Goal: Task Accomplishment & Management: Manage account settings

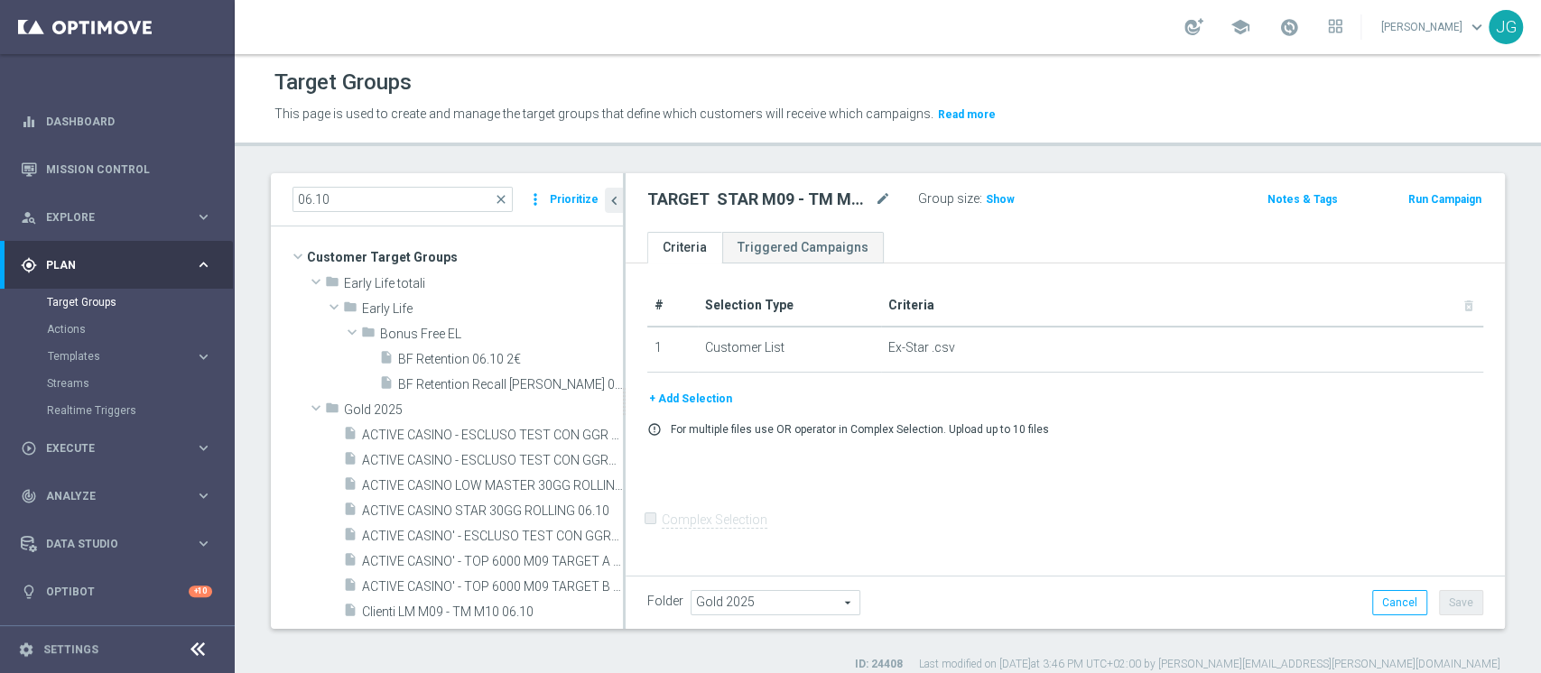
scroll to position [176, 0]
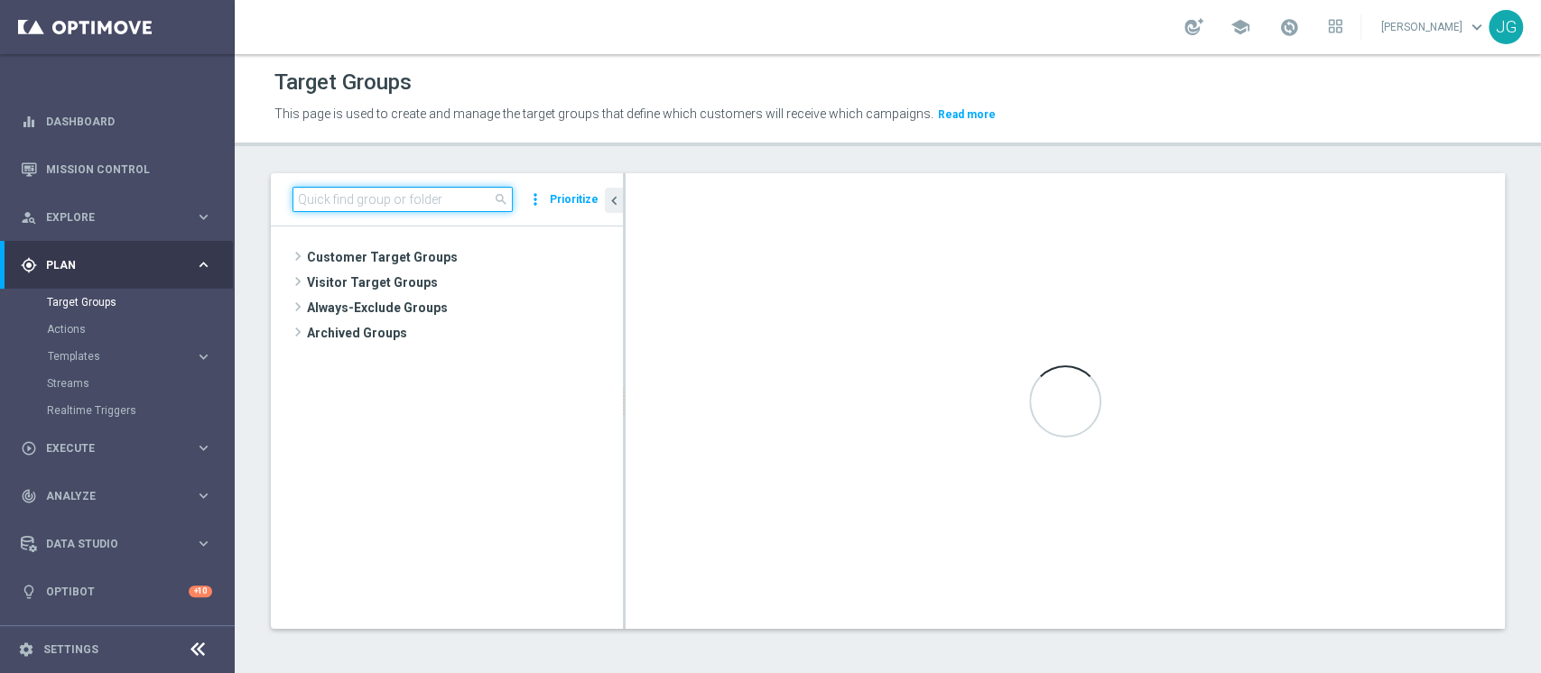
click at [385, 206] on input at bounding box center [402, 199] width 220 height 25
paste input "TARGET STAR M09 - TM M10 DA ESCLUDERE 06.10"
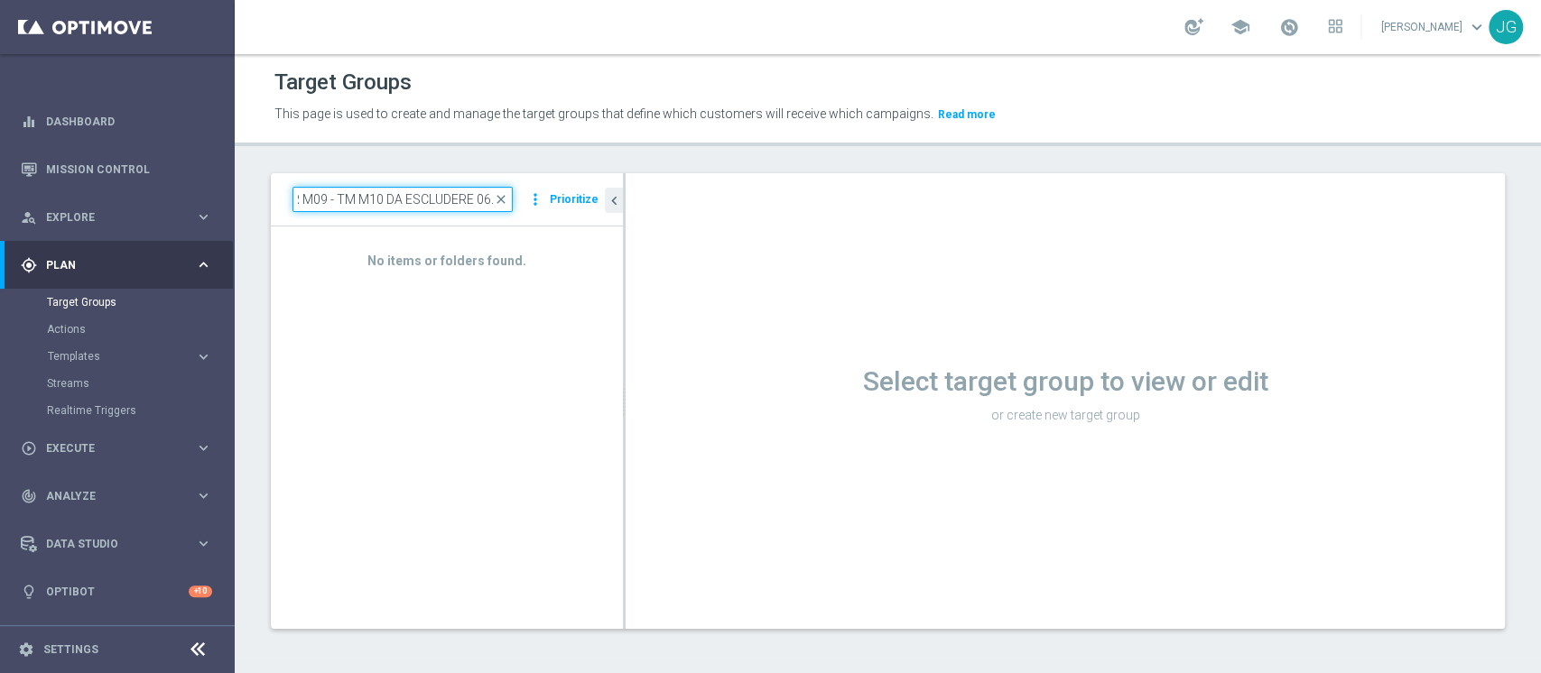
type input "TARGET STAR M09 - TM M10 DA ESCLUDERE 06."
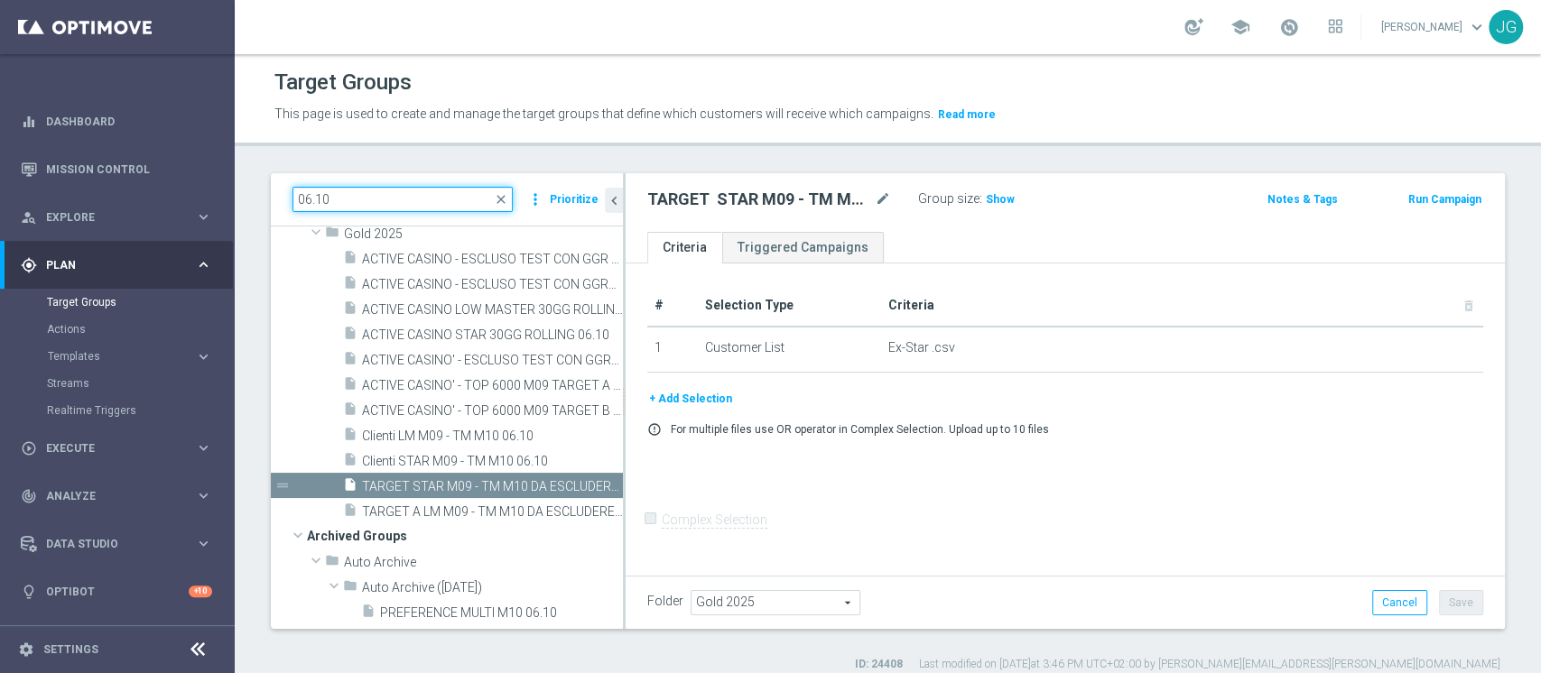
scroll to position [176, 0]
type input "06.10"
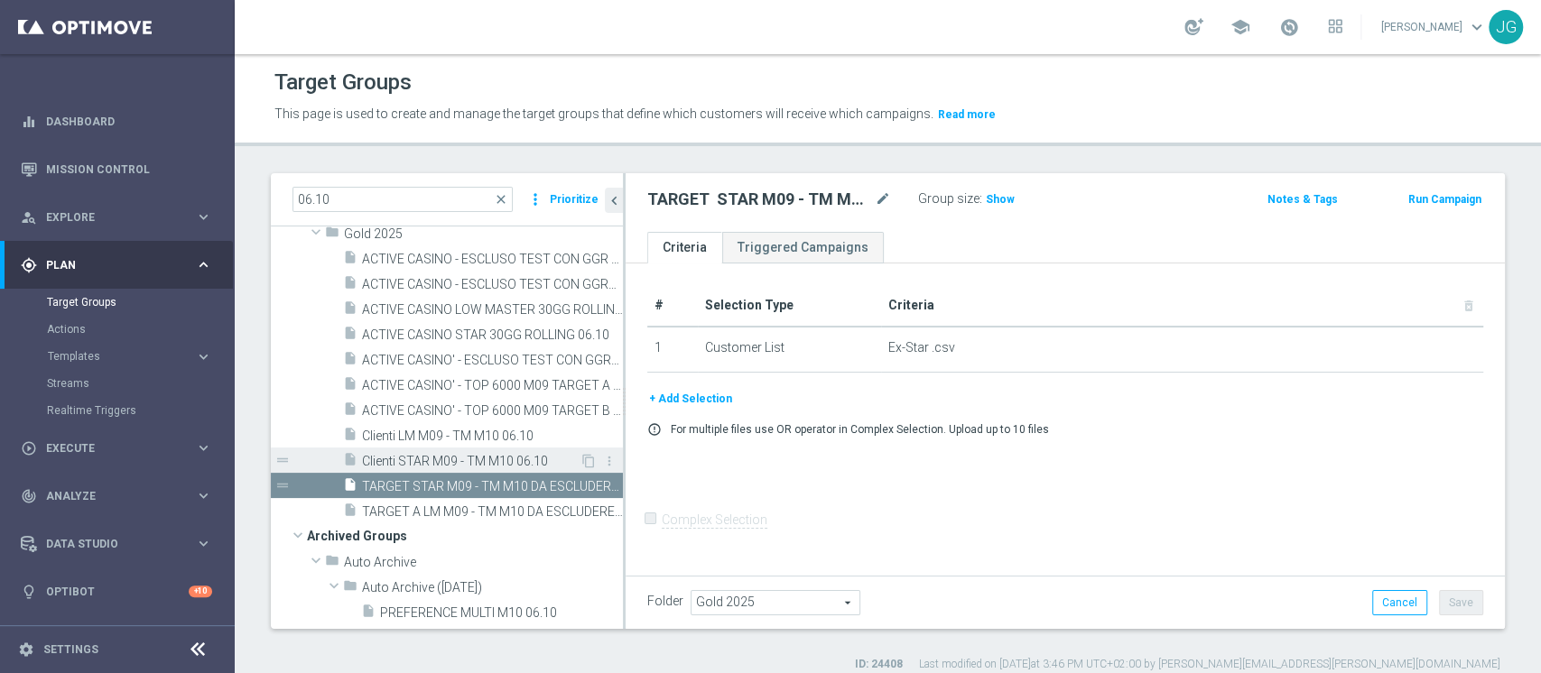
click at [448, 466] on span "Clienti STAR M09 - TM M10 06.10" at bounding box center [471, 461] width 218 height 15
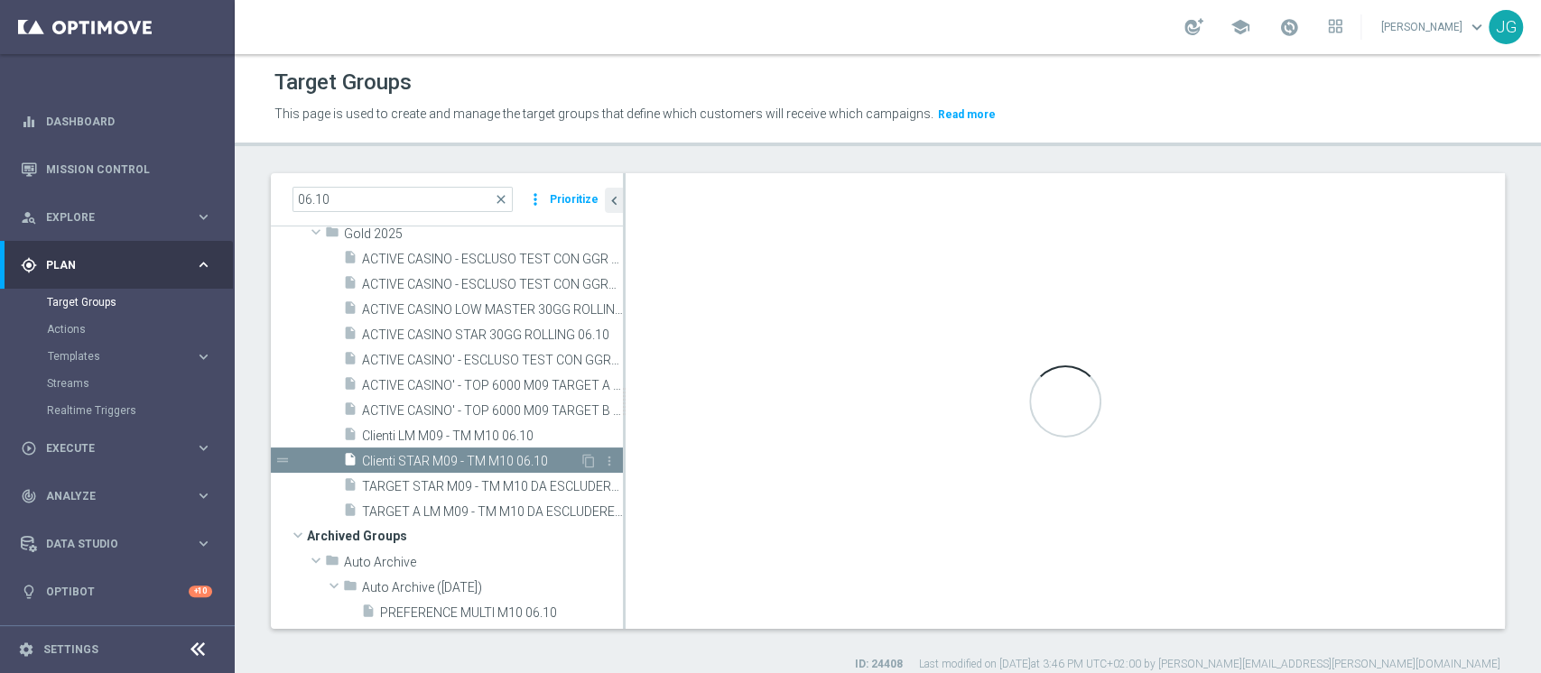
checkbox input "true"
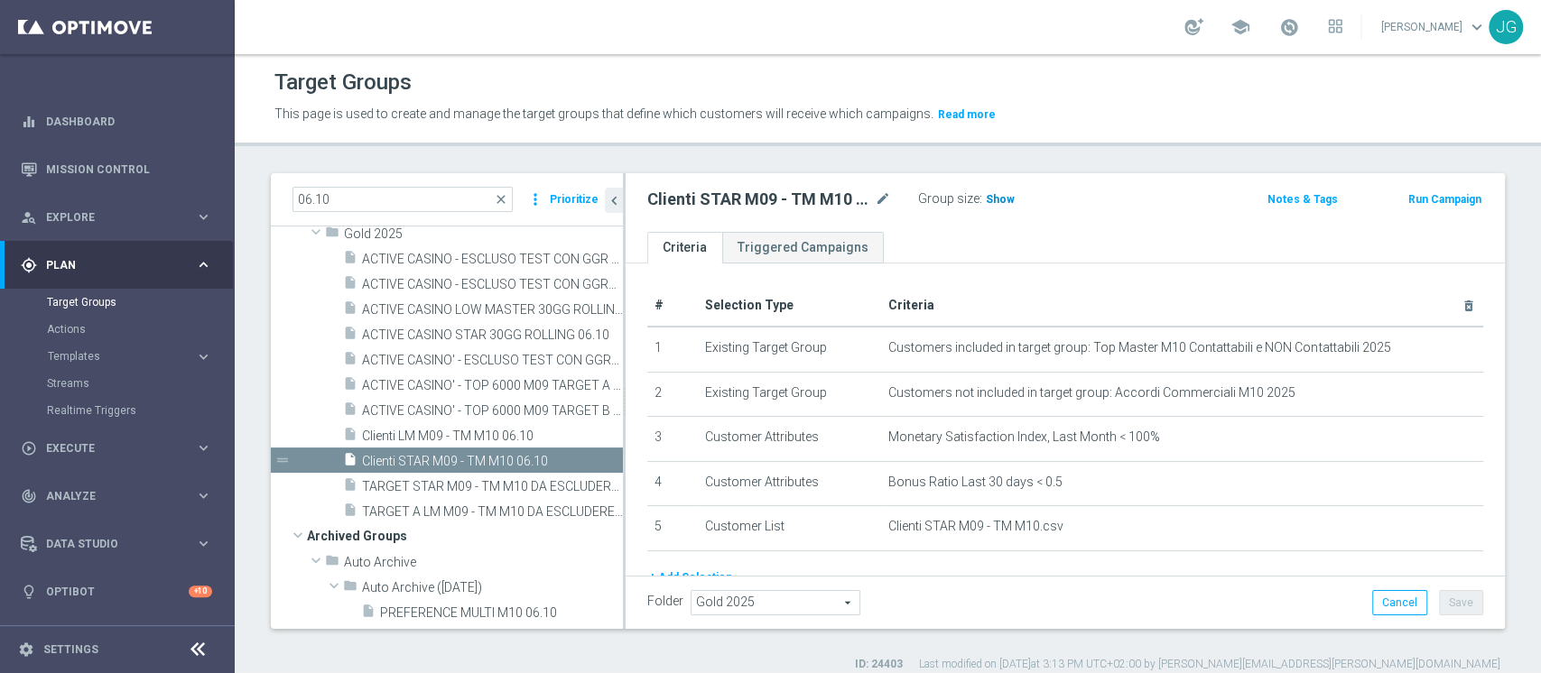
click at [989, 197] on span "Show" at bounding box center [1000, 199] width 29 height 13
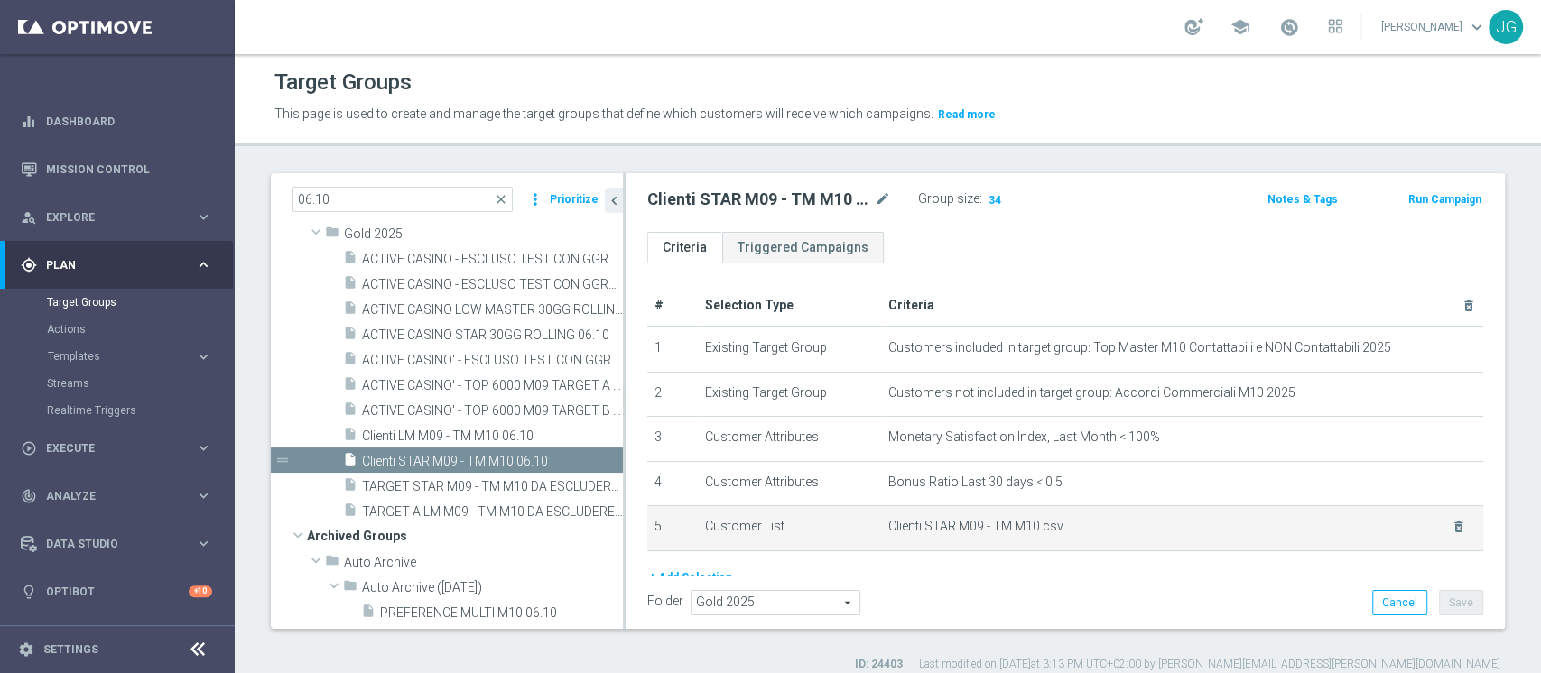
scroll to position [108, 0]
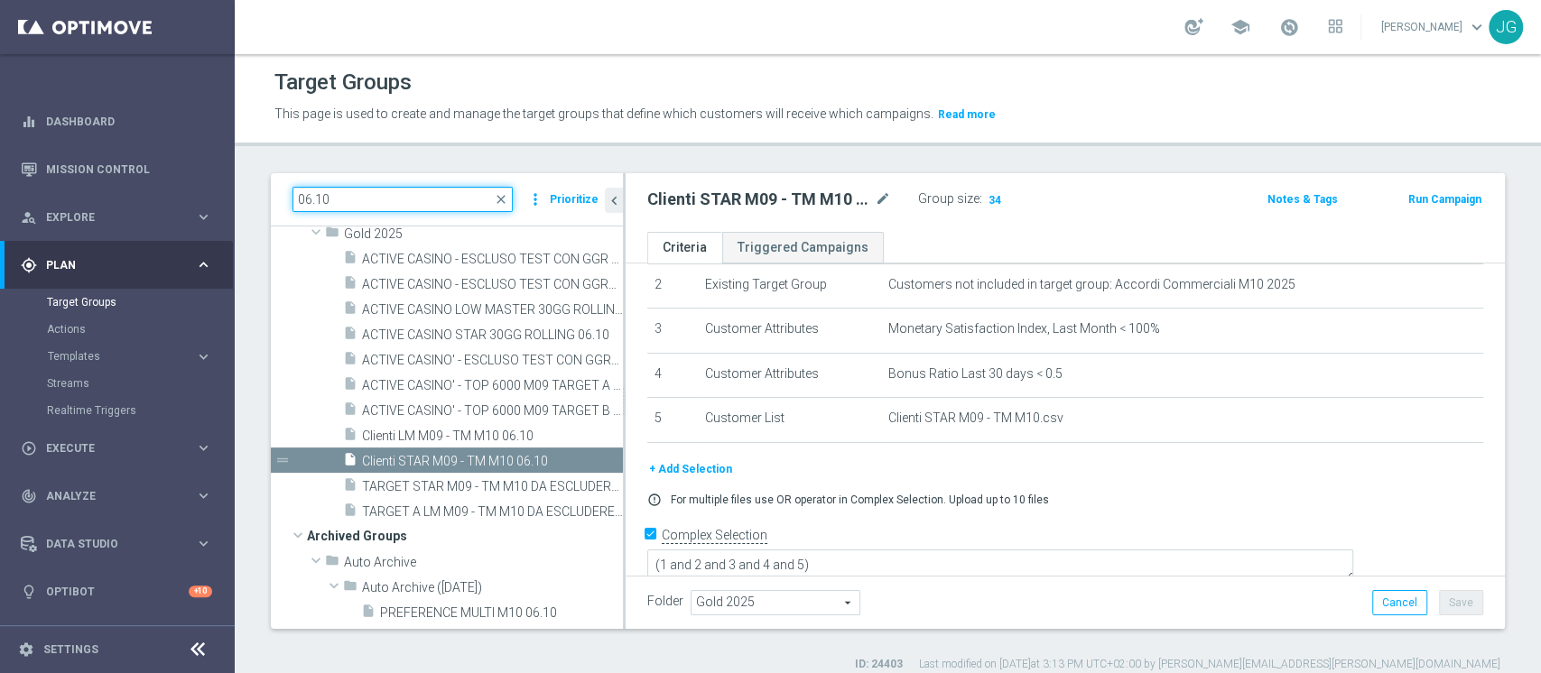
click at [372, 203] on input "06.10" at bounding box center [402, 199] width 220 height 25
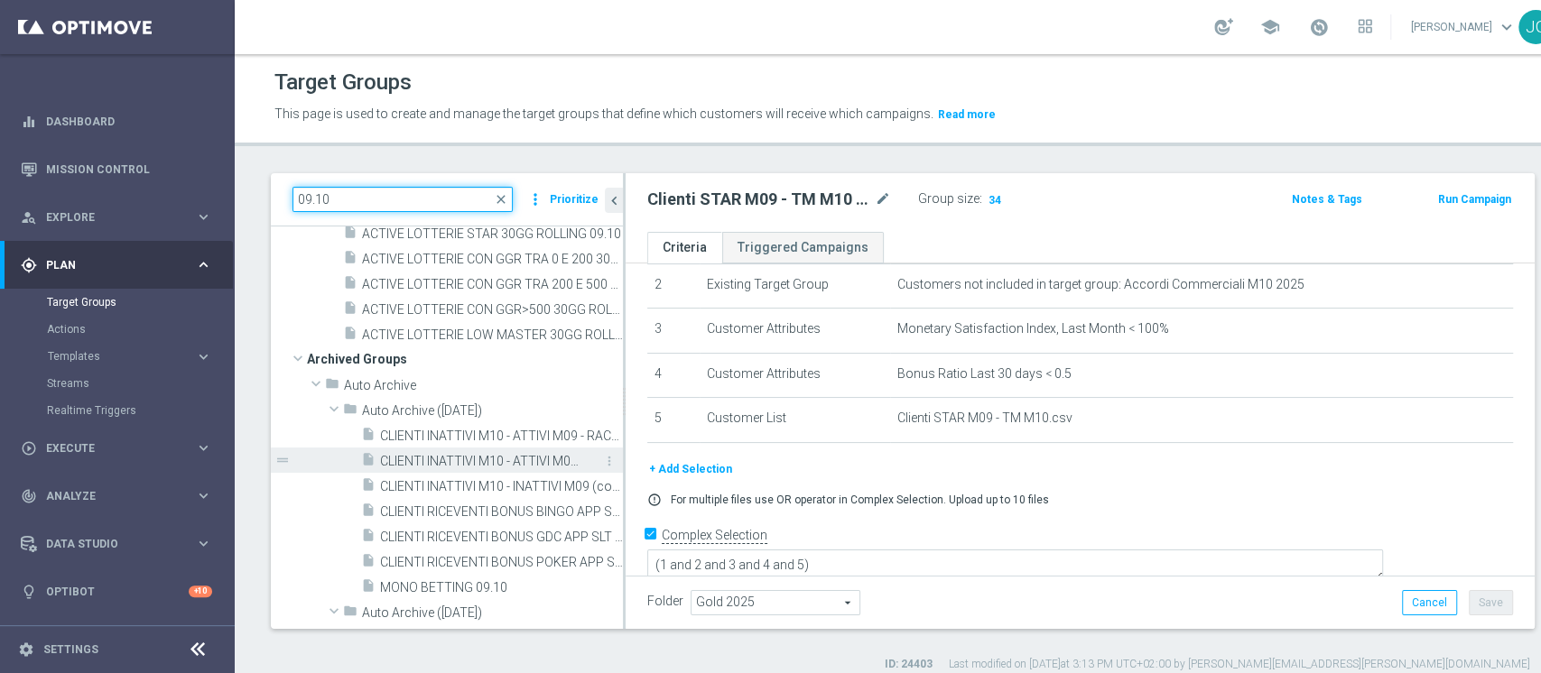
scroll to position [0, 0]
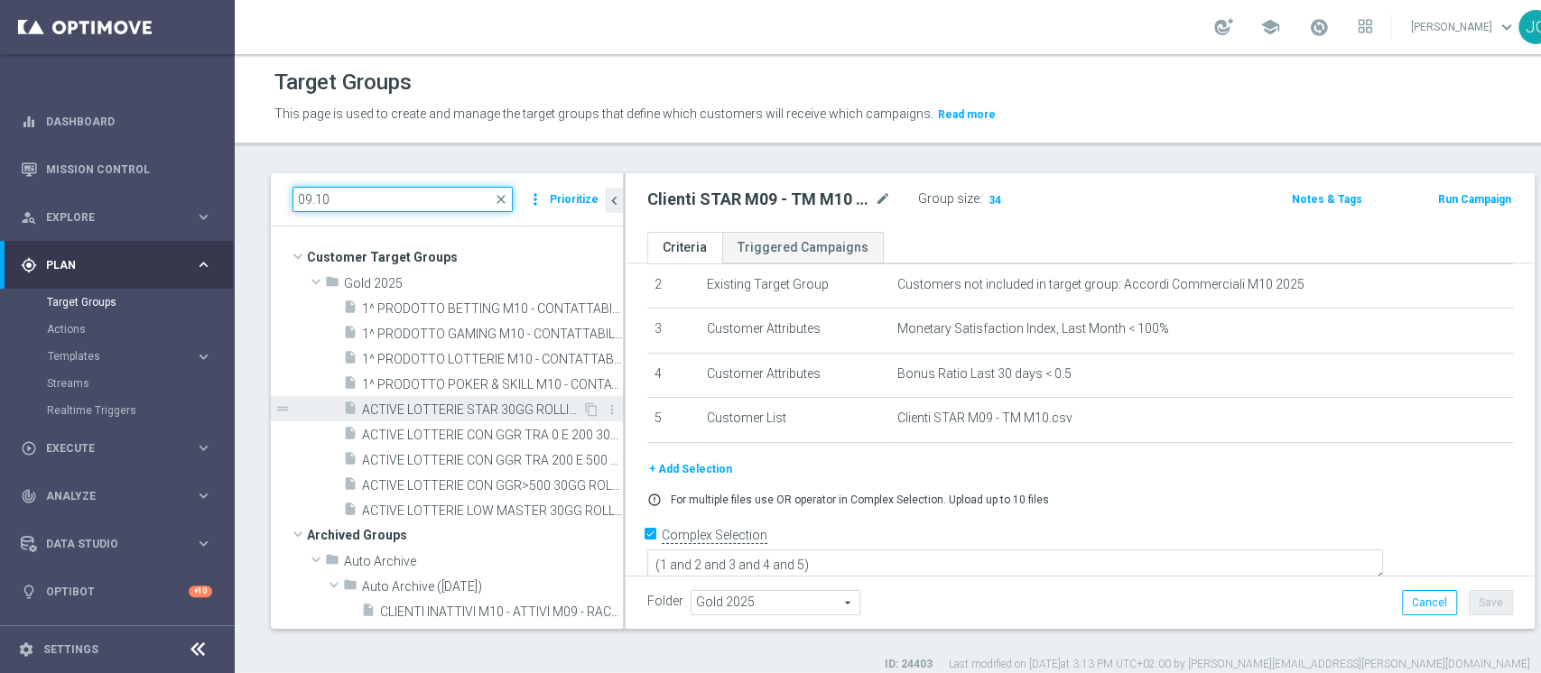
type input "09.10"
click at [433, 406] on span "ACTIVE LOTTERIE STAR 30GG ROLLING 09.10" at bounding box center [472, 410] width 220 height 15
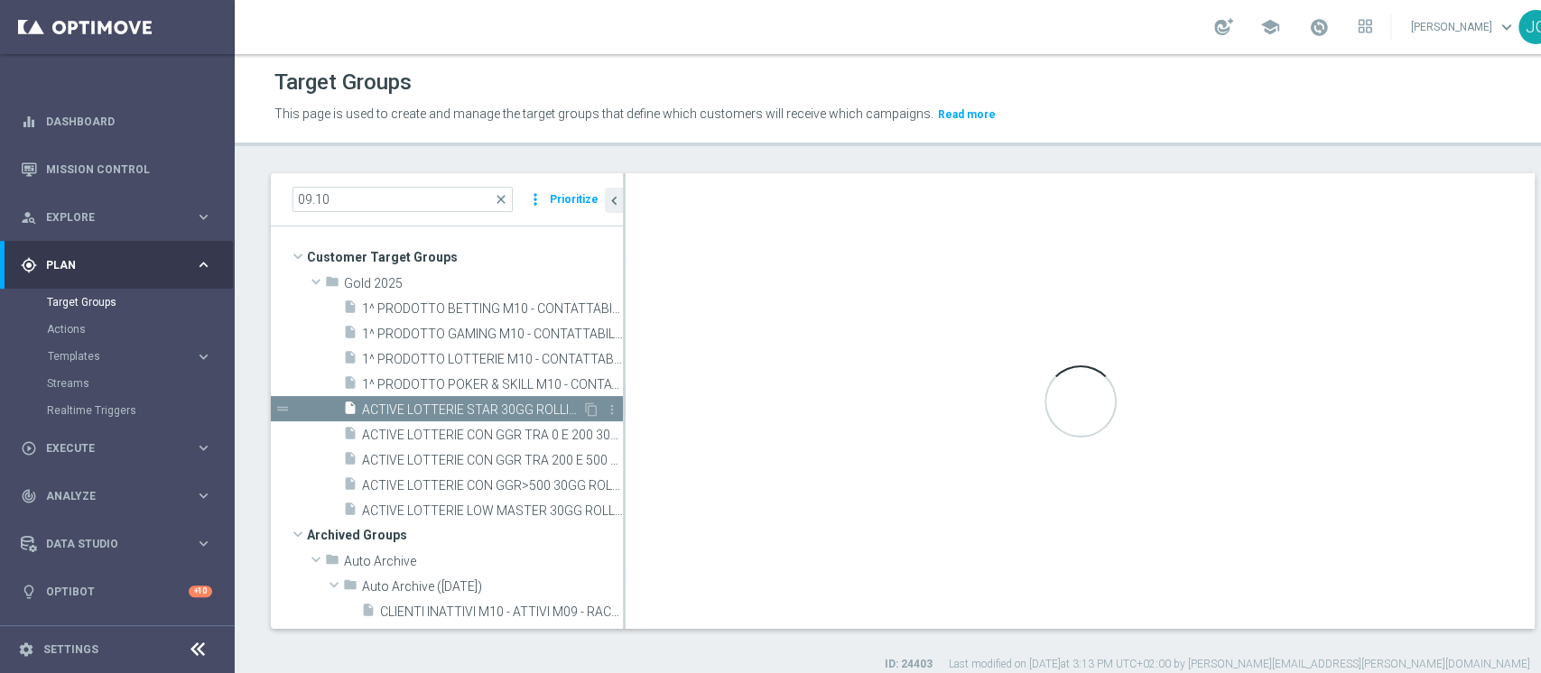
type textarea "(1 and 2 and 3 and 4 and 5 and 6 and 7 and 8 and 9 AND 10 AND 11 and 12 and 13 …"
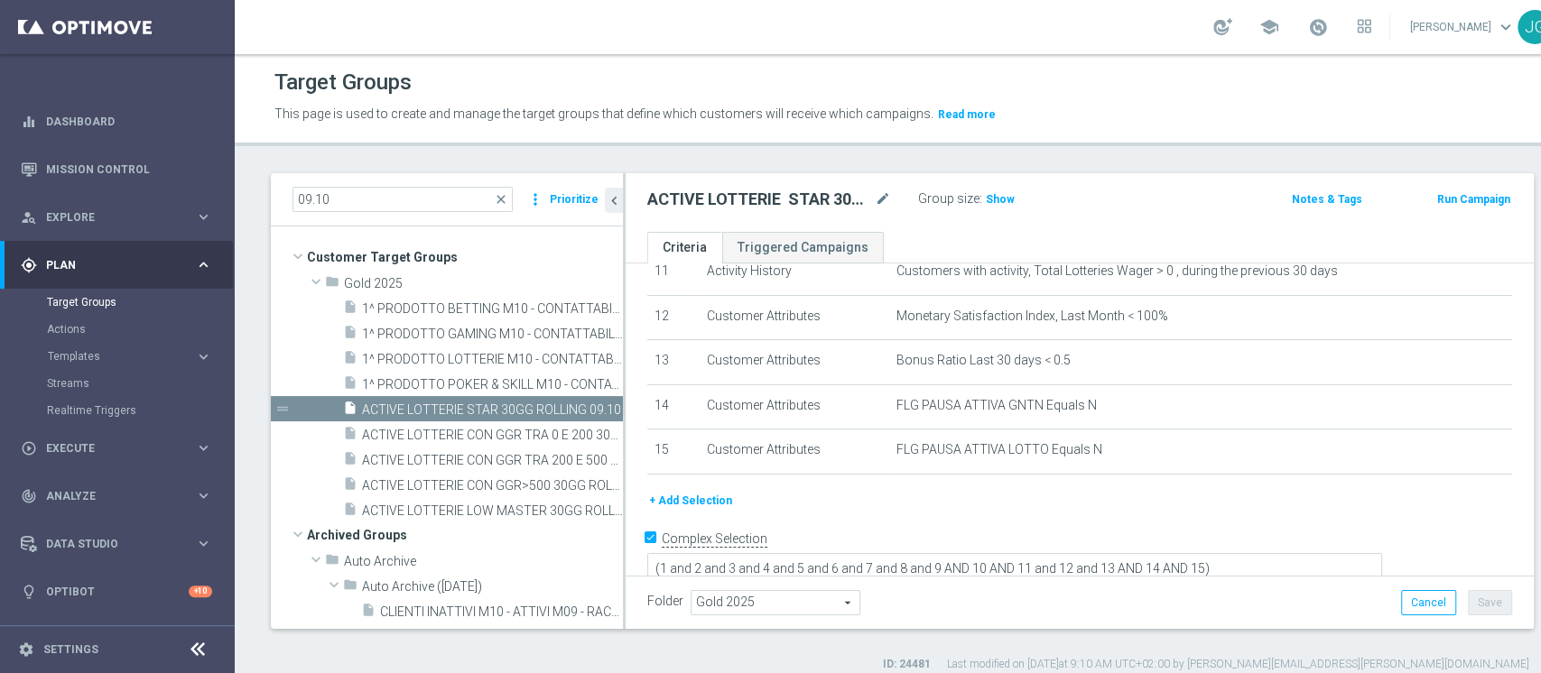
scroll to position [532, 0]
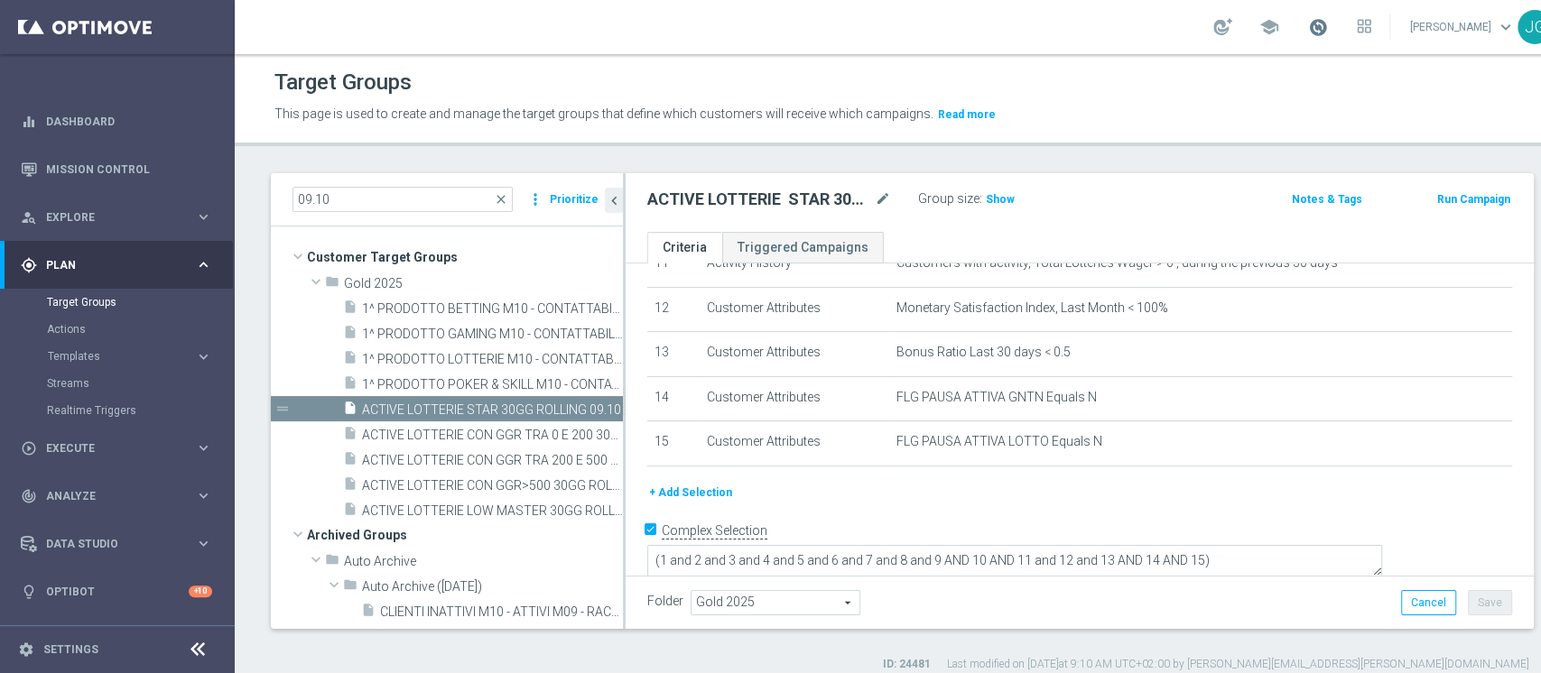
click at [1308, 27] on span at bounding box center [1318, 27] width 20 height 20
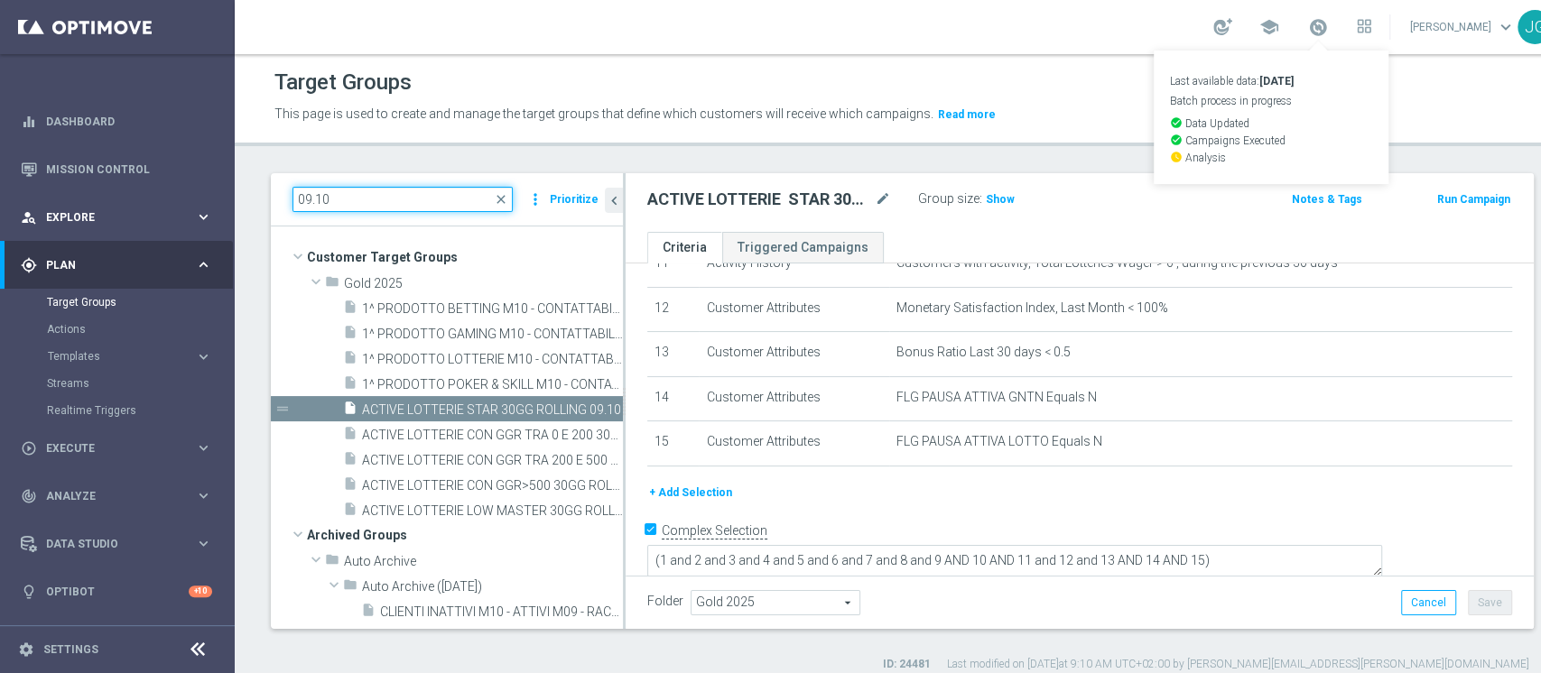
drag, startPoint x: 375, startPoint y: 211, endPoint x: 101, endPoint y: 204, distance: 273.6
click at [101, 204] on main "equalizer Dashboard Mission Control" at bounding box center [770, 336] width 1541 height 673
paste input "ACTIVE VIRTUAL STAR 30GG ROLLING"
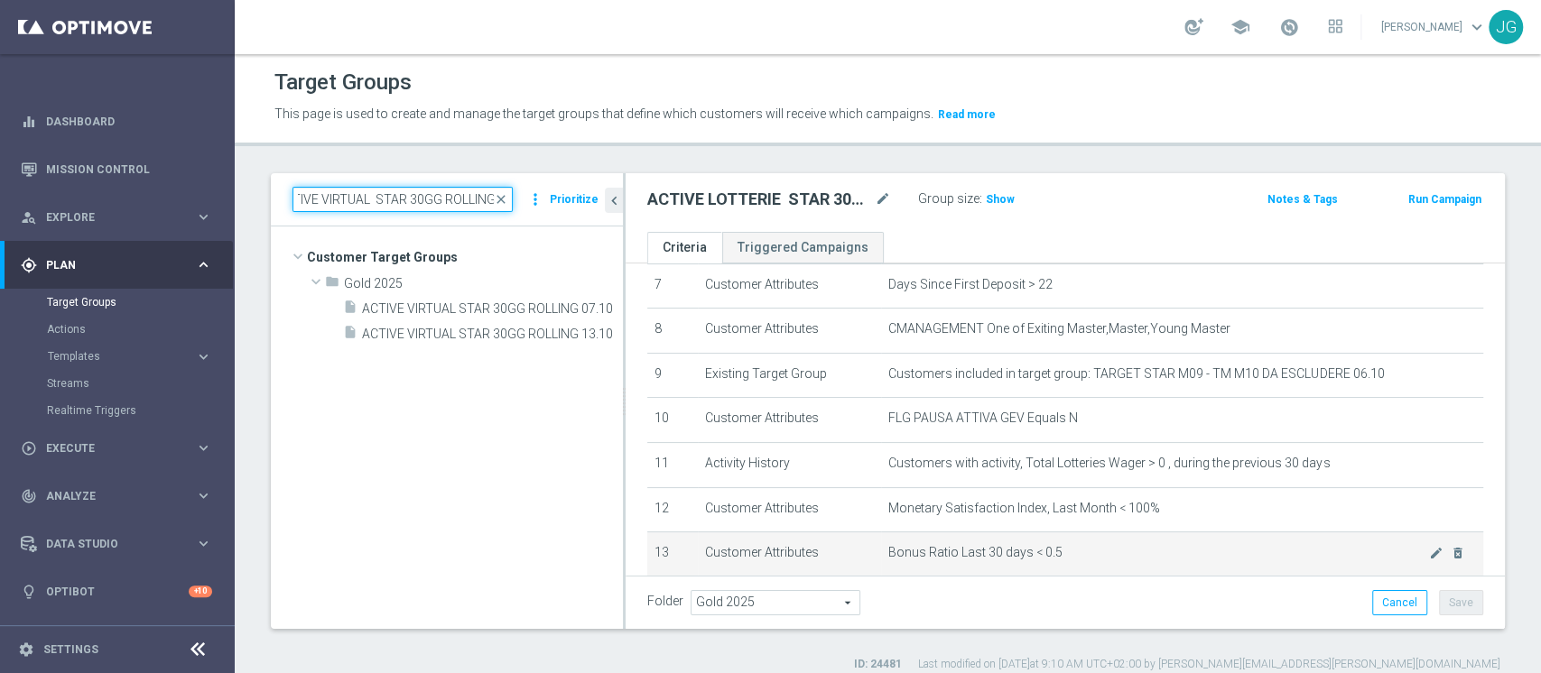
scroll to position [328, 0]
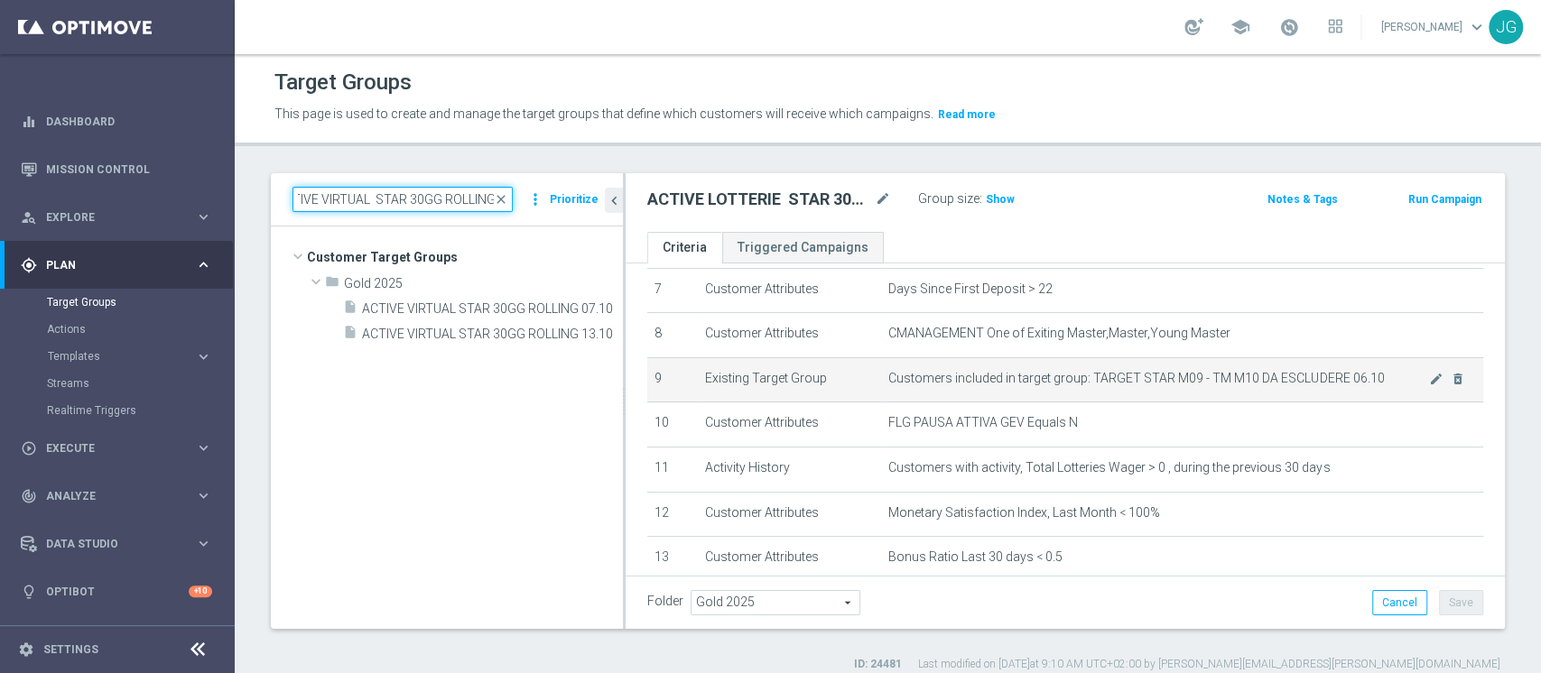
type input "ACTIVE VIRTUAL STAR 30GG ROLLING"
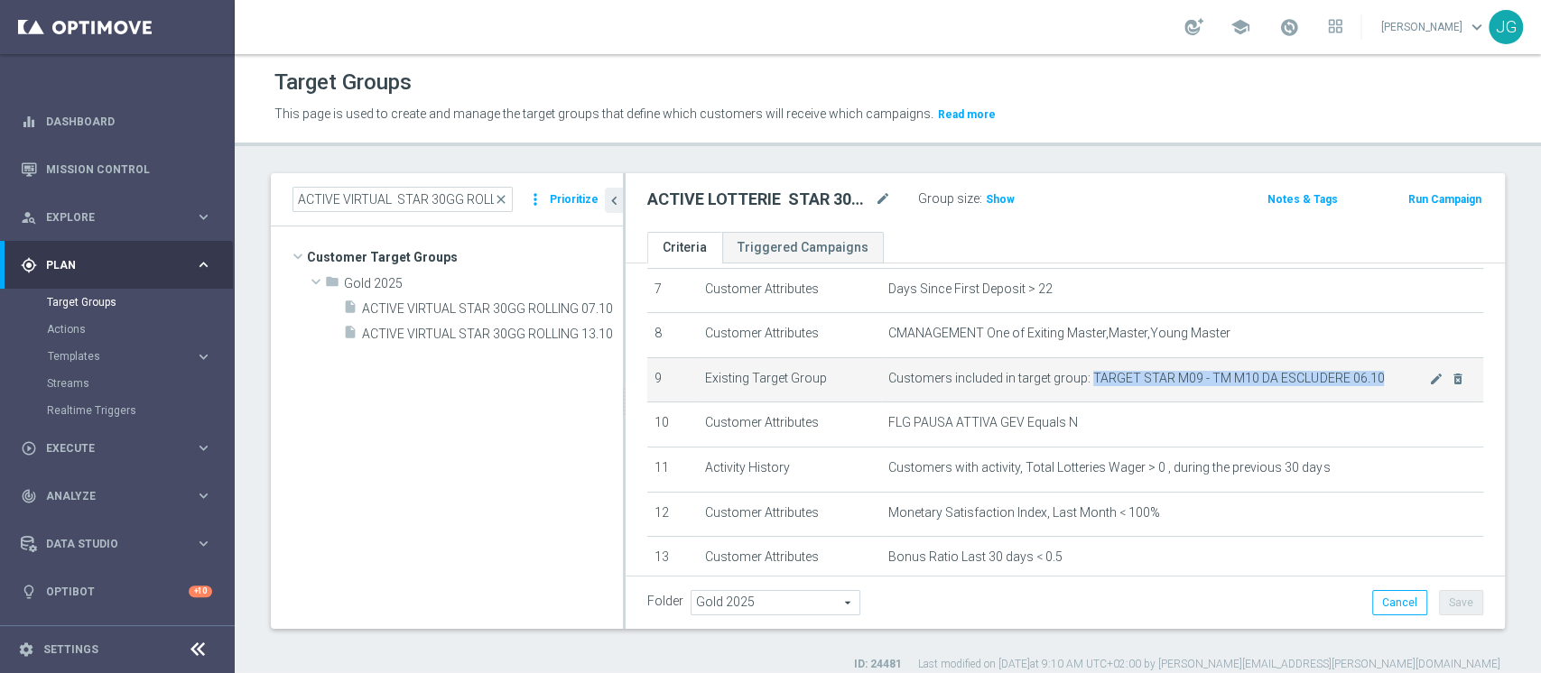
drag, startPoint x: 1081, startPoint y: 375, endPoint x: 1372, endPoint y: 379, distance: 290.6
click at [1372, 379] on span "Customers included in target group: TARGET STAR M09 - TM M10 DA ESCLUDERE 06.10" at bounding box center [1158, 378] width 541 height 15
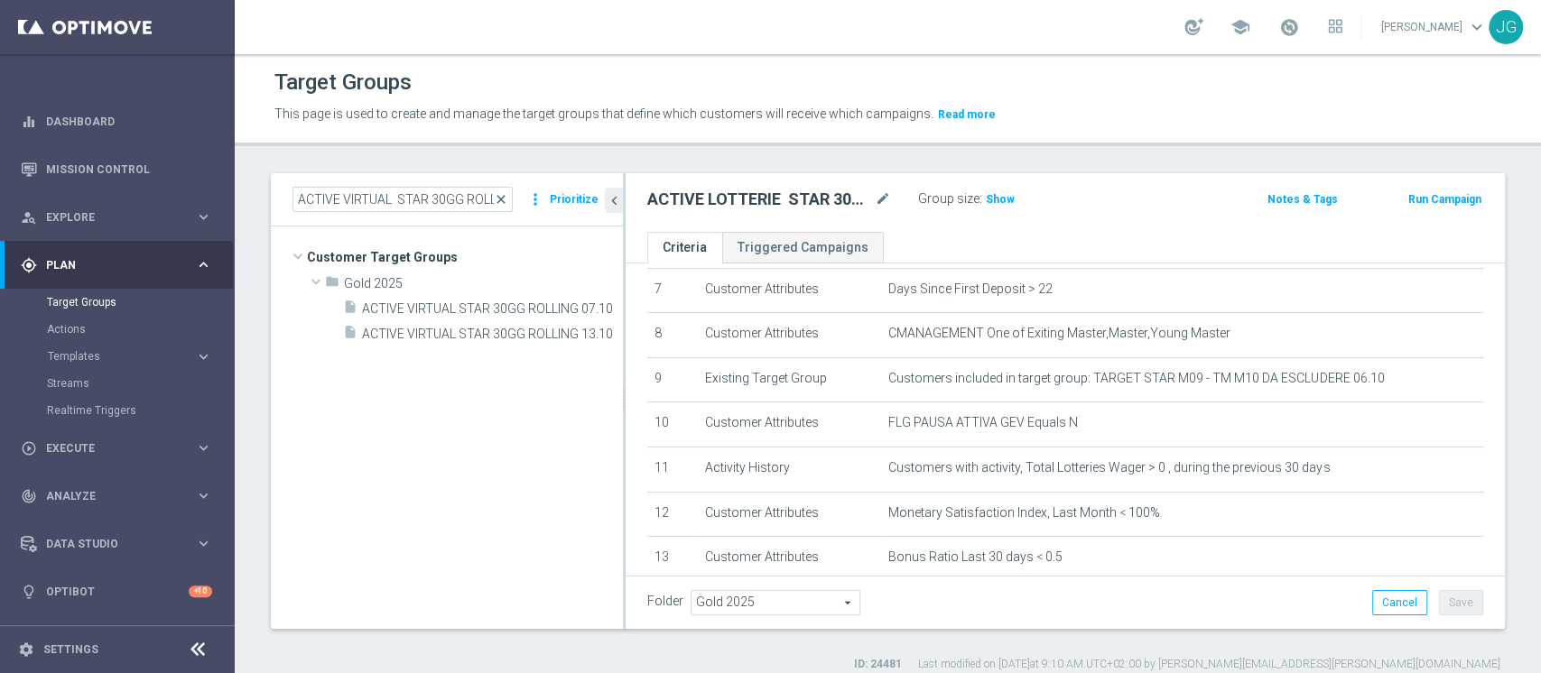
click at [505, 204] on span "close" at bounding box center [501, 199] width 14 height 14
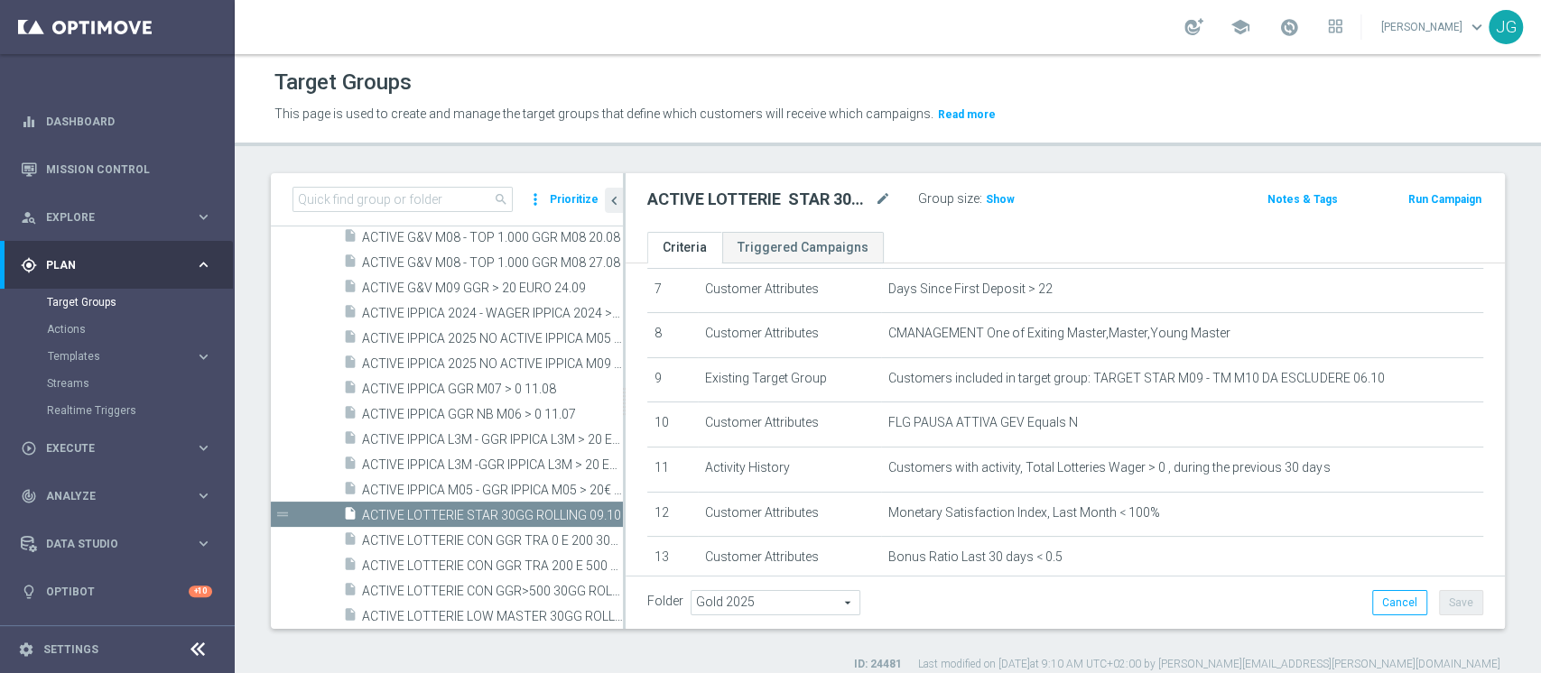
click at [395, 179] on div "search more_vert Prioritize" at bounding box center [447, 199] width 352 height 53
click at [384, 192] on input at bounding box center [402, 199] width 220 height 25
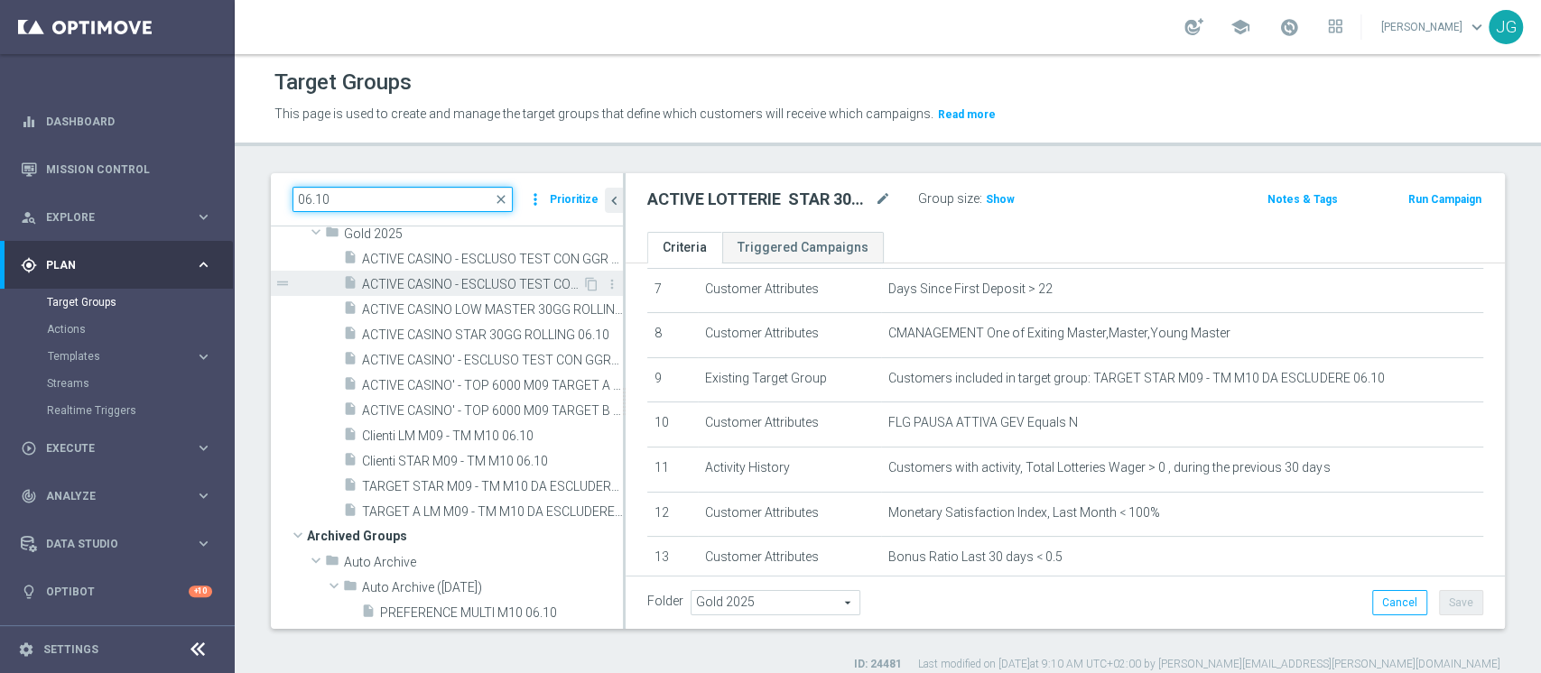
scroll to position [175, 0]
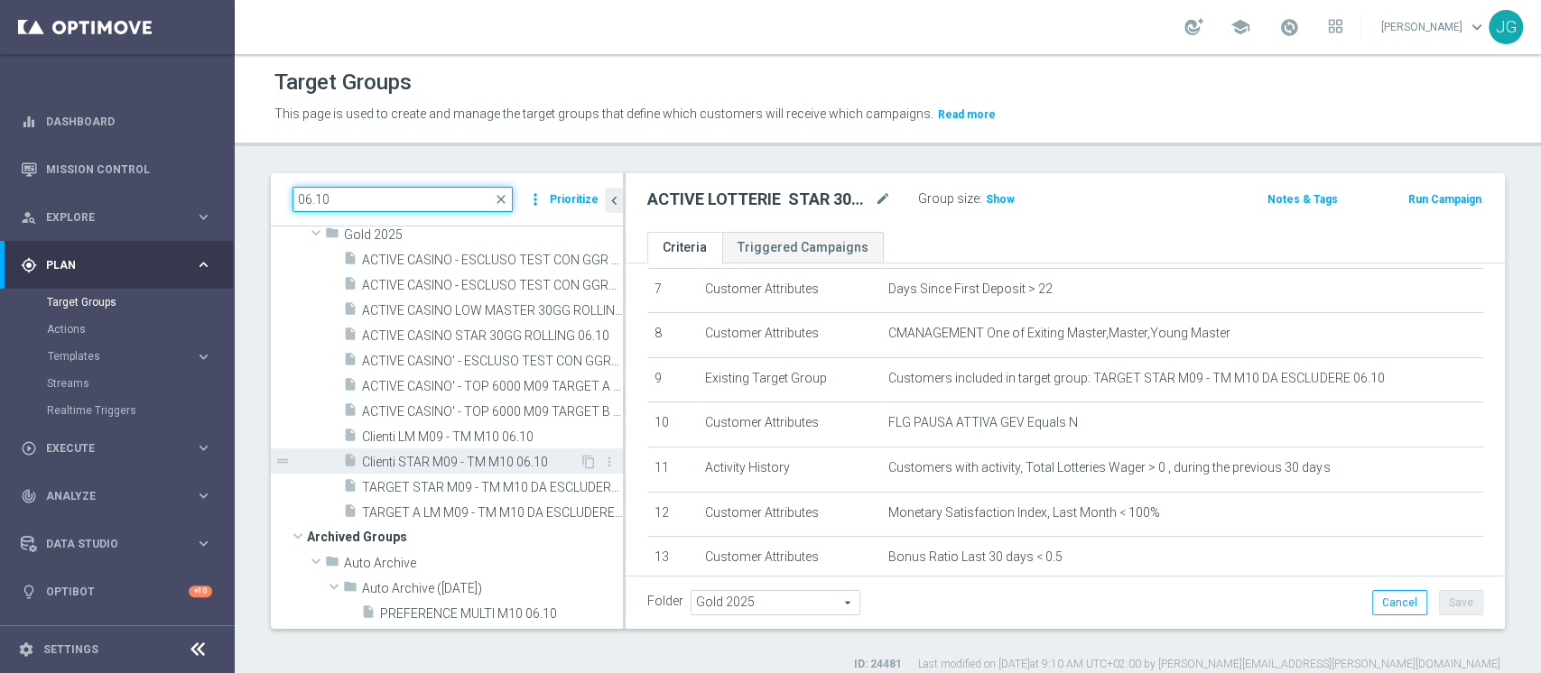
type input "06.10"
click at [451, 455] on span "Clienti STAR M09 - TM M10 06.10" at bounding box center [471, 462] width 218 height 15
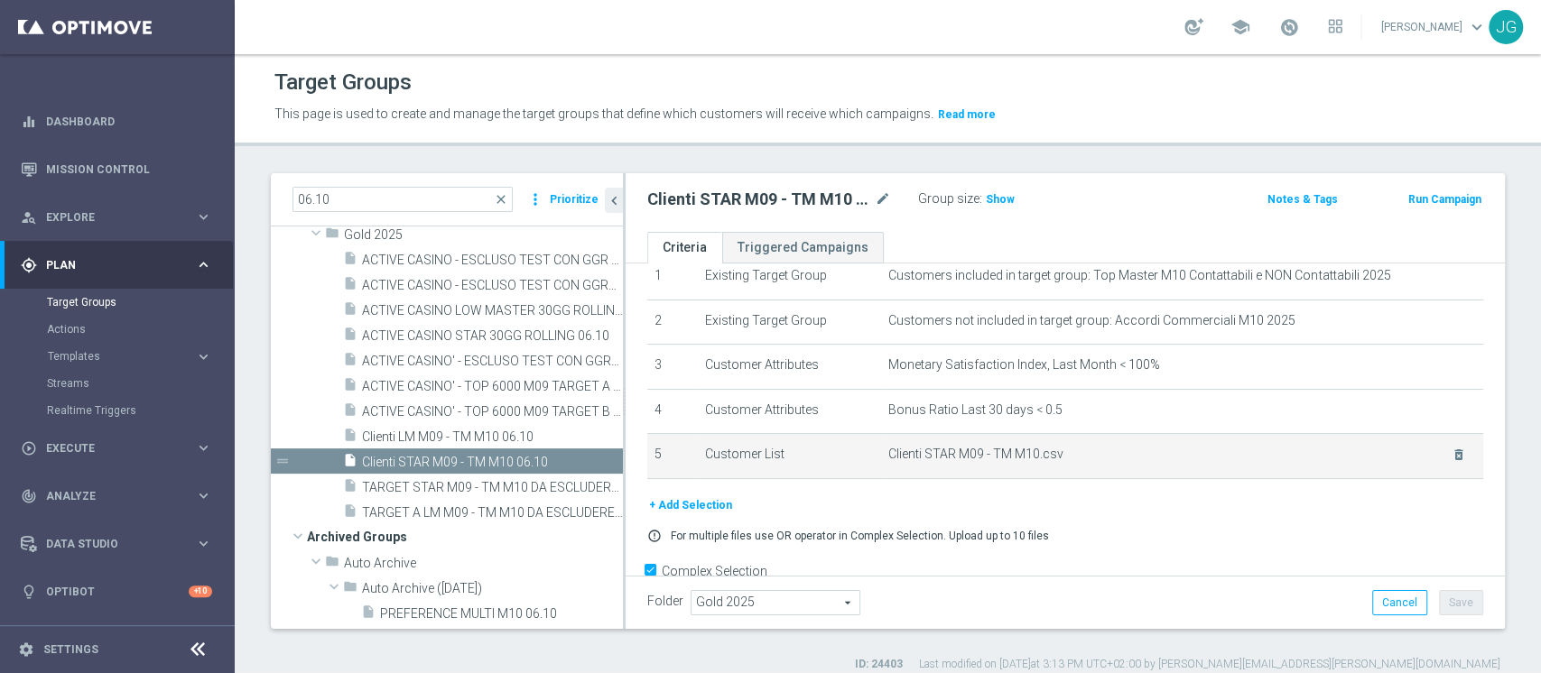
scroll to position [79, 0]
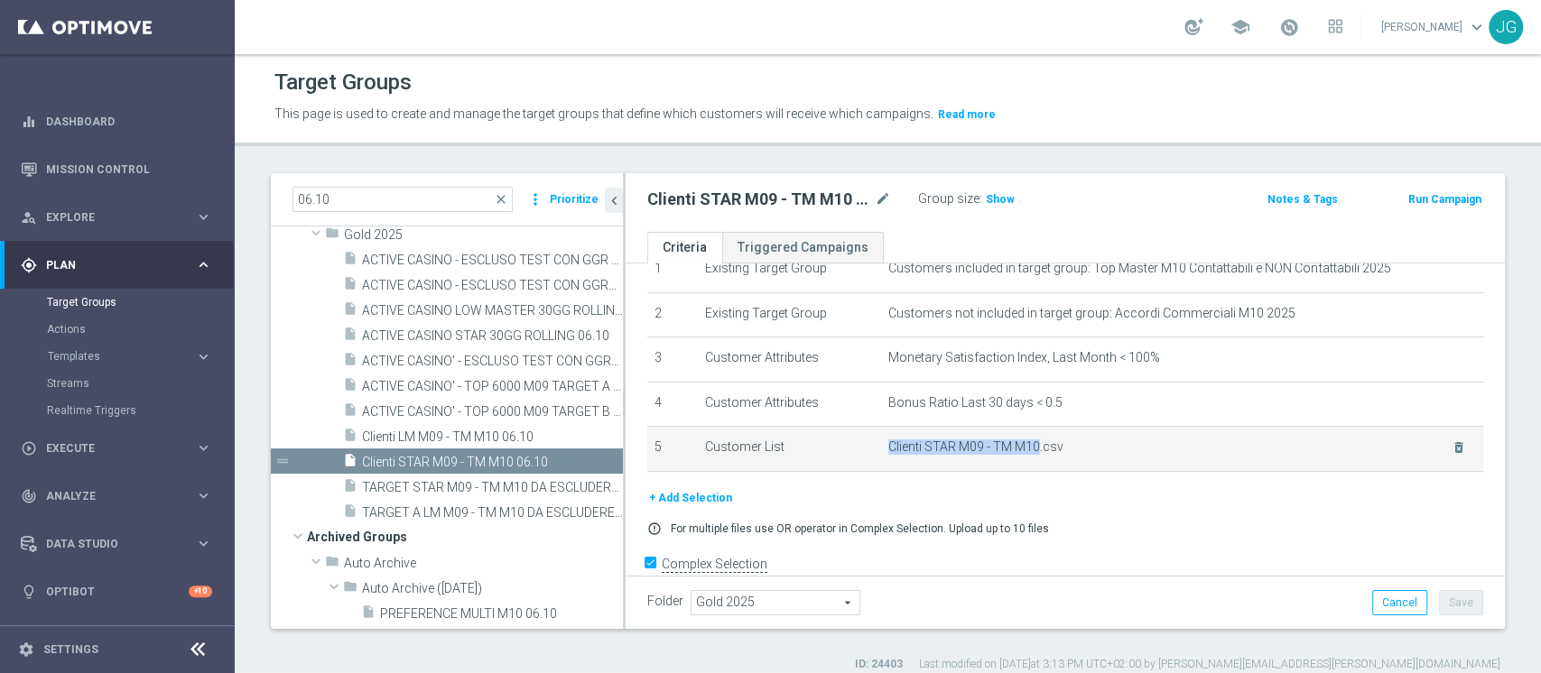
drag, startPoint x: 1031, startPoint y: 447, endPoint x: 875, endPoint y: 448, distance: 156.1
click at [881, 448] on td "Clienti STAR M09 - TM M10.csv delete_forever" at bounding box center [1182, 449] width 602 height 45
copy span "Clienti STAR M09 - TM M10"
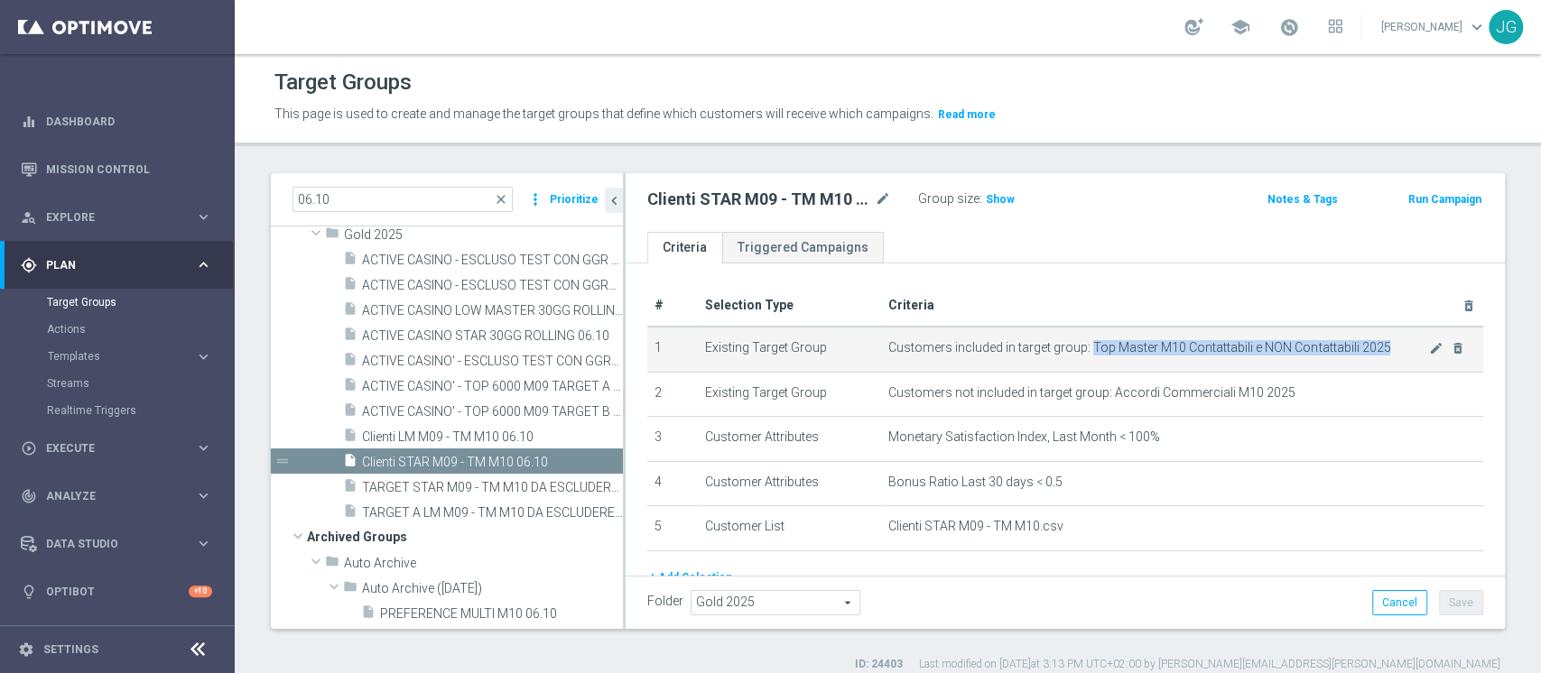
drag, startPoint x: 1079, startPoint y: 343, endPoint x: 1366, endPoint y: 357, distance: 286.4
click at [1366, 357] on td "Customers included in target group: Top Master M10 Contattabili e NON Contattab…" at bounding box center [1182, 349] width 602 height 45
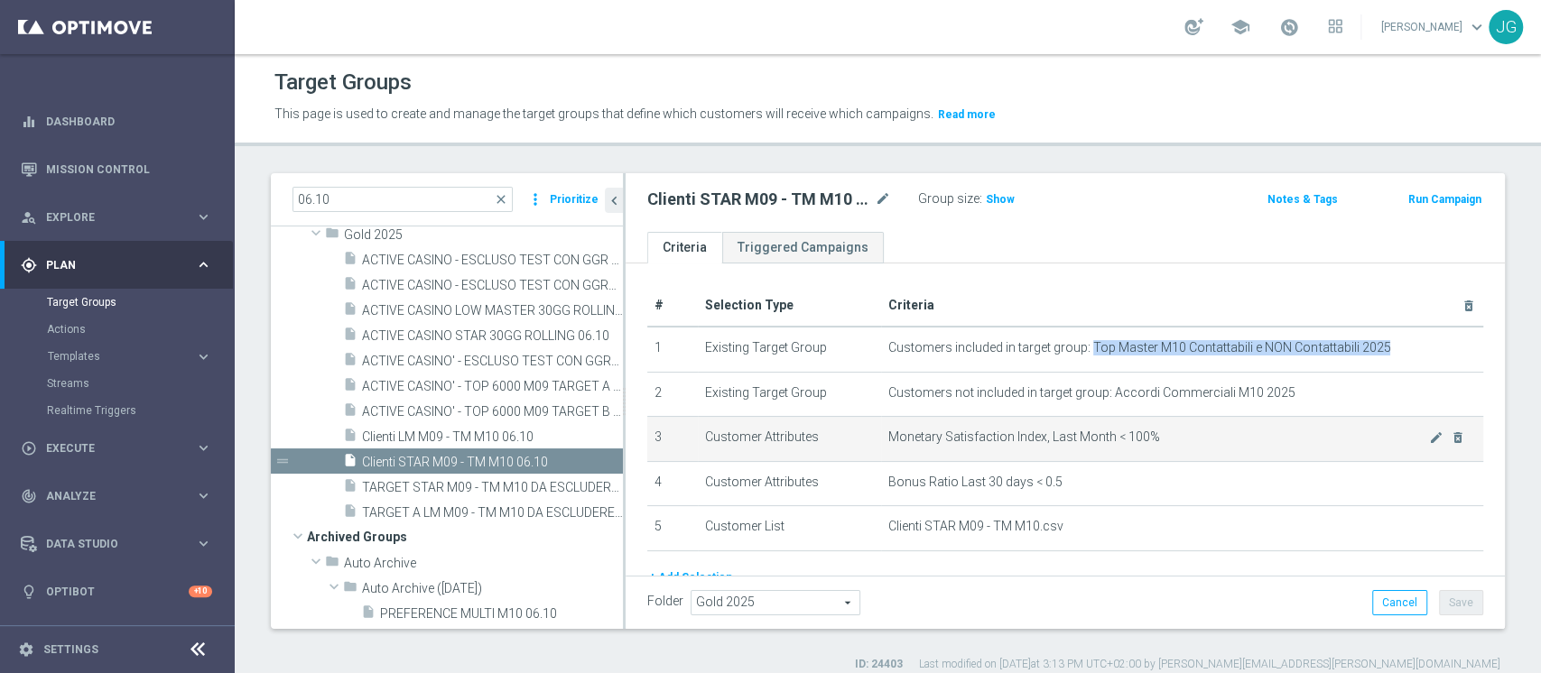
scroll to position [108, 0]
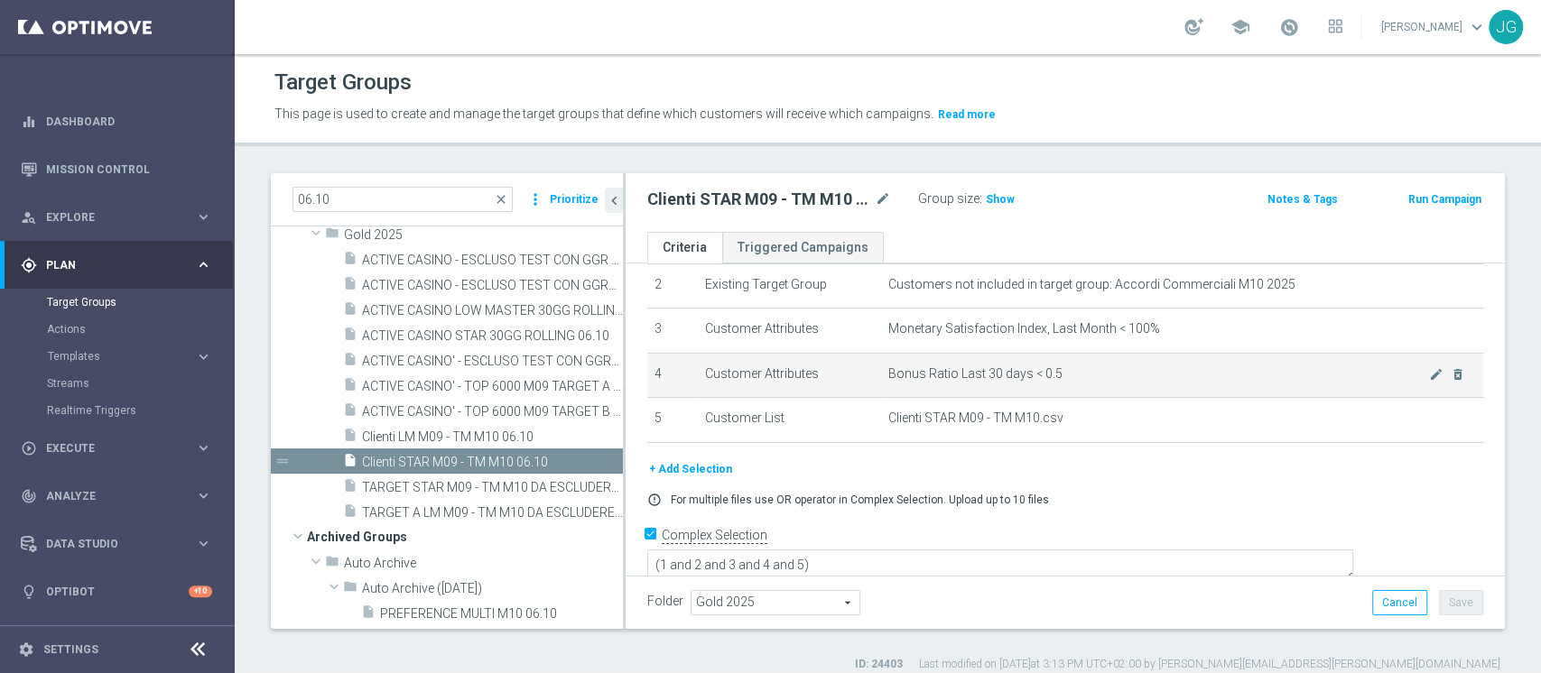
click at [1050, 378] on span "Bonus Ratio Last 30 days < 0.5" at bounding box center [1158, 373] width 541 height 15
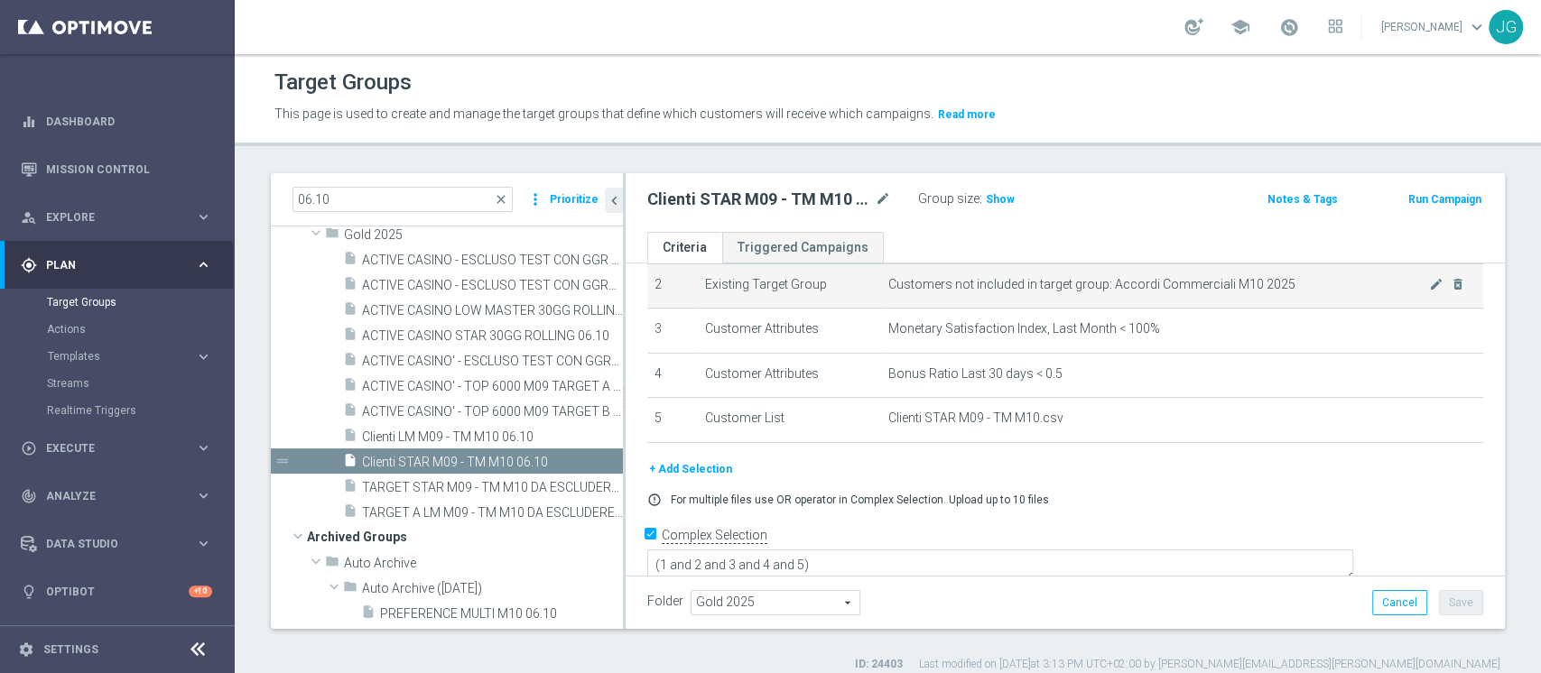
scroll to position [0, 0]
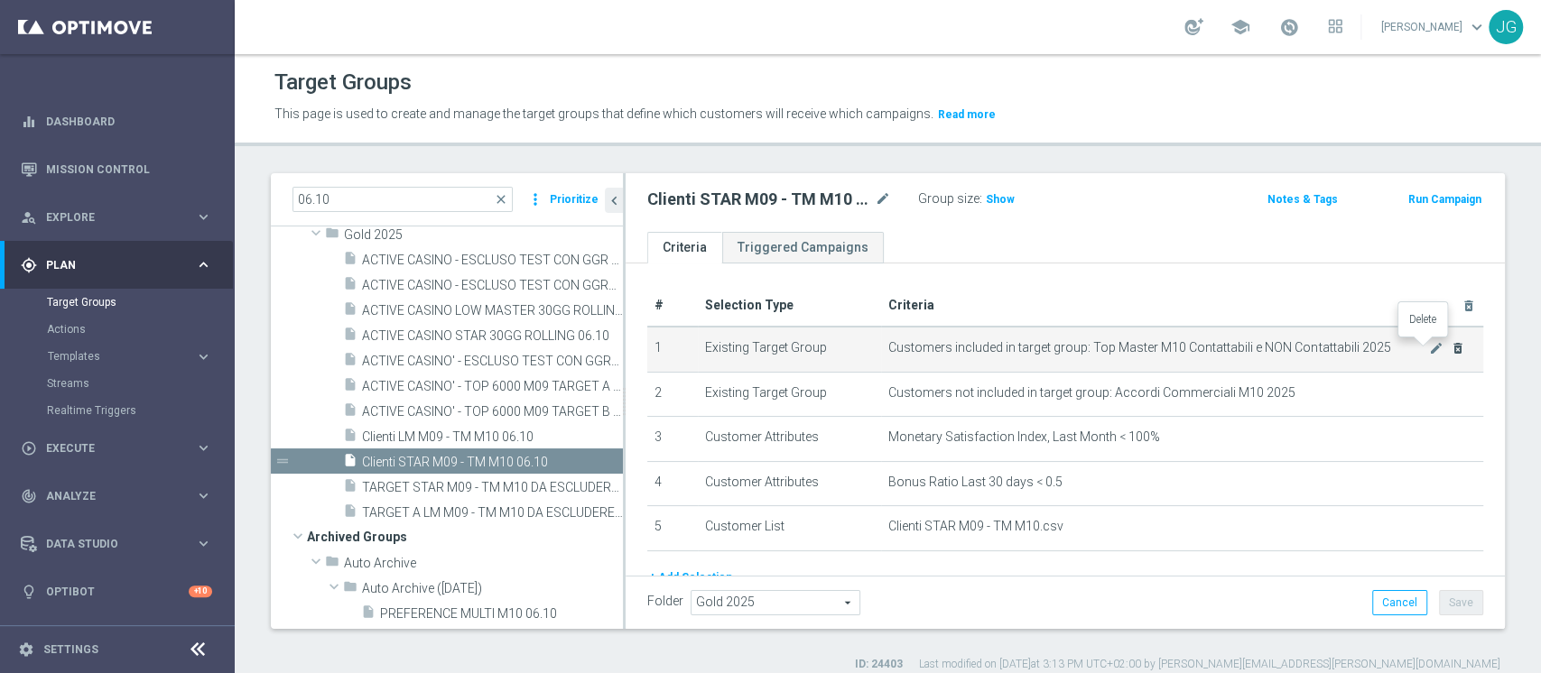
click at [1450, 350] on icon "delete_forever" at bounding box center [1457, 348] width 14 height 14
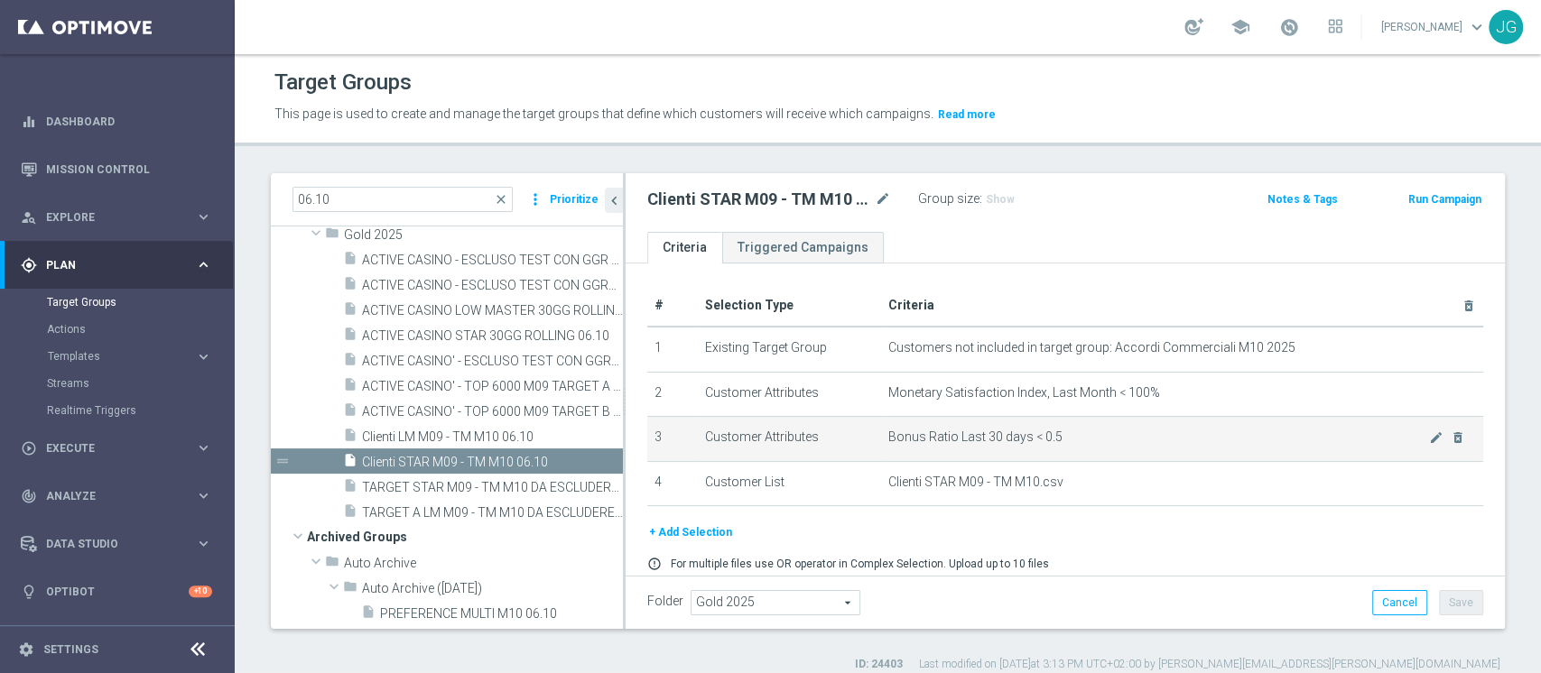
scroll to position [65, 0]
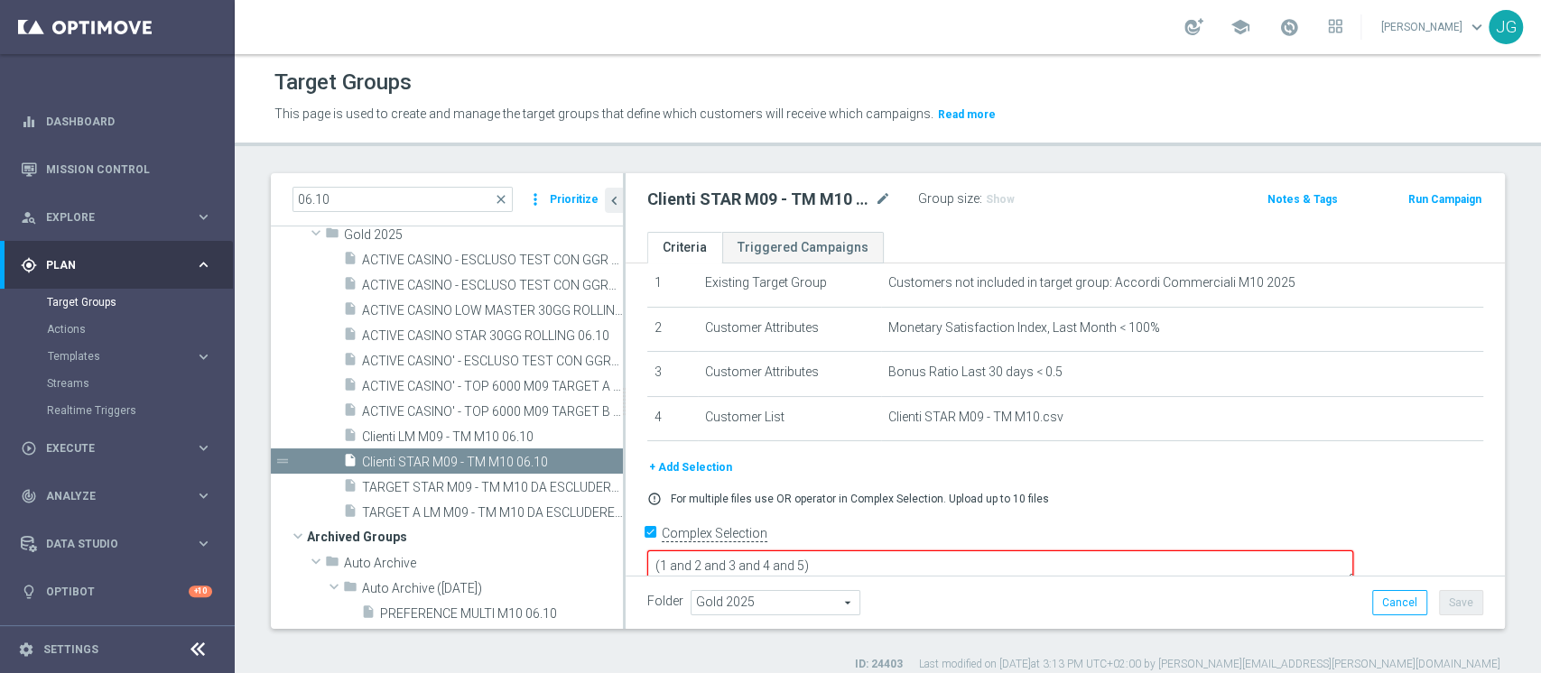
click at [931, 551] on textarea "(1 and 2 and 3 and 4 and 5)" at bounding box center [1000, 567] width 706 height 32
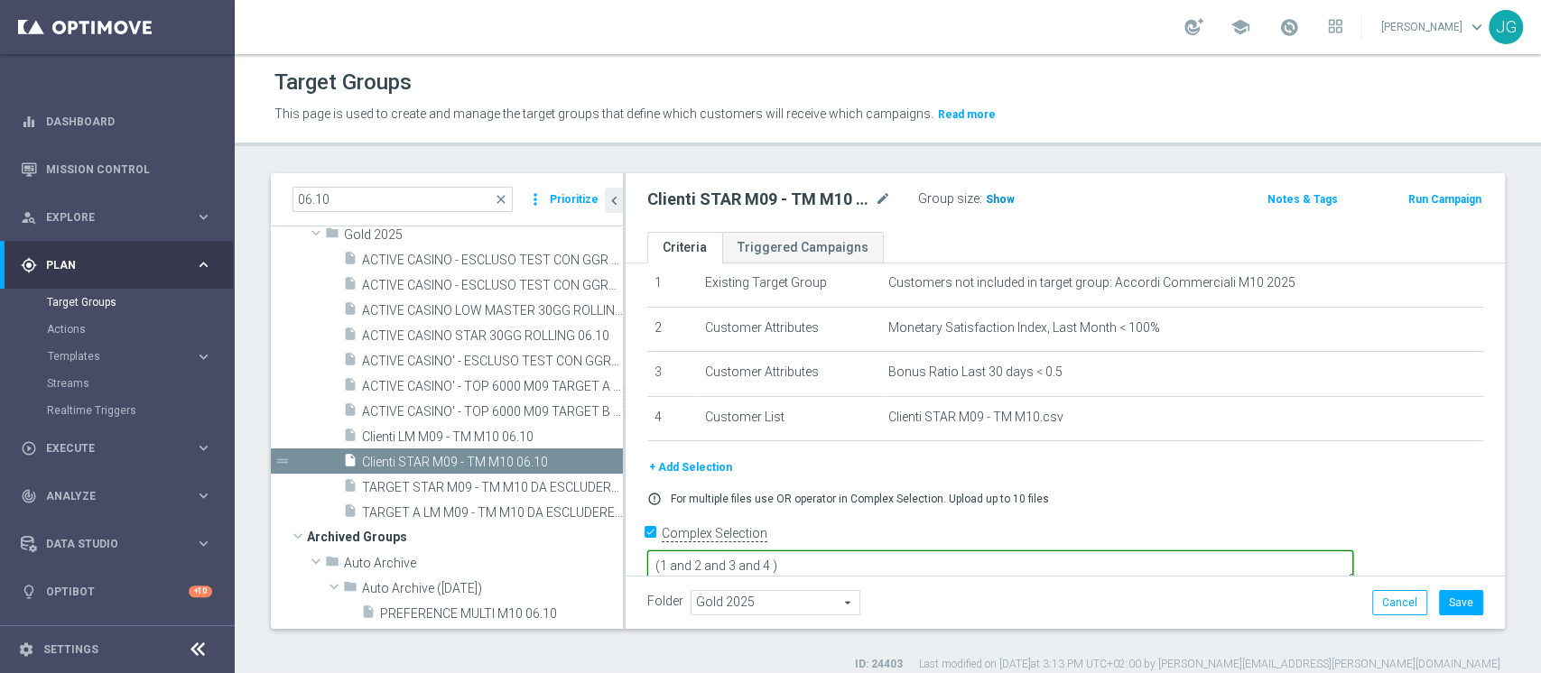
type textarea "(1 and 2 and 3 and 4 )"
click at [994, 190] on h3 "Show" at bounding box center [1000, 200] width 32 height 20
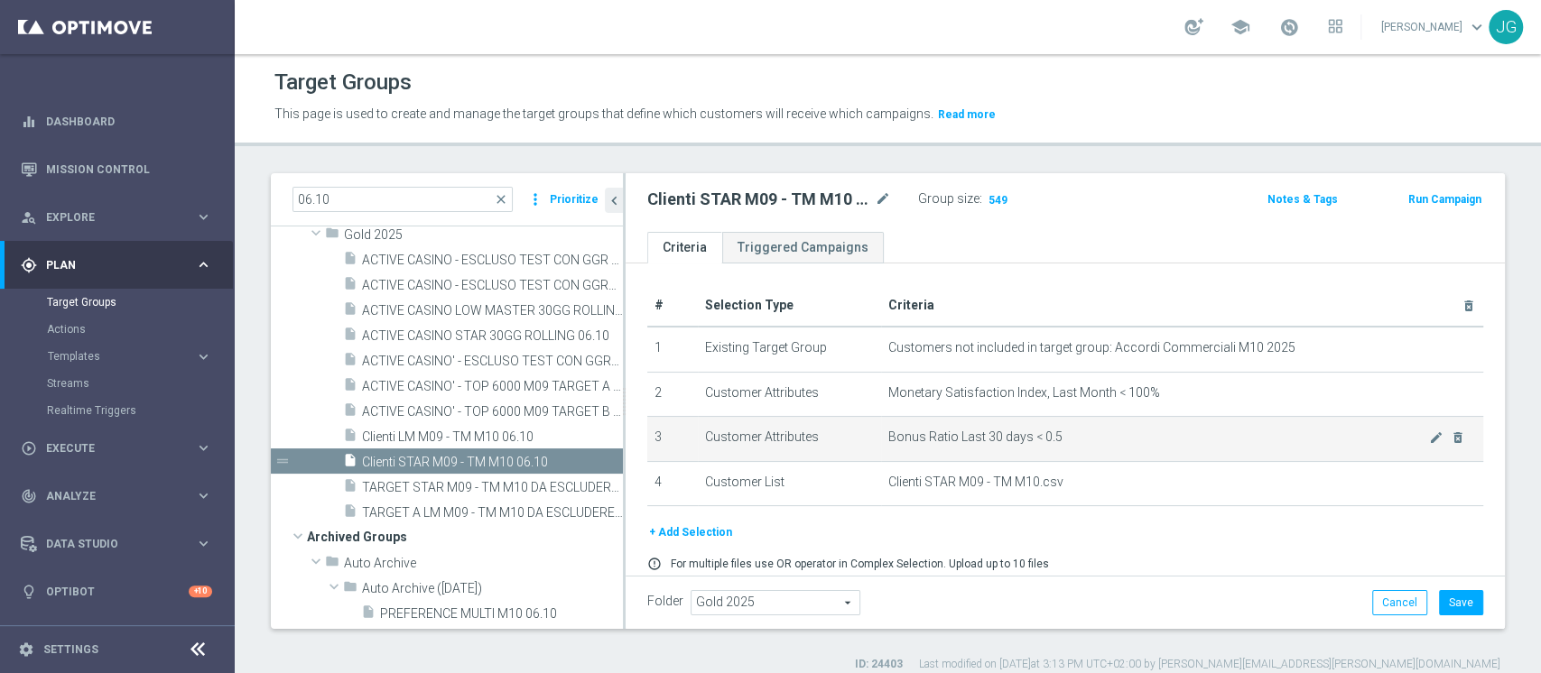
scroll to position [63, 0]
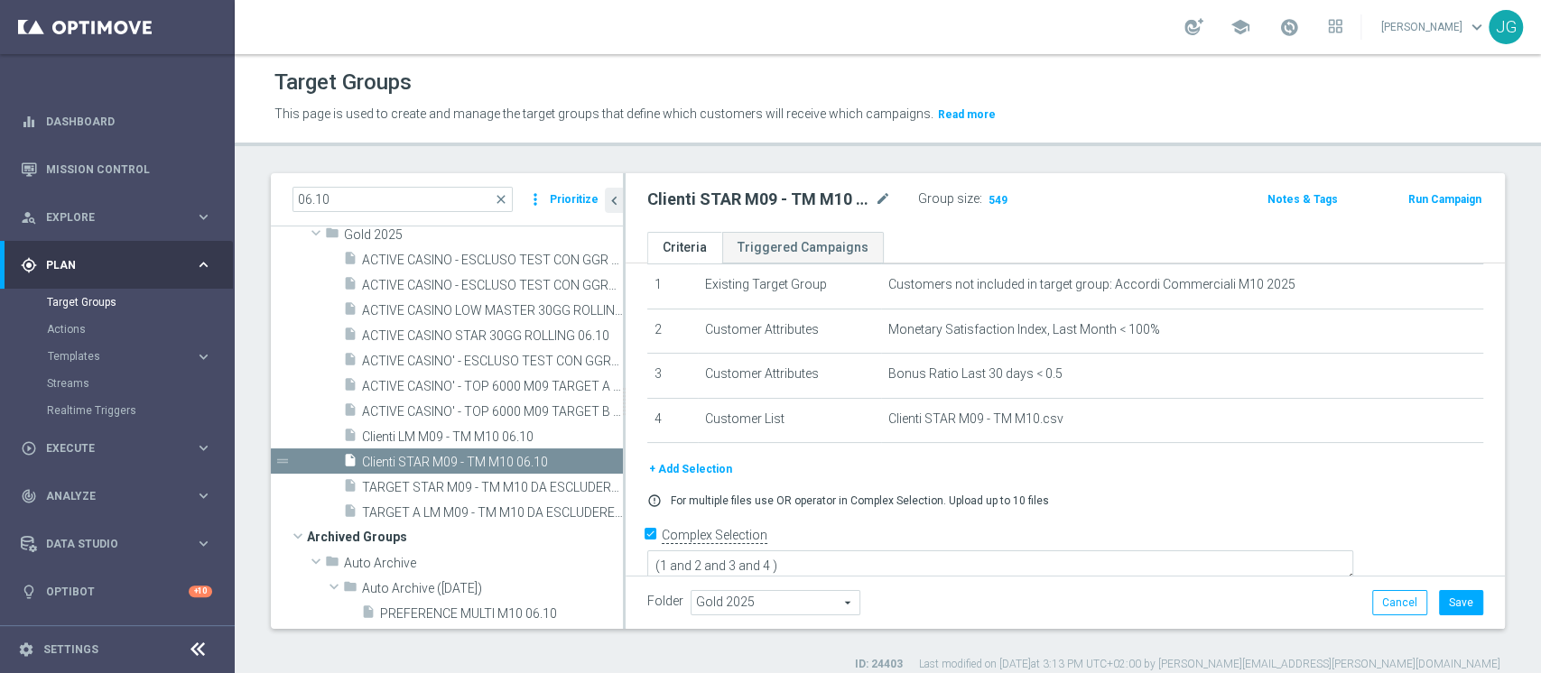
click at [680, 473] on button "+ Add Selection" at bounding box center [690, 469] width 87 height 20
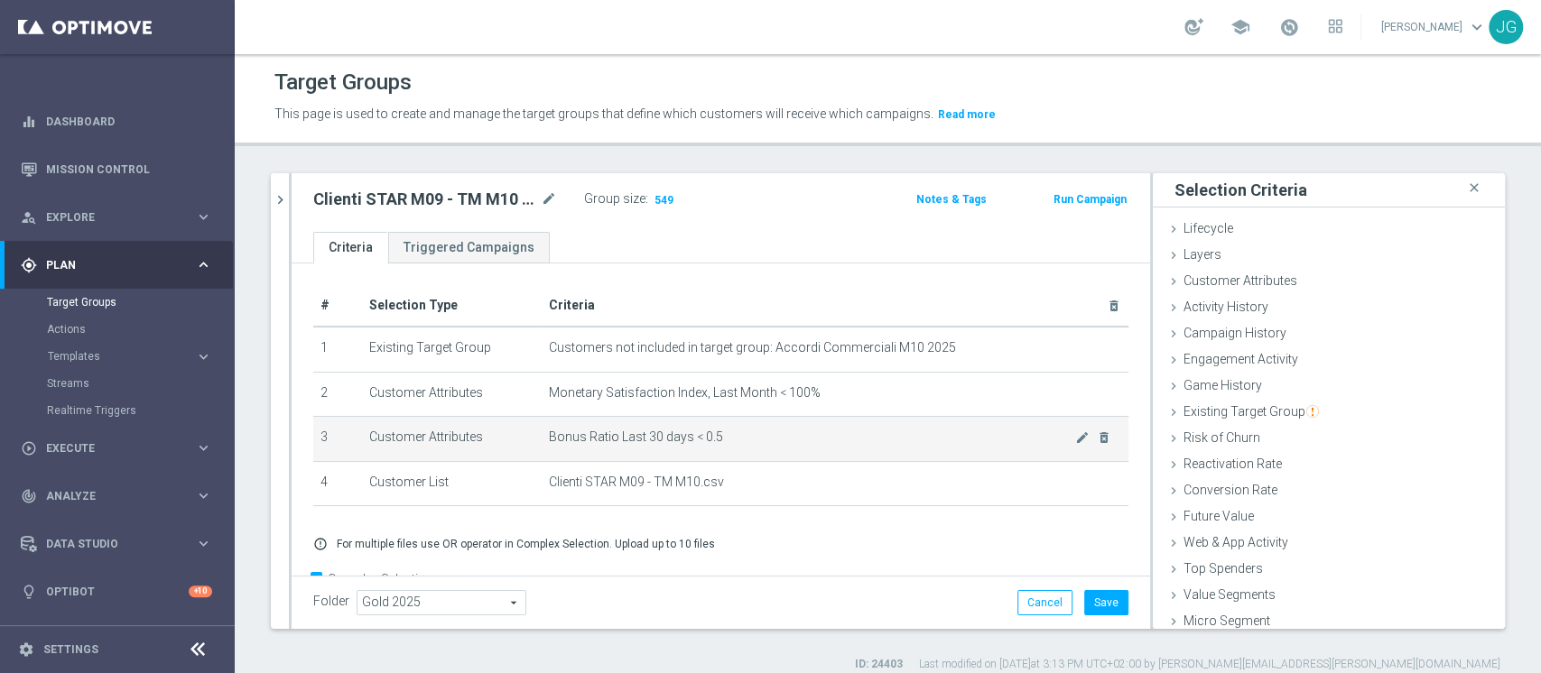
scroll to position [1, 0]
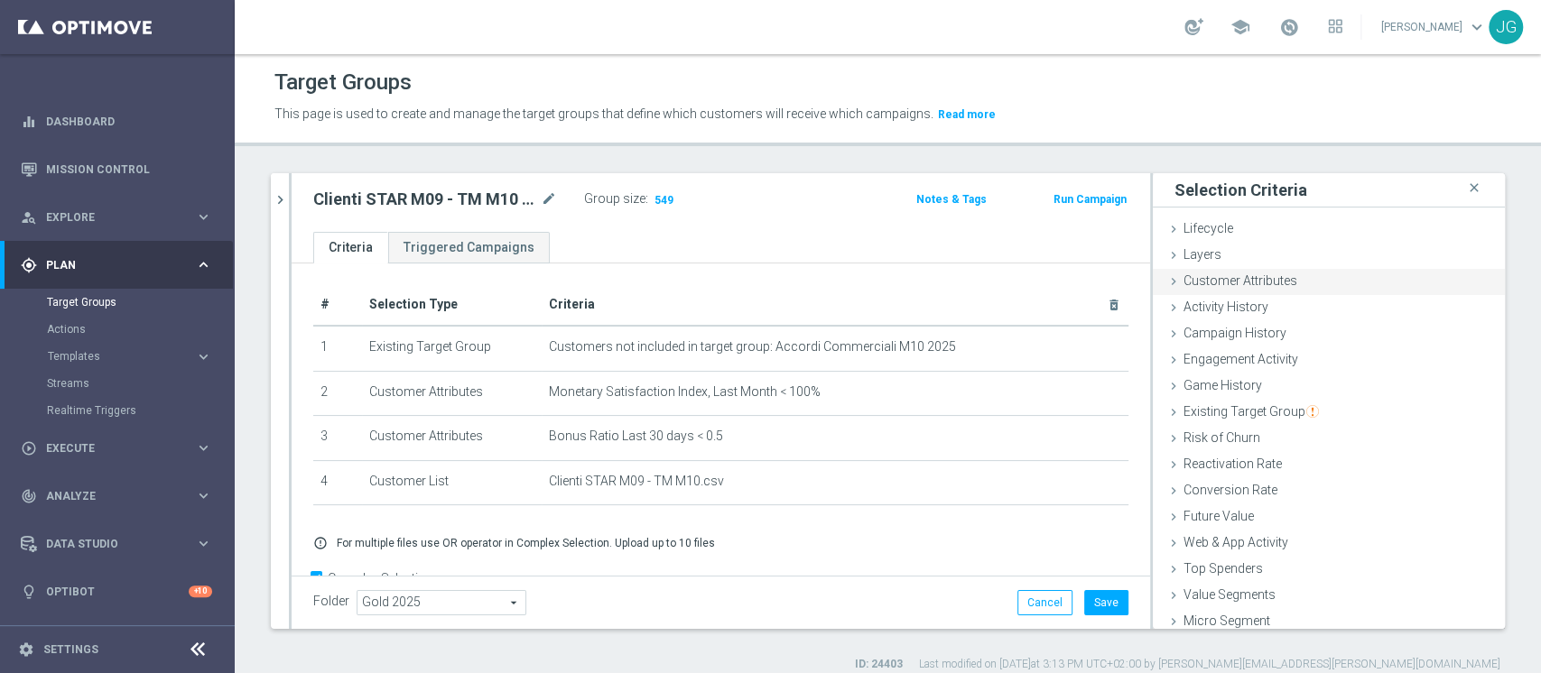
click at [1210, 277] on span "Customer Attributes" at bounding box center [1240, 280] width 114 height 14
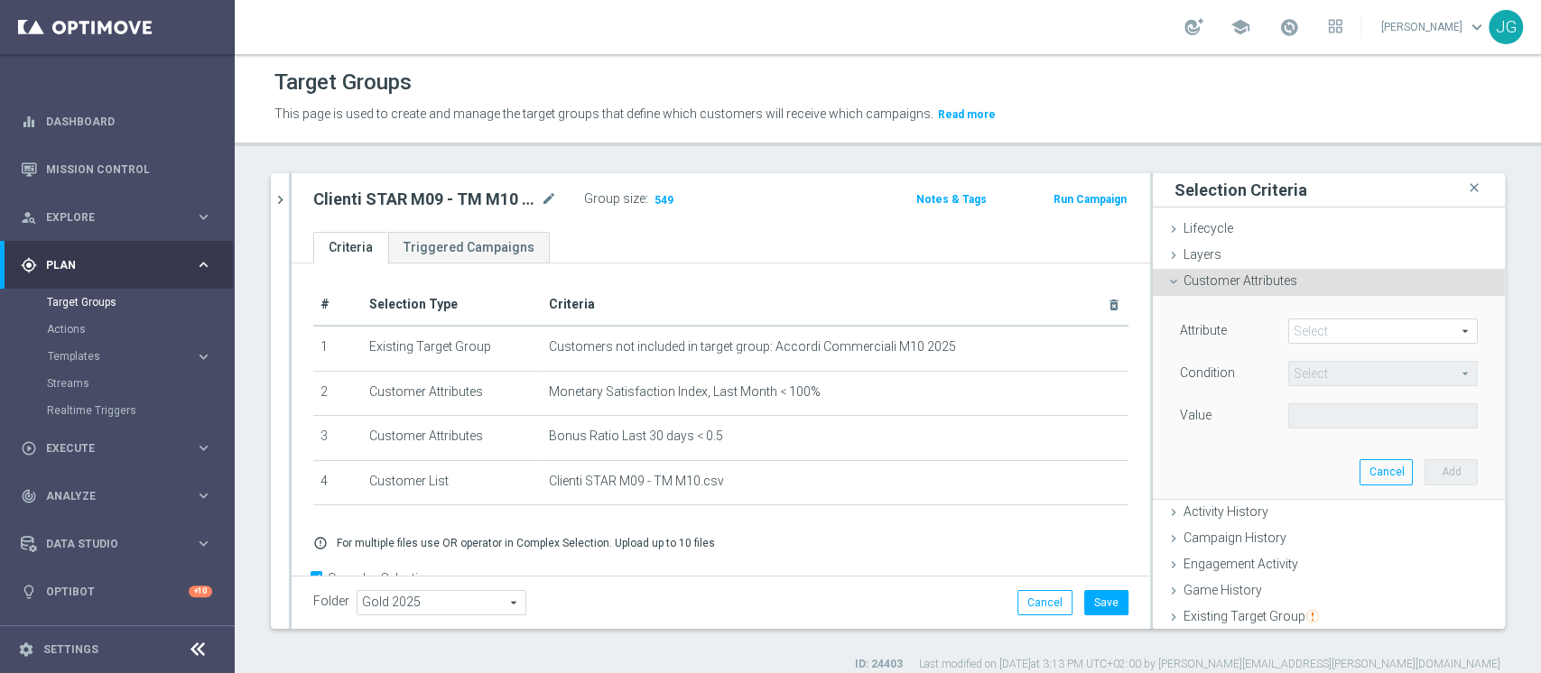
click at [1296, 328] on span at bounding box center [1383, 330] width 188 height 23
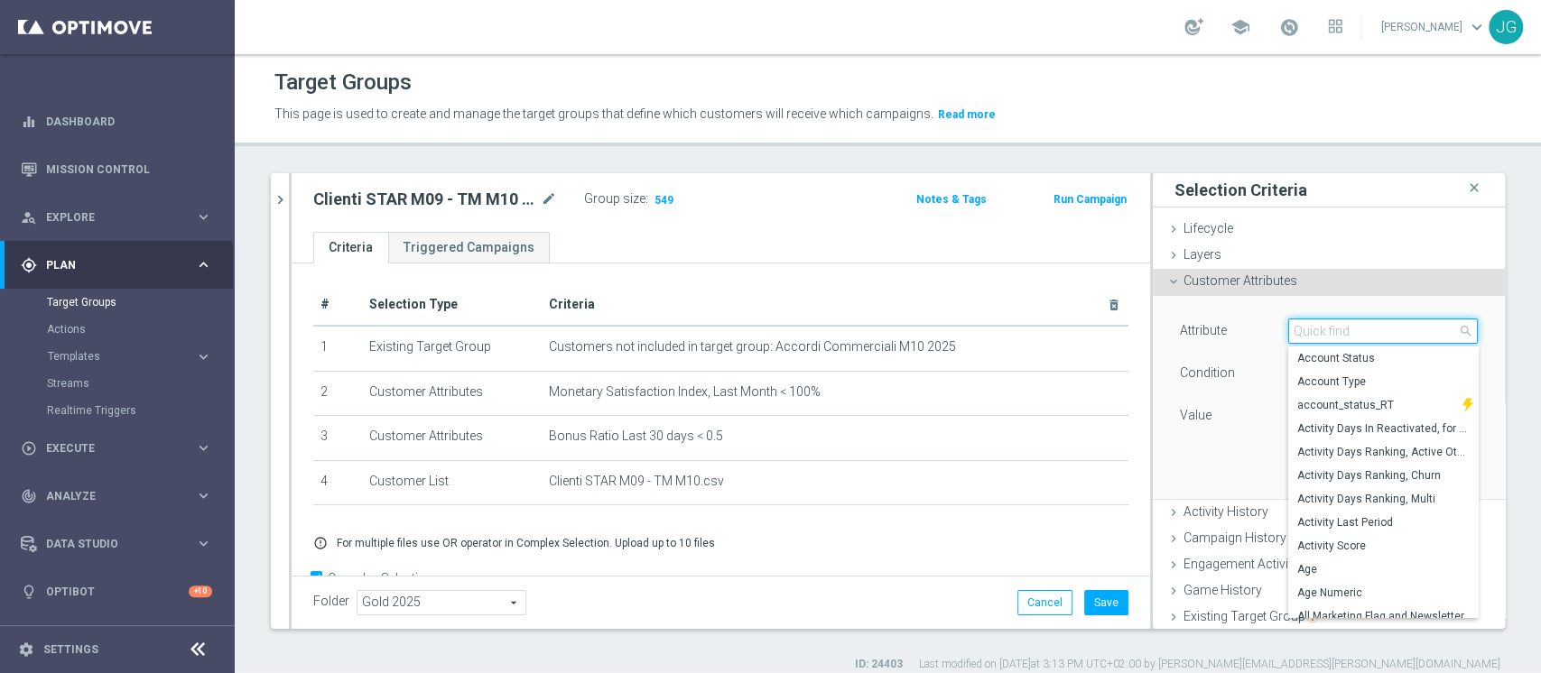
click at [1296, 328] on input "search" at bounding box center [1383, 331] width 190 height 25
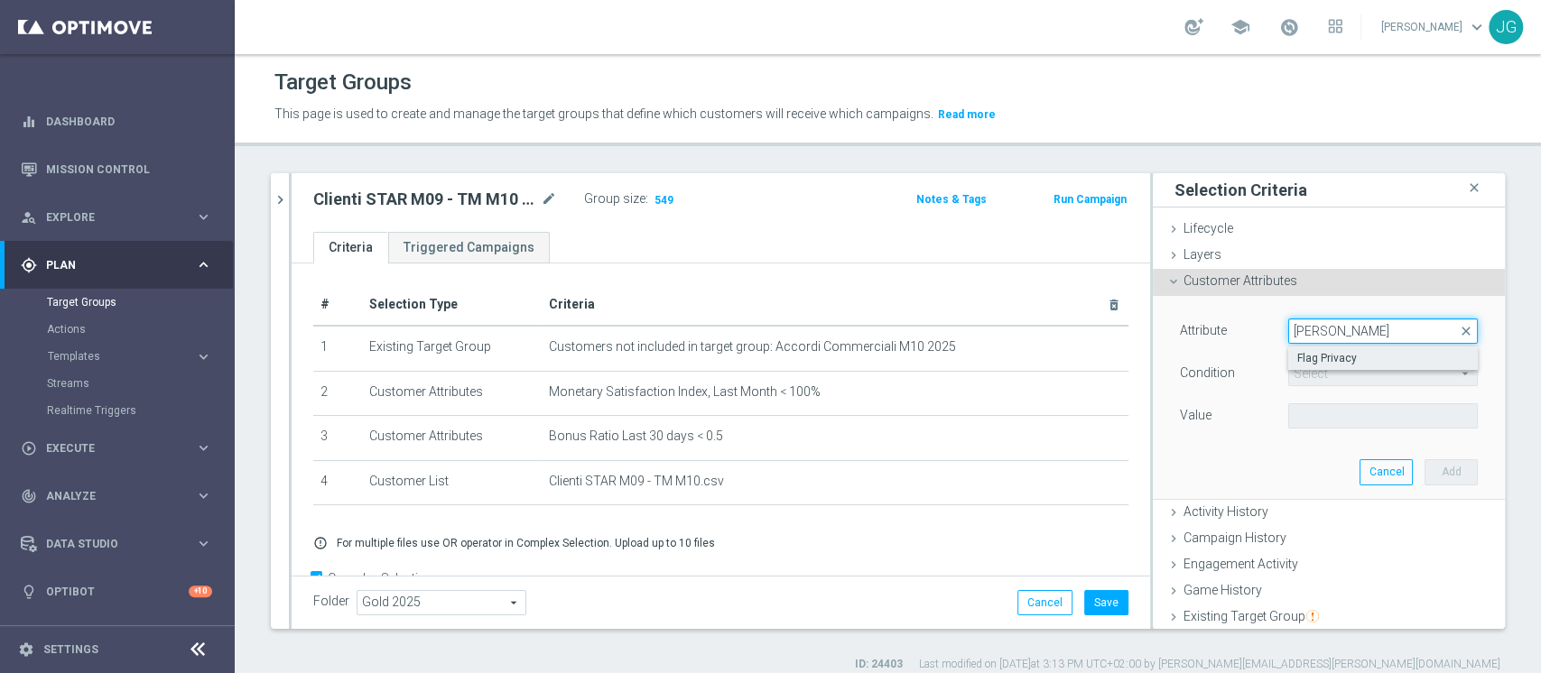
type input "priva"
click at [1309, 358] on span "Flag Privacy" at bounding box center [1382, 358] width 171 height 14
type input "Flag Privacy"
type input "="
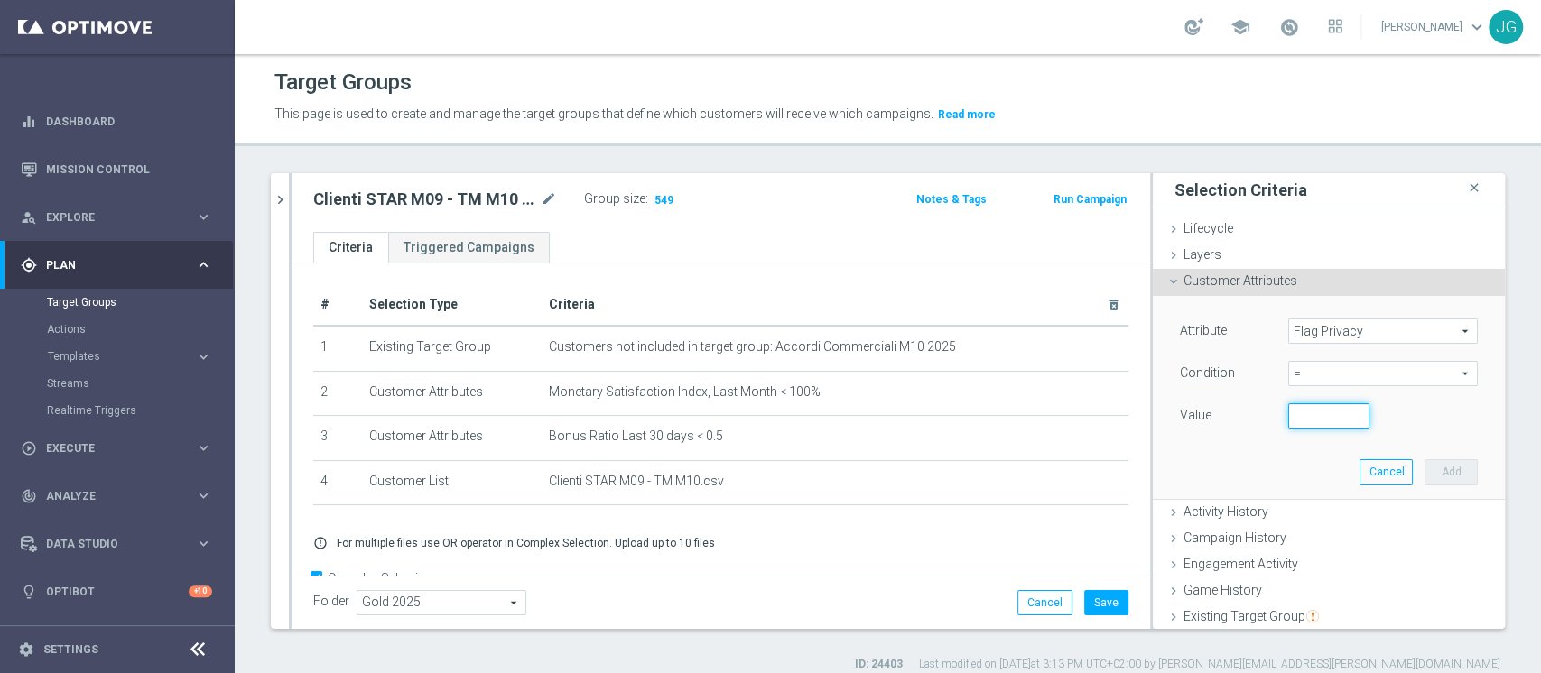
click at [1288, 423] on input "number" at bounding box center [1328, 415] width 81 height 25
type input "1"
click at [1424, 470] on button "Add" at bounding box center [1450, 471] width 53 height 25
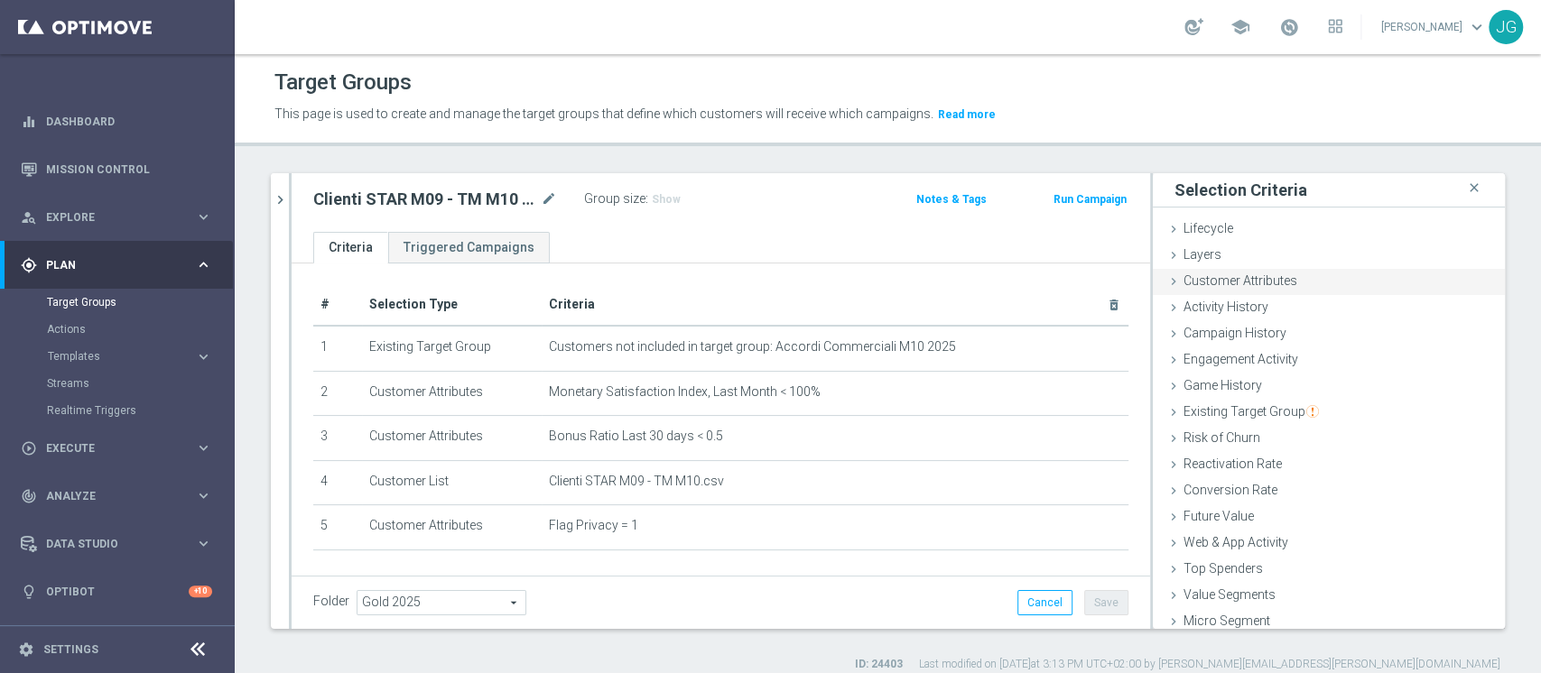
click at [1183, 285] on span "Customer Attributes" at bounding box center [1240, 280] width 114 height 14
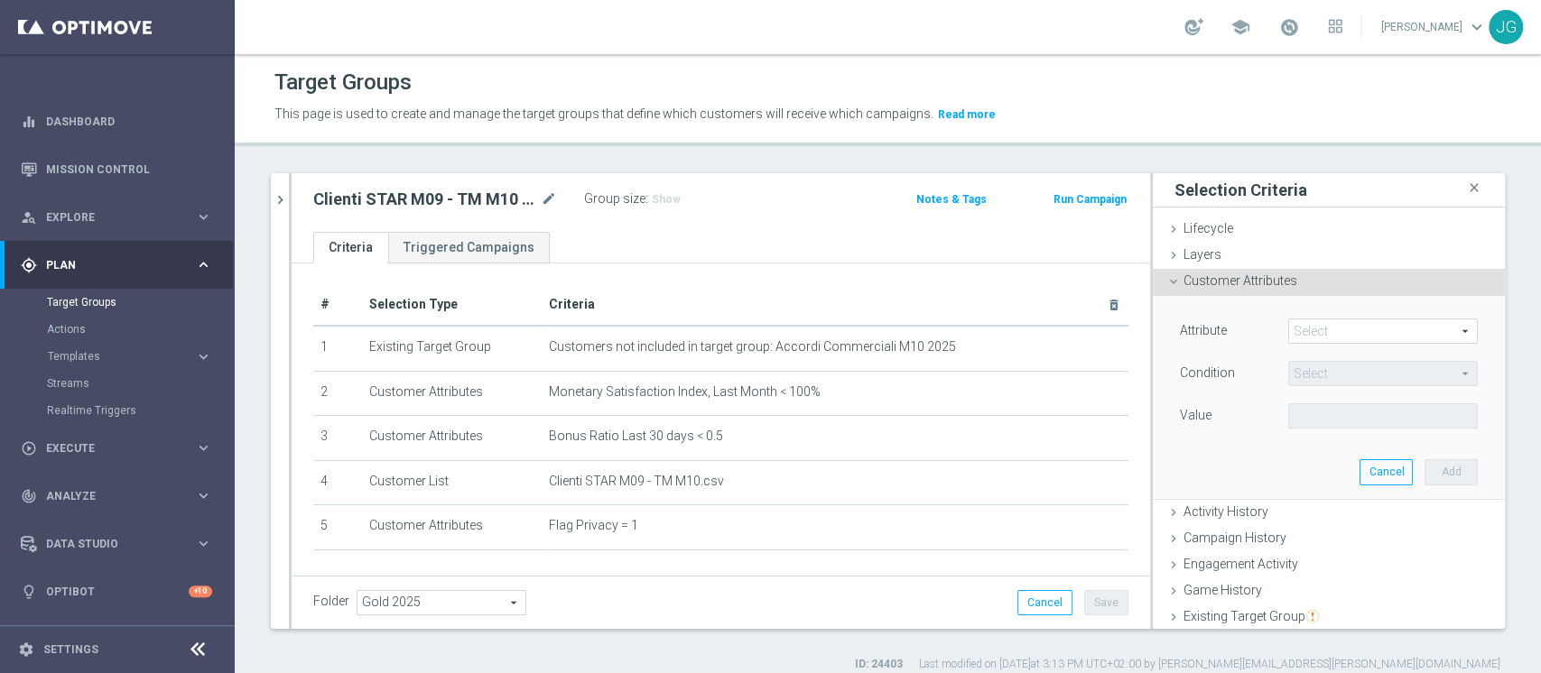
click at [1293, 334] on span at bounding box center [1383, 330] width 188 height 23
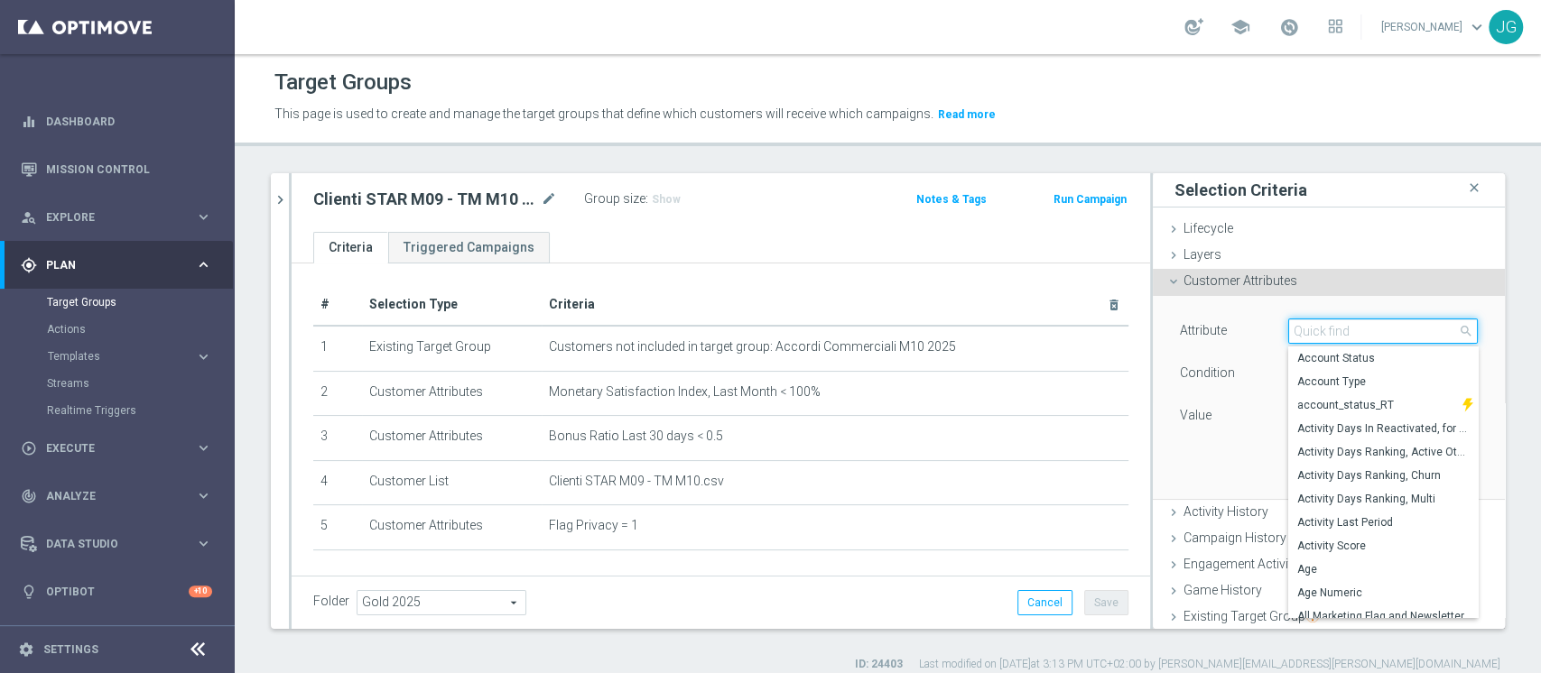
click at [1293, 334] on input "search" at bounding box center [1383, 331] width 190 height 25
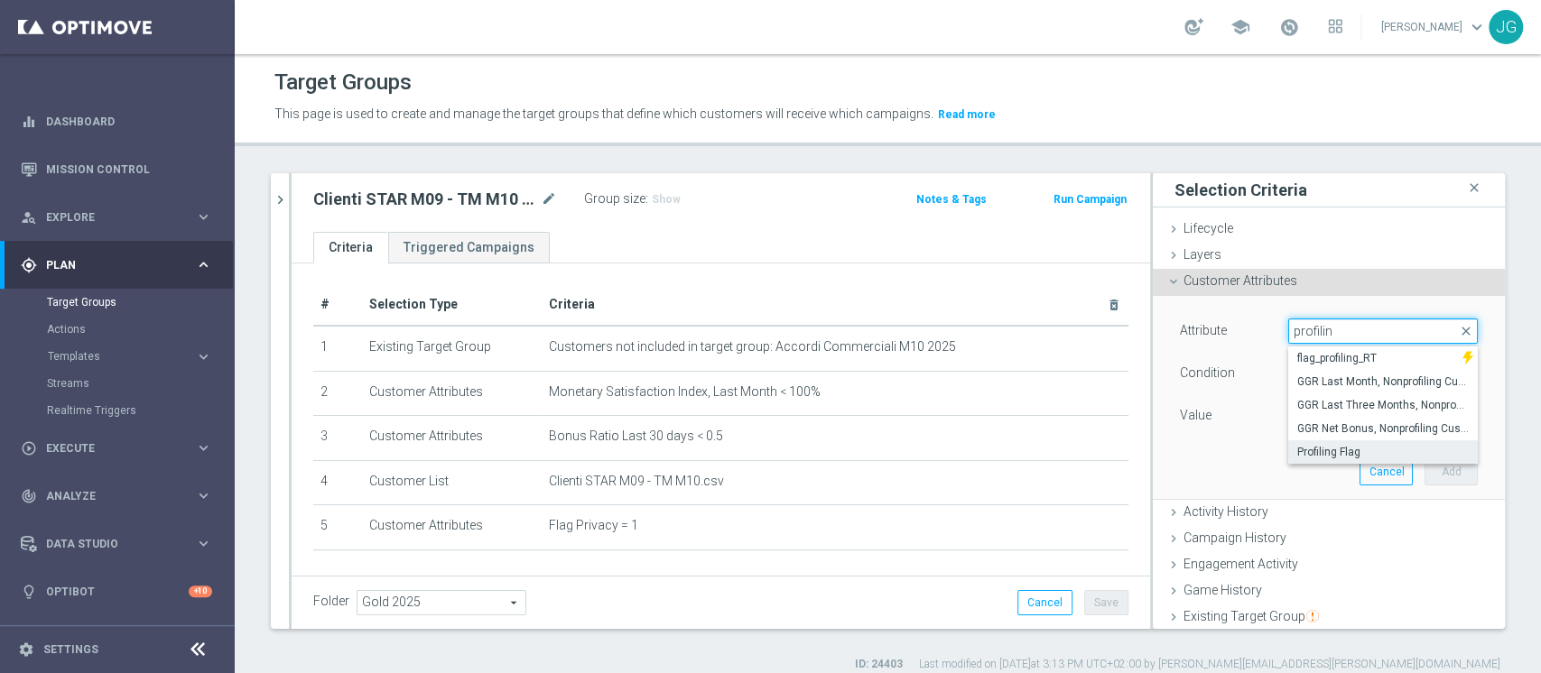
type input "profilin"
click at [1297, 458] on span "Profiling Flag" at bounding box center [1382, 452] width 171 height 14
type input "Profiling Flag"
type input "Equals"
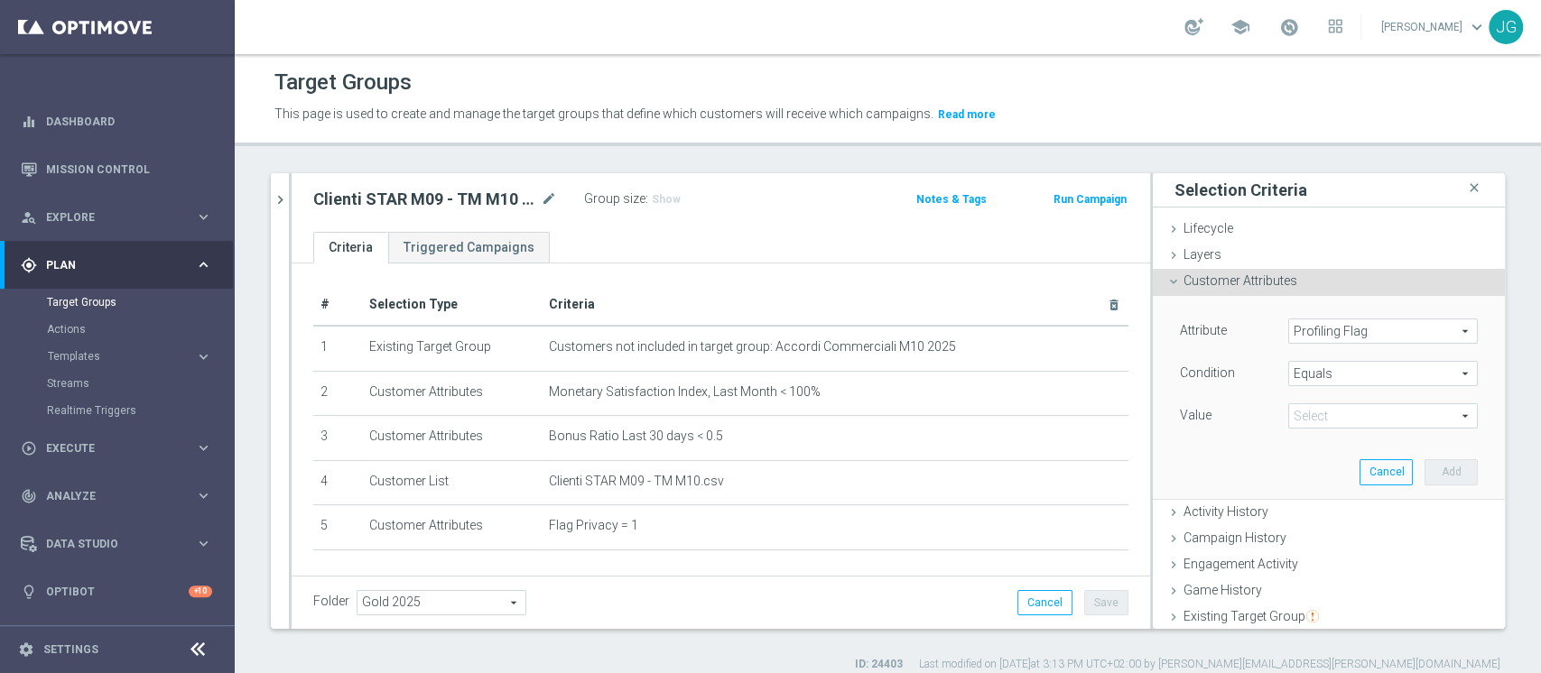
click at [1321, 417] on span at bounding box center [1383, 415] width 188 height 23
click at [1297, 511] on span "Y" at bounding box center [1382, 513] width 171 height 14
type input "Y"
click at [1424, 469] on button "Add" at bounding box center [1450, 471] width 53 height 25
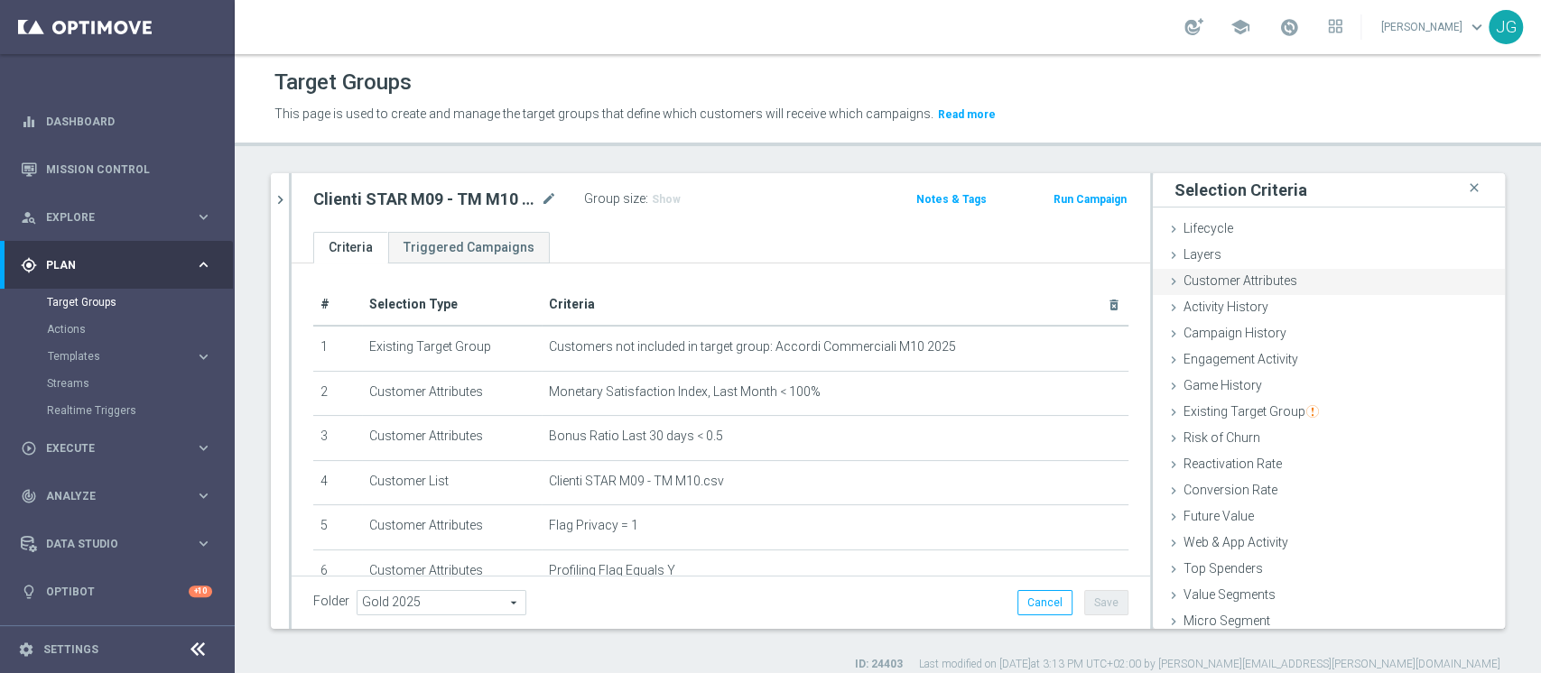
click at [1227, 280] on span "Customer Attributes" at bounding box center [1240, 280] width 114 height 14
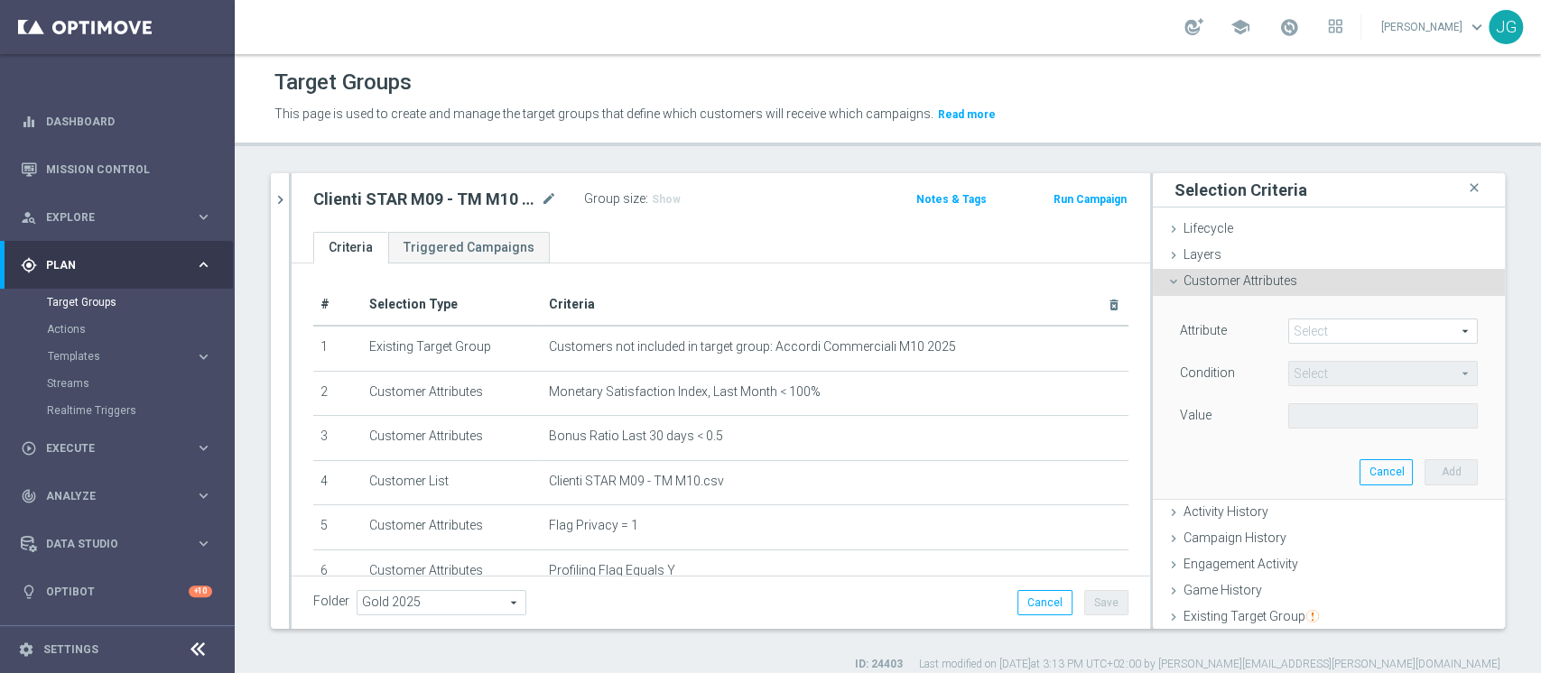
click at [1338, 328] on span at bounding box center [1383, 330] width 188 height 23
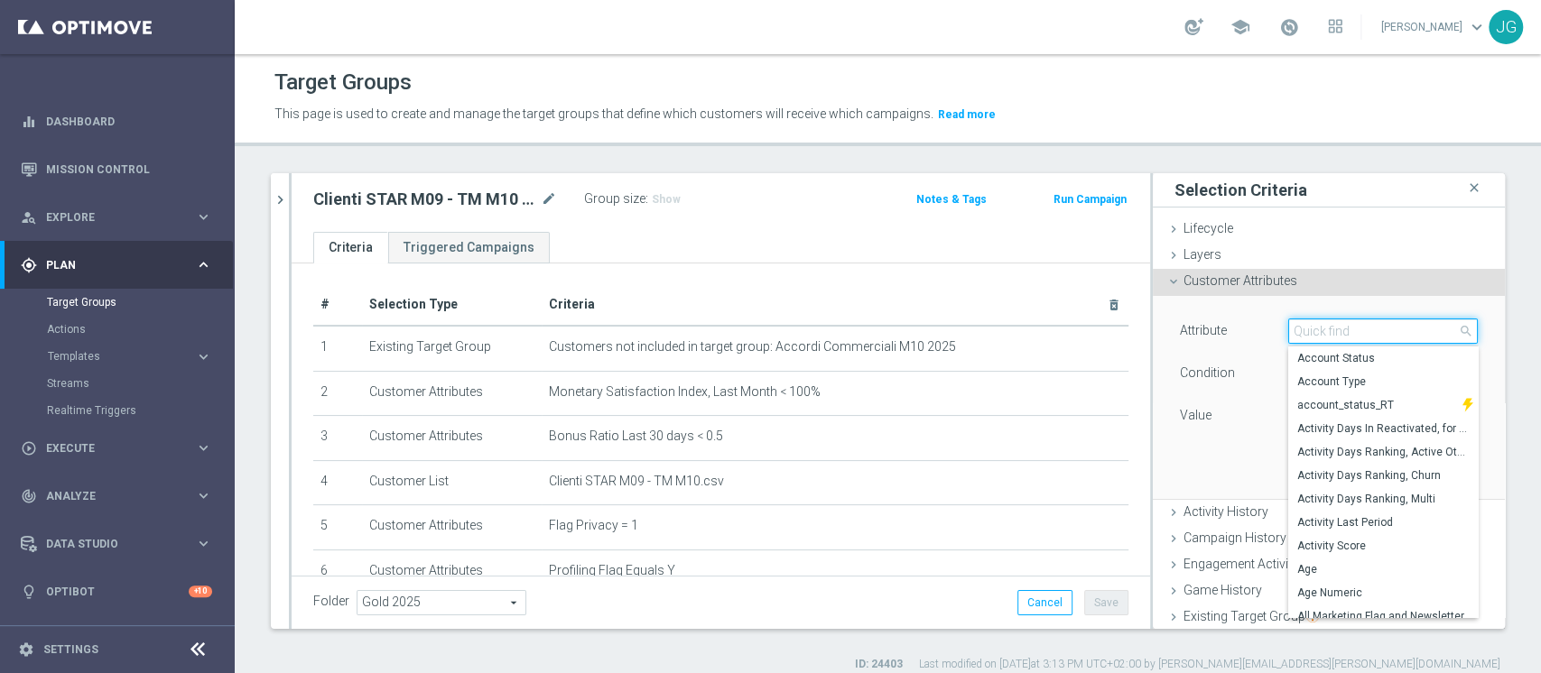
click at [1338, 328] on input "search" at bounding box center [1383, 331] width 190 height 25
click at [1338, 328] on input "s" at bounding box center [1383, 331] width 190 height 25
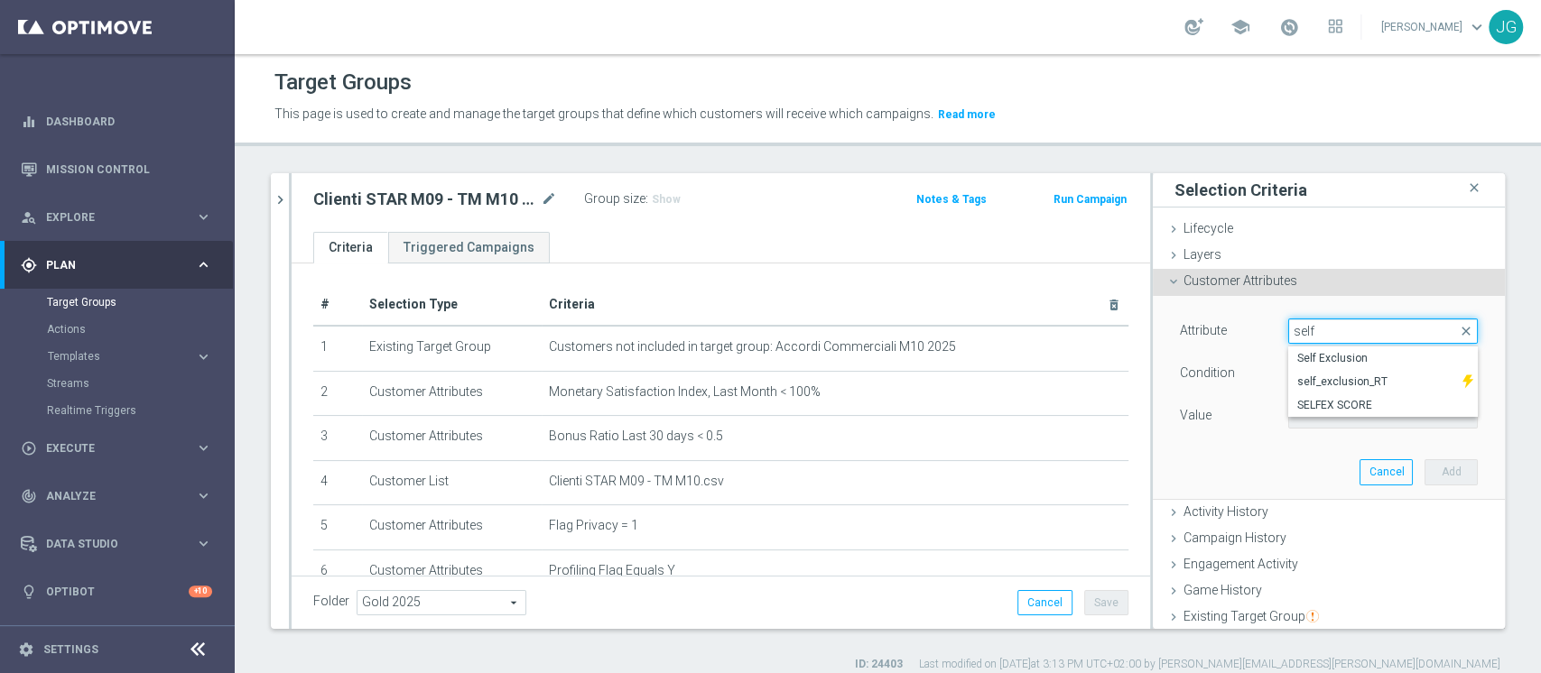
type input "self e"
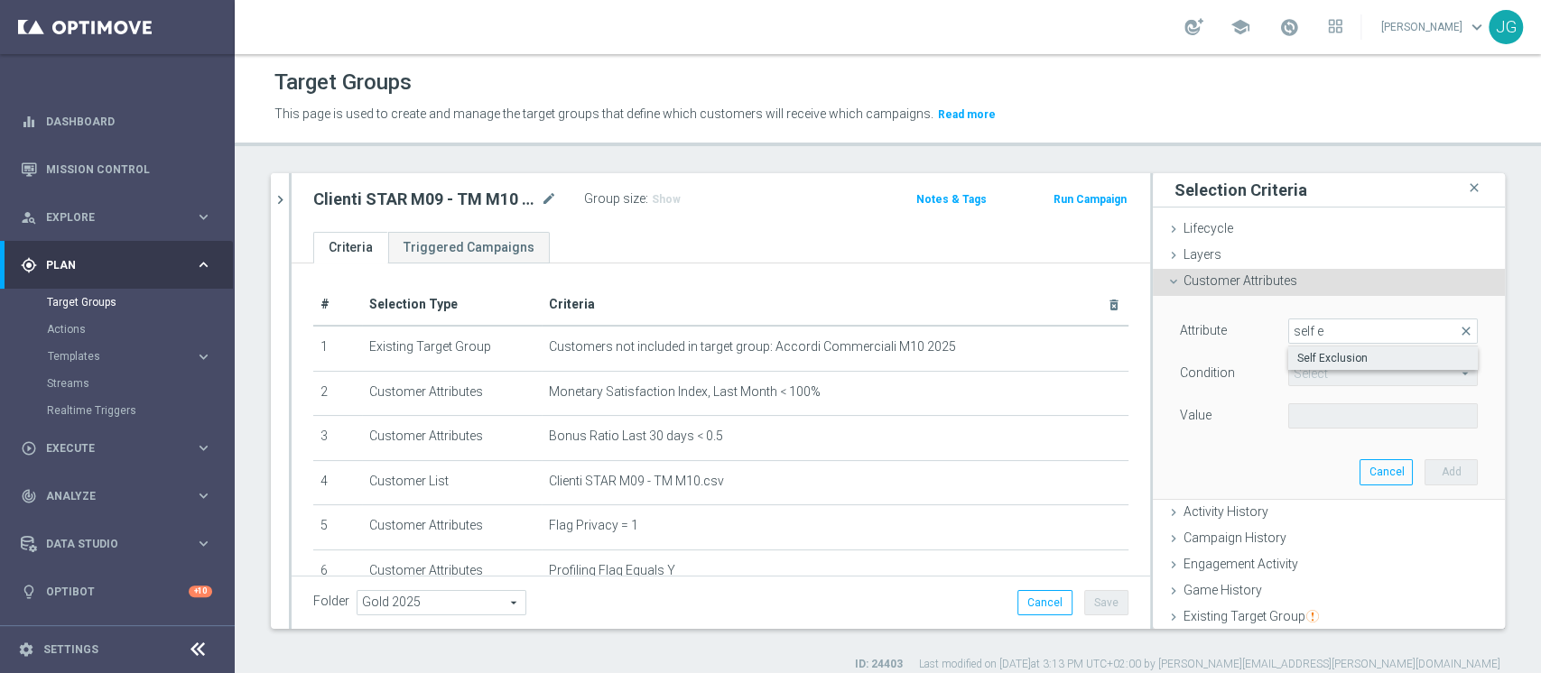
click at [1307, 357] on span "Self Exclusion" at bounding box center [1382, 358] width 171 height 14
type input "Self Exclusion"
type input "Equals"
click at [1289, 417] on span at bounding box center [1383, 415] width 188 height 23
click at [1297, 464] on span "YES" at bounding box center [1382, 466] width 171 height 14
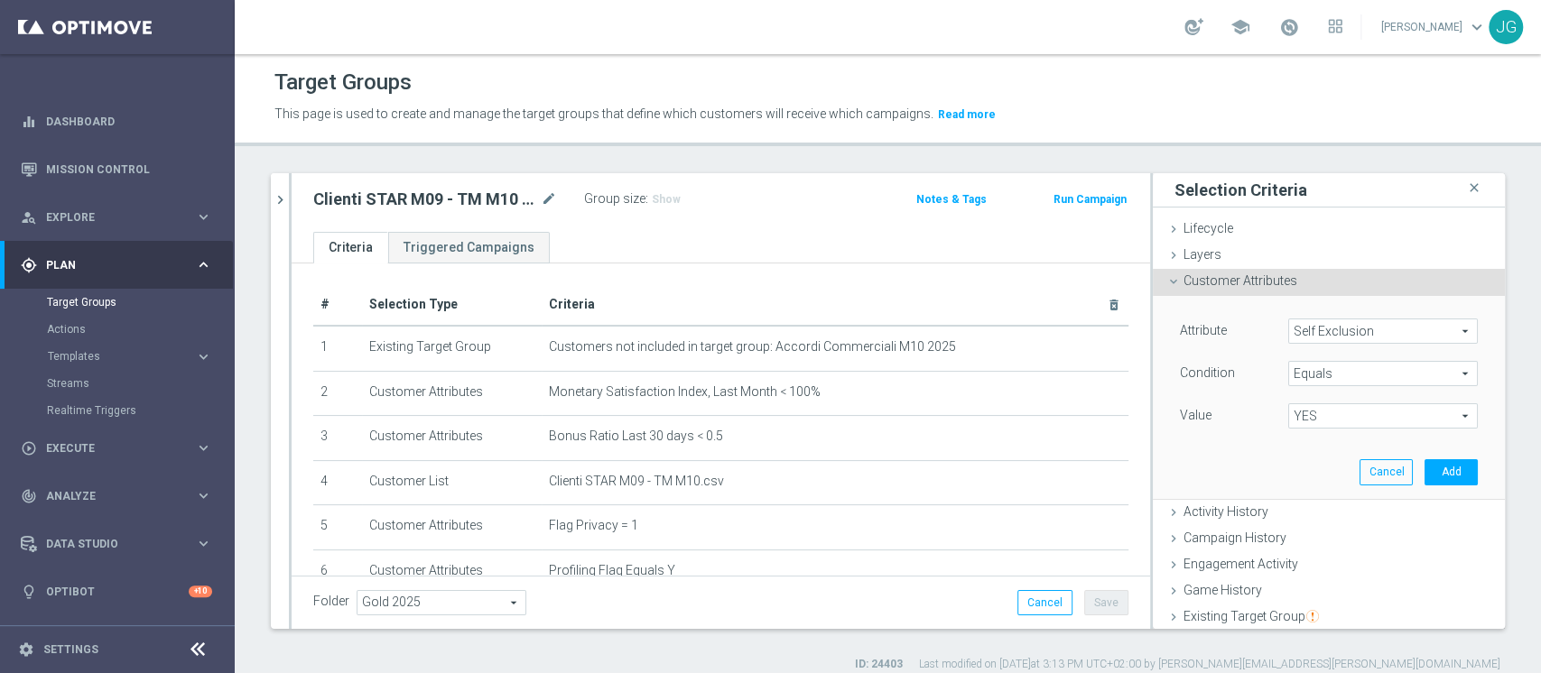
click at [1307, 414] on span "YES" at bounding box center [1383, 415] width 188 height 23
click at [1297, 439] on span "NO" at bounding box center [1382, 443] width 171 height 14
type input "NO"
click at [1424, 475] on button "Add" at bounding box center [1450, 471] width 53 height 25
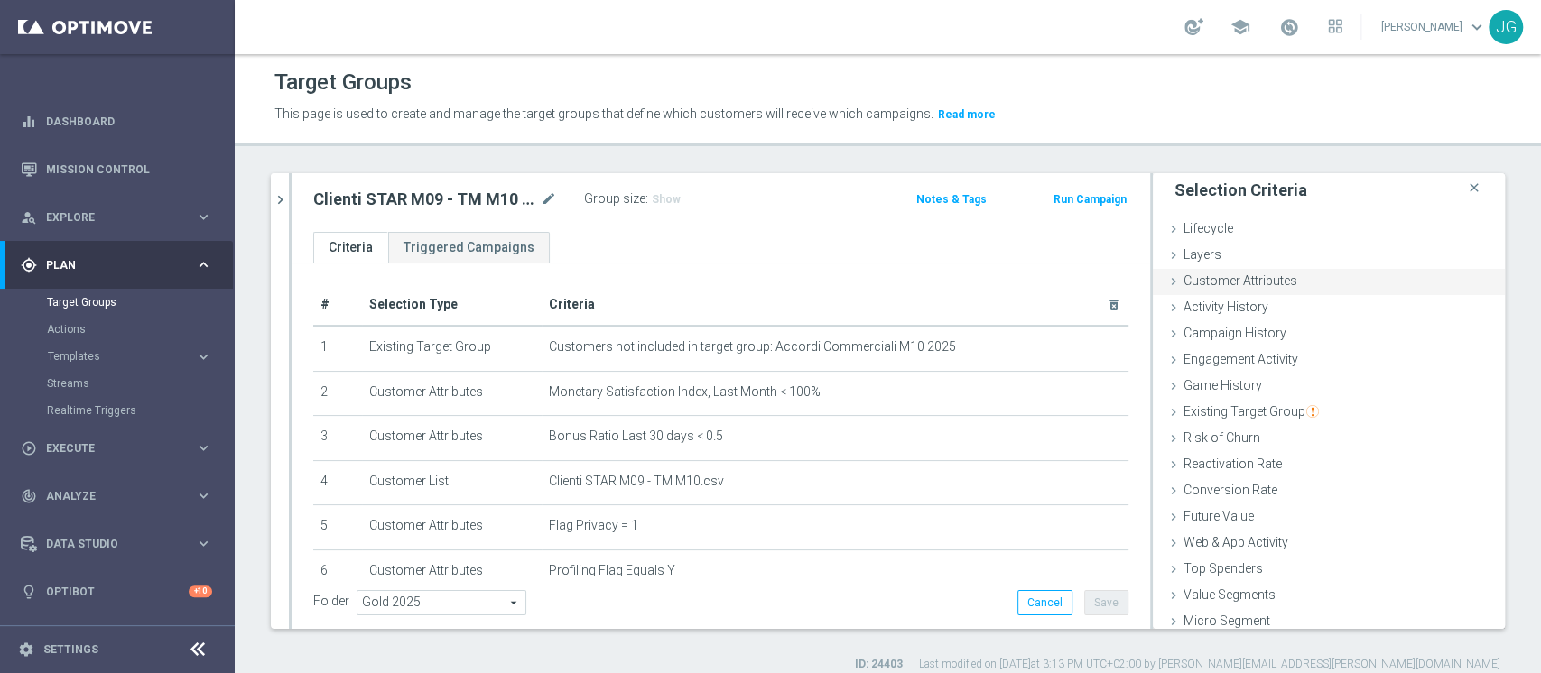
click at [1266, 273] on span "Customer Attributes" at bounding box center [1240, 280] width 114 height 14
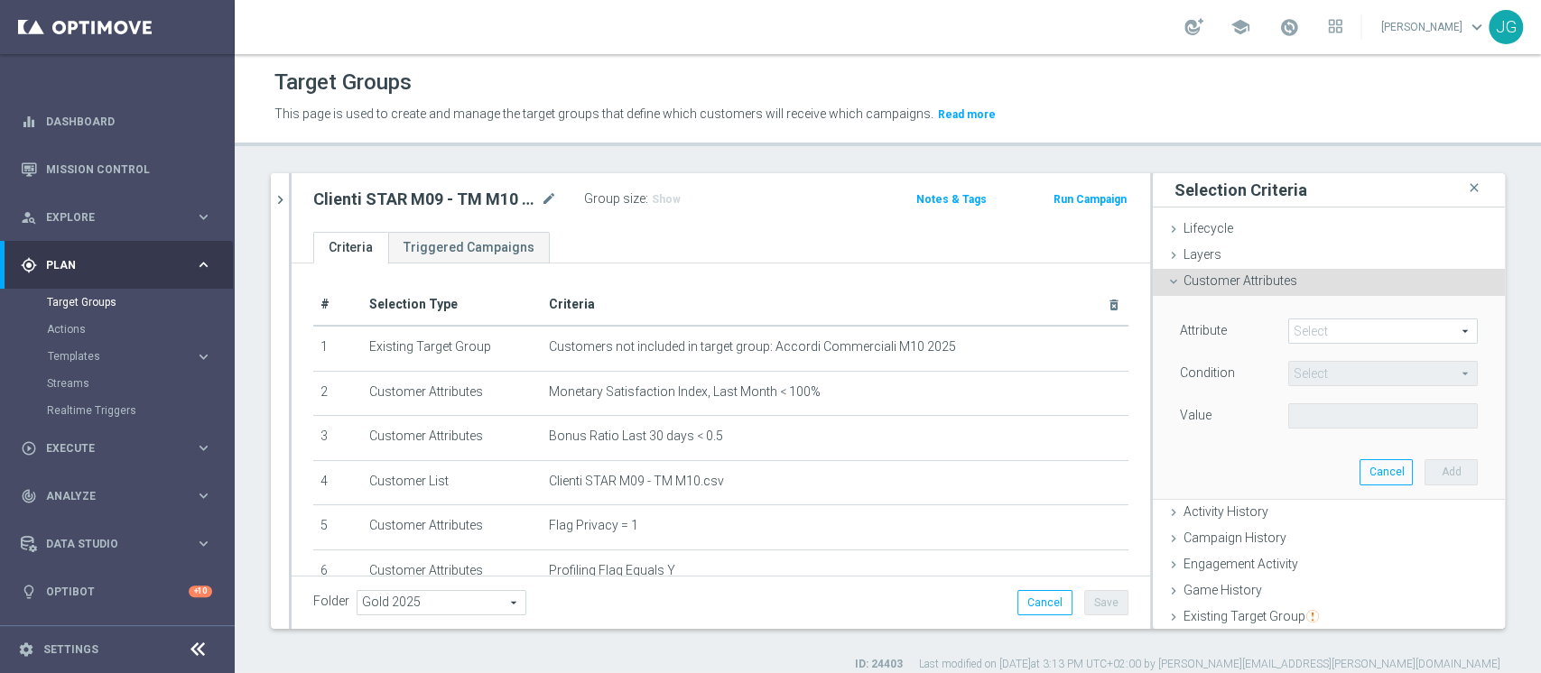
click at [1300, 329] on span at bounding box center [1383, 330] width 188 height 23
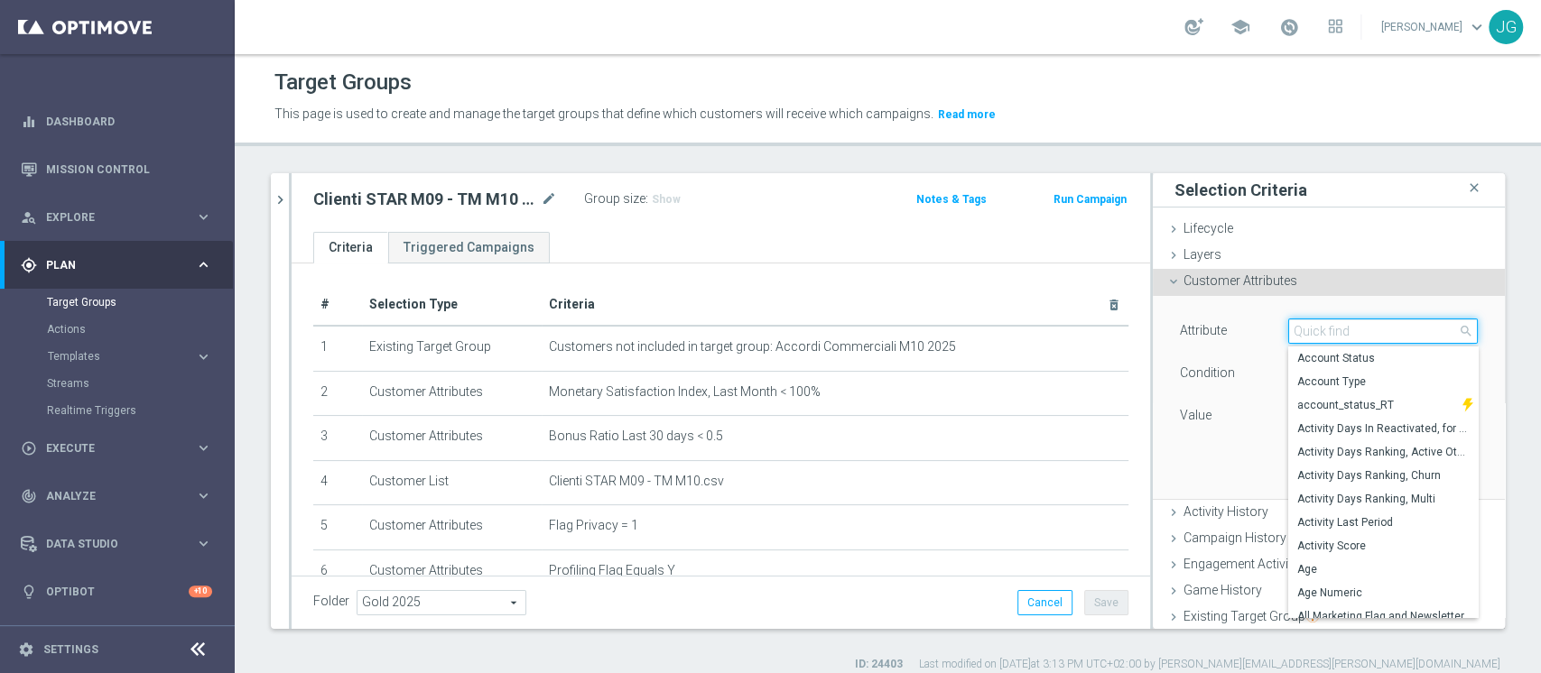
click at [1295, 332] on input "search" at bounding box center [1383, 331] width 190 height 25
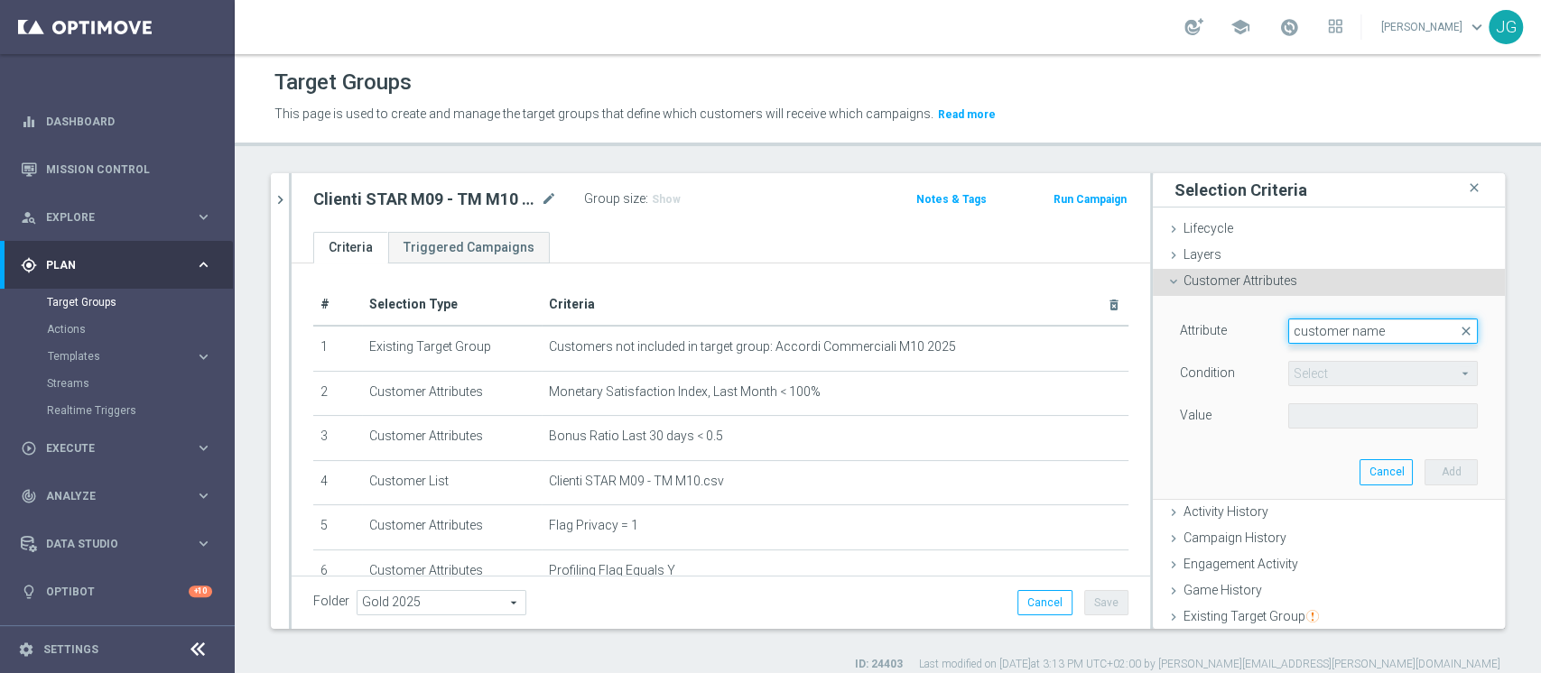
click at [1300, 337] on input "customer name" at bounding box center [1383, 331] width 190 height 25
type input "customer name"
drag, startPoint x: 1320, startPoint y: 329, endPoint x: 1127, endPoint y: 332, distance: 192.3
click at [1127, 332] on as-split "06.10 close more_vert Prioritize Customer Target Groups library_add create_new_…" at bounding box center [888, 401] width 1234 height 456
click at [1324, 337] on span at bounding box center [1383, 330] width 188 height 23
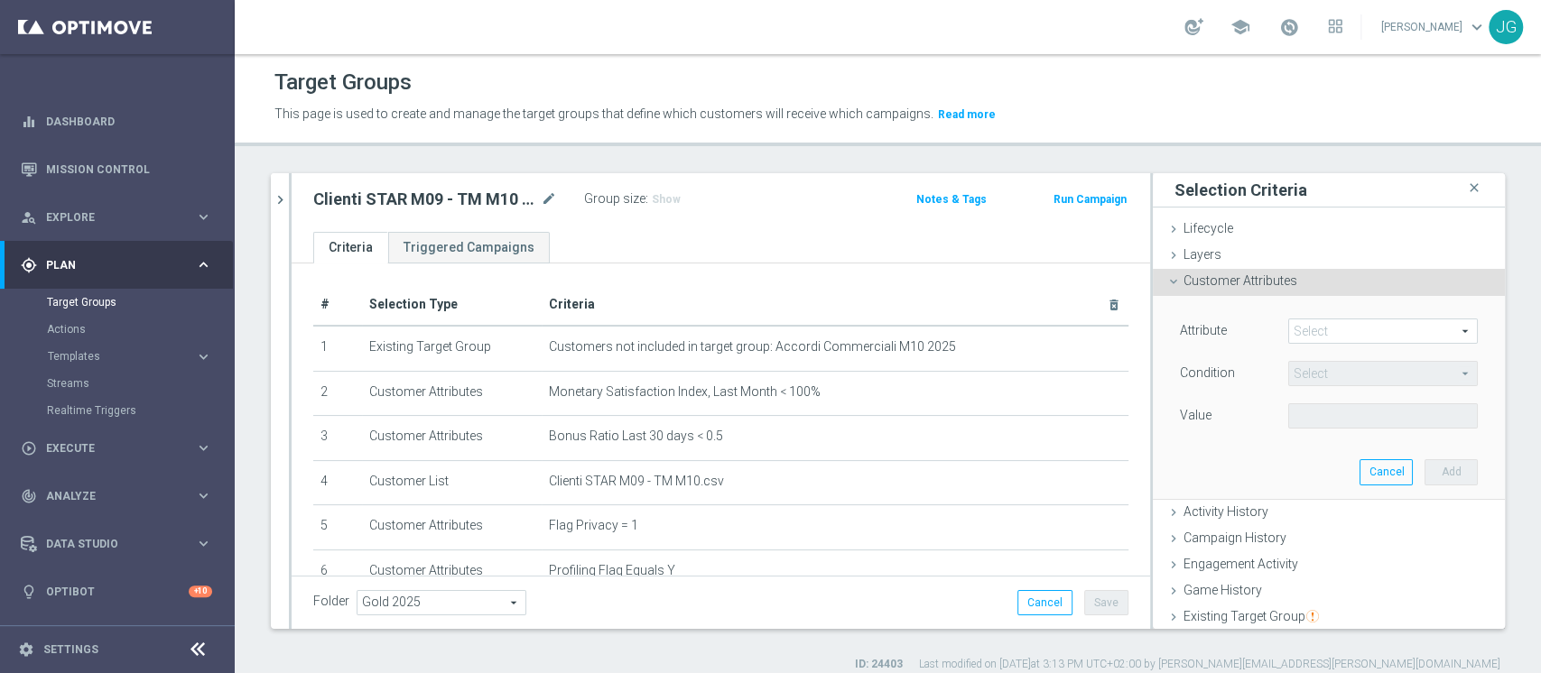
click at [0, 0] on input "search" at bounding box center [0, 0] width 0 height 0
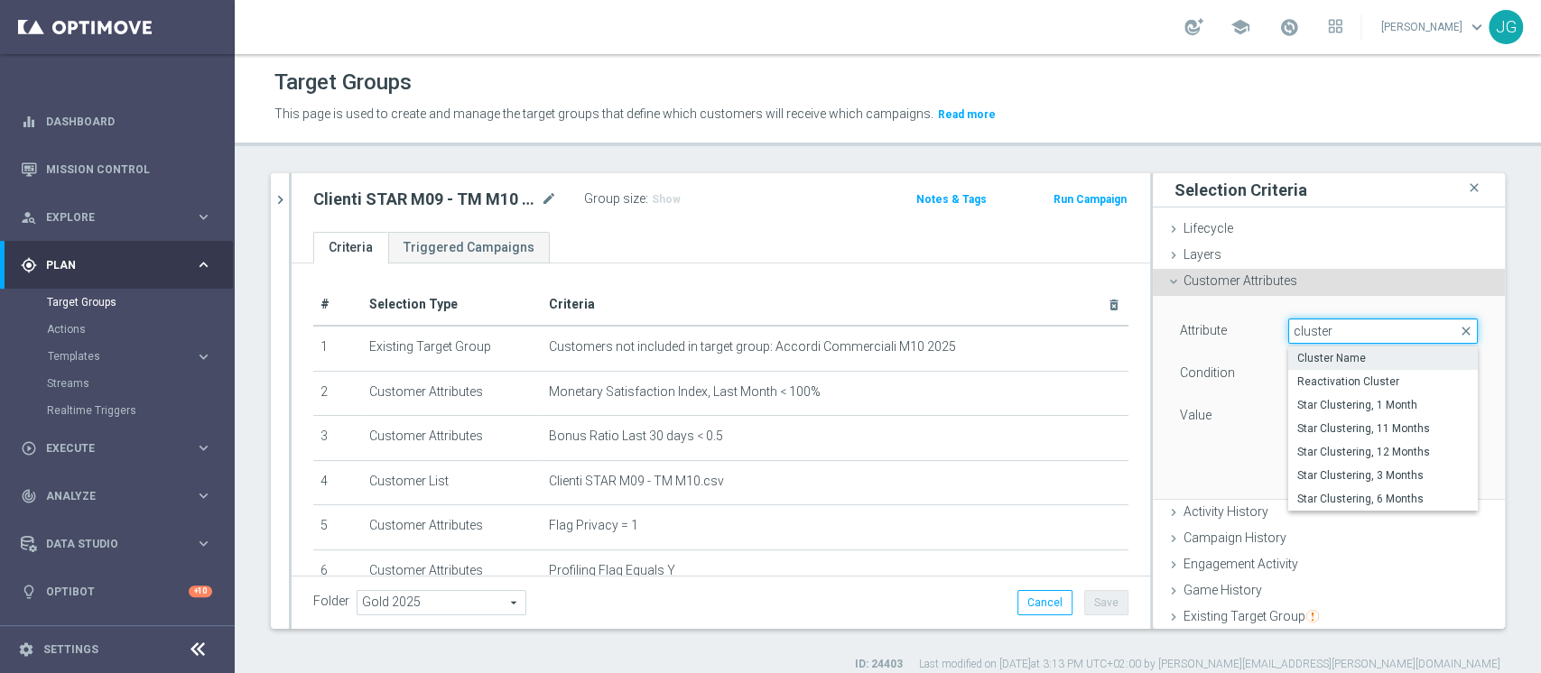
type input "cluster"
click at [1310, 357] on span "Cluster Name" at bounding box center [1382, 358] width 171 height 14
type input "Cluster Name"
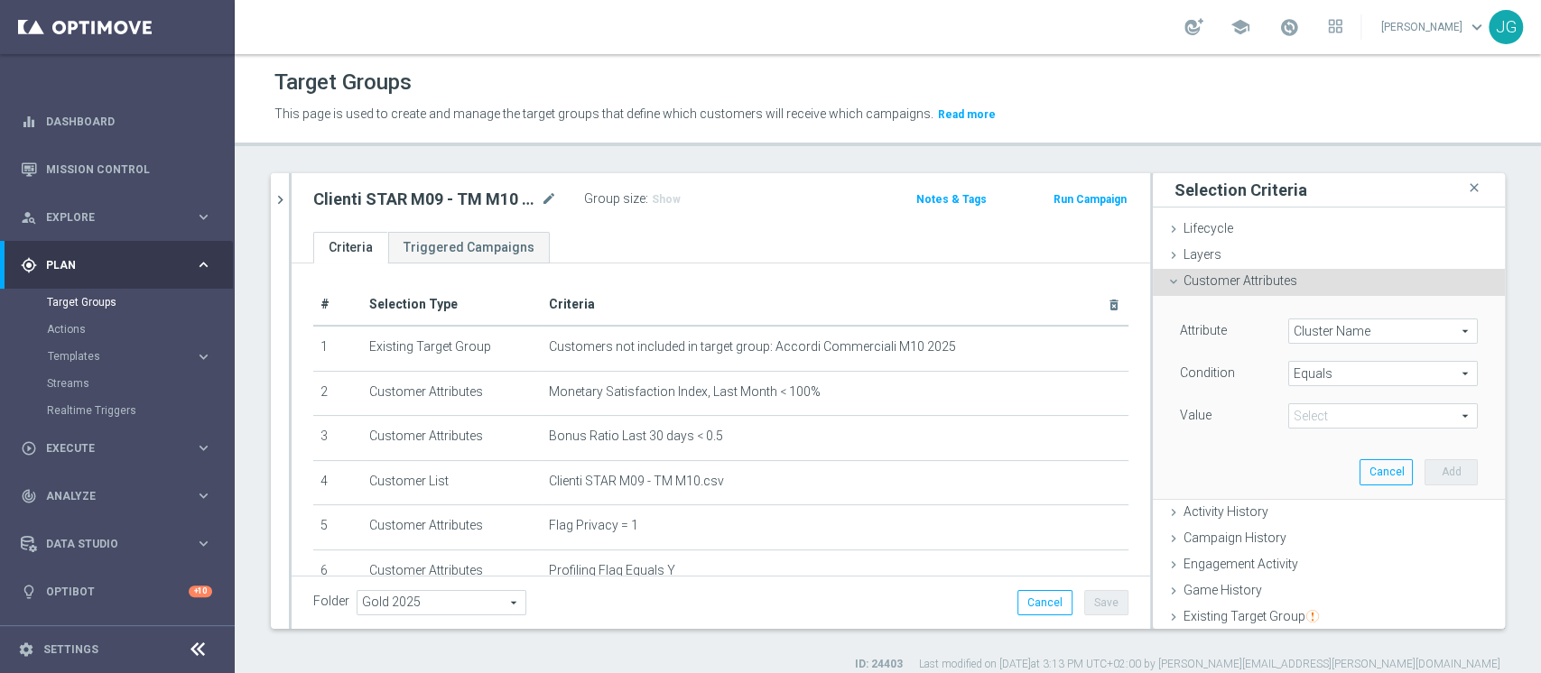
click at [1364, 376] on span "Equals" at bounding box center [1383, 373] width 188 height 23
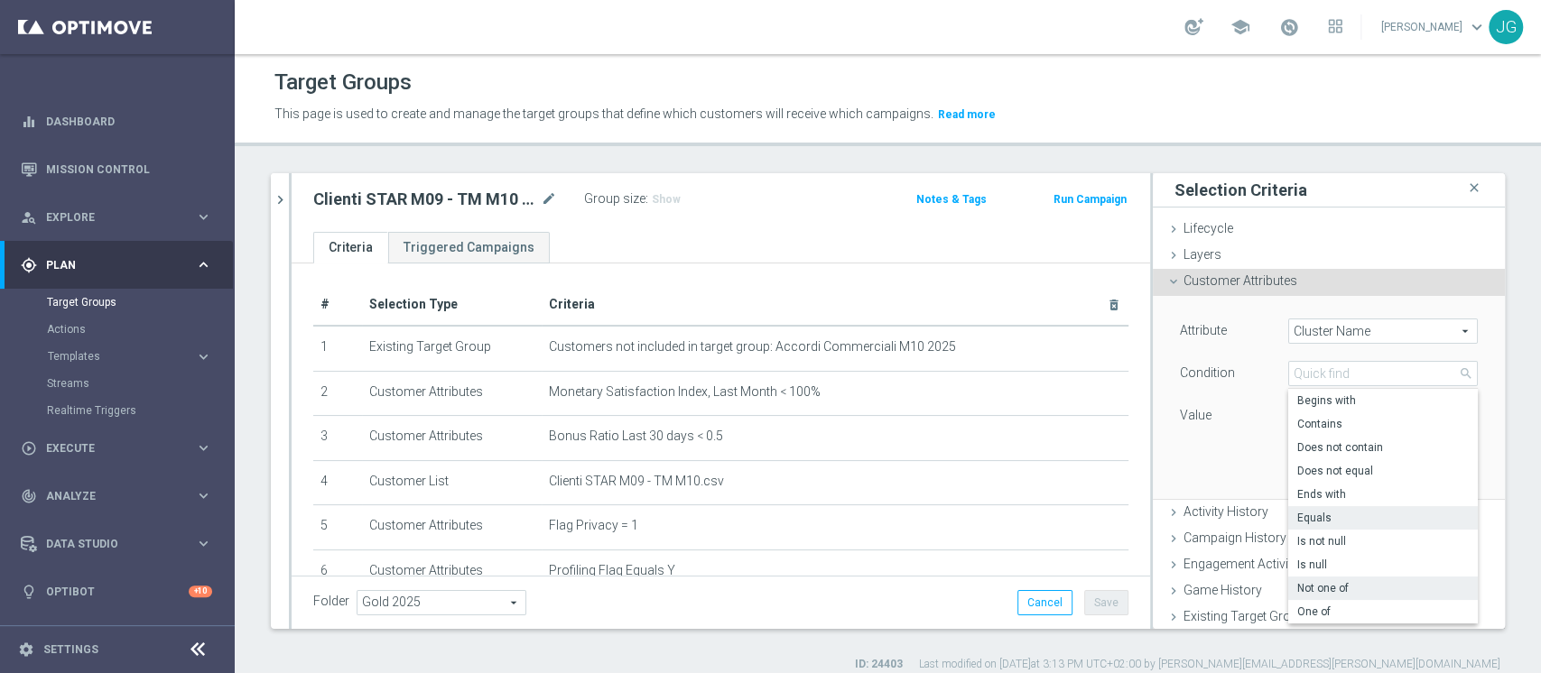
click at [1329, 596] on label "Not one of" at bounding box center [1383, 588] width 190 height 23
type input "Not one of"
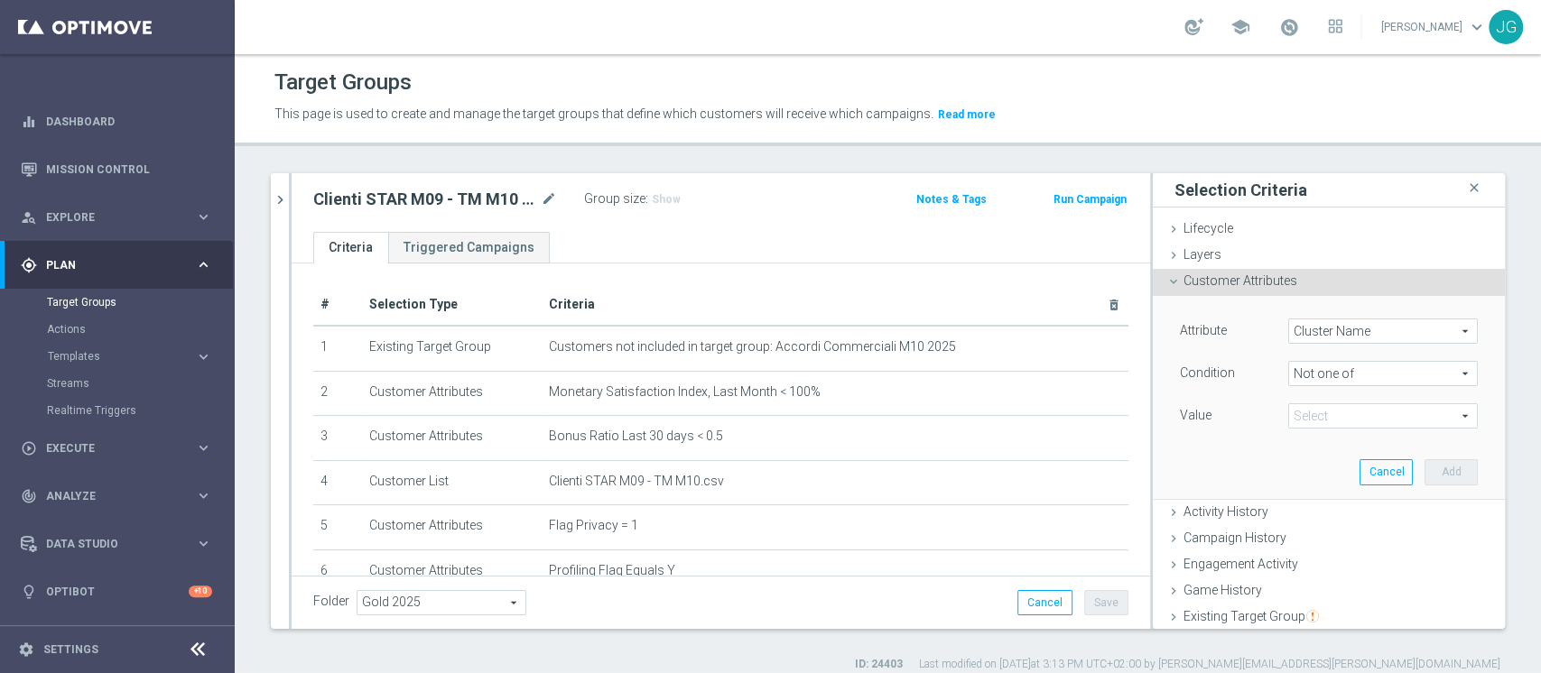
click at [1353, 423] on span at bounding box center [1383, 415] width 188 height 23
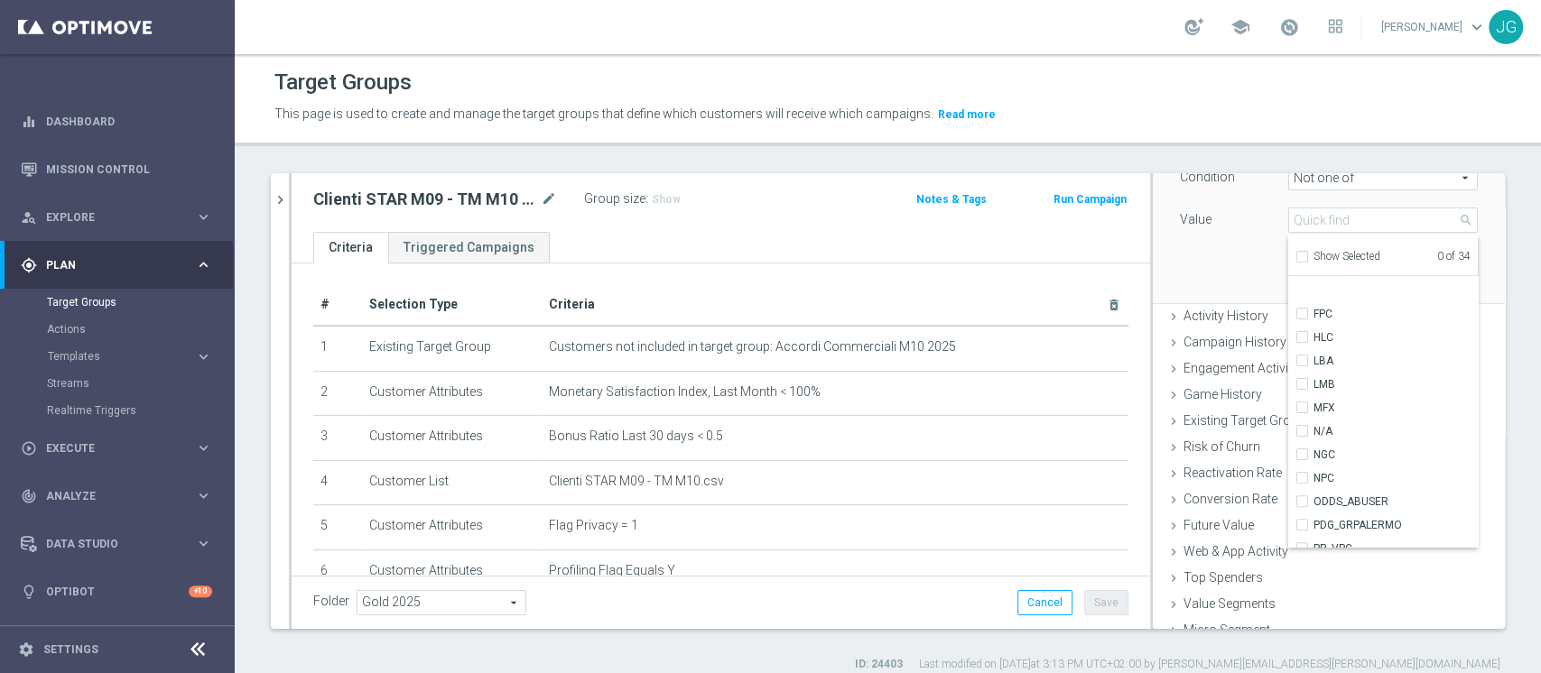
scroll to position [412, 0]
click at [1301, 370] on input "MFX" at bounding box center [1307, 370] width 12 height 12
checkbox input "true"
type input "MFX"
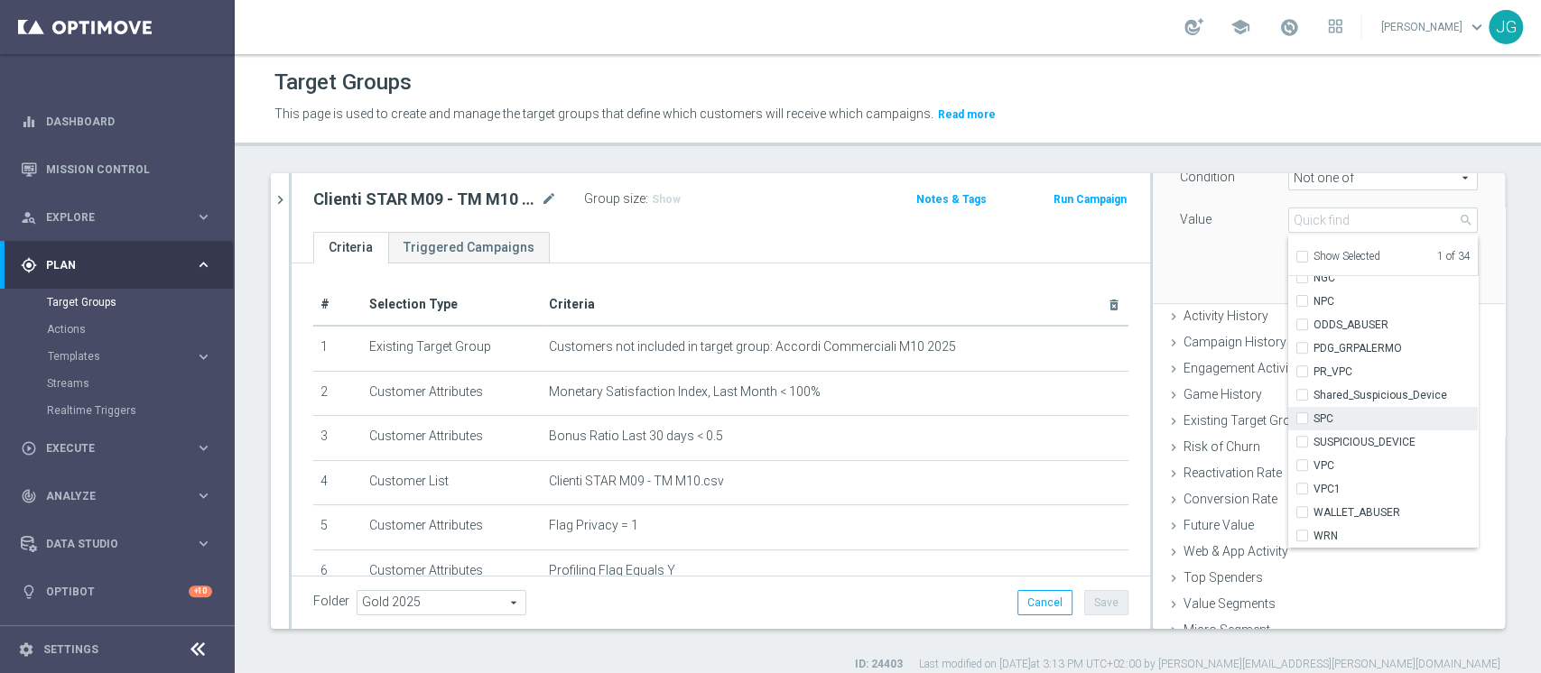
click at [1301, 418] on input "SPC" at bounding box center [1307, 419] width 12 height 12
checkbox input "true"
type input "Selected 2 of 34"
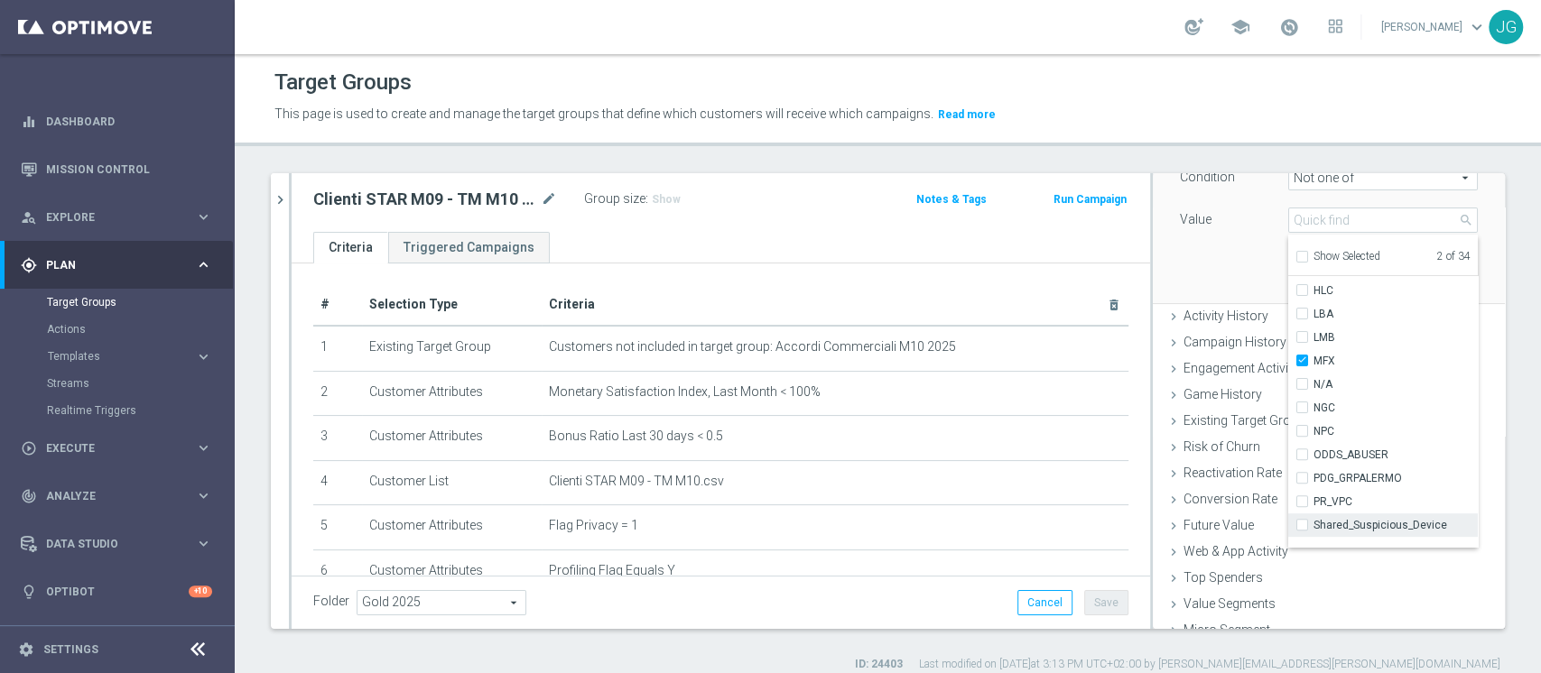
scroll to position [403, 0]
click at [1301, 419] on input "NGC" at bounding box center [1307, 425] width 12 height 12
checkbox input "true"
type input "Selected 3 of 34"
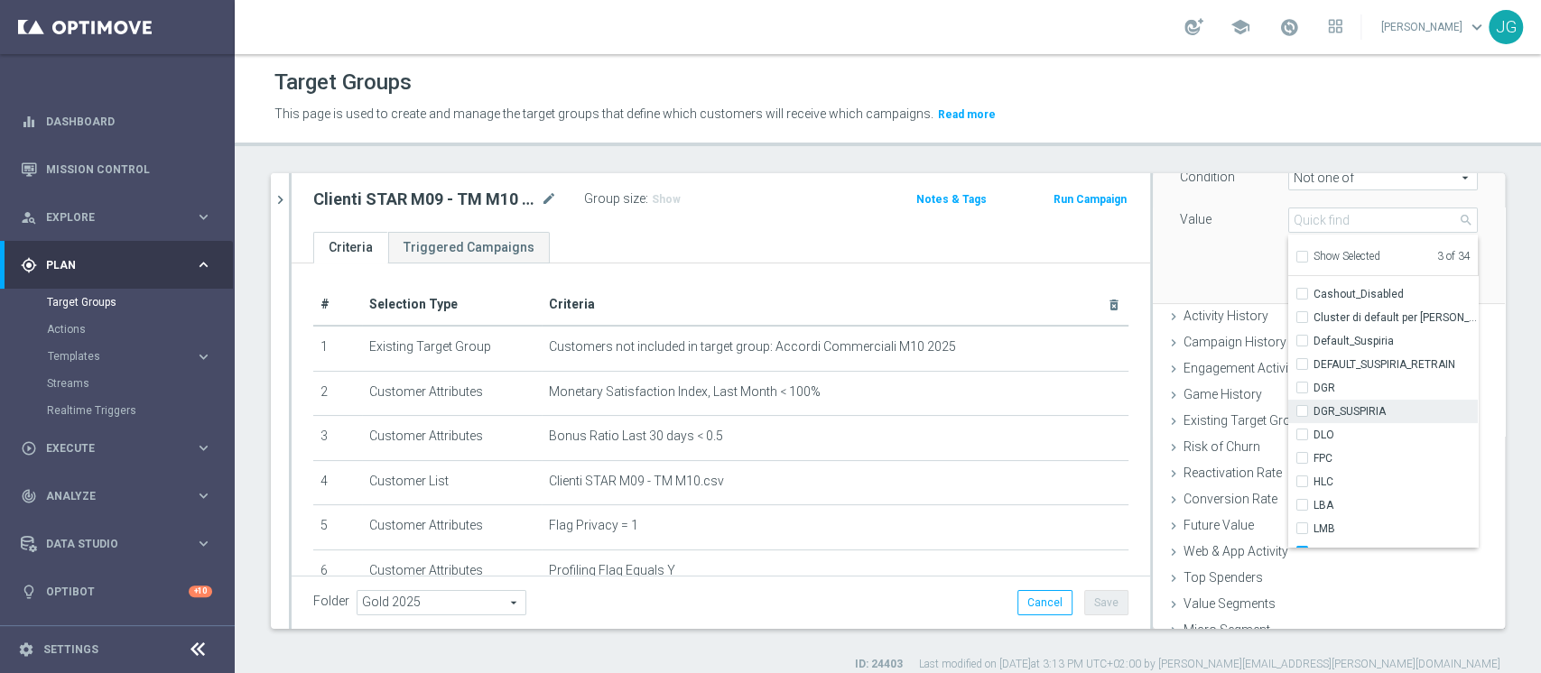
scroll to position [218, 0]
click at [1301, 398] on input "DGR" at bounding box center [1307, 399] width 12 height 12
checkbox input "true"
type input "Selected 4 of 34"
click at [1301, 419] on input "DGR_SUSPIRIA" at bounding box center [1307, 422] width 12 height 12
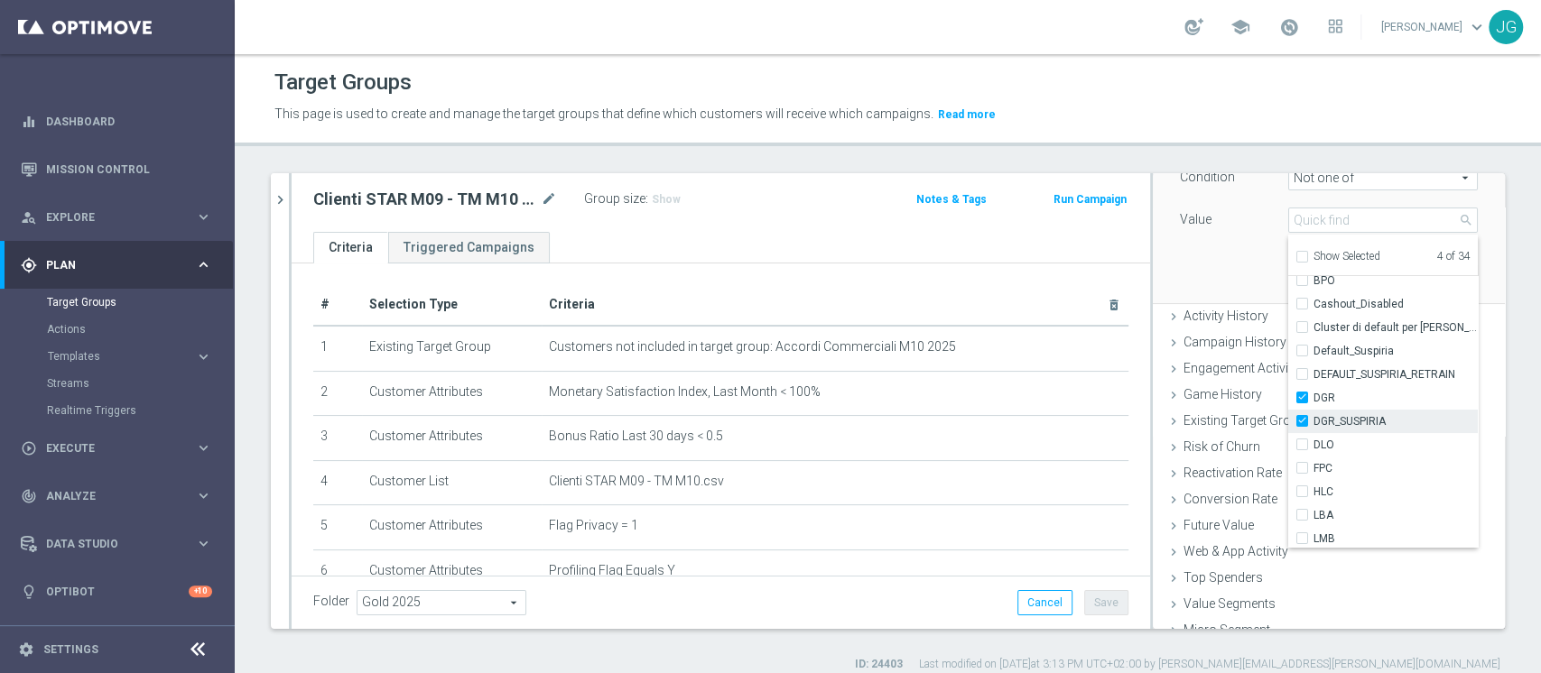
checkbox input "true"
type input "Selected 5 of 34"
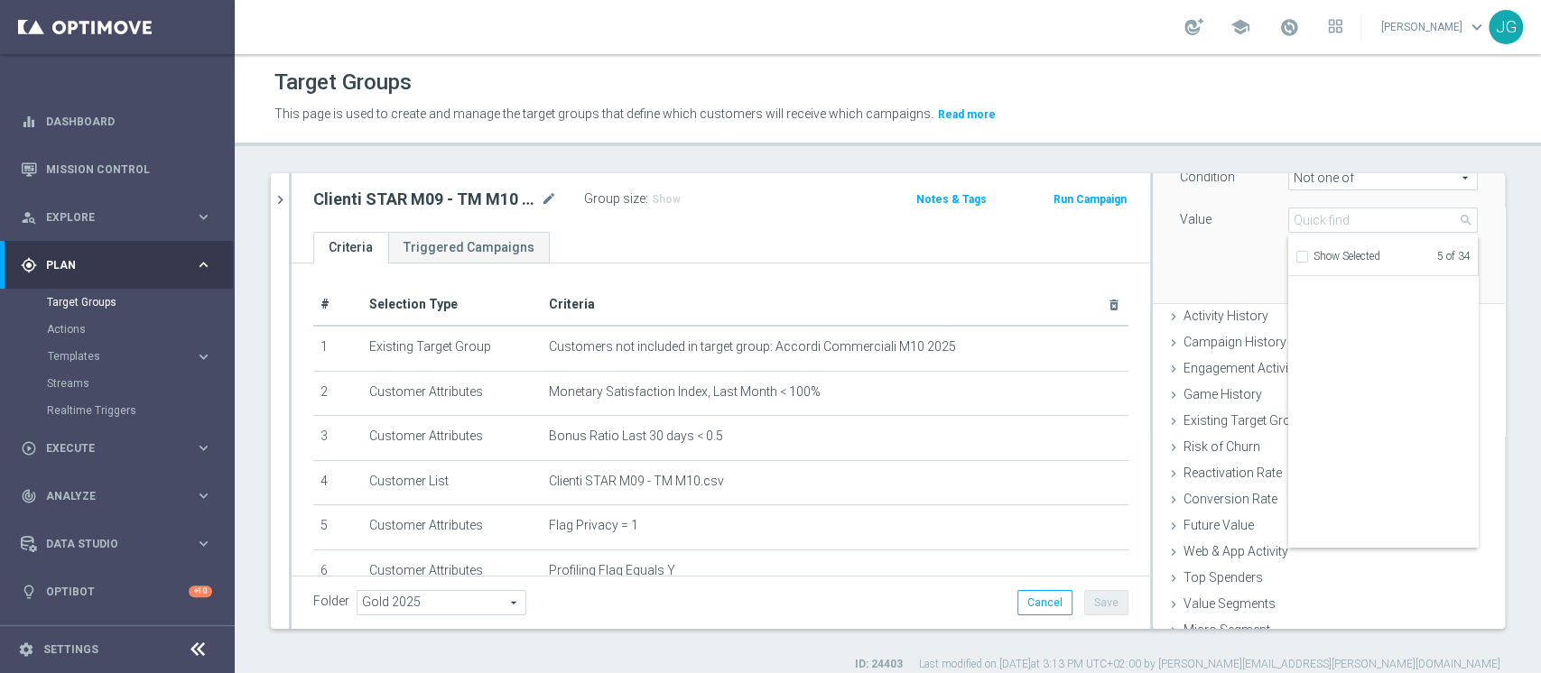
scroll to position [550, 0]
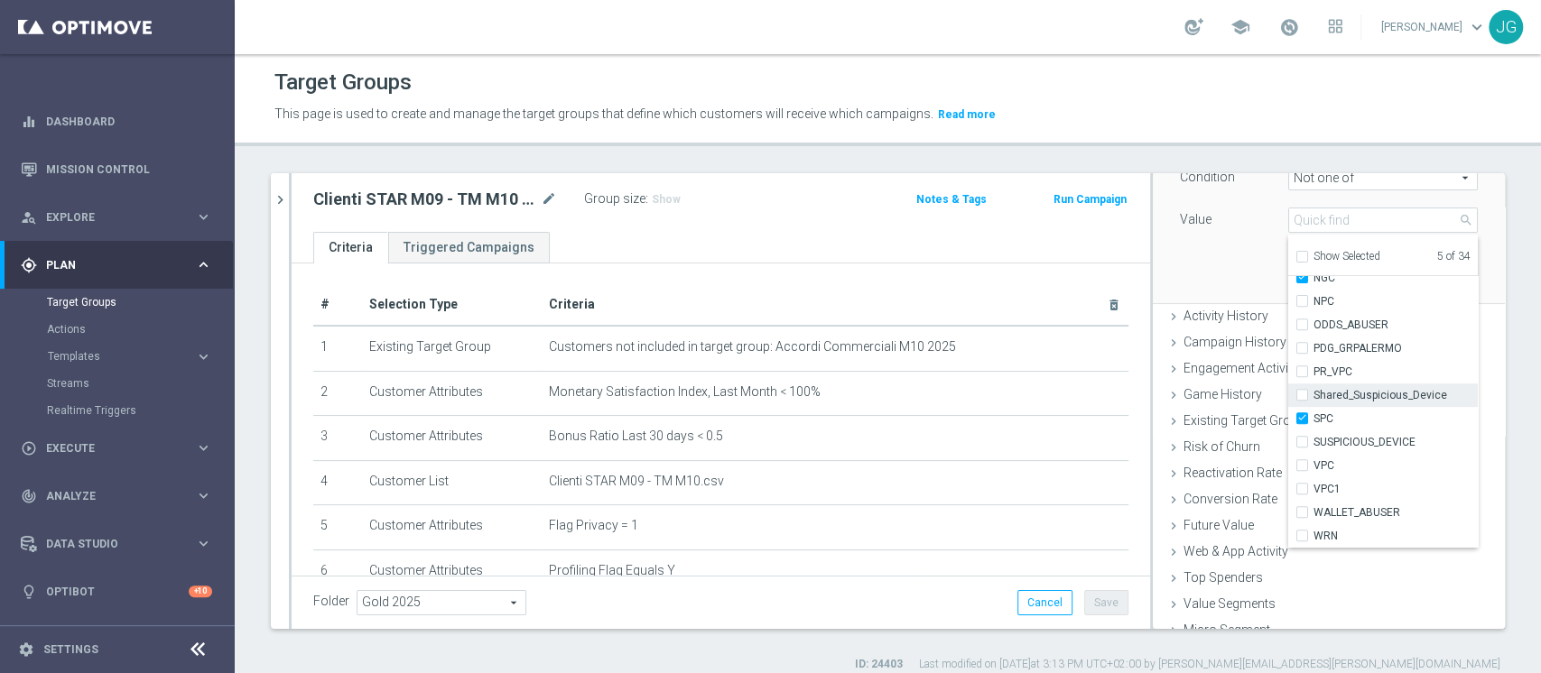
click at [1301, 394] on input "Shared_Suspicious_Device" at bounding box center [1307, 396] width 12 height 12
checkbox input "true"
type input "Selected 6 of 34"
click at [1301, 512] on input "WALLET_ABUSER" at bounding box center [1307, 513] width 12 height 12
checkbox input "true"
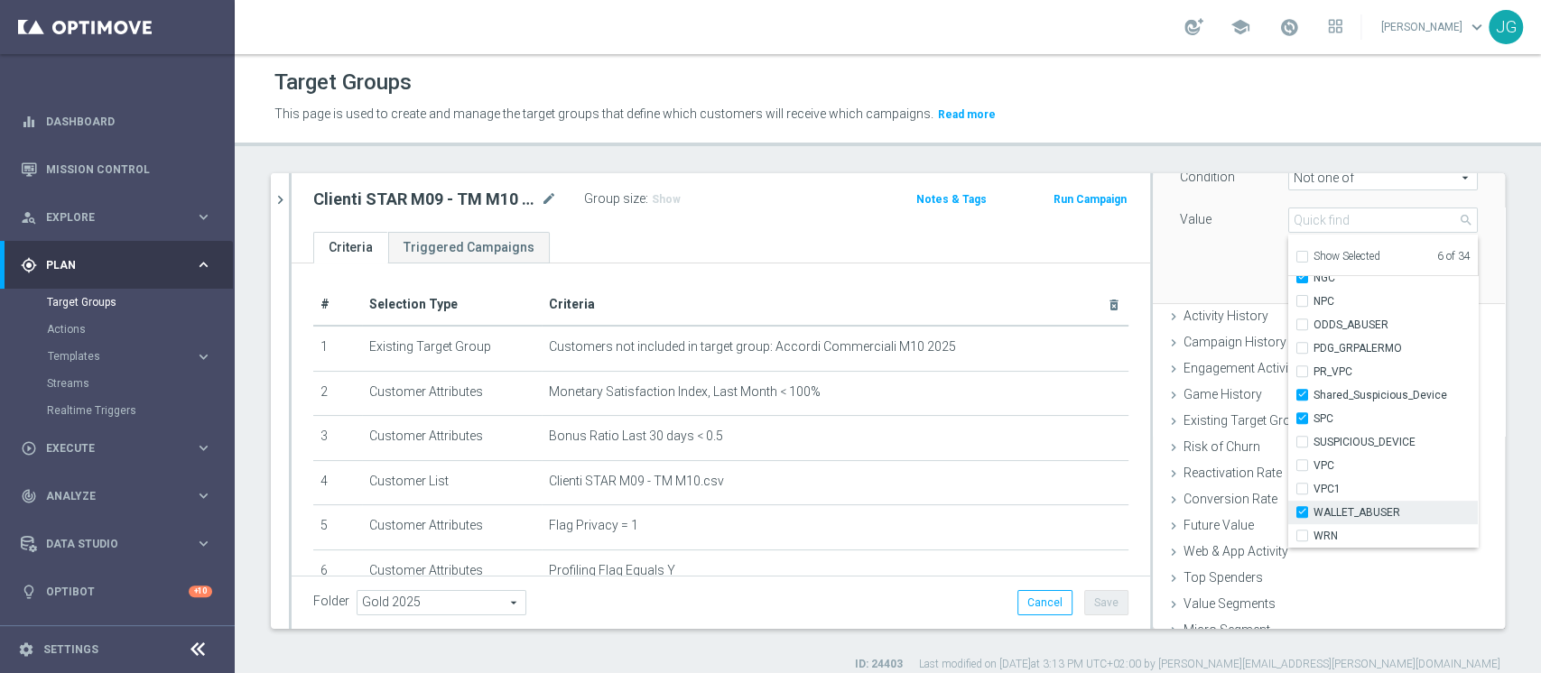
type input "Selected 7 of 34"
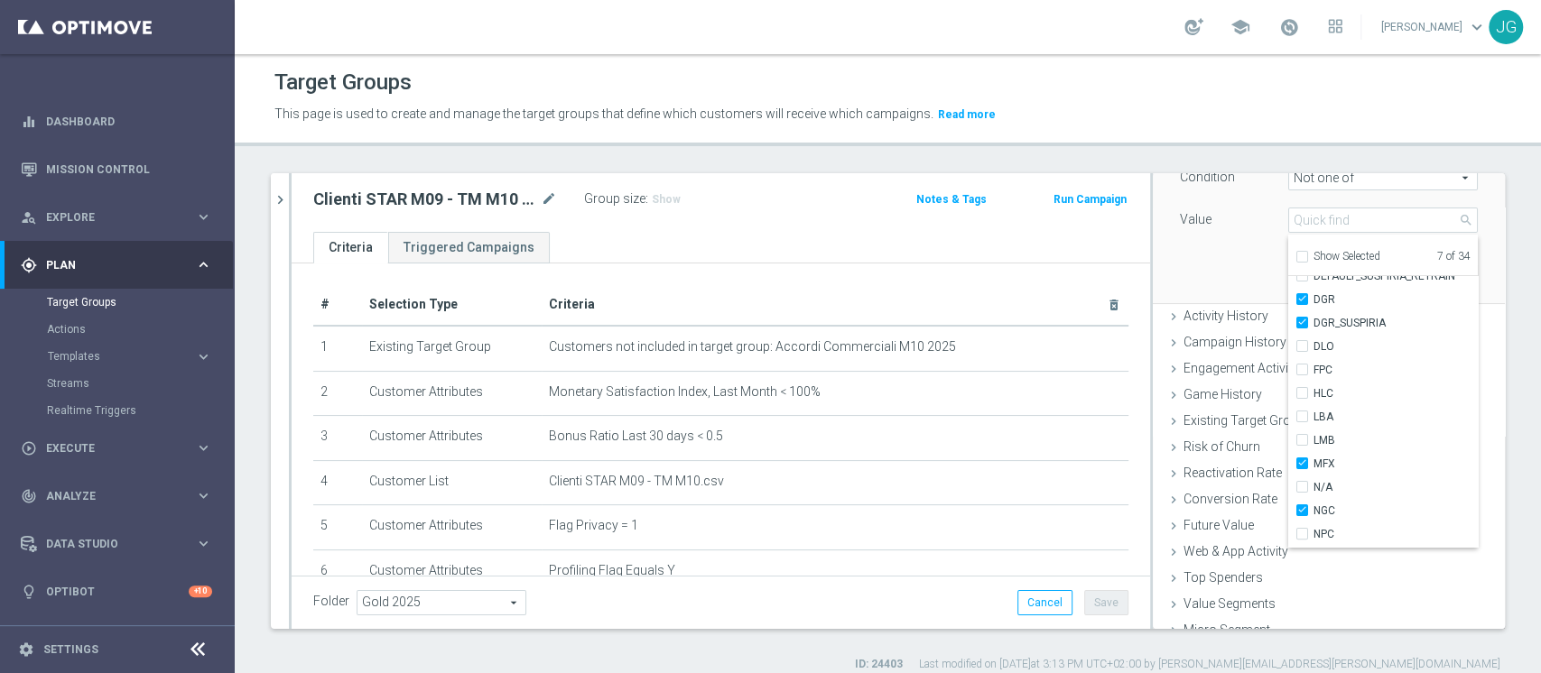
scroll to position [331, 0]
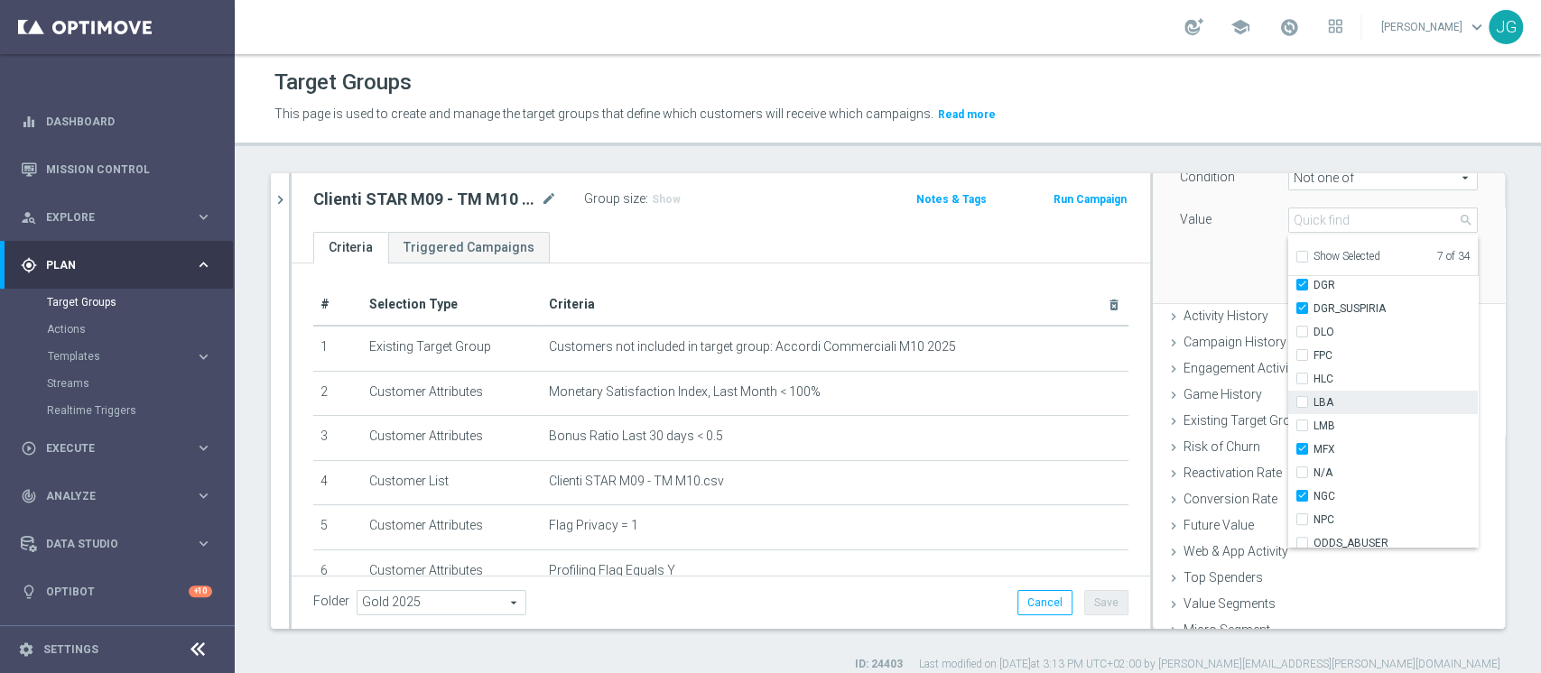
click at [1301, 401] on input "LBA" at bounding box center [1307, 403] width 12 height 12
checkbox input "true"
type input "Selected 8 of 34"
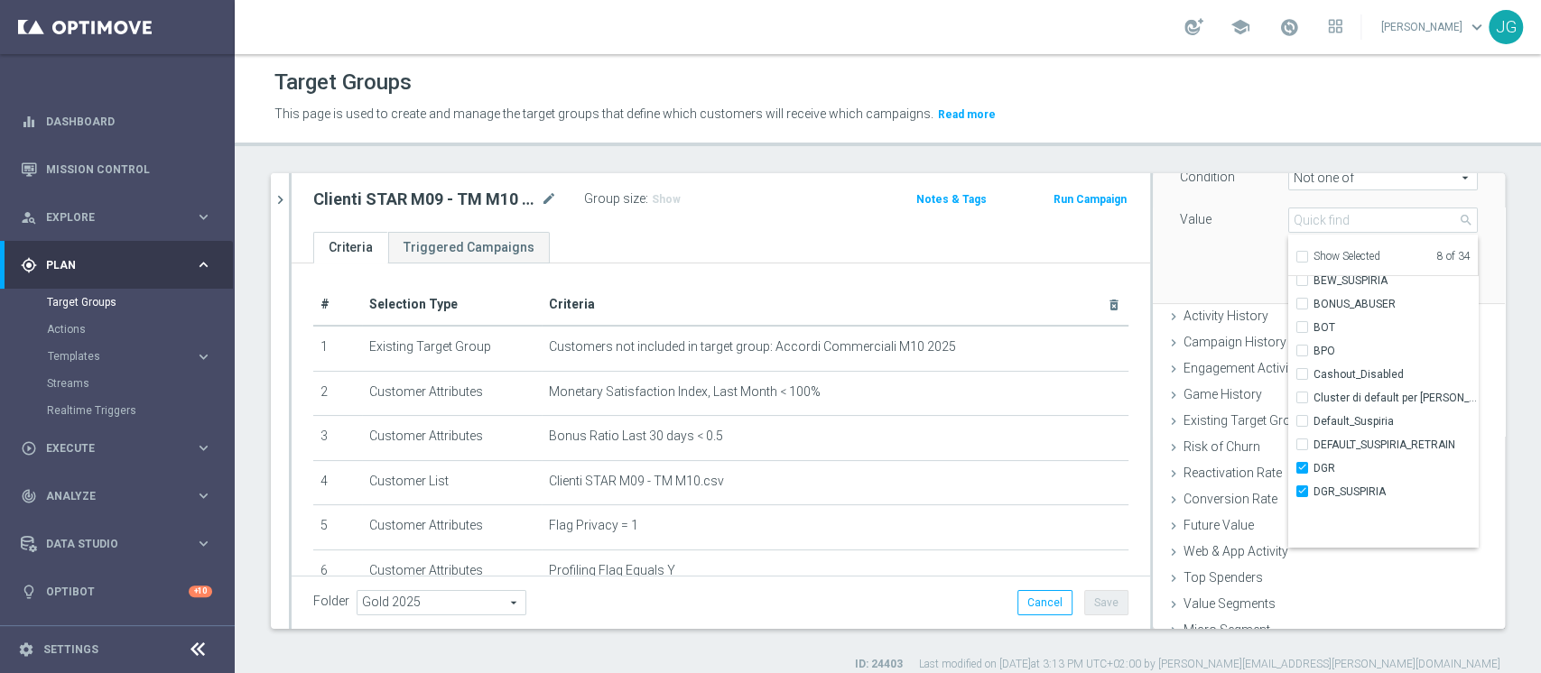
scroll to position [0, 0]
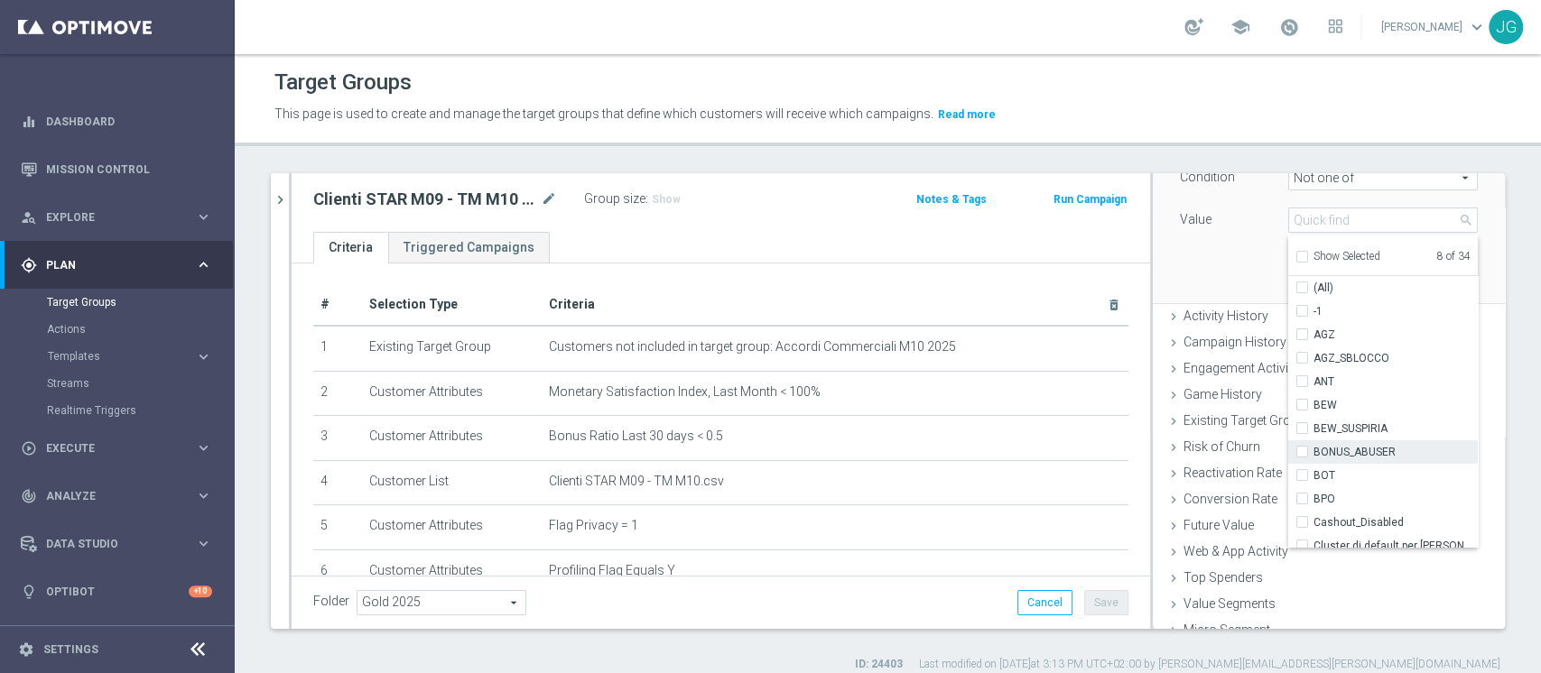
click at [1313, 448] on label "BONUS_ABUSER" at bounding box center [1395, 451] width 164 height 23
click at [1301, 448] on input "BONUS_ABUSER" at bounding box center [1307, 453] width 12 height 12
checkbox input "true"
type input "Selected 9 of 34"
click at [1462, 256] on div "Attribute Cluster Name Cluster Name arrow_drop_down search Condition Not one of…" at bounding box center [1329, 202] width 352 height 204
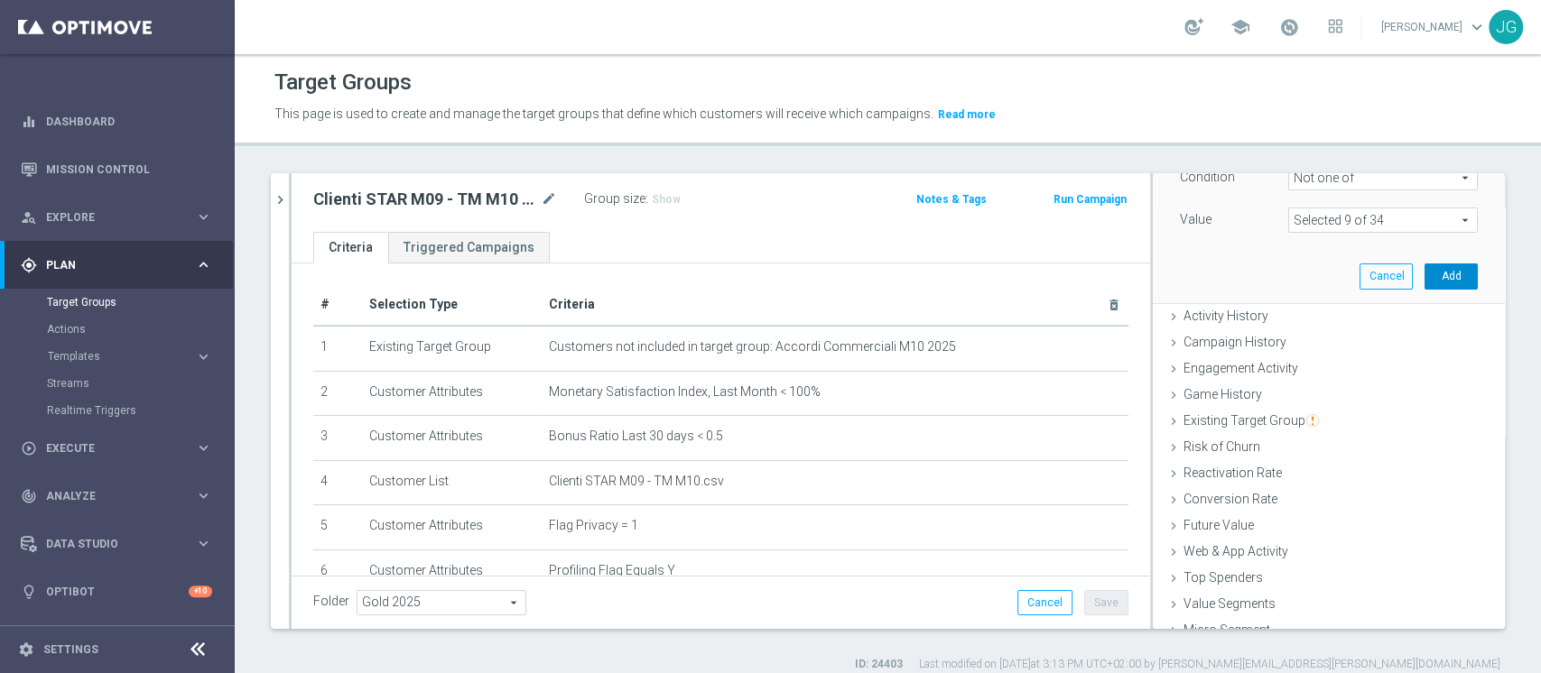
click at [1424, 266] on button "Add" at bounding box center [1450, 276] width 53 height 25
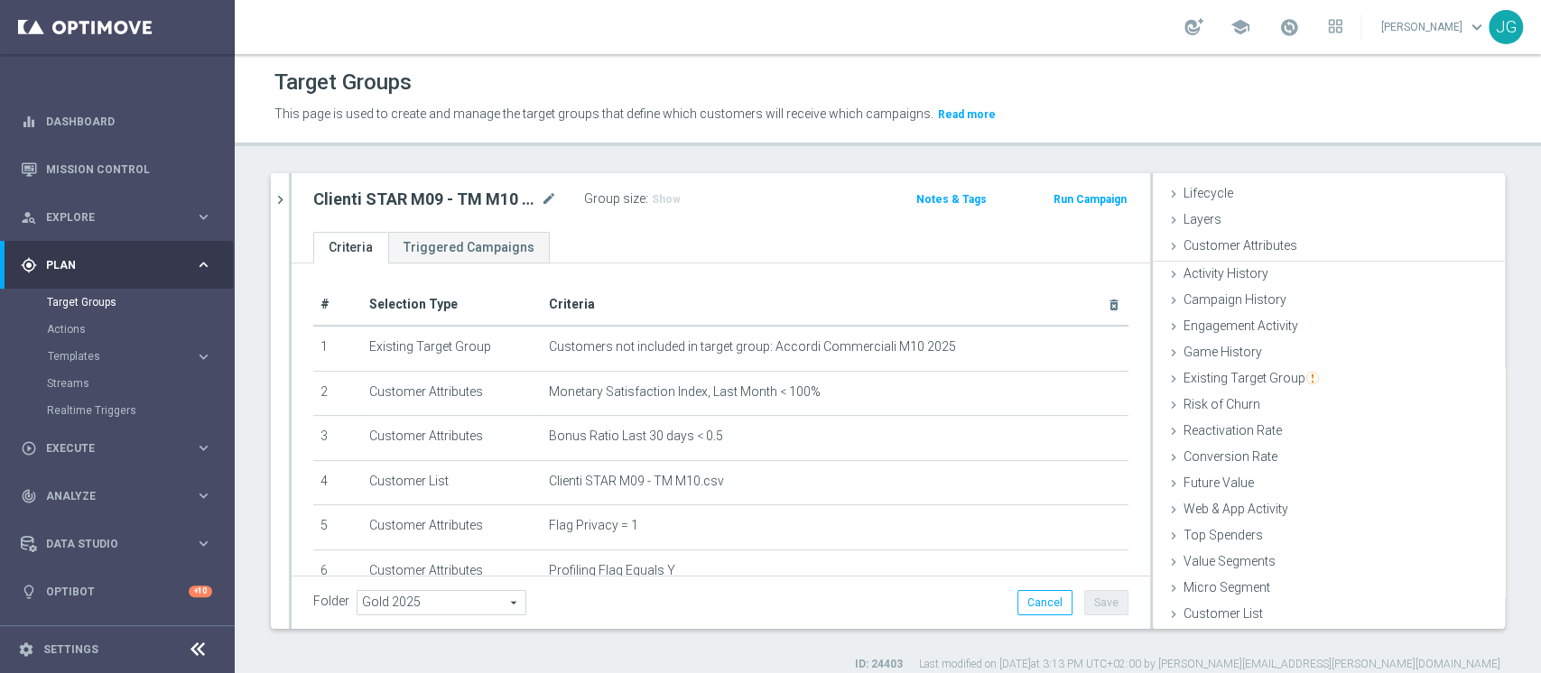
scroll to position [33, 0]
click at [1238, 244] on span "Customer Attributes" at bounding box center [1240, 247] width 114 height 14
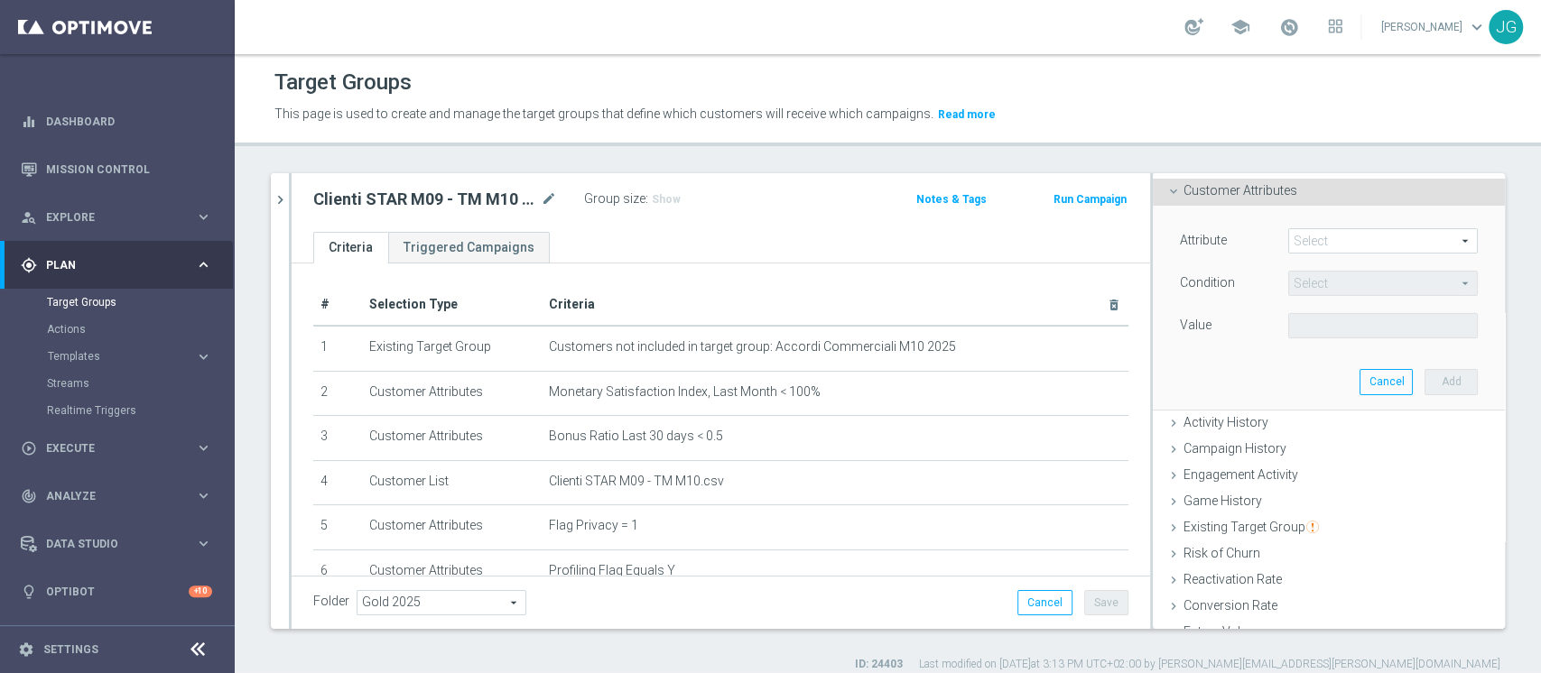
scroll to position [121, 0]
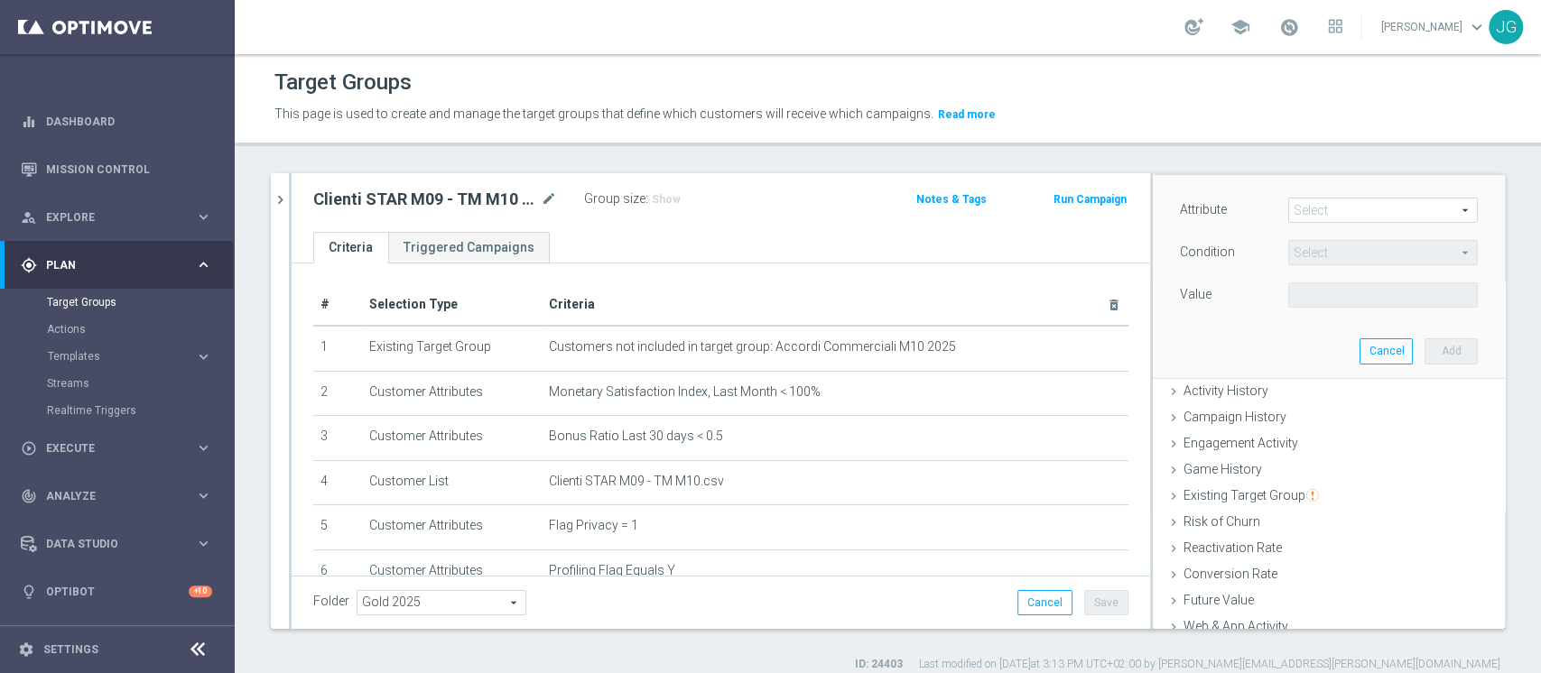
click at [1289, 208] on span at bounding box center [1383, 210] width 188 height 23
click at [0, 0] on input "search" at bounding box center [0, 0] width 0 height 0
type input "accoun"
click at [1316, 230] on span "Account Status" at bounding box center [1382, 237] width 171 height 14
type input "Account Status"
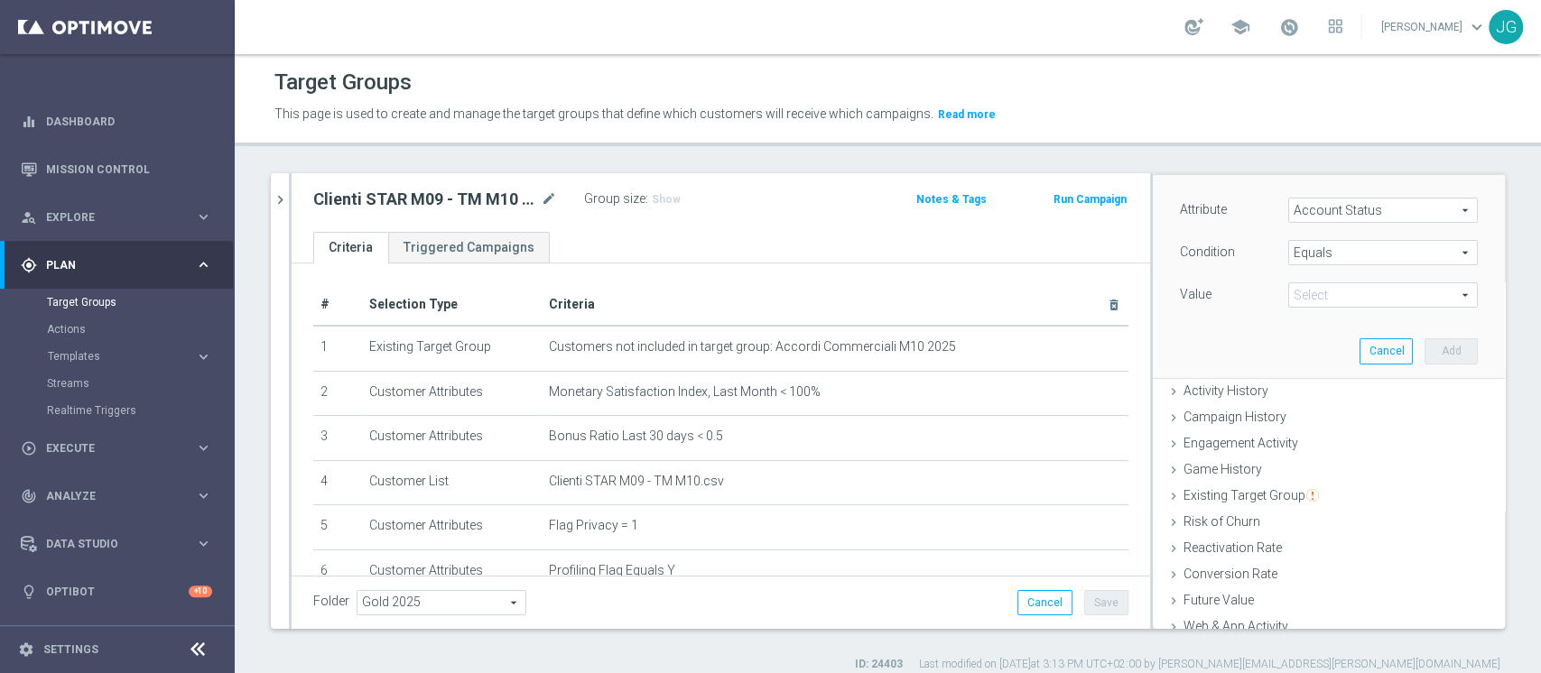
click at [1336, 251] on span "Equals" at bounding box center [1383, 252] width 188 height 23
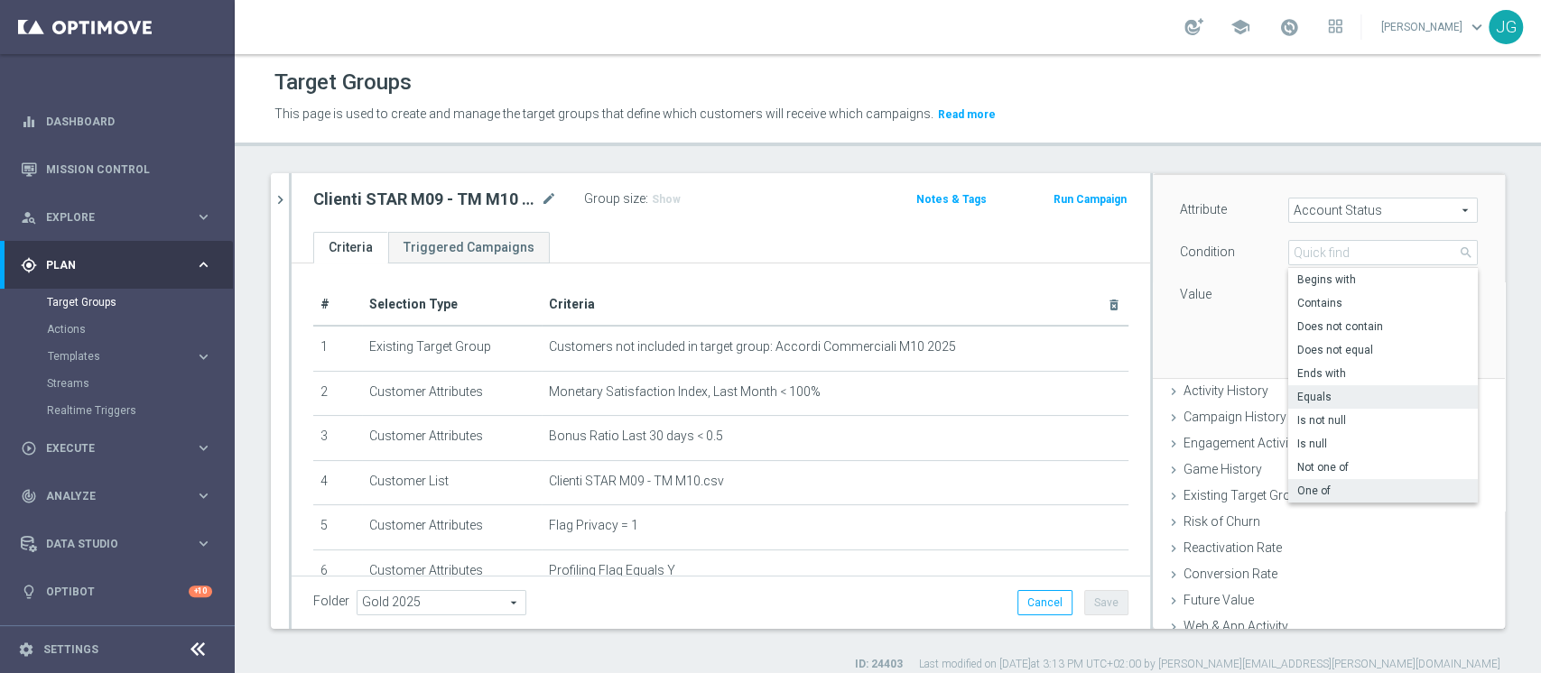
click at [1301, 489] on span "One of" at bounding box center [1382, 491] width 171 height 14
type input "One of"
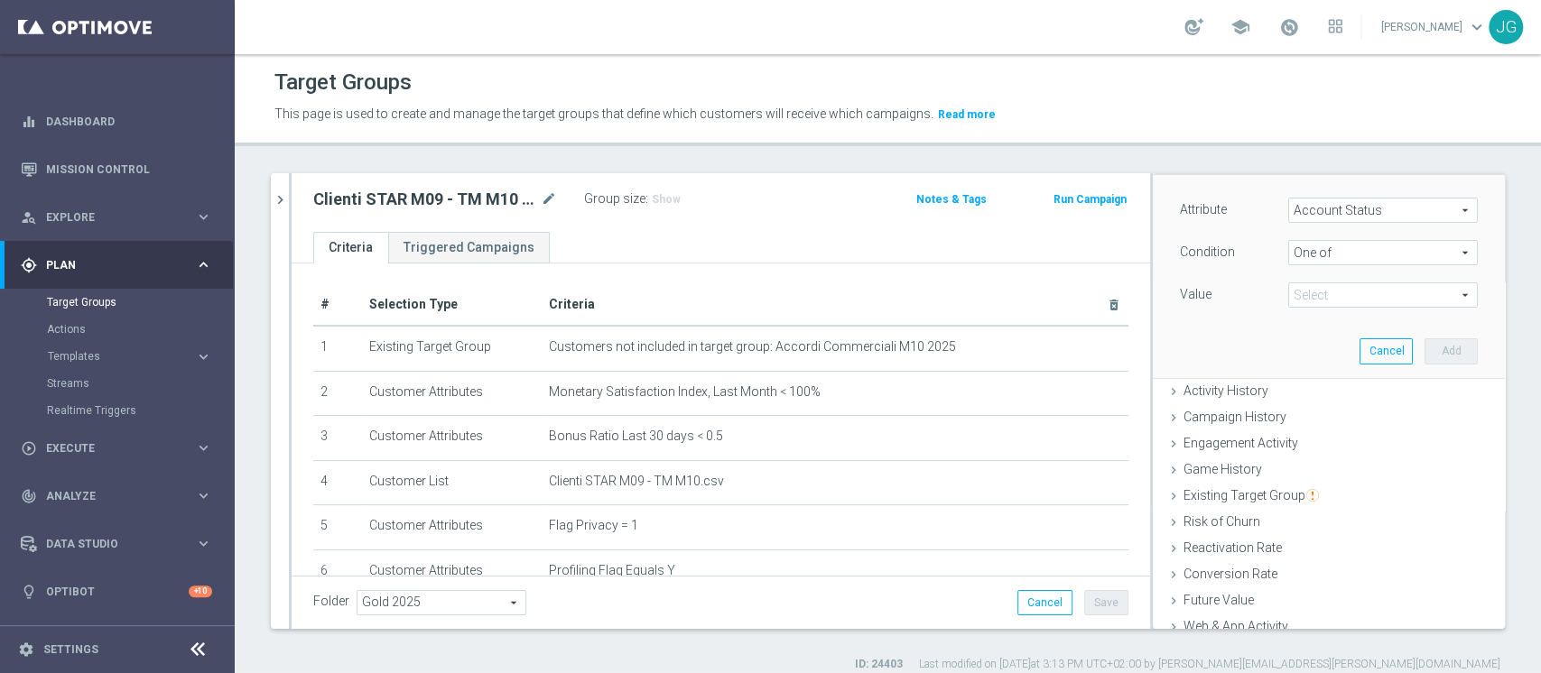
click at [1366, 292] on span at bounding box center [1383, 294] width 188 height 23
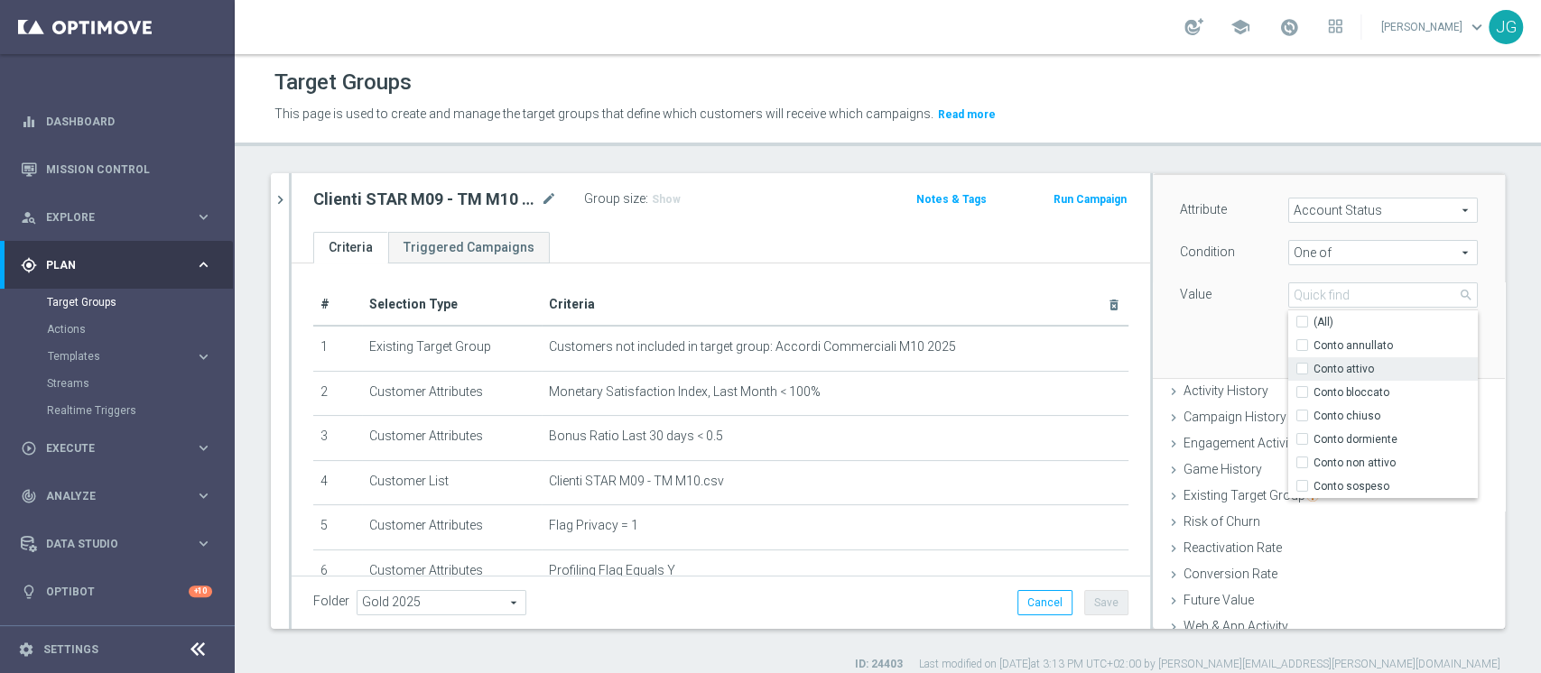
click at [1301, 372] on input "Conto attivo" at bounding box center [1307, 370] width 12 height 12
checkbox input "true"
type input "Conto attivo"
click at [1301, 387] on input "Conto bloccato" at bounding box center [1307, 393] width 12 height 12
checkbox input "true"
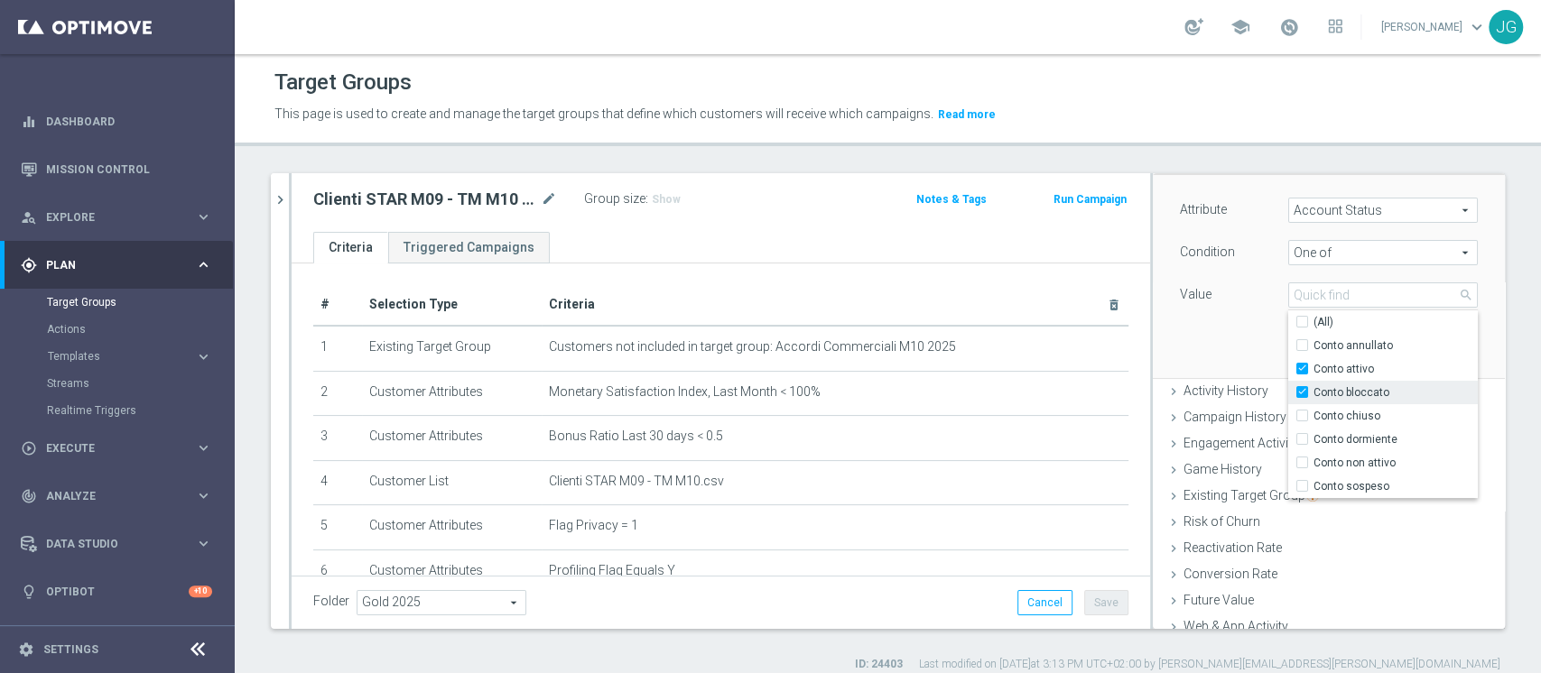
type input "Selected 2 of 7"
click at [1184, 350] on div "Attribute Account Status Account Status arrow_drop_down search Condition One of…" at bounding box center [1328, 276] width 325 height 202
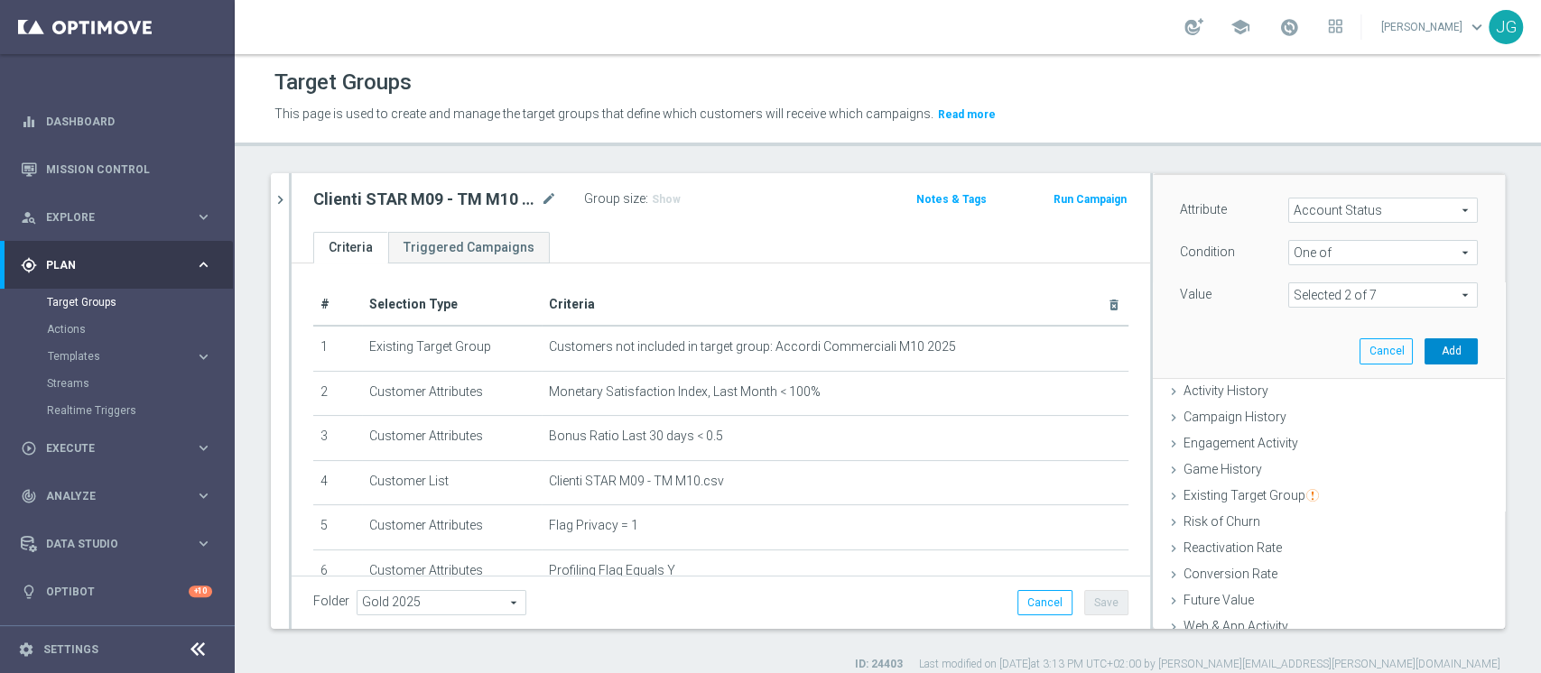
click at [1424, 350] on button "Add" at bounding box center [1450, 350] width 53 height 25
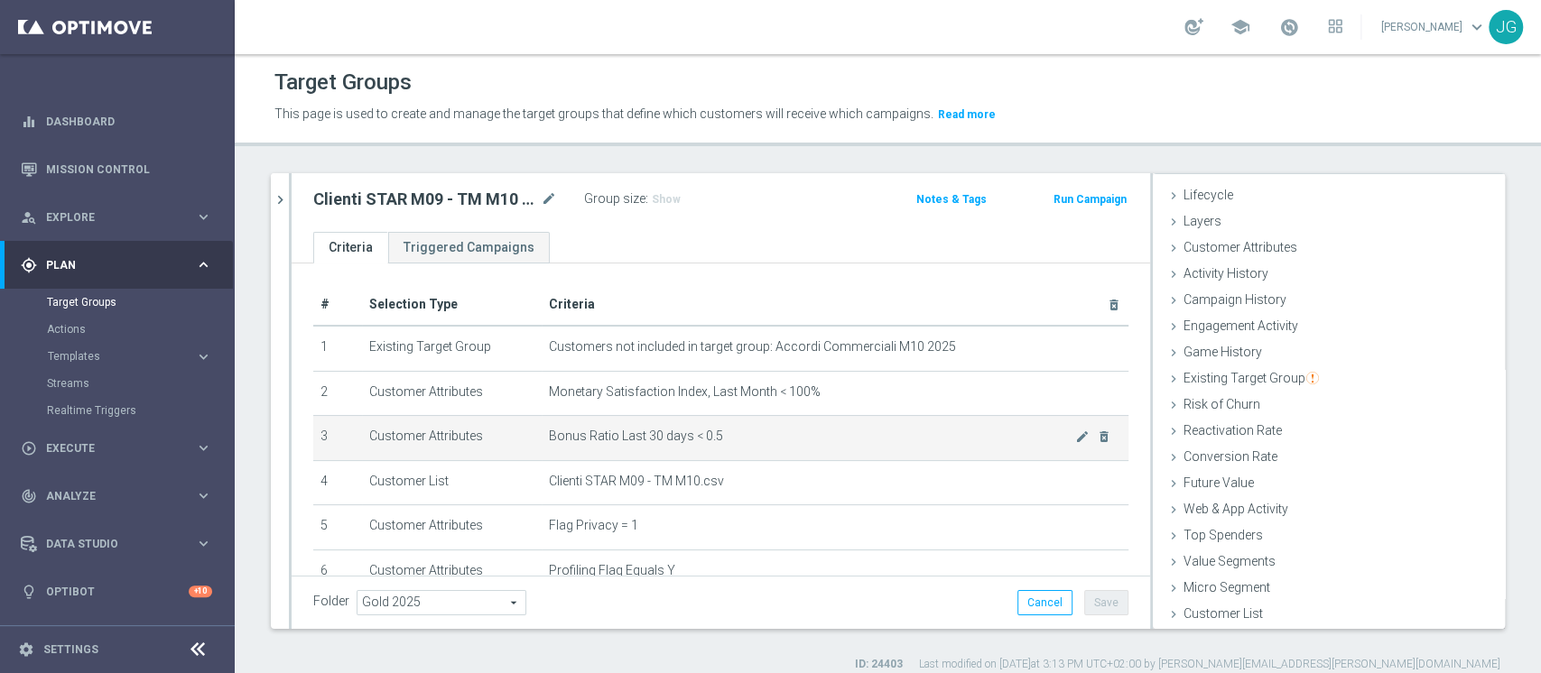
scroll to position [272, 0]
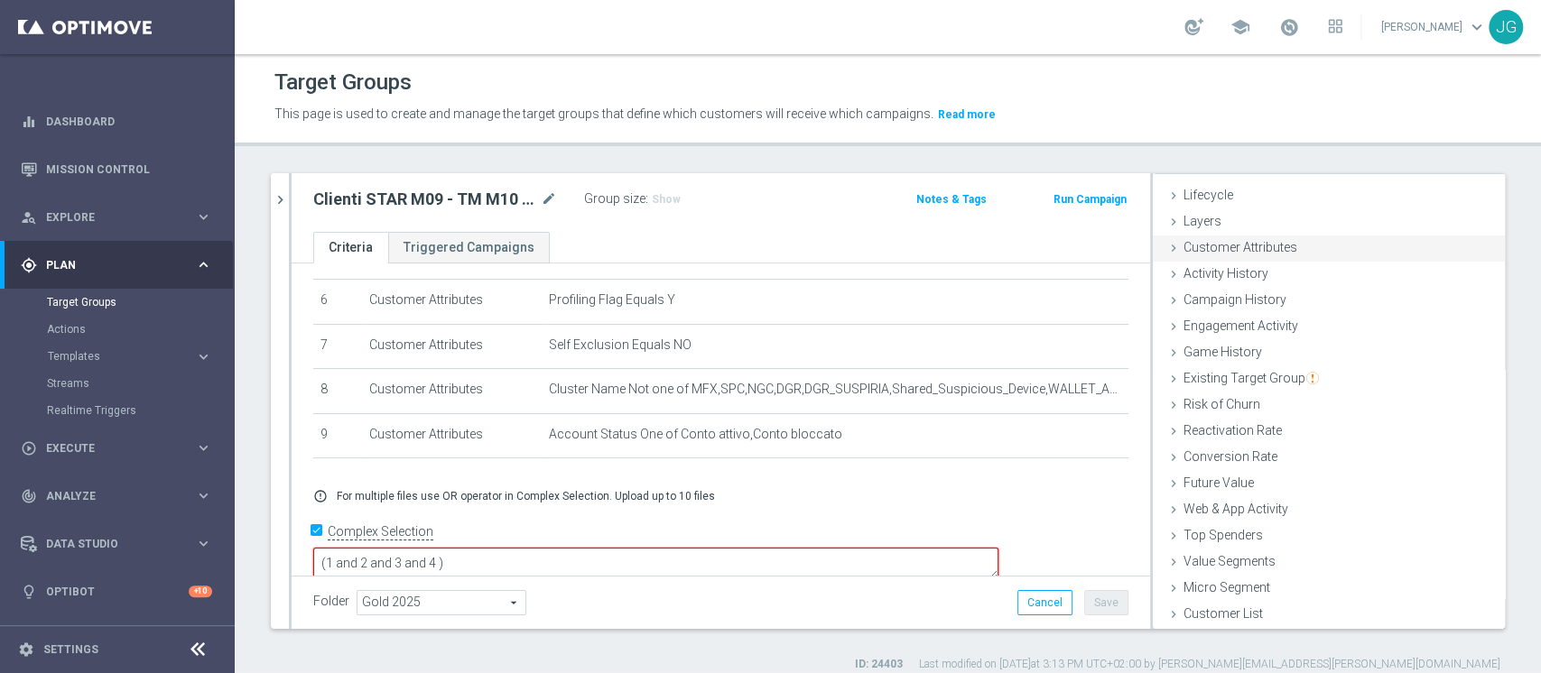
click at [1283, 253] on div "Customer Attributes done selection saved" at bounding box center [1329, 249] width 352 height 27
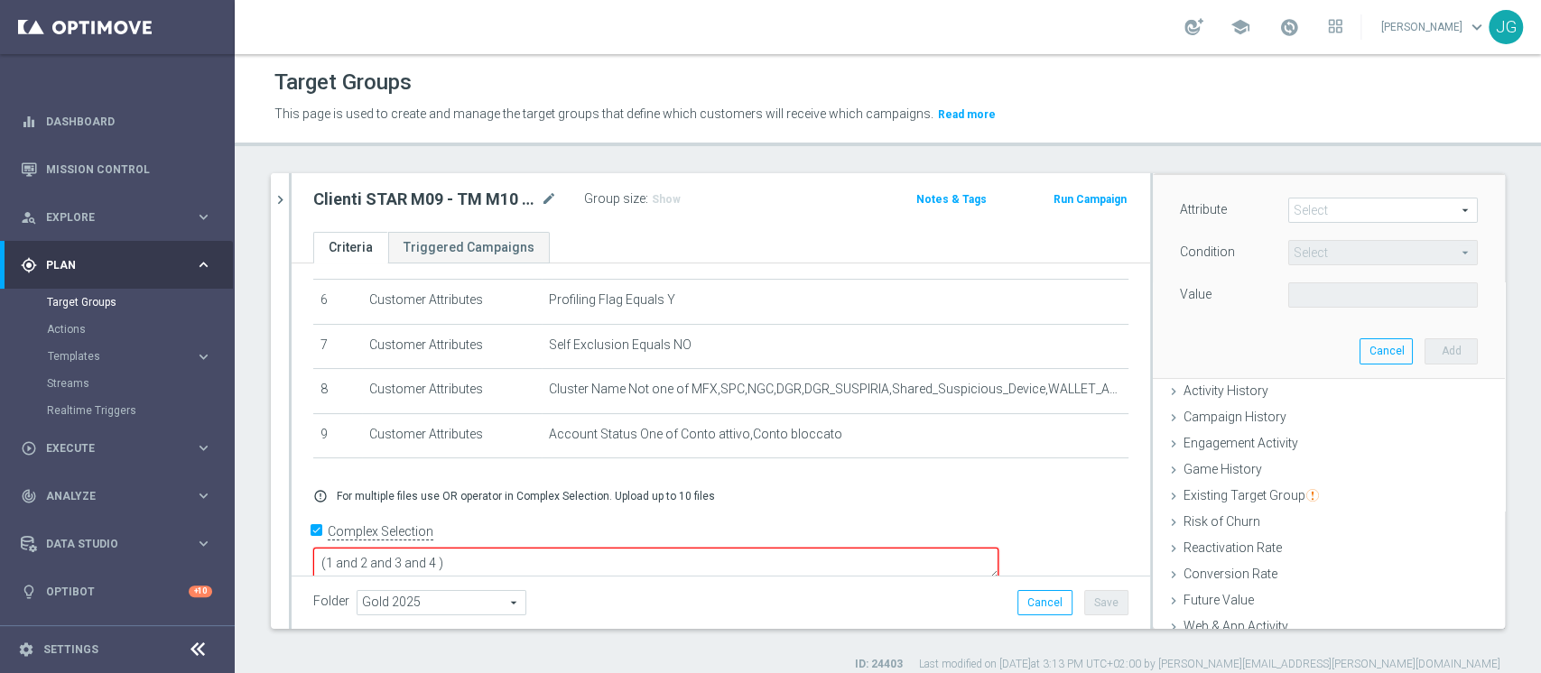
click at [1294, 213] on span at bounding box center [1383, 210] width 188 height 23
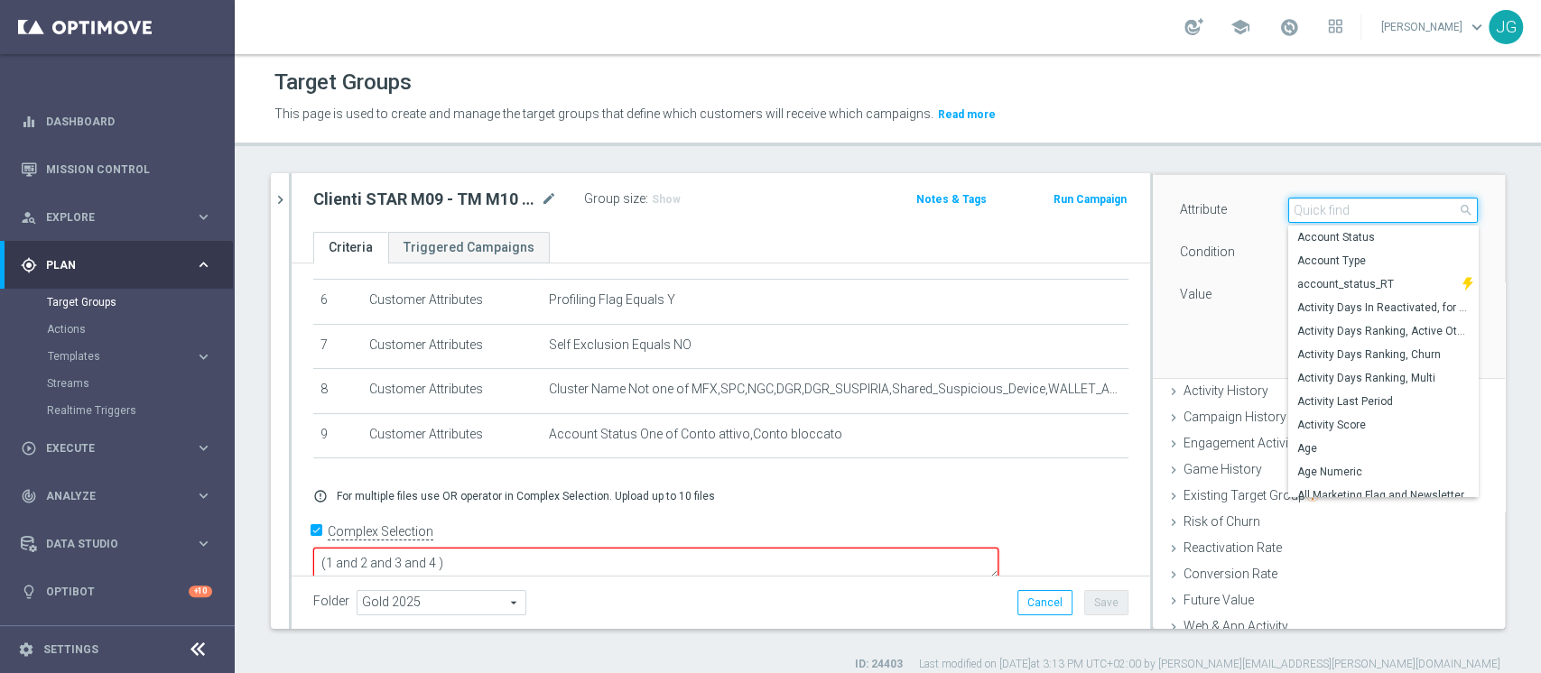
click at [1294, 213] on input "search" at bounding box center [1383, 210] width 190 height 25
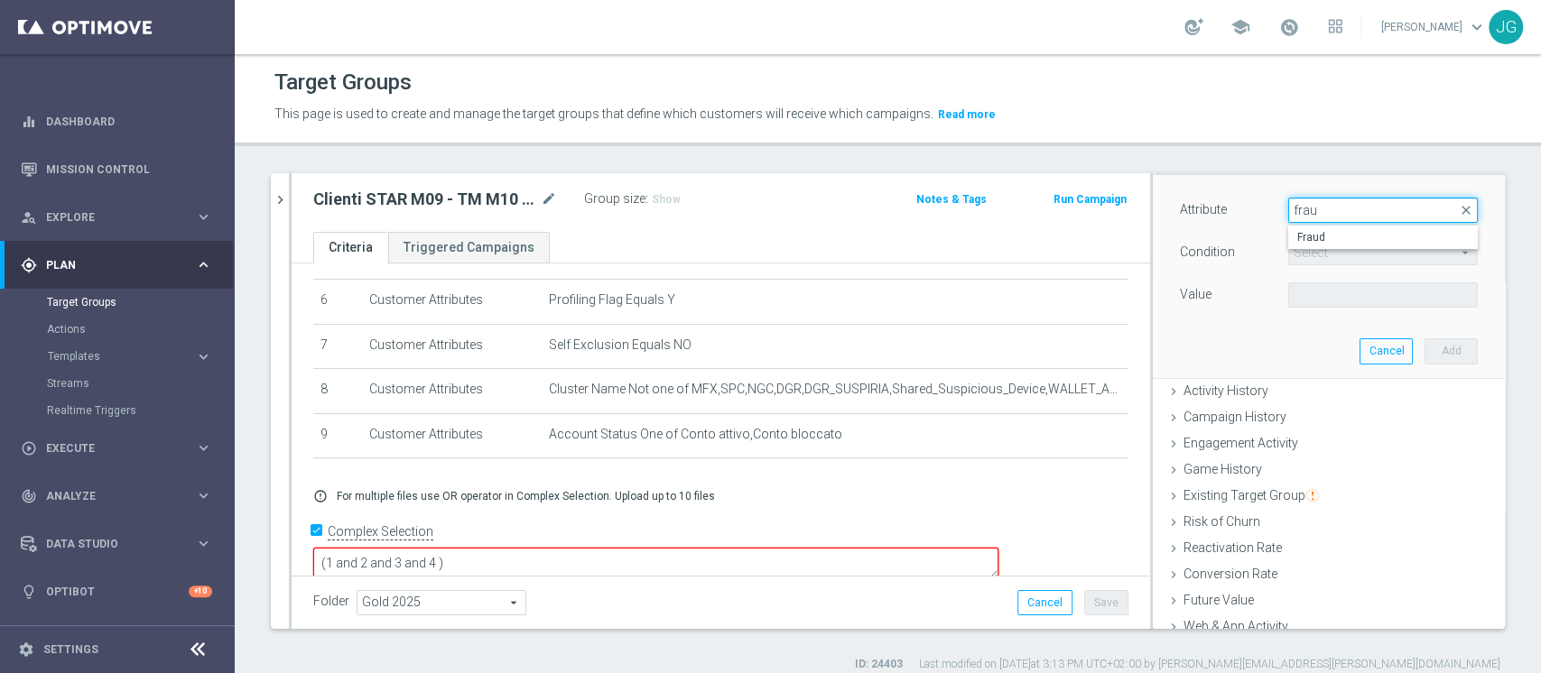
type input "fraud"
click at [1323, 242] on span "Fraud" at bounding box center [1382, 237] width 171 height 14
type input "Fraud"
type input "="
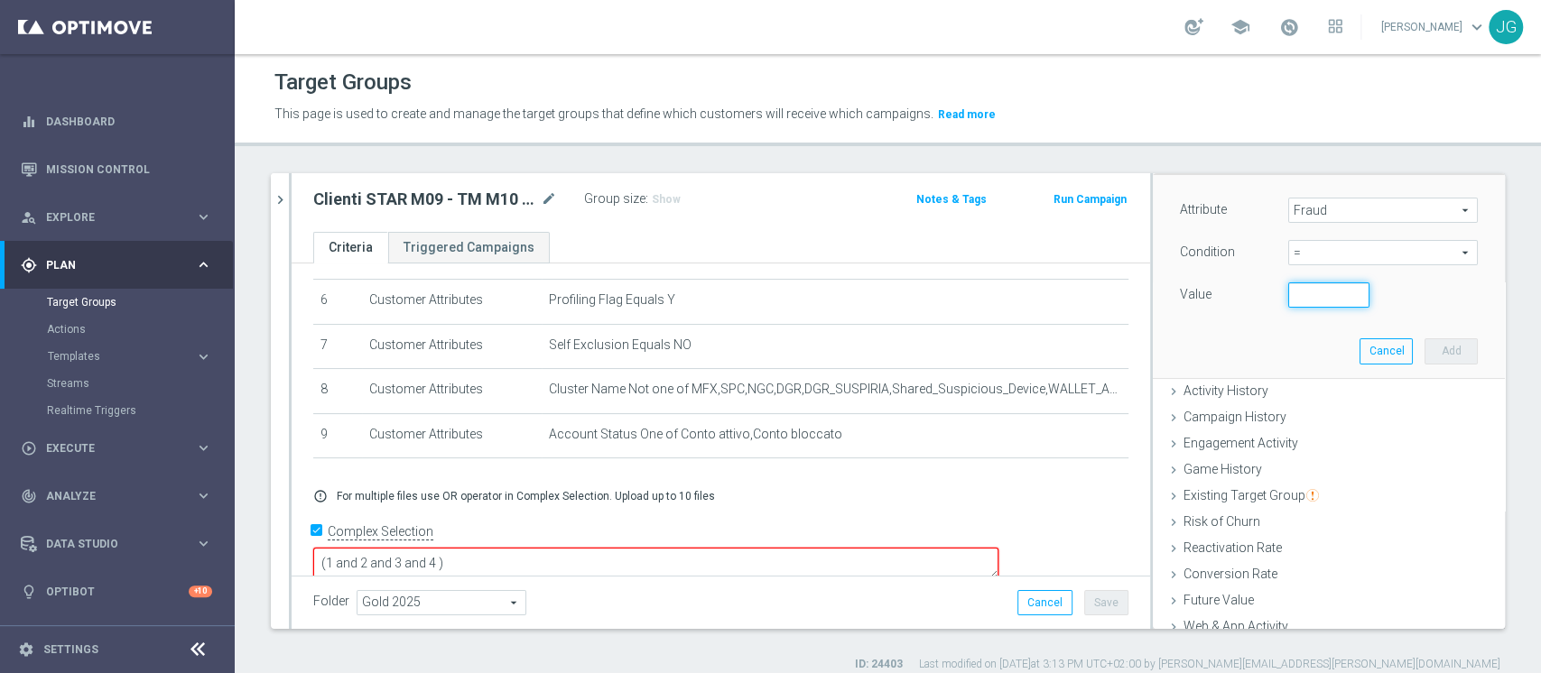
click at [1293, 291] on input "number" at bounding box center [1328, 294] width 81 height 25
type input "0"
click at [1424, 347] on button "Add" at bounding box center [1450, 350] width 53 height 25
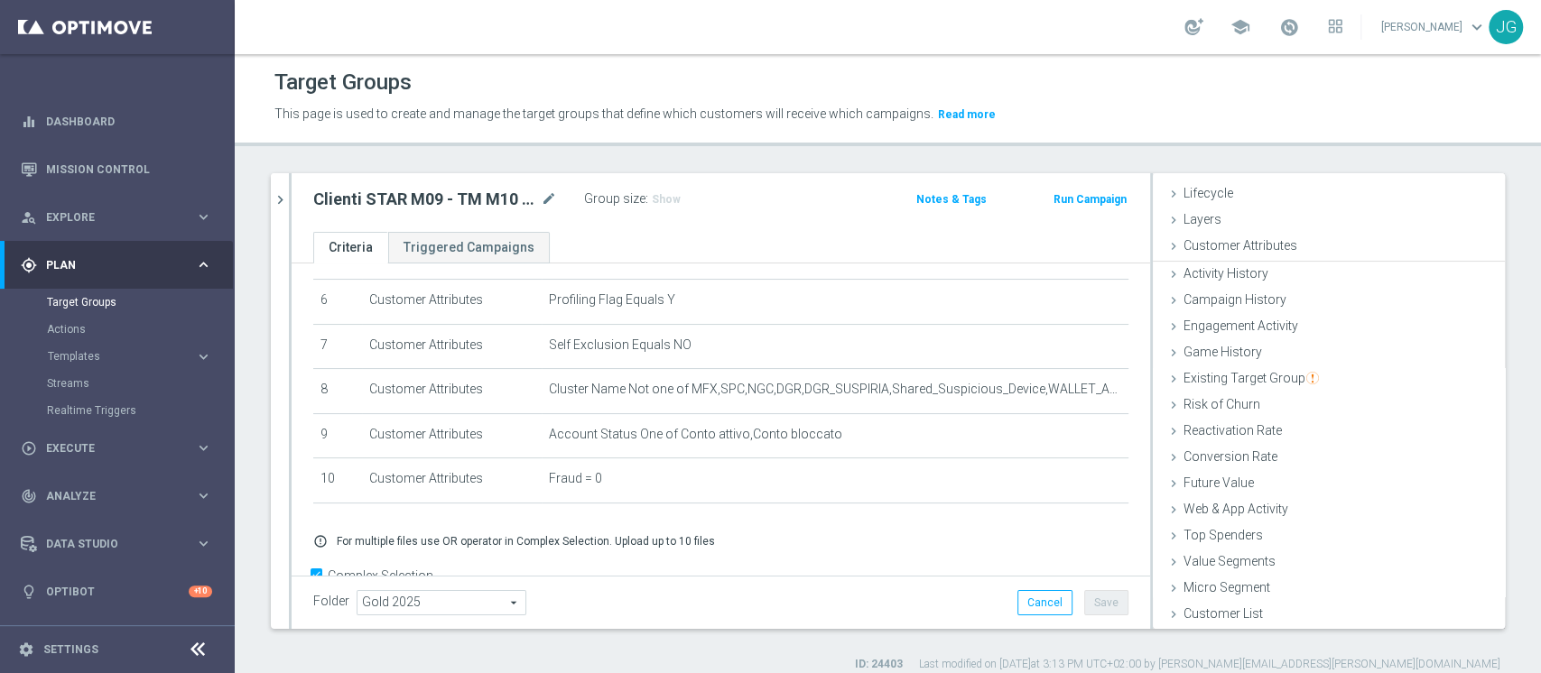
scroll to position [33, 0]
click at [1261, 255] on div "Customer Attributes done selection saved" at bounding box center [1329, 249] width 352 height 27
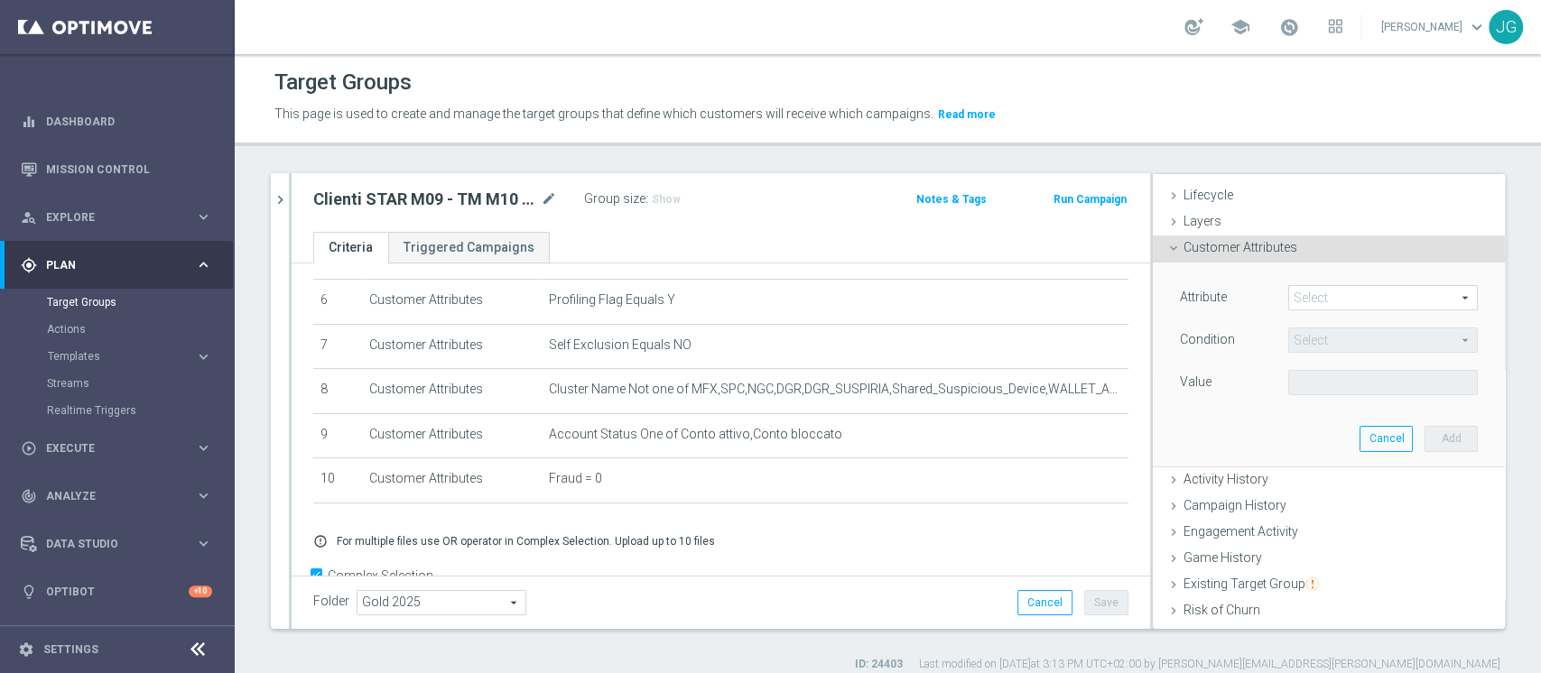
scroll to position [121, 0]
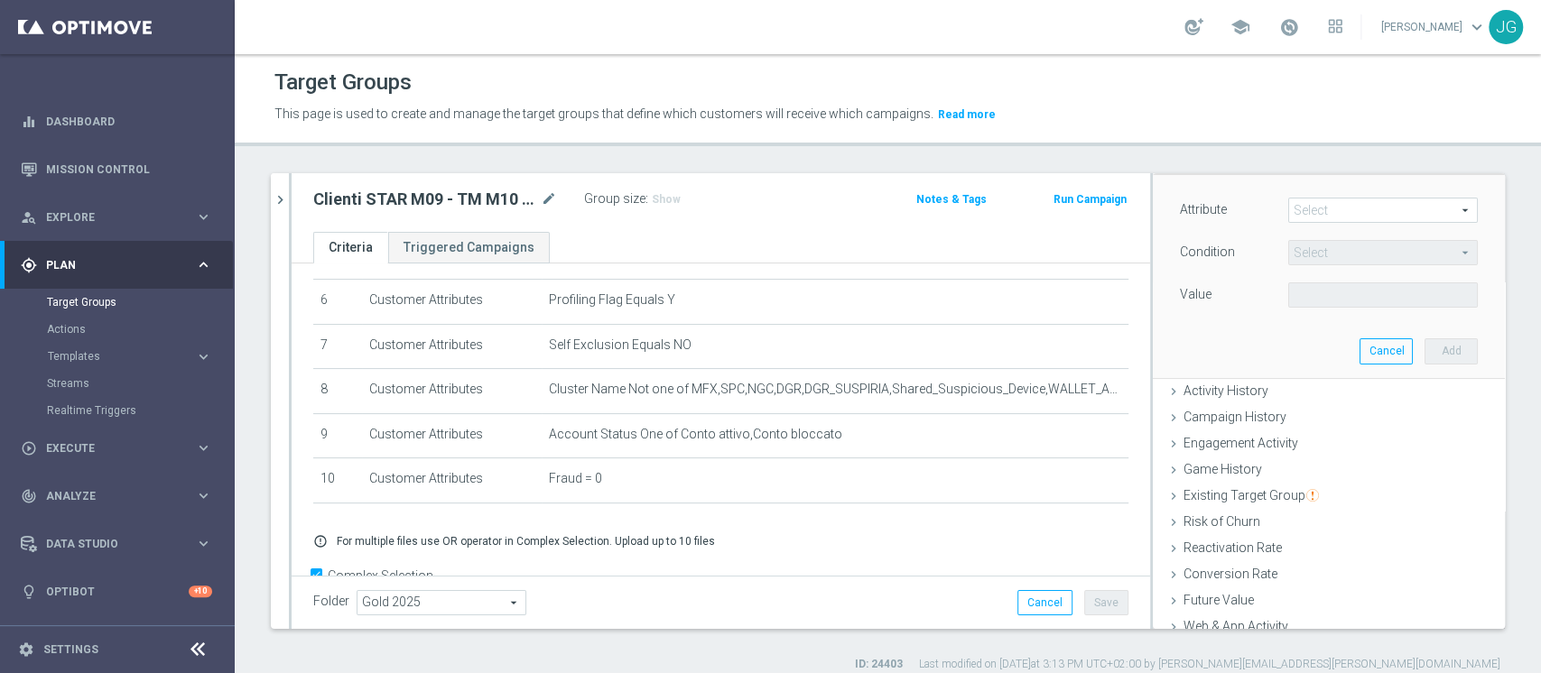
click at [1289, 217] on span at bounding box center [1383, 210] width 188 height 23
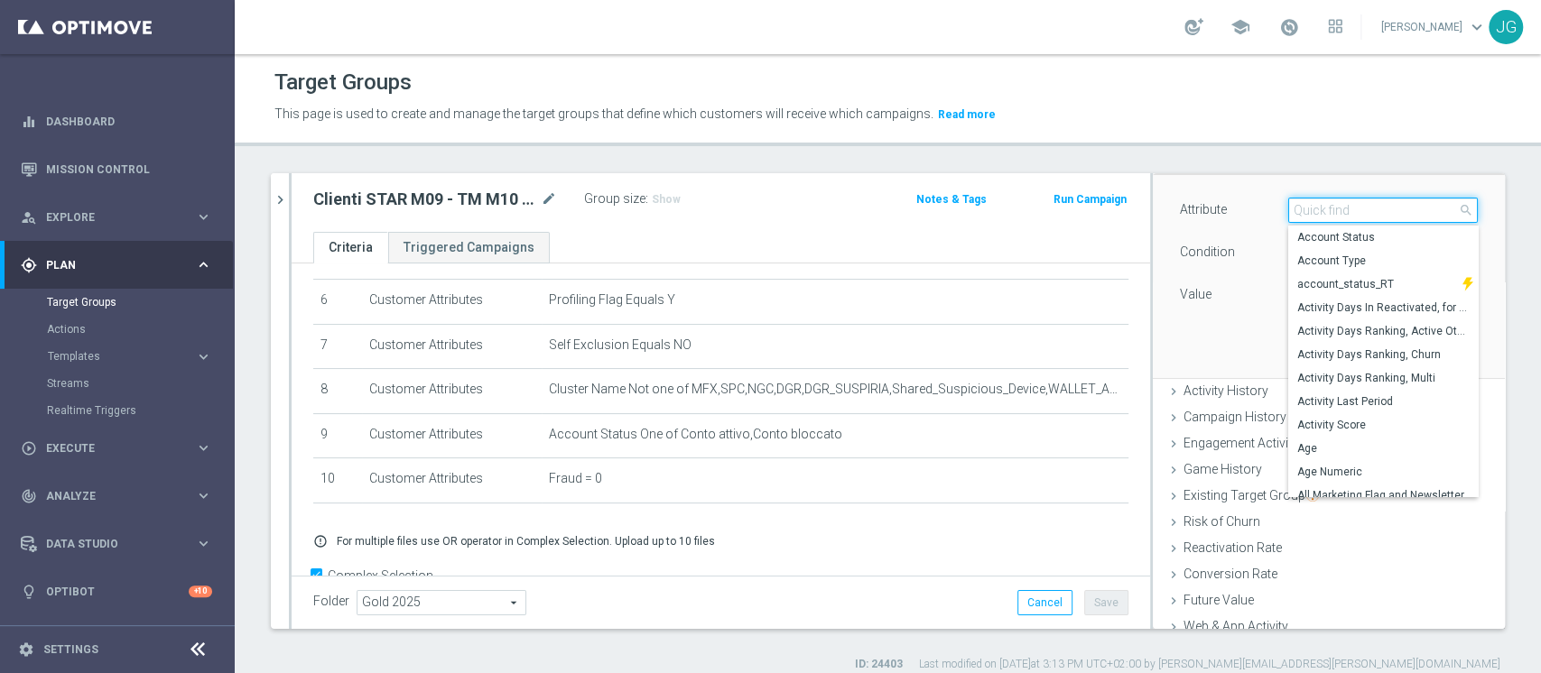
click at [1288, 217] on input "search" at bounding box center [1383, 210] width 190 height 25
type input "s"
type input "days since"
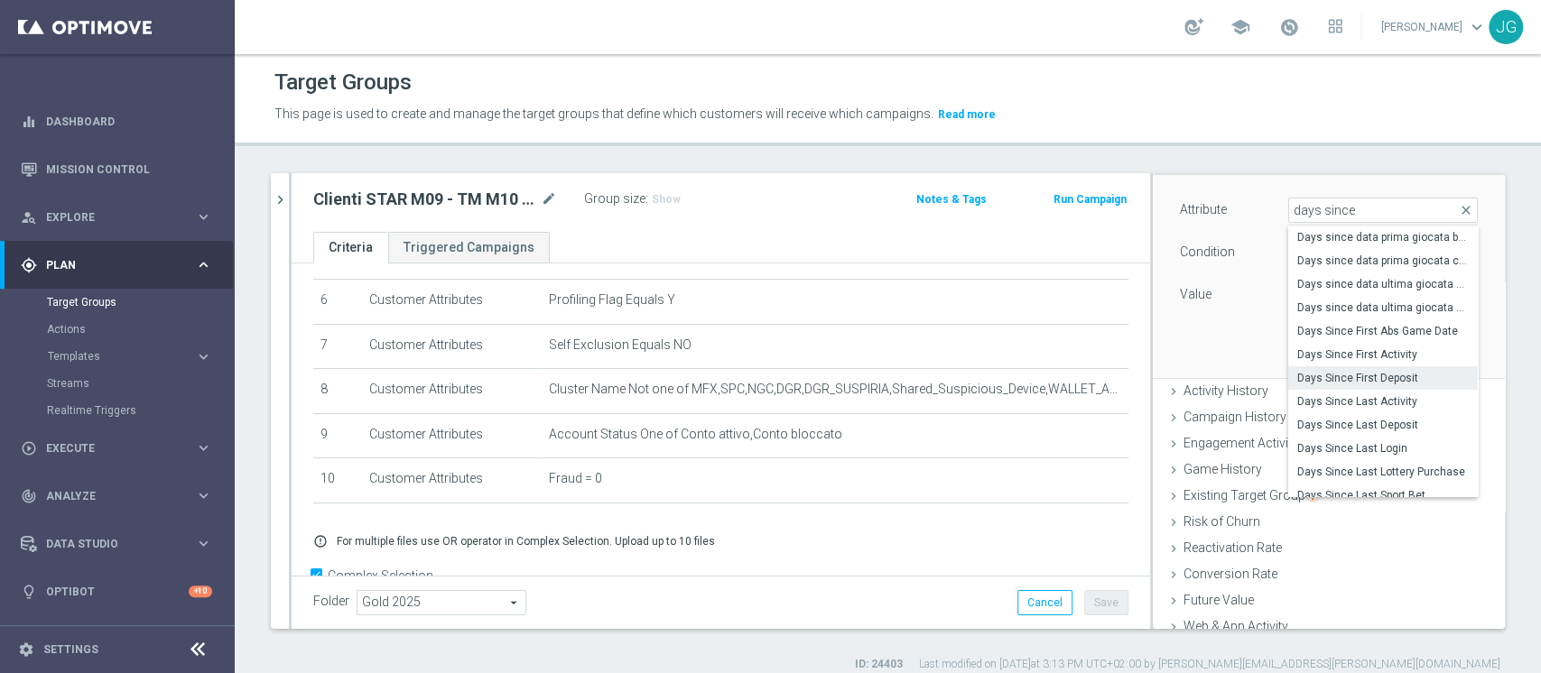
click at [1347, 378] on span "Days Since First Deposit" at bounding box center [1382, 378] width 171 height 14
type input "Days Since First Deposit"
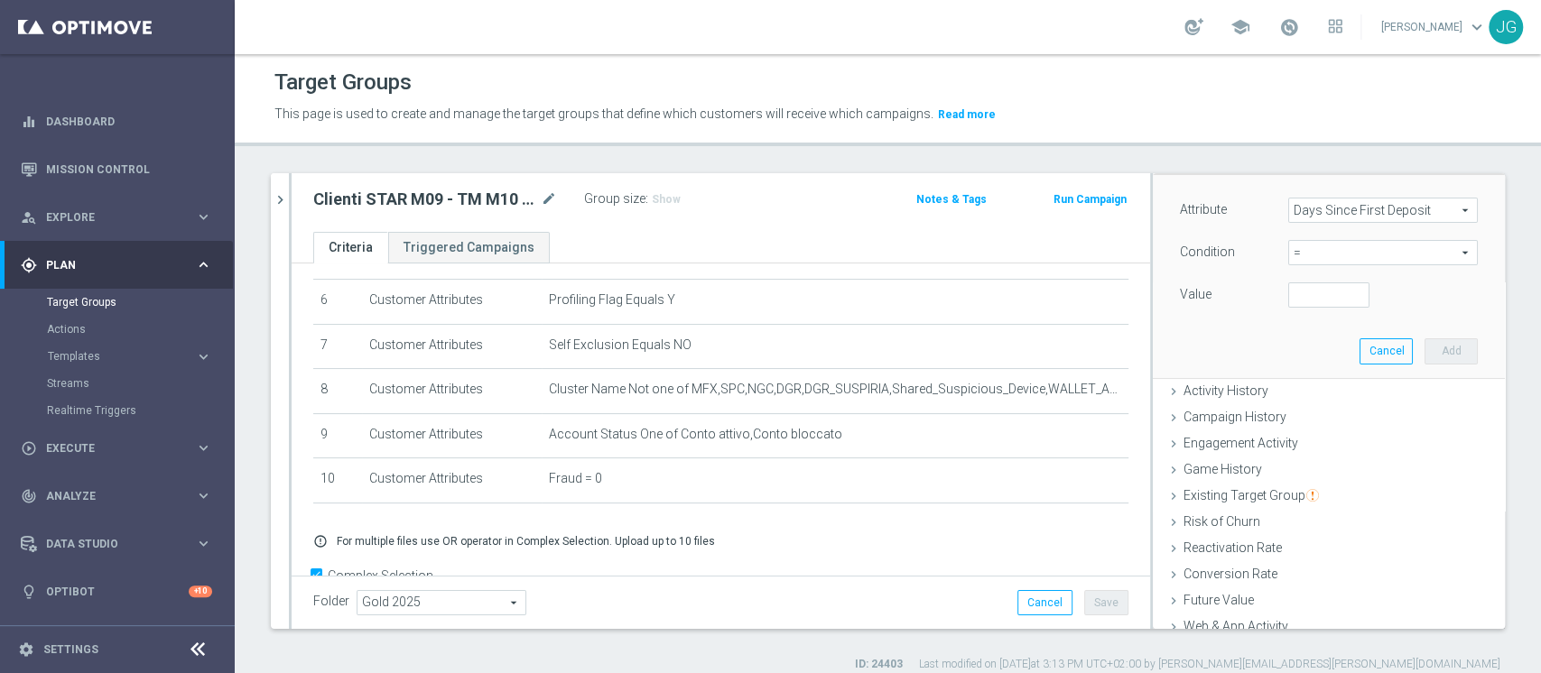
click at [1307, 258] on span "=" at bounding box center [1383, 252] width 188 height 23
click at [1297, 379] on span ">" at bounding box center [1382, 373] width 171 height 14
type input ">"
click at [1288, 297] on input "number" at bounding box center [1328, 294] width 81 height 25
type input "22"
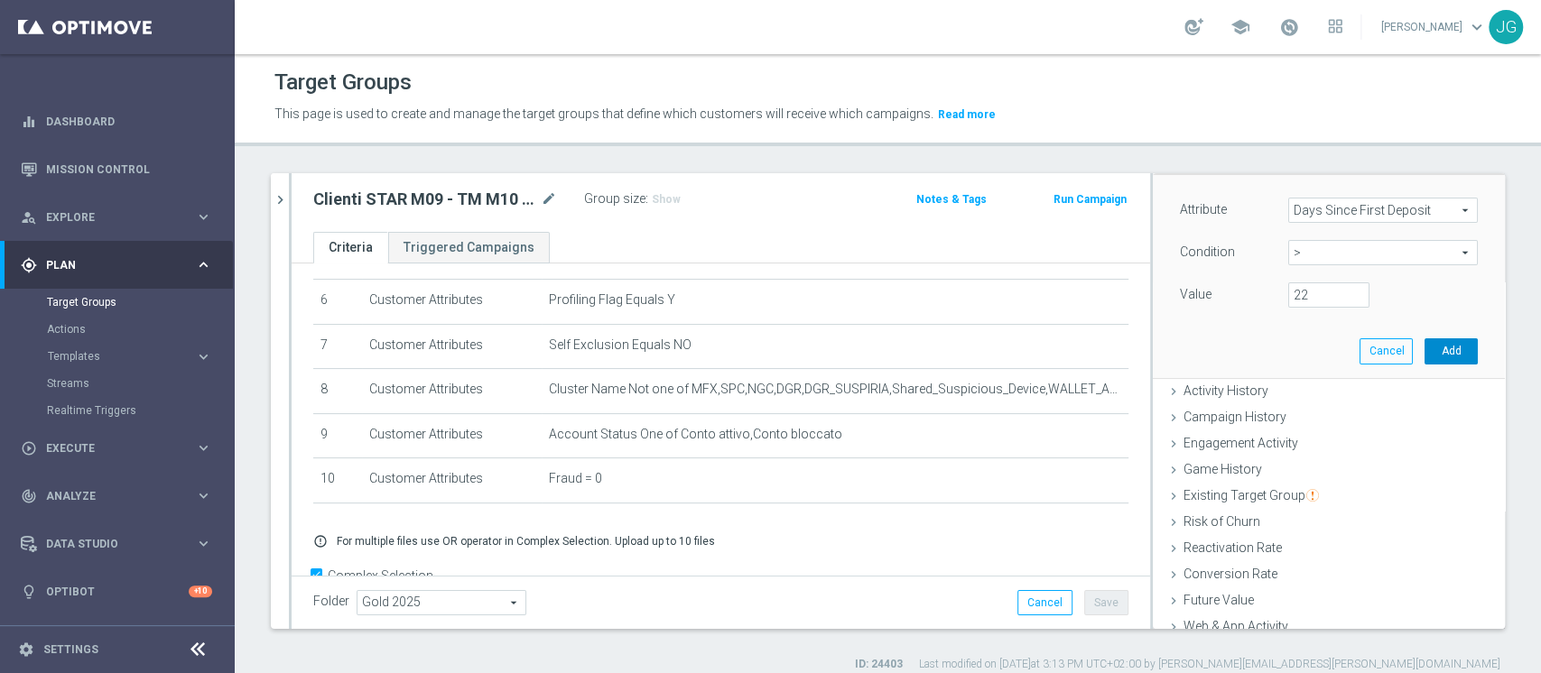
click at [1424, 339] on button "Add" at bounding box center [1450, 350] width 53 height 25
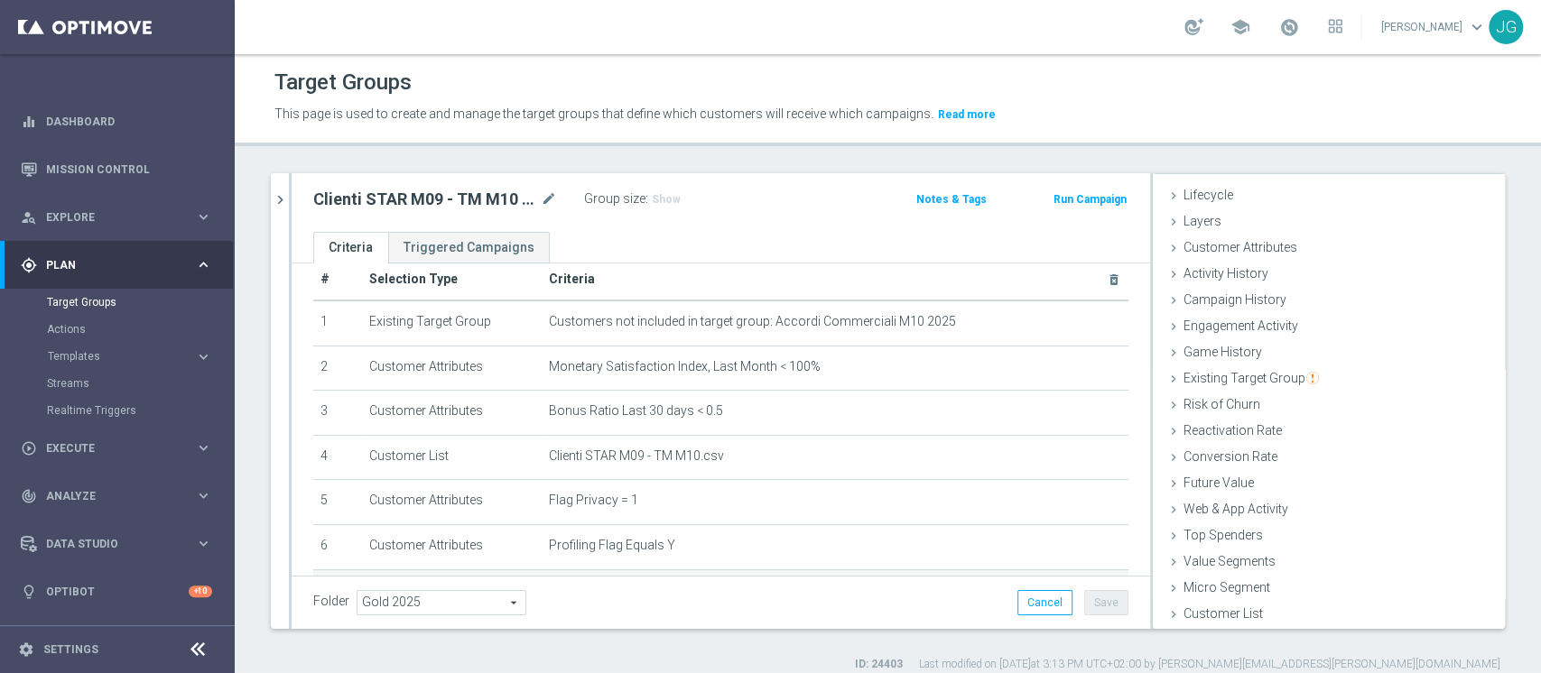
scroll to position [0, 0]
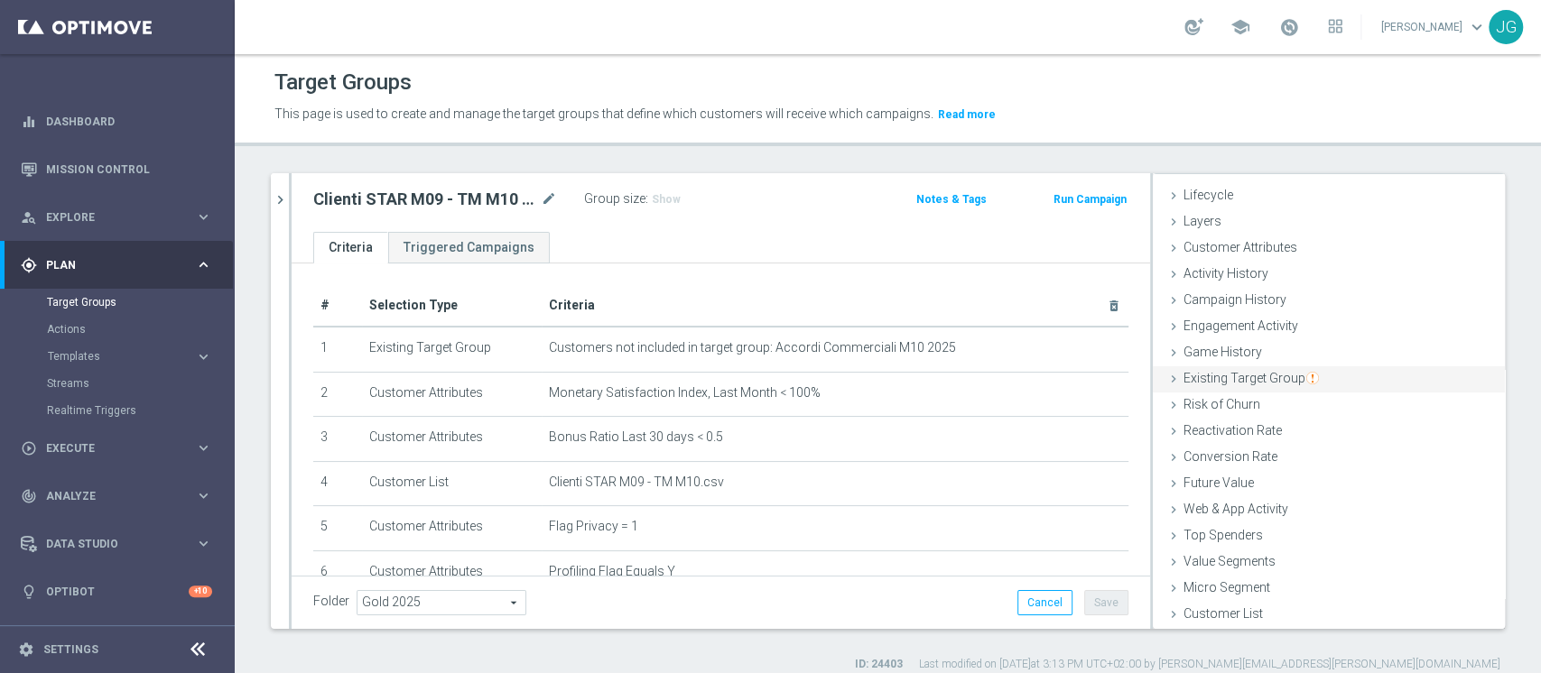
click at [1218, 377] on span "Existing Target Group" at bounding box center [1250, 378] width 135 height 14
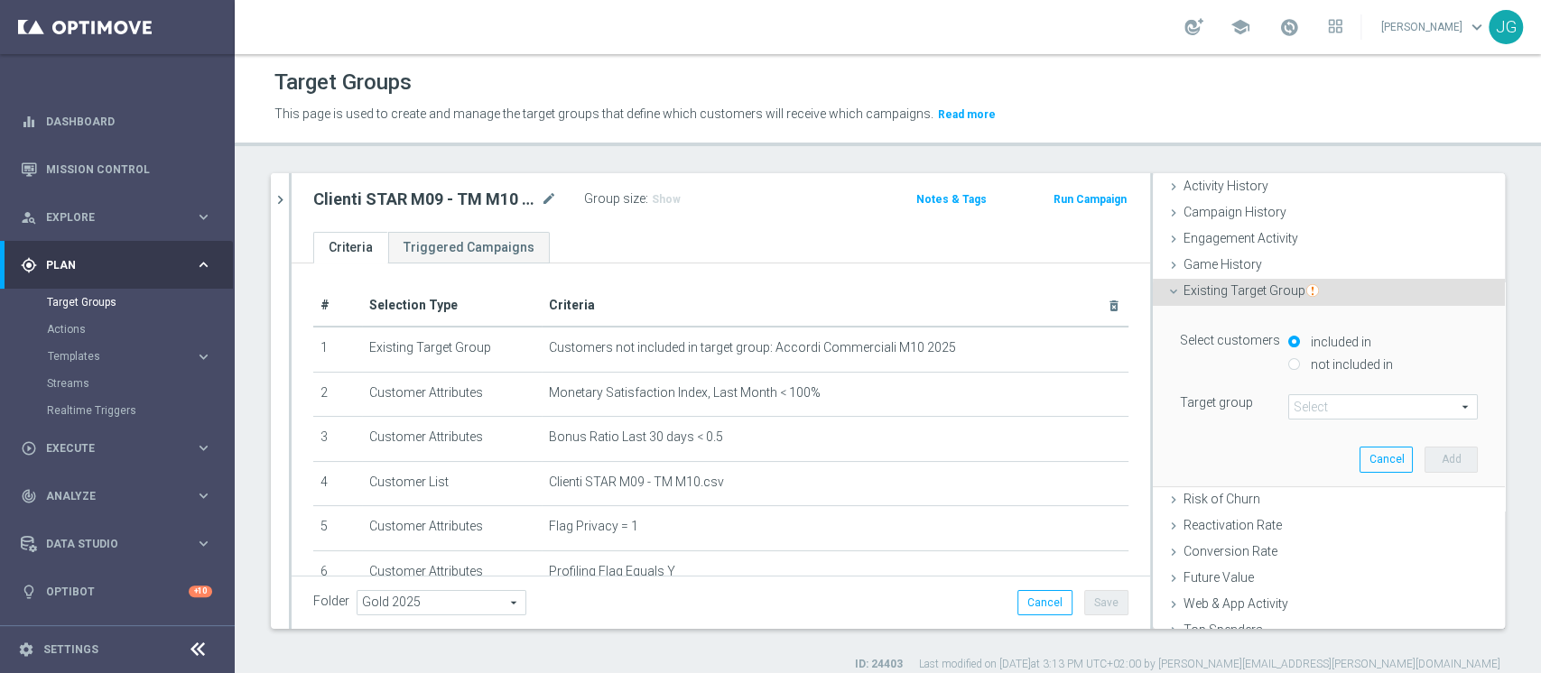
click at [1289, 415] on span at bounding box center [1383, 406] width 188 height 23
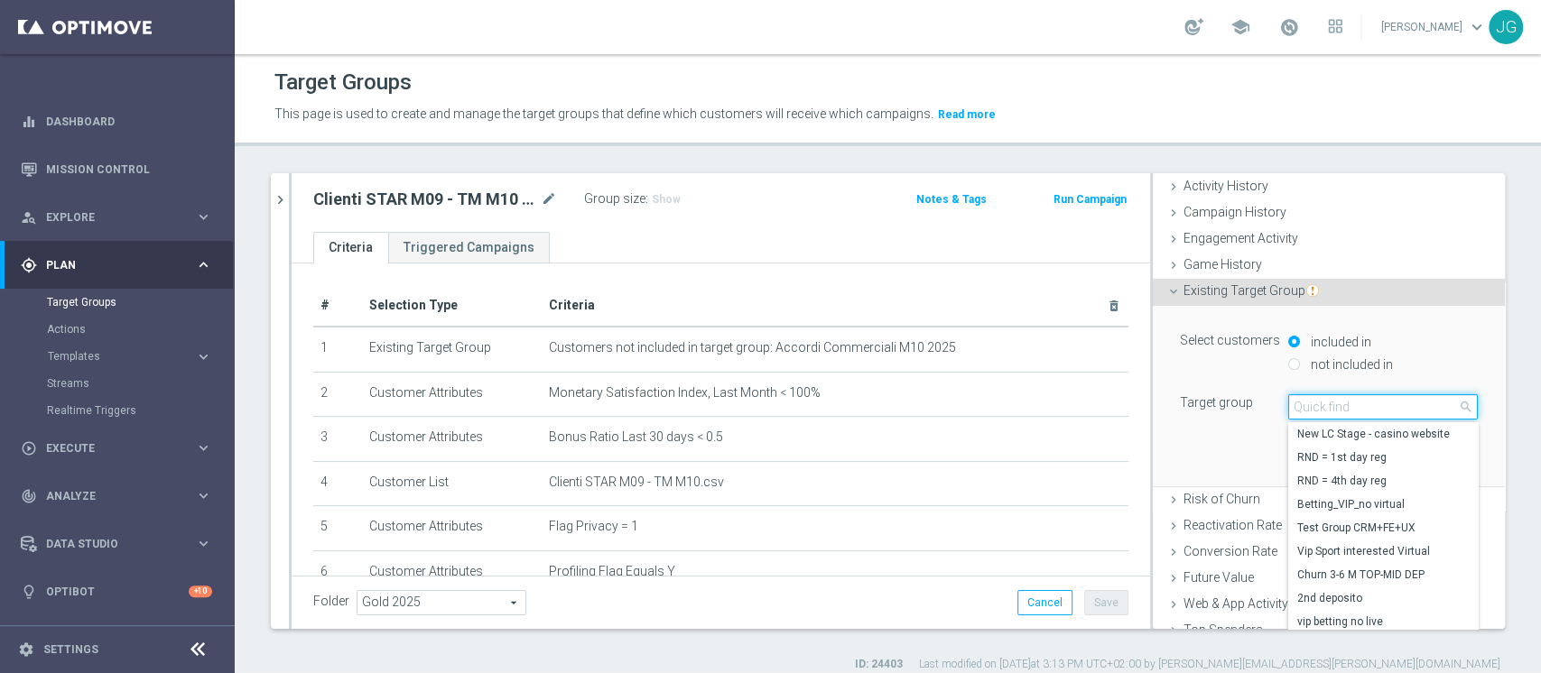
click at [1288, 412] on input "search" at bounding box center [1383, 406] width 190 height 25
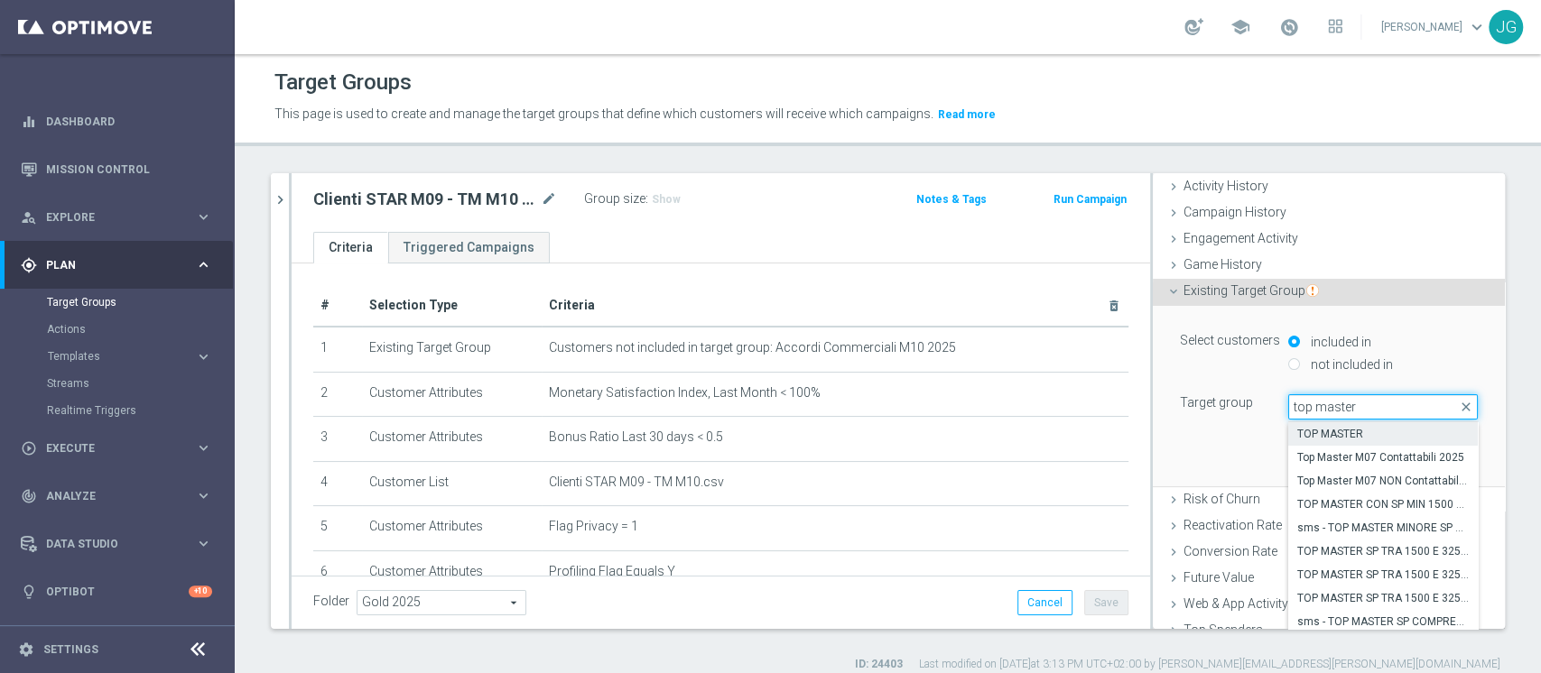
type input "top master"
click at [1334, 437] on span "TOP MASTER" at bounding box center [1382, 434] width 171 height 14
type input "TOP MASTER"
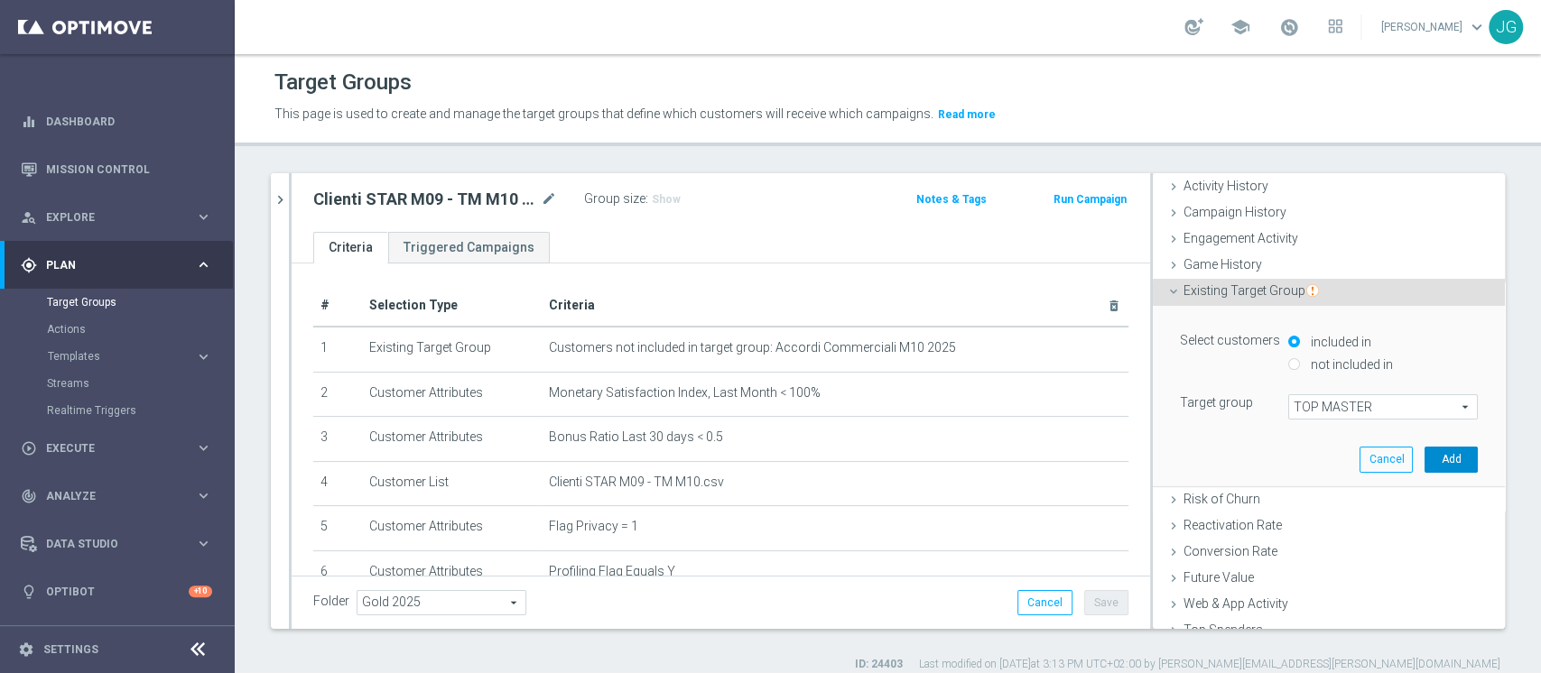
click at [1424, 452] on button "Add" at bounding box center [1450, 459] width 53 height 25
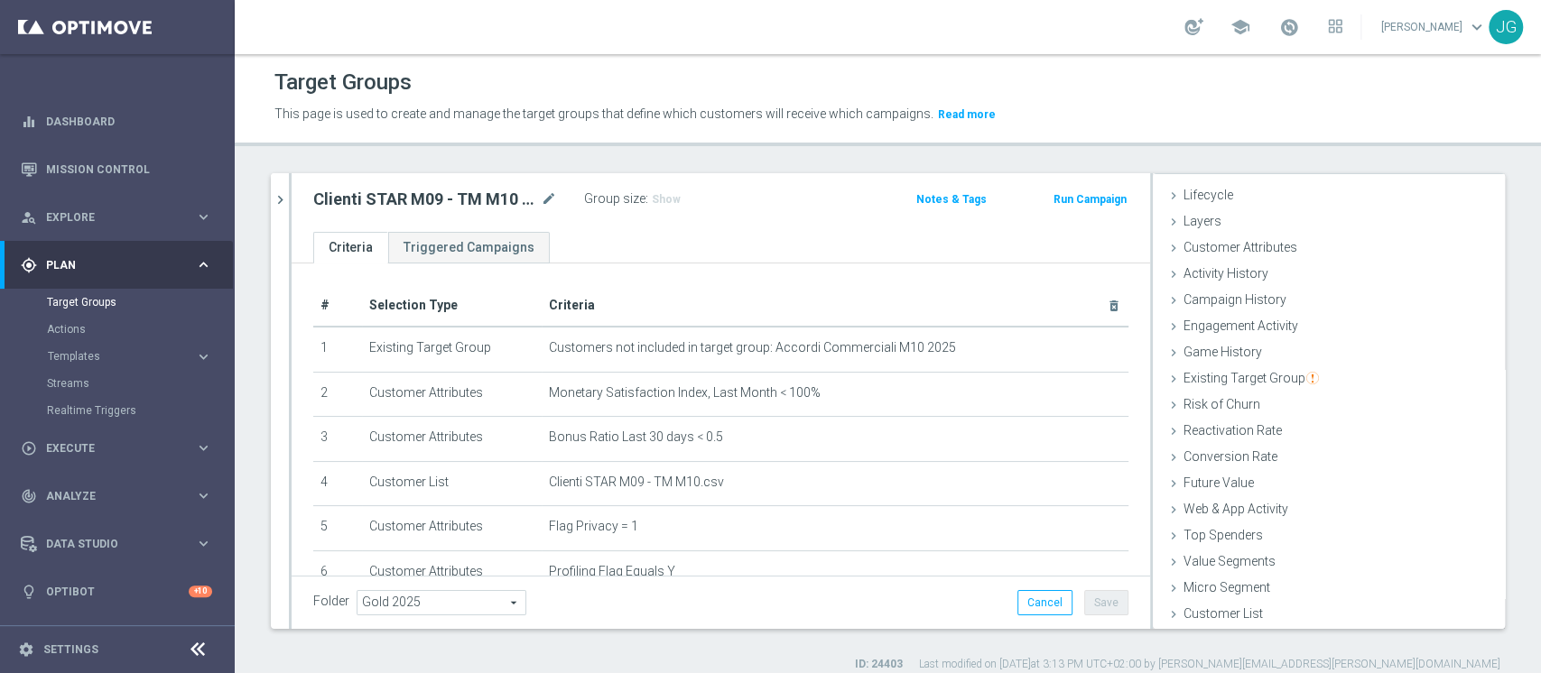
scroll to position [407, 0]
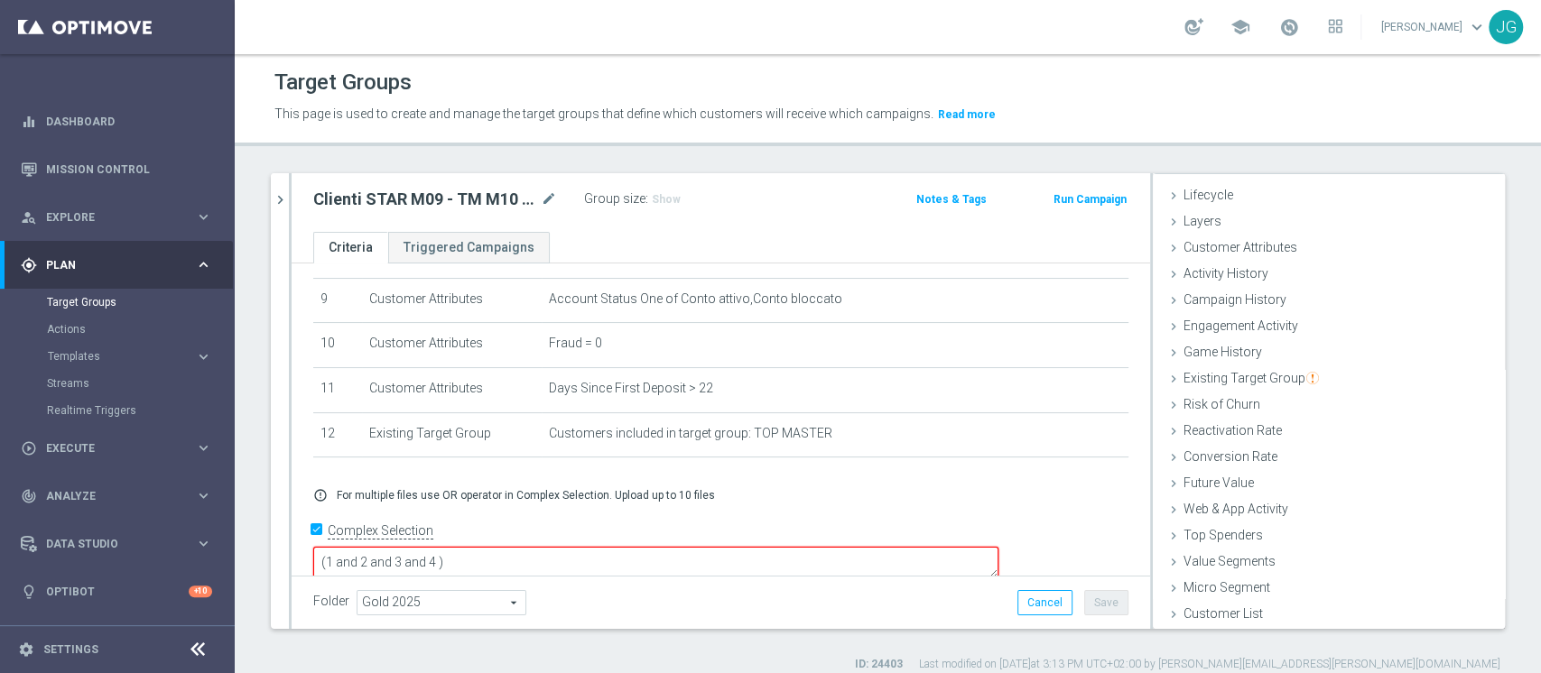
click at [567, 547] on textarea "(1 and 2 and 3 and 4 )" at bounding box center [655, 563] width 685 height 32
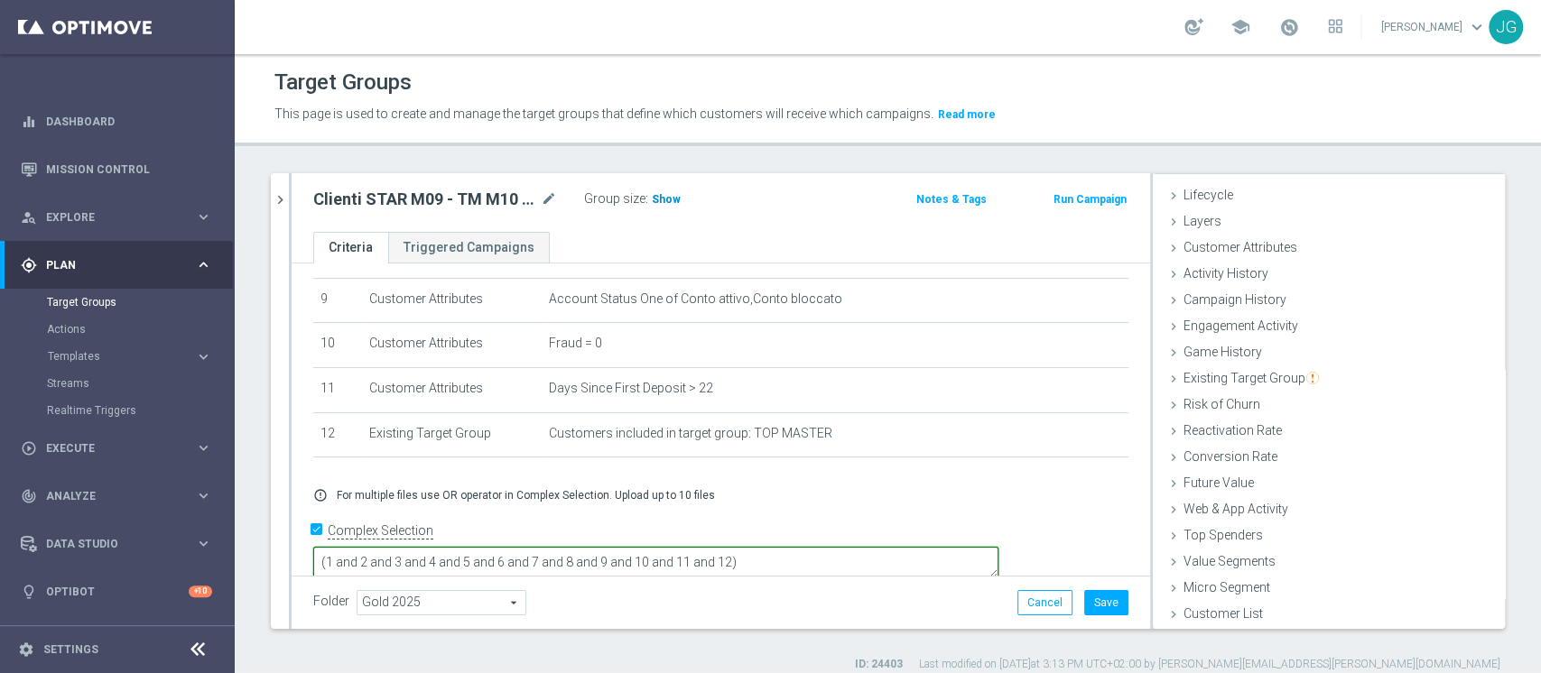
type textarea "(1 and 2 and 3 and 4 and 5 and 6 and 7 and 8 and 9 and 10 and 11 and 12)"
click at [665, 197] on span "Show" at bounding box center [666, 199] width 29 height 13
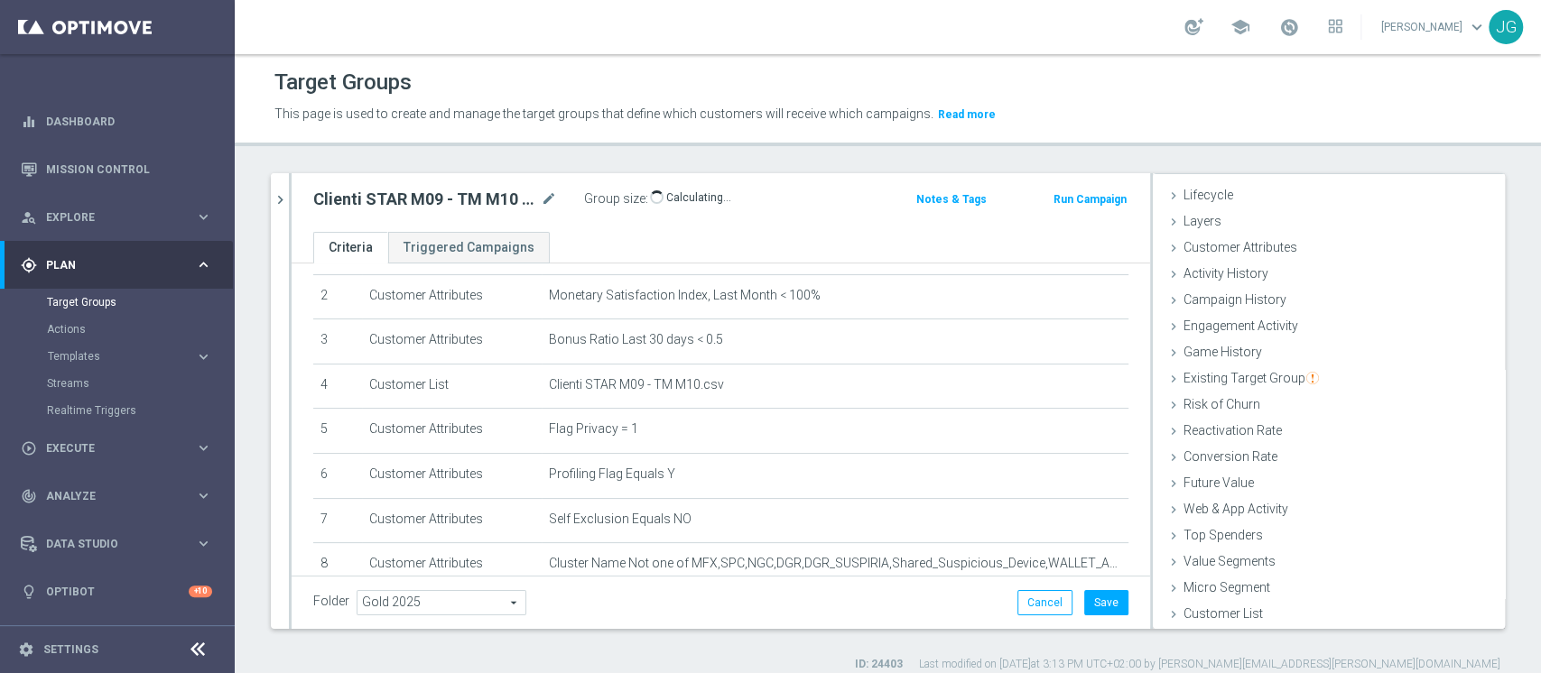
scroll to position [0, 0]
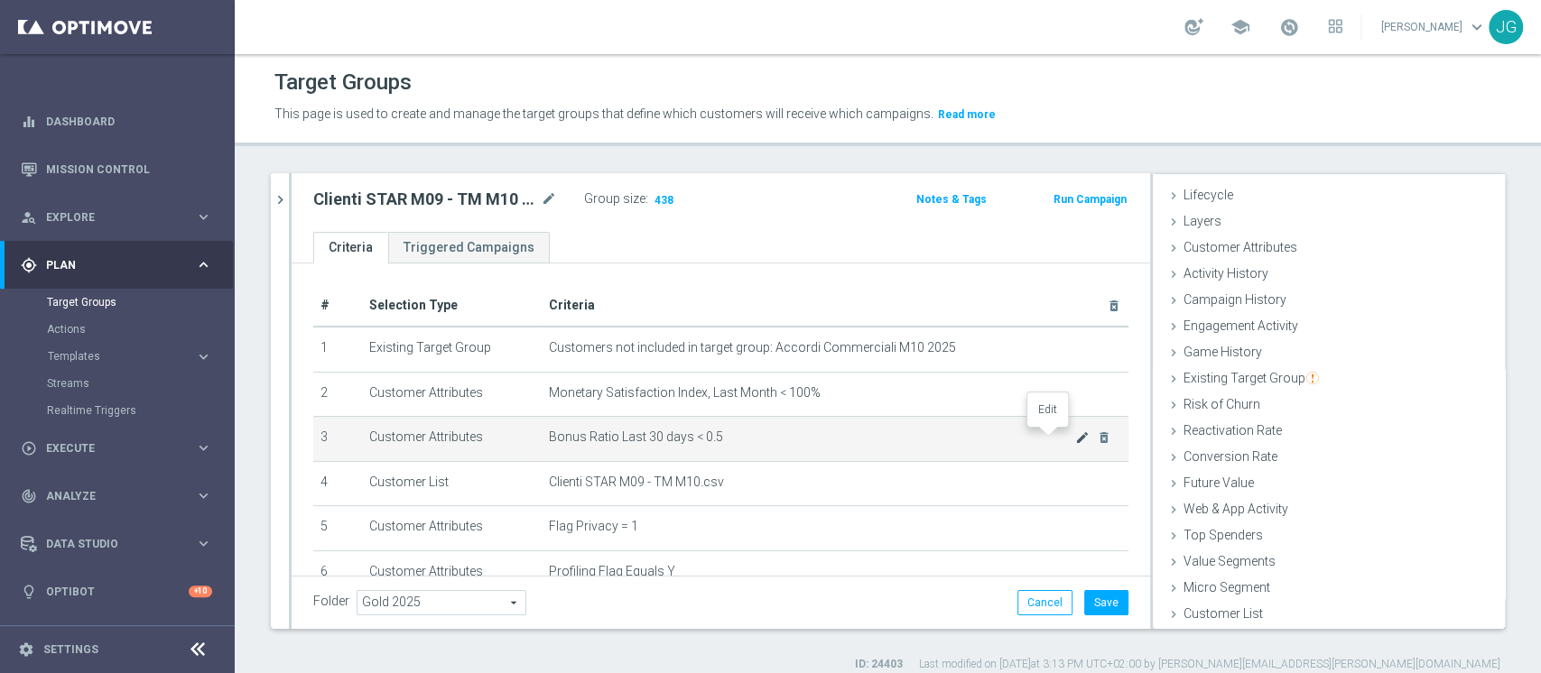
click at [1075, 437] on icon "mode_edit" at bounding box center [1082, 438] width 14 height 14
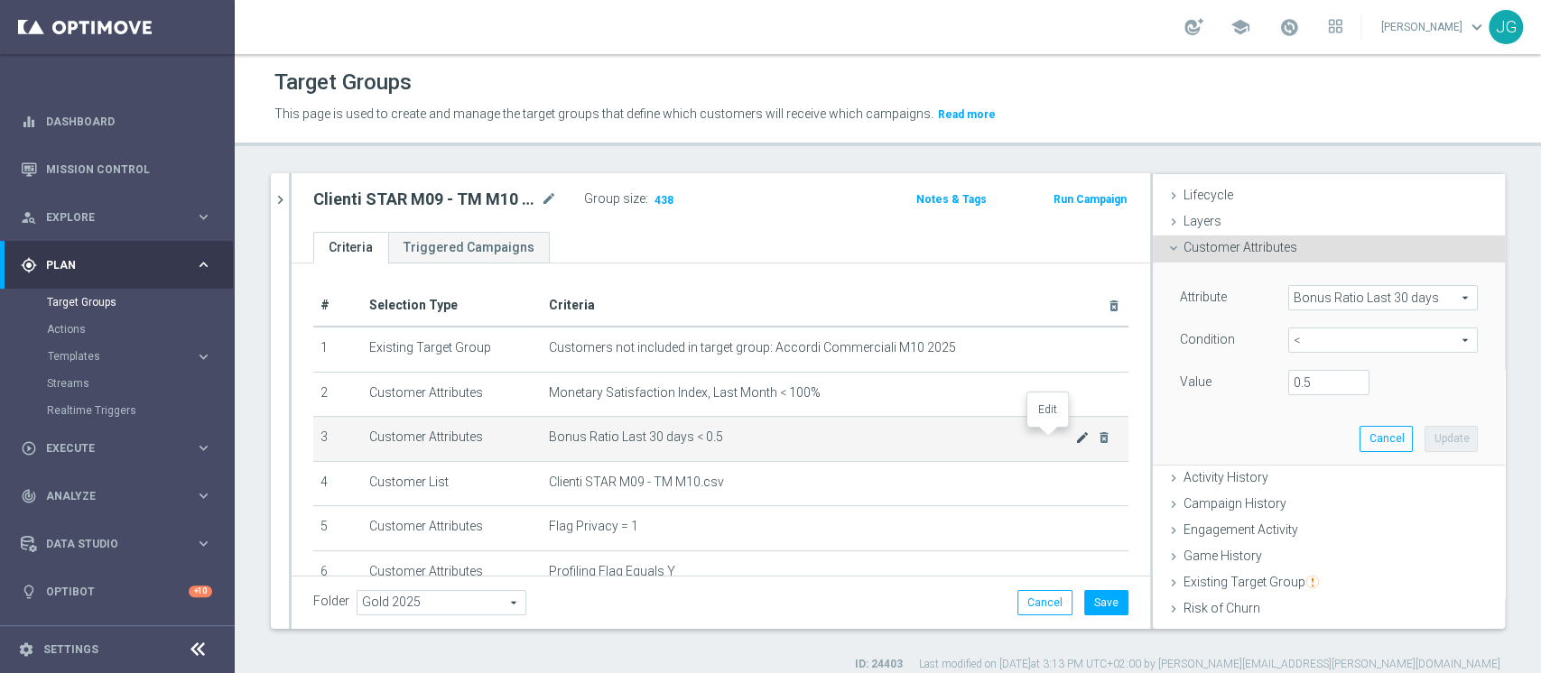
scroll to position [121, 0]
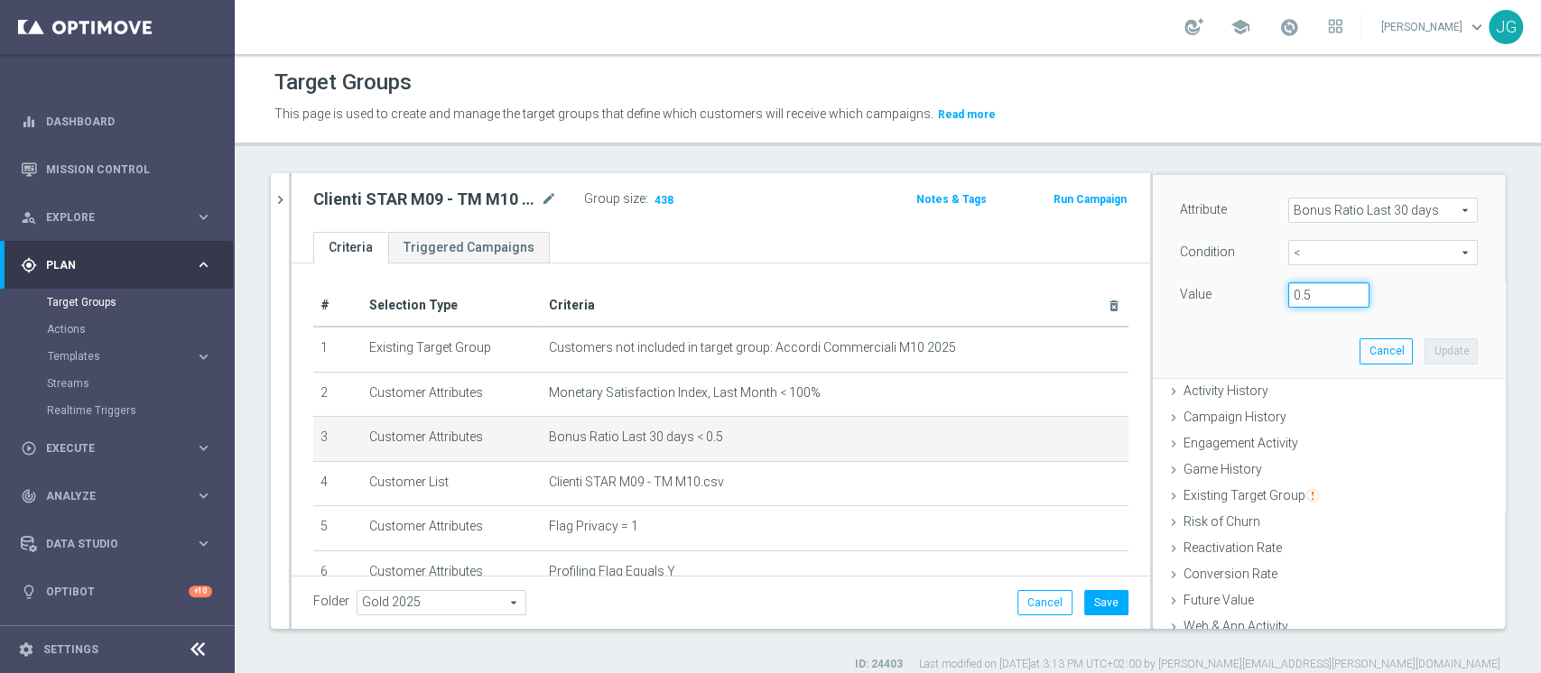
click at [1292, 292] on input "0.5" at bounding box center [1328, 294] width 81 height 25
type input "0.30"
click at [1424, 349] on button "Update" at bounding box center [1450, 350] width 53 height 25
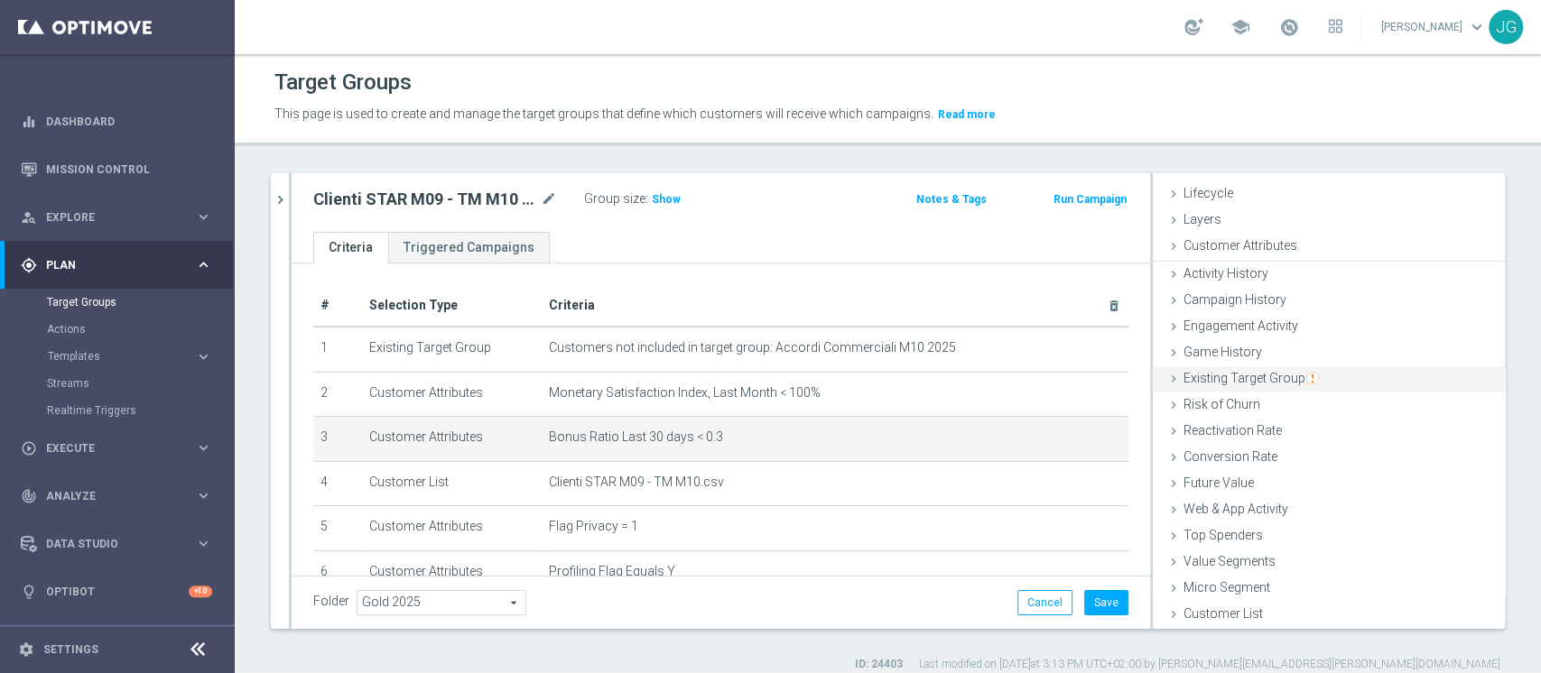
scroll to position [33, 0]
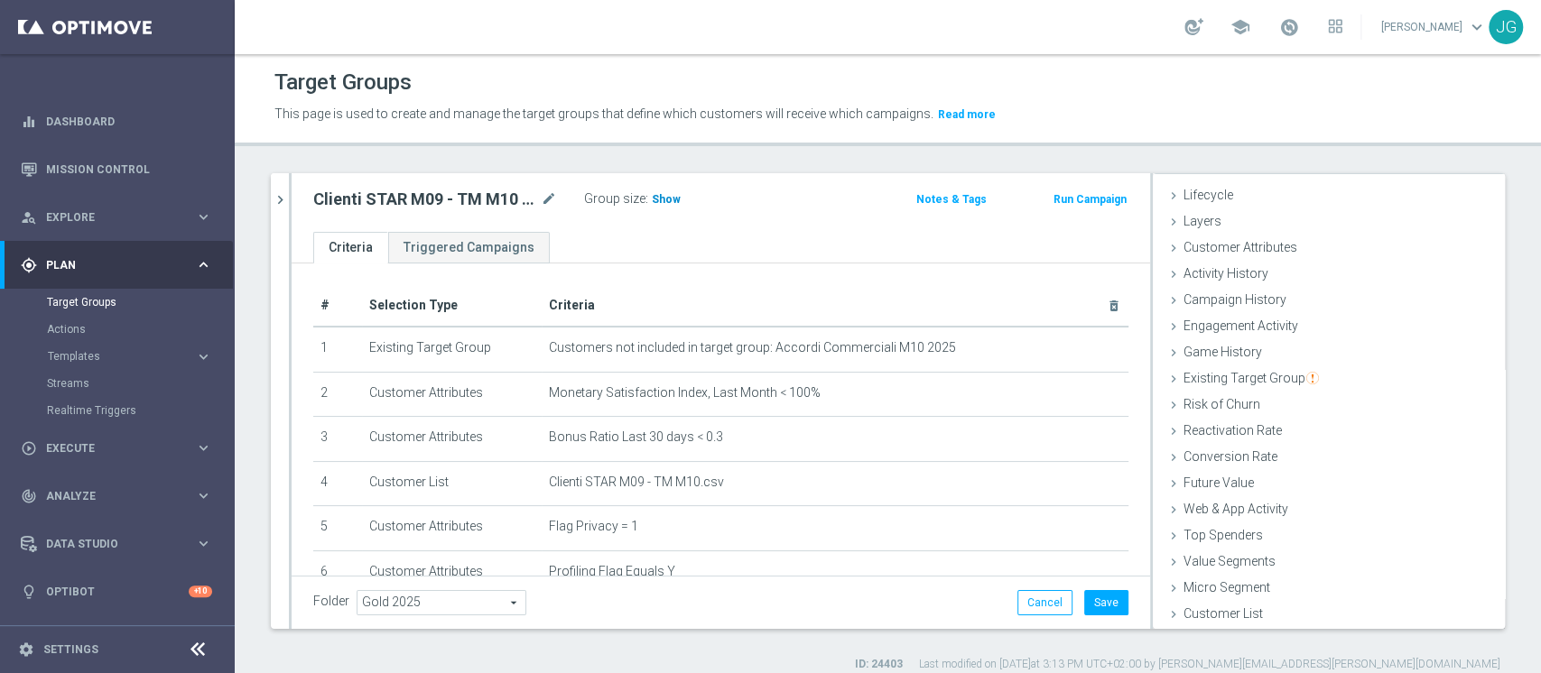
click at [665, 199] on span "Show" at bounding box center [666, 199] width 29 height 13
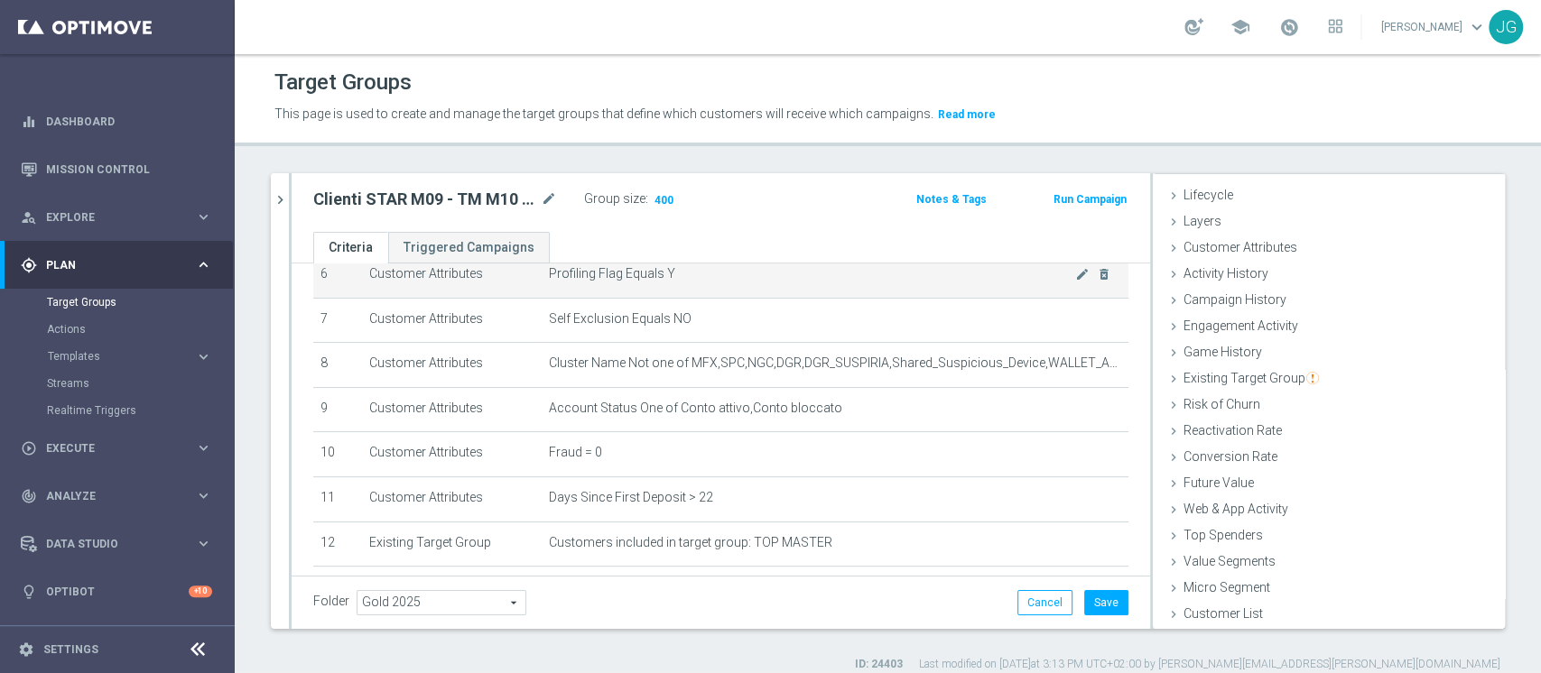
scroll to position [405, 0]
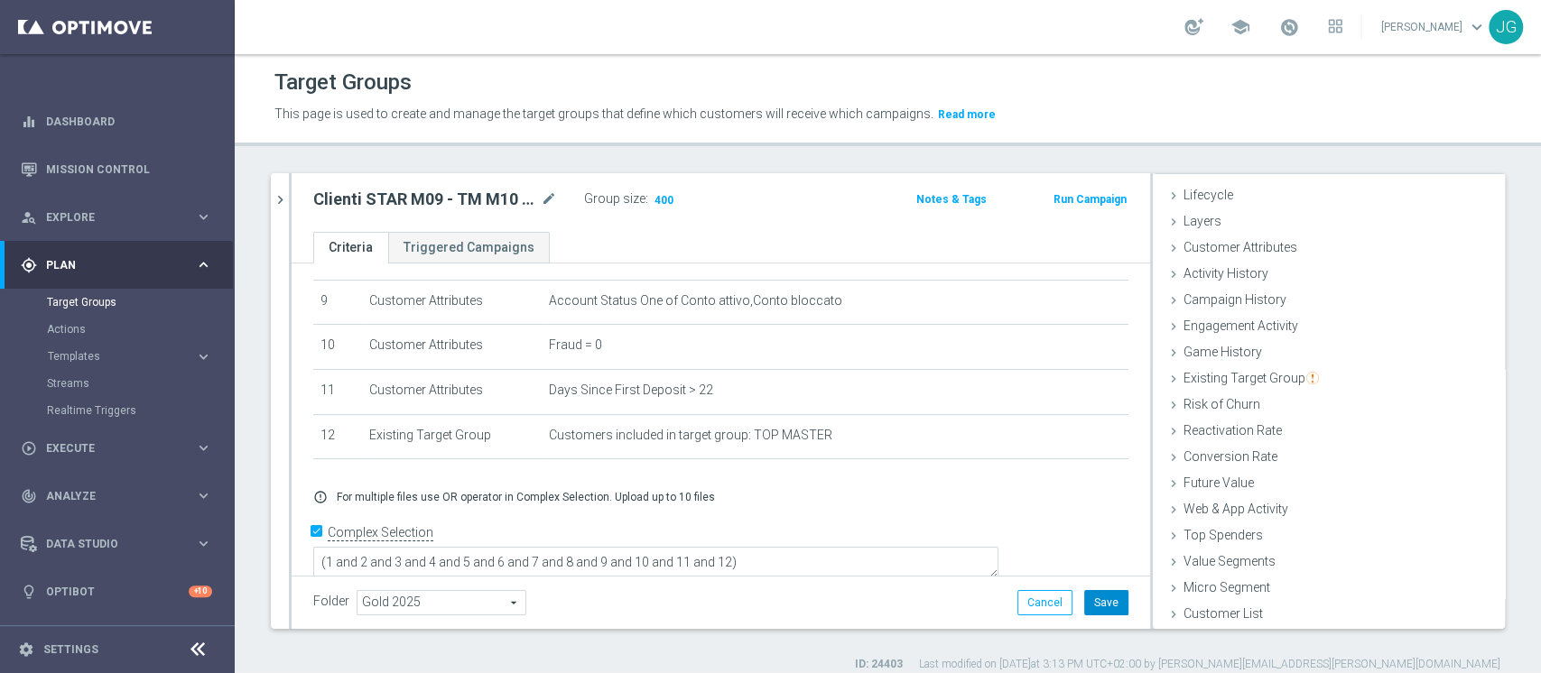
click at [1084, 601] on button "Save" at bounding box center [1106, 602] width 44 height 25
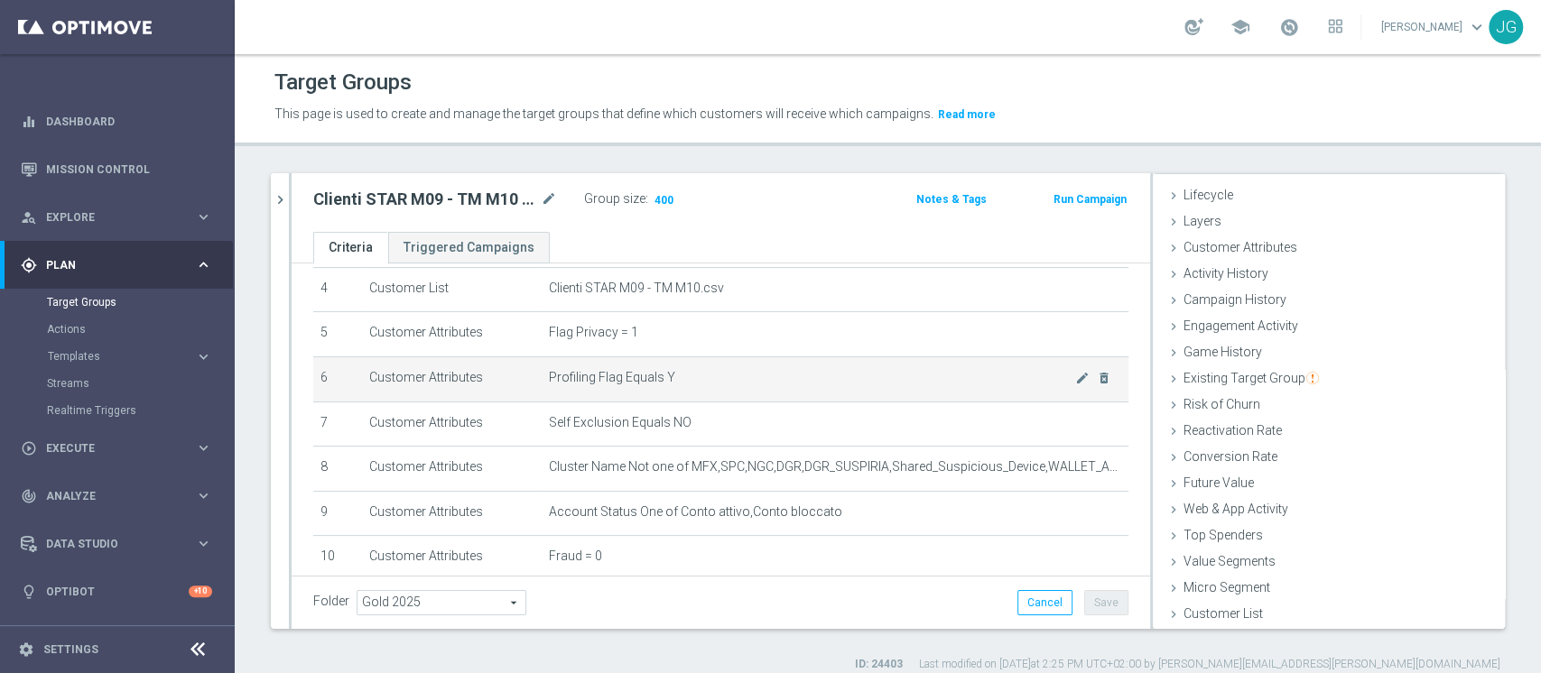
scroll to position [193, 0]
click at [783, 357] on td "Profiling Flag Equals Y mode_edit delete_forever" at bounding box center [835, 379] width 587 height 45
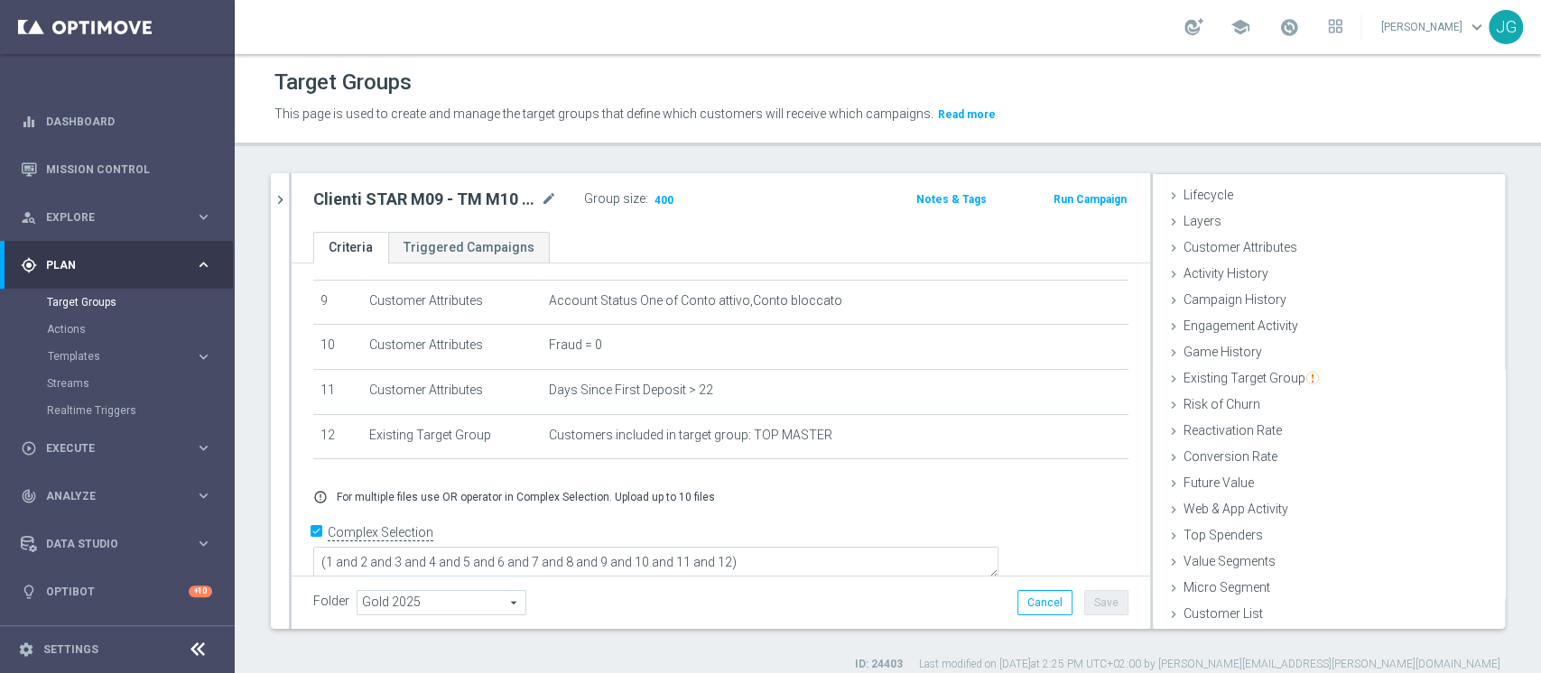
scroll to position [0, 0]
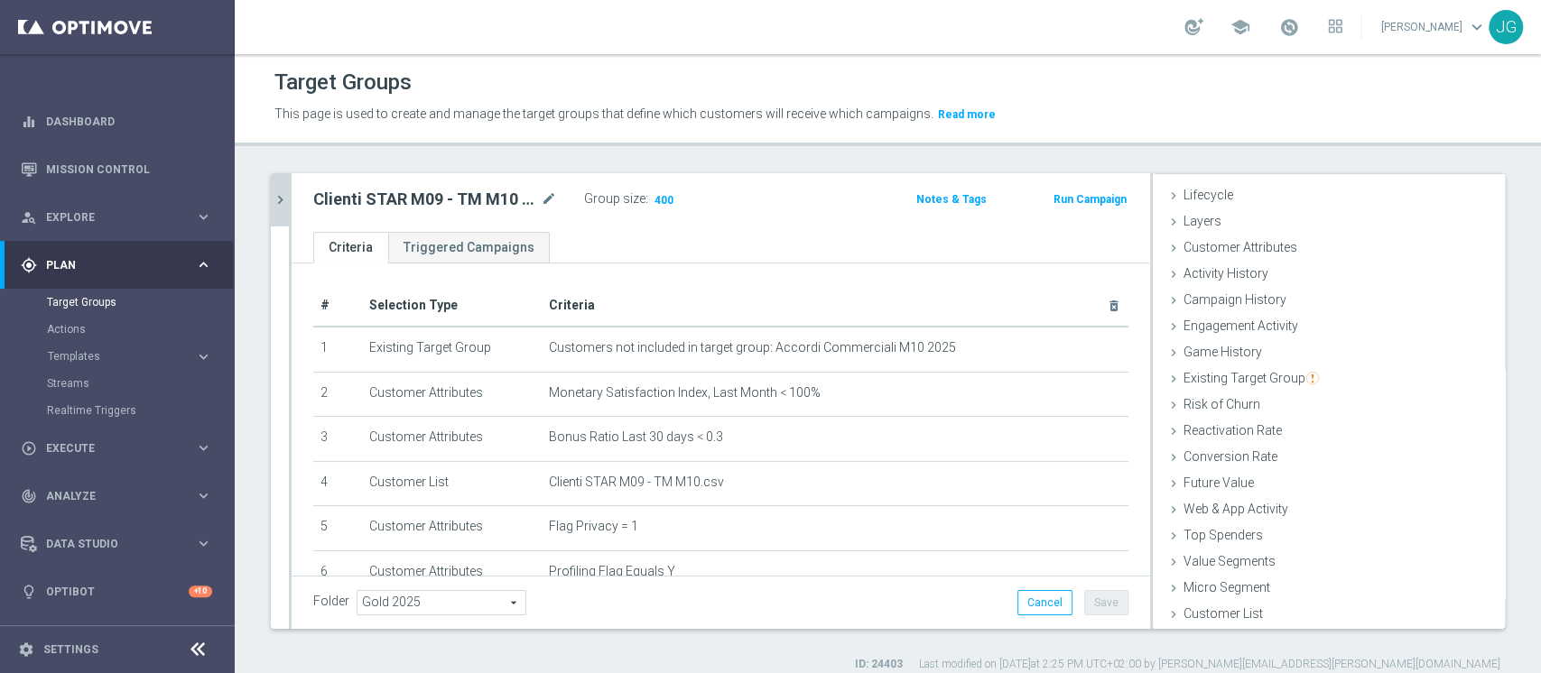
click at [275, 206] on icon "chevron_right" at bounding box center [280, 199] width 17 height 17
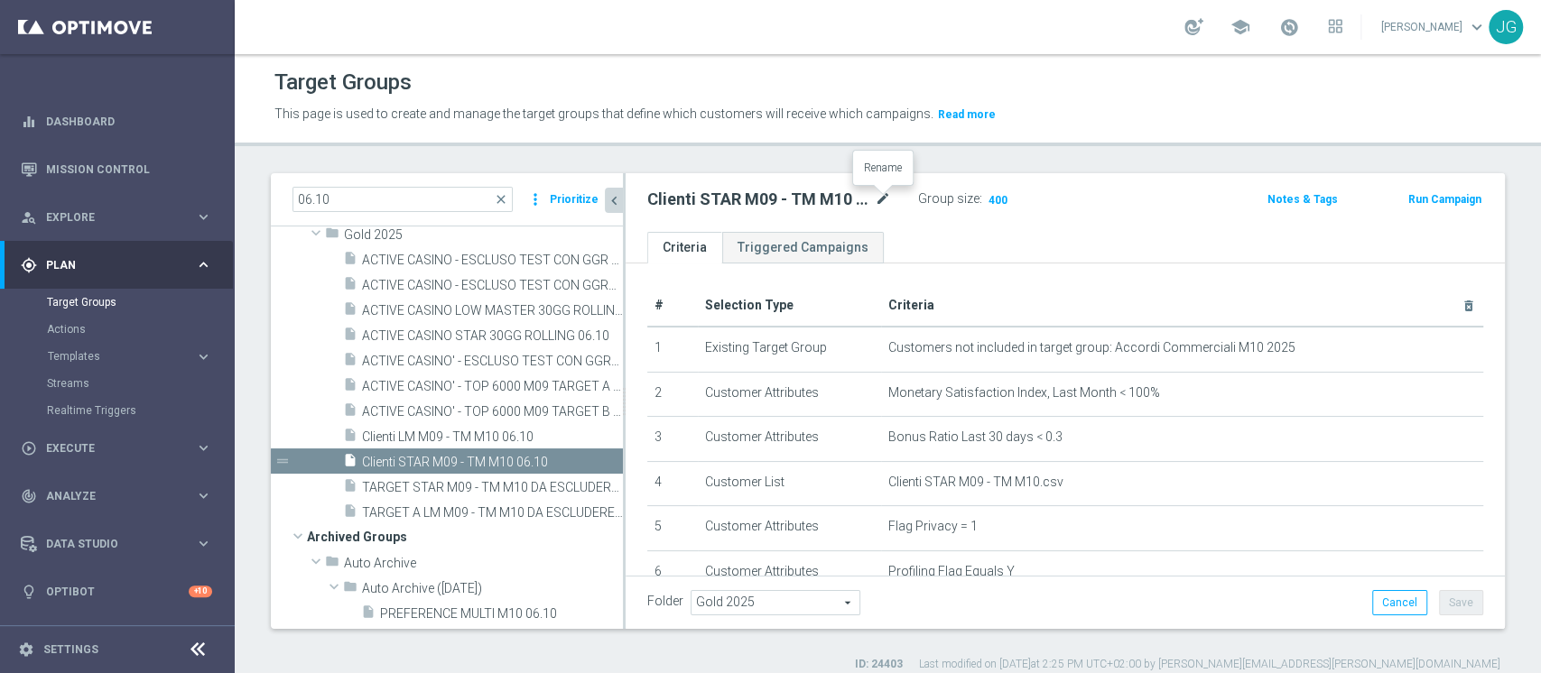
click at [884, 199] on icon "mode_edit" at bounding box center [883, 200] width 16 height 22
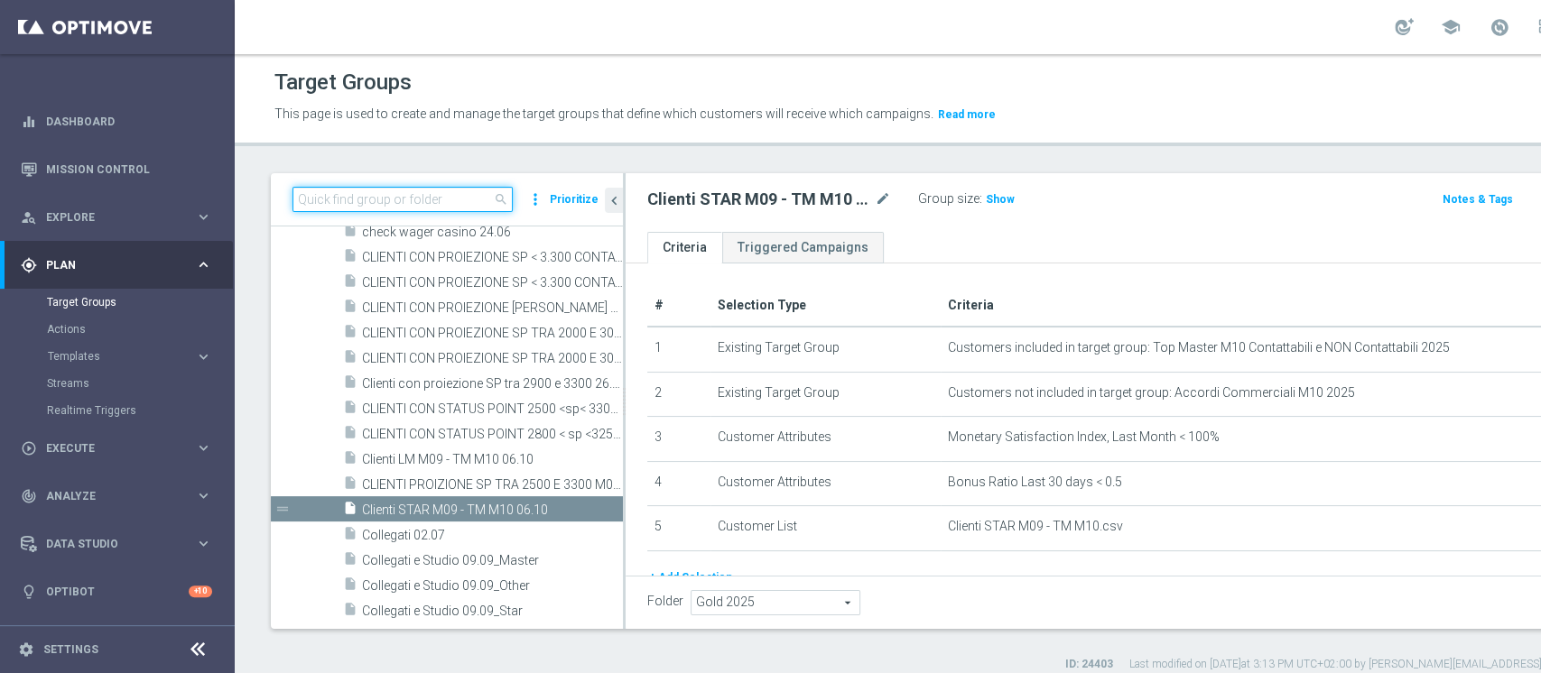
click at [394, 202] on input at bounding box center [402, 199] width 220 height 25
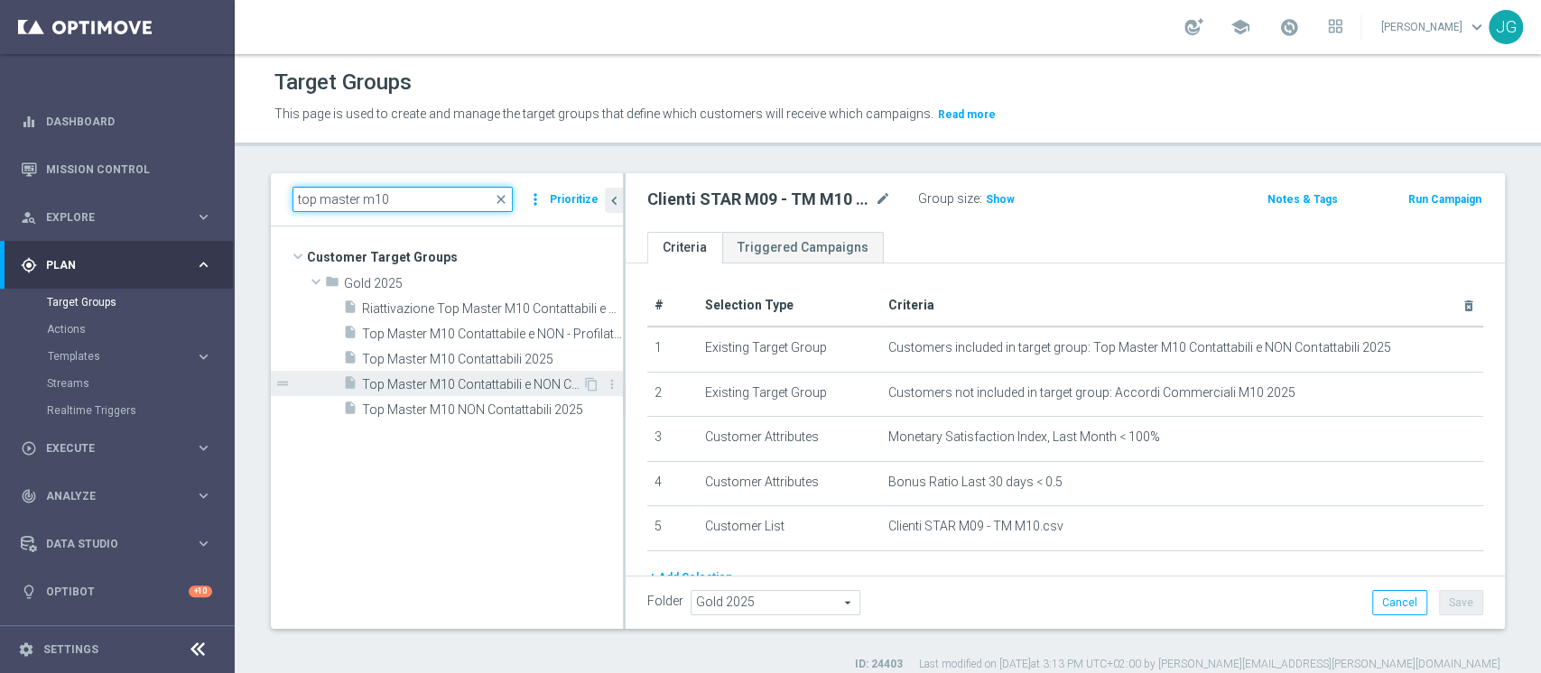
type input "top master m10"
click at [461, 386] on span "Top Master M10 Contattabili e NON Contattabili 2025" at bounding box center [472, 384] width 220 height 15
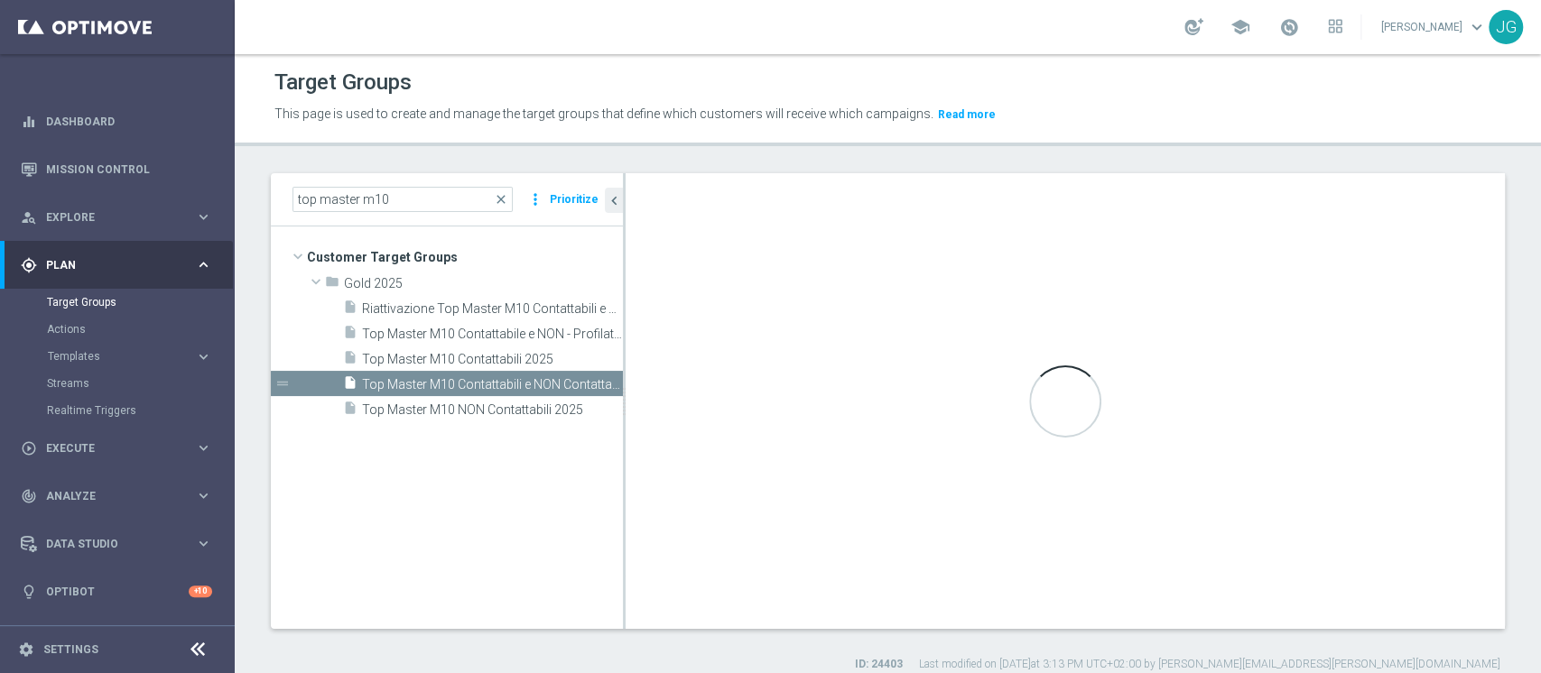
type textarea "(1 and 2 and 3 and 4 and 5 and 6 and 7 and 8 and 9 AND 10 AND 11)"
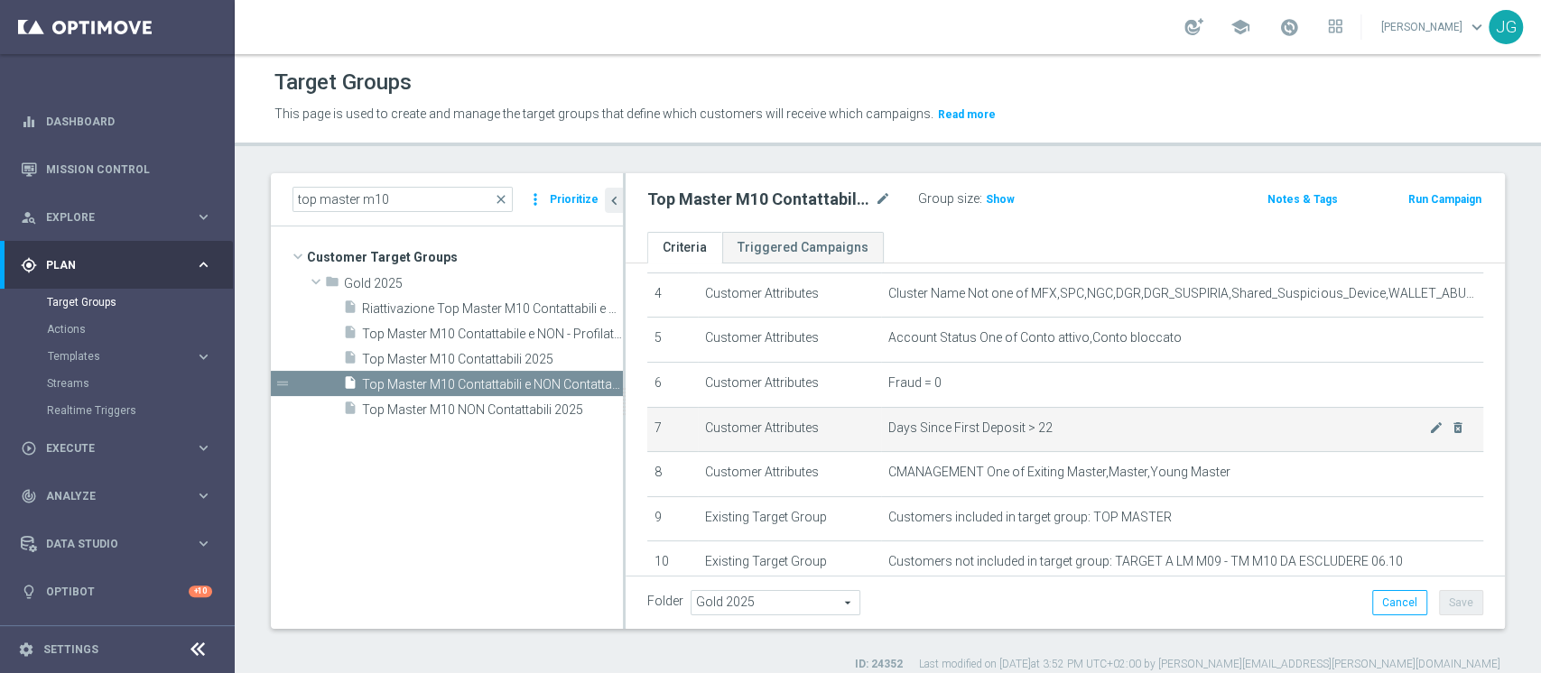
scroll to position [172, 0]
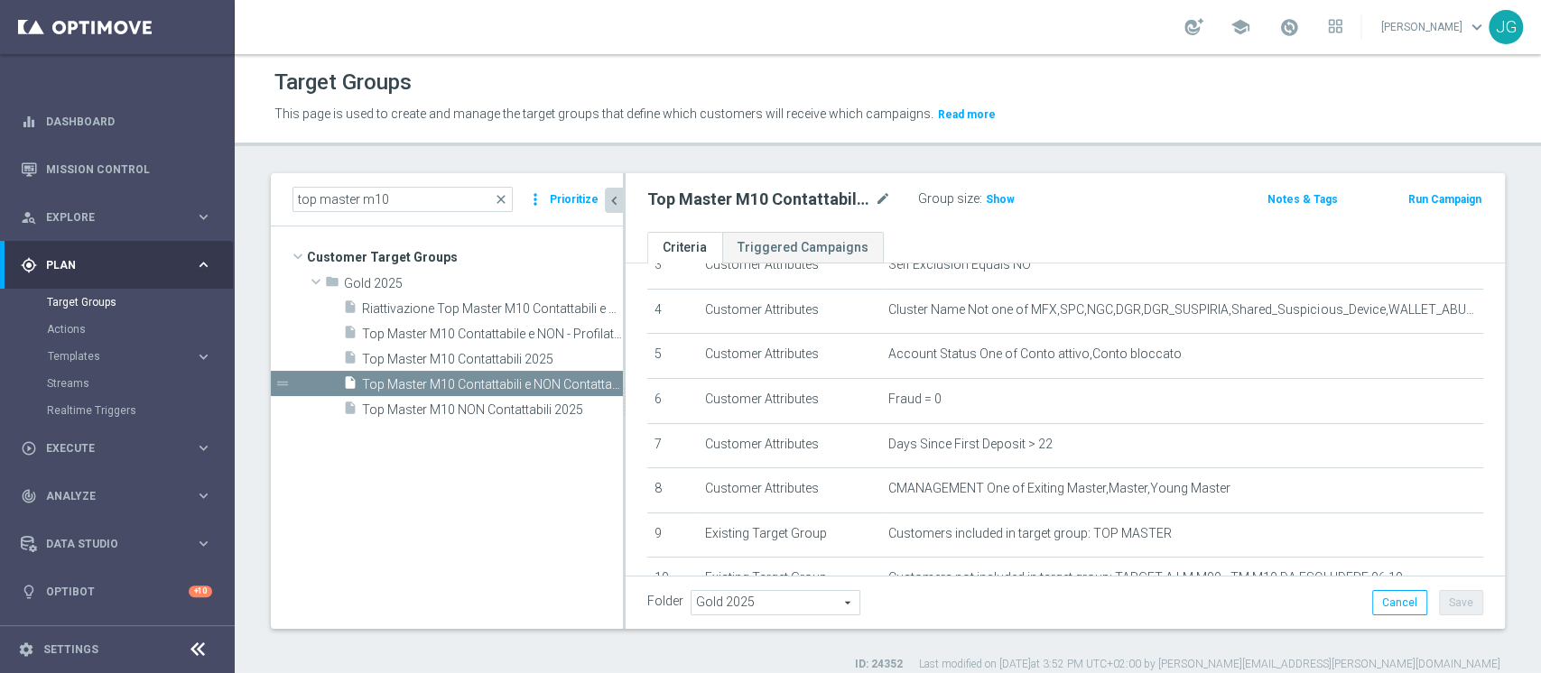
click at [614, 208] on button "chevron_left" at bounding box center [614, 200] width 18 height 25
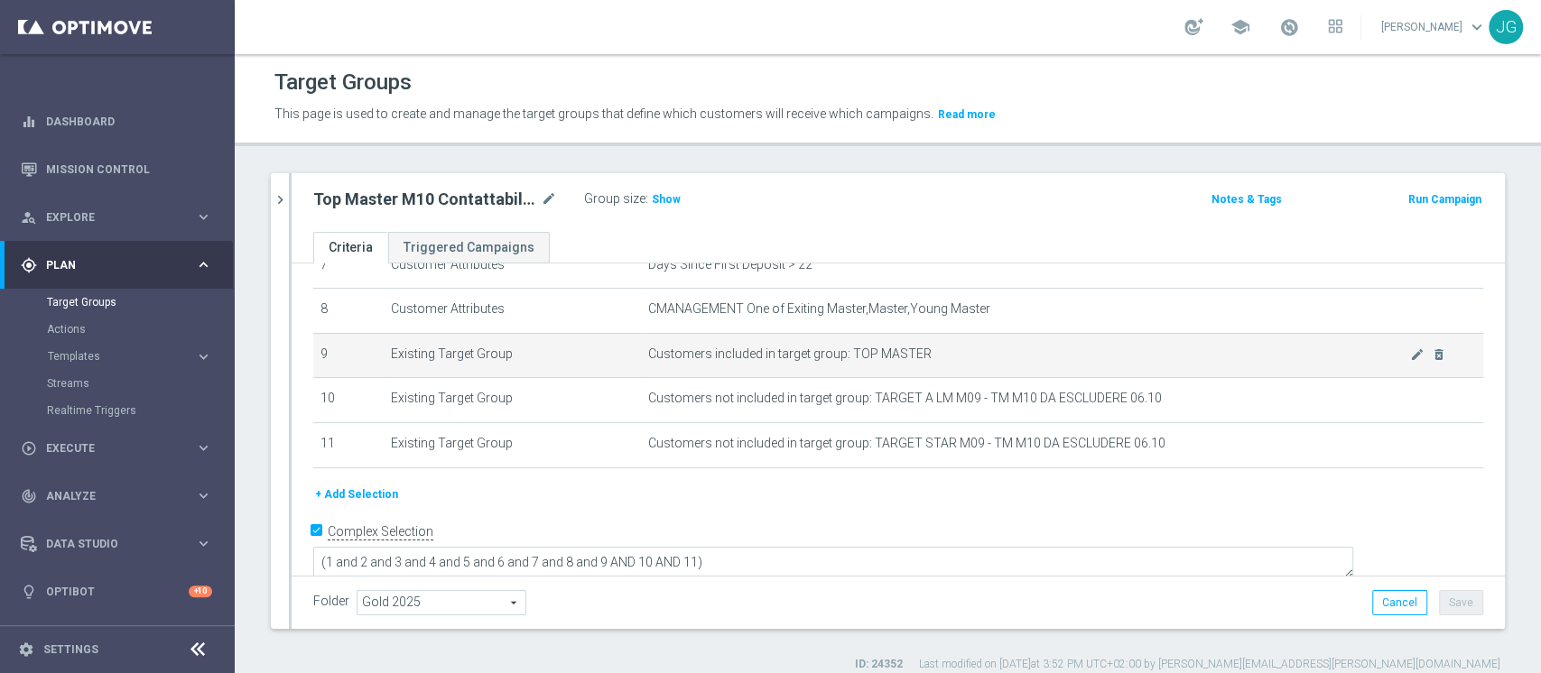
scroll to position [351, 0]
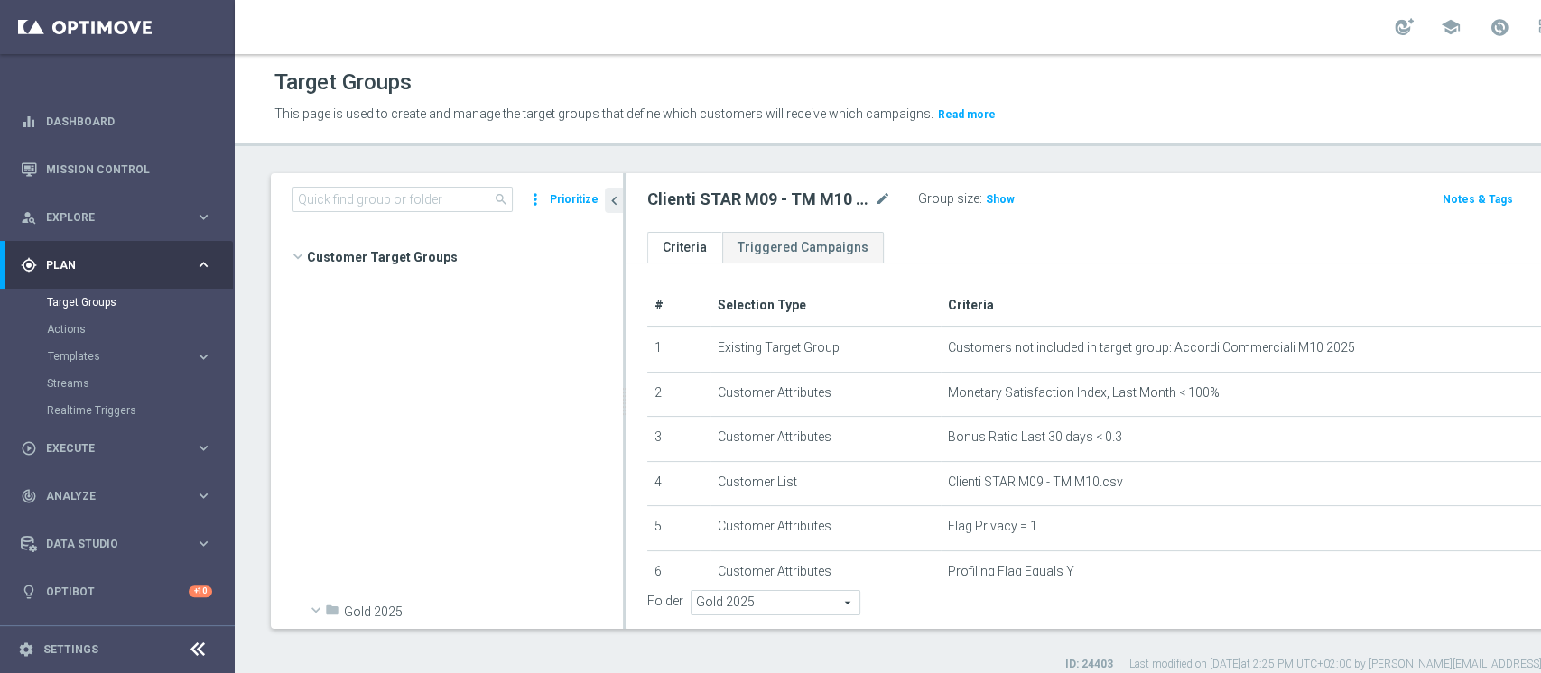
scroll to position [9983, 0]
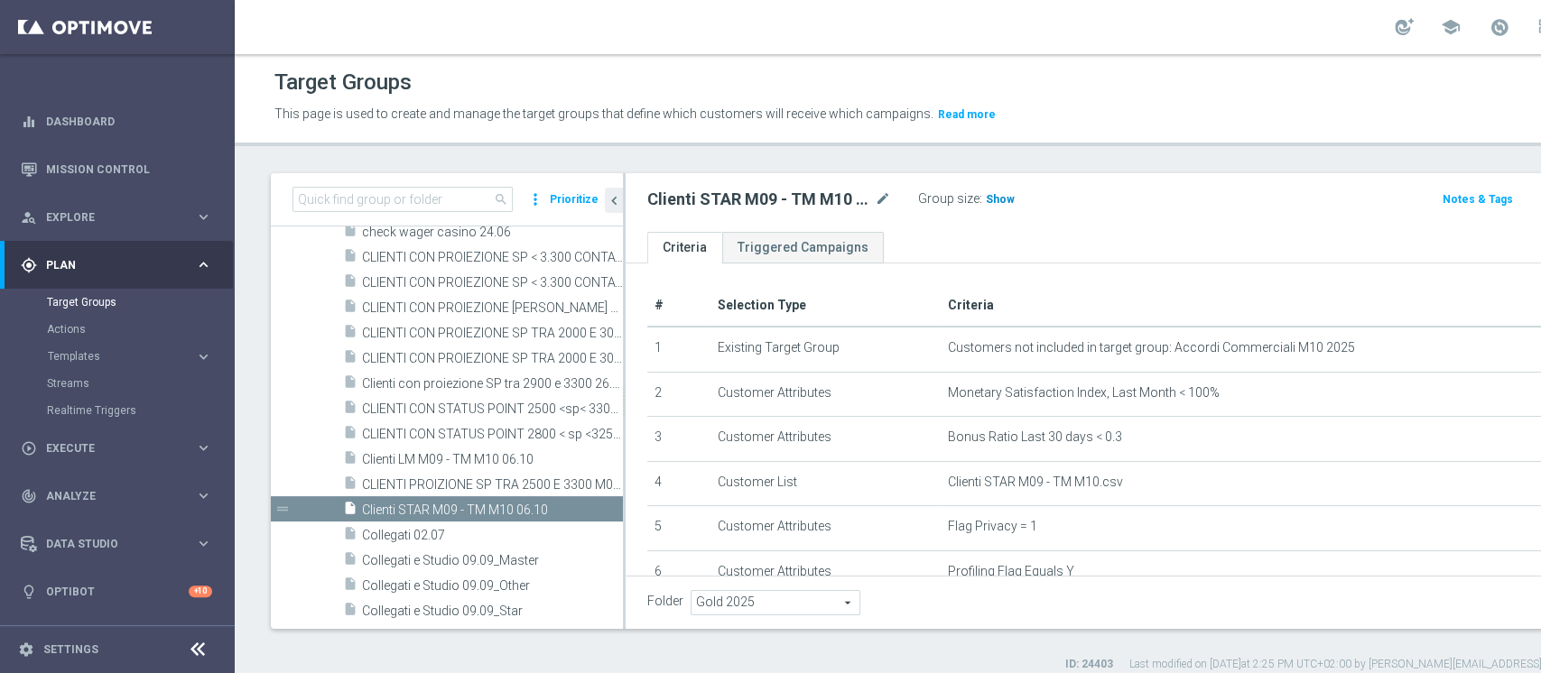
click at [990, 205] on span "Show" at bounding box center [1000, 199] width 29 height 13
click at [1005, 194] on span "400" at bounding box center [997, 201] width 23 height 17
click at [374, 192] on input at bounding box center [402, 199] width 220 height 25
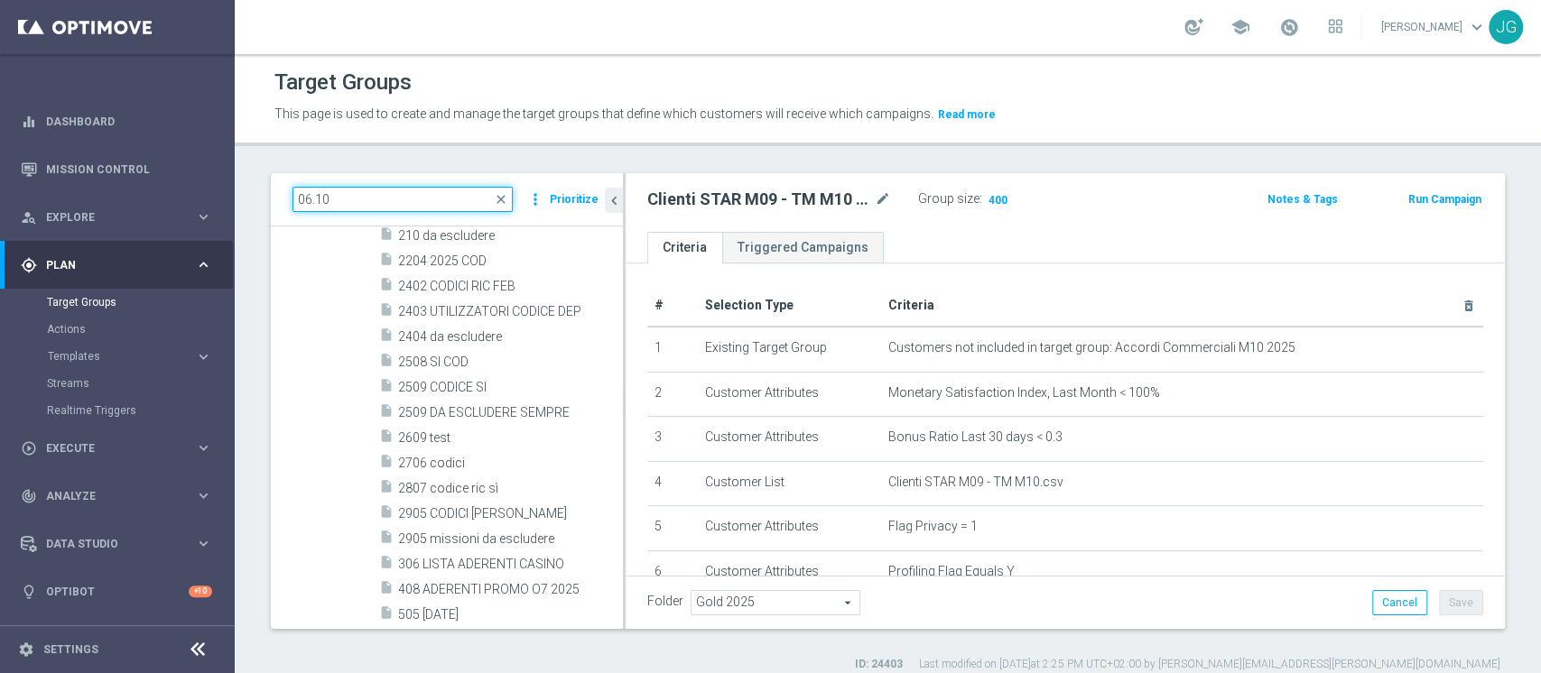
scroll to position [176, 0]
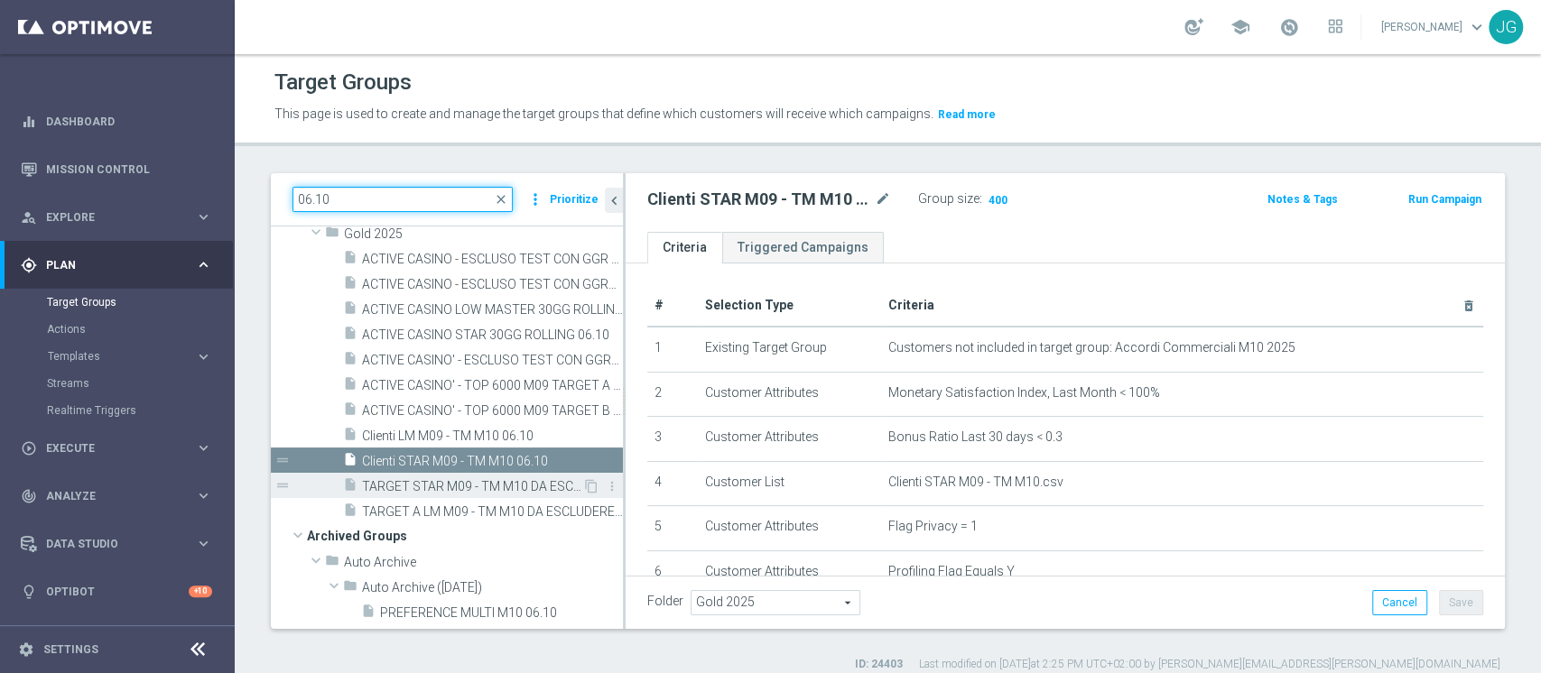
type input "06.10"
click at [441, 494] on div "insert_drive_file TARGET STAR M09 - TM M10 DA ESCLUDERE 06.10" at bounding box center [462, 485] width 239 height 25
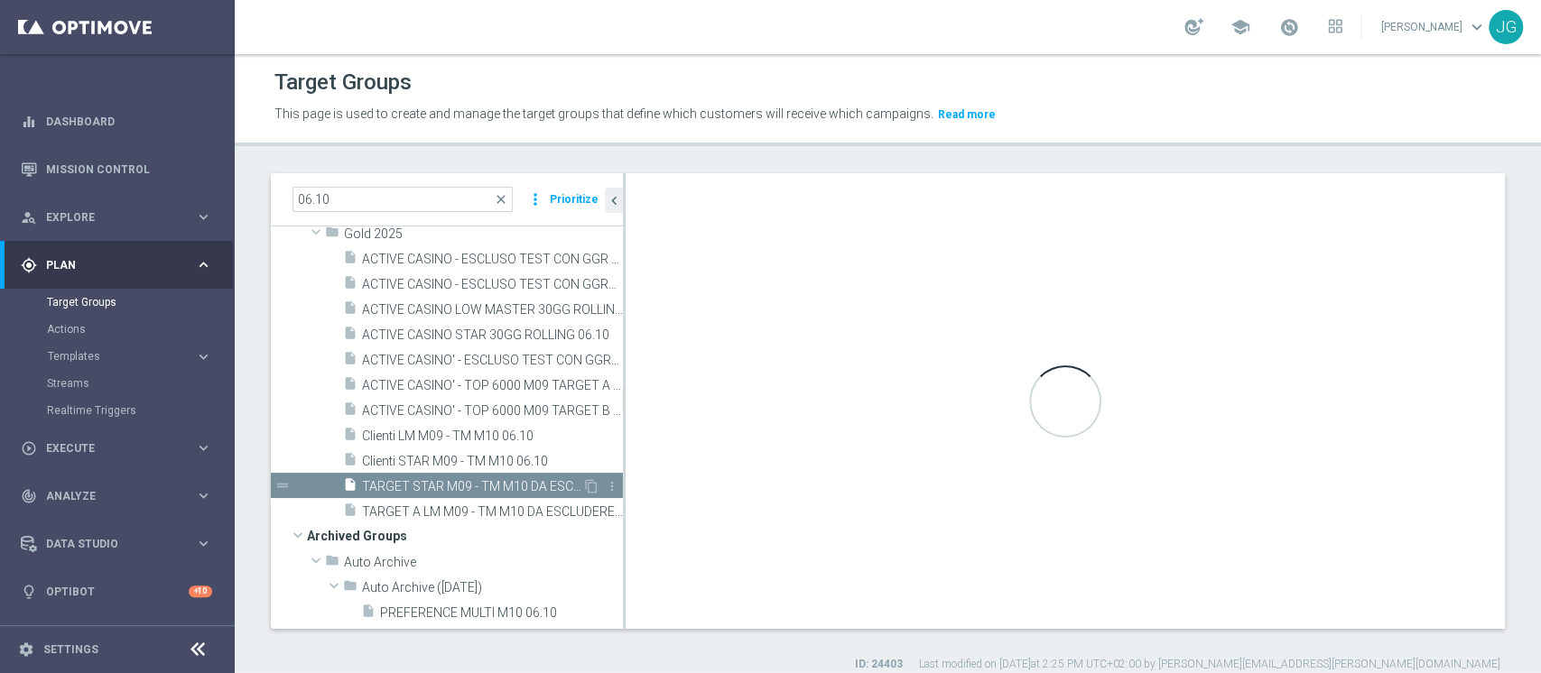
checkbox input "false"
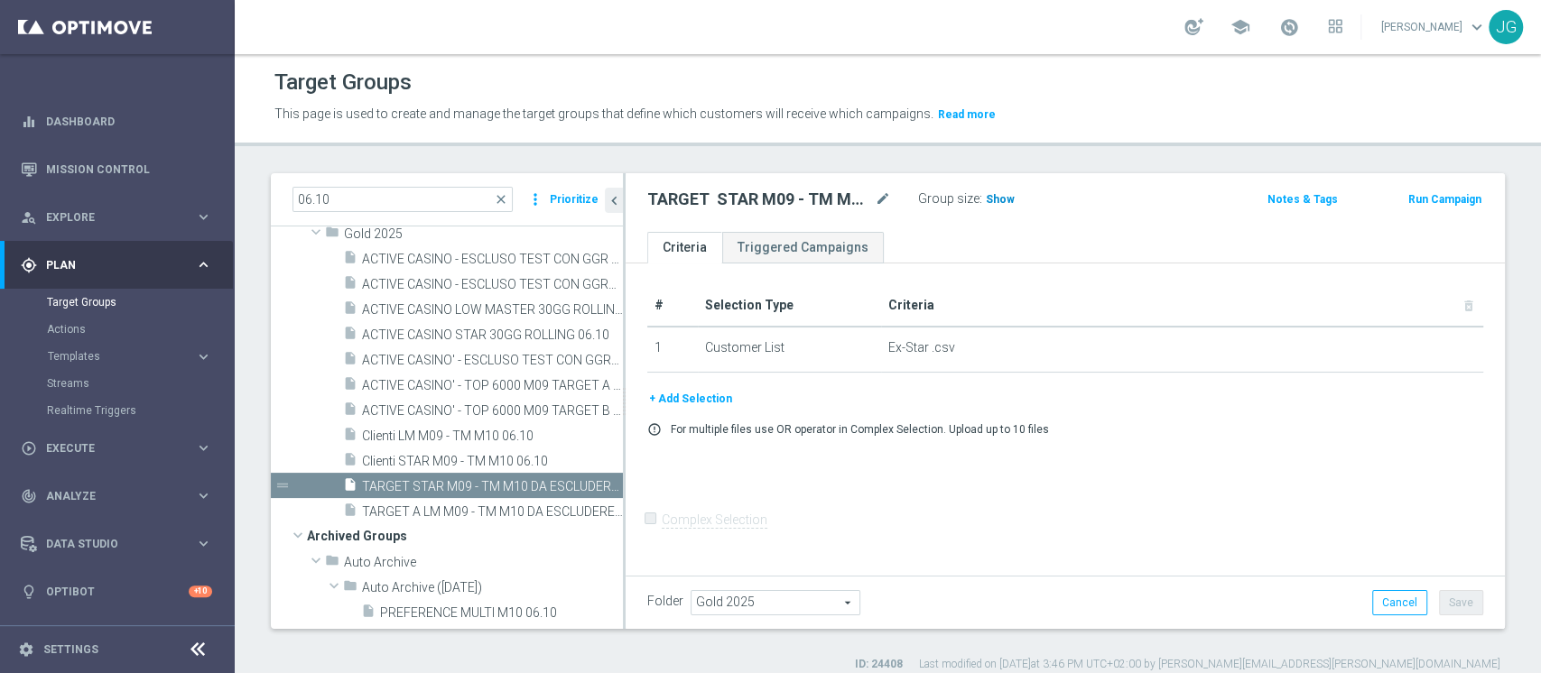
click at [1003, 190] on h3 "Show" at bounding box center [1000, 200] width 32 height 20
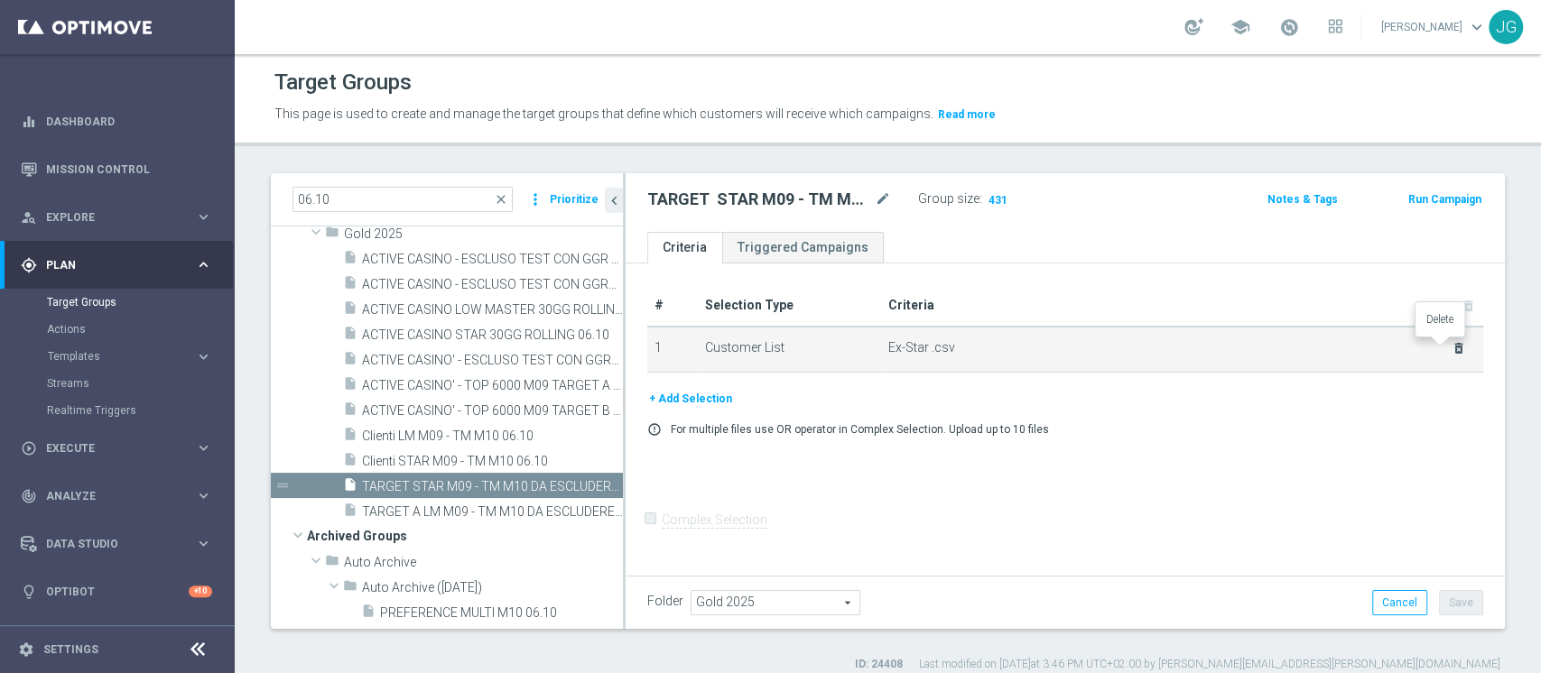
click at [1451, 346] on icon "delete_forever" at bounding box center [1458, 348] width 14 height 14
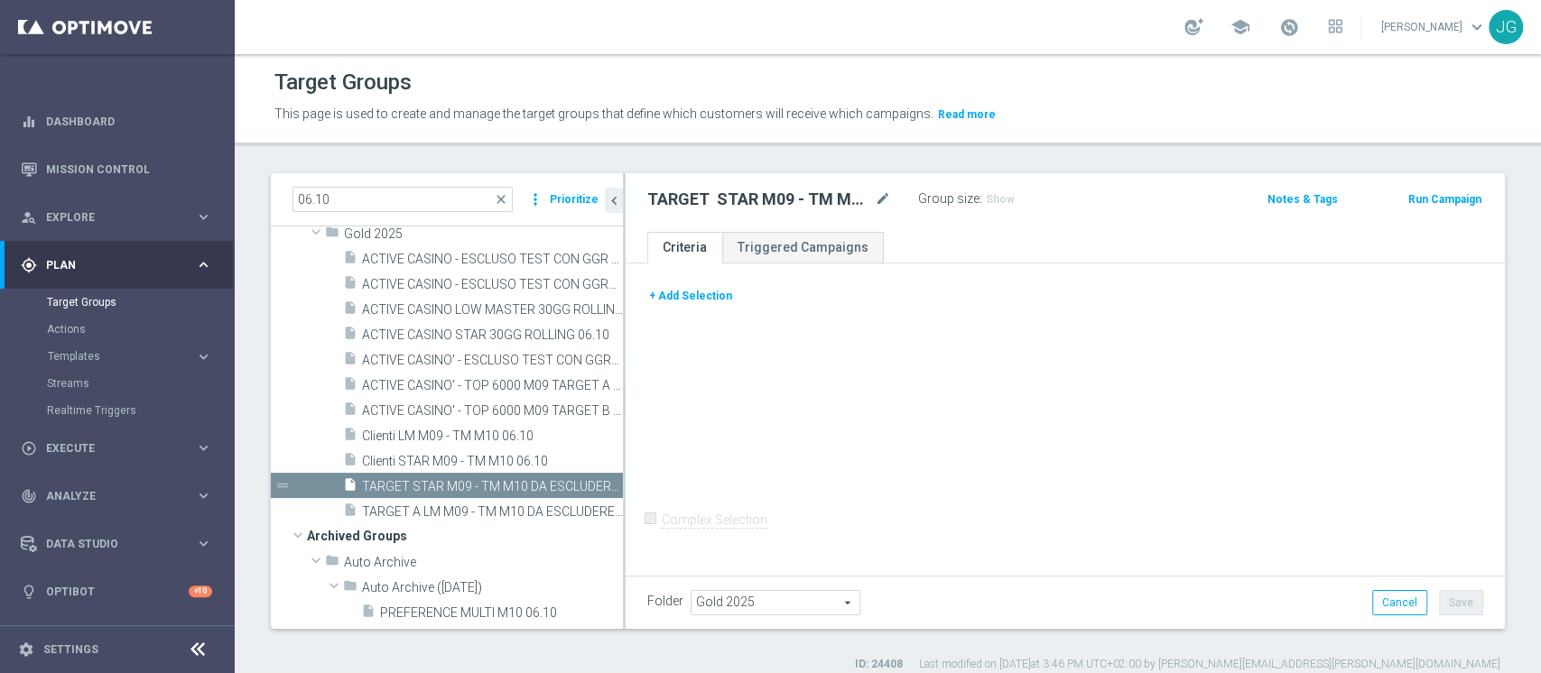
click at [693, 297] on button "+ Add Selection" at bounding box center [690, 296] width 87 height 20
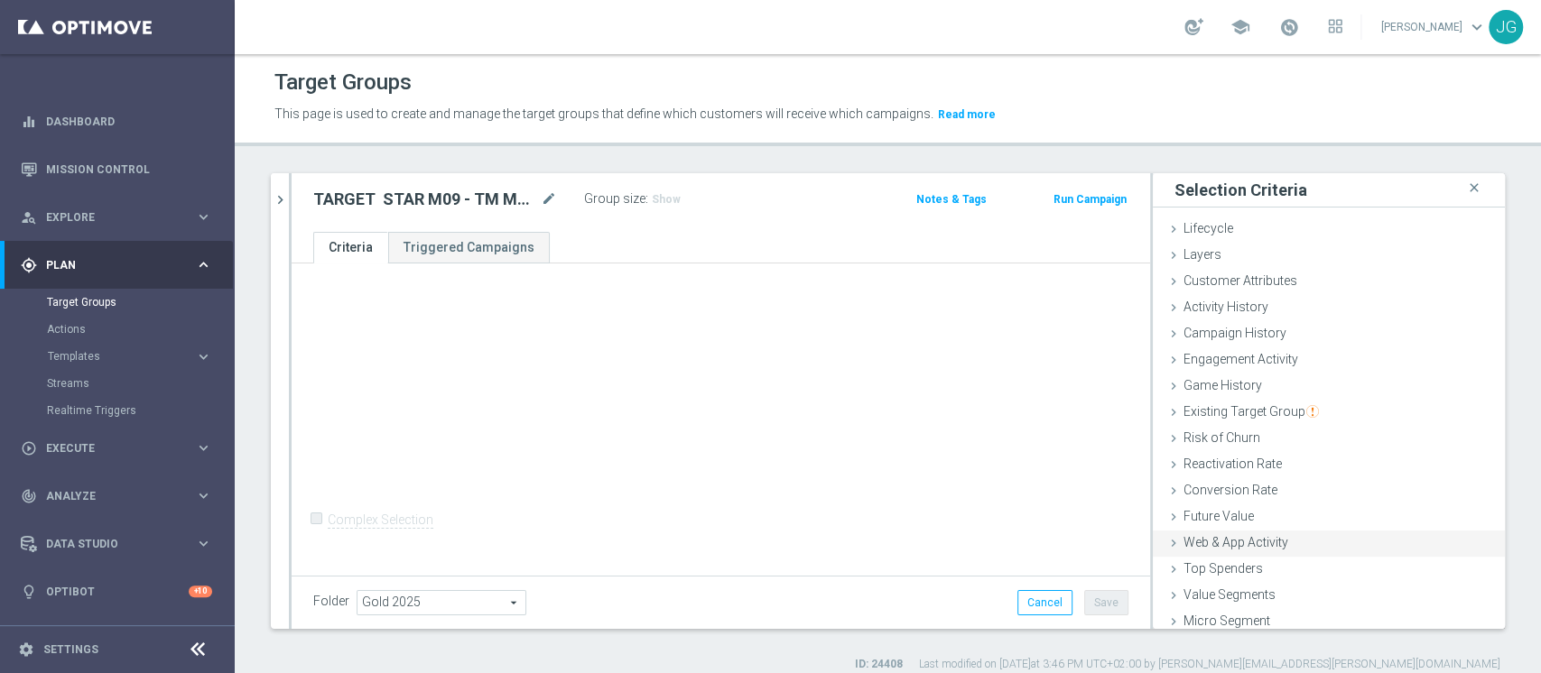
scroll to position [33, 0]
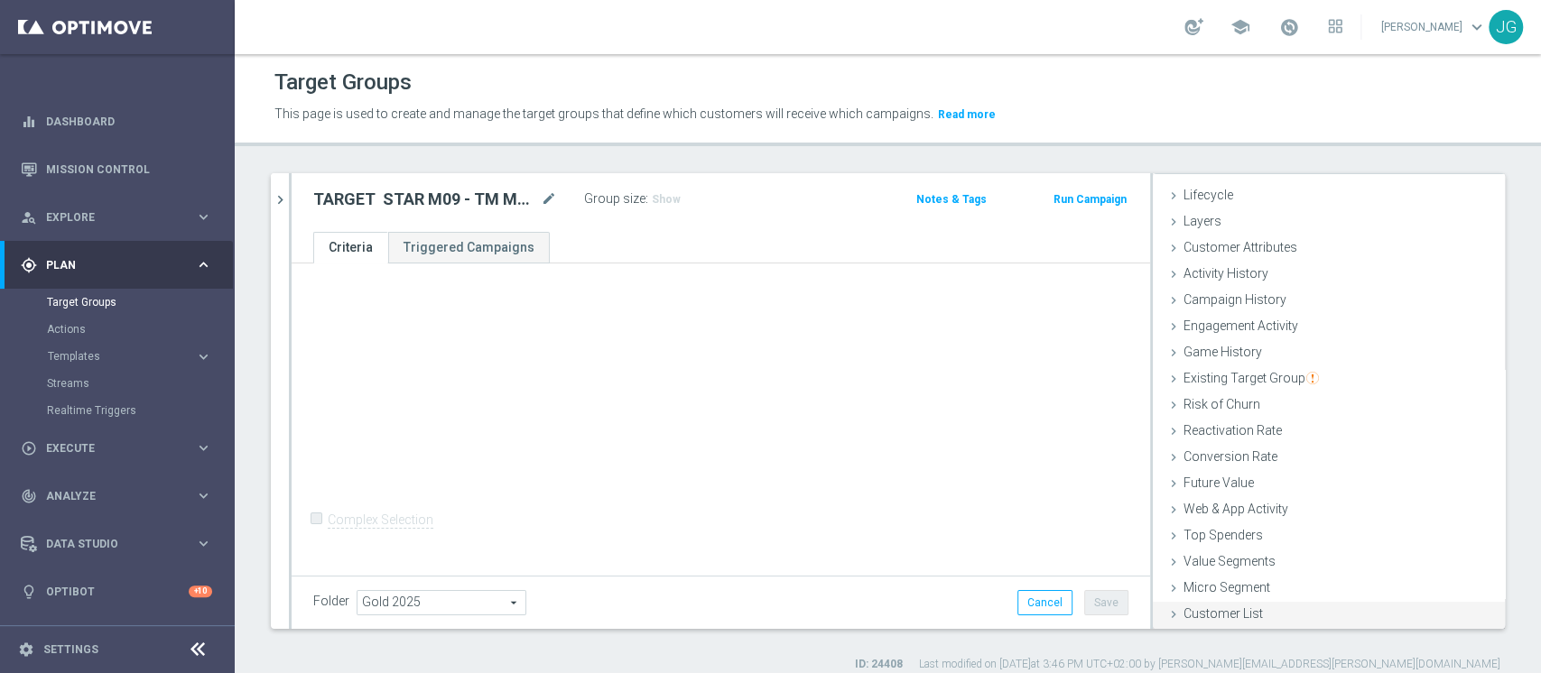
click at [1183, 612] on span "Customer List" at bounding box center [1222, 614] width 79 height 14
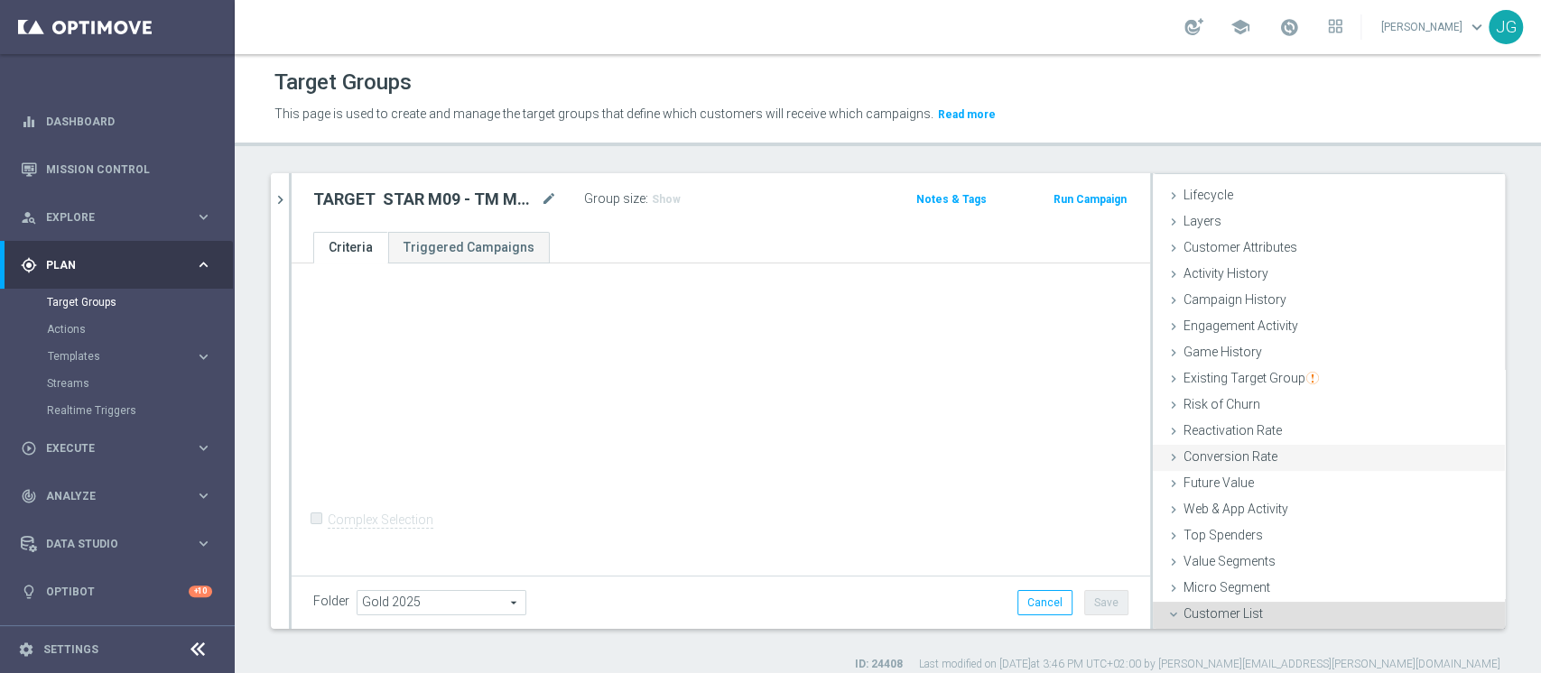
scroll to position [195, 0]
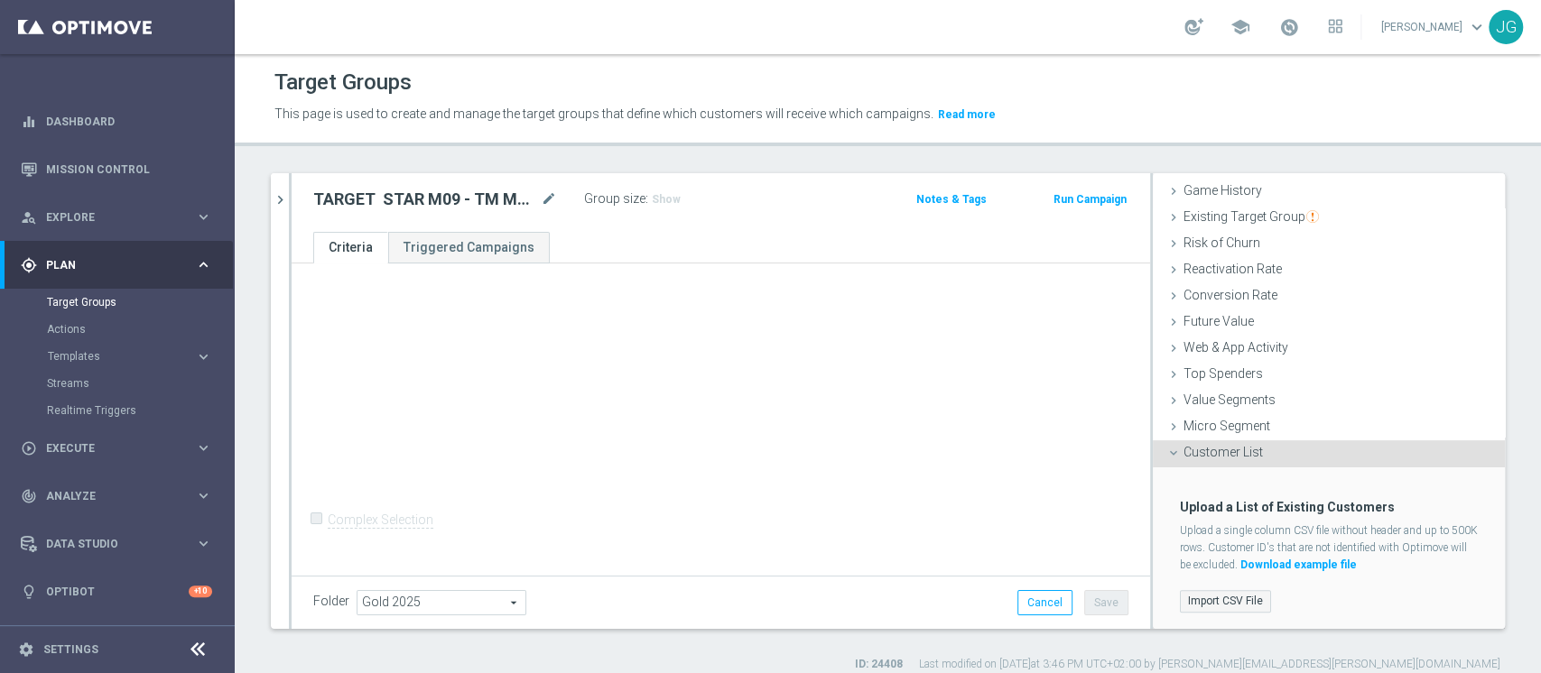
click at [1192, 590] on label "Import CSV File" at bounding box center [1225, 601] width 91 height 23
click at [0, 0] on input "Import CSV File" at bounding box center [0, 0] width 0 height 0
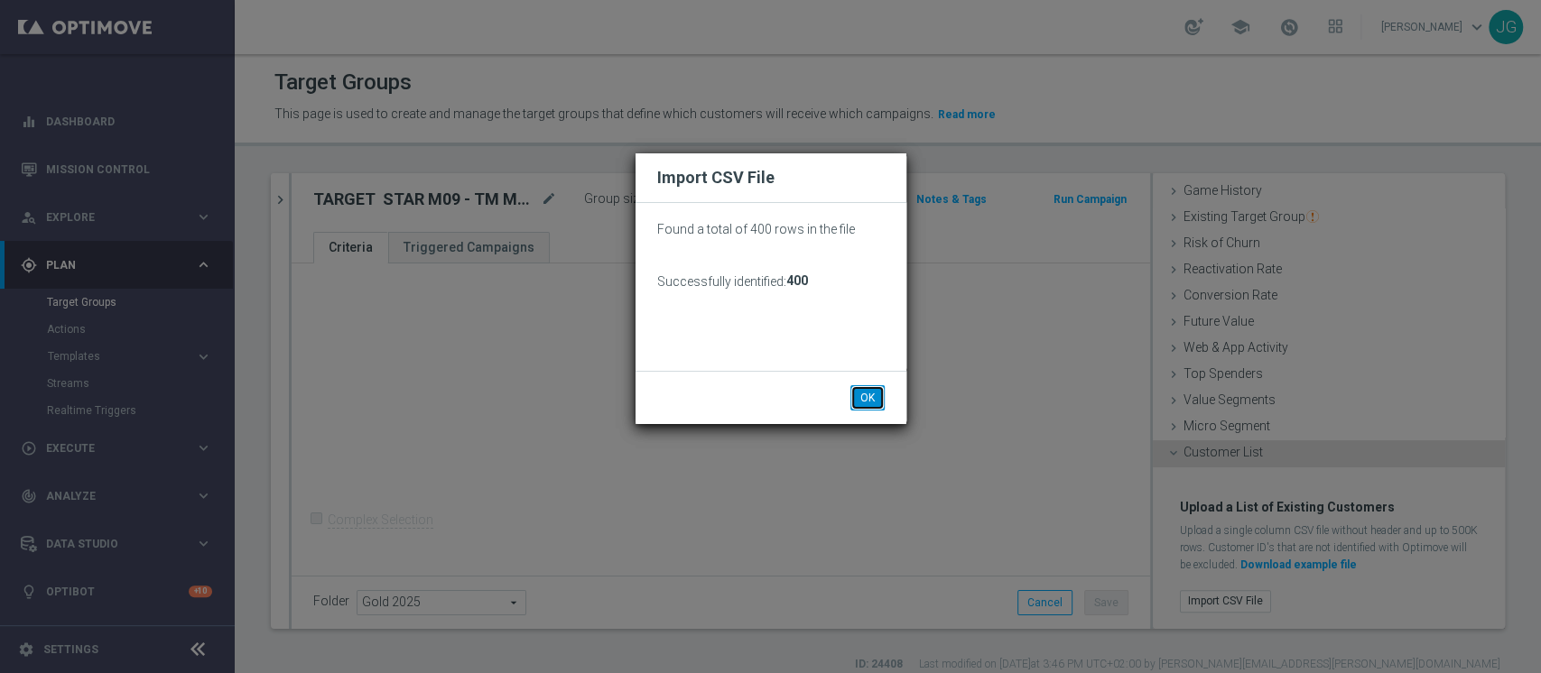
click at [866, 387] on button "OK" at bounding box center [867, 397] width 34 height 25
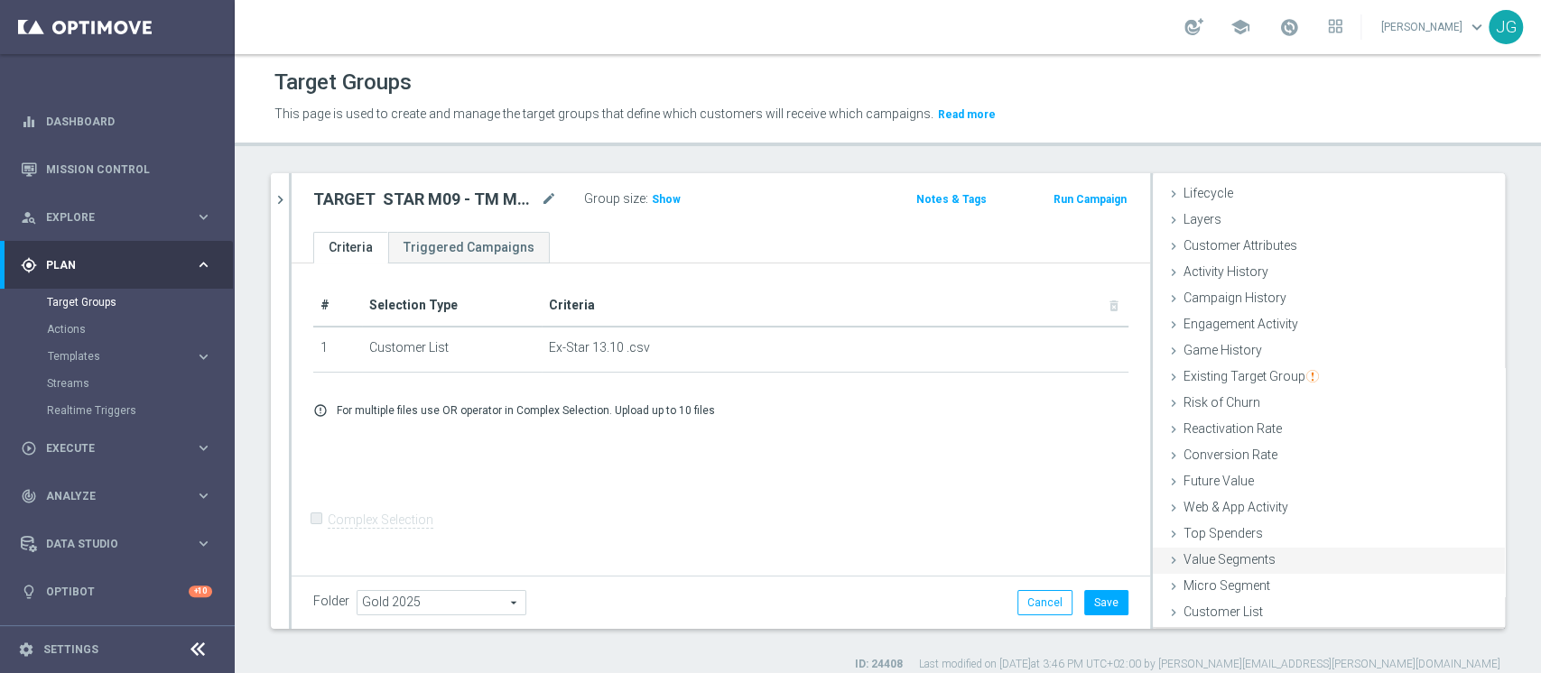
scroll to position [33, 0]
click at [1084, 603] on button "Save" at bounding box center [1106, 602] width 44 height 25
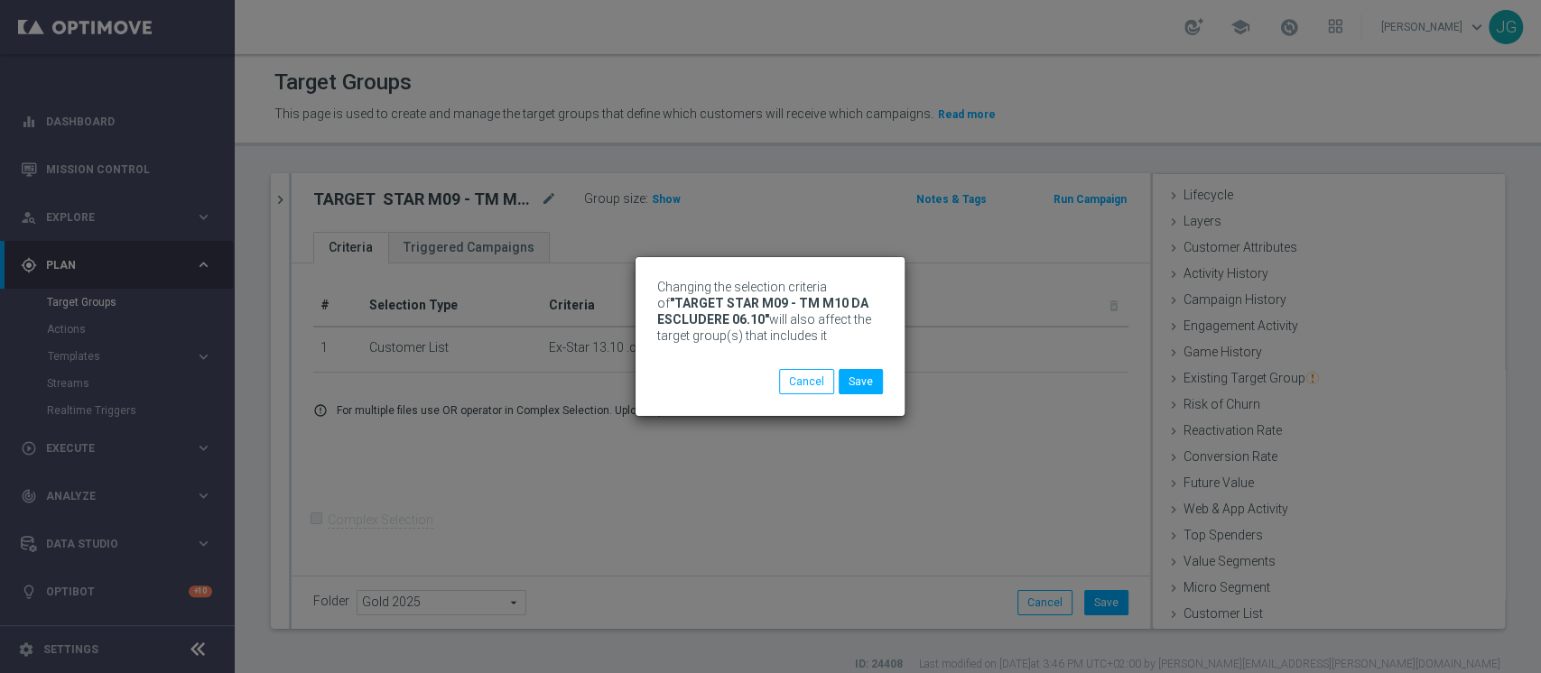
click at [874, 366] on div "Changing the selection criteria of "TARGET STAR M09 - TM M10 DA ESCLUDERE 06.10…" at bounding box center [770, 324] width 226 height 90
click at [860, 385] on button "Save" at bounding box center [860, 381] width 44 height 25
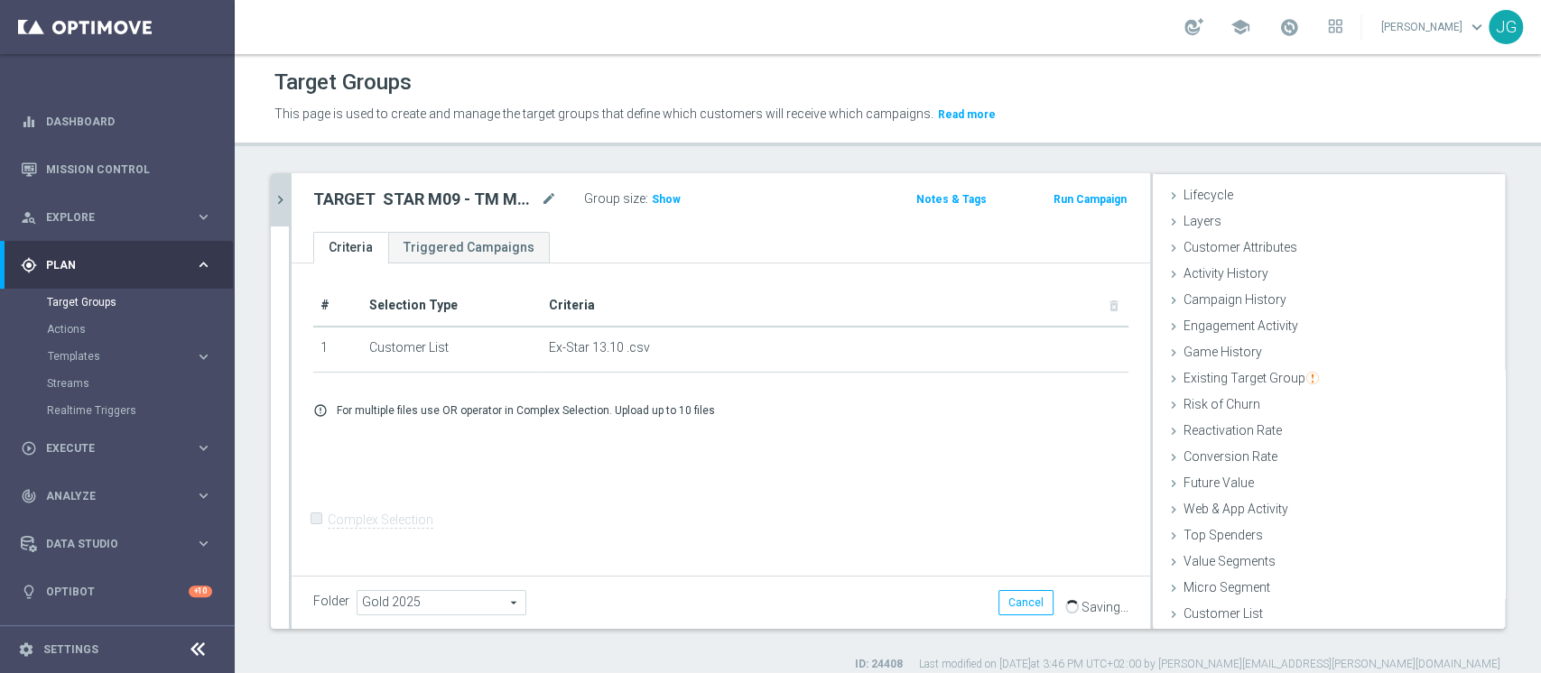
click at [278, 196] on icon "chevron_right" at bounding box center [280, 199] width 17 height 17
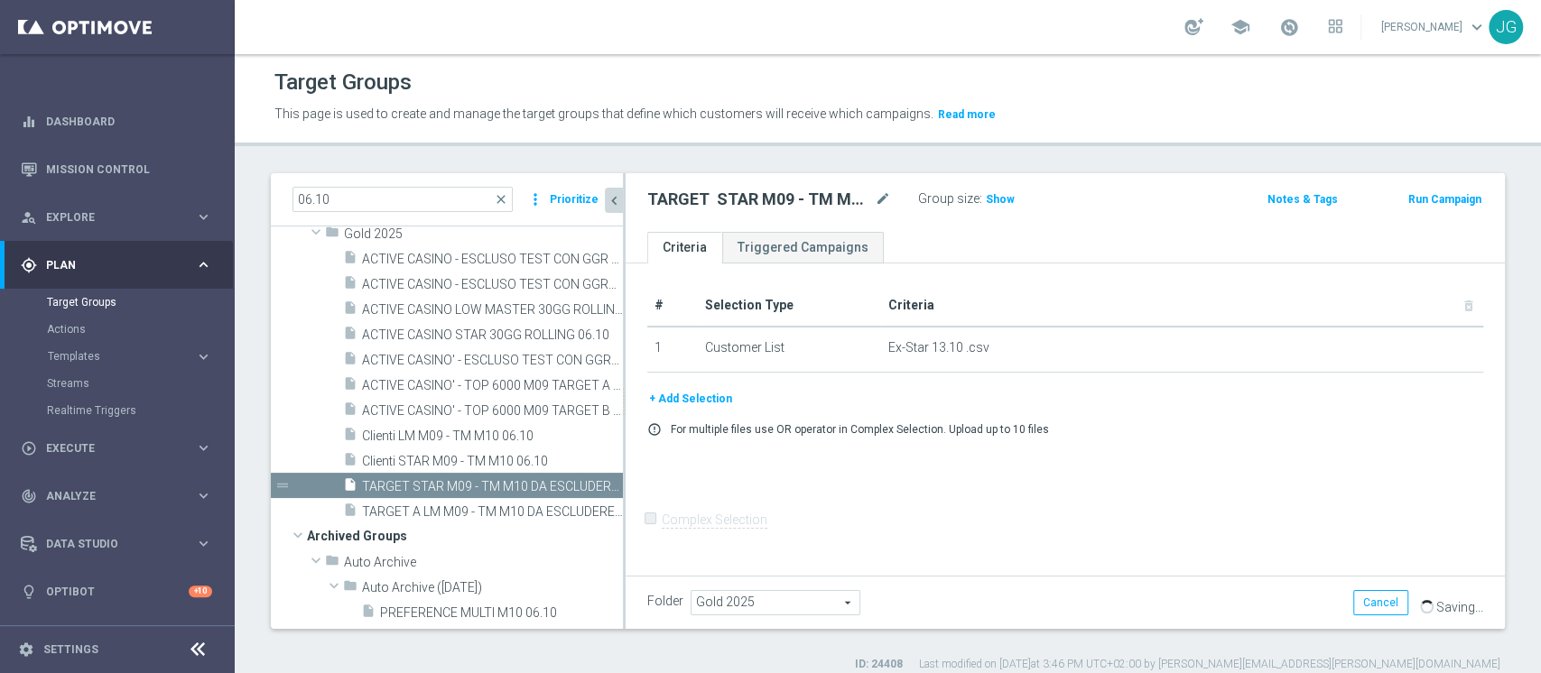
scroll to position [68, 0]
drag, startPoint x: 353, startPoint y: 197, endPoint x: 94, endPoint y: 203, distance: 259.1
click at [108, 203] on main "equalizer Dashboard Mission Control" at bounding box center [770, 336] width 1541 height 673
paste input "ACTIVE VIRTUAL STAR 30GG ROLLING"
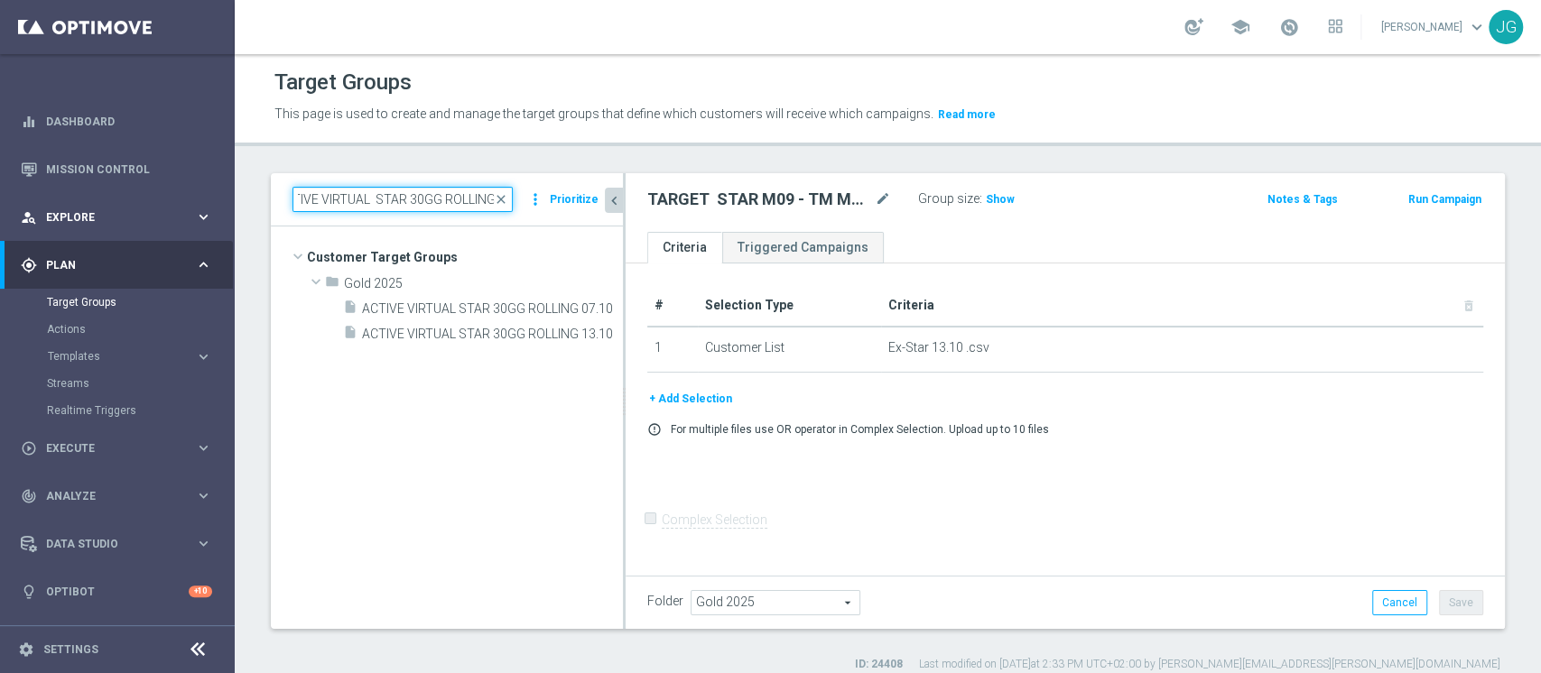
scroll to position [0, 0]
type input "ACTIVE VIRTUAL STAR 30GG ROLLING"
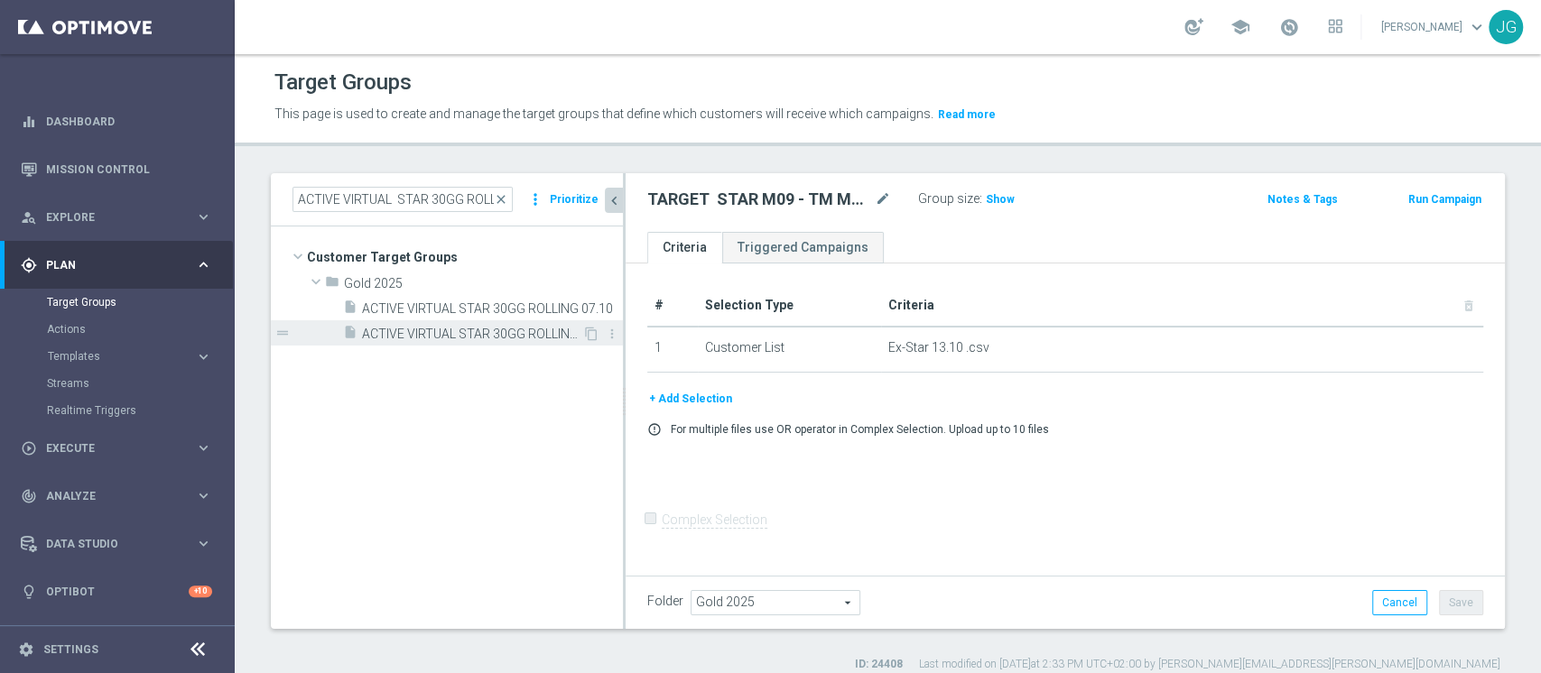
click at [471, 329] on span "ACTIVE VIRTUAL STAR 30GG ROLLING 13.10" at bounding box center [472, 334] width 220 height 15
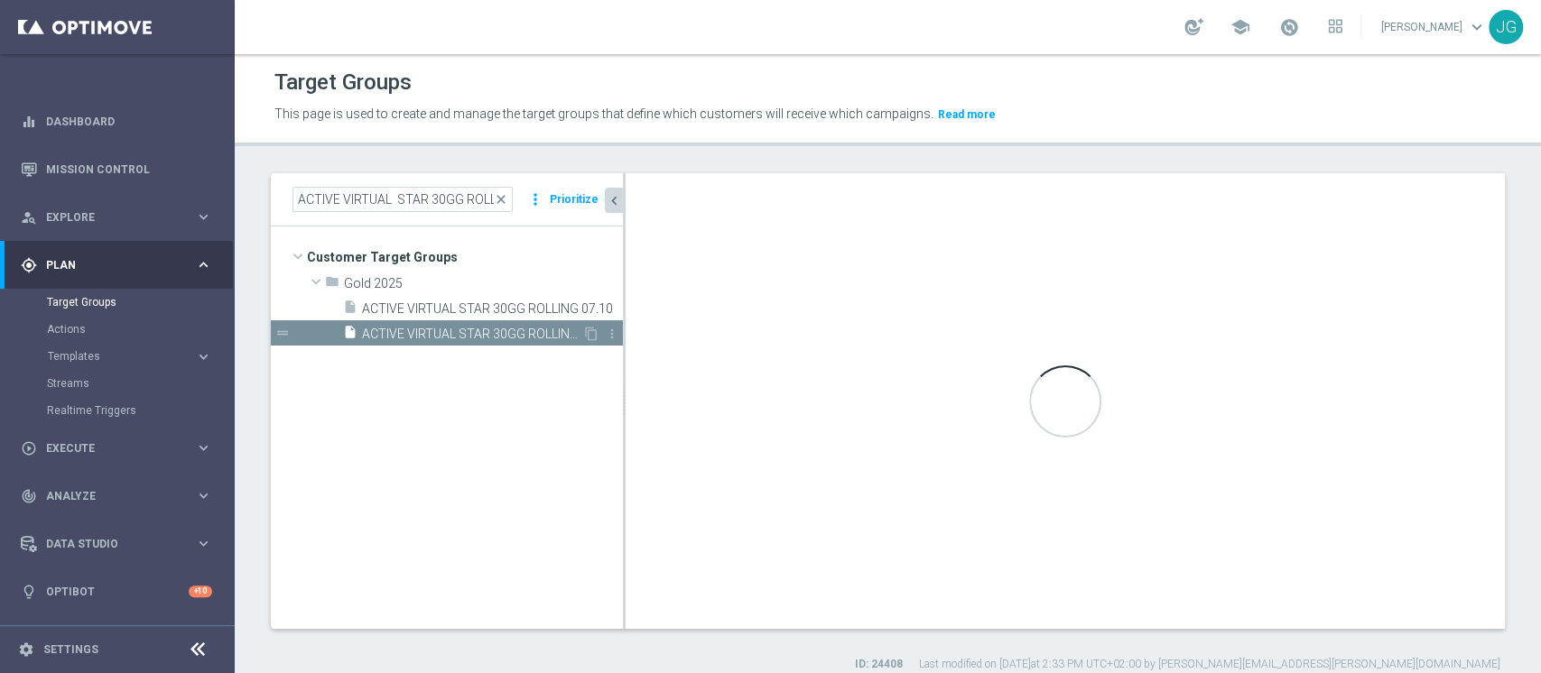
checkbox input "true"
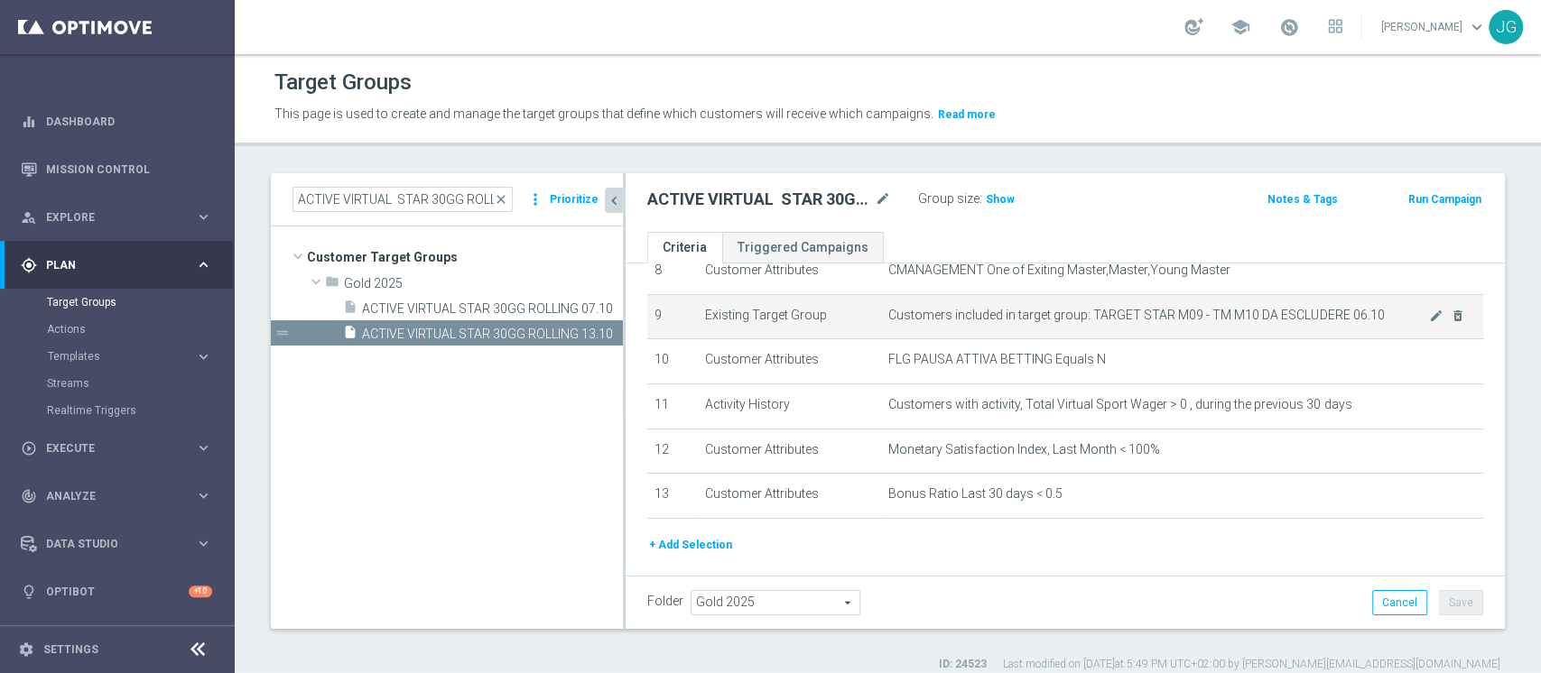
scroll to position [394, 0]
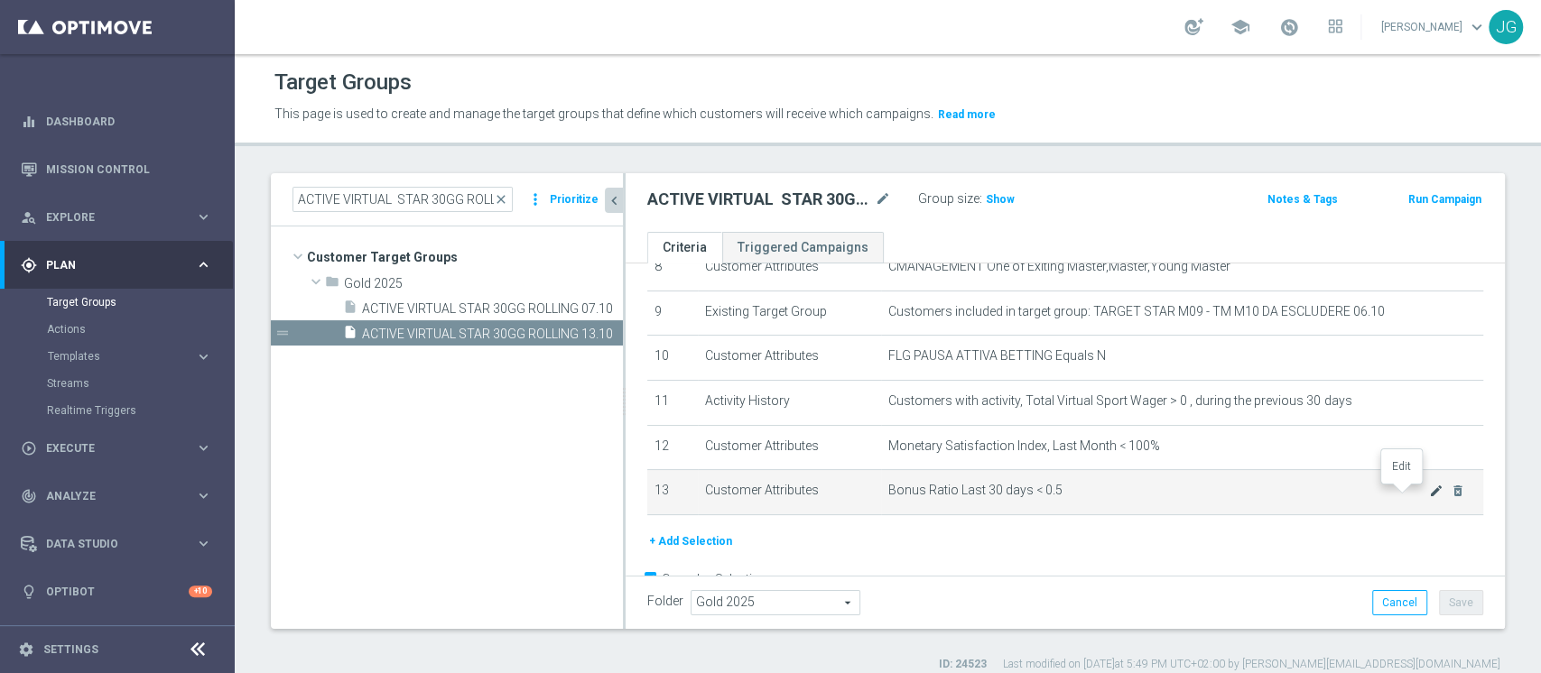
click at [1429, 497] on icon "mode_edit" at bounding box center [1436, 491] width 14 height 14
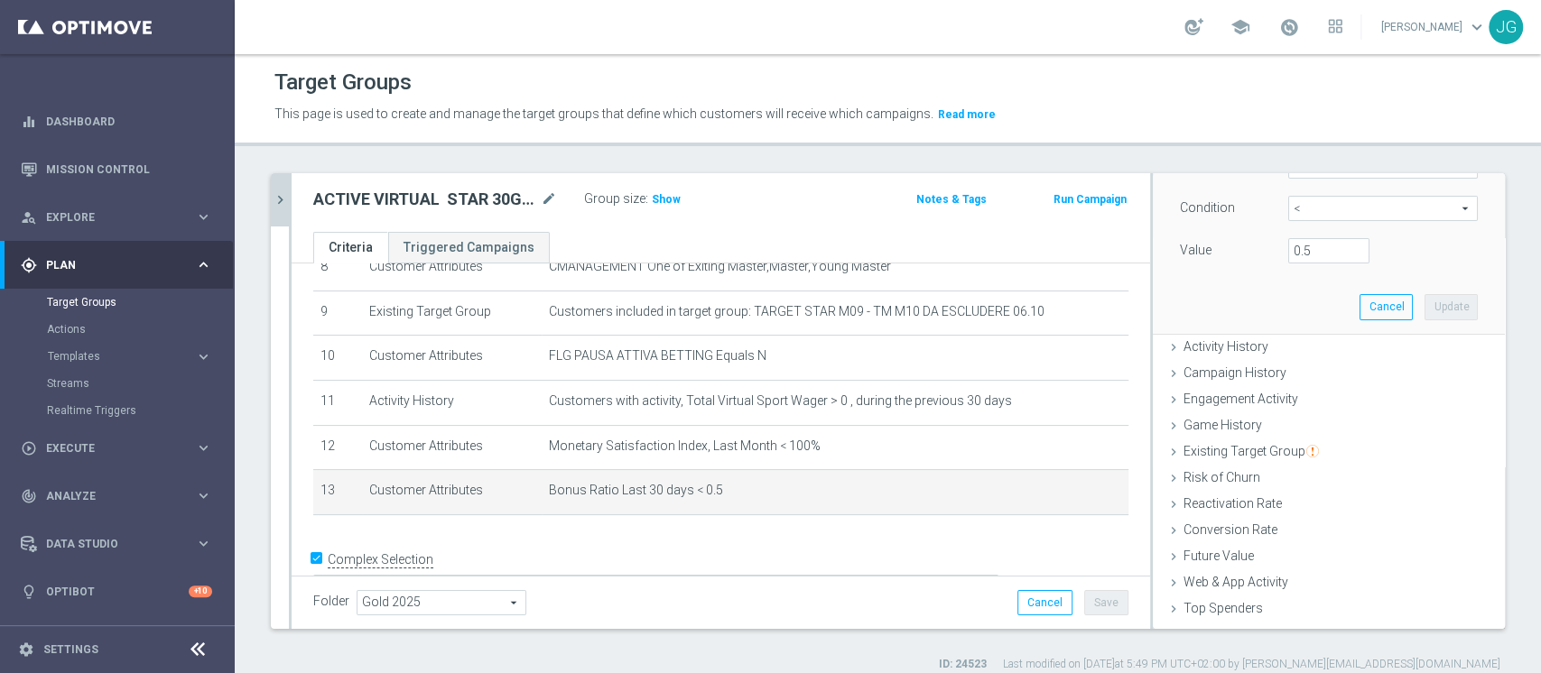
scroll to position [164, 0]
click at [1289, 252] on input "0.5" at bounding box center [1328, 251] width 81 height 25
type input "0.30"
click at [1424, 301] on button "Update" at bounding box center [1450, 307] width 53 height 25
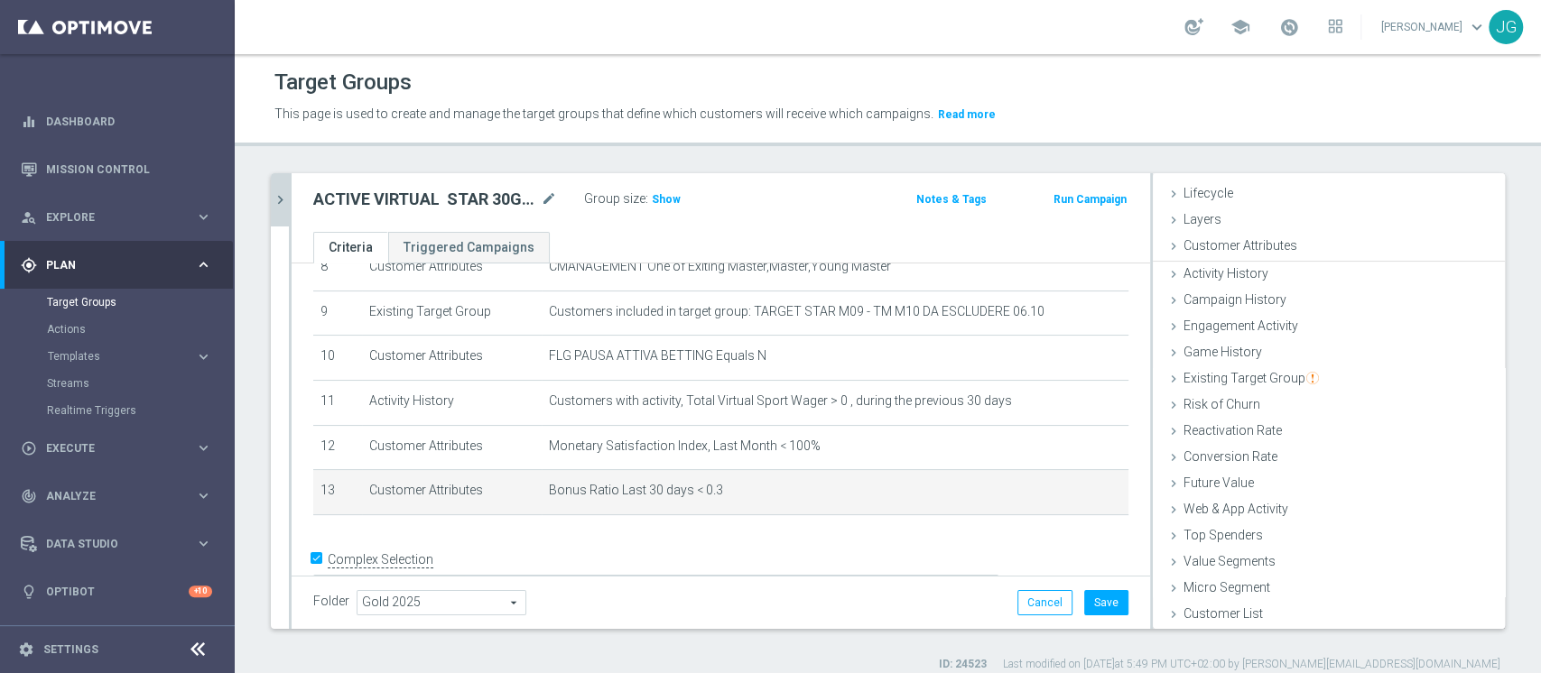
scroll to position [33, 0]
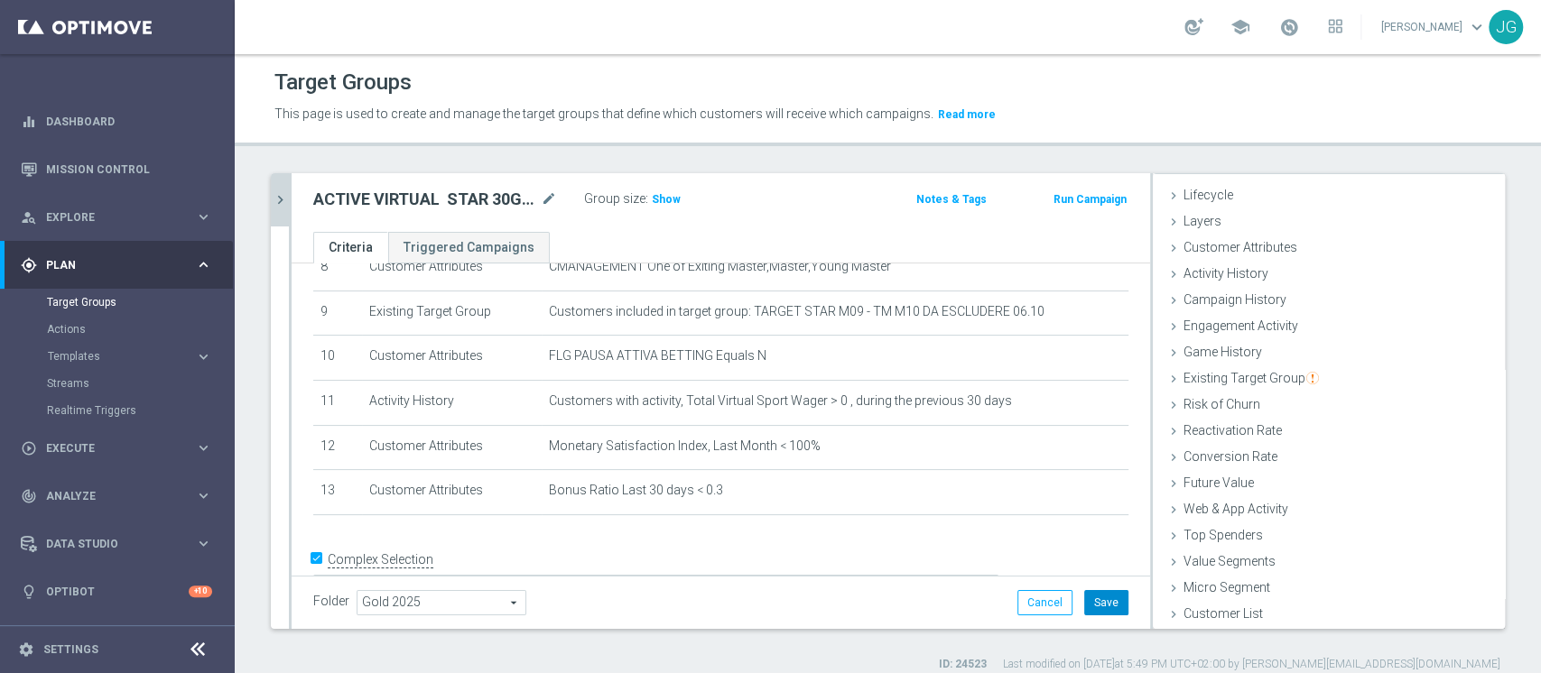
click at [1089, 606] on button "Save" at bounding box center [1106, 602] width 44 height 25
click at [662, 196] on span "Show" at bounding box center [666, 199] width 29 height 13
click at [274, 199] on icon "chevron_right" at bounding box center [280, 199] width 17 height 17
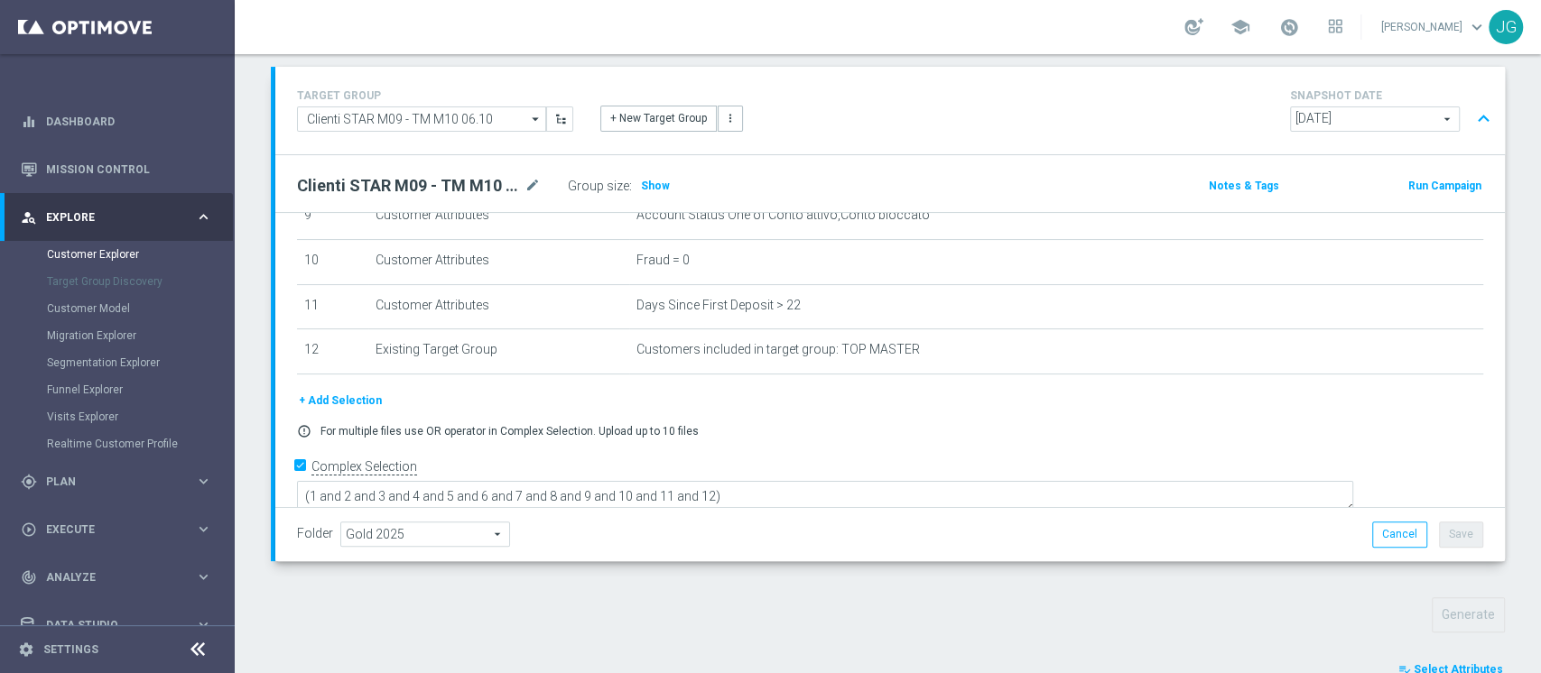
scroll to position [634, 0]
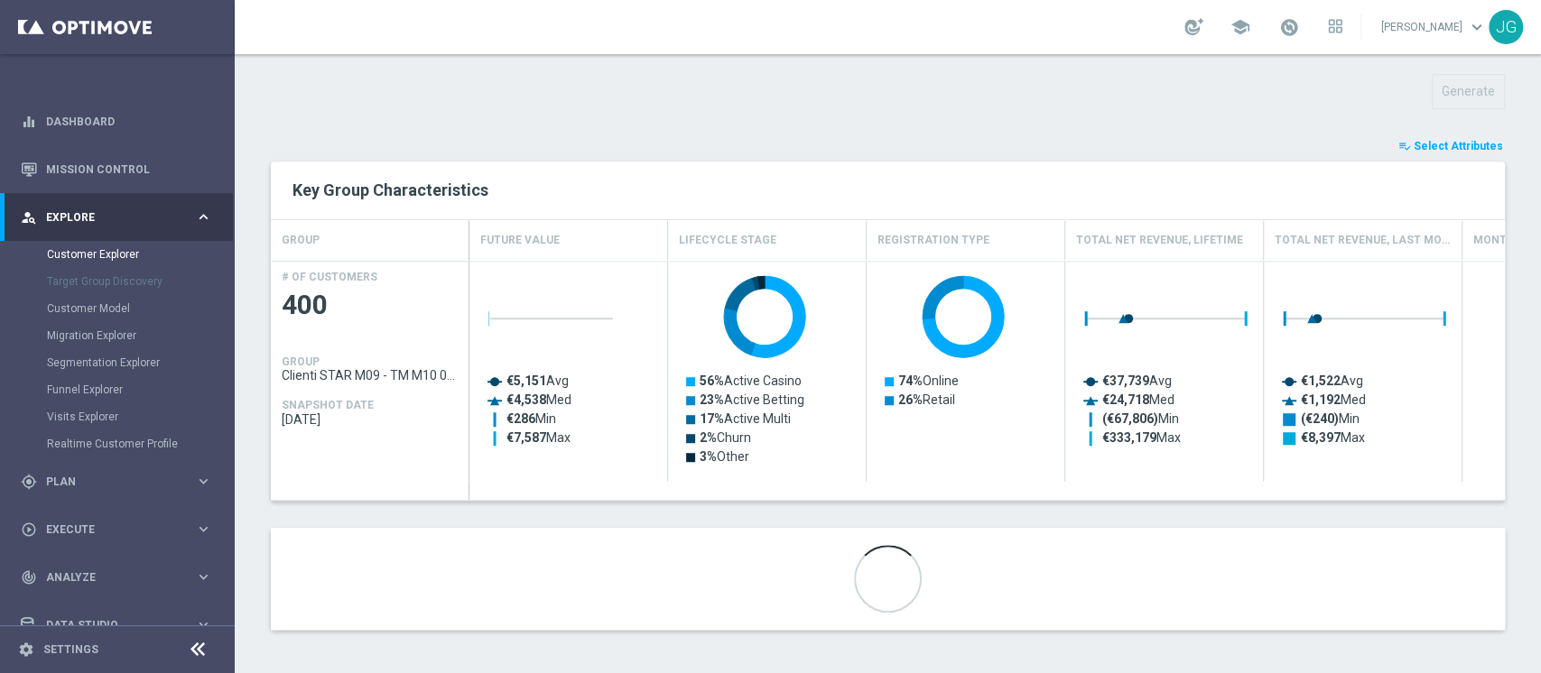
click at [1452, 142] on span "Select Attributes" at bounding box center [1457, 146] width 89 height 13
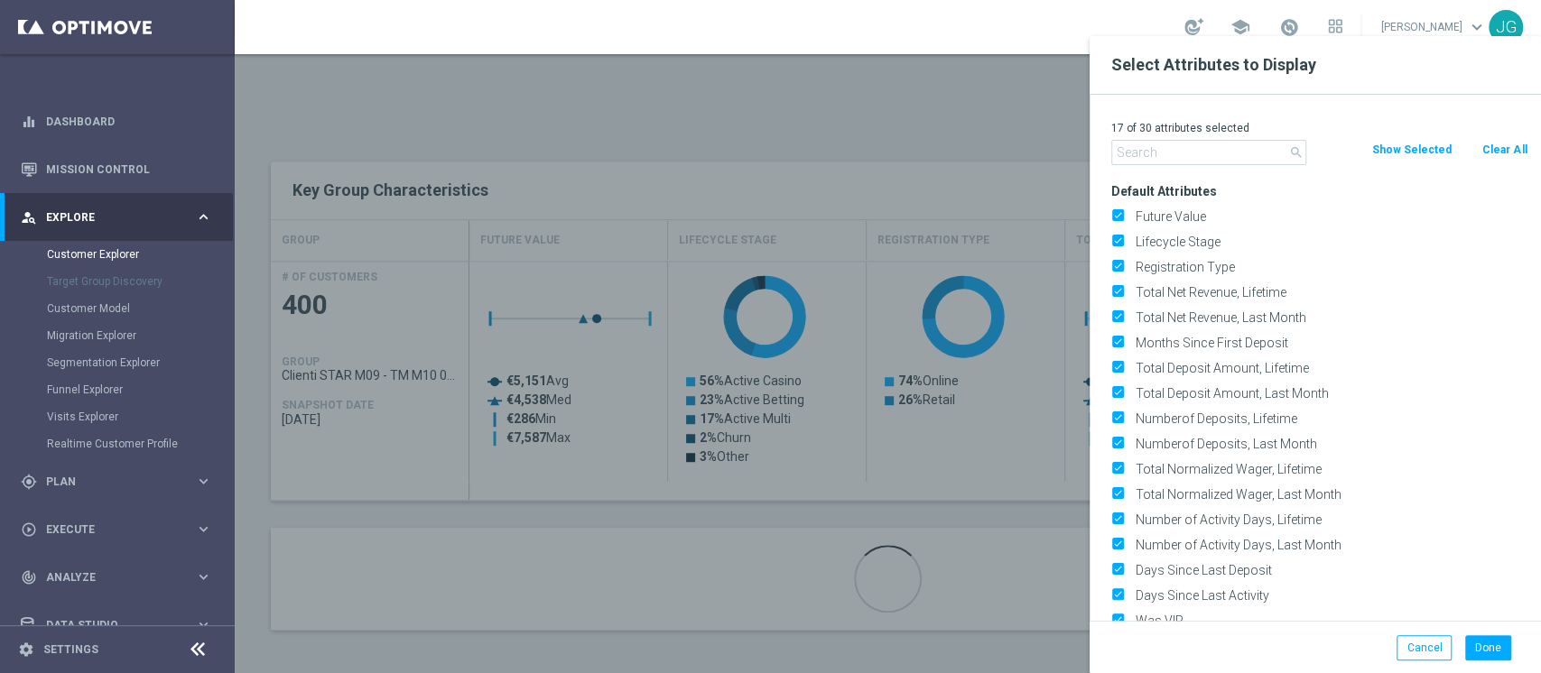
click at [1509, 153] on button "Clear All" at bounding box center [1504, 150] width 48 height 20
checkbox input "false"
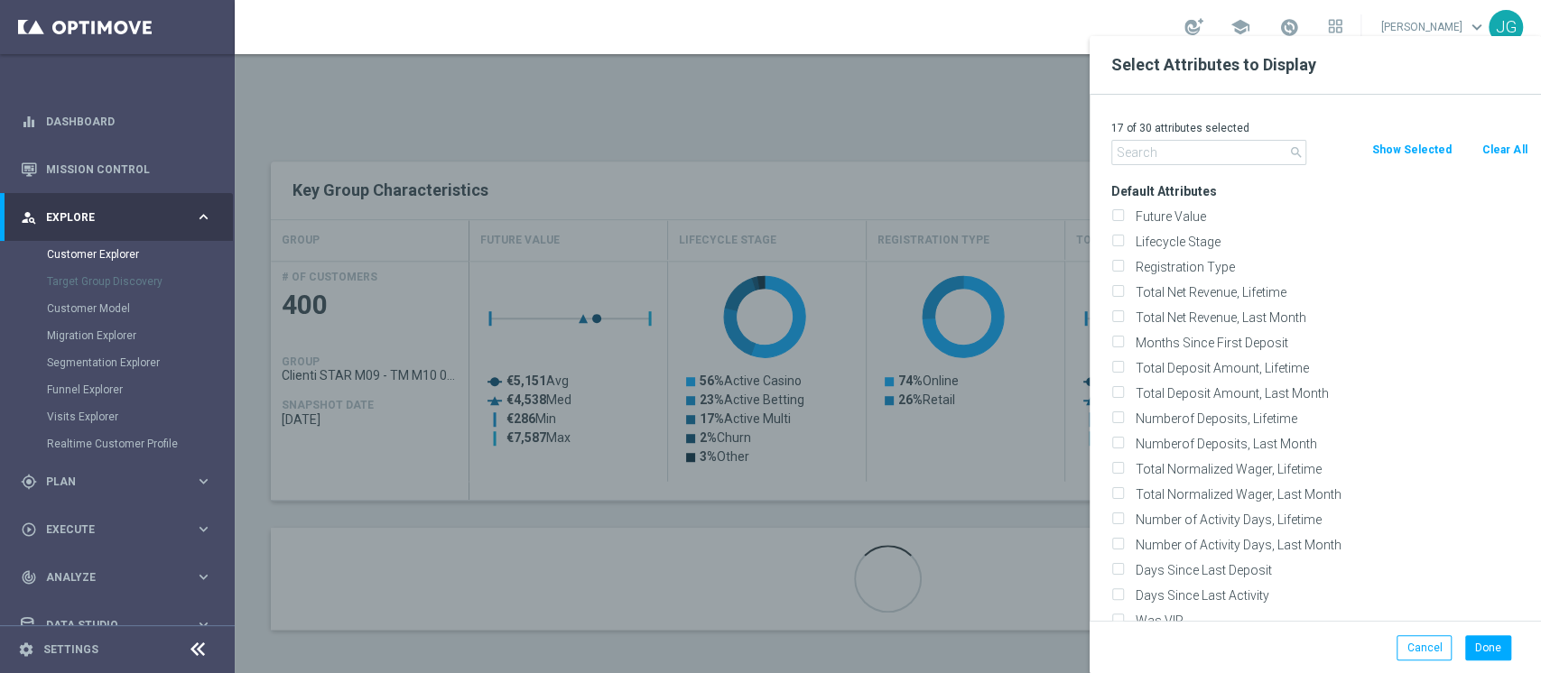
checkbox input "false"
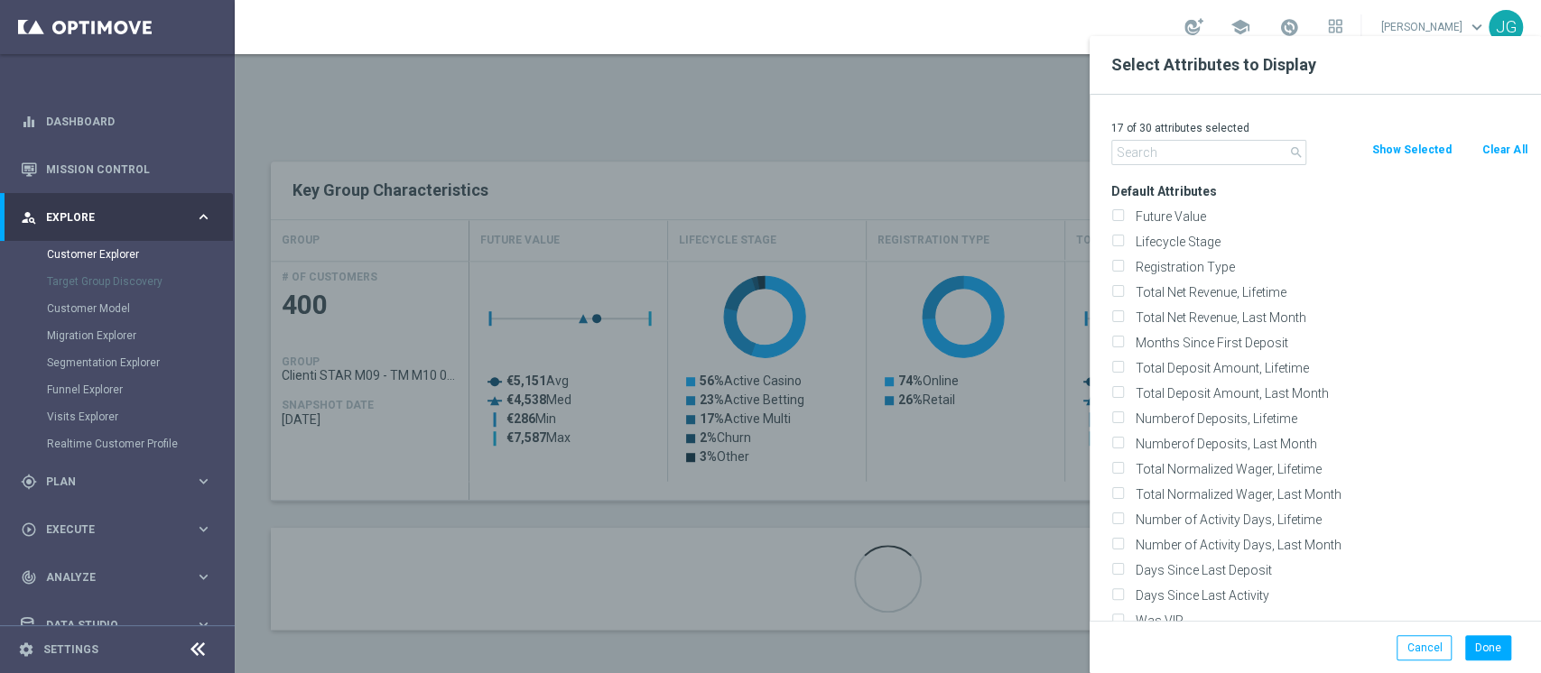
checkbox input "false"
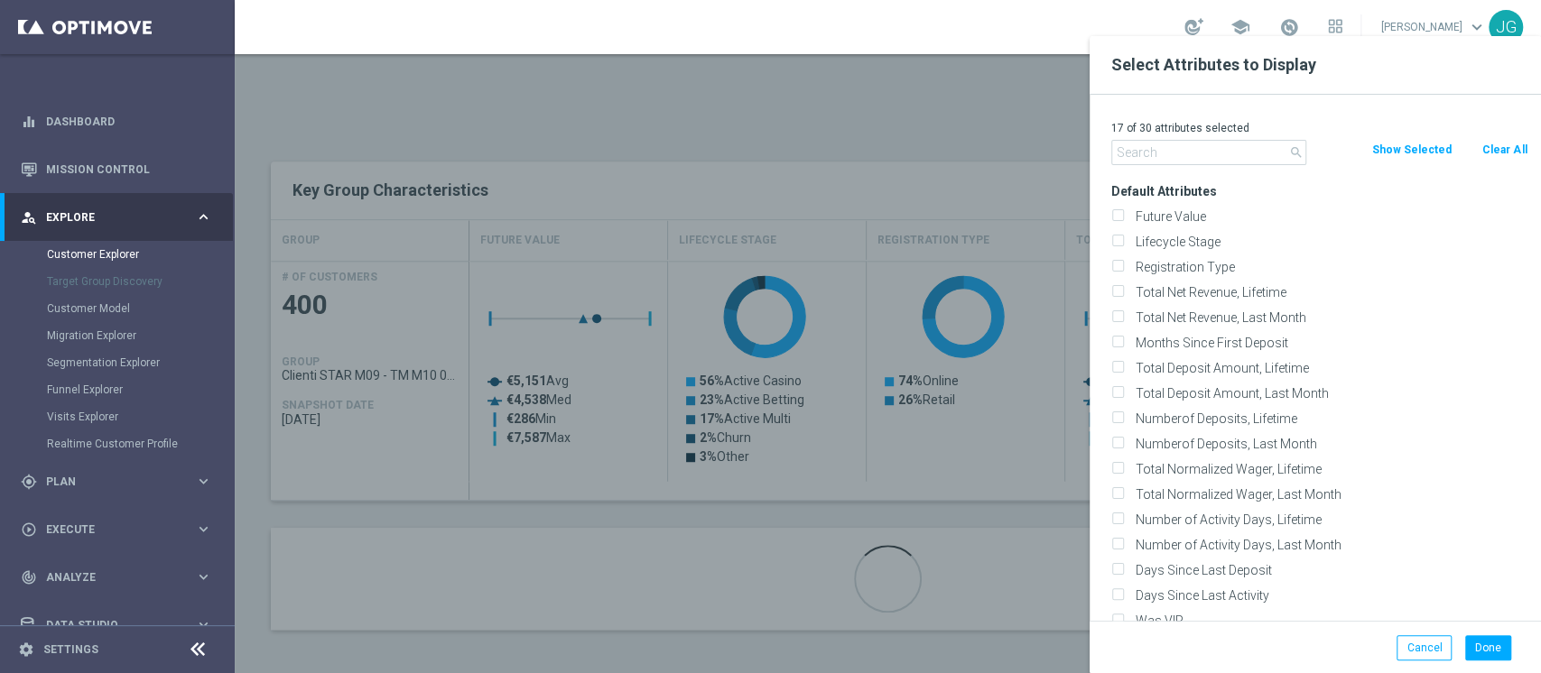
checkbox input "false"
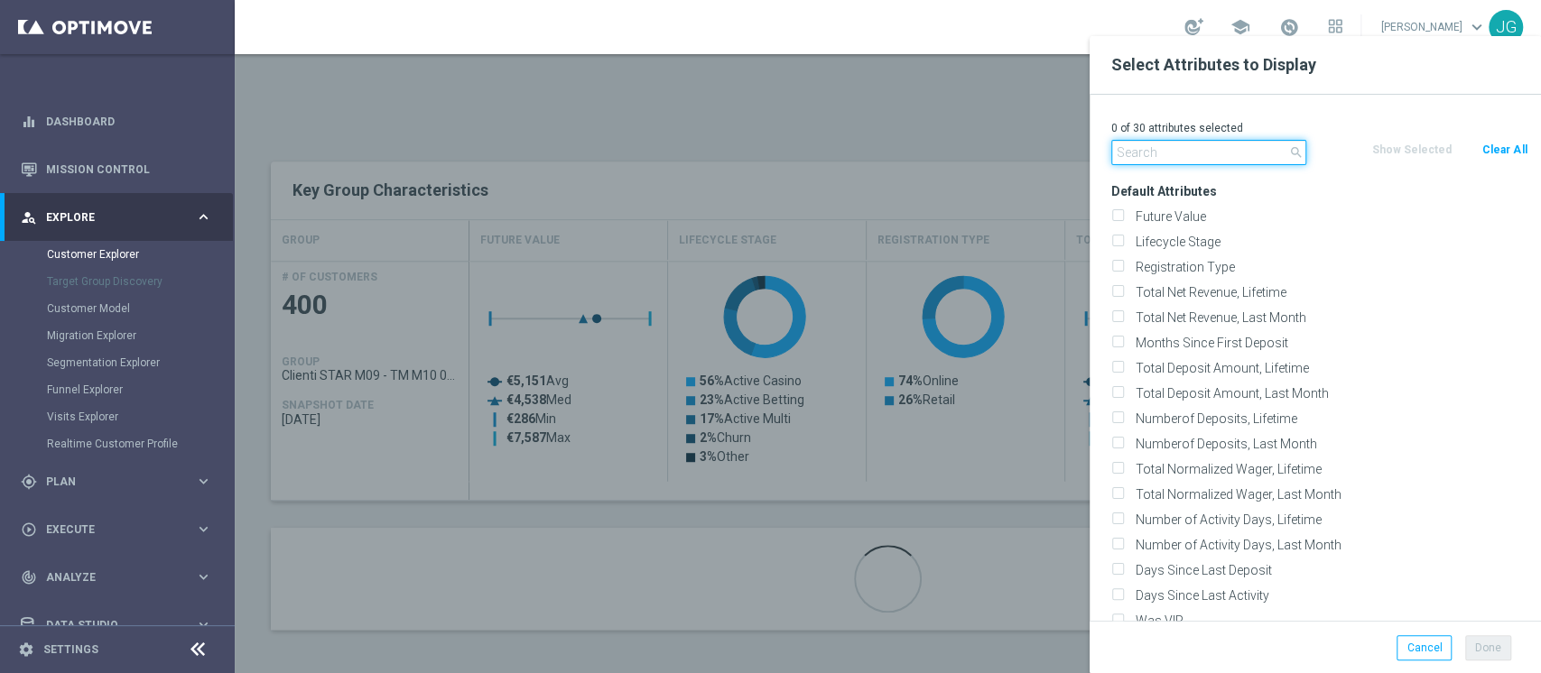
click at [1191, 154] on input "text" at bounding box center [1208, 152] width 195 height 25
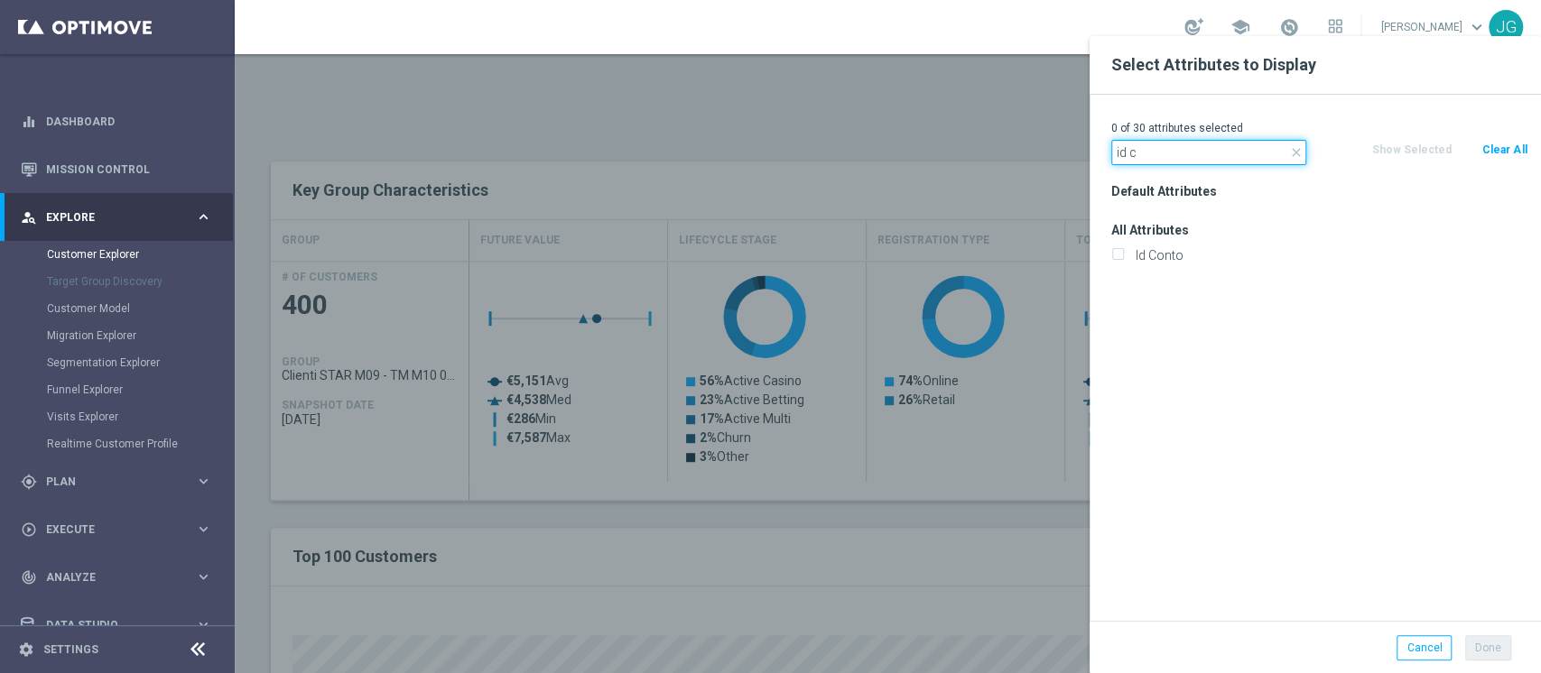
type input "id c"
click at [1141, 264] on div "Id Conto" at bounding box center [1318, 255] width 443 height 25
click at [1153, 259] on label "Id Conto" at bounding box center [1328, 255] width 398 height 16
click at [1123, 259] on input "Id Conto" at bounding box center [1117, 258] width 12 height 12
checkbox input "true"
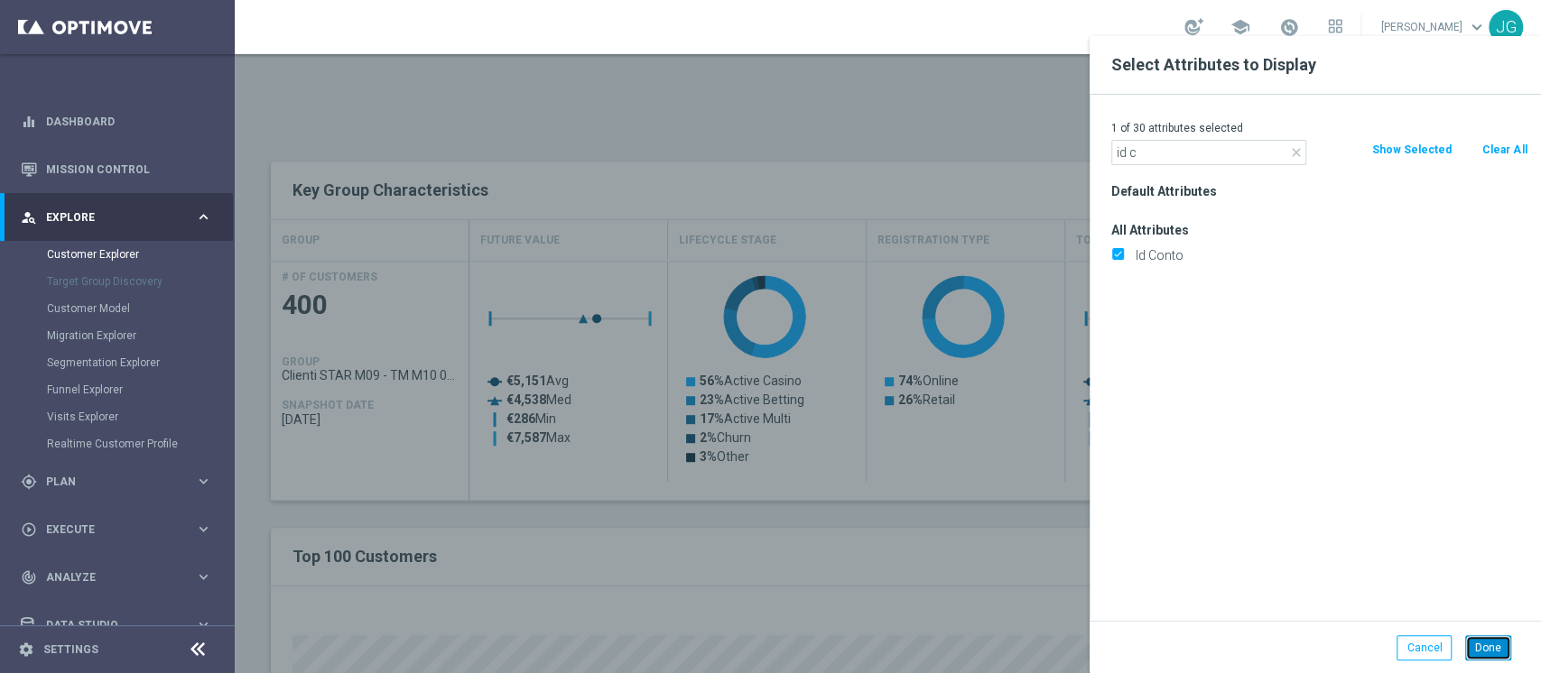
click at [1481, 653] on button "Done" at bounding box center [1488, 647] width 46 height 25
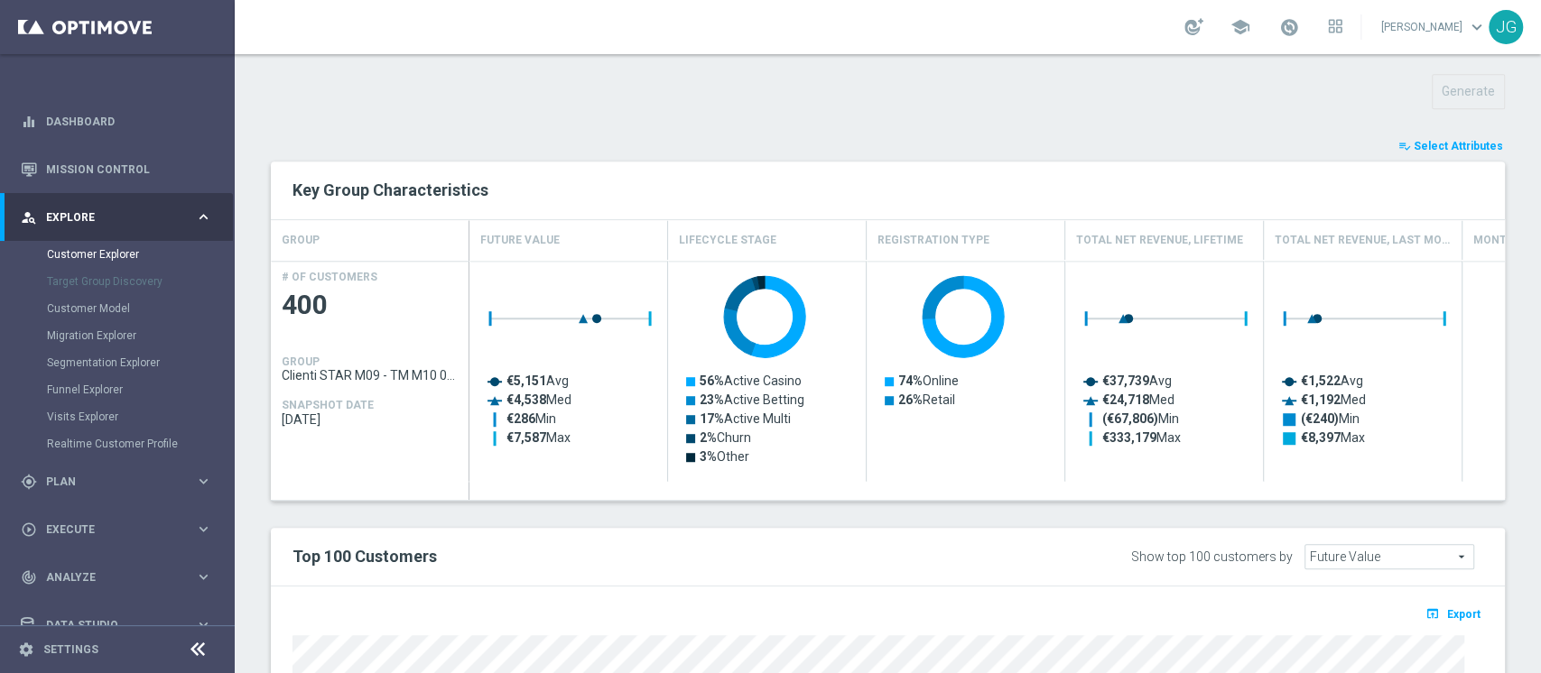
type input "Search"
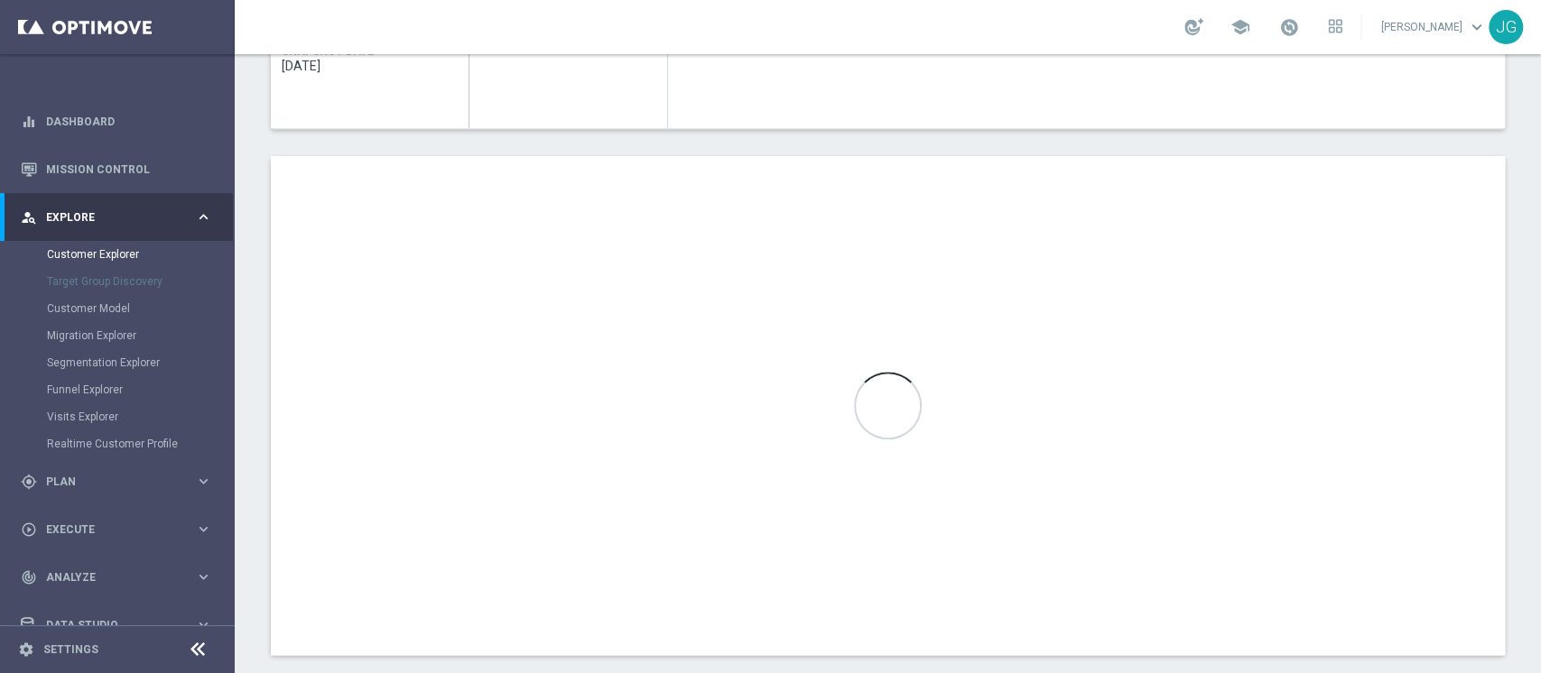
scroll to position [1013, 0]
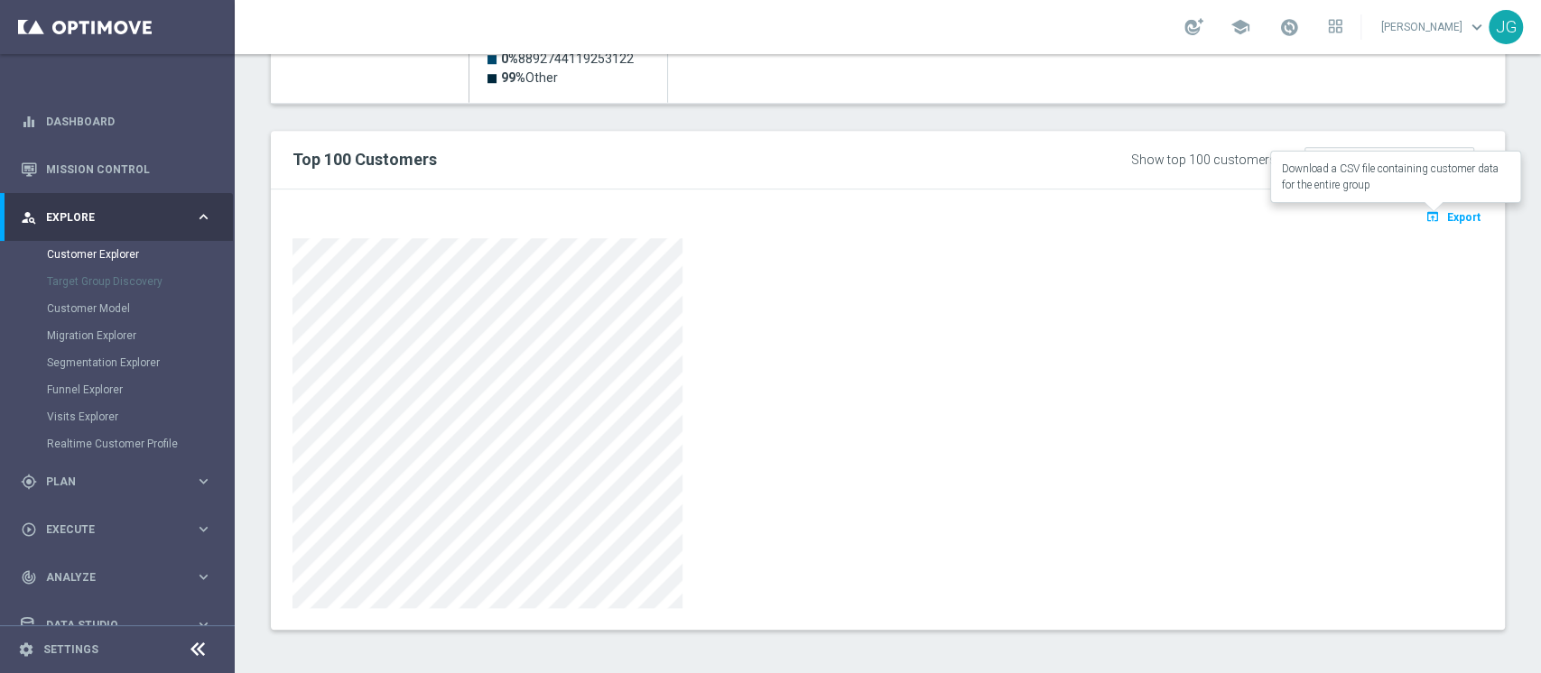
click at [1447, 211] on span "Export" at bounding box center [1463, 217] width 33 height 13
click at [1277, 41] on link at bounding box center [1288, 28] width 23 height 29
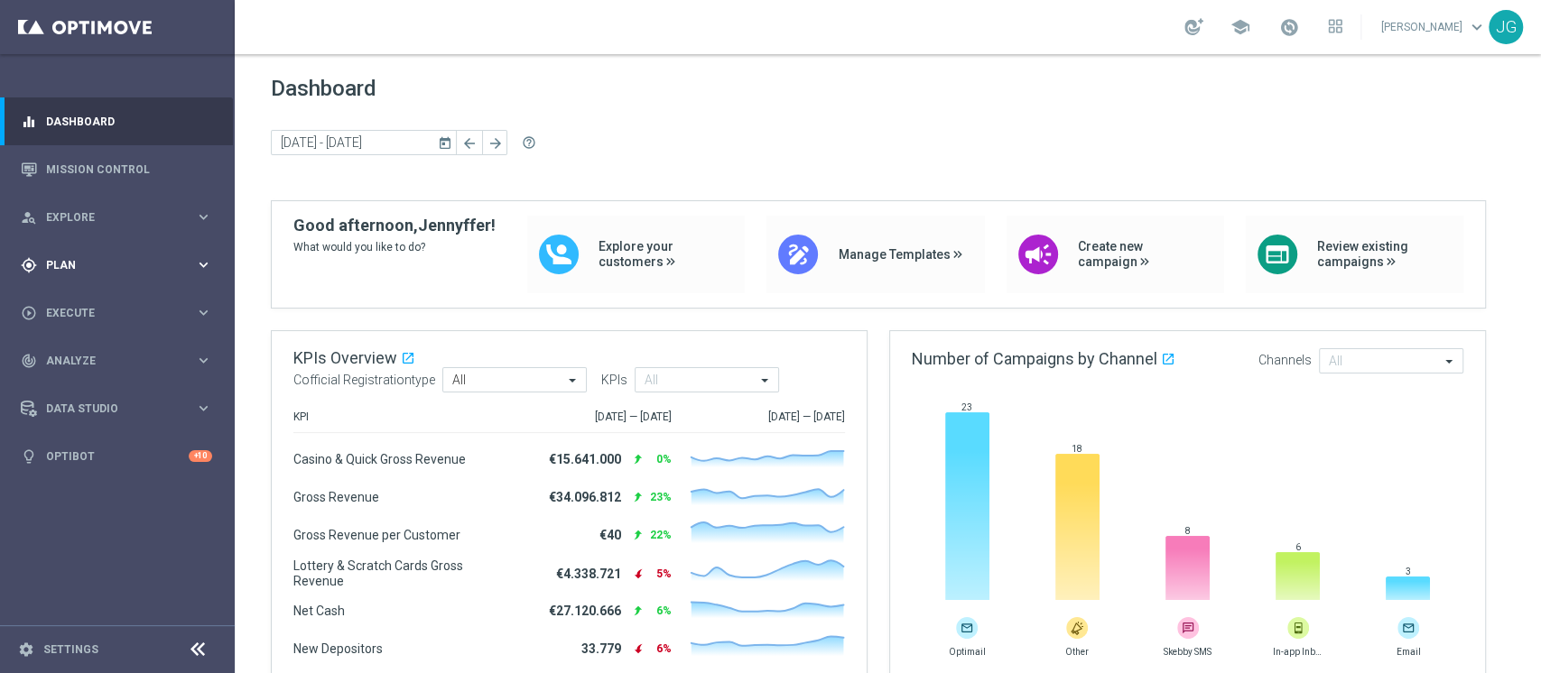
click at [146, 255] on div "gps_fixed Plan keyboard_arrow_right" at bounding box center [116, 265] width 233 height 48
click at [103, 361] on span "Templates" at bounding box center [112, 356] width 129 height 11
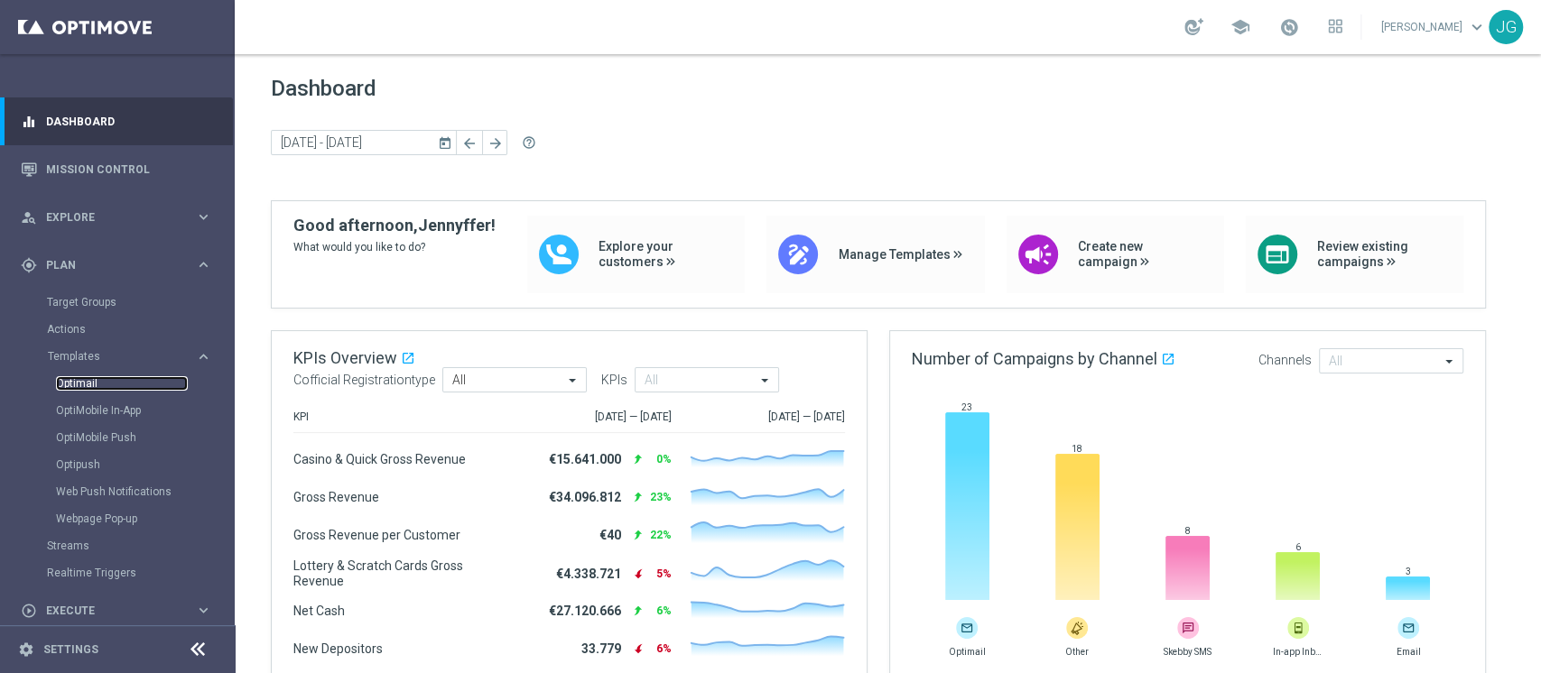
click at [88, 376] on link "Optimail" at bounding box center [122, 383] width 132 height 14
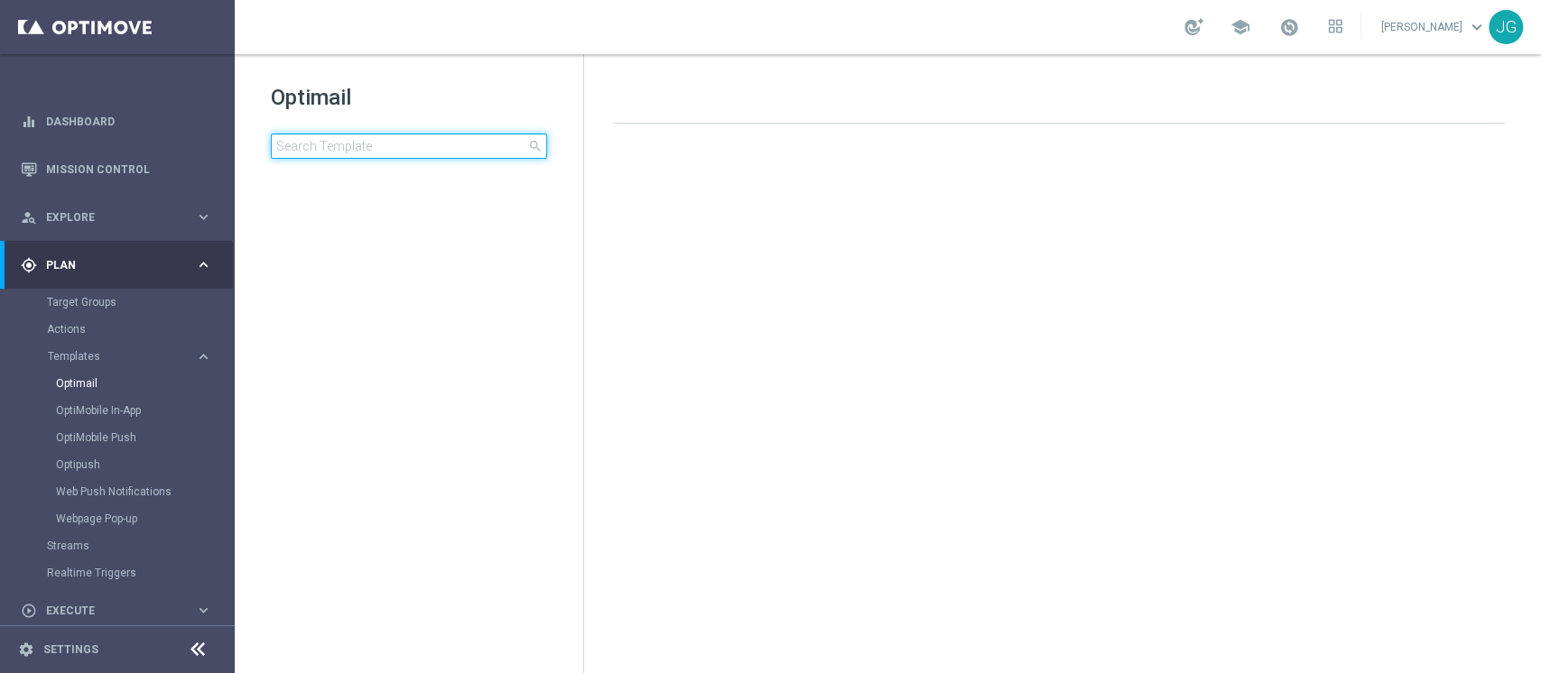
click at [412, 149] on input at bounding box center [409, 146] width 276 height 25
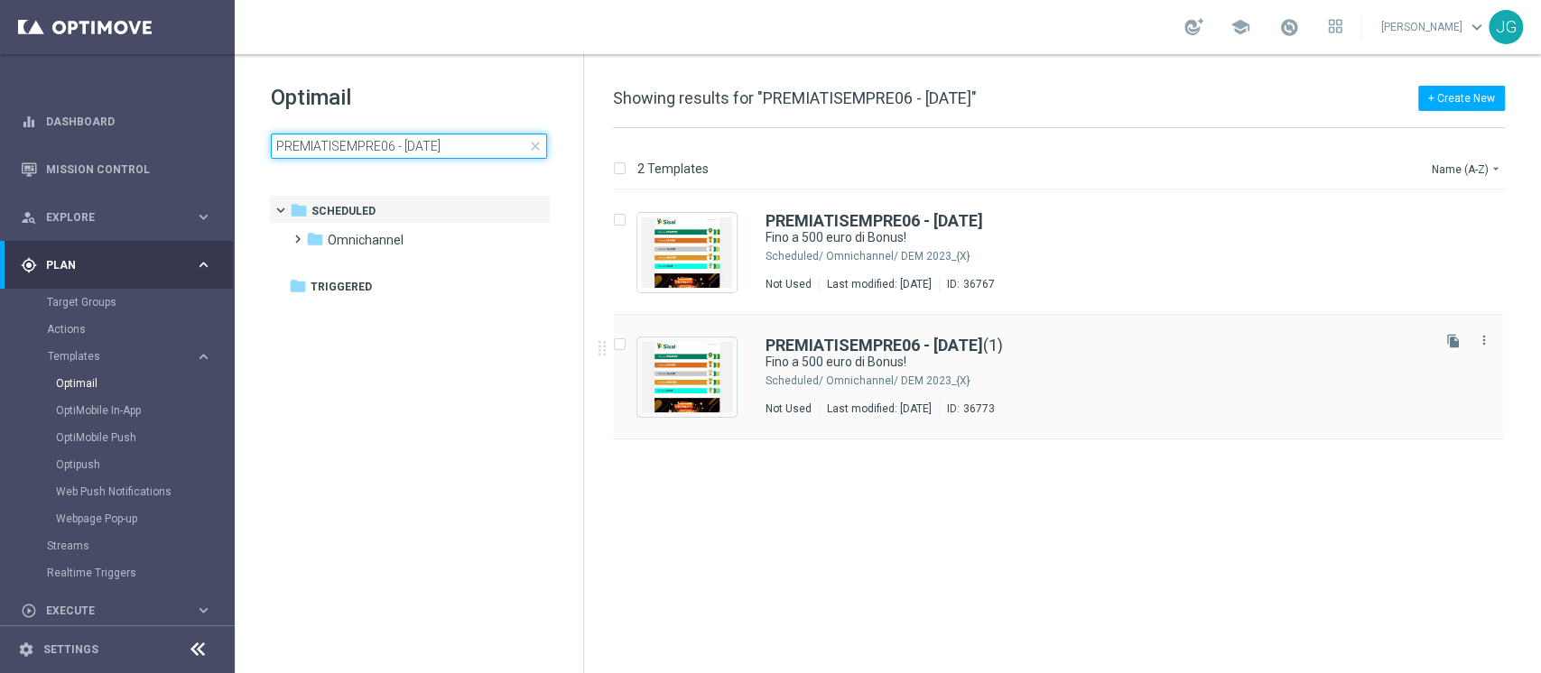
type input "PREMIATISEMPRE06 - [DATE]"
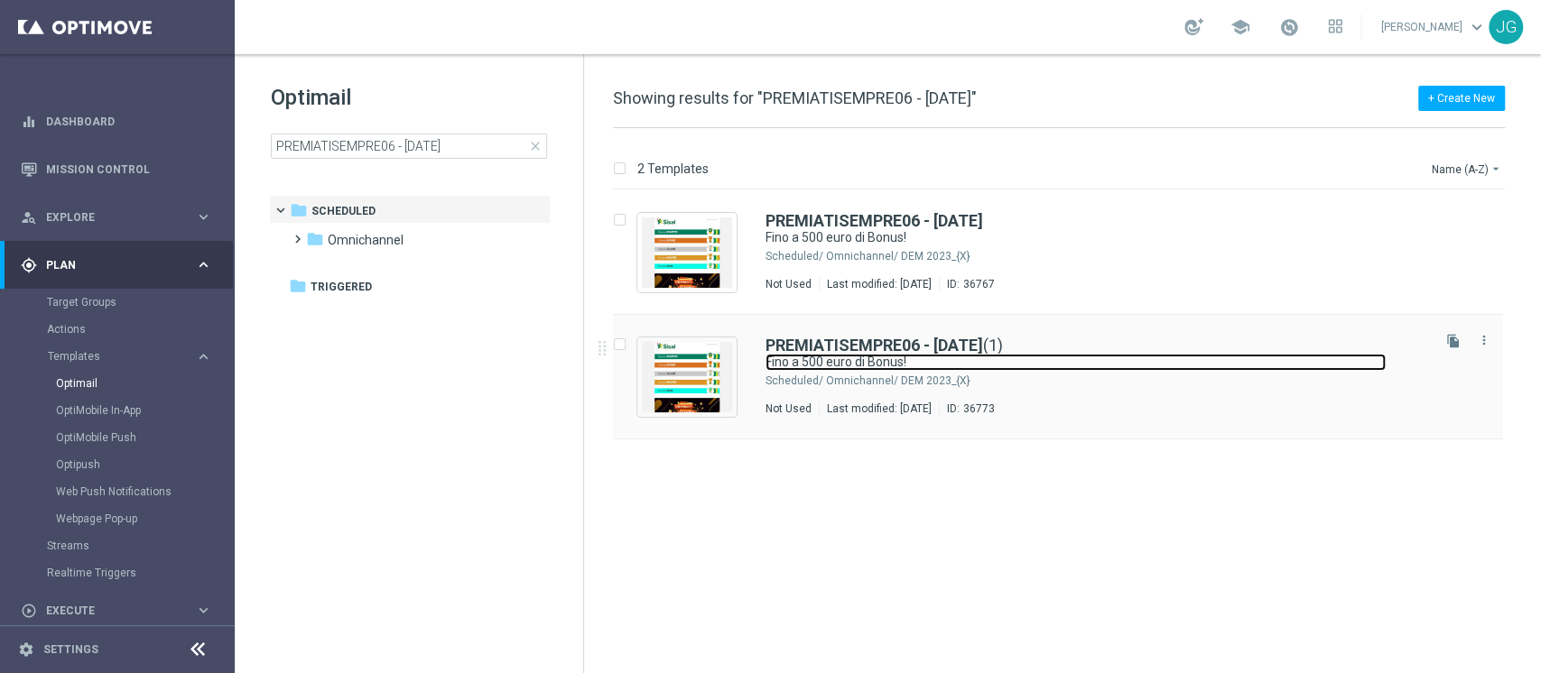
click at [1266, 355] on link "Fino a 500 euro di Bonus!" at bounding box center [1075, 362] width 620 height 17
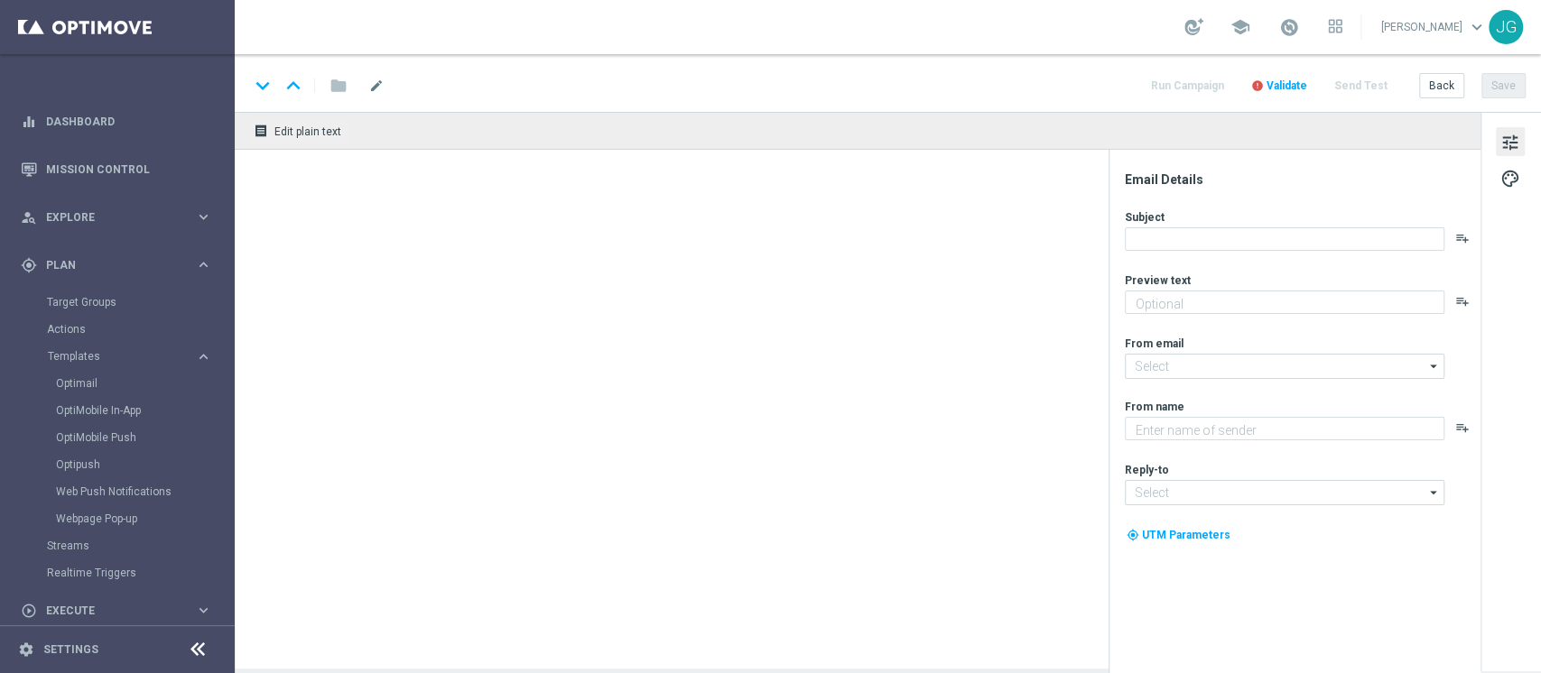
type textarea "Scopri cosa ti abbiamo riservato!"
type input "[EMAIL_ADDRESS][DOMAIN_NAME]"
type textarea "Sisal"
type input "info@sisal.it"
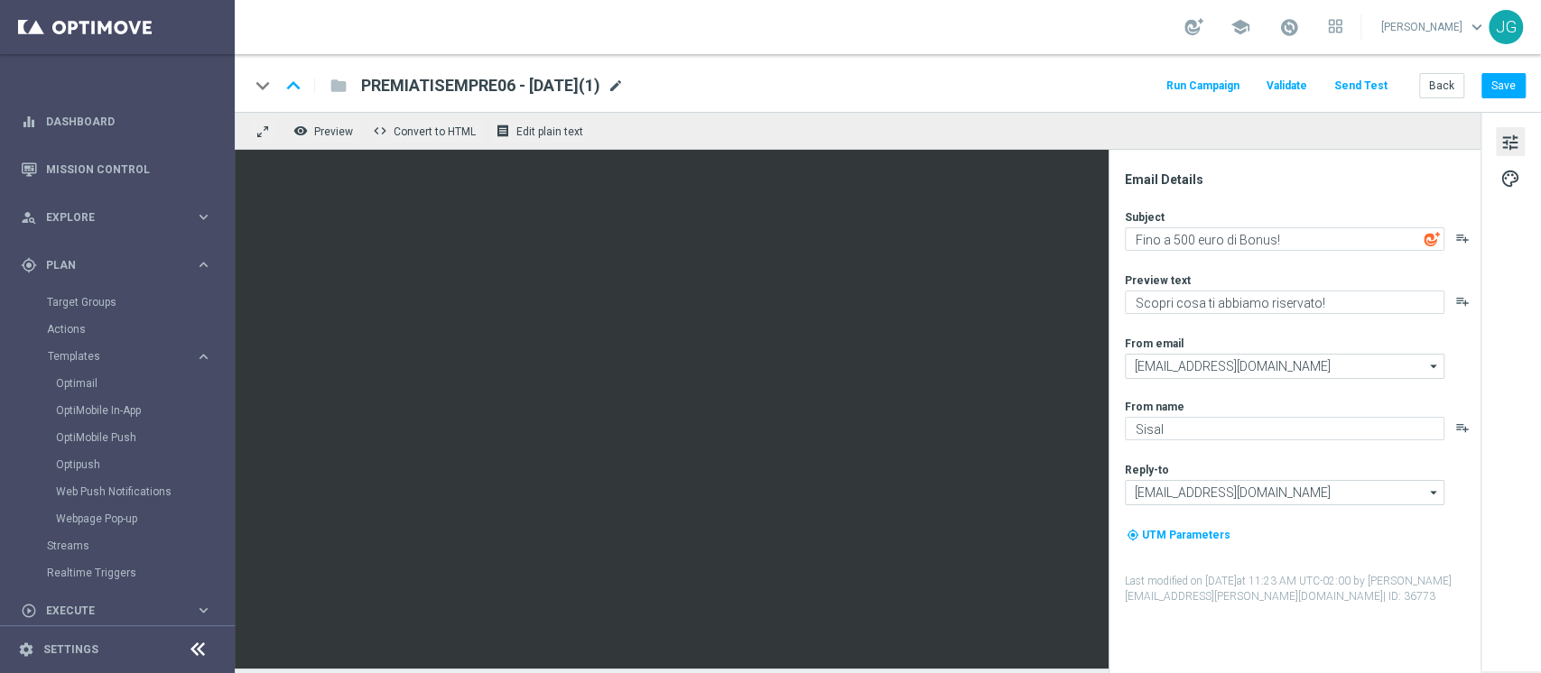
click at [624, 85] on span "mode_edit" at bounding box center [615, 86] width 16 height 16
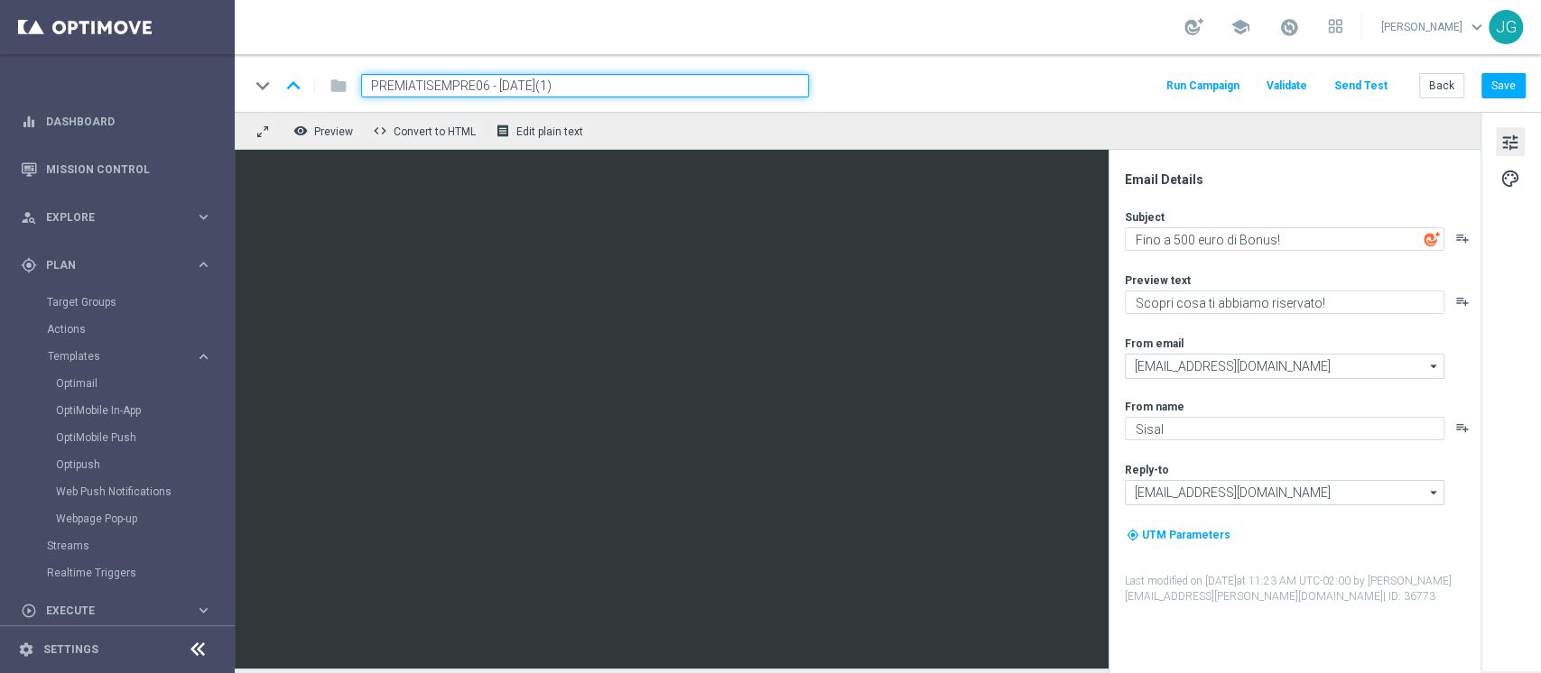
click at [484, 83] on input "PREMIATISEMPRE06 - 06.10.2025(1)" at bounding box center [585, 85] width 448 height 23
drag, startPoint x: 488, startPoint y: 81, endPoint x: 152, endPoint y: 80, distance: 336.6
click at [152, 80] on main "equalizer Dashboard Mission Control" at bounding box center [770, 336] width 1541 height 673
paste input ".SEMPRE13-3"
click at [499, 81] on input "PRE.SEMPRE13-3 - 06.10.2025(1)" at bounding box center [585, 85] width 448 height 23
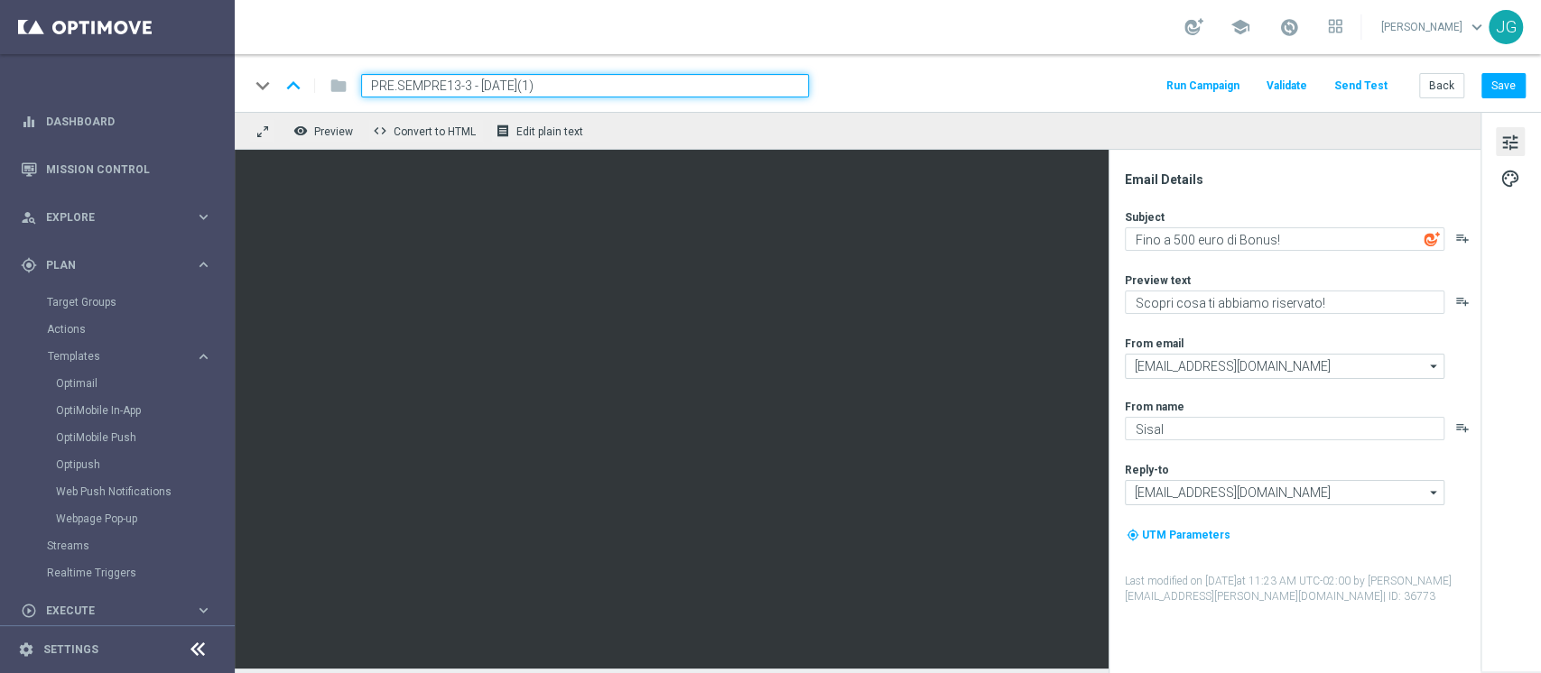
click at [654, 84] on input "PRE.SEMPRE13-3 - 13.10.2025(1)" at bounding box center [585, 85] width 448 height 23
type input "PRE.SEMPRE13-3 - 13.10.2025"
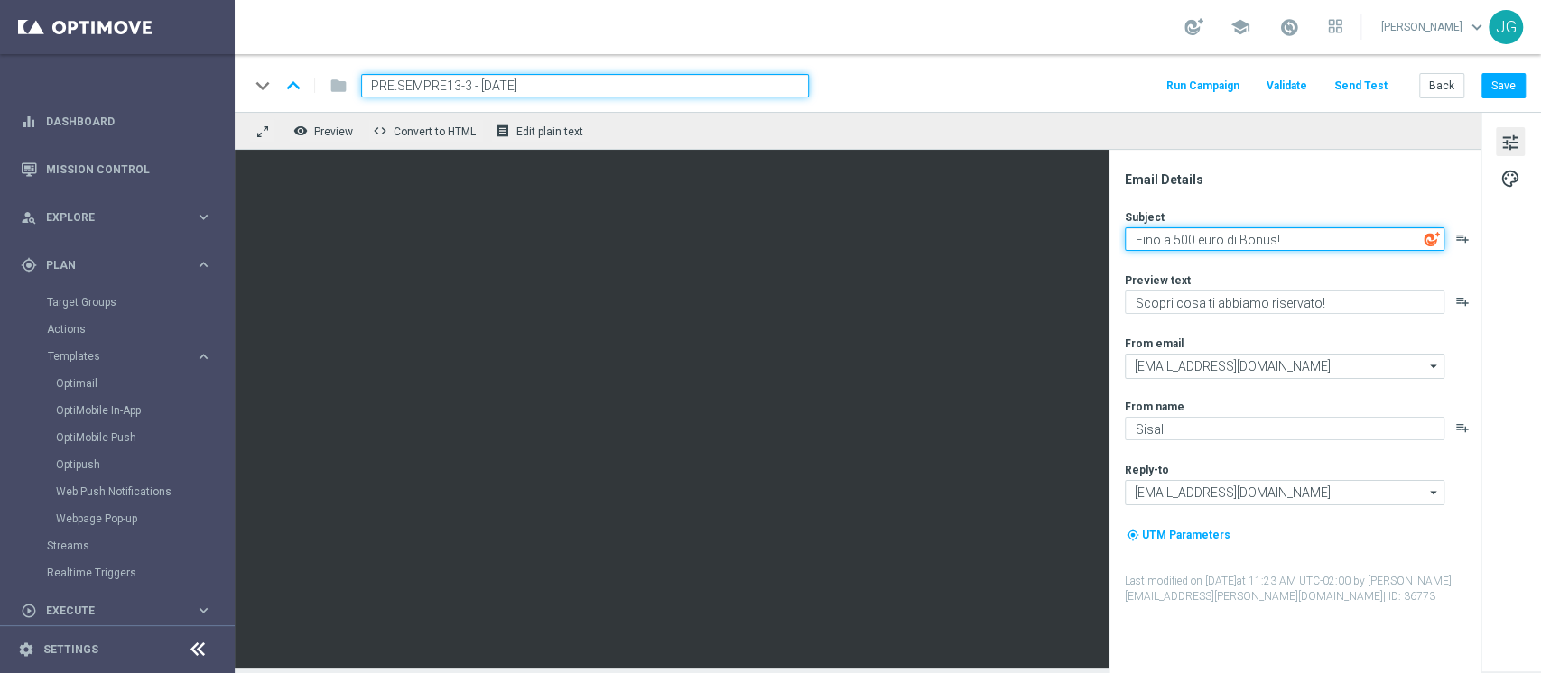
click at [1182, 239] on textarea "Fino a 500 euro di Bonus!" at bounding box center [1284, 238] width 319 height 23
type textarea "Fino a 150 euro di Bonus!"
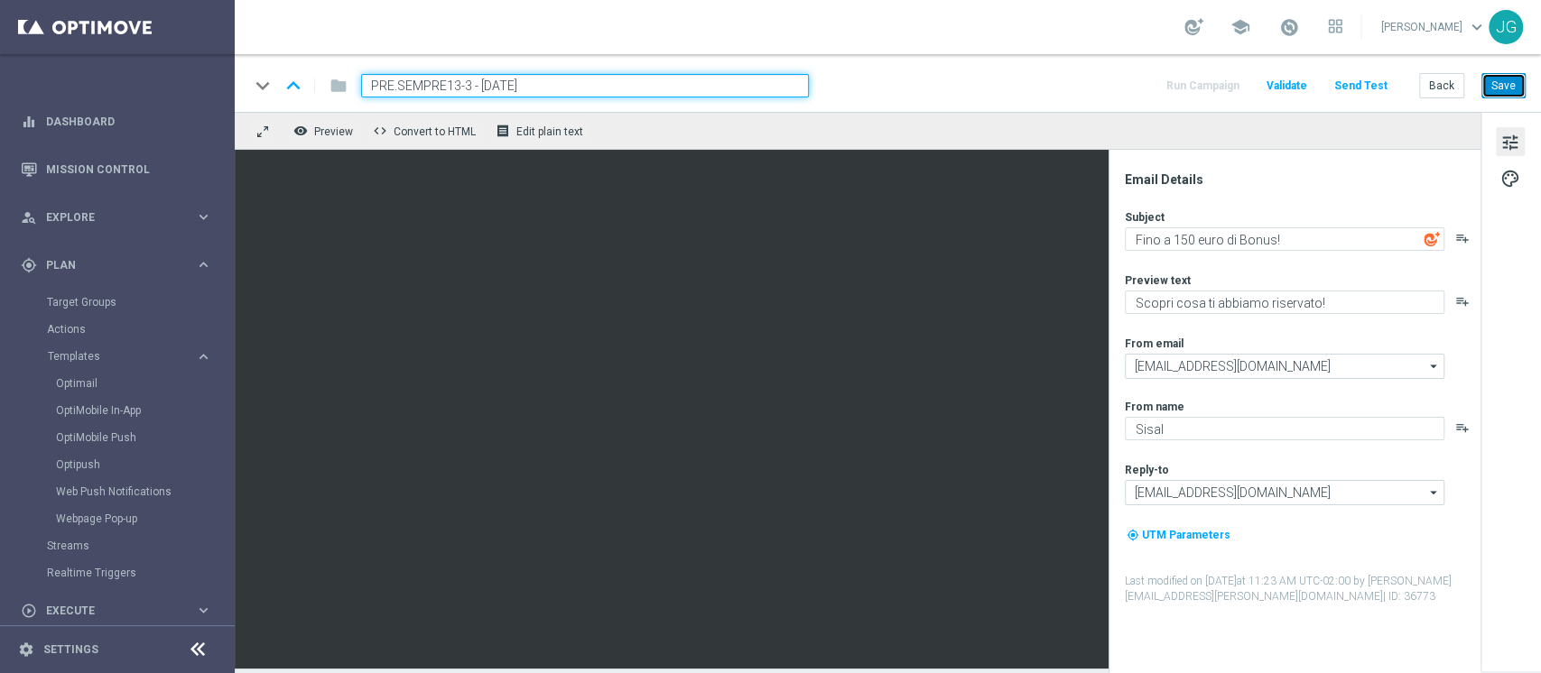
click at [1504, 90] on button "Save" at bounding box center [1503, 85] width 44 height 25
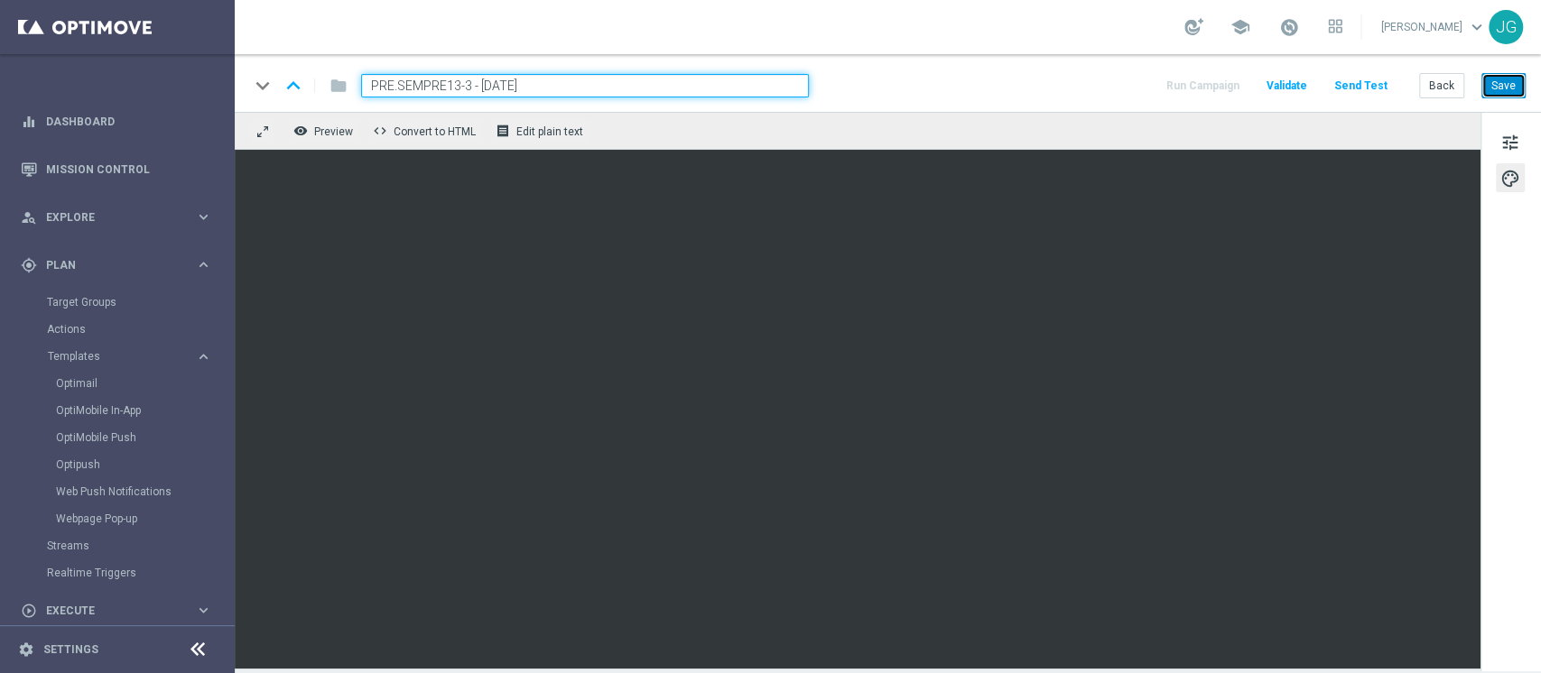
click at [1492, 81] on button "Save" at bounding box center [1503, 85] width 44 height 25
click at [1523, 88] on button "Save" at bounding box center [1503, 85] width 44 height 25
click at [1498, 90] on button "Save" at bounding box center [1503, 85] width 44 height 25
click at [1508, 135] on span "tune" at bounding box center [1510, 142] width 20 height 23
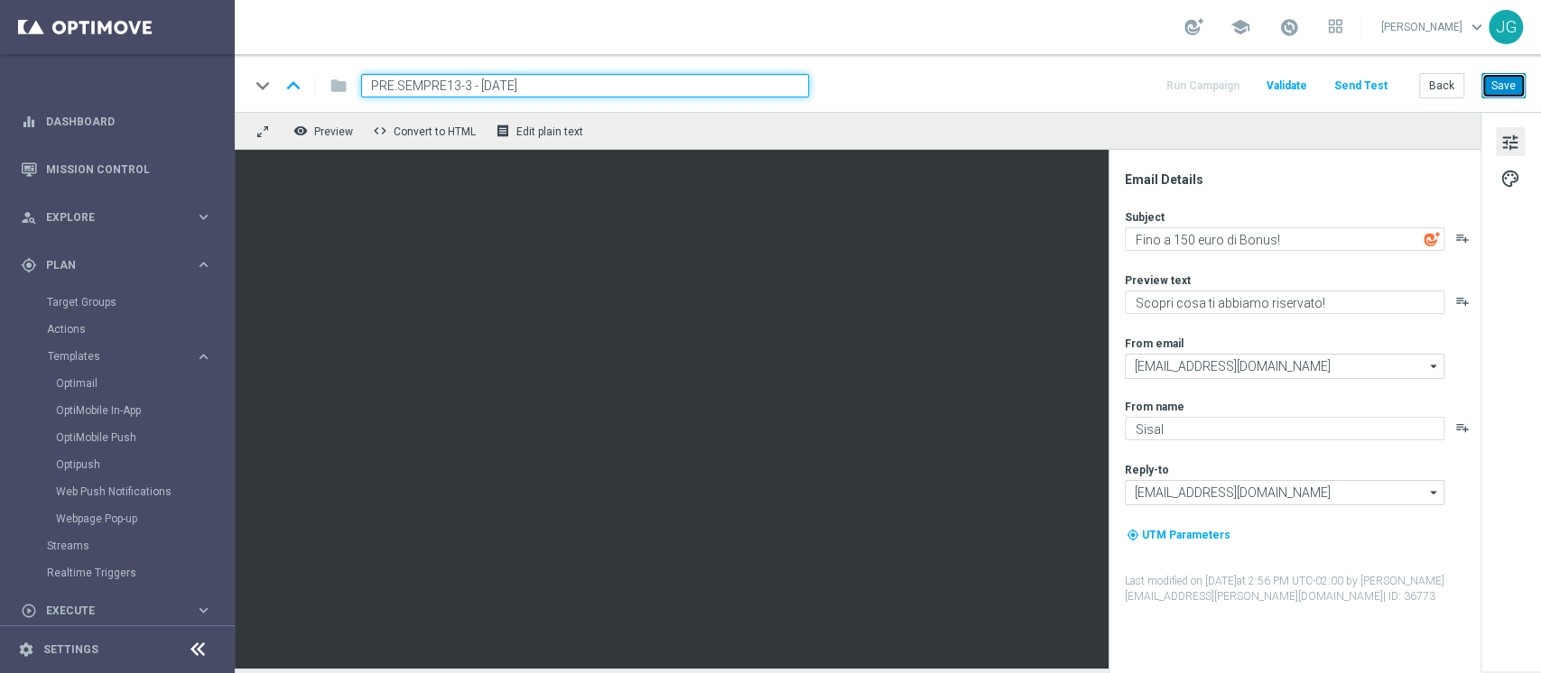
click at [1510, 84] on button "Save" at bounding box center [1503, 85] width 44 height 25
click at [1507, 93] on button "Save" at bounding box center [1503, 85] width 44 height 25
click at [1503, 86] on button "Save" at bounding box center [1503, 85] width 44 height 25
drag, startPoint x: 547, startPoint y: 76, endPoint x: 133, endPoint y: 86, distance: 414.4
click at [133, 86] on main "equalizer Dashboard Mission Control" at bounding box center [770, 336] width 1541 height 673
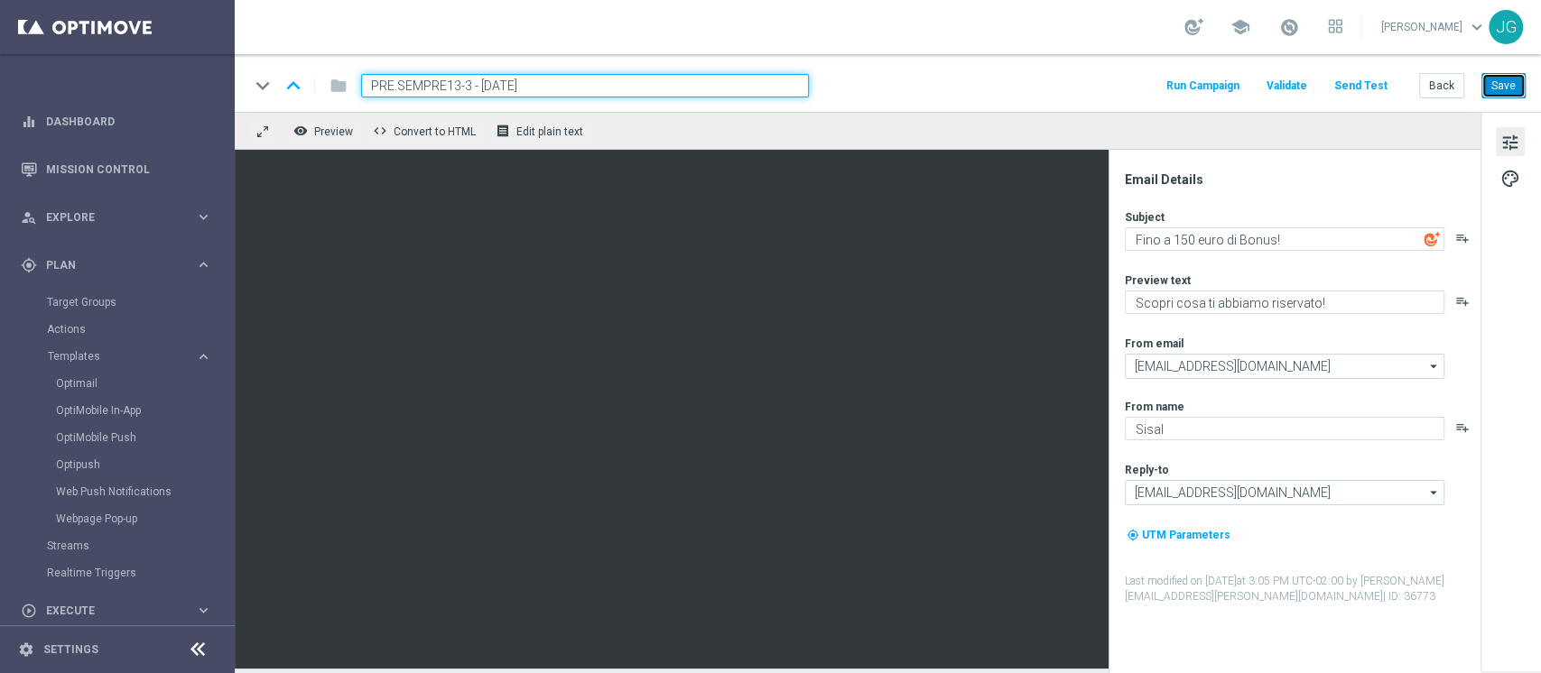
click at [1509, 83] on button "Save" at bounding box center [1503, 85] width 44 height 25
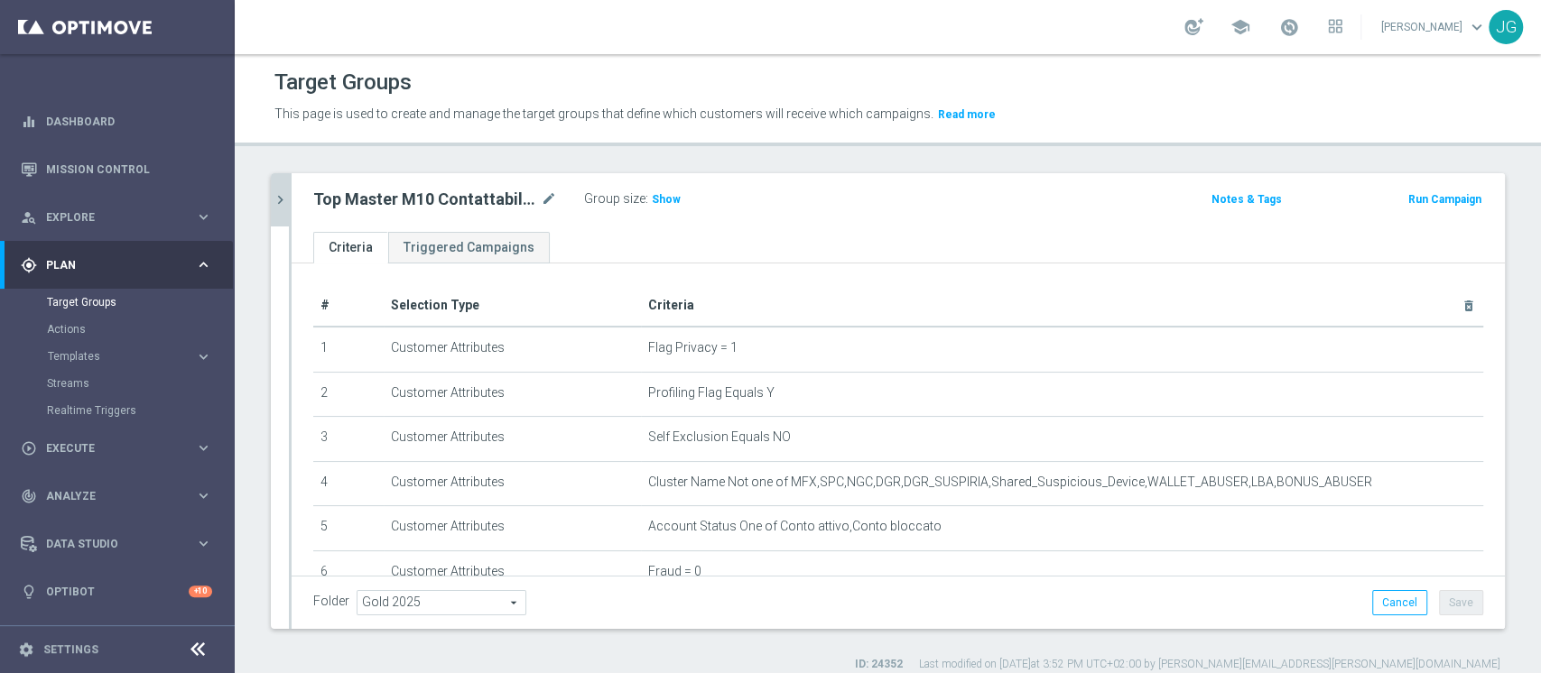
scroll to position [351, 0]
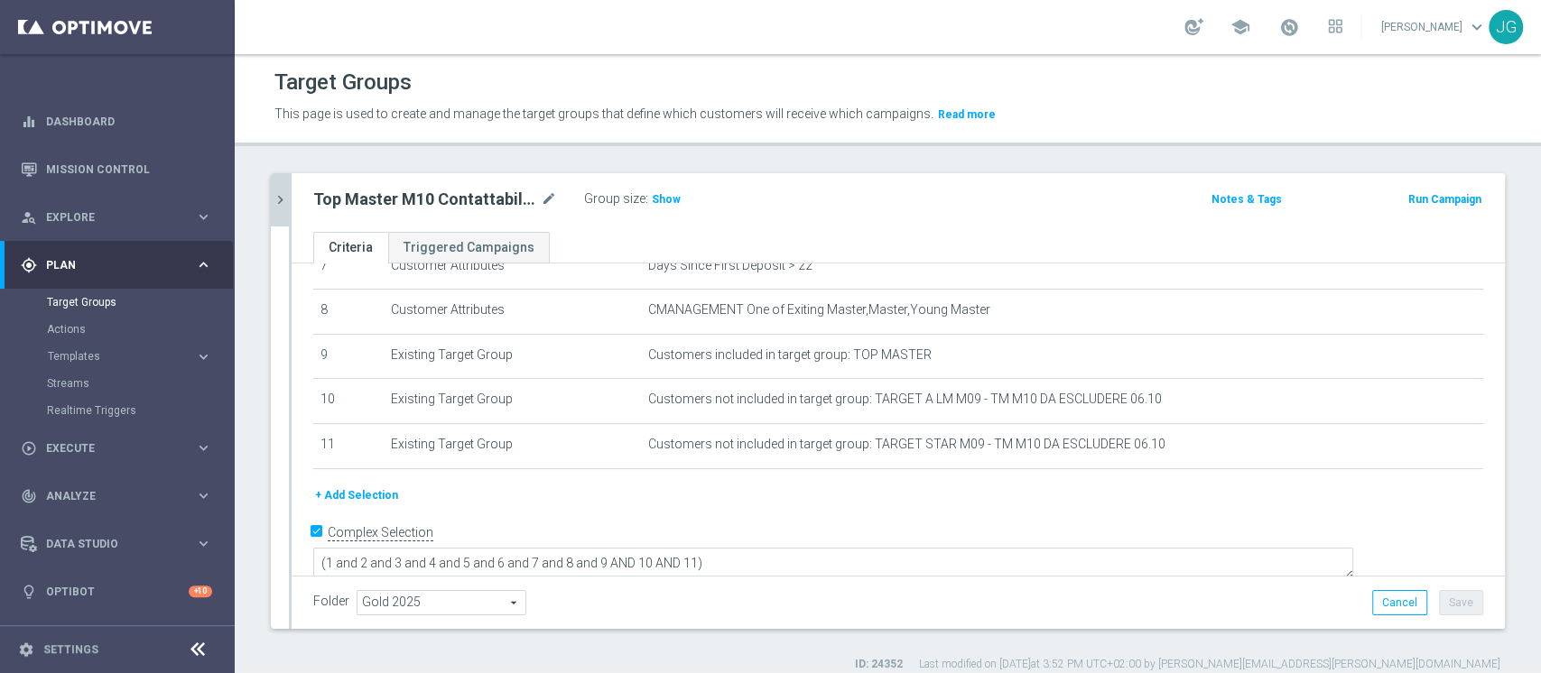
click at [281, 212] on button "chevron_right" at bounding box center [280, 199] width 18 height 53
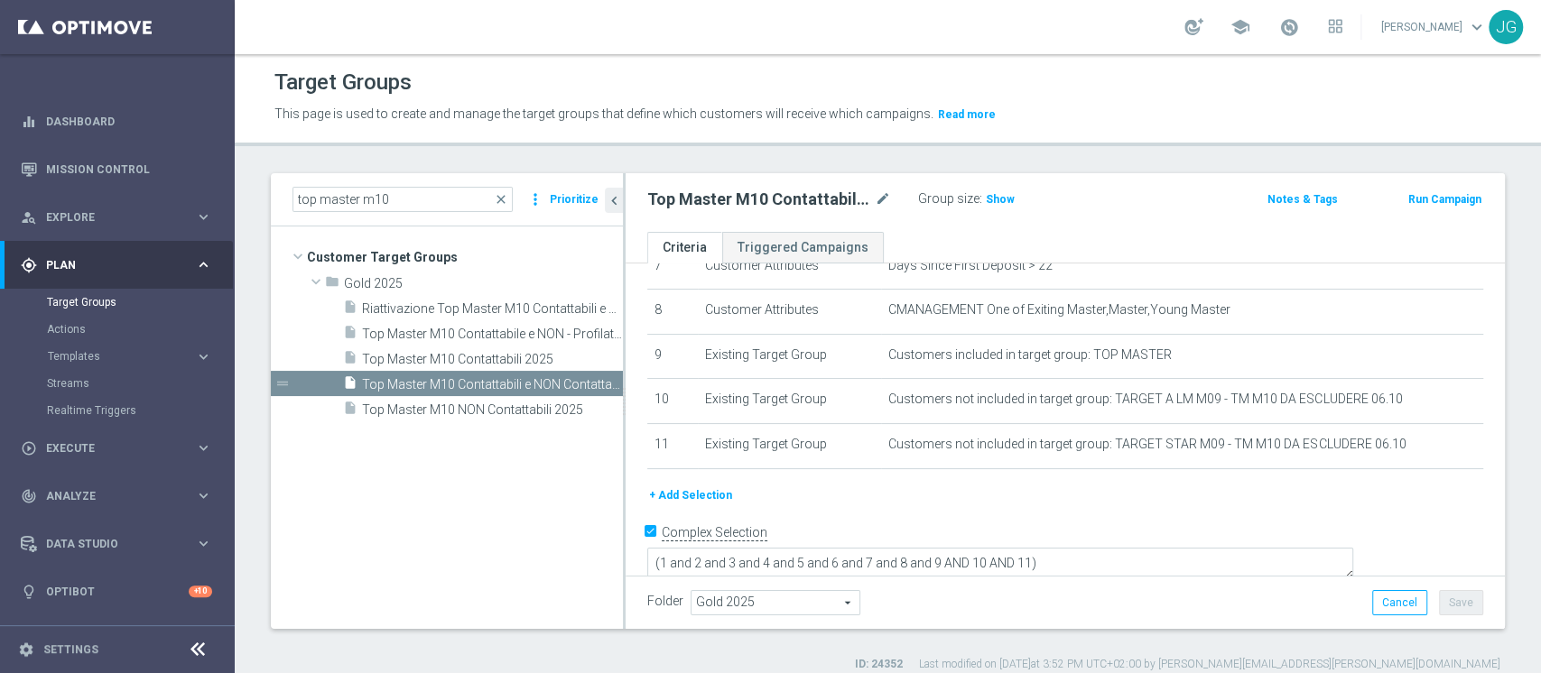
click at [106, 317] on div "Actions" at bounding box center [140, 329] width 186 height 27
drag, startPoint x: 435, startPoint y: 199, endPoint x: 0, endPoint y: 250, distance: 438.1
click at [0, 250] on main "equalizer Dashboard Mission Control" at bounding box center [770, 336] width 1541 height 673
paste input "ACTIVE VIRTUAL LOW MASTER 30GG ROLLING"
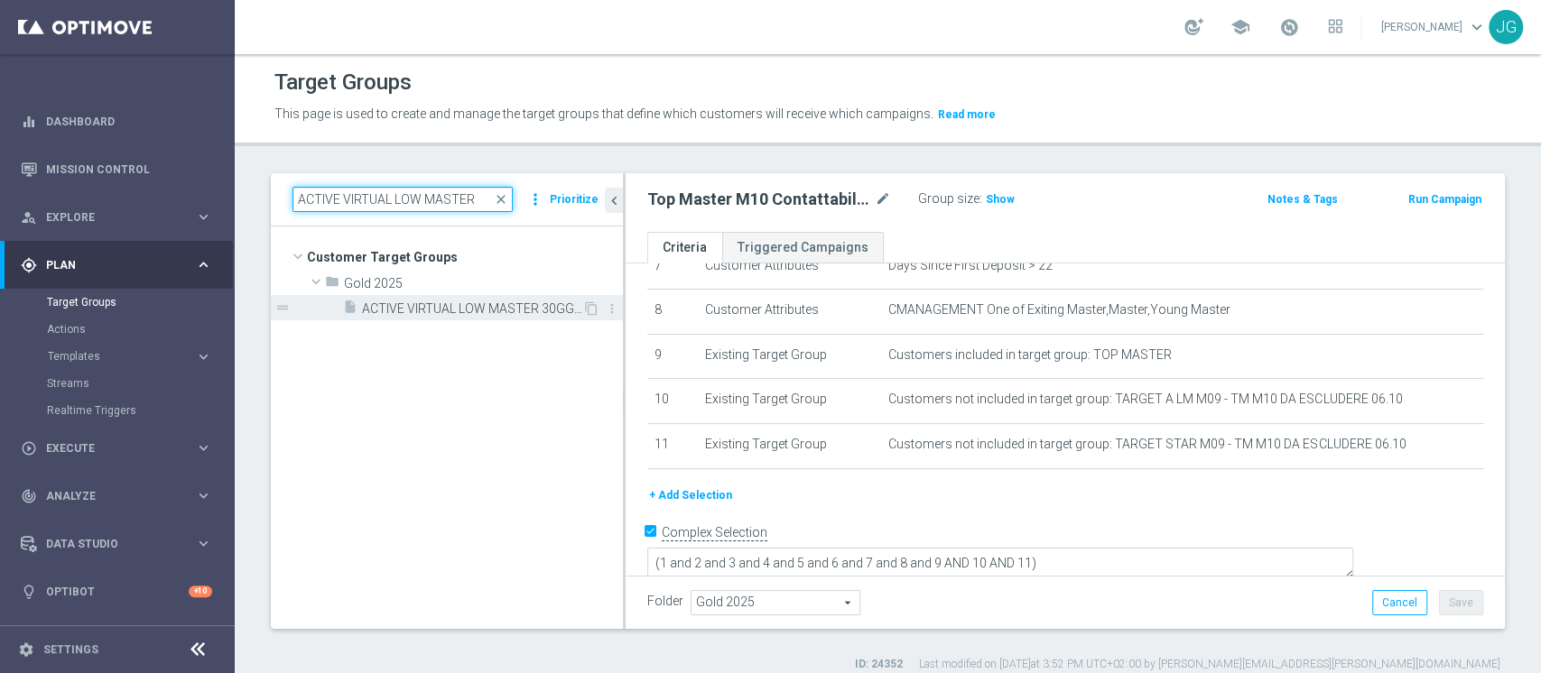
scroll to position [0, 0]
type input "A"
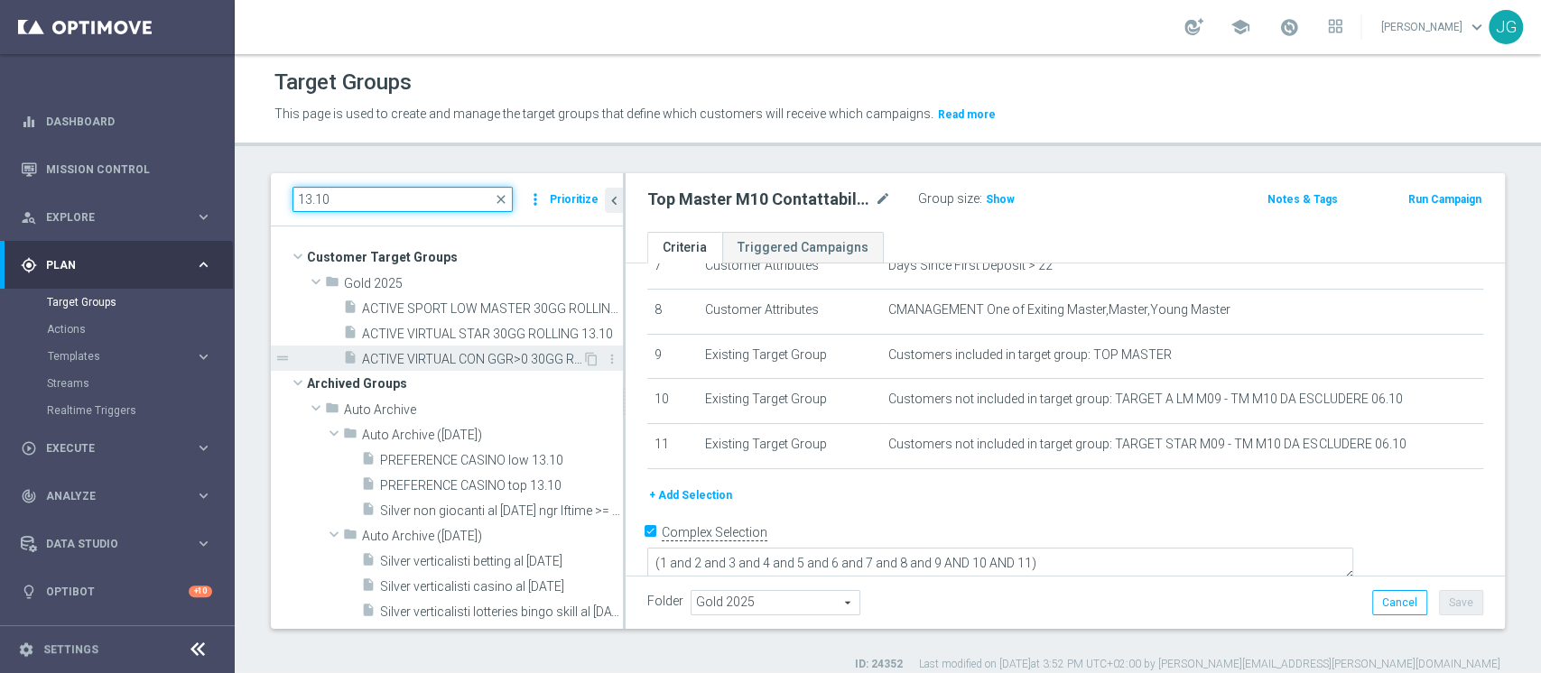
type input "13.10"
click at [490, 357] on span "ACTIVE VIRTUAL CON GGR>0 30GG ROLLING 13.10" at bounding box center [472, 359] width 220 height 15
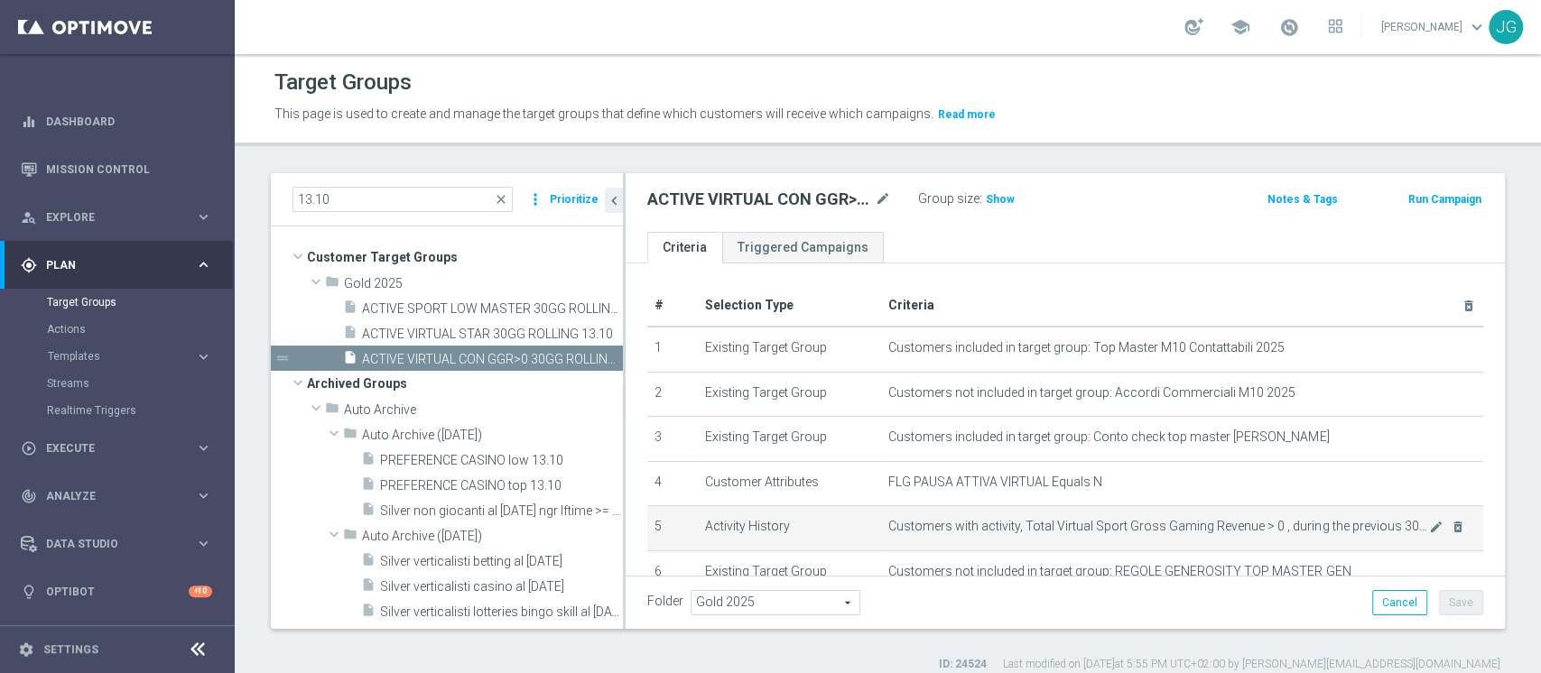
scroll to position [125, 0]
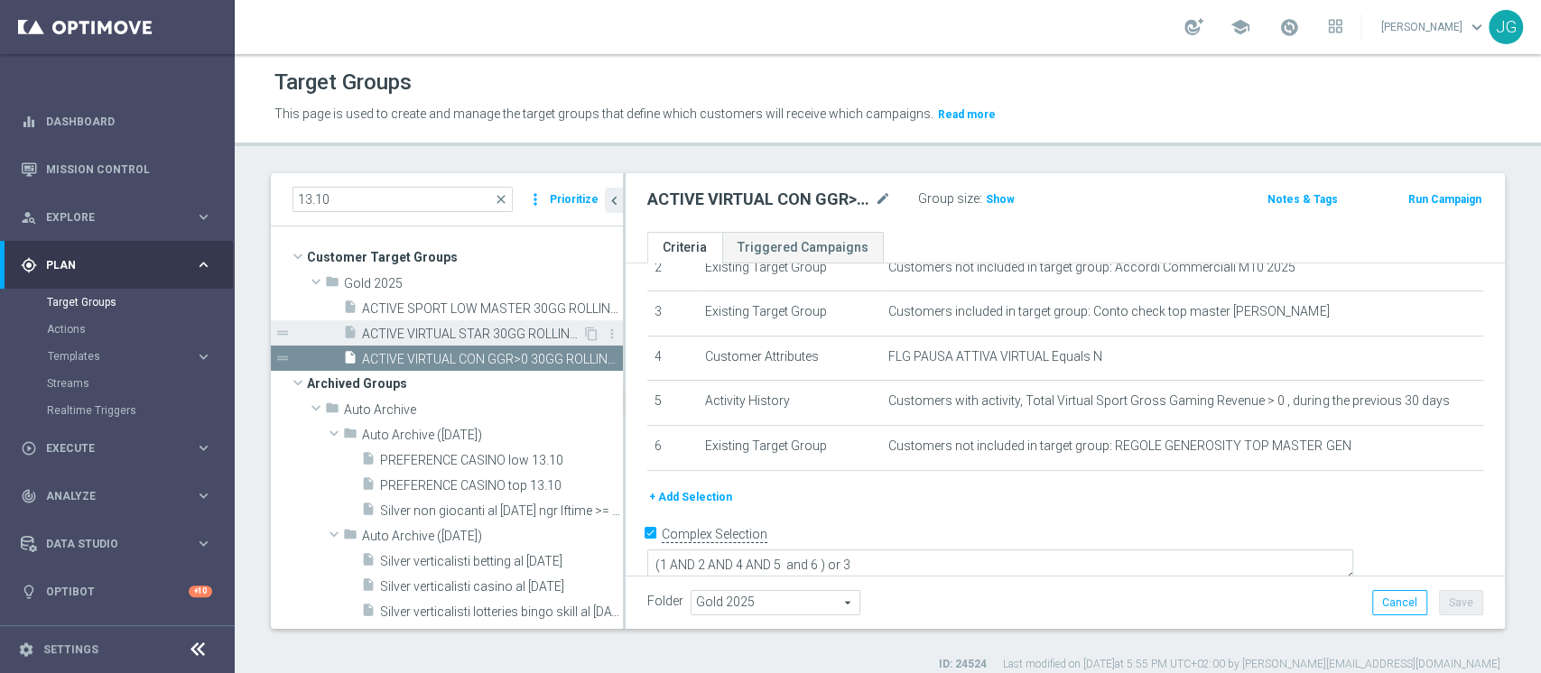
click at [473, 324] on div "insert_drive_file ACTIVE VIRTUAL STAR 30GG ROLLING 13.10" at bounding box center [462, 332] width 239 height 25
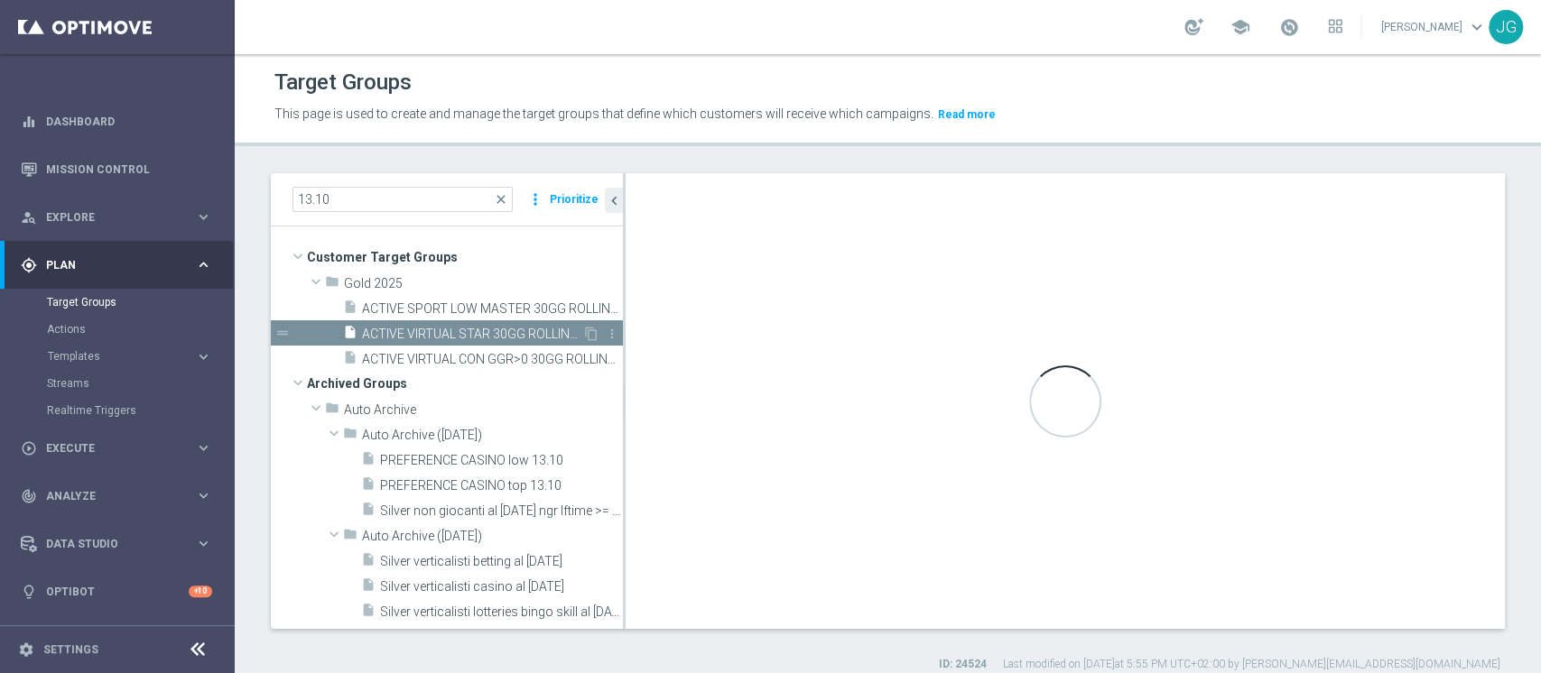
type textarea "(1 and 2 and 3 and 4 and 5 and 6 and 7 and 8 and 9 AND 10 AND 11 and 12 and 13)"
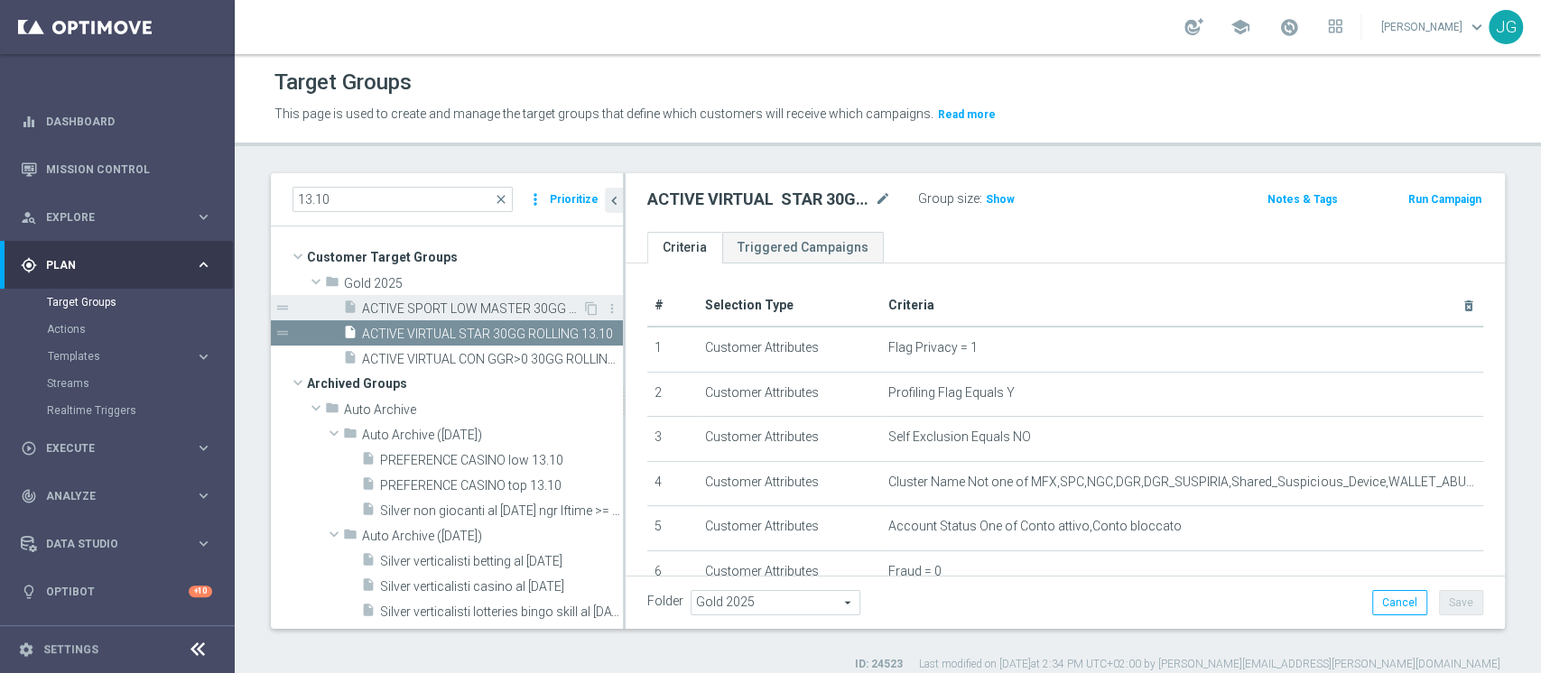
click at [495, 301] on span "ACTIVE SPORT LOW MASTER 30GG ROLLING 13.10" at bounding box center [472, 308] width 220 height 15
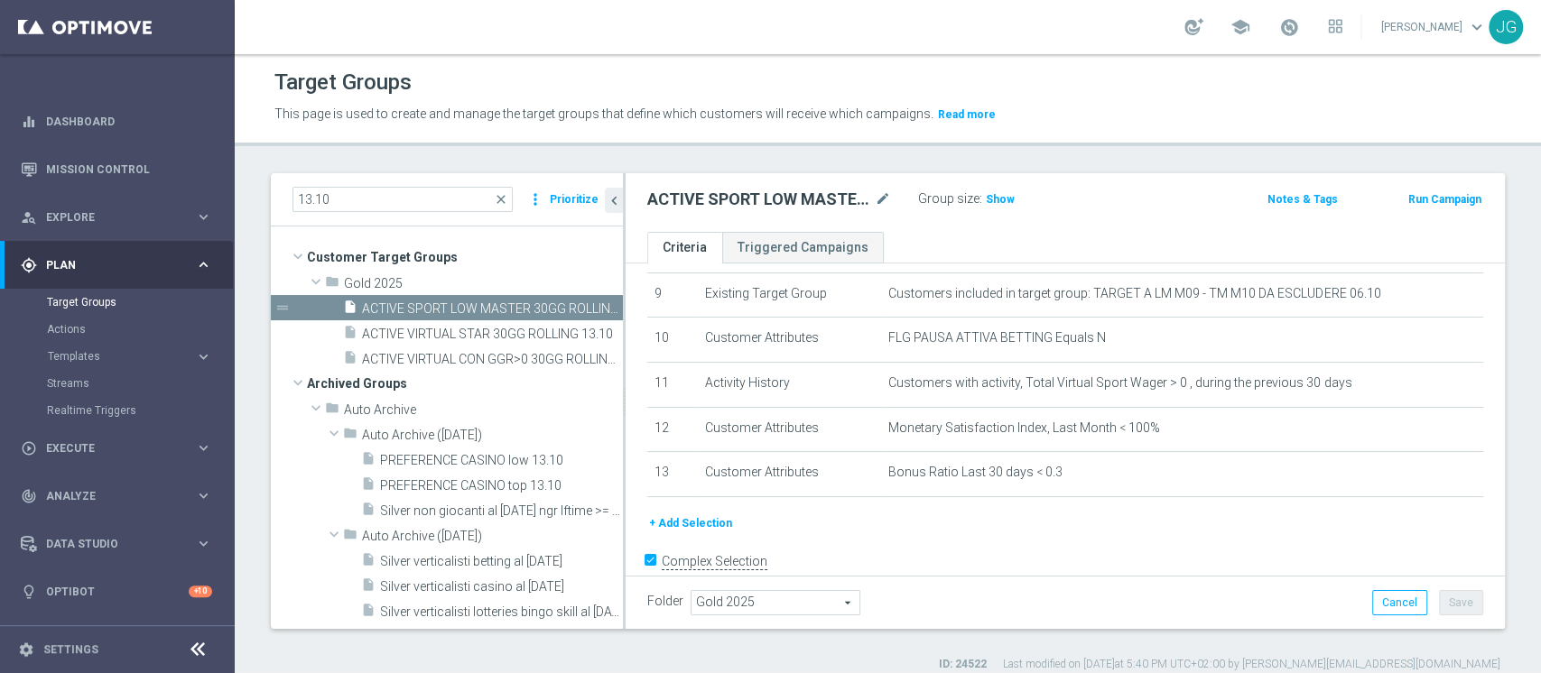
scroll to position [441, 0]
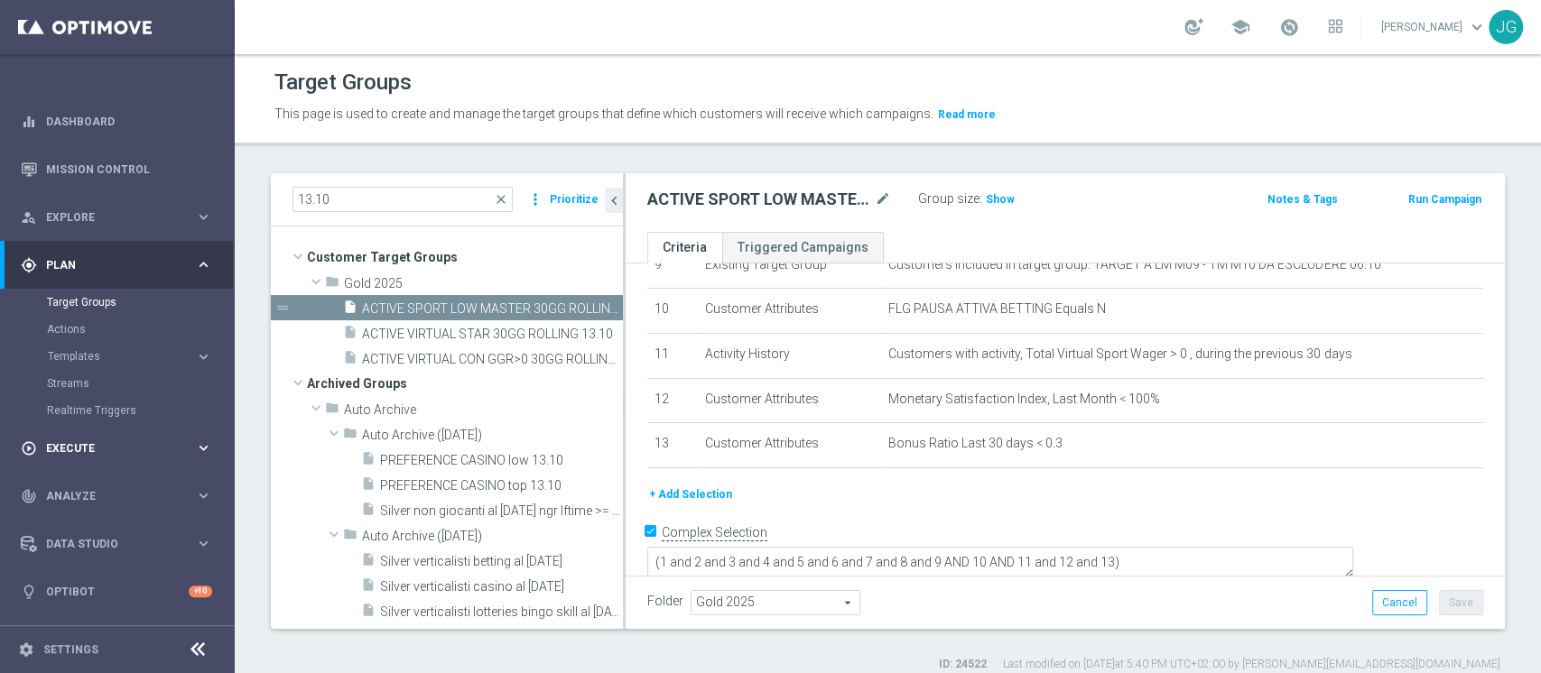
click at [106, 444] on span "Execute" at bounding box center [120, 448] width 149 height 11
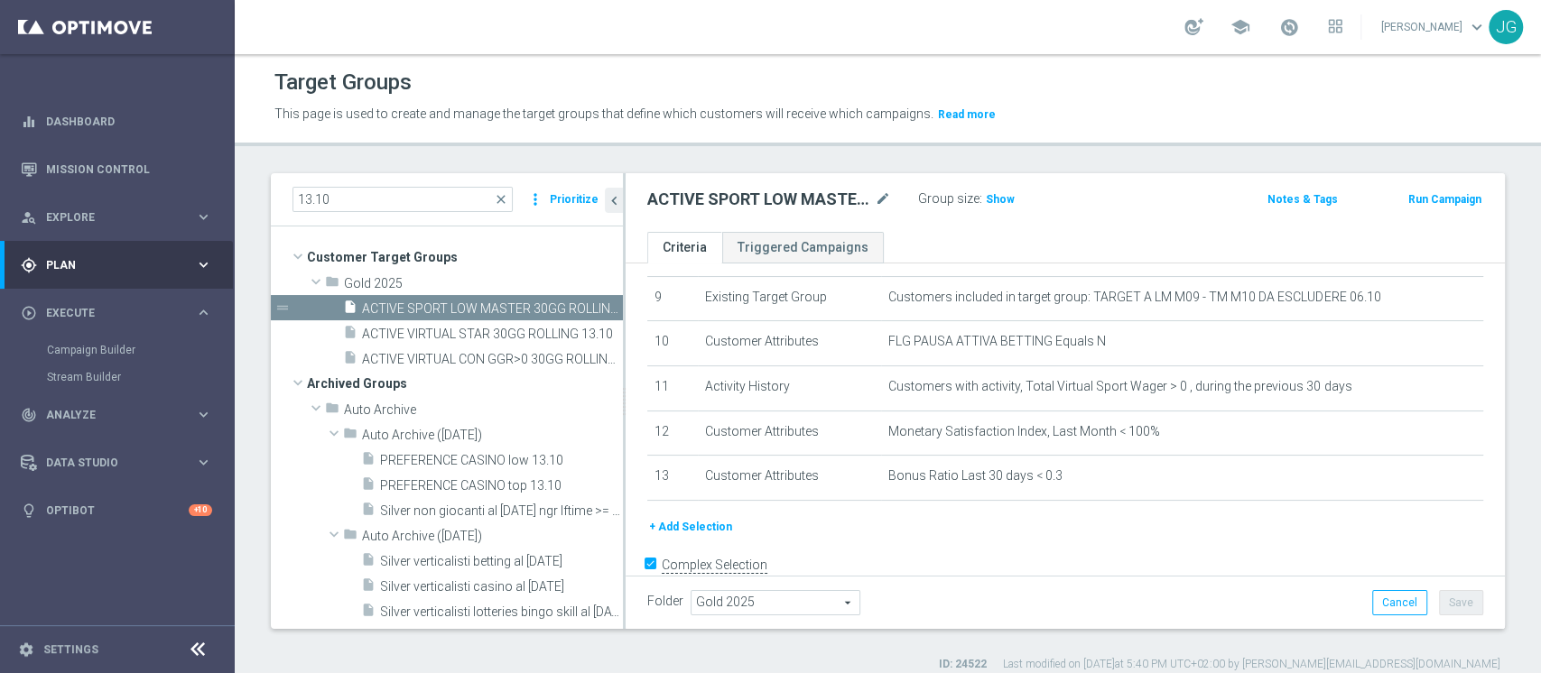
scroll to position [412, 0]
drag, startPoint x: 884, startPoint y: 191, endPoint x: 805, endPoint y: 202, distance: 80.2
click at [805, 202] on h2 "ACTIVE SPORT LOW MASTER 30GG ROLLING 13.10" at bounding box center [759, 200] width 224 height 22
click at [879, 199] on icon "mode_edit" at bounding box center [883, 200] width 16 height 22
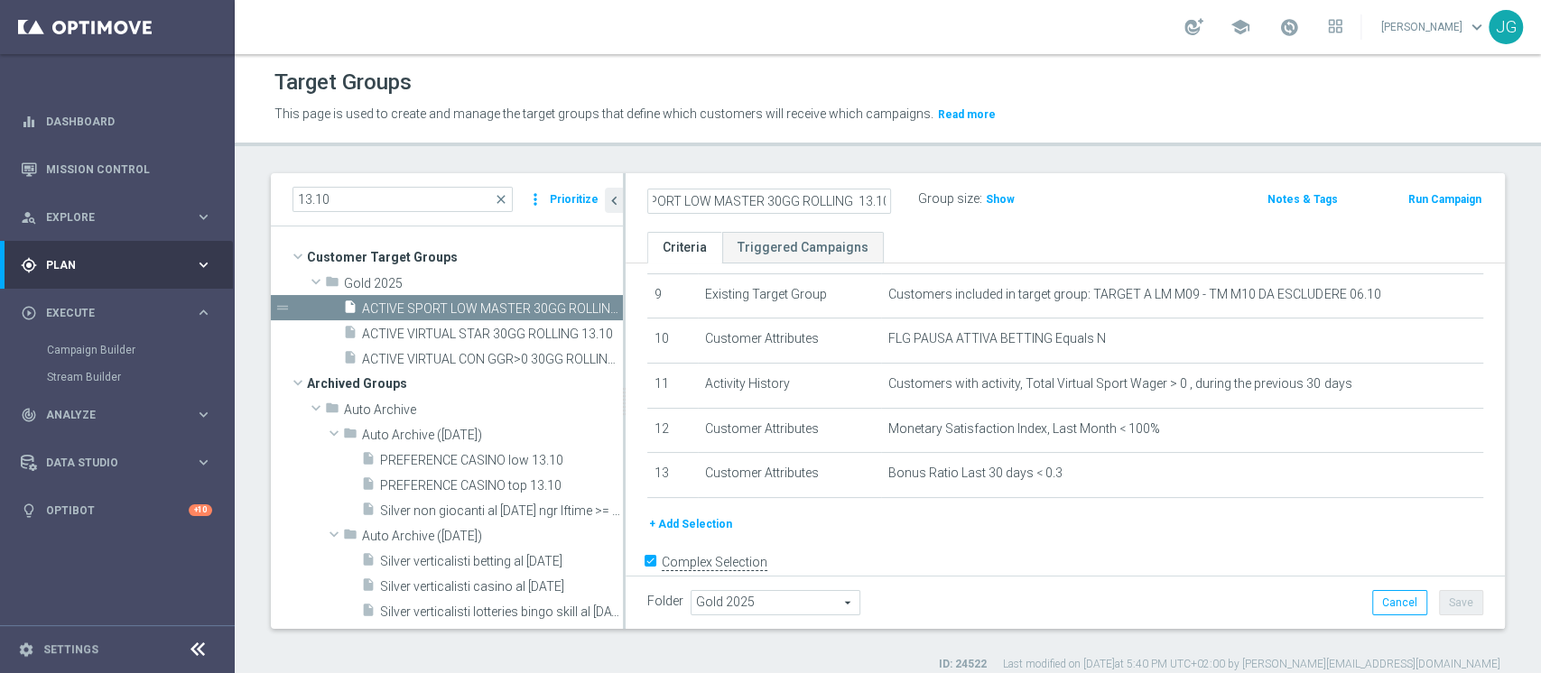
click at [696, 197] on input "ACTIVE SPORT LOW MASTER 30GG ROLLING 13.10" at bounding box center [769, 201] width 244 height 25
type input "ACTIVE VIRTUAL LOW MASTER 30GG ROLLING 13.10"
click at [1067, 212] on div "Group size : Show" at bounding box center [1008, 200] width 181 height 27
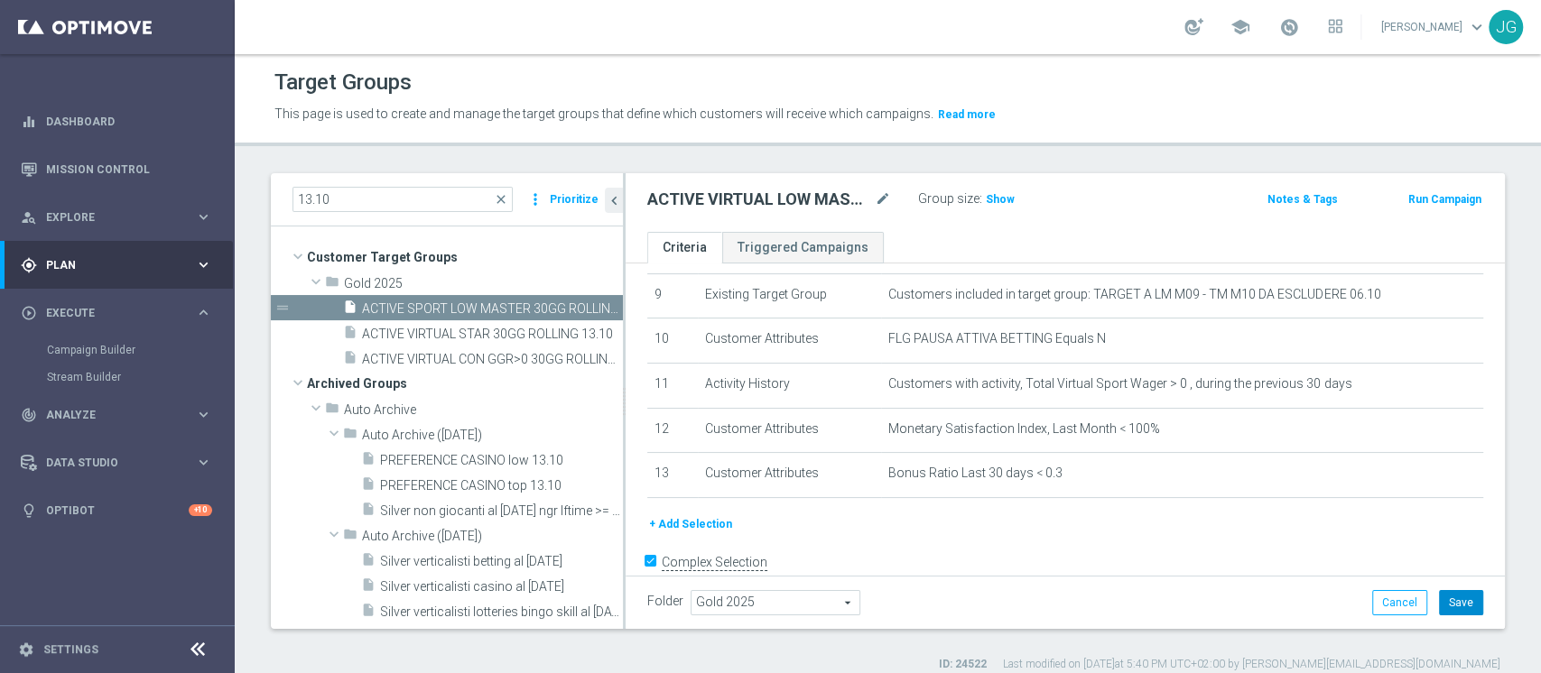
click at [1447, 599] on button "Save" at bounding box center [1461, 602] width 44 height 25
click at [106, 348] on link "Campaign Builder" at bounding box center [117, 350] width 141 height 14
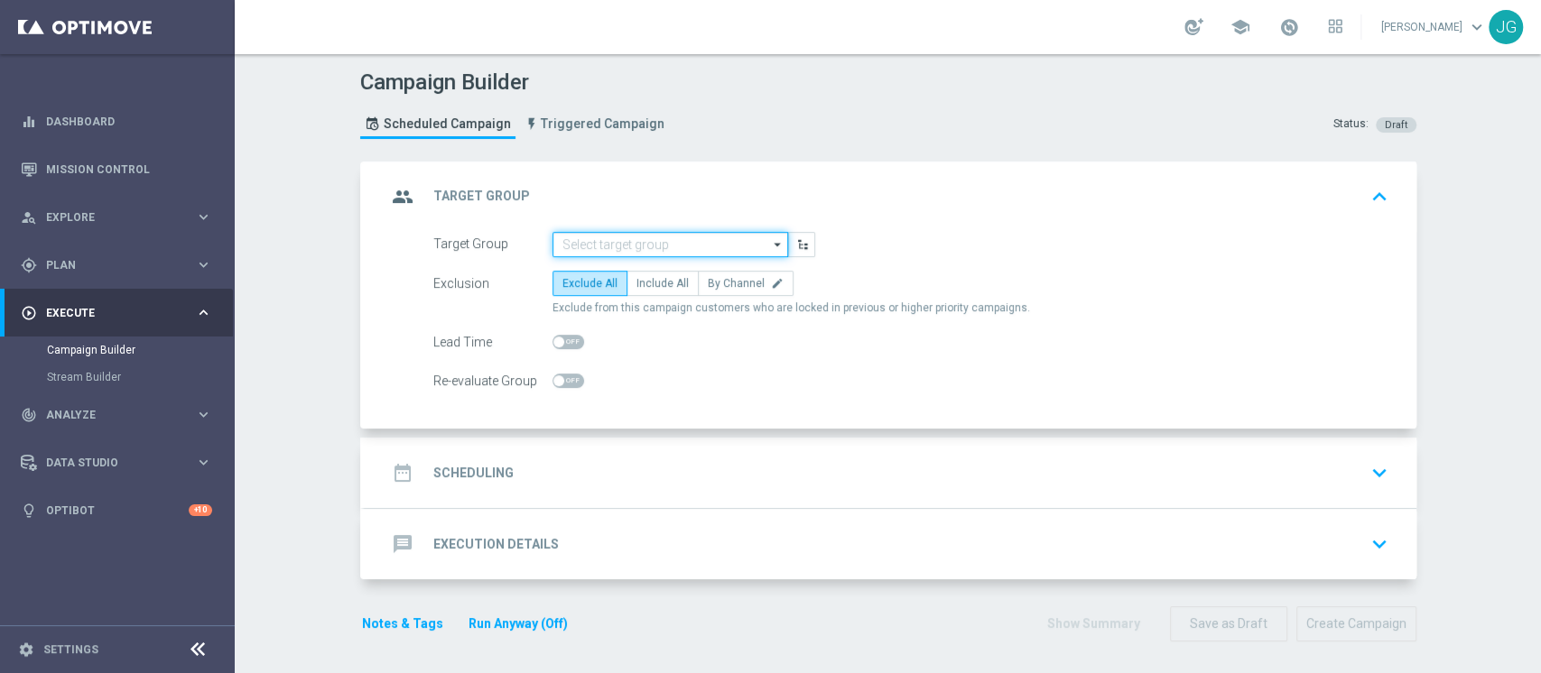
click at [642, 240] on input at bounding box center [670, 244] width 236 height 25
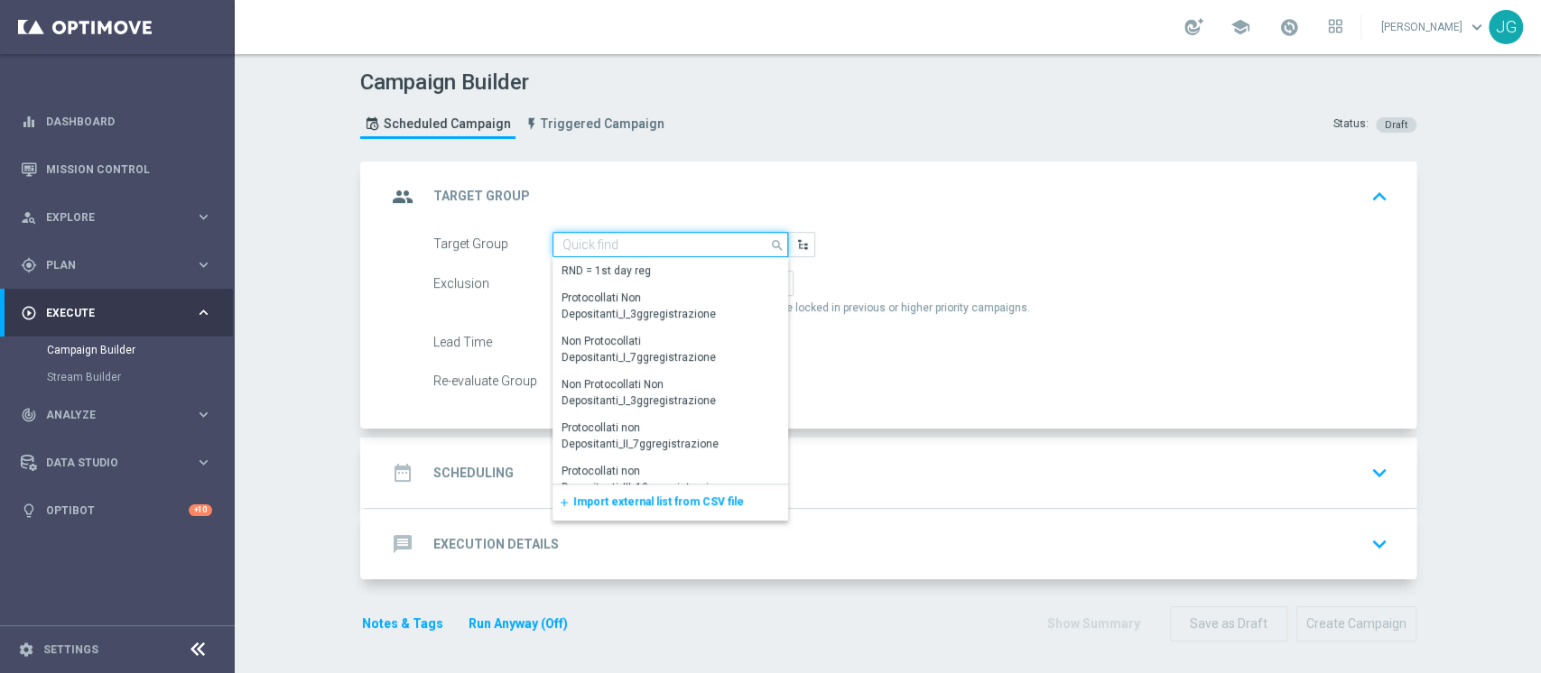
paste input "ACTIVE VIRTUAL LOW MASTER 30GG ROLLING 13.10"
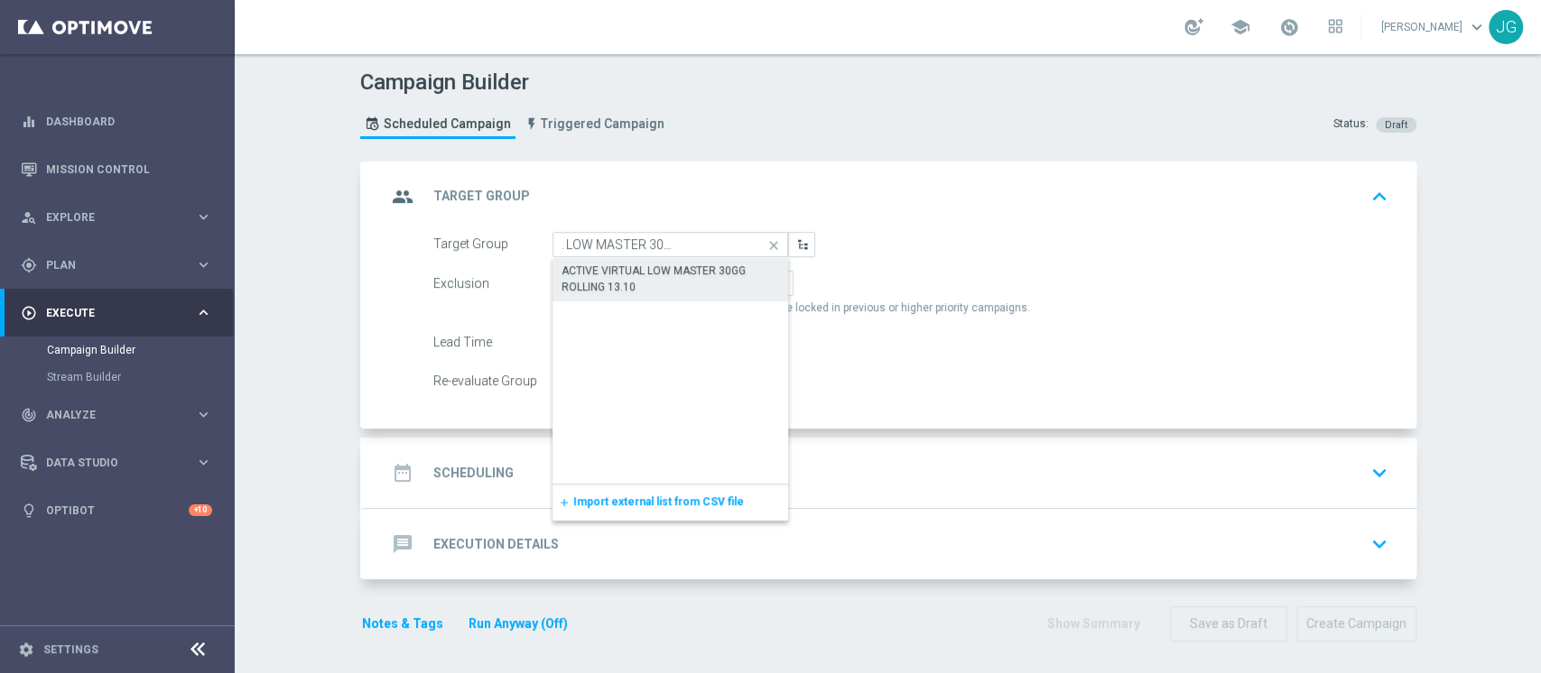
click at [605, 282] on div "ACTIVE VIRTUAL LOW MASTER 30GG ROLLING 13.10" at bounding box center [670, 279] width 218 height 32
type input "ACTIVE VIRTUAL LOW MASTER 30GG ROLLING 13.10"
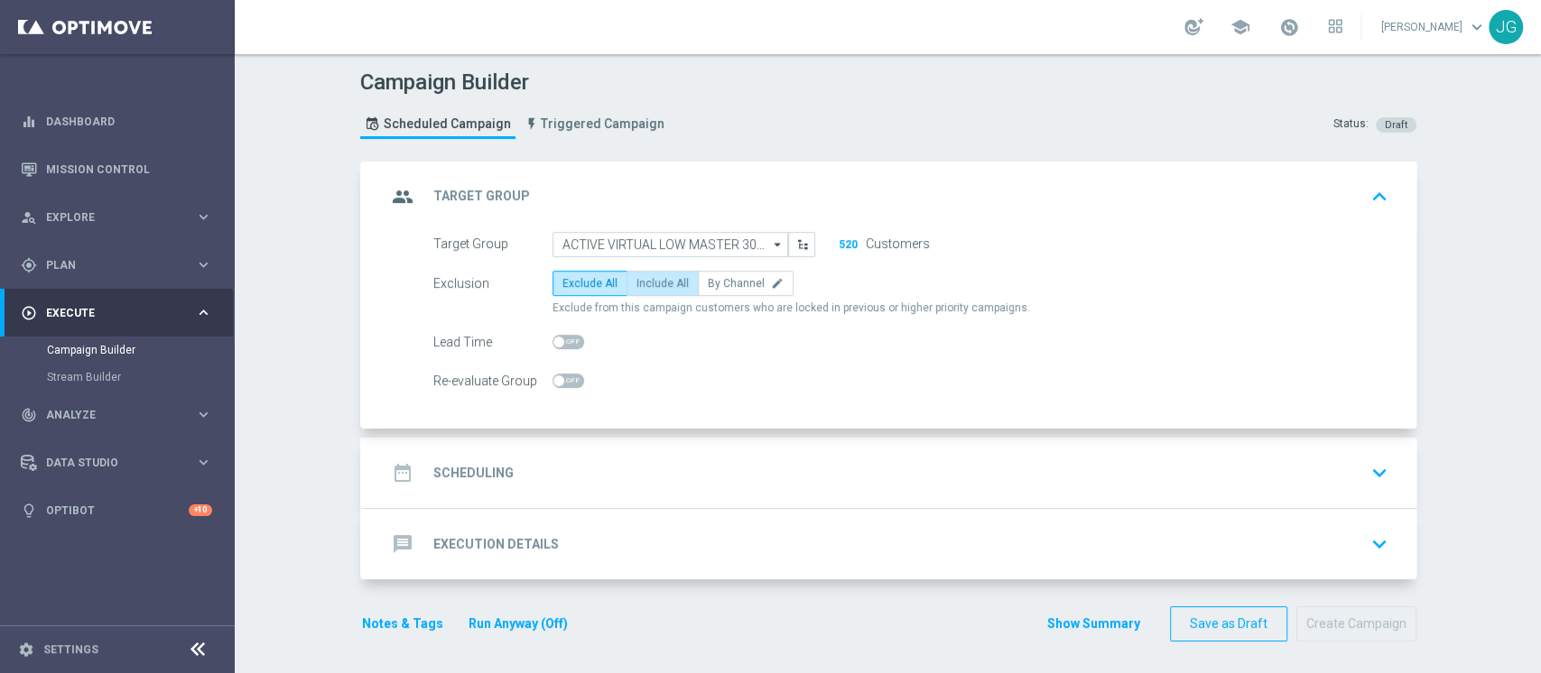
click at [647, 285] on span "Include All" at bounding box center [662, 283] width 52 height 13
click at [647, 285] on input "Include All" at bounding box center [642, 287] width 12 height 12
radio input "true"
click at [758, 458] on div "date_range Scheduling keyboard_arrow_down" at bounding box center [890, 473] width 1008 height 34
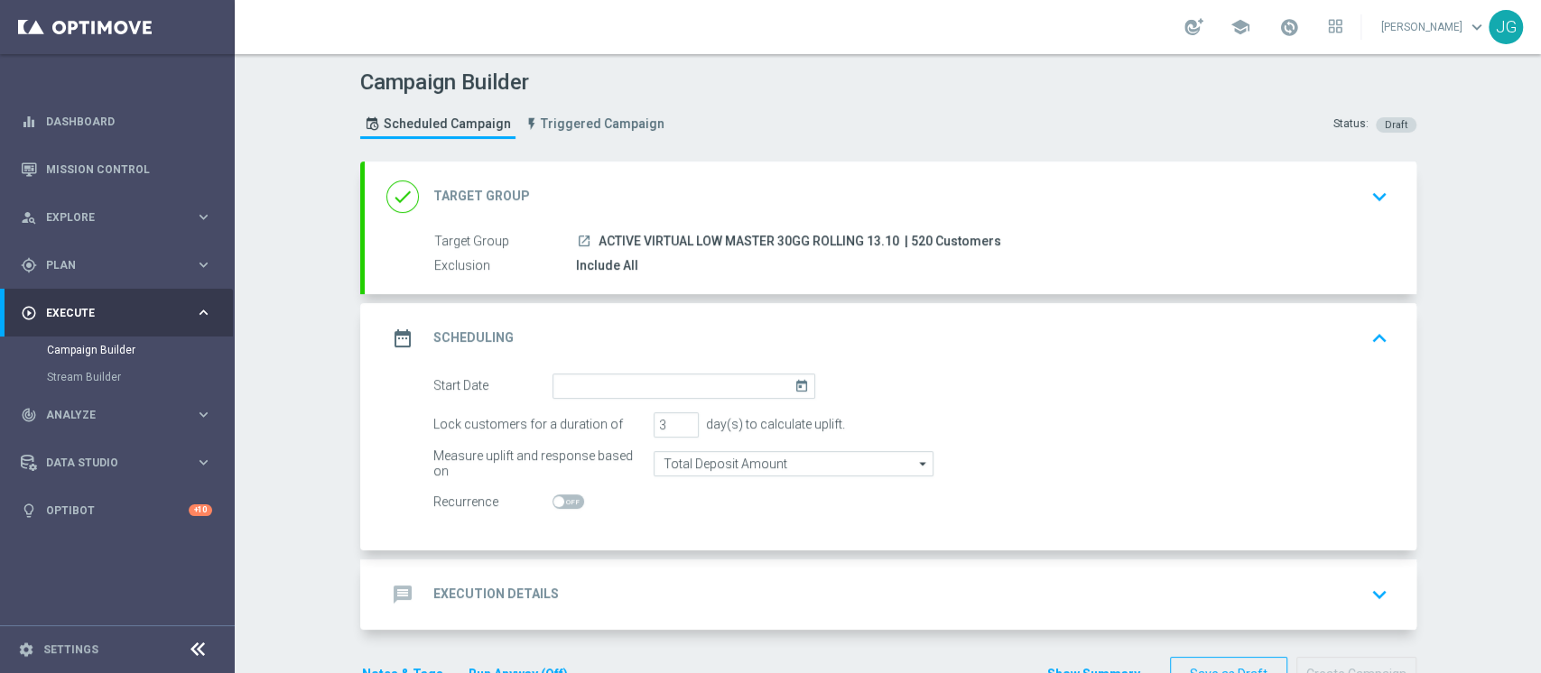
scroll to position [52, 0]
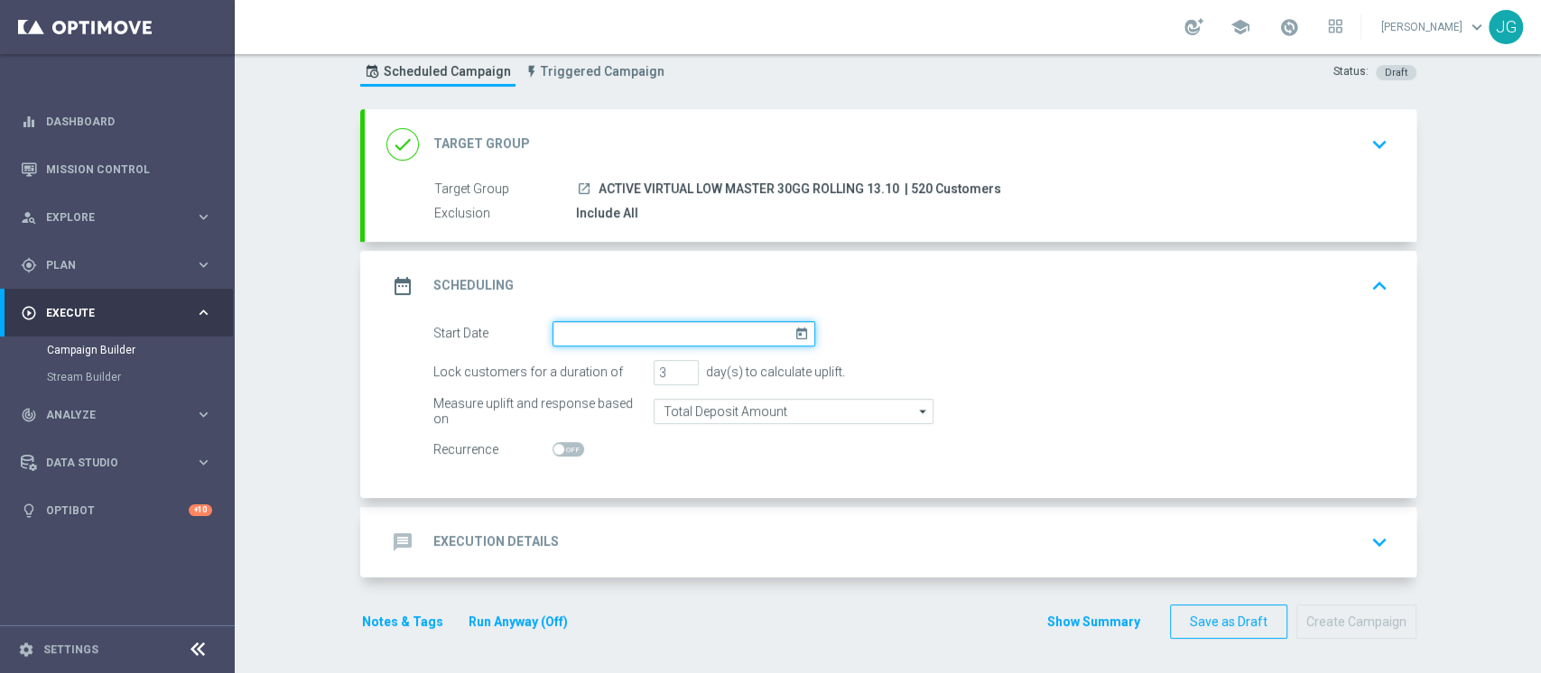
click at [662, 323] on input at bounding box center [683, 333] width 263 height 25
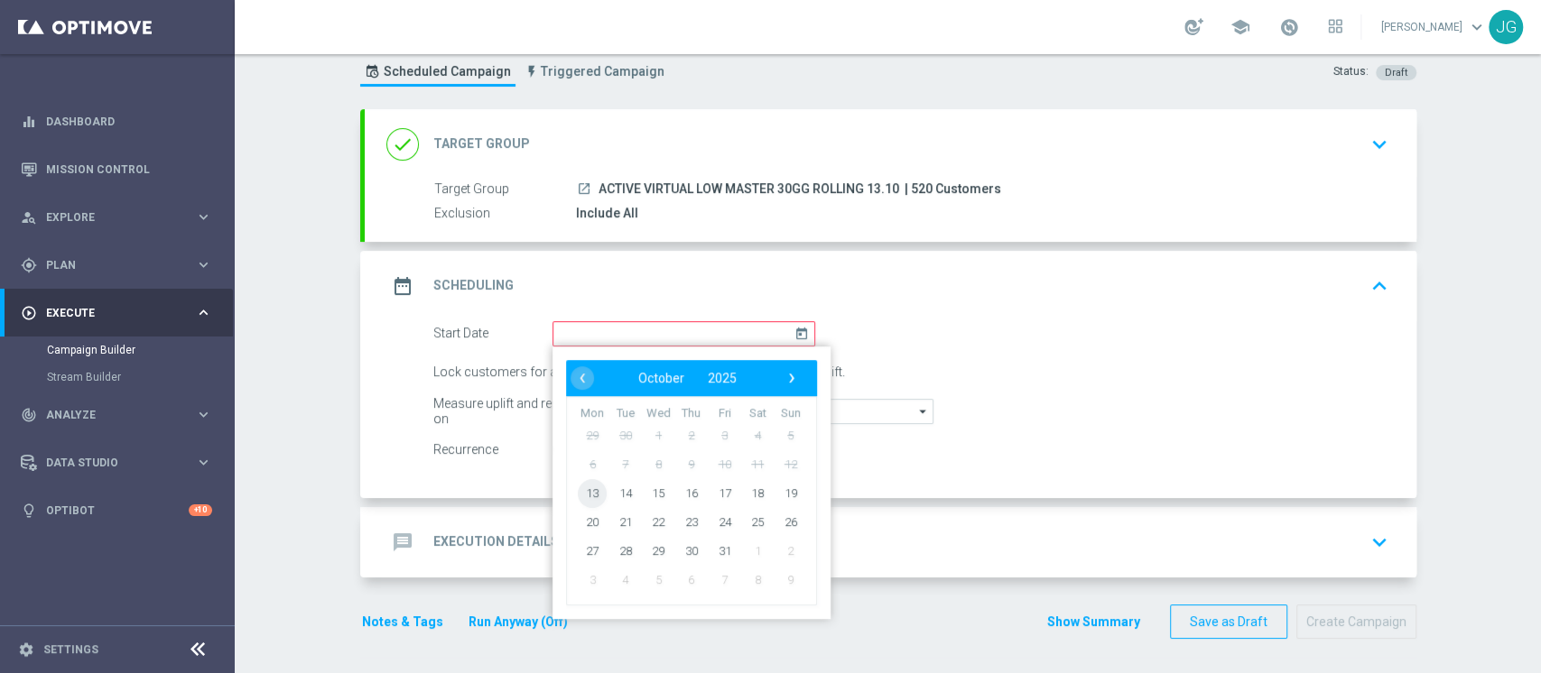
click at [578, 487] on span "13" at bounding box center [592, 492] width 29 height 29
type input "13 Oct 2025"
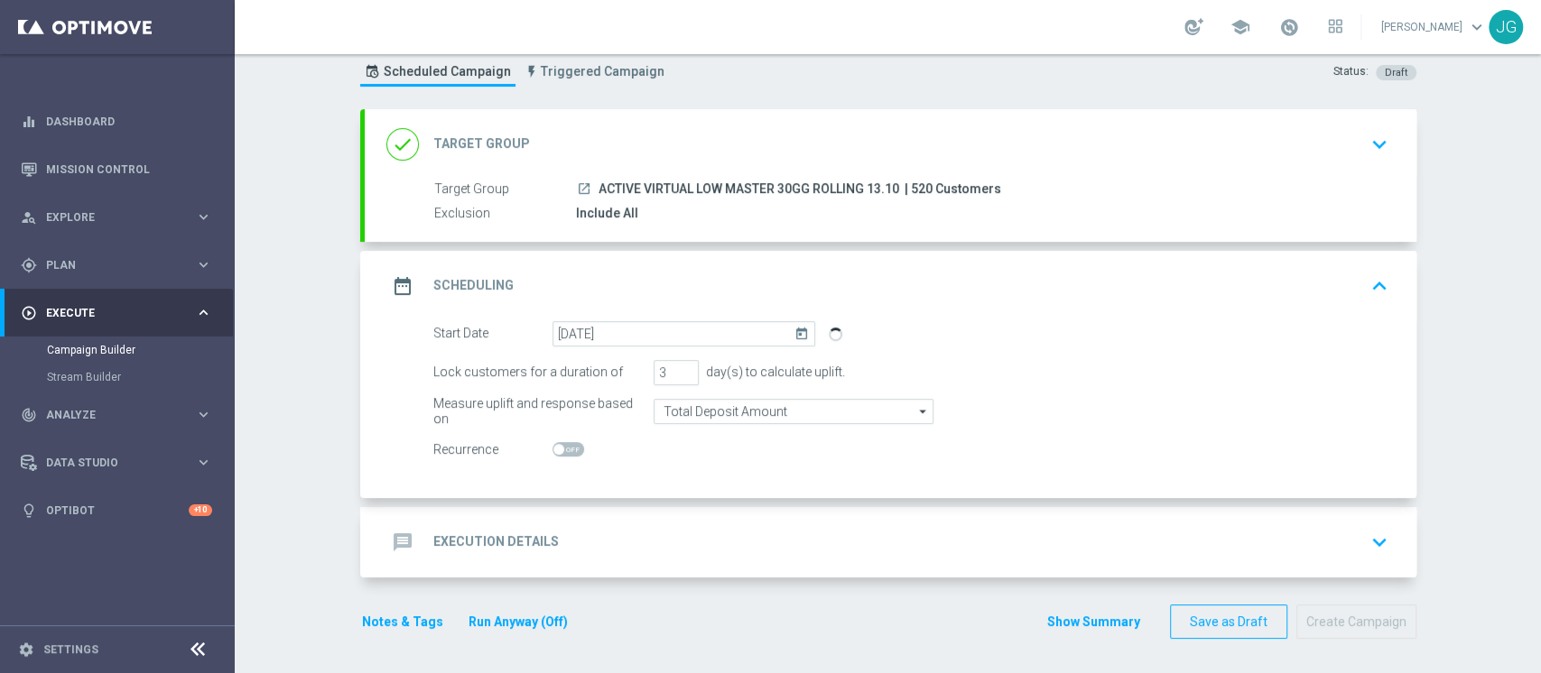
click at [671, 532] on div "message Execution Details keyboard_arrow_down" at bounding box center [890, 542] width 1008 height 34
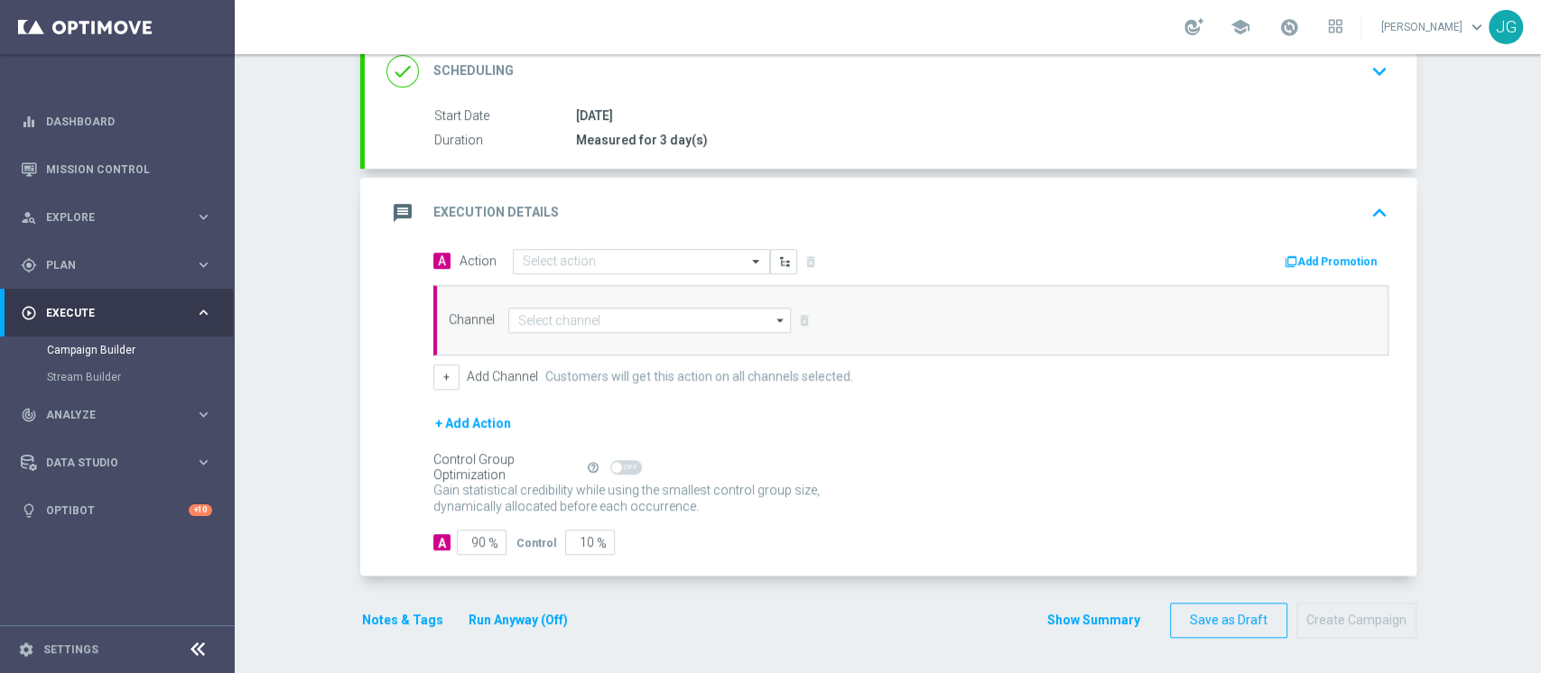
scroll to position [258, 0]
click at [592, 263] on input "text" at bounding box center [623, 262] width 201 height 15
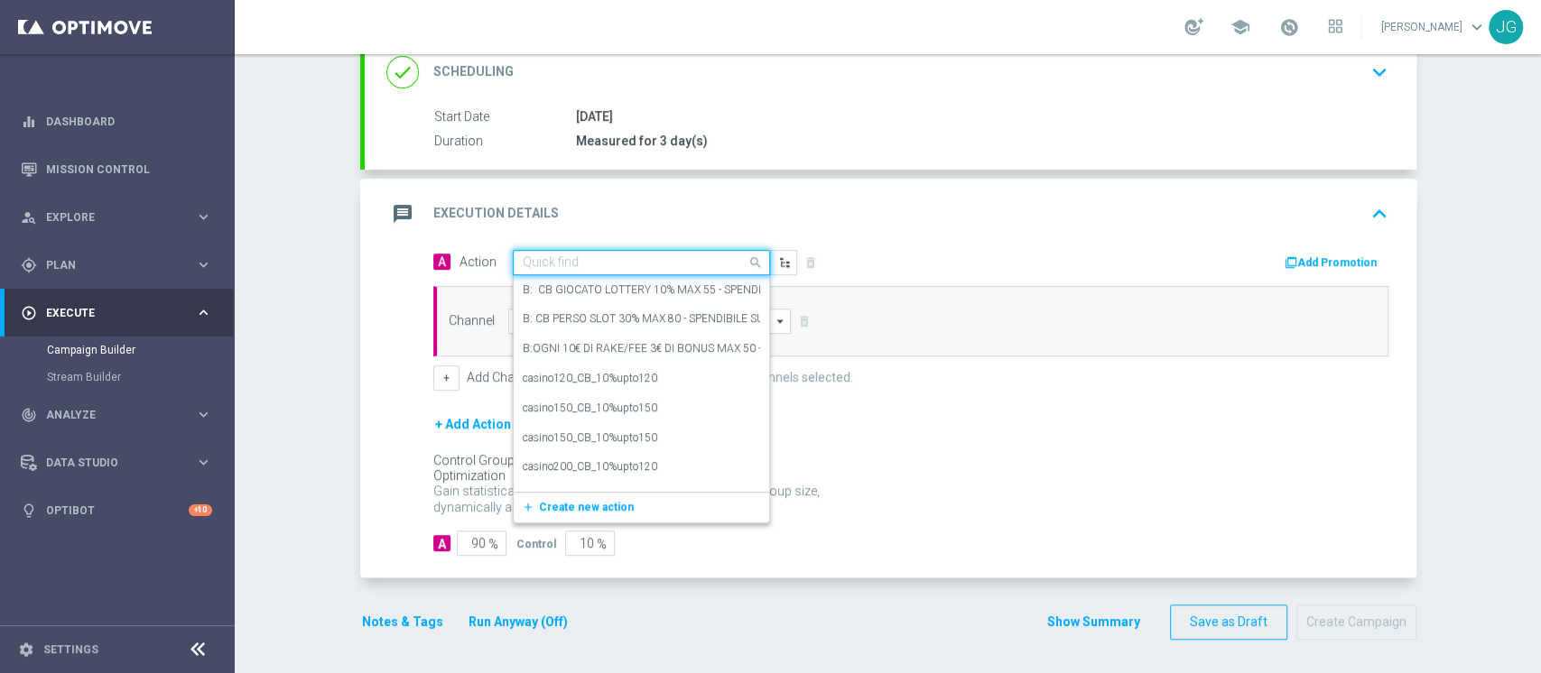
paste input "CB PERSO VIRTUAL 25% MAX 150 O 10% SULLA VINCITA MAX 100€ - SPENDIBILE VIRTUAL"
type input "CB PERSO VIRTUAL 25% MAX 150 O 10% SULLA VINCITA MAX 100€ - SPENDIBILE VIRTUAL"
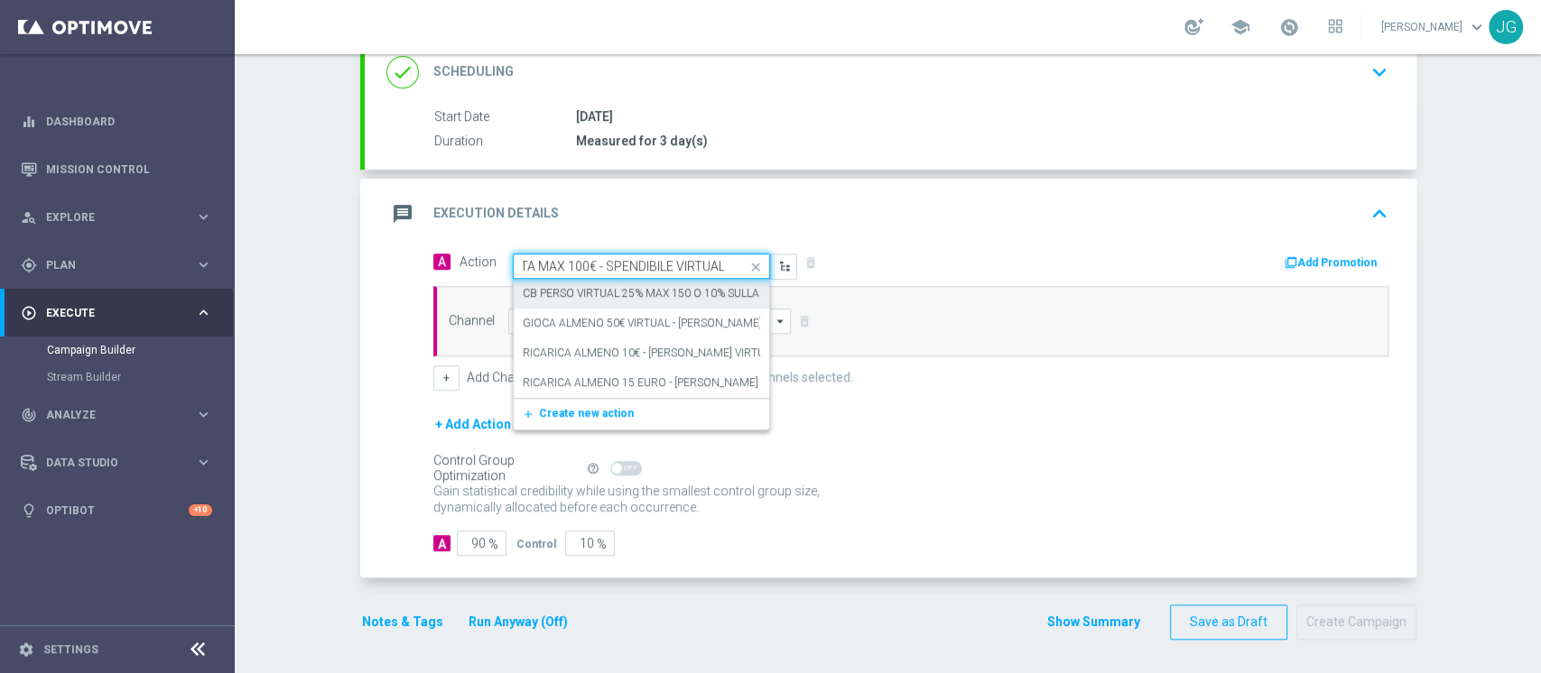
click at [572, 286] on label "CB PERSO VIRTUAL 25% MAX 150 O 10% SULLA VINCITA MAX 100€ - SPENDIBILE VIRTUAL" at bounding box center [745, 293] width 445 height 15
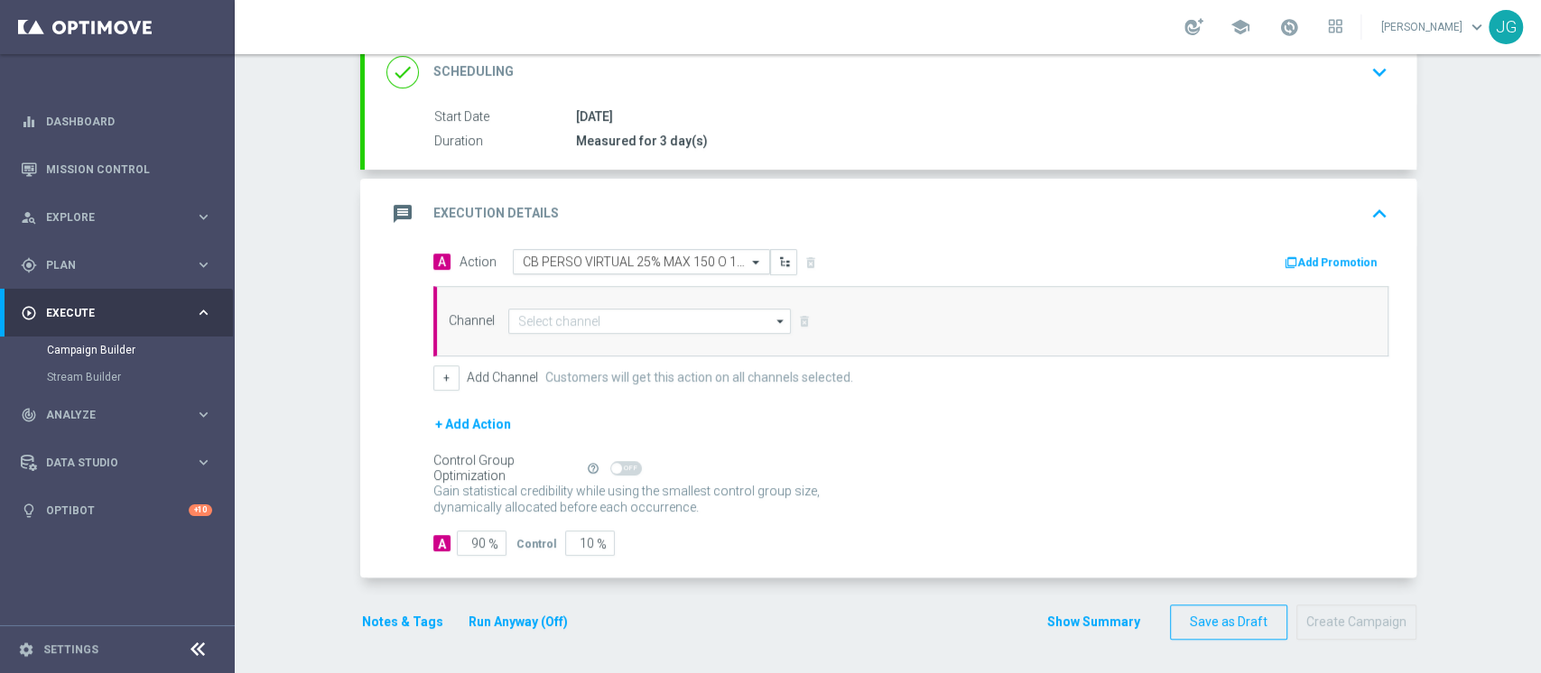
scroll to position [0, 0]
click at [1329, 254] on button "Add Promotion" at bounding box center [1333, 263] width 100 height 20
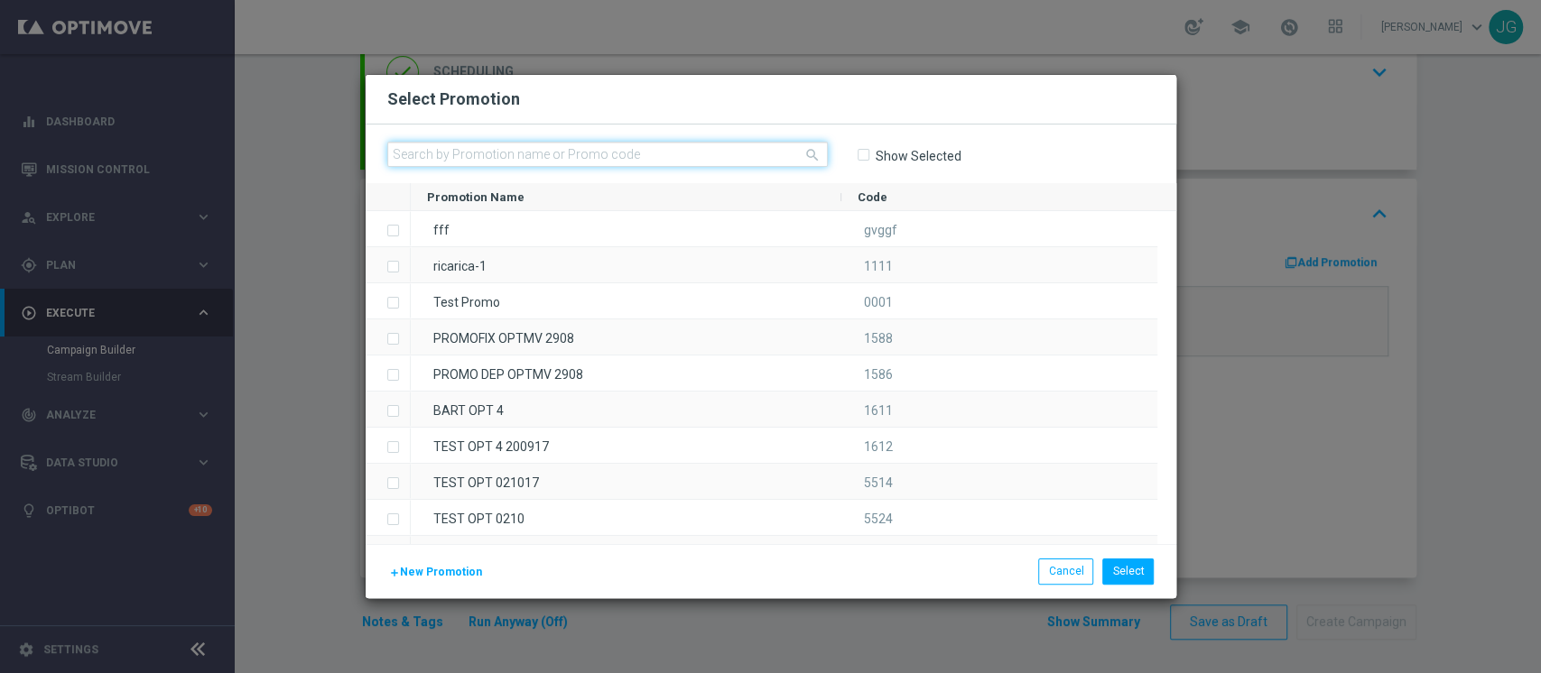
click at [514, 162] on input "text" at bounding box center [607, 154] width 440 height 25
paste input "PRE.SEMPRE13-1"
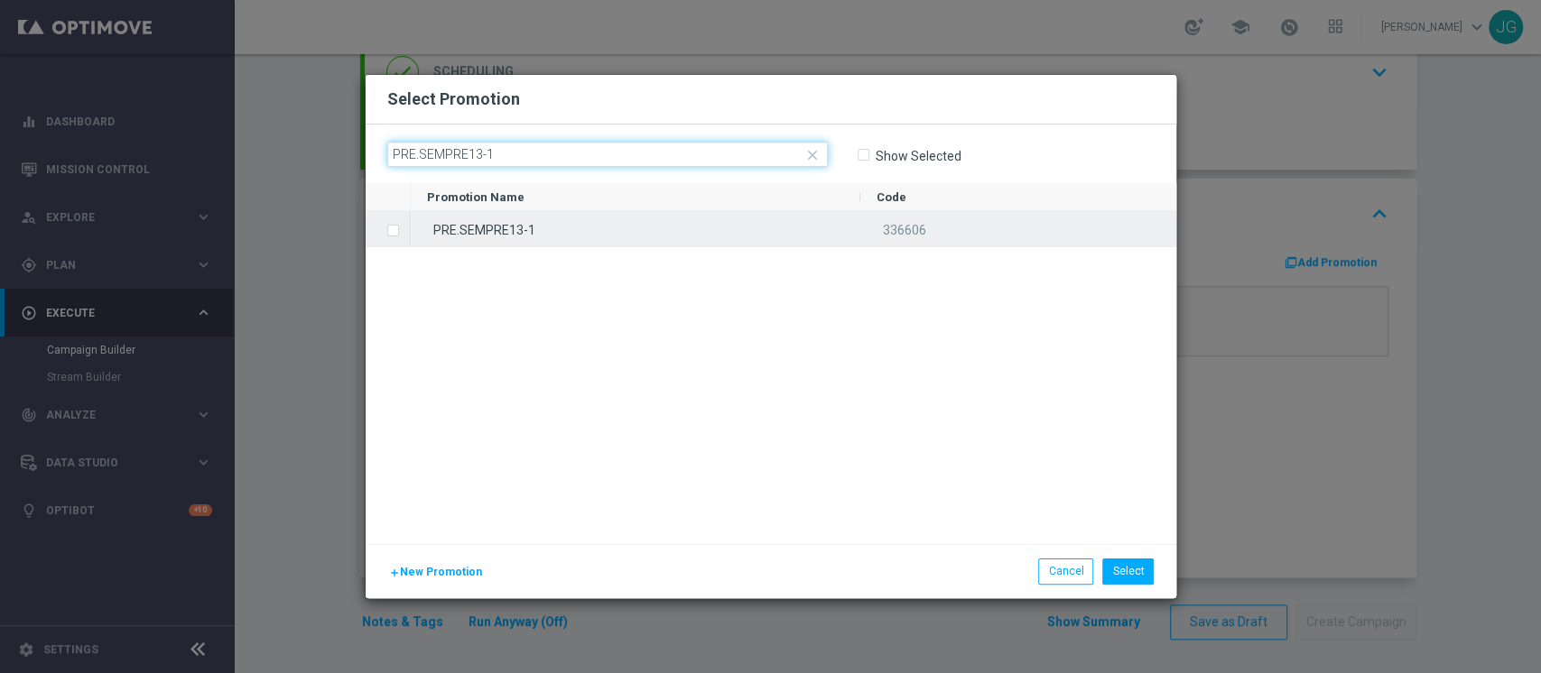
type input "PRE.SEMPRE13-1"
click at [526, 226] on div "PRE.SEMPRE13-1" at bounding box center [635, 228] width 449 height 35
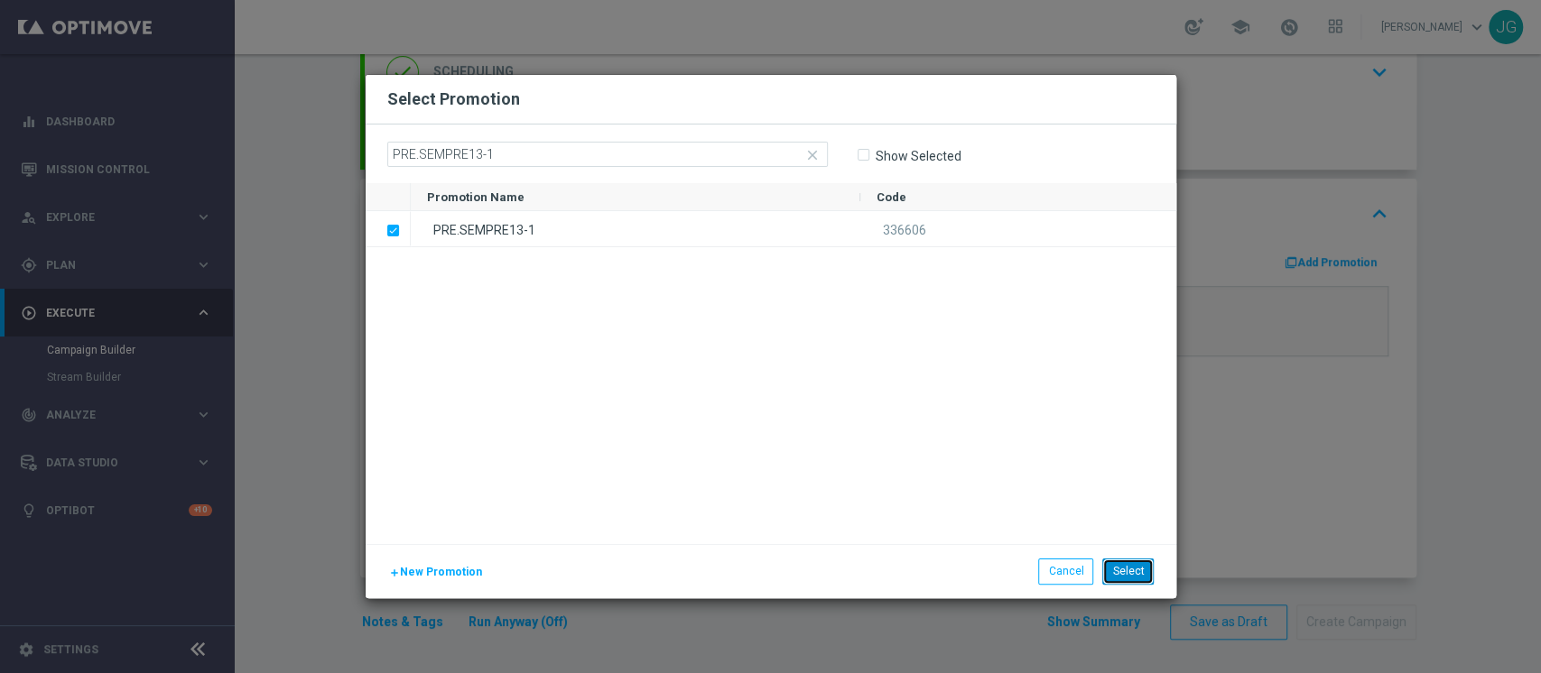
click at [1137, 581] on button "Select" at bounding box center [1127, 571] width 51 height 25
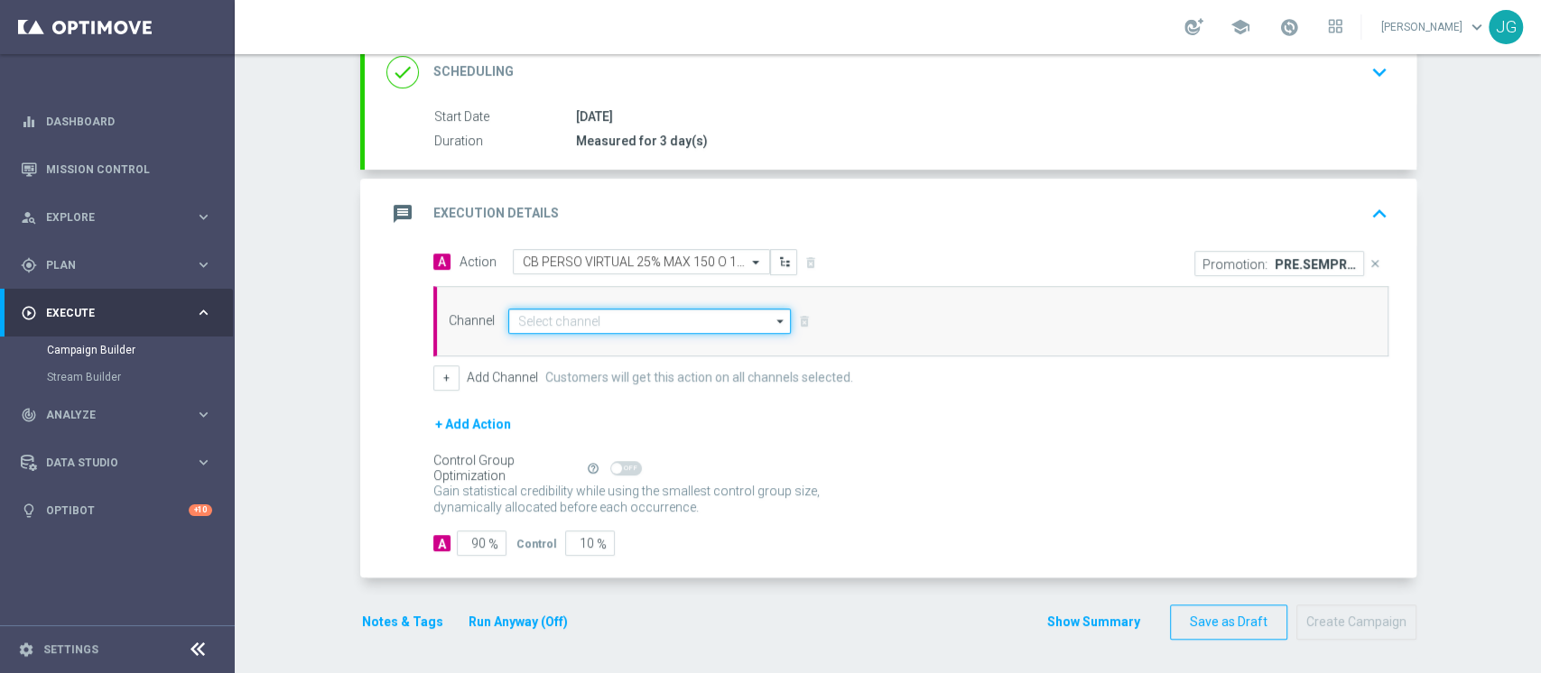
click at [639, 310] on input at bounding box center [649, 321] width 283 height 25
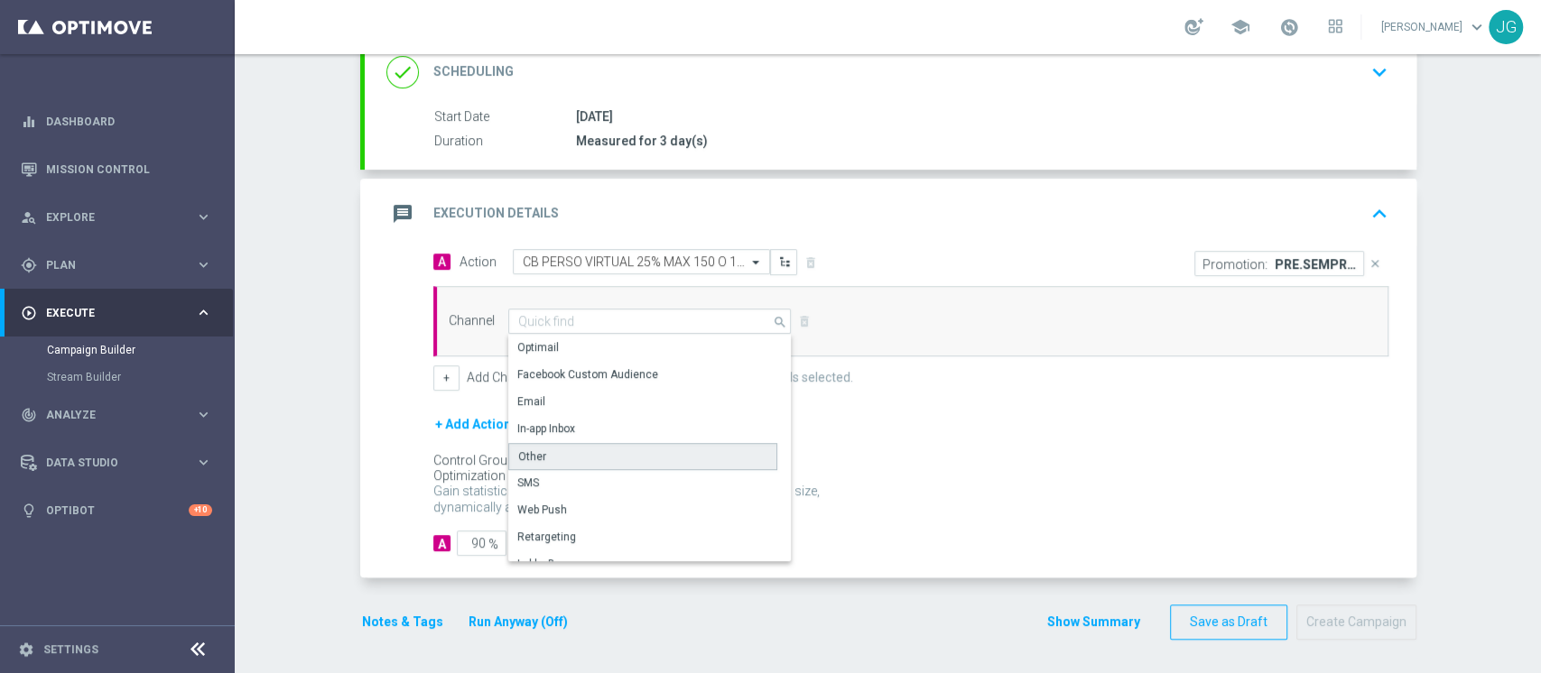
click at [549, 455] on div "Other" at bounding box center [642, 456] width 269 height 27
type input "Other"
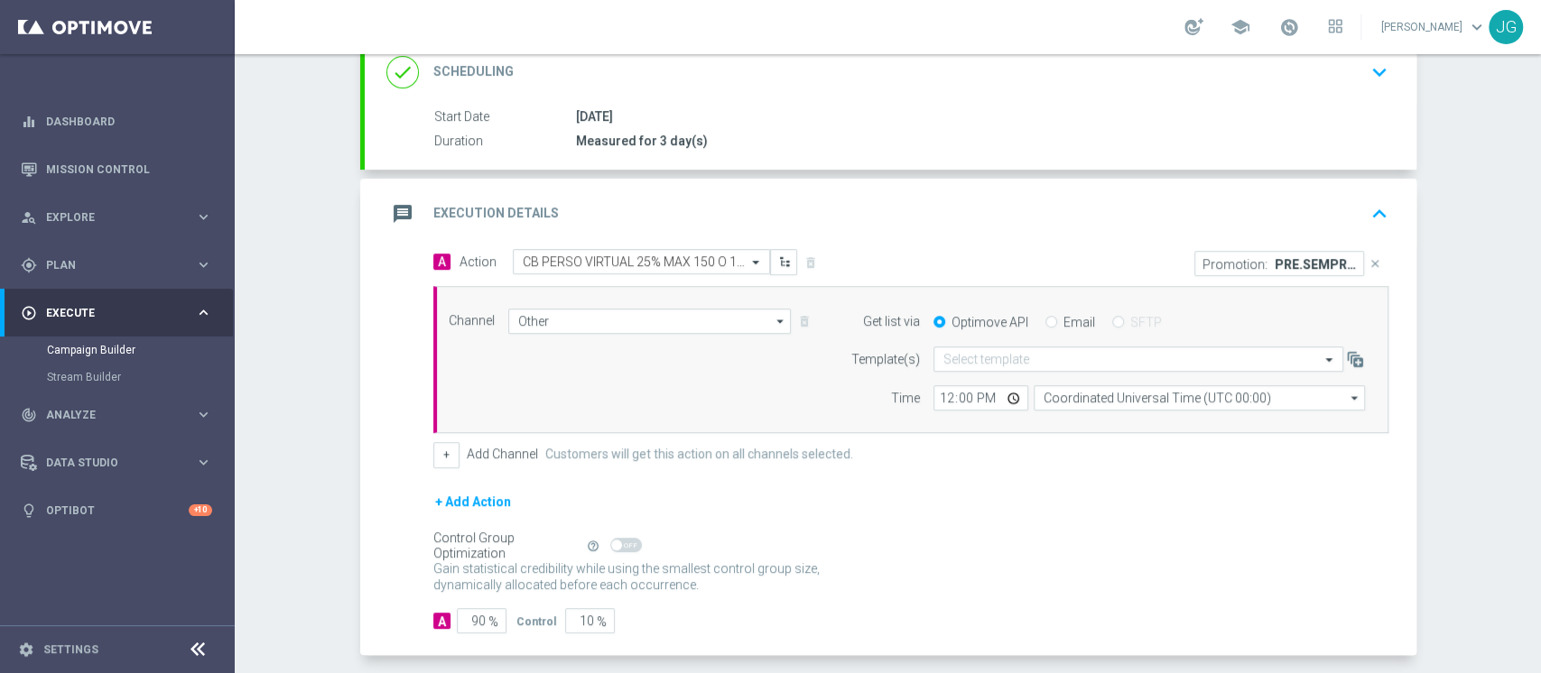
click at [1045, 320] on input "Email" at bounding box center [1051, 324] width 12 height 12
radio input "true"
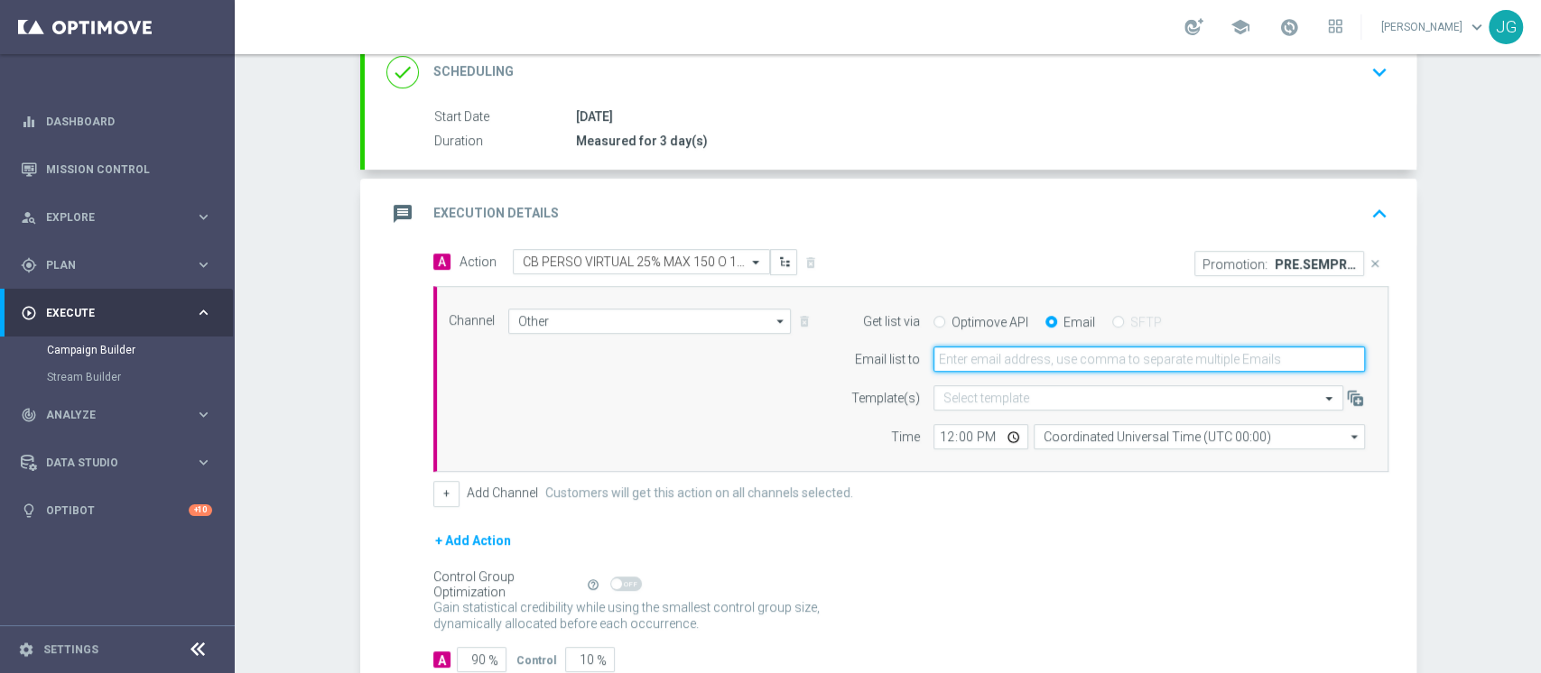
click at [1042, 363] on input "email" at bounding box center [1148, 359] width 431 height 25
type input "jennyffer.gonzalez@sisal.it"
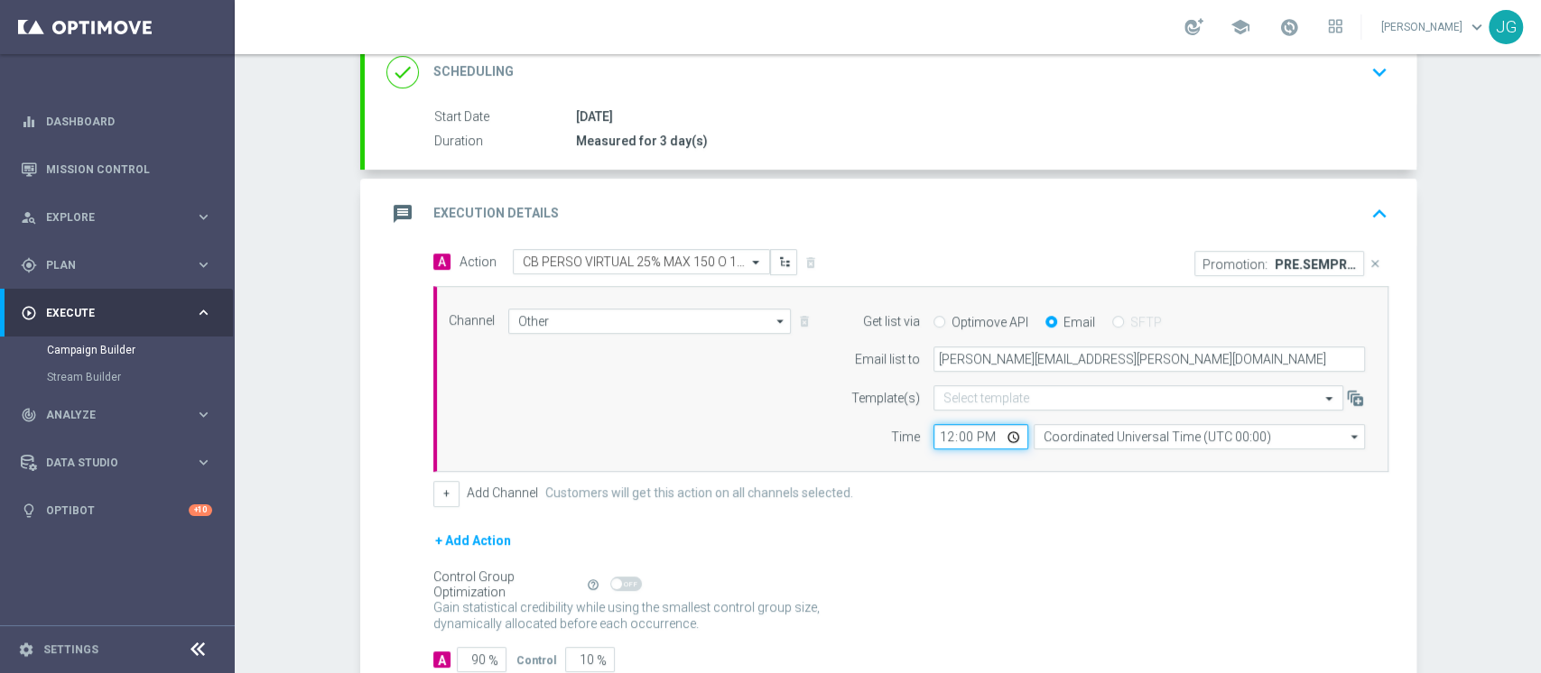
click at [1004, 439] on input "12:00" at bounding box center [980, 436] width 95 height 25
type input "18:00"
click at [1152, 203] on div "message Execution Details keyboard_arrow_up" at bounding box center [890, 214] width 1008 height 34
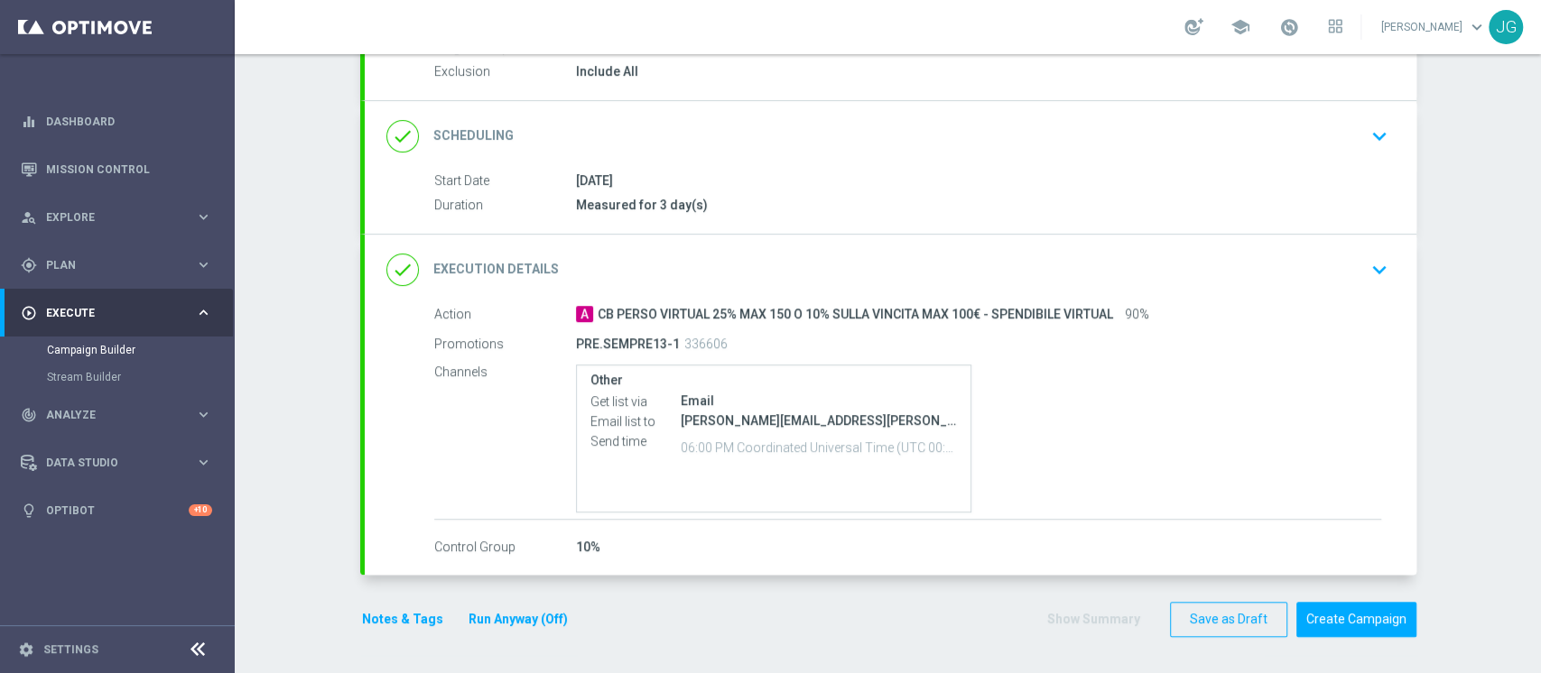
scroll to position [192, 0]
click at [385, 621] on button "Notes & Tags" at bounding box center [402, 622] width 85 height 23
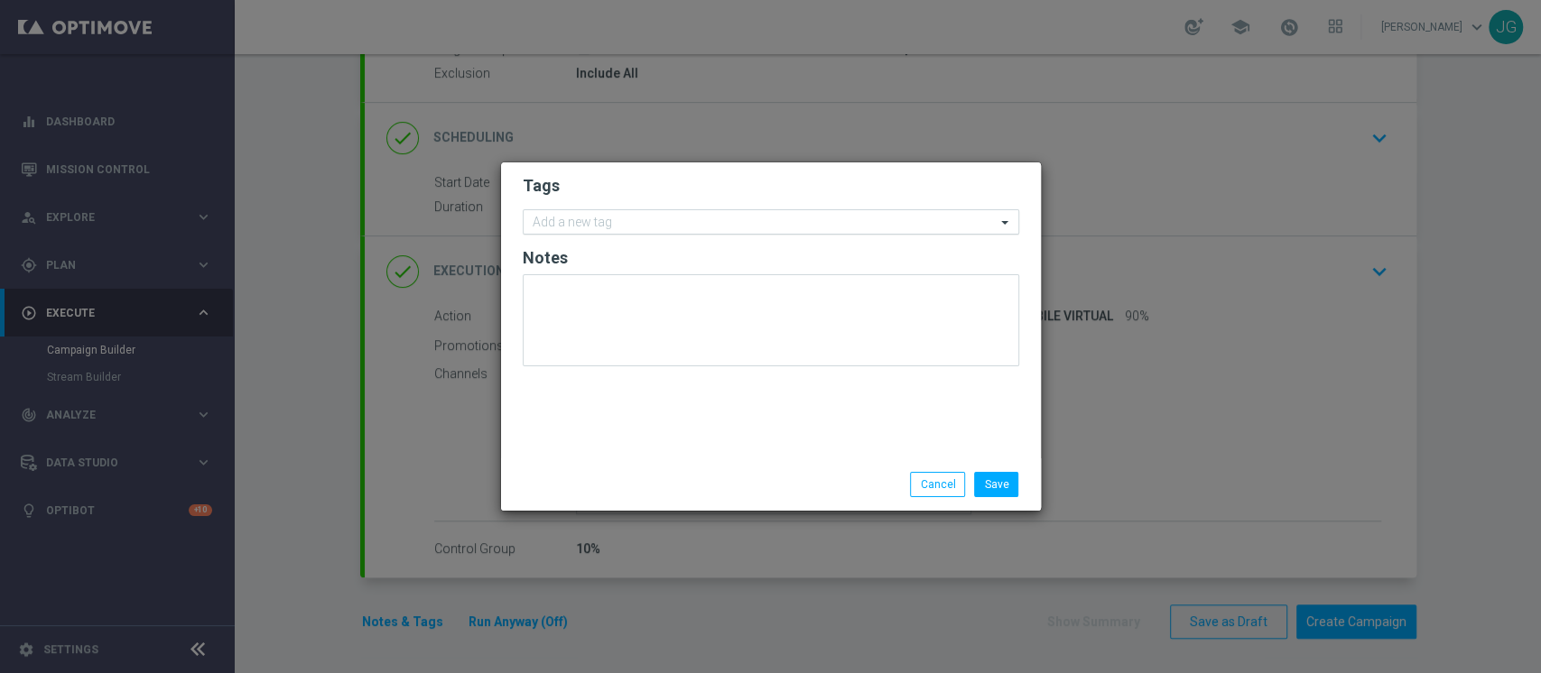
click at [621, 224] on input "text" at bounding box center [763, 223] width 463 height 15
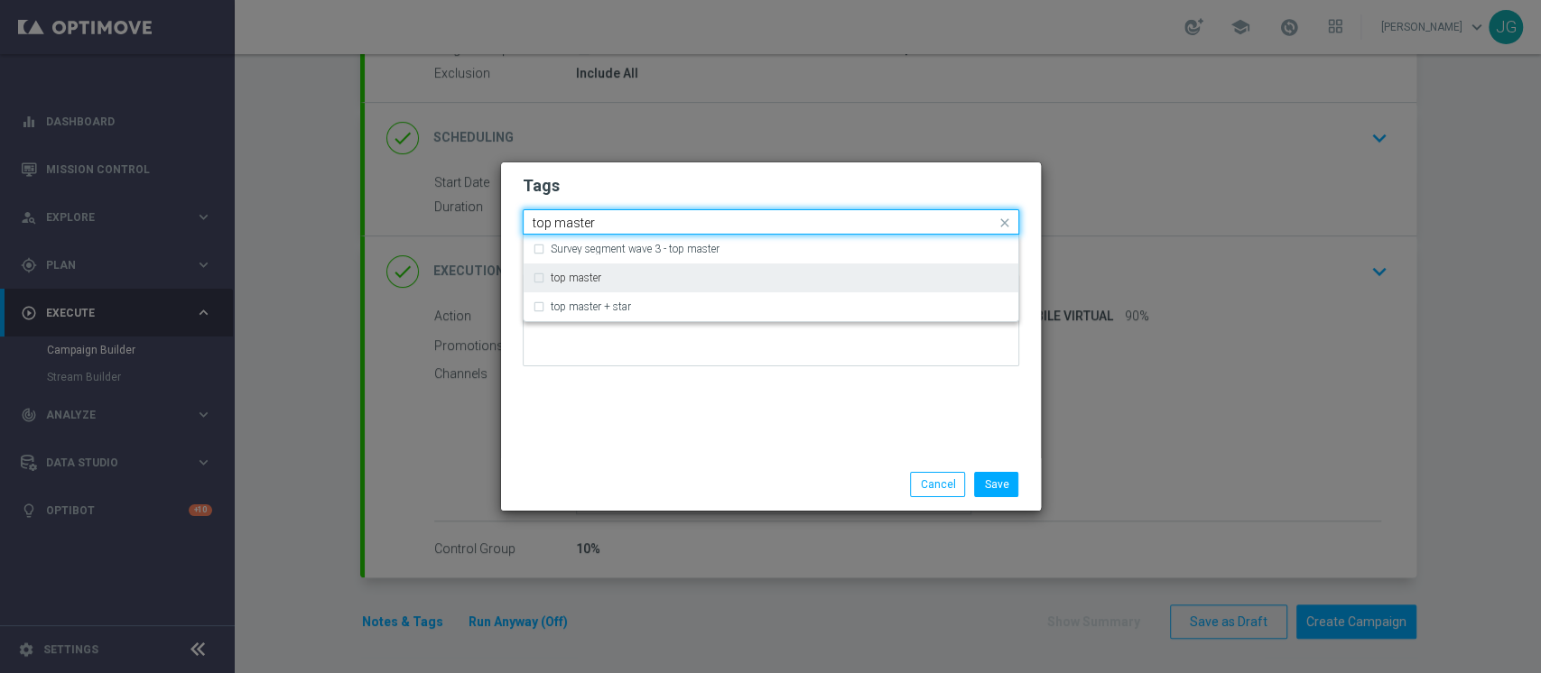
click at [574, 274] on label "top master" at bounding box center [576, 278] width 51 height 11
type input "top master"
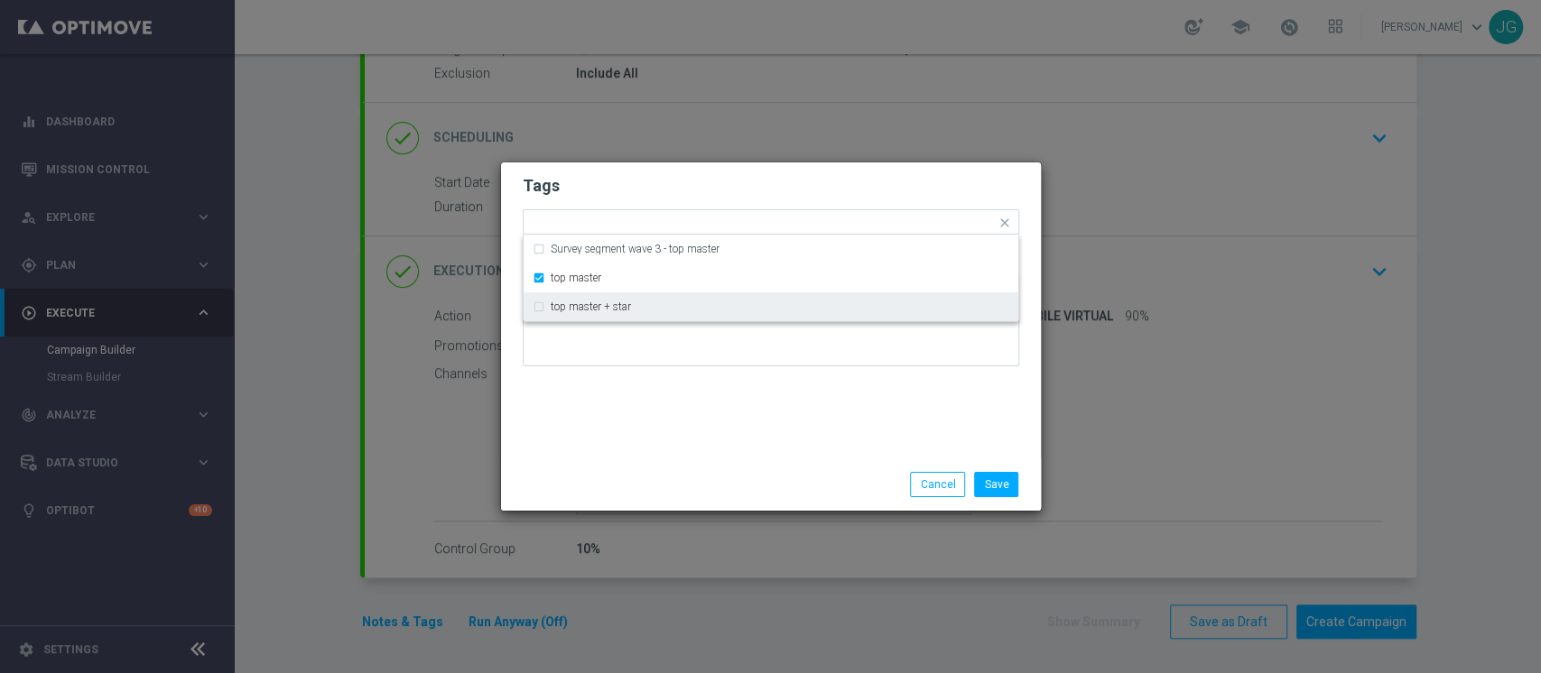
click at [671, 412] on div "Tags Quick find × top master Survey segment wave 3 - top master top master top …" at bounding box center [771, 310] width 540 height 296
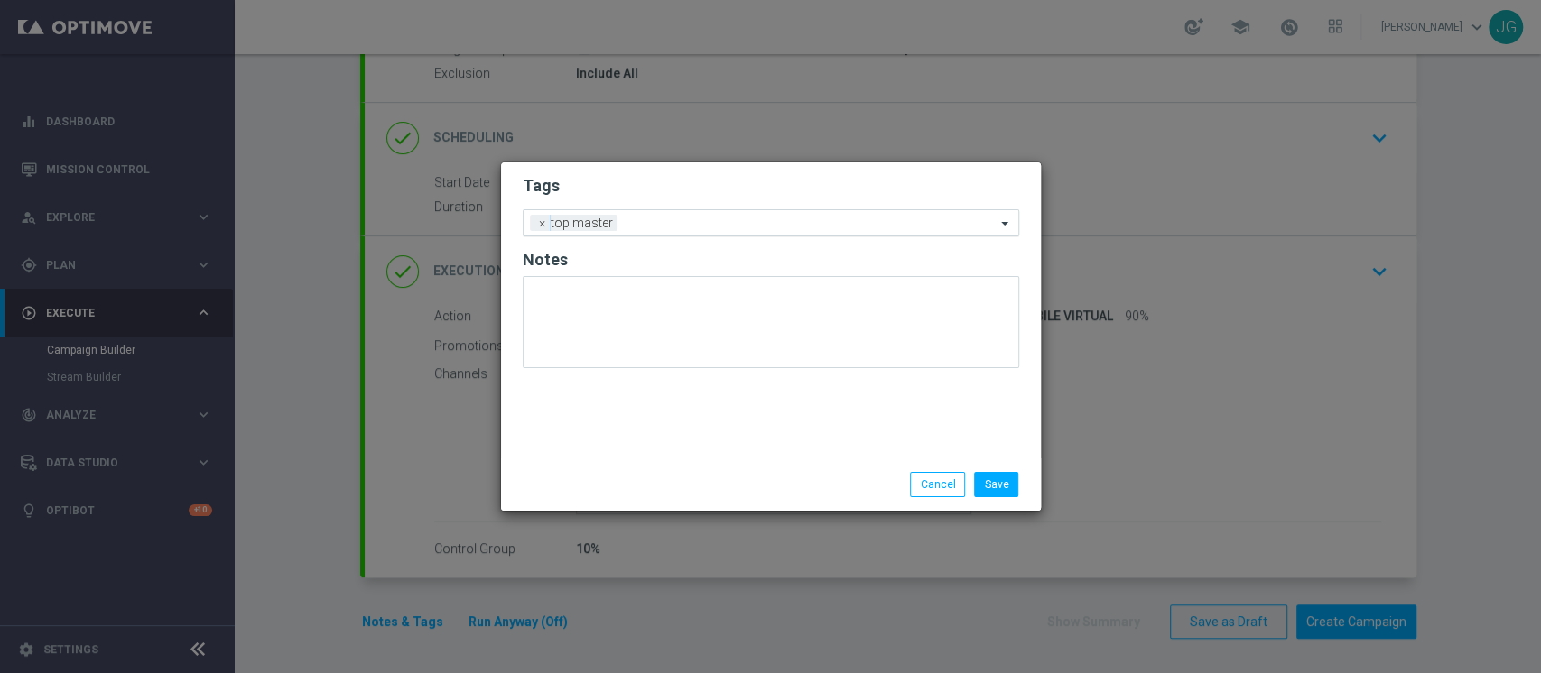
click at [721, 227] on input "text" at bounding box center [810, 224] width 371 height 15
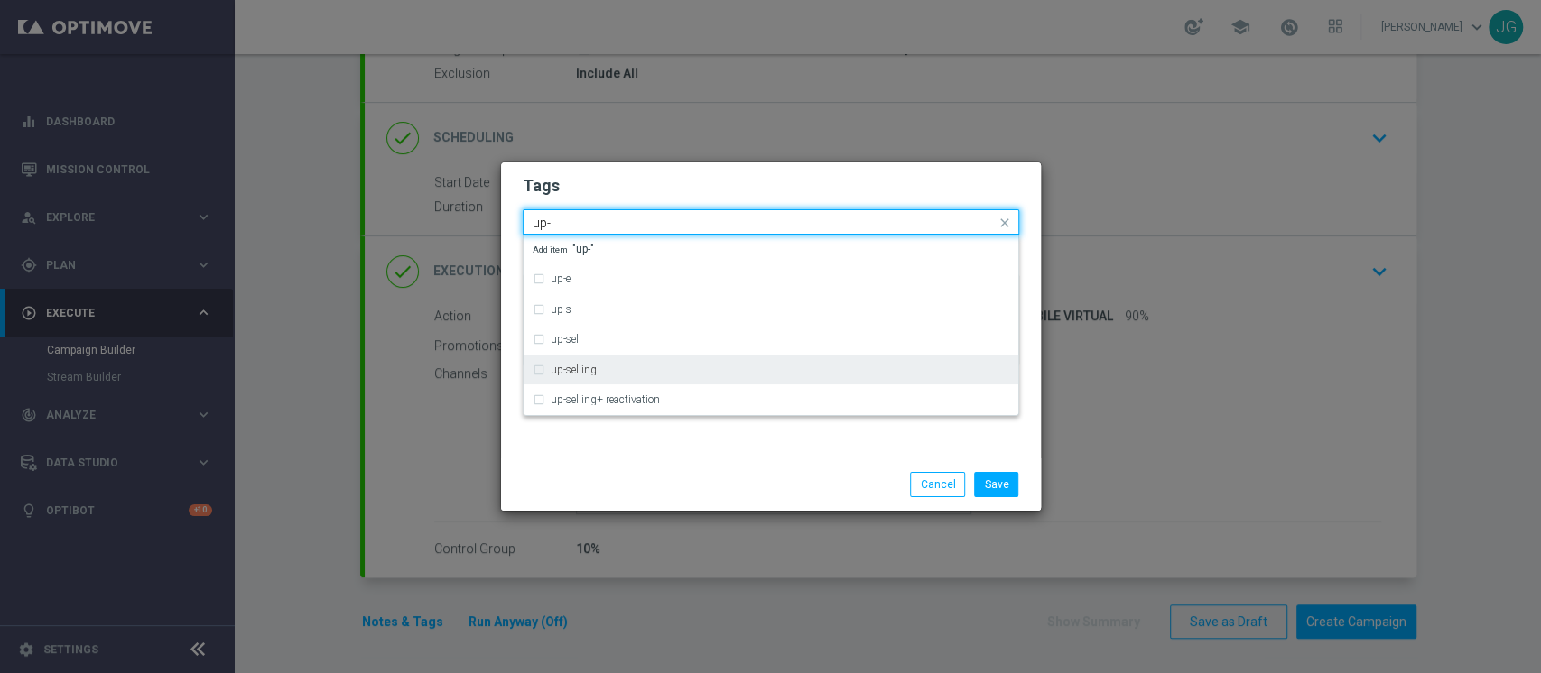
click at [584, 365] on label "up-selling" at bounding box center [574, 370] width 46 height 11
type input "up-"
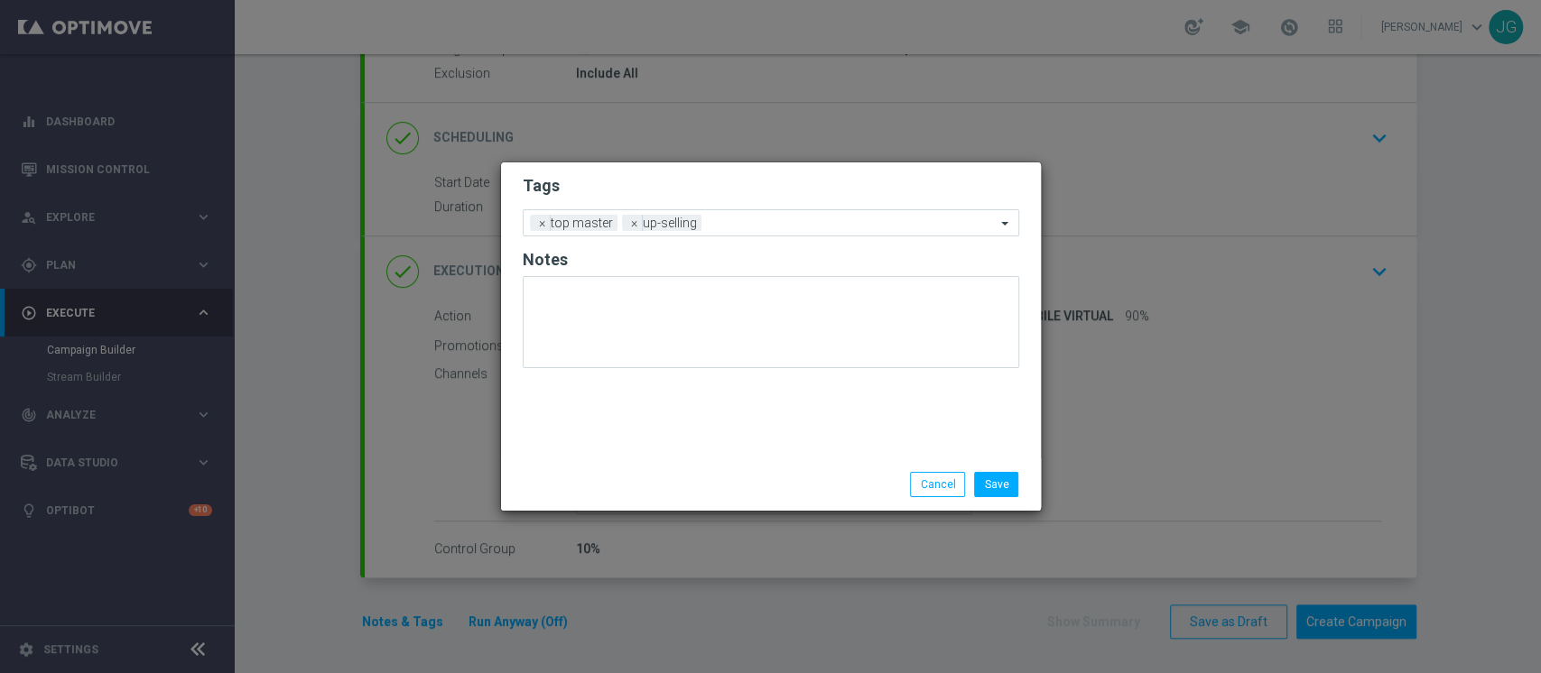
click at [640, 484] on div "Save Cancel" at bounding box center [770, 484] width 523 height 25
click at [751, 229] on input "text" at bounding box center [851, 224] width 287 height 15
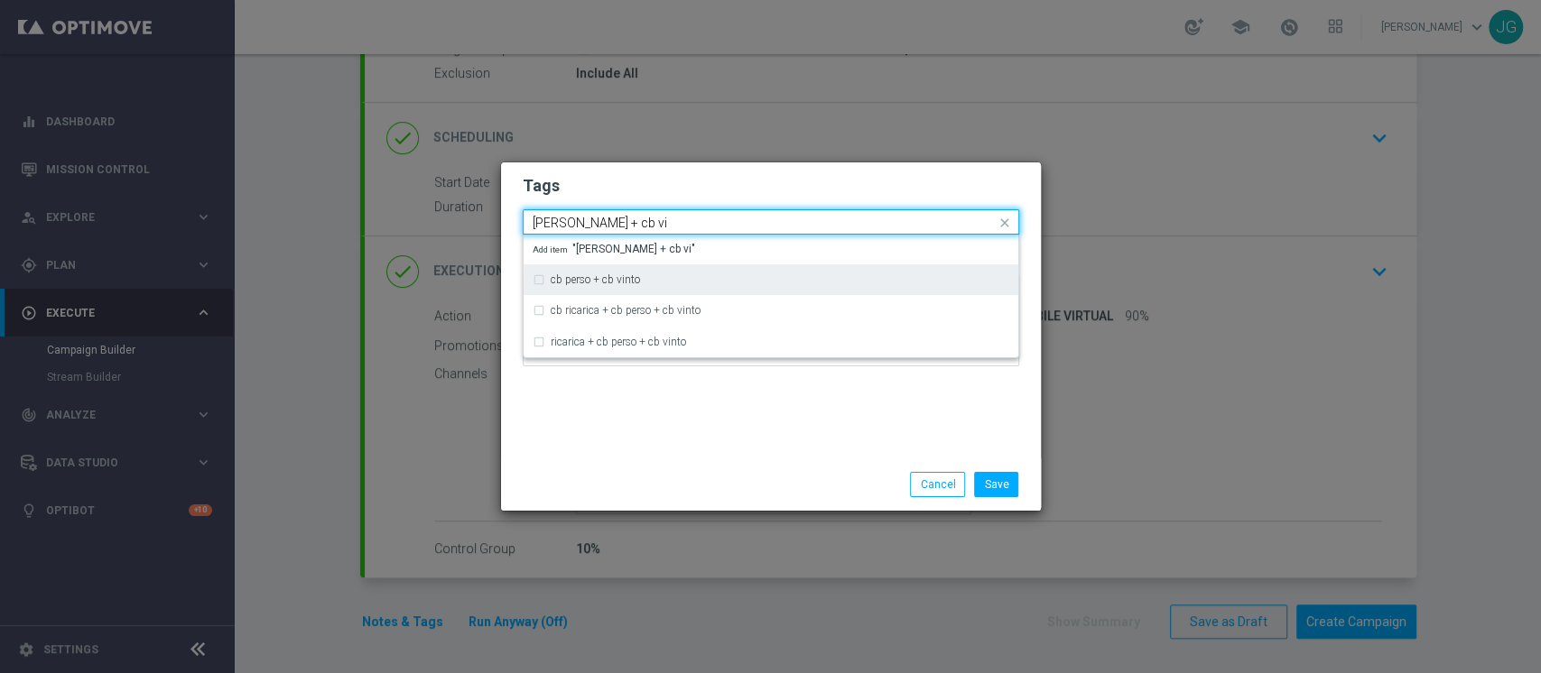
click at [641, 266] on div "cb perso + cb vinto" at bounding box center [770, 279] width 477 height 29
type input "cb perso + cb vi"
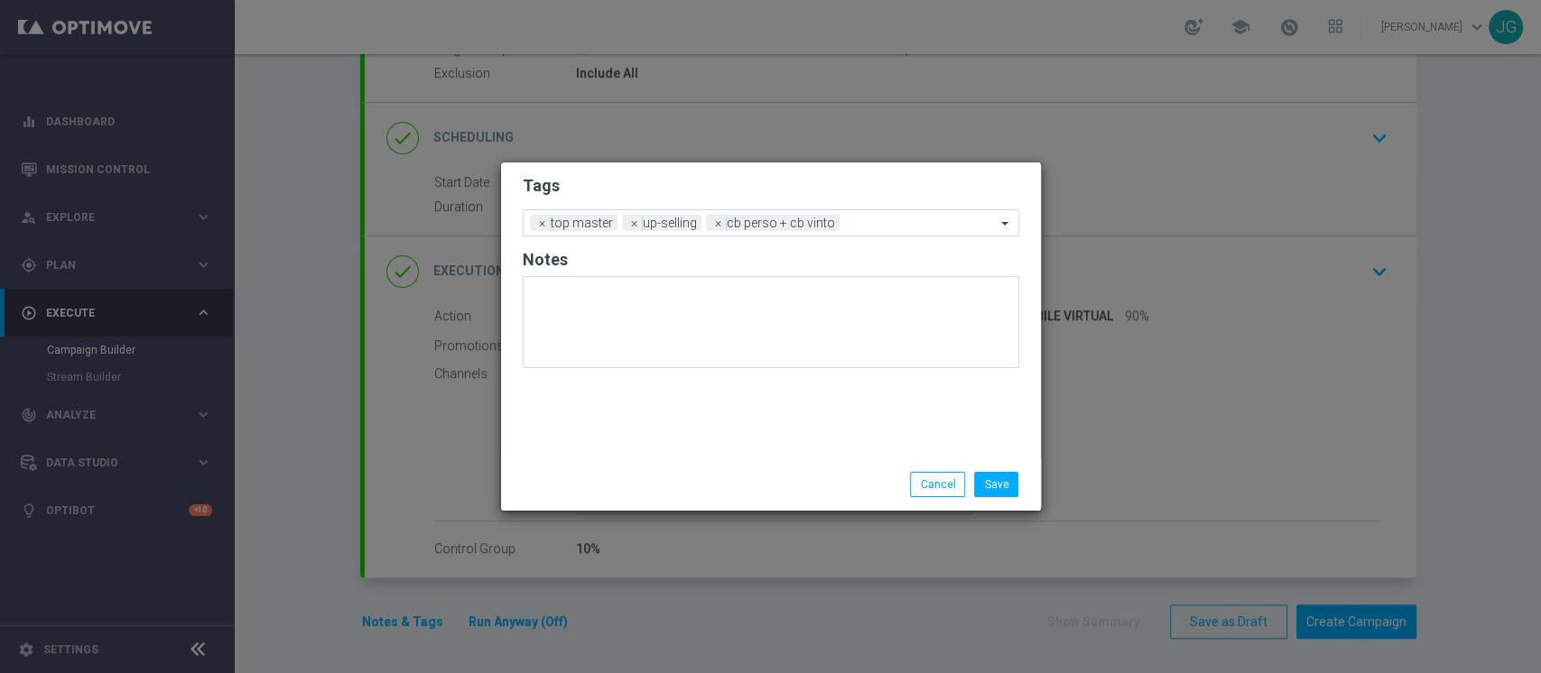
click at [751, 479] on div "Save Cancel" at bounding box center [857, 484] width 349 height 25
click at [857, 232] on div at bounding box center [920, 226] width 152 height 18
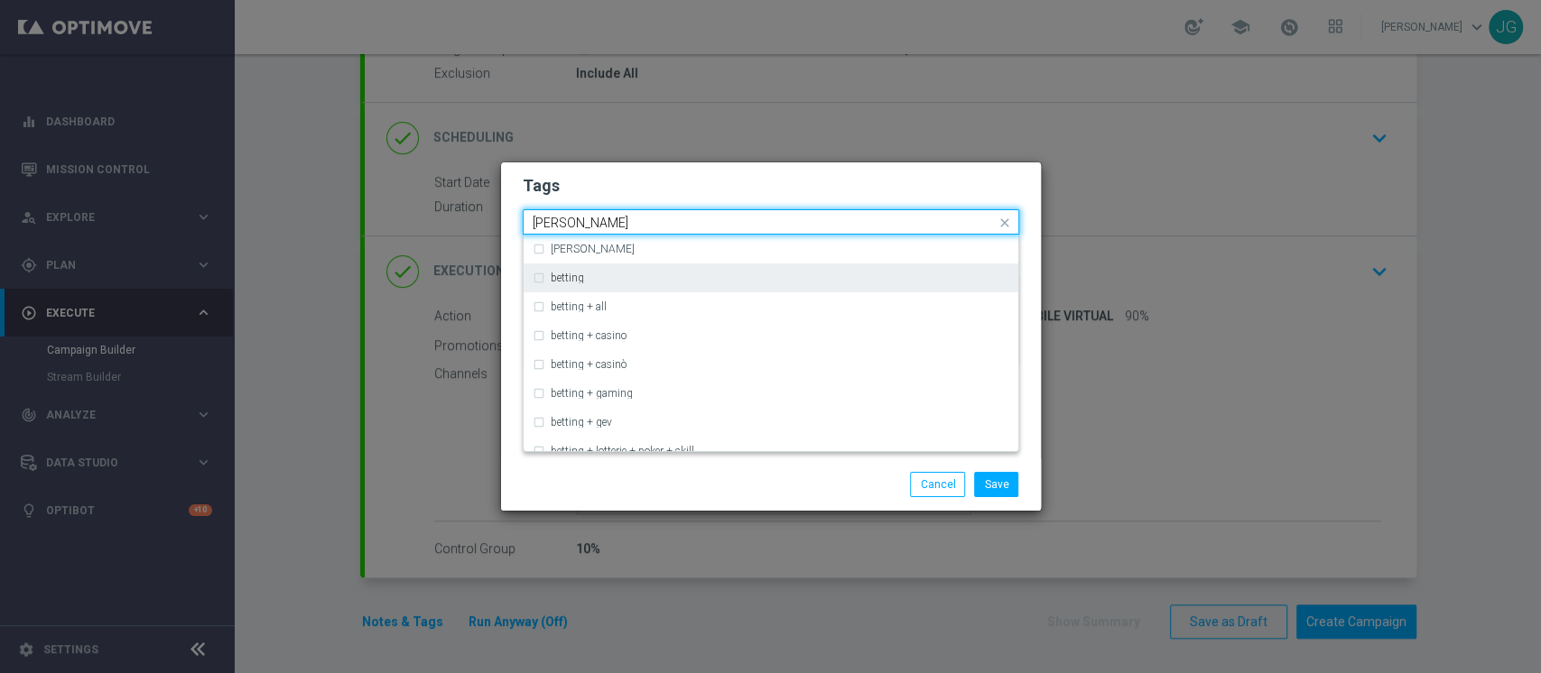
click at [688, 277] on div "betting" at bounding box center [780, 278] width 458 height 11
type input "[PERSON_NAME]"
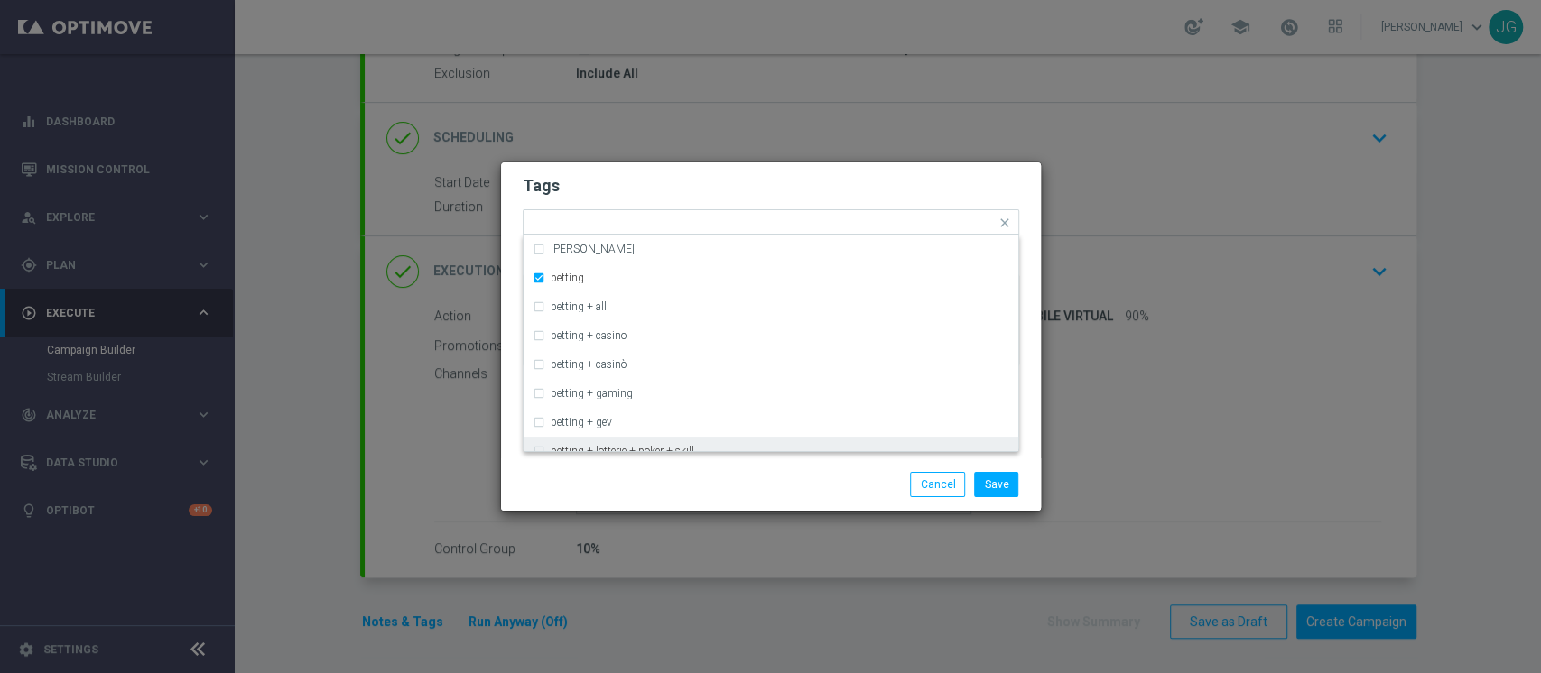
click at [794, 482] on div "Save Cancel" at bounding box center [857, 484] width 349 height 25
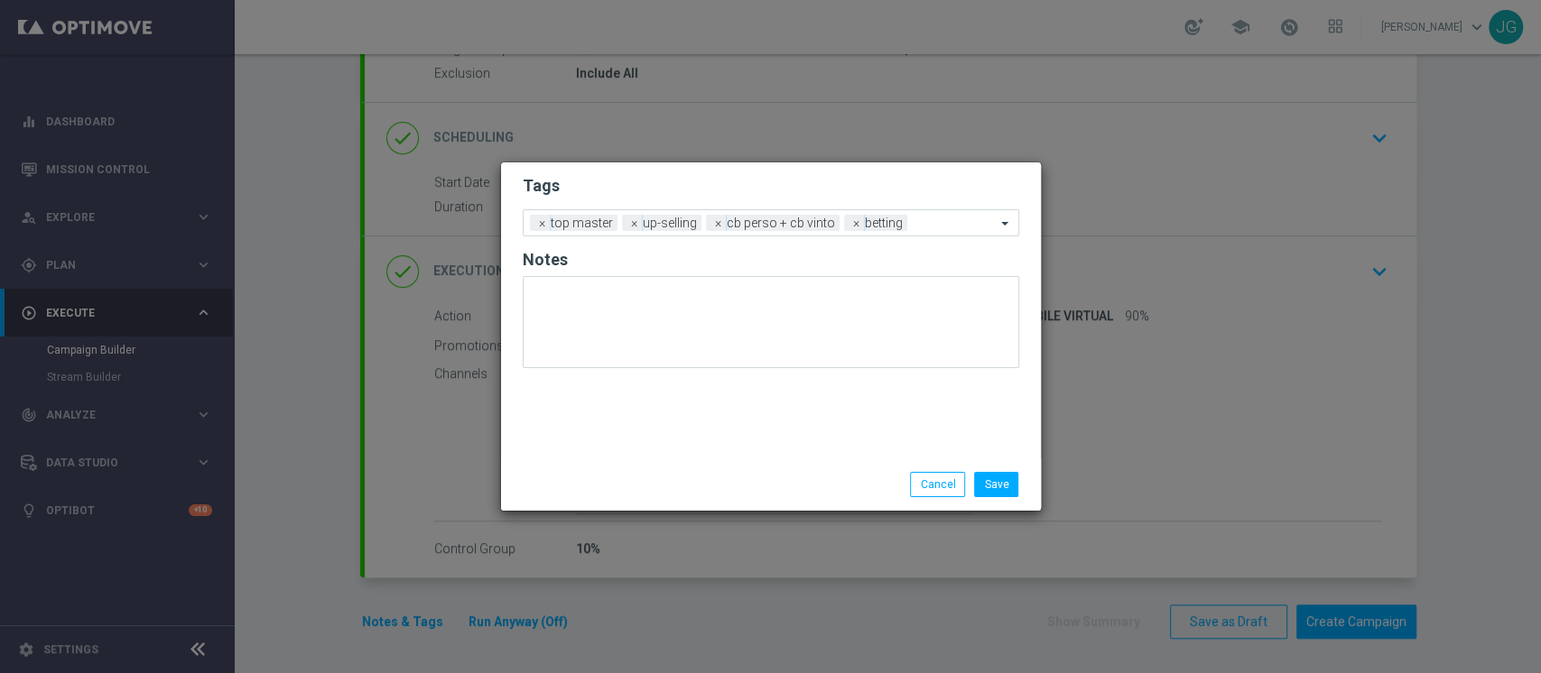
click at [921, 237] on form "Tags Add a new tag × top master × up-selling × cb perso + cb vinto × betting No…" at bounding box center [771, 276] width 496 height 211
click at [940, 230] on div at bounding box center [954, 226] width 84 height 18
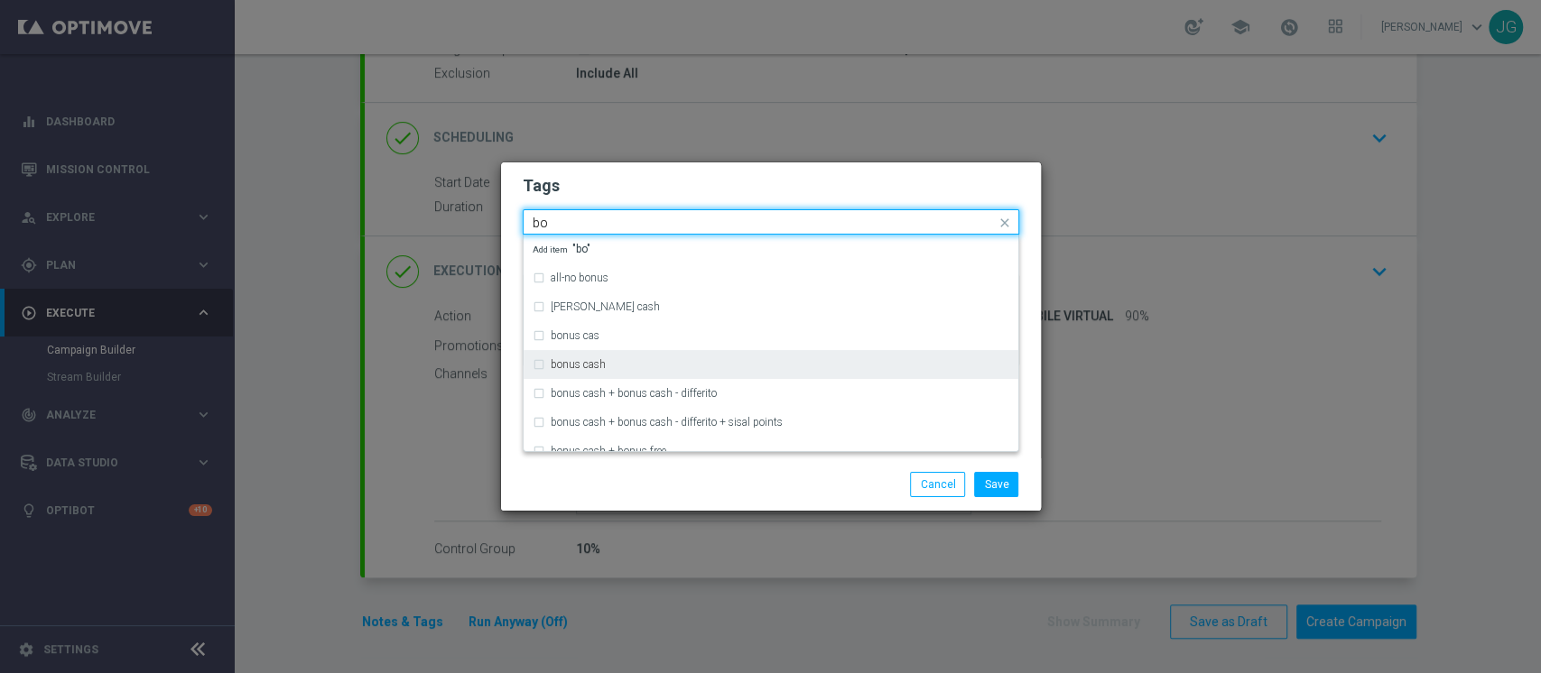
click at [597, 362] on label "bonus cash" at bounding box center [578, 364] width 55 height 11
type input "bo"
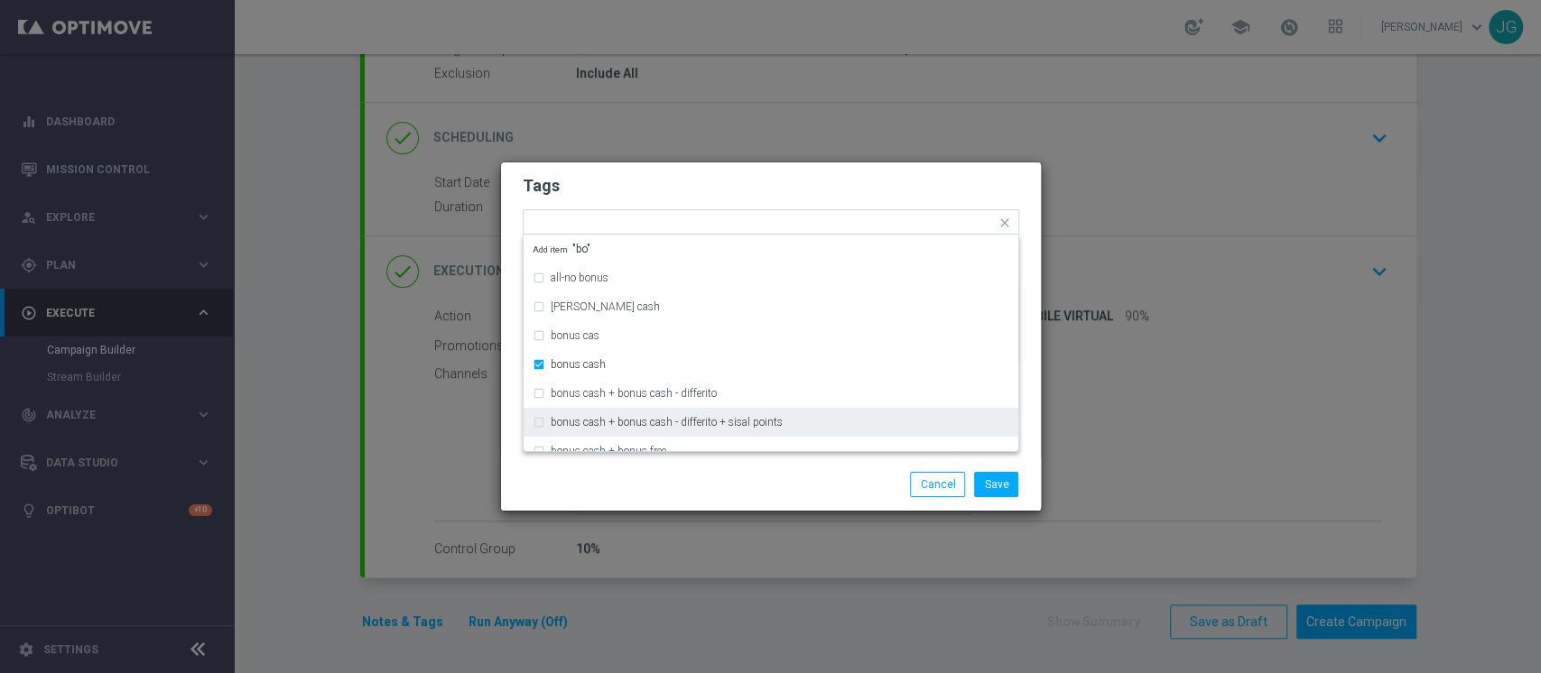
click at [736, 486] on div "Save Cancel" at bounding box center [857, 484] width 349 height 25
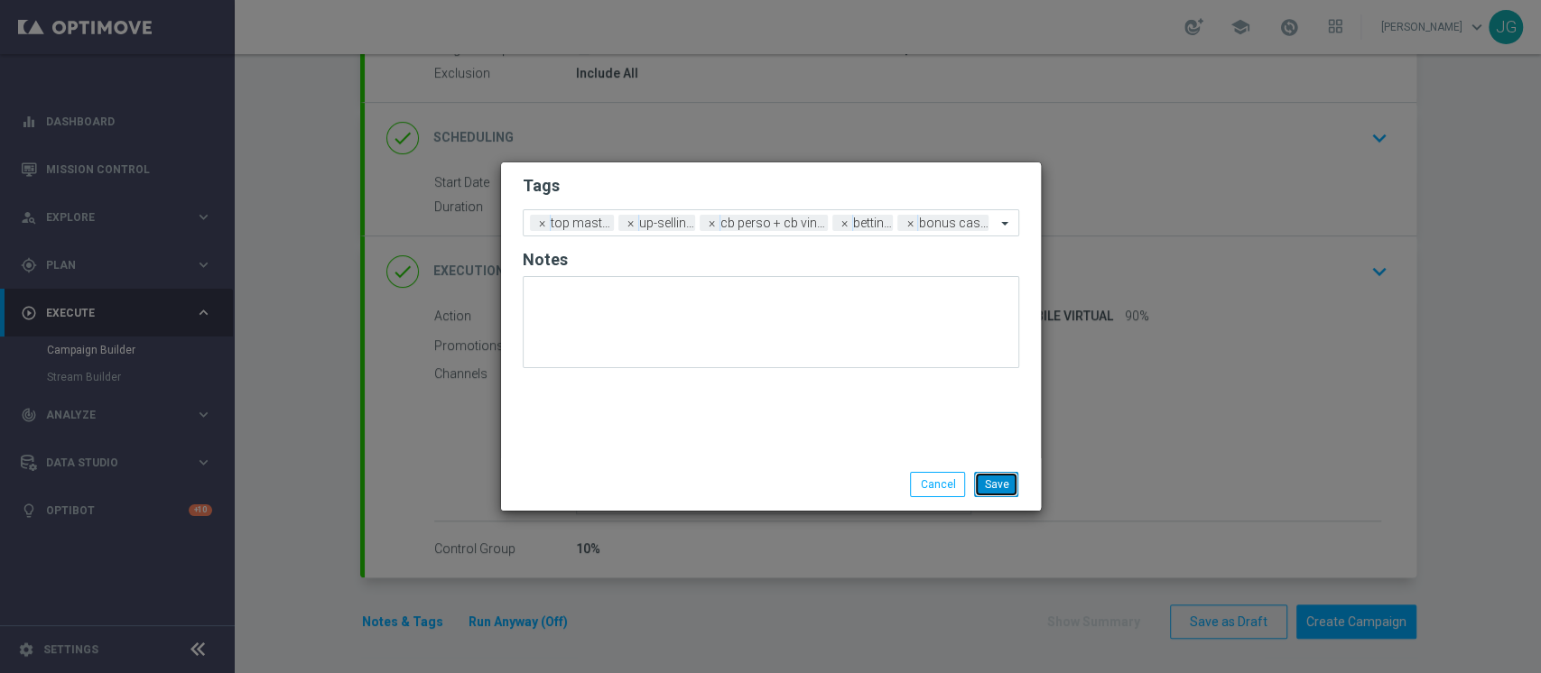
click at [986, 484] on button "Save" at bounding box center [996, 484] width 44 height 25
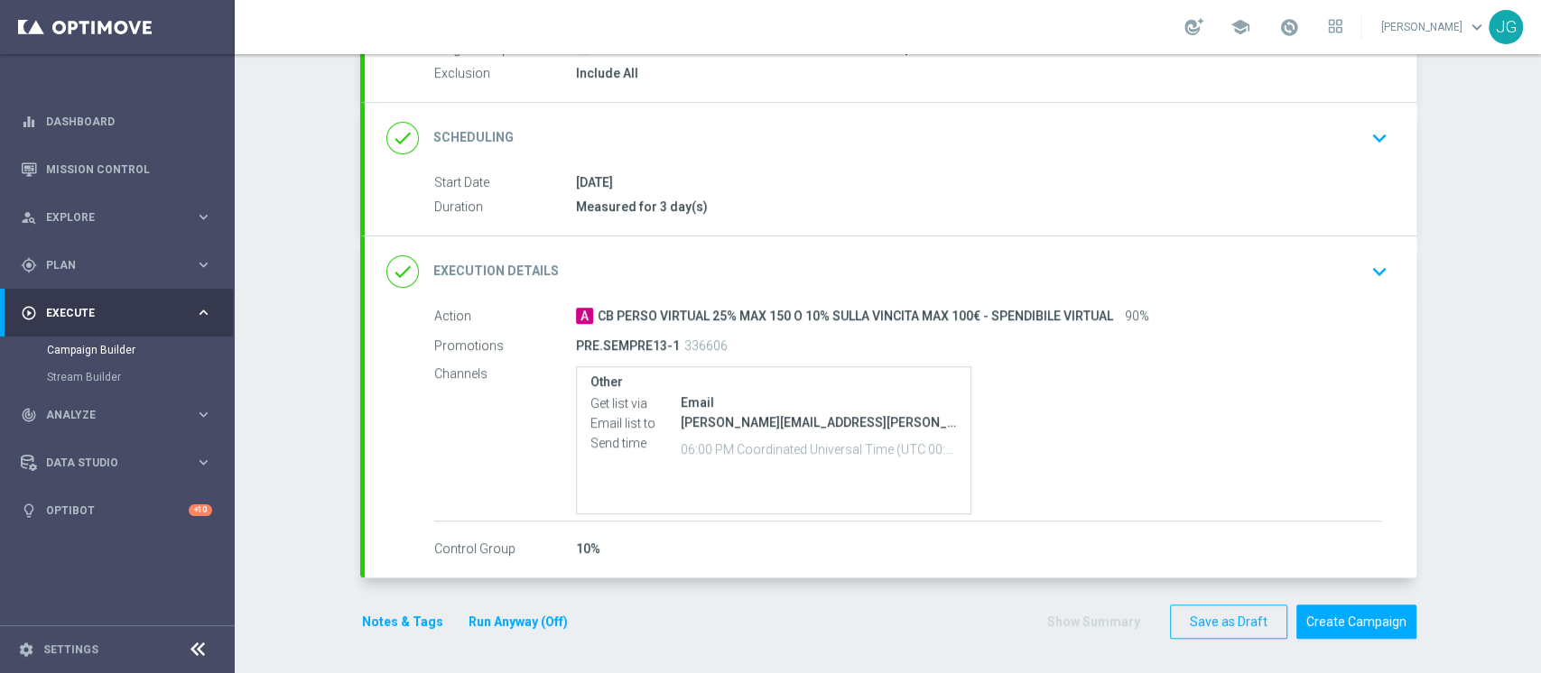
click at [505, 614] on button "Run Anyway (Off)" at bounding box center [518, 622] width 103 height 23
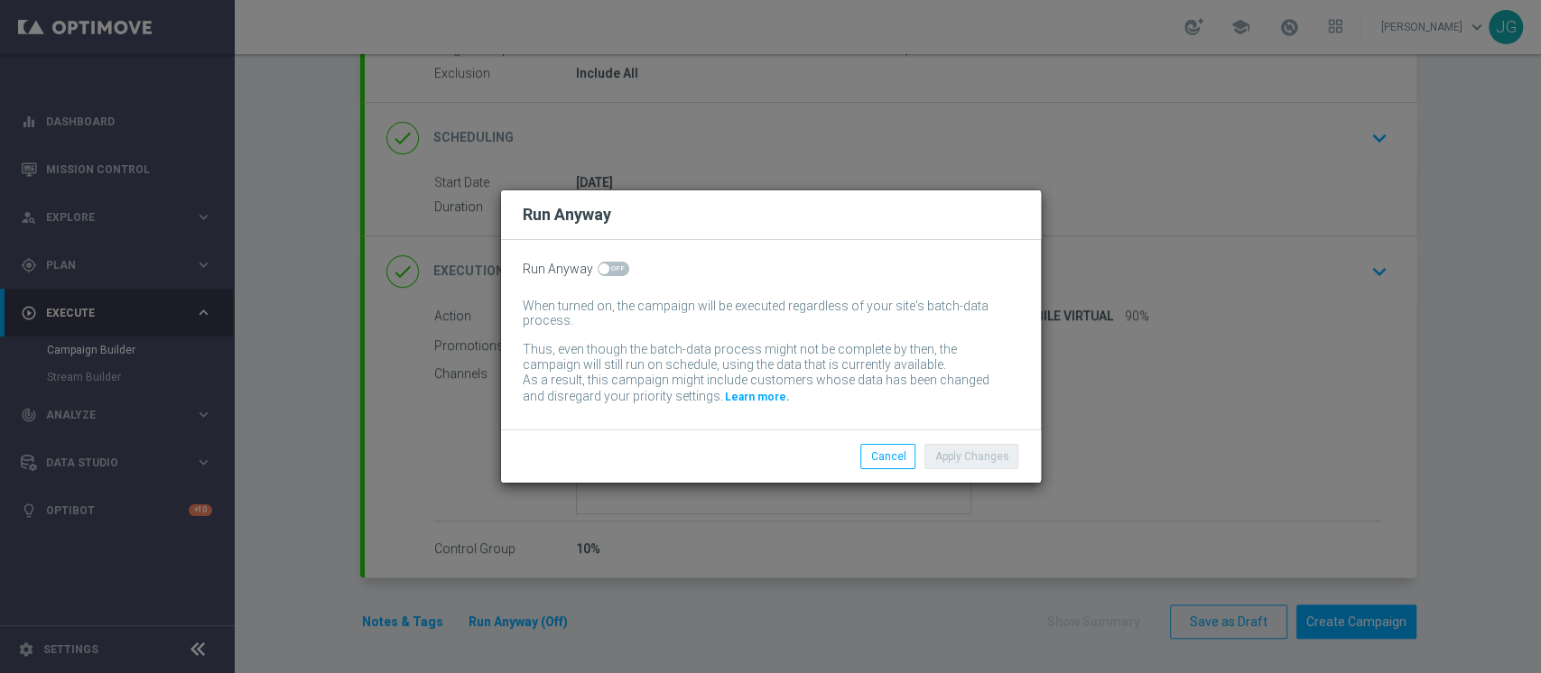
click at [611, 264] on span at bounding box center [613, 269] width 32 height 14
click at [611, 264] on input "checkbox" at bounding box center [613, 269] width 32 height 14
checkbox input "true"
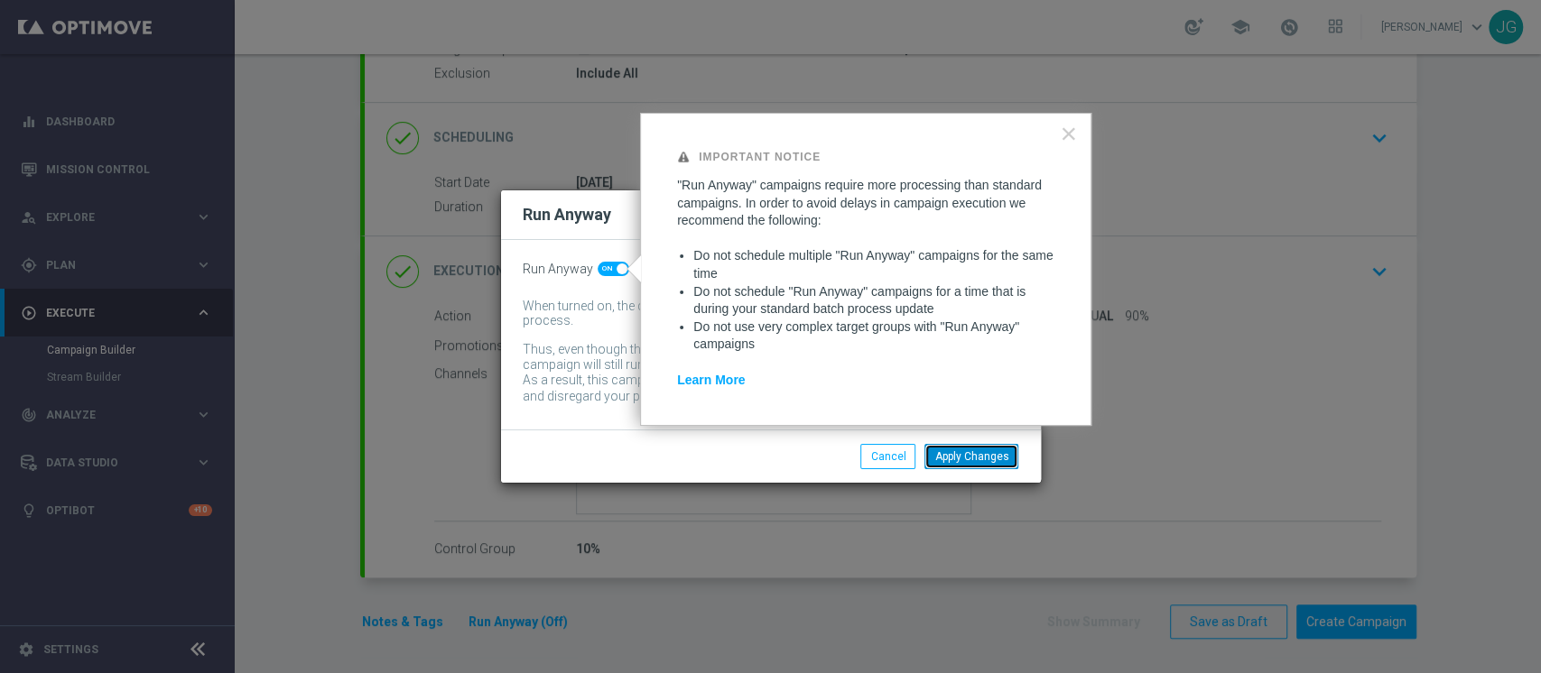
click at [987, 448] on button "Apply Changes" at bounding box center [971, 456] width 94 height 25
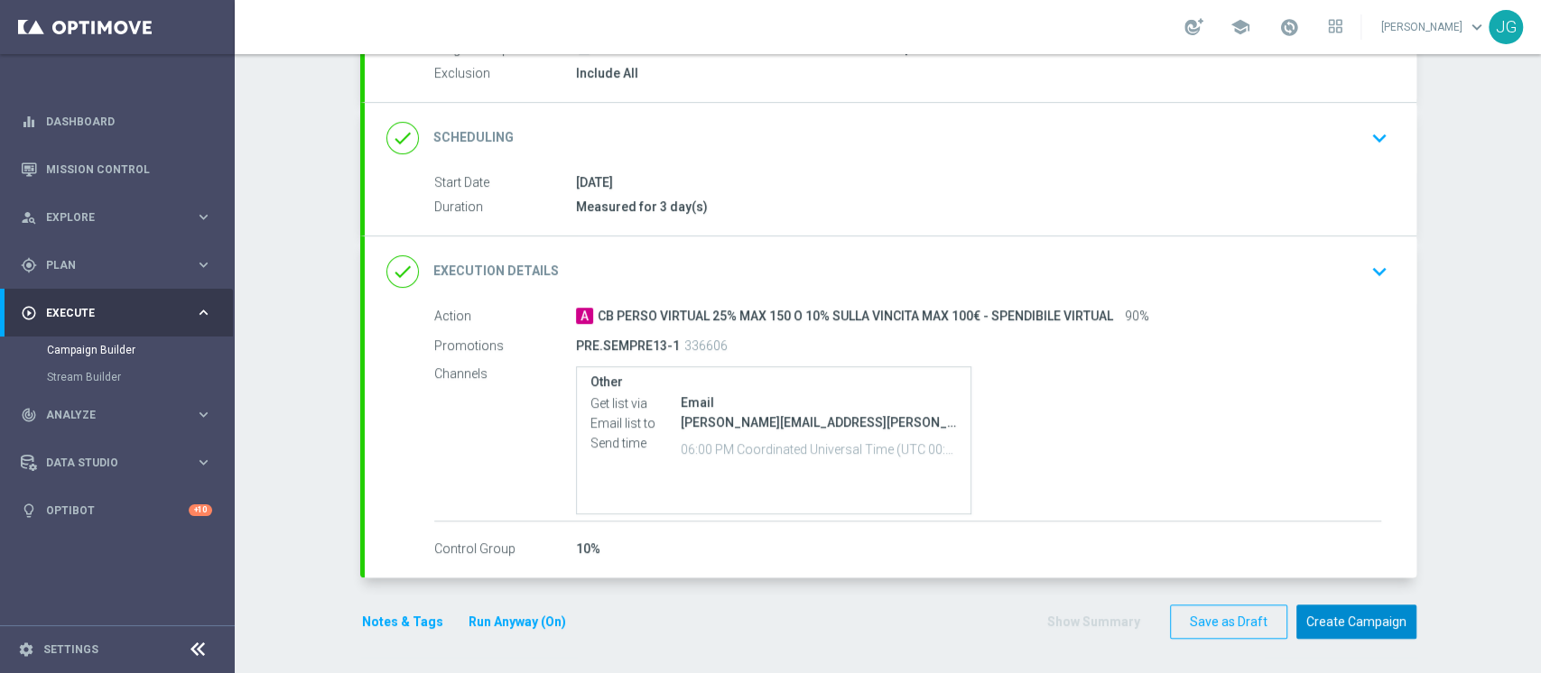
click at [1365, 617] on button "Create Campaign" at bounding box center [1356, 622] width 120 height 35
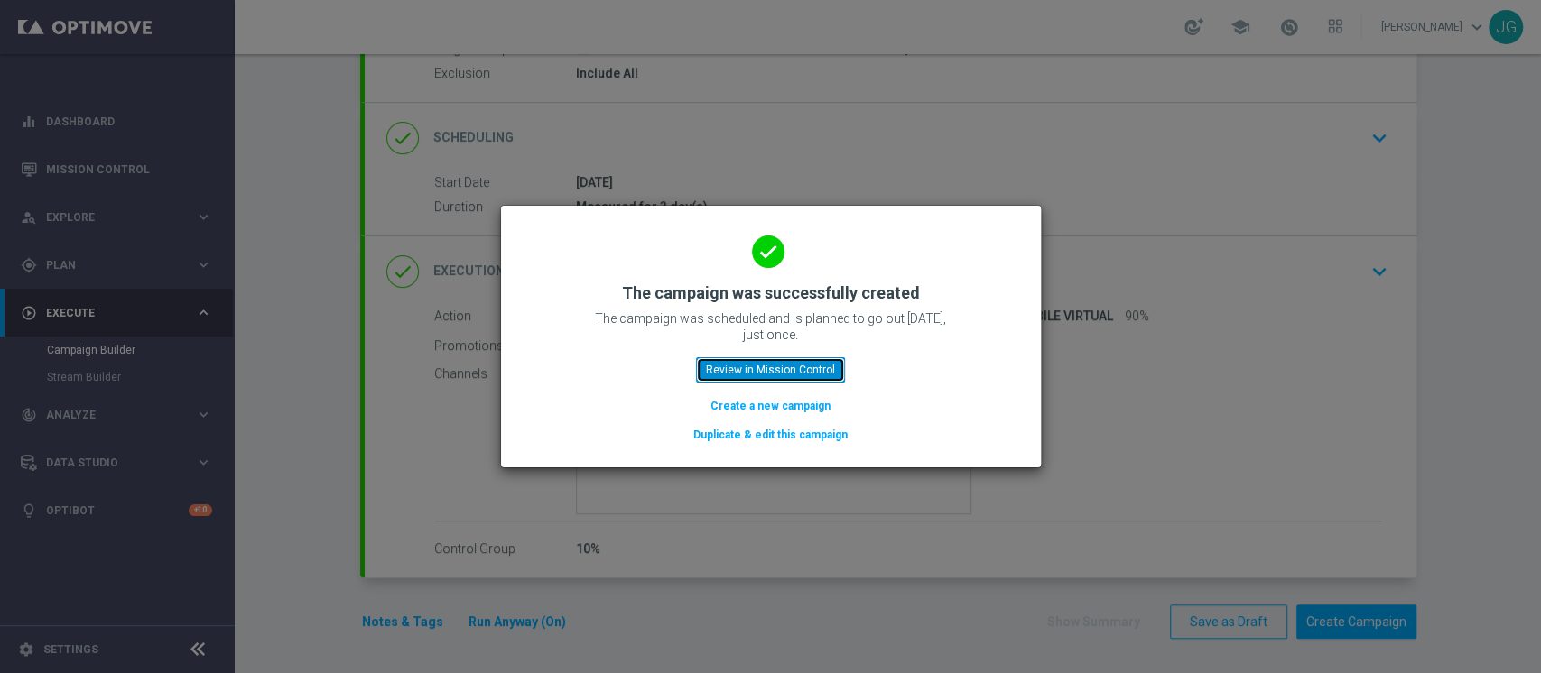
click at [809, 366] on button "Review in Mission Control" at bounding box center [770, 369] width 149 height 25
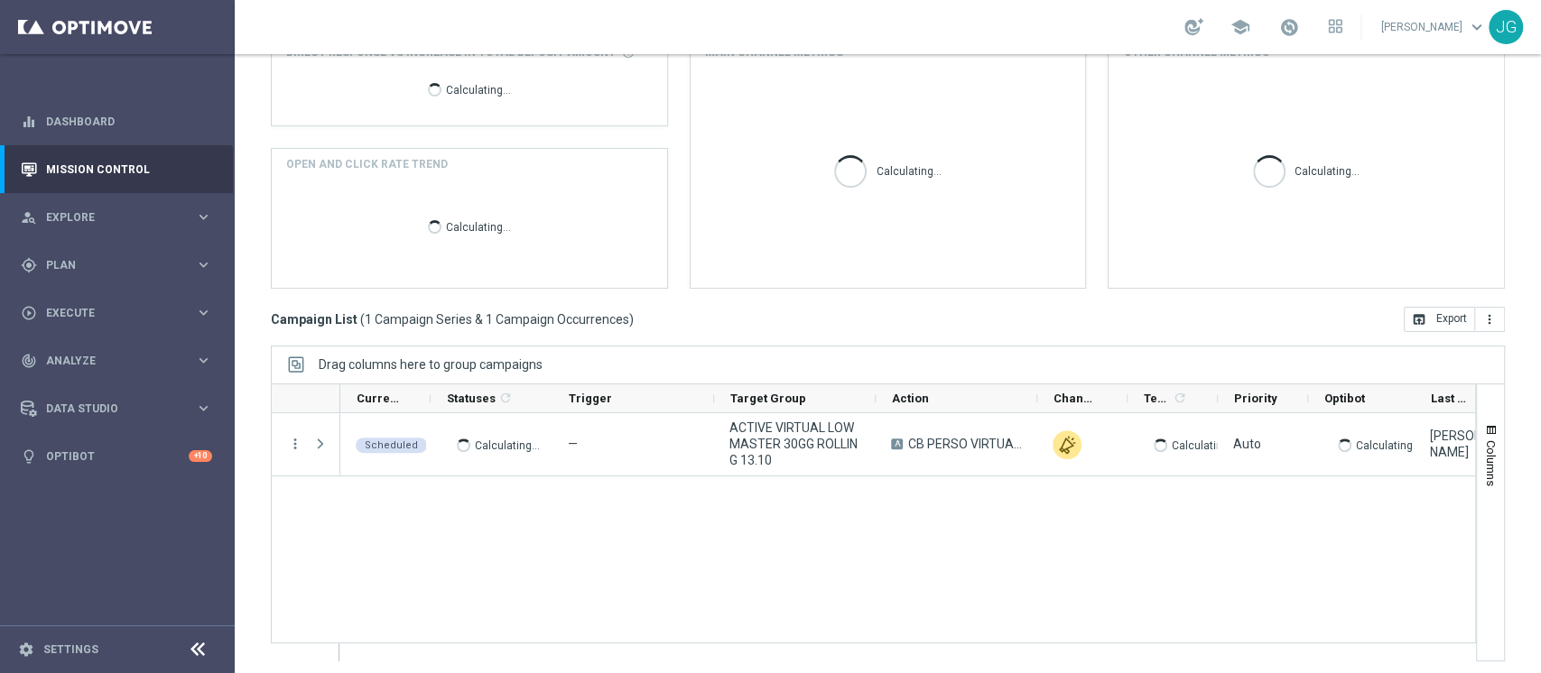
scroll to position [228, 0]
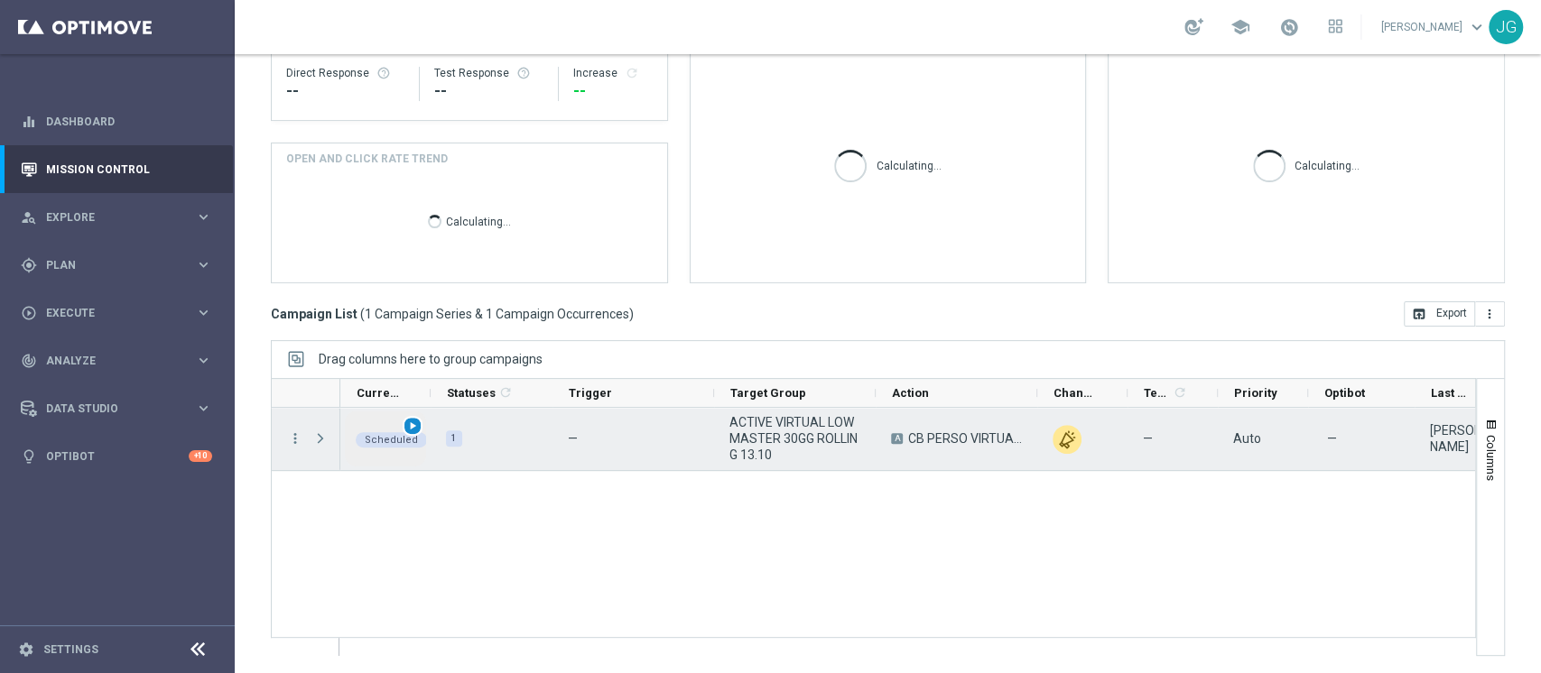
click at [412, 430] on span "play_arrow" at bounding box center [412, 426] width 13 height 13
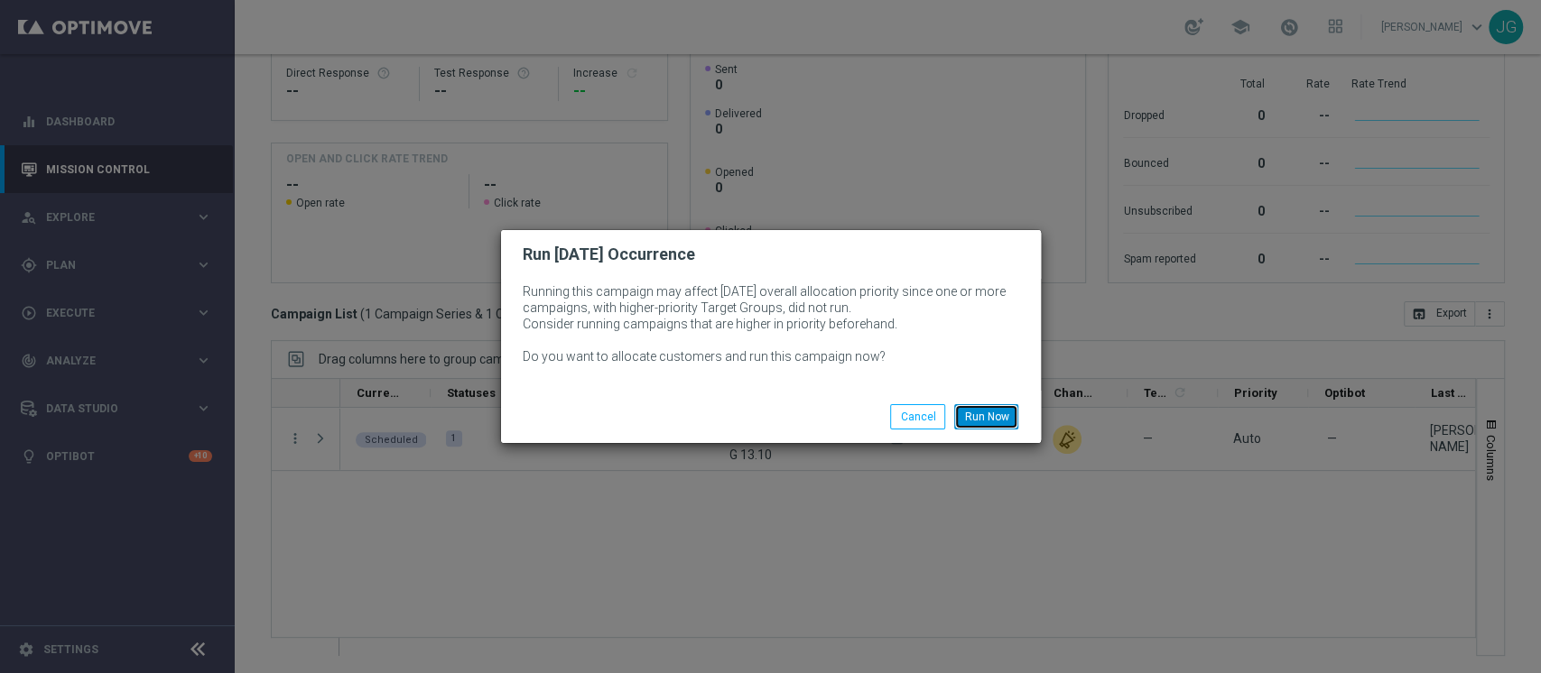
click at [991, 422] on button "Run Now" at bounding box center [986, 416] width 64 height 25
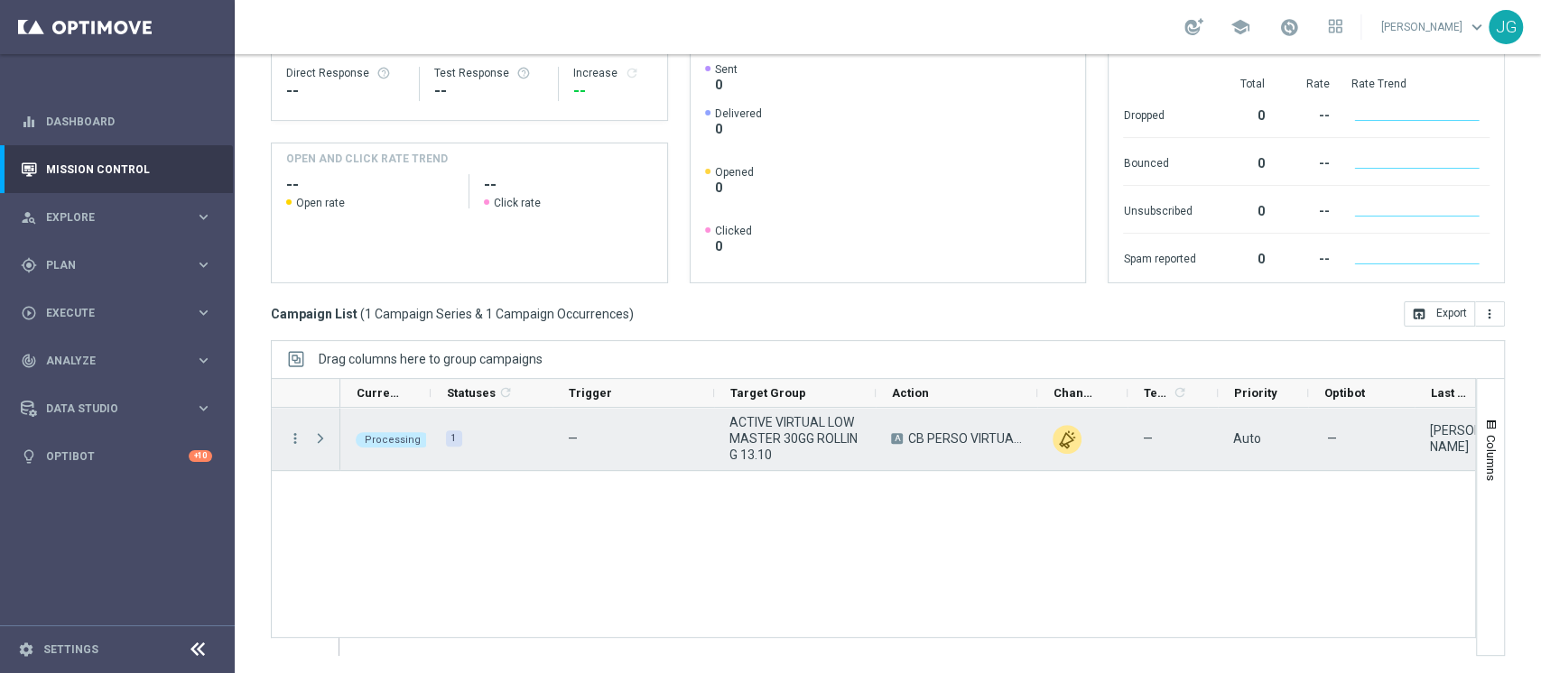
click at [314, 439] on span "Press SPACE to select this row." at bounding box center [320, 438] width 16 height 14
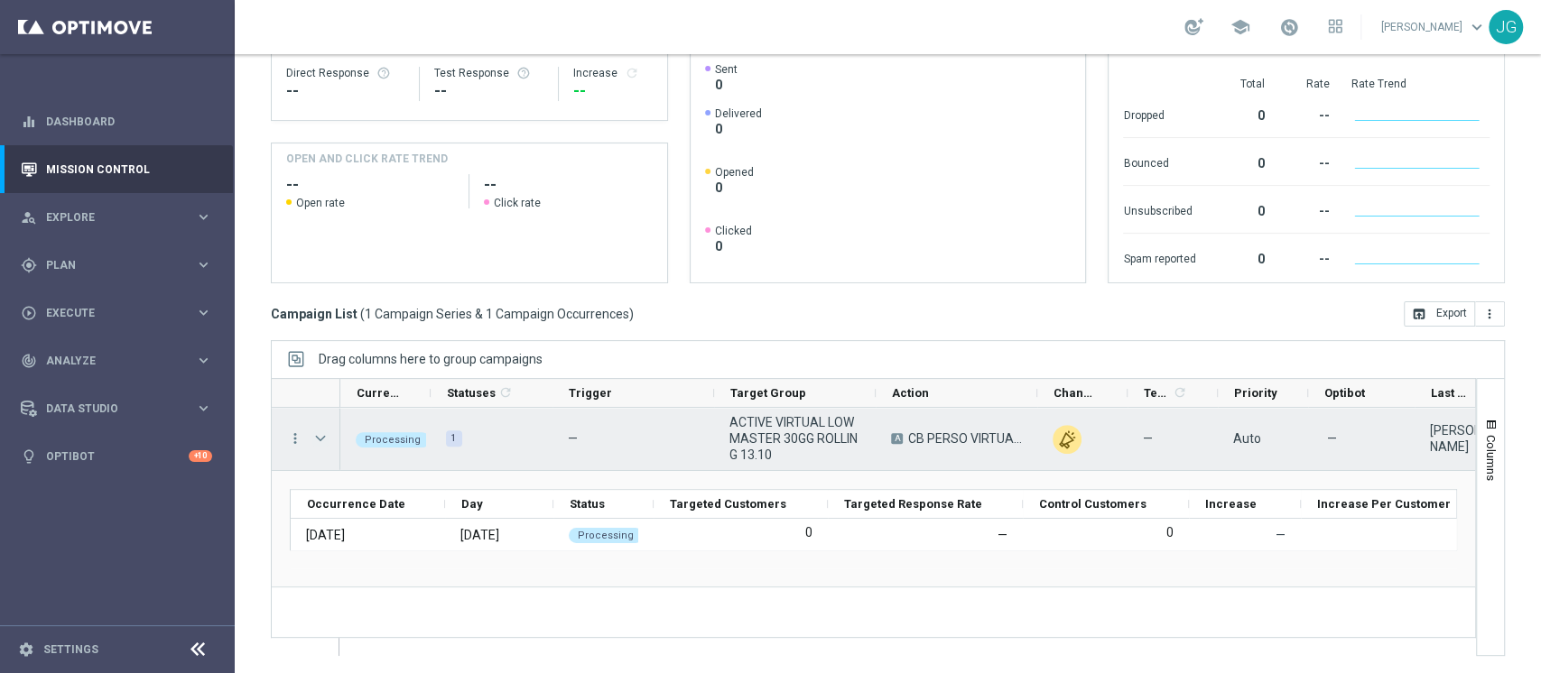
click at [316, 440] on span "Press SPACE to select this row." at bounding box center [320, 438] width 16 height 14
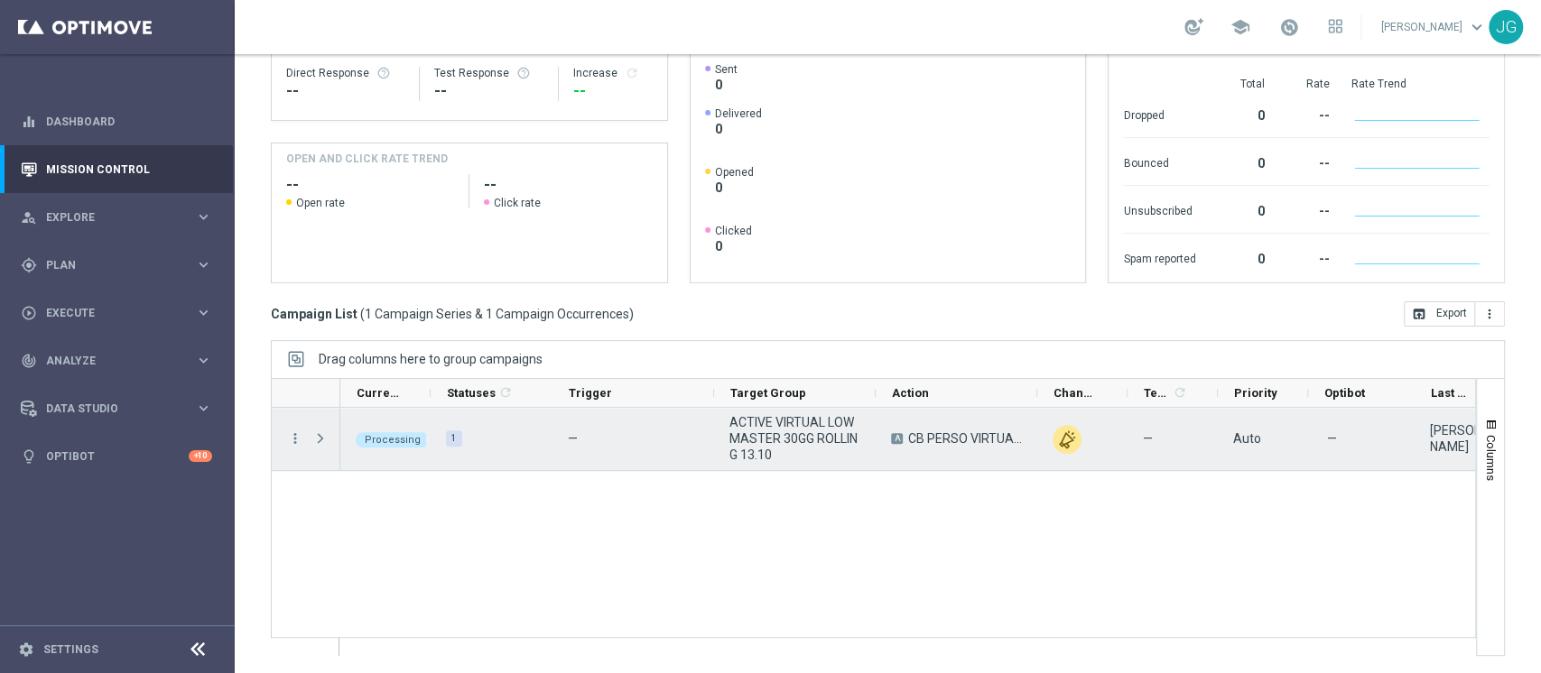
click at [316, 440] on span "Press SPACE to select this row." at bounding box center [320, 438] width 16 height 14
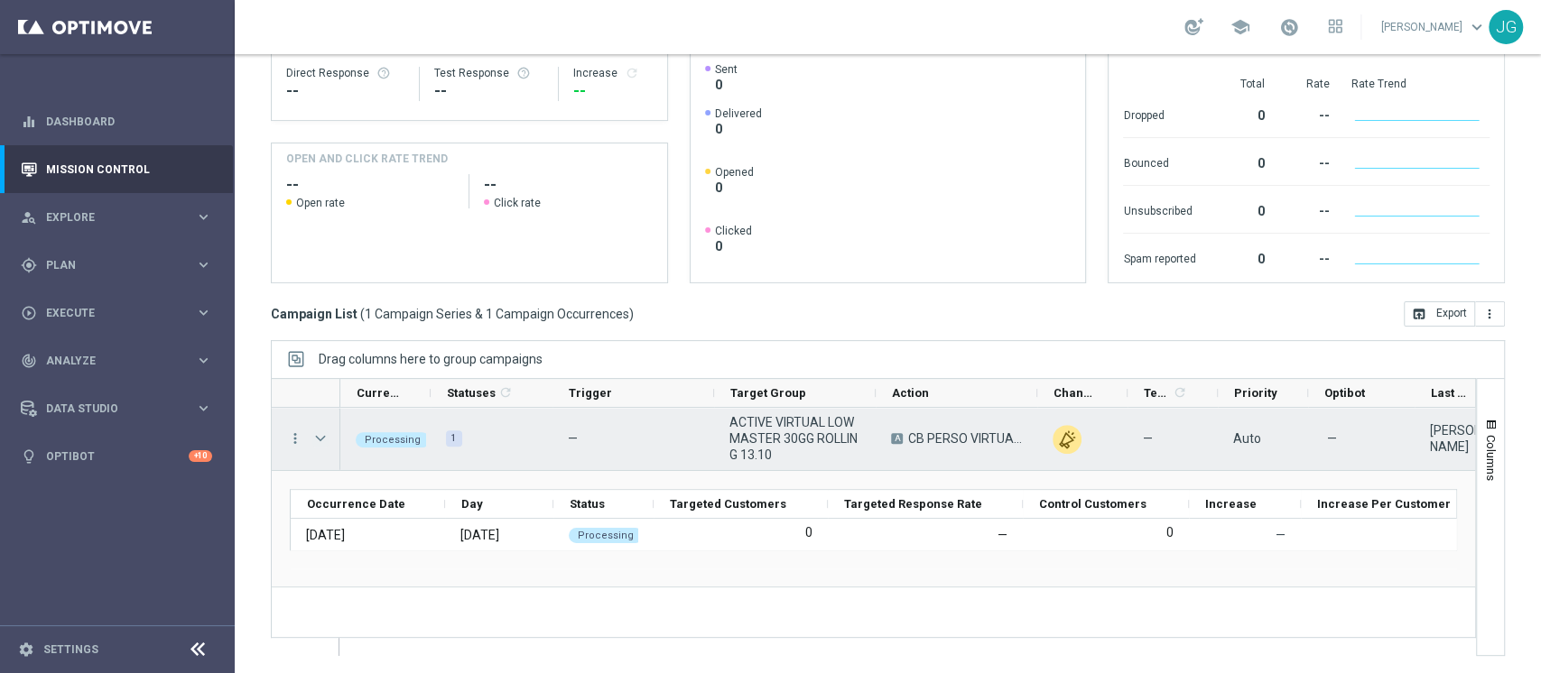
click at [316, 440] on span "Press SPACE to select this row." at bounding box center [320, 438] width 16 height 14
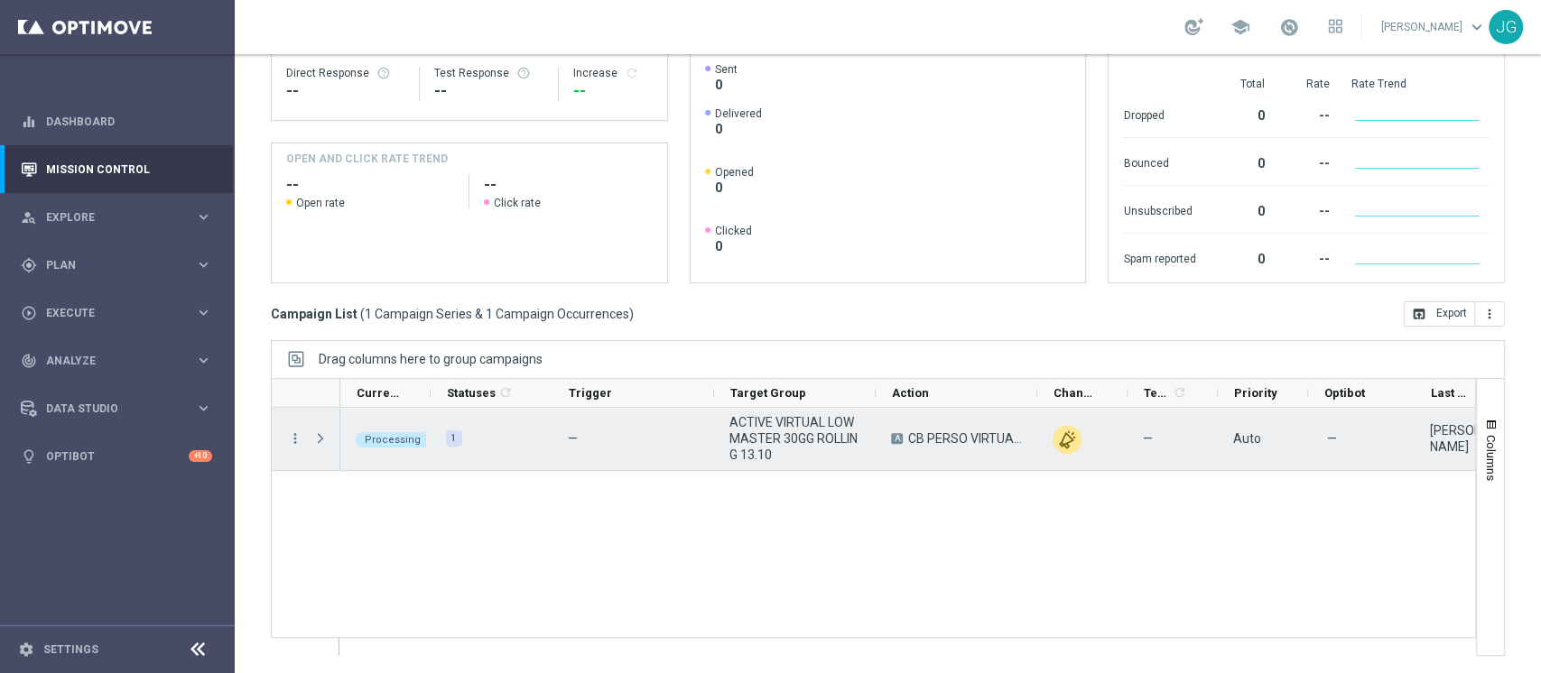
click at [316, 440] on span "Press SPACE to select this row." at bounding box center [320, 438] width 16 height 14
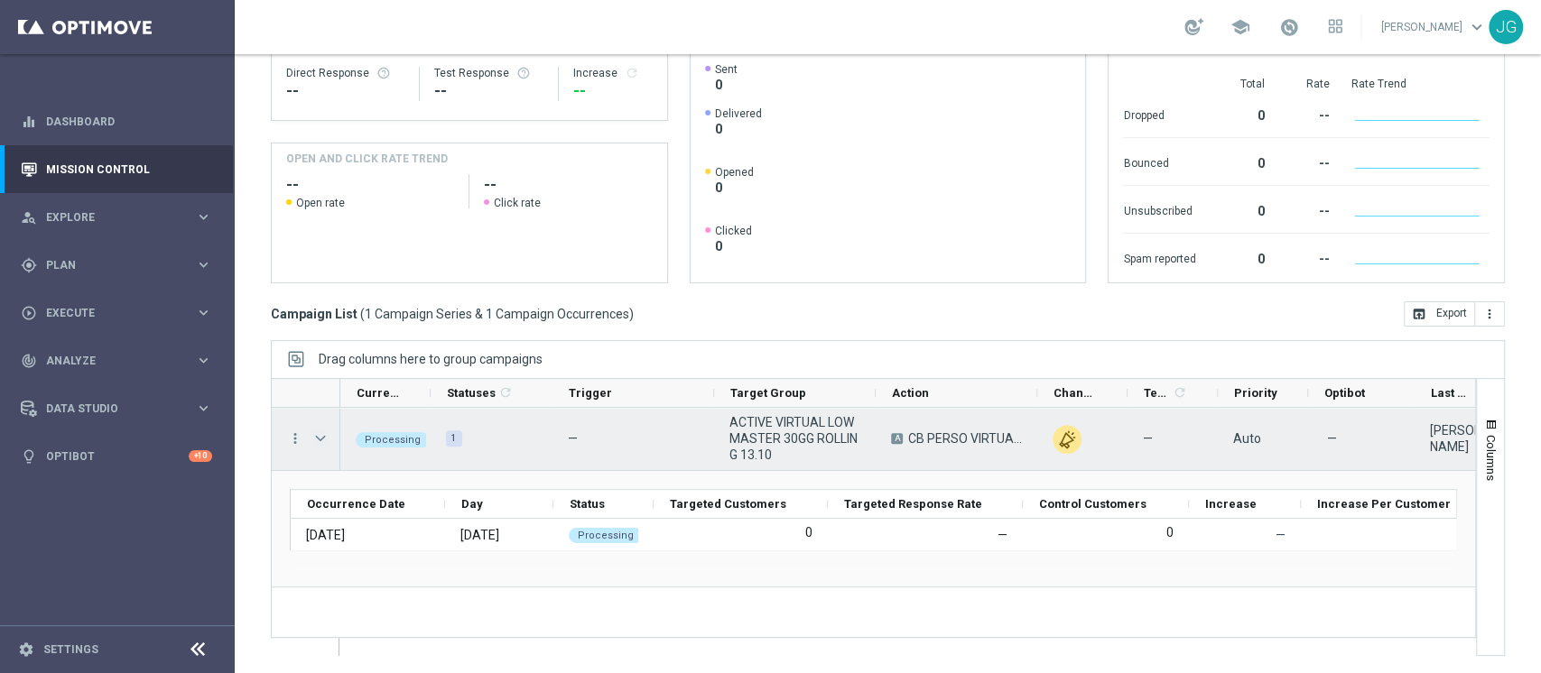
click at [325, 440] on span "Press SPACE to select this row." at bounding box center [320, 438] width 16 height 14
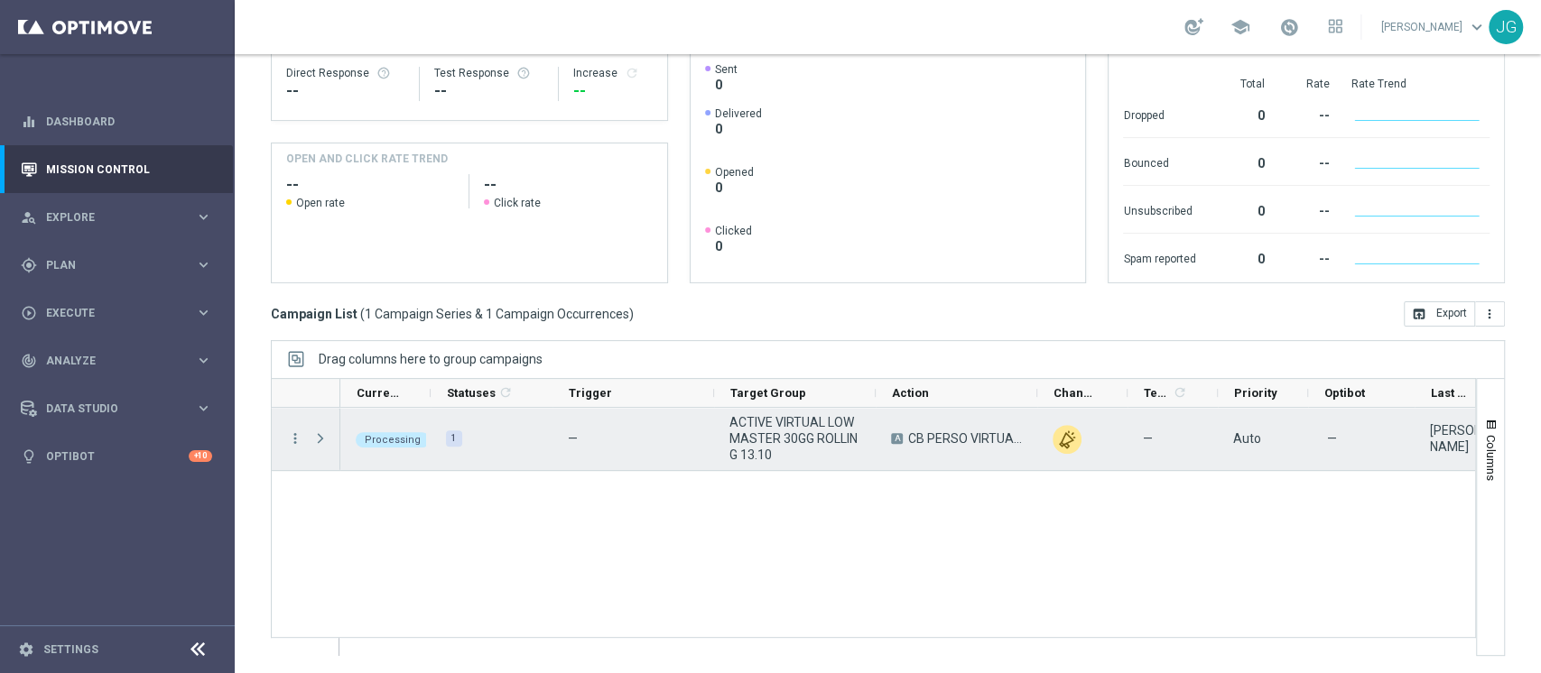
click at [325, 440] on span "Press SPACE to select this row." at bounding box center [320, 438] width 16 height 14
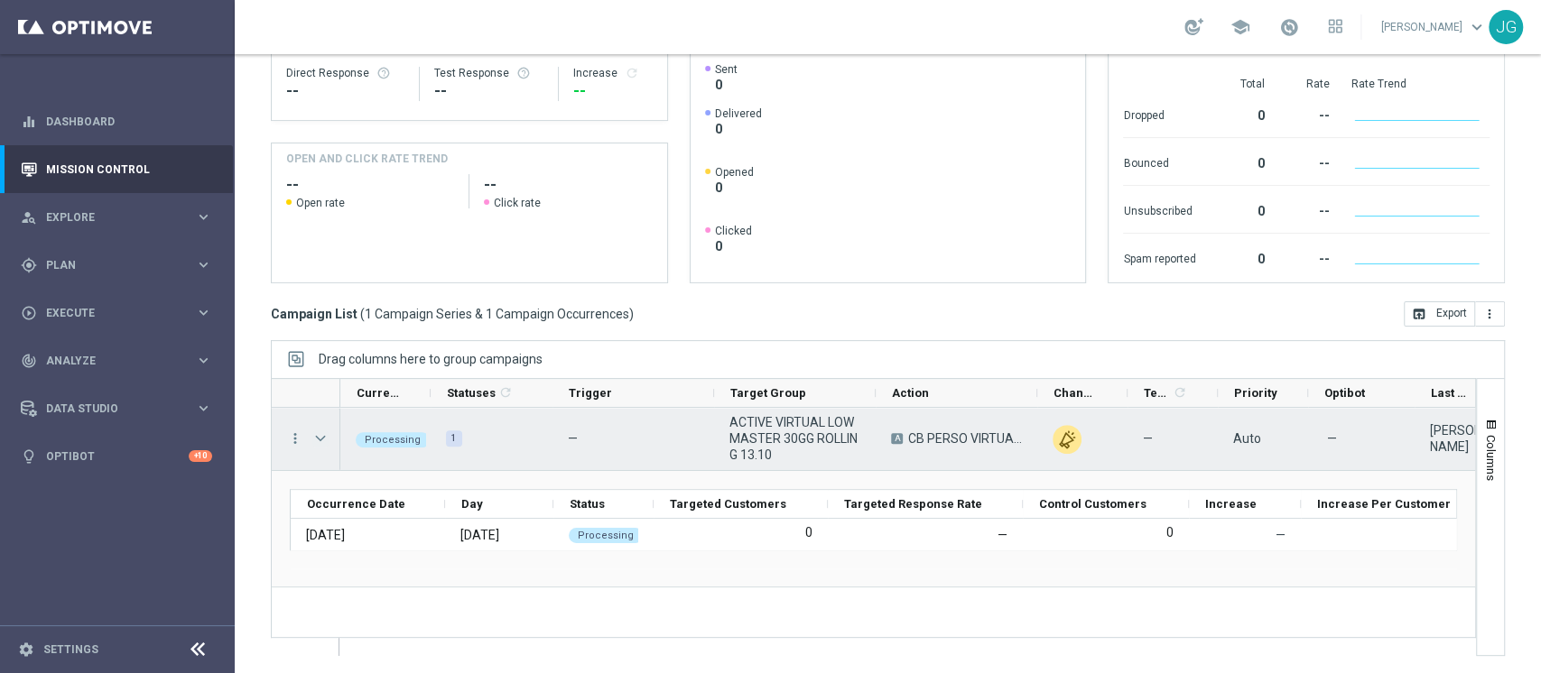
click at [325, 440] on span "Press SPACE to select this row." at bounding box center [320, 438] width 16 height 14
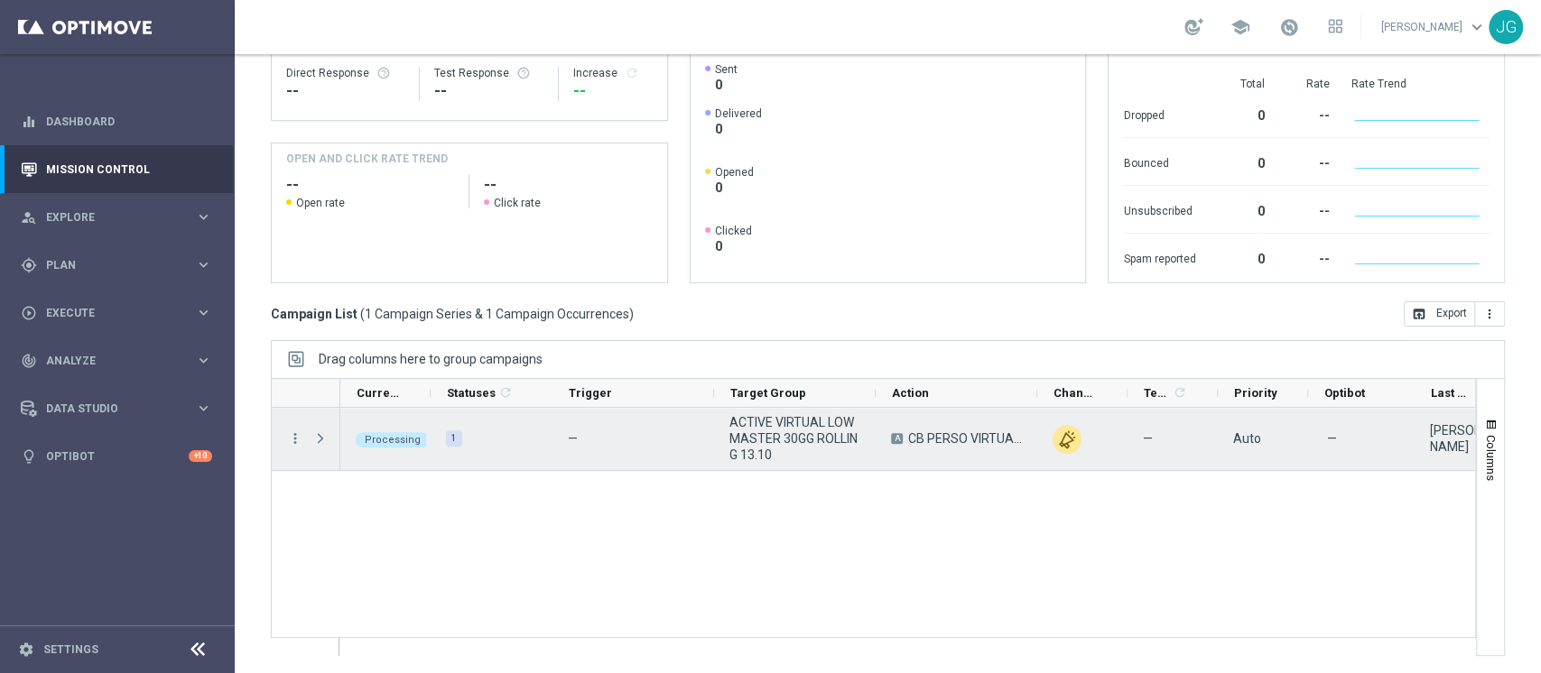
click at [325, 440] on span "Press SPACE to select this row." at bounding box center [320, 438] width 16 height 14
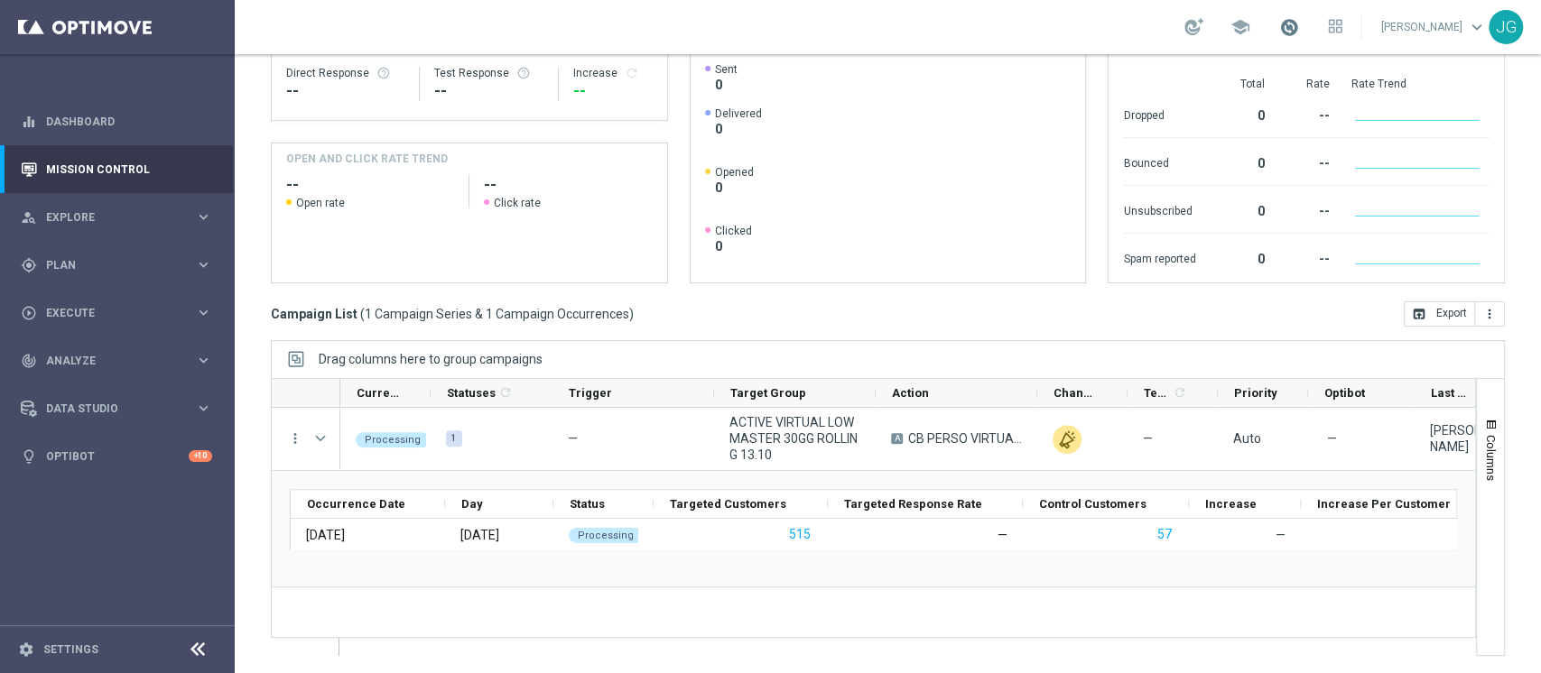
click at [1279, 27] on span at bounding box center [1289, 27] width 20 height 20
click at [118, 277] on div "gps_fixed Plan keyboard_arrow_right" at bounding box center [116, 265] width 233 height 48
click at [99, 446] on span "Execute" at bounding box center [120, 448] width 149 height 11
click at [82, 350] on link "Campaign Builder" at bounding box center [117, 350] width 141 height 14
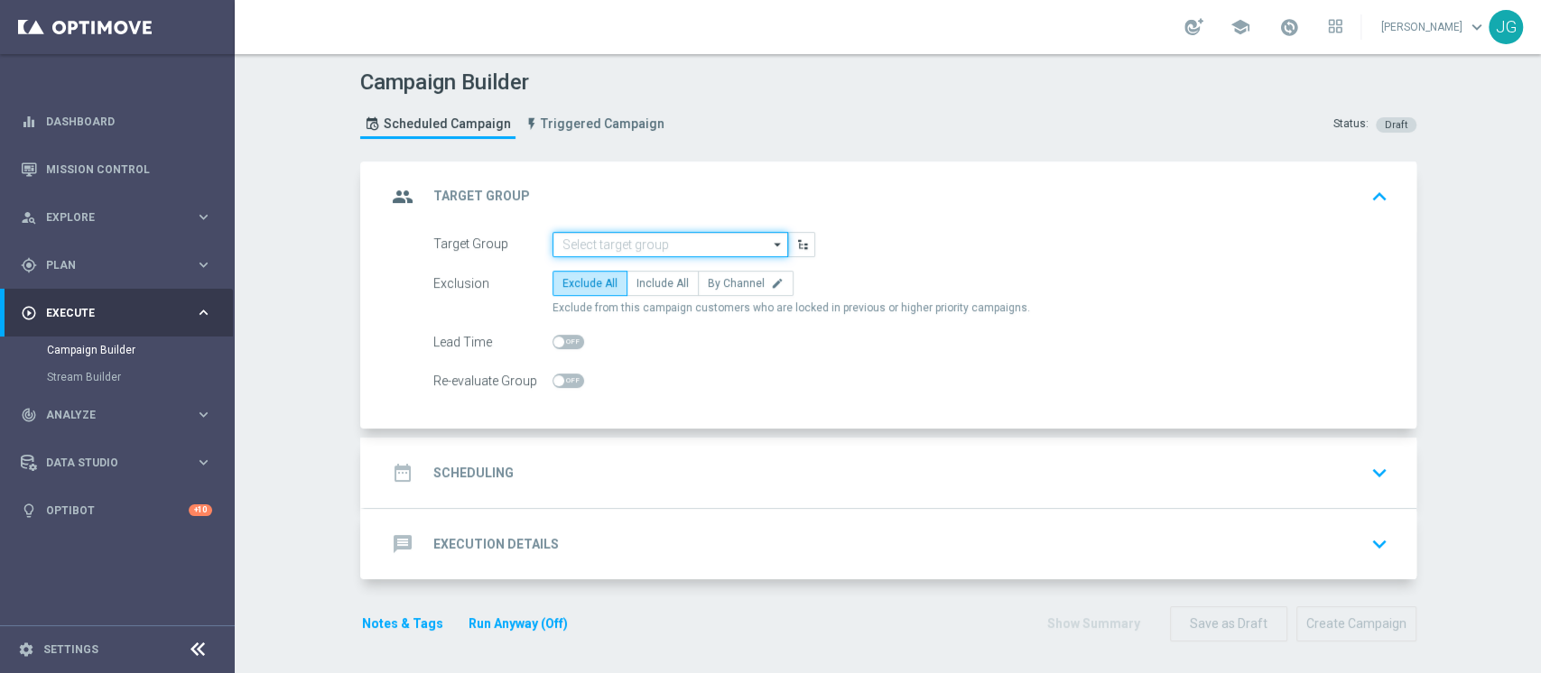
click at [609, 235] on input at bounding box center [670, 244] width 236 height 25
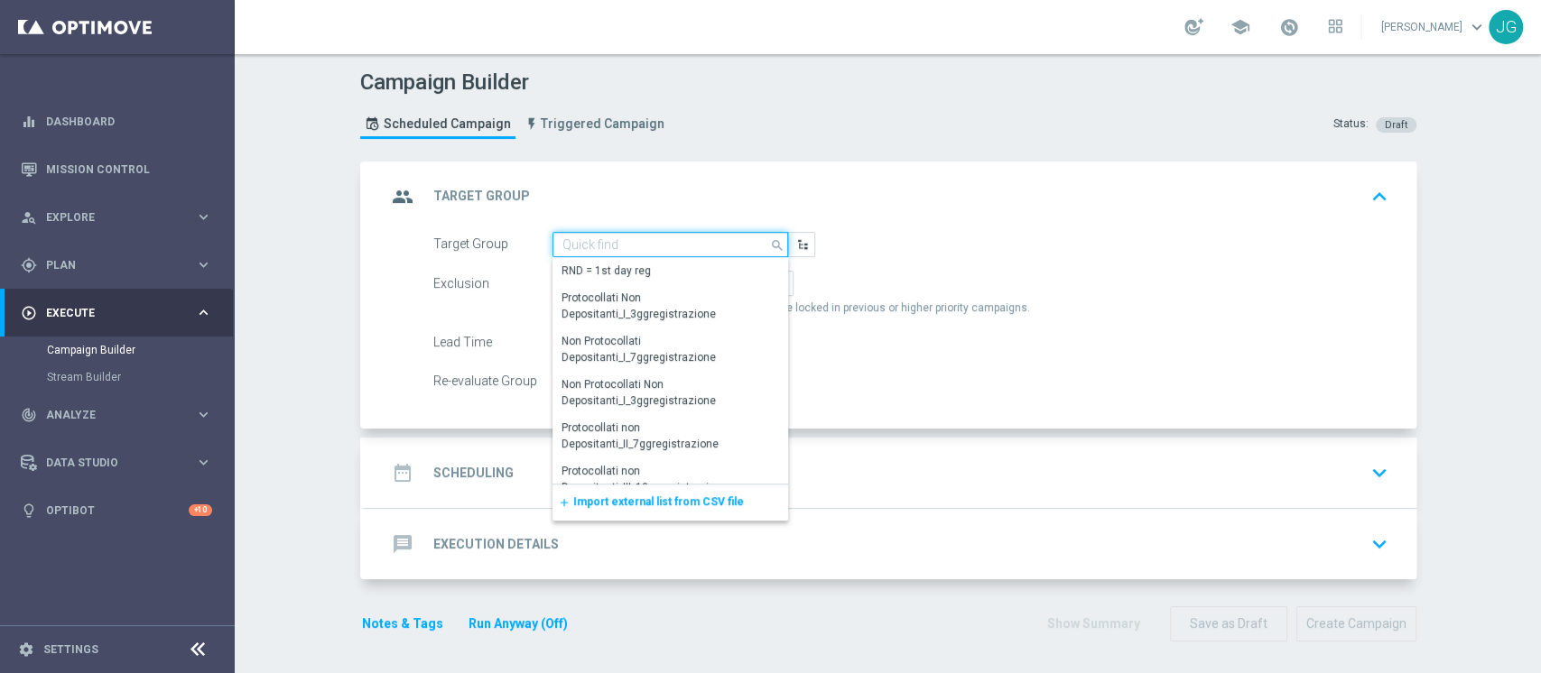
paste input "ACTIVE VIRTUAL CON GGR>0 30GG ROLLING"
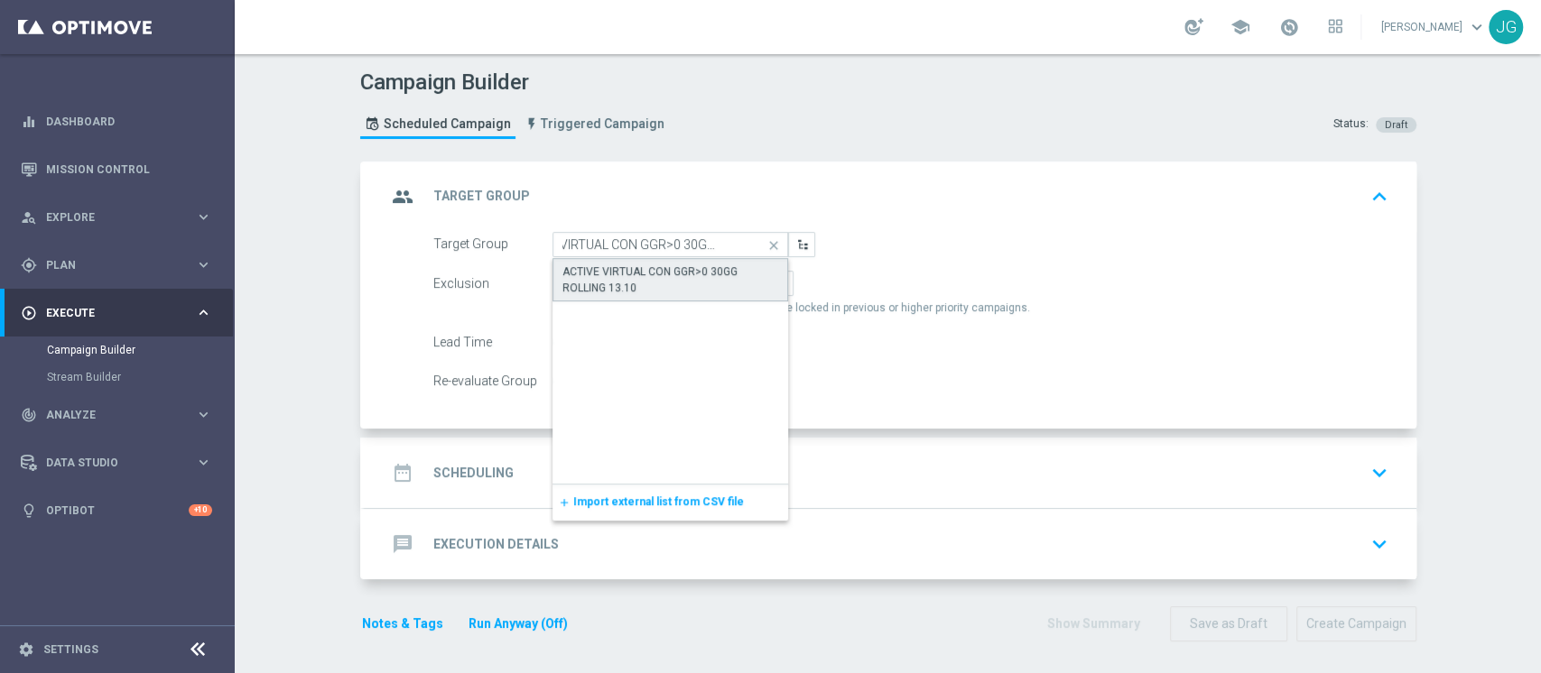
click at [607, 286] on div "ACTIVE VIRTUAL CON GGR>0 30GG ROLLING 13.10" at bounding box center [670, 280] width 217 height 32
type input "ACTIVE VIRTUAL CON GGR>0 30GG ROLLING 13.10"
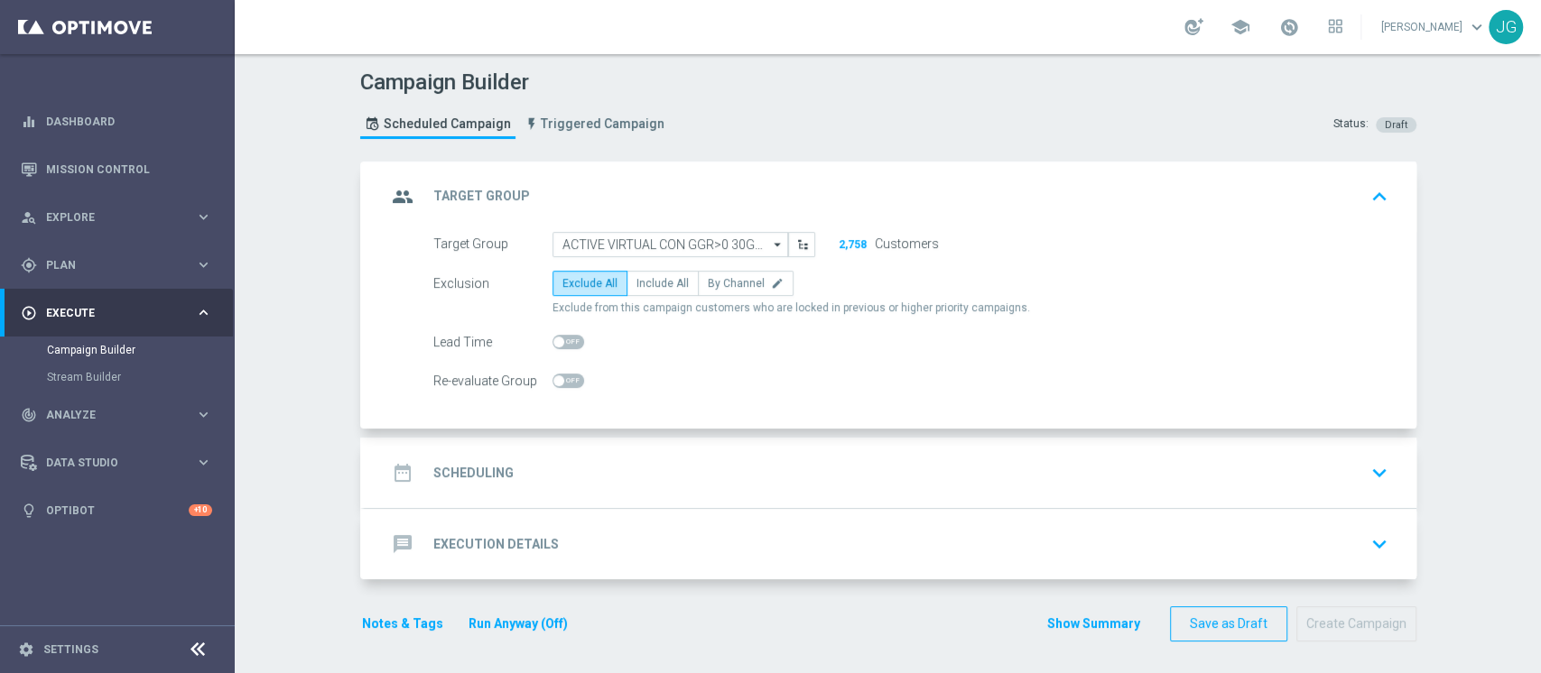
click at [635, 480] on div "date_range Scheduling keyboard_arrow_down" at bounding box center [890, 473] width 1008 height 34
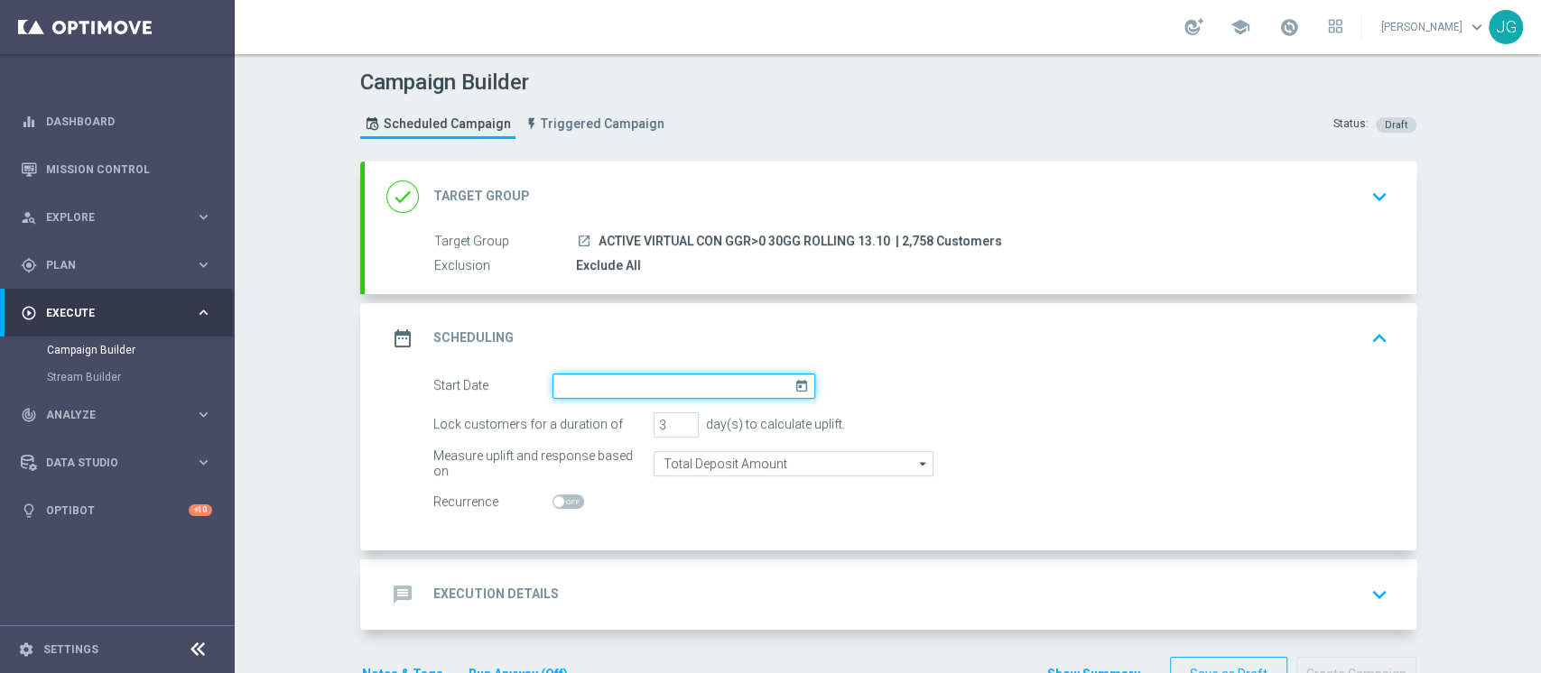
click at [707, 391] on input at bounding box center [683, 386] width 263 height 25
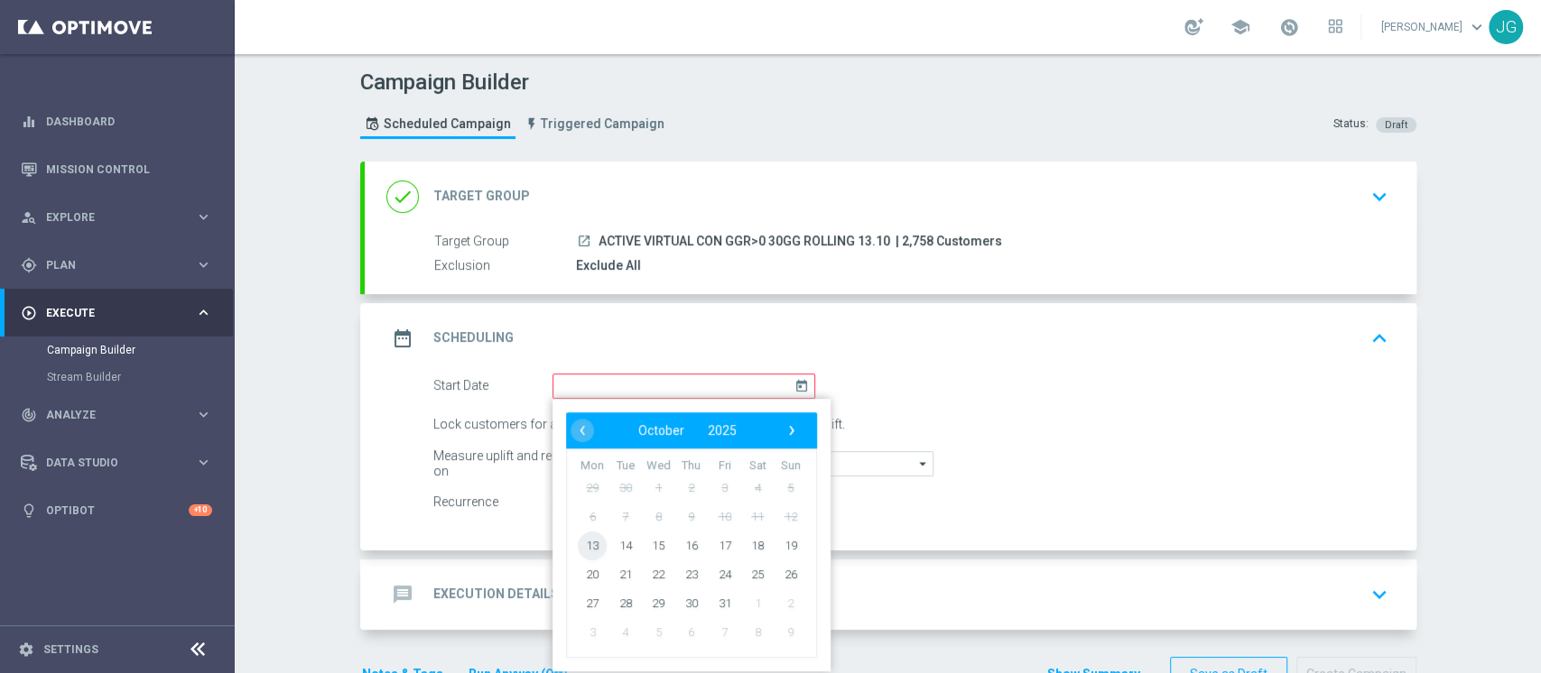
click at [578, 545] on span "13" at bounding box center [592, 545] width 29 height 29
type input "[DATE]"
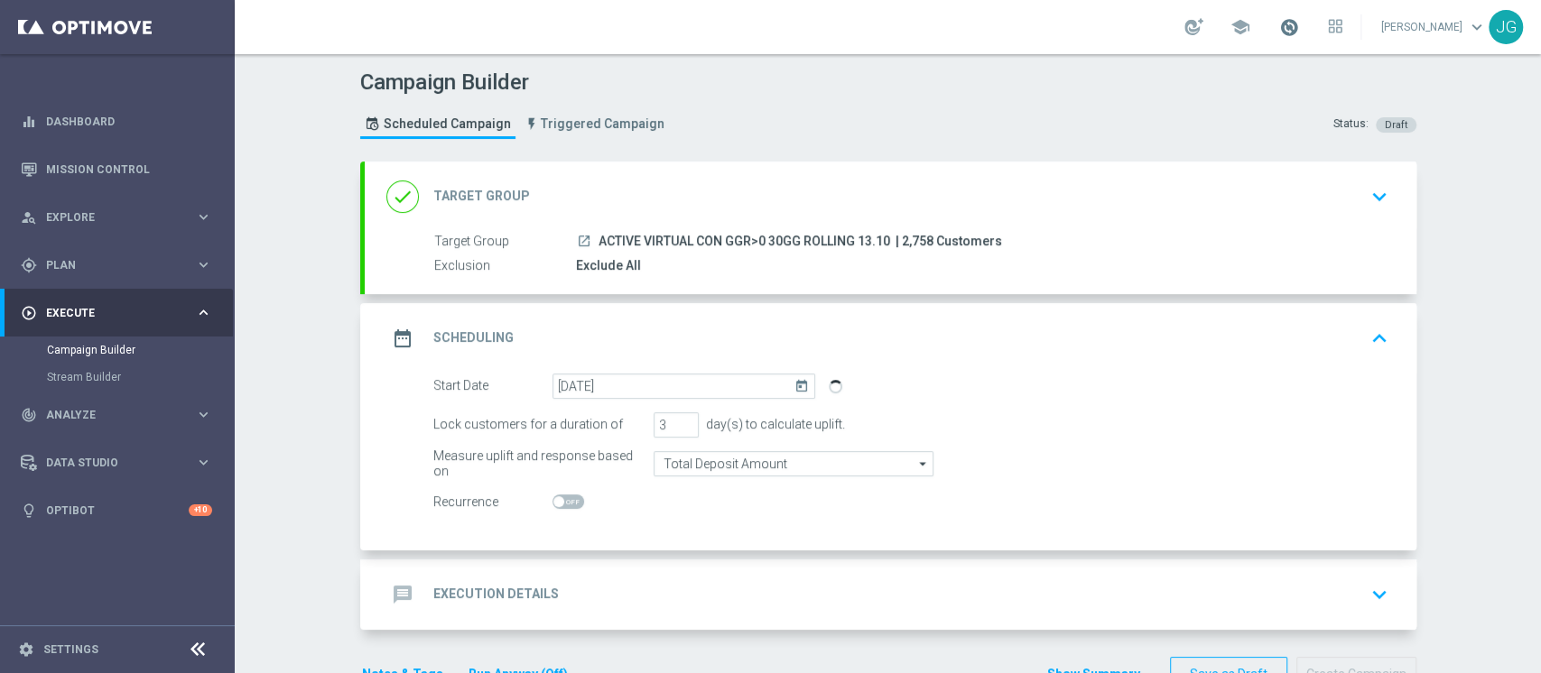
click at [1279, 23] on span at bounding box center [1289, 27] width 20 height 20
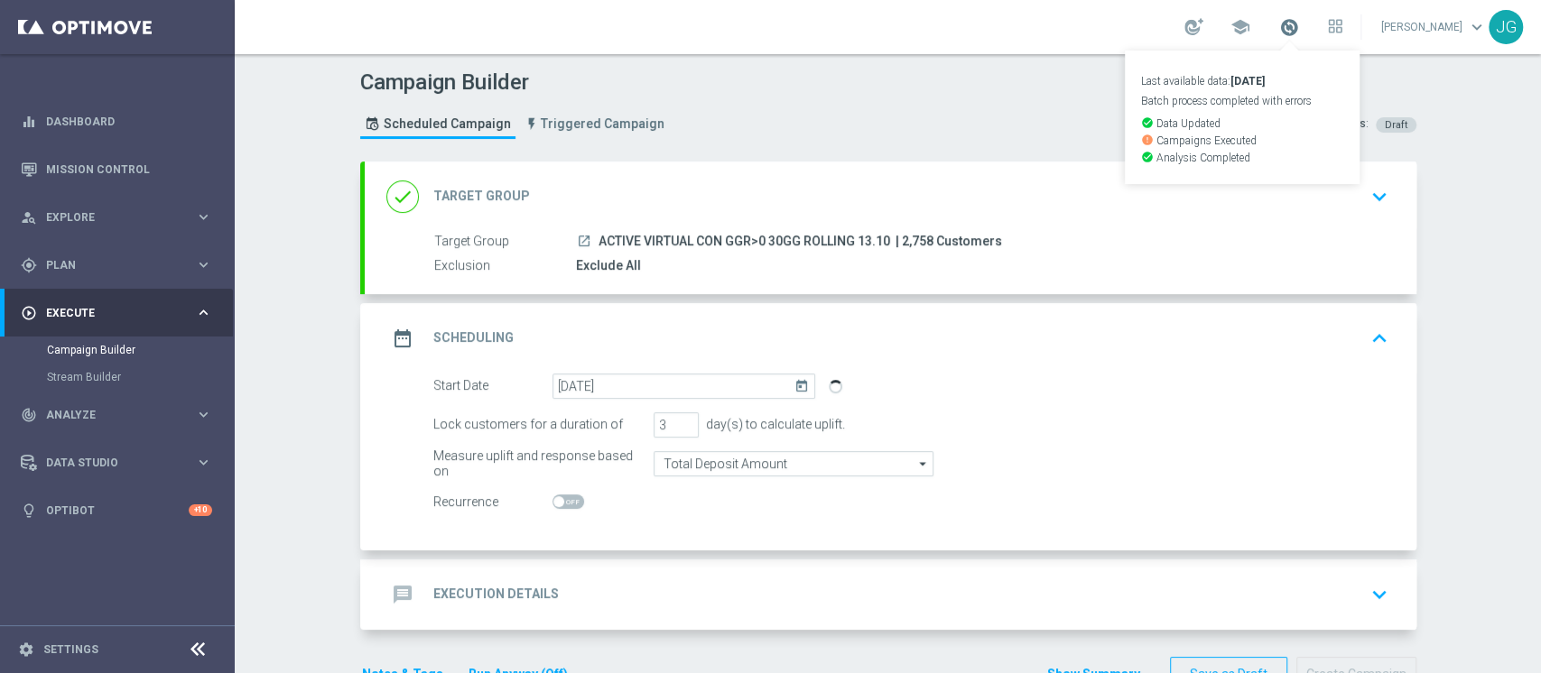
click at [1279, 23] on span at bounding box center [1289, 27] width 20 height 20
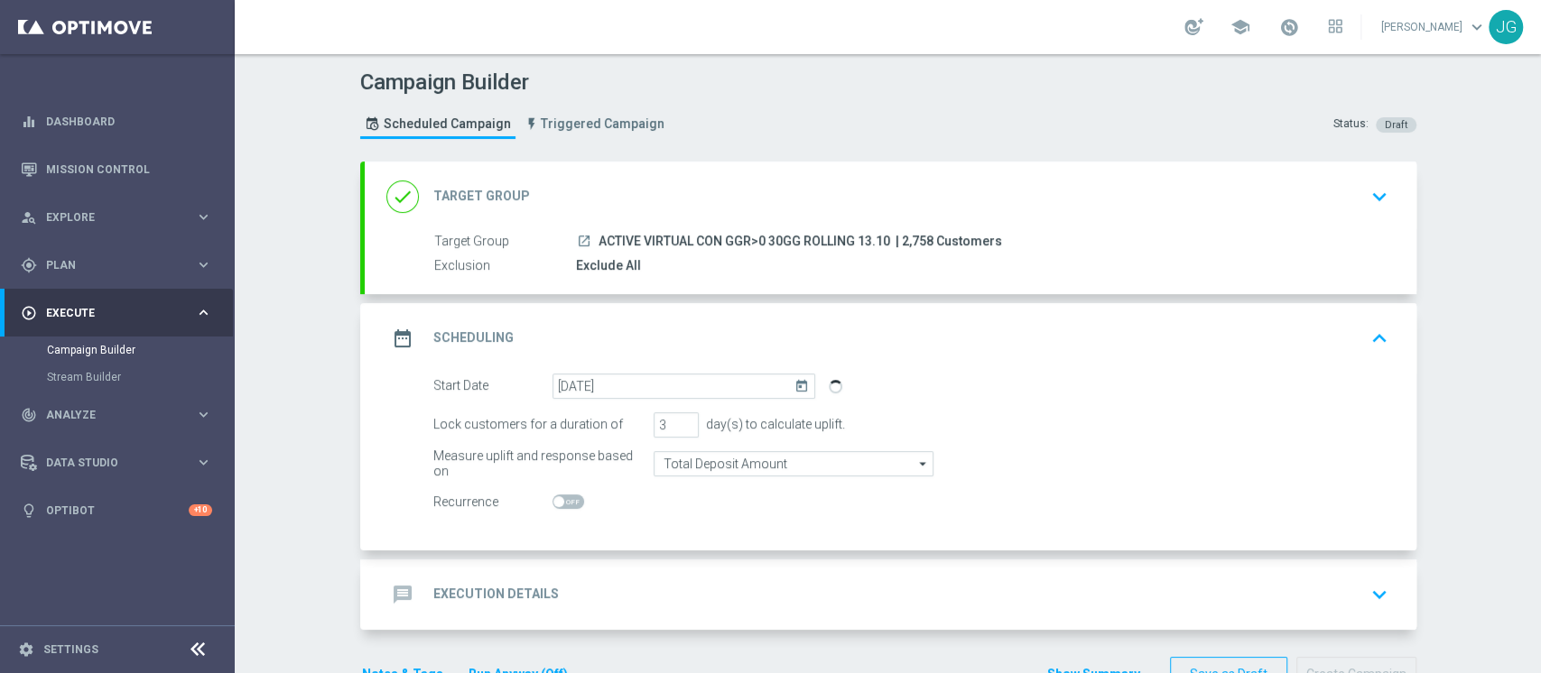
scroll to position [52, 0]
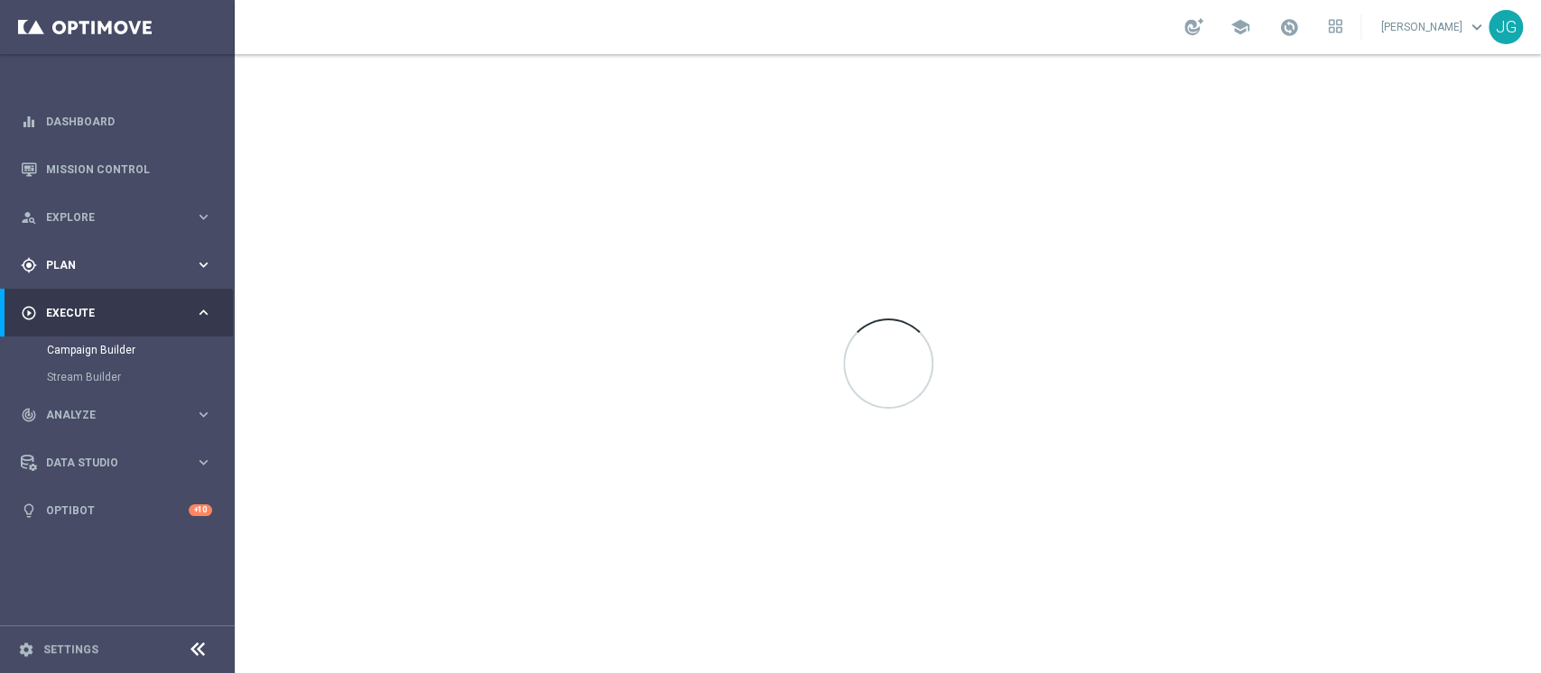
click at [96, 271] on div "gps_fixed Plan" at bounding box center [108, 265] width 174 height 16
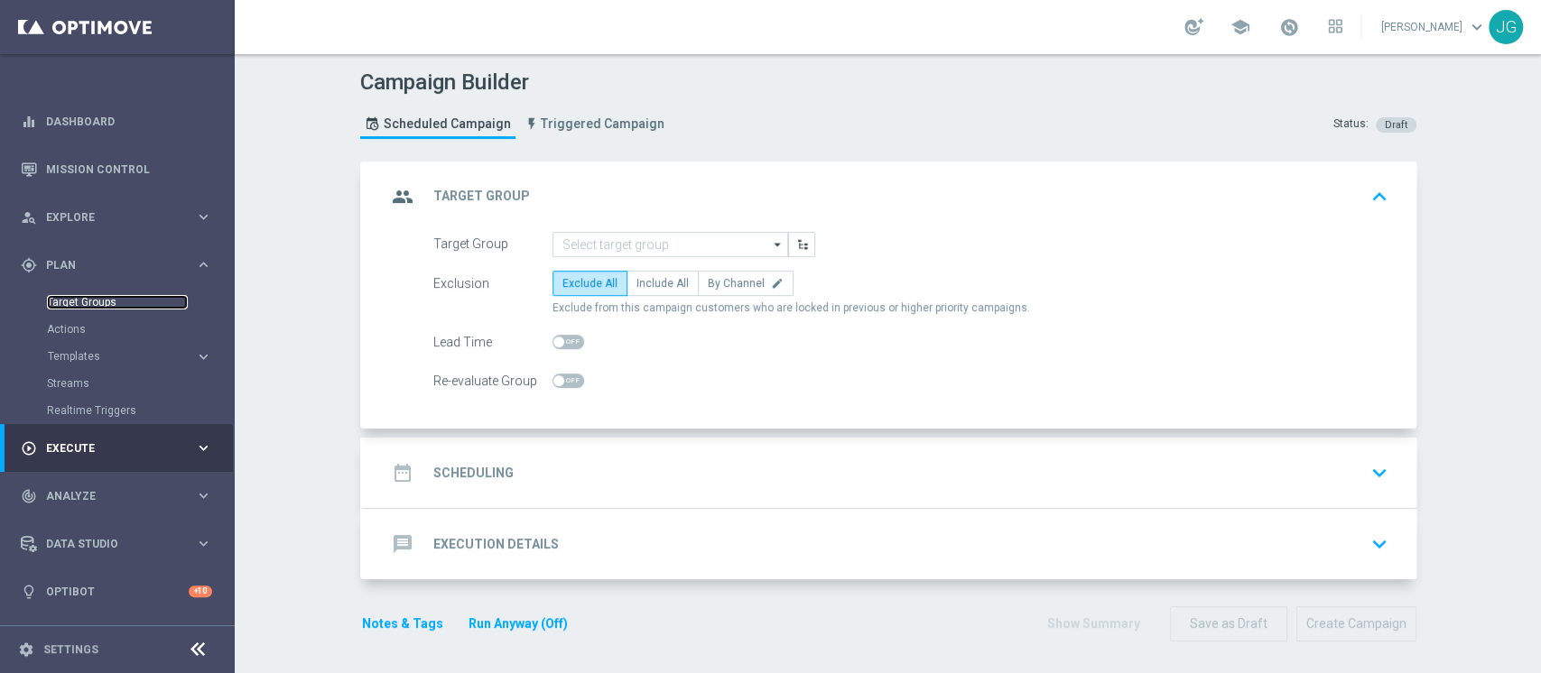
click at [94, 303] on link "Target Groups" at bounding box center [117, 302] width 141 height 14
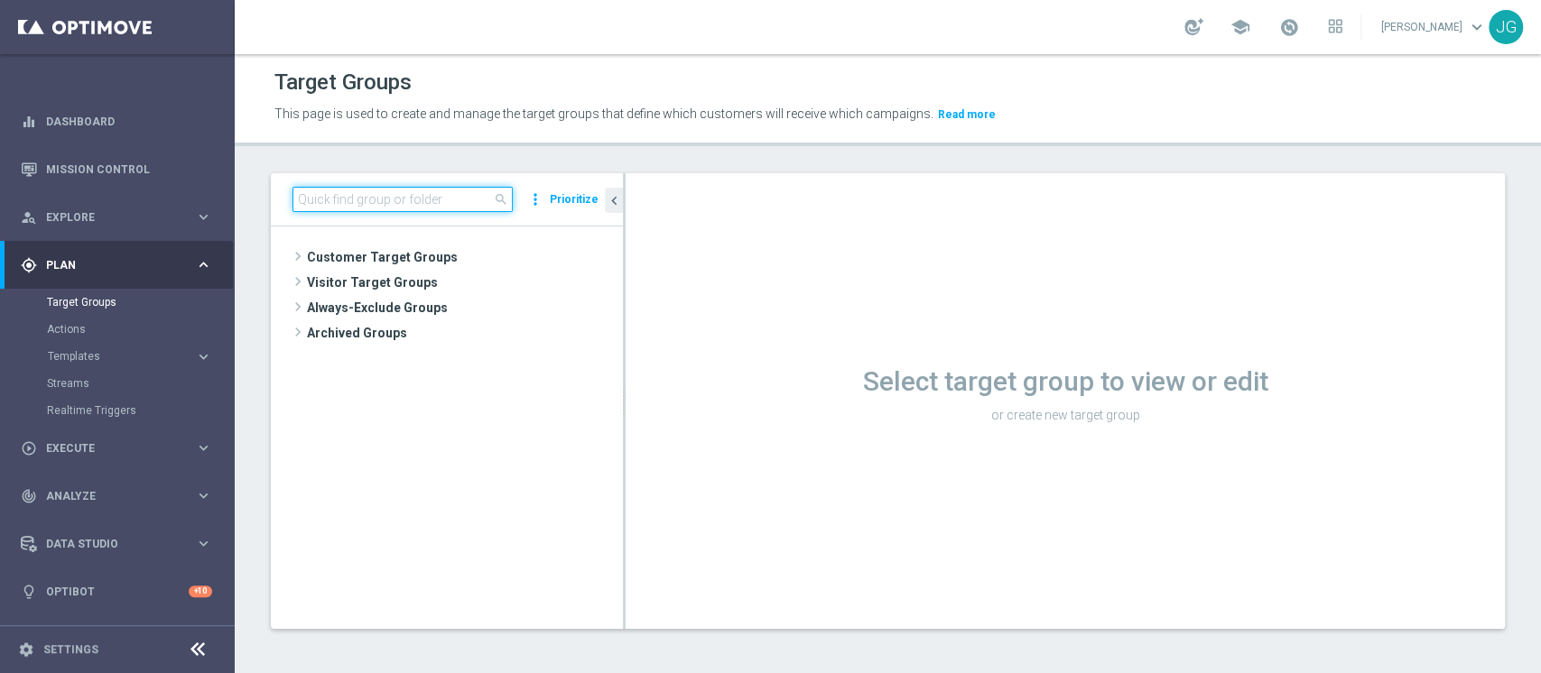
click at [436, 199] on input at bounding box center [402, 199] width 220 height 25
paste input "ACTIVE VIRTUAL CON GGR>0 30GG ROLLING"
type input "ACTIVE VIRTUAL CON GGR>0 30GG ROLLING"
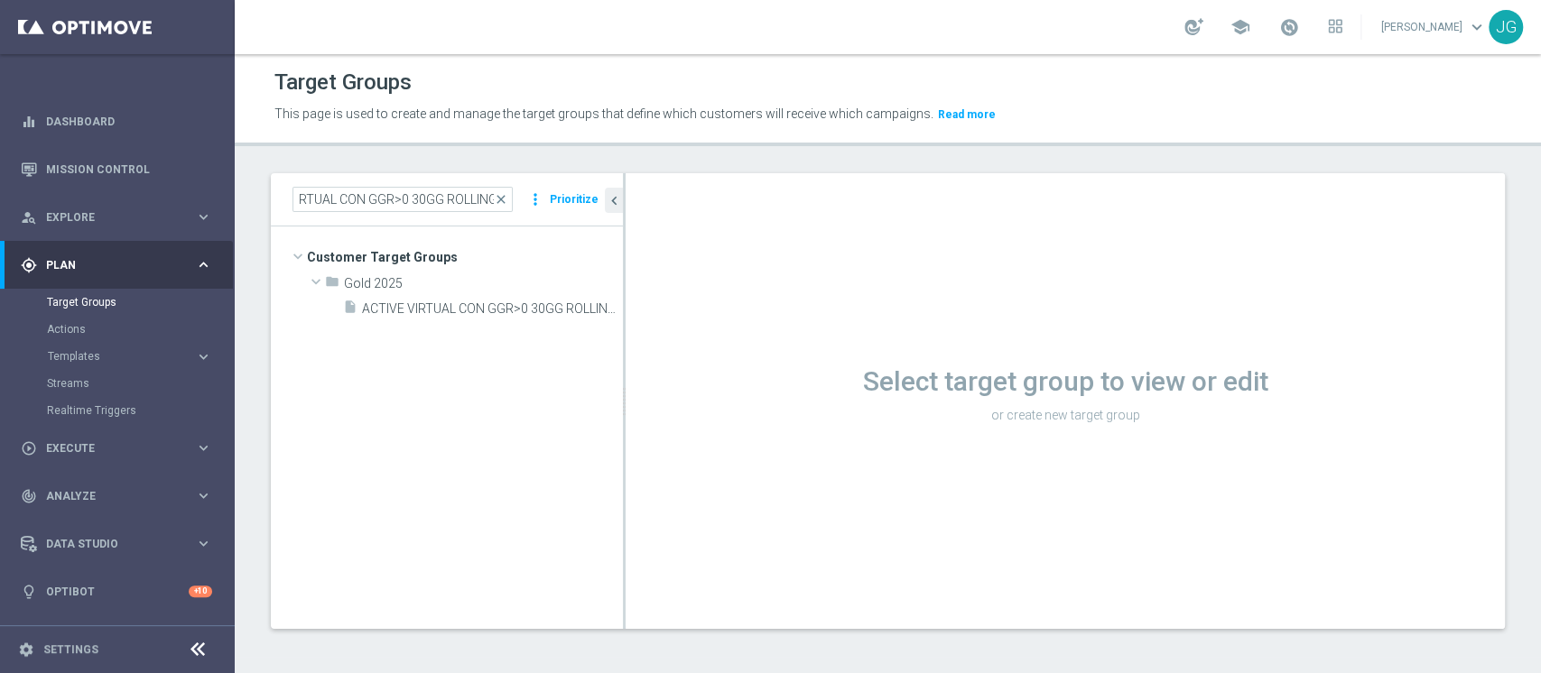
click at [459, 321] on tree-viewport "Customer Target Groups library_add create_new_folder folder" at bounding box center [447, 428] width 352 height 402
click at [490, 308] on span "ACTIVE VIRTUAL CON GGR>0 30GG ROLLING 13.10" at bounding box center [472, 308] width 220 height 15
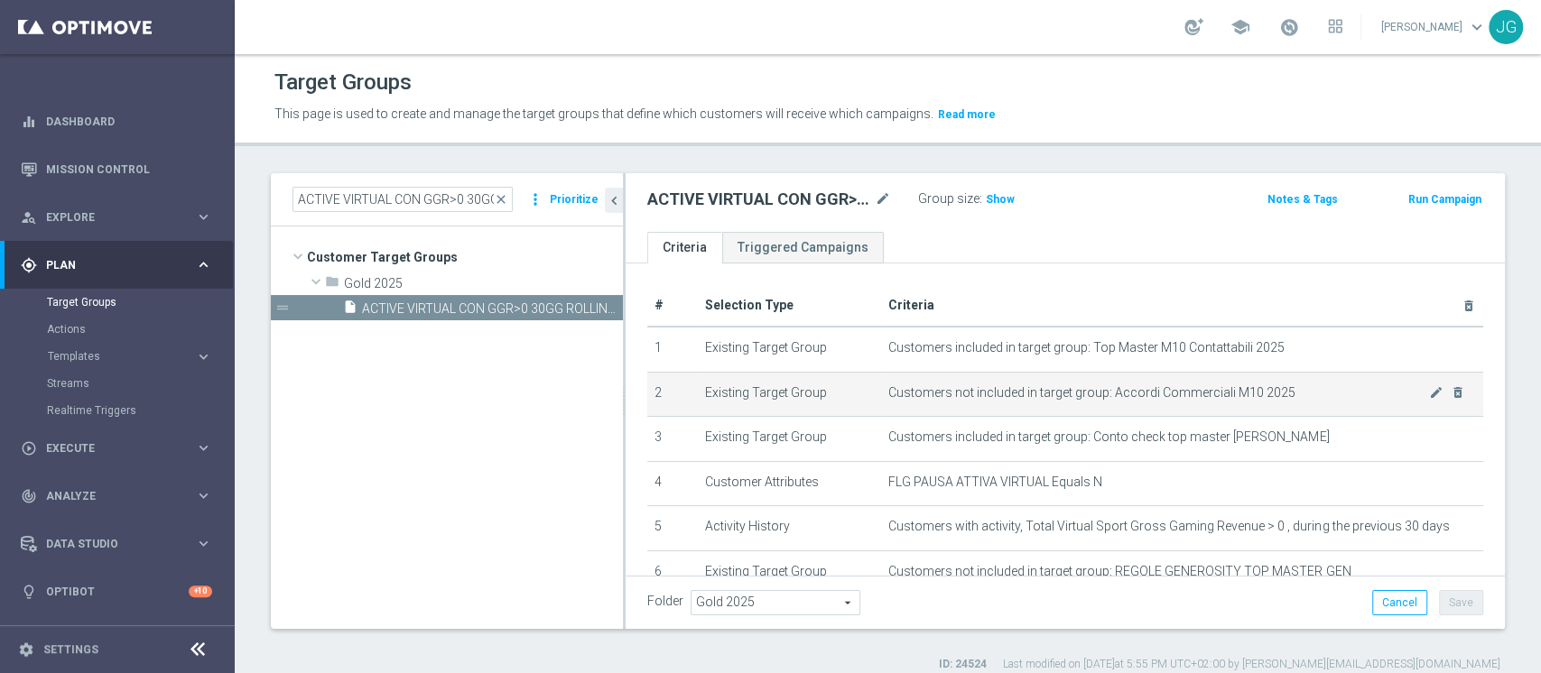
drag, startPoint x: 1069, startPoint y: 443, endPoint x: 1158, endPoint y: 379, distance: 110.0
click at [1158, 379] on td "Customers not included in target group: Accordi Commerciali M10 2025 mode_edit …" at bounding box center [1182, 394] width 602 height 45
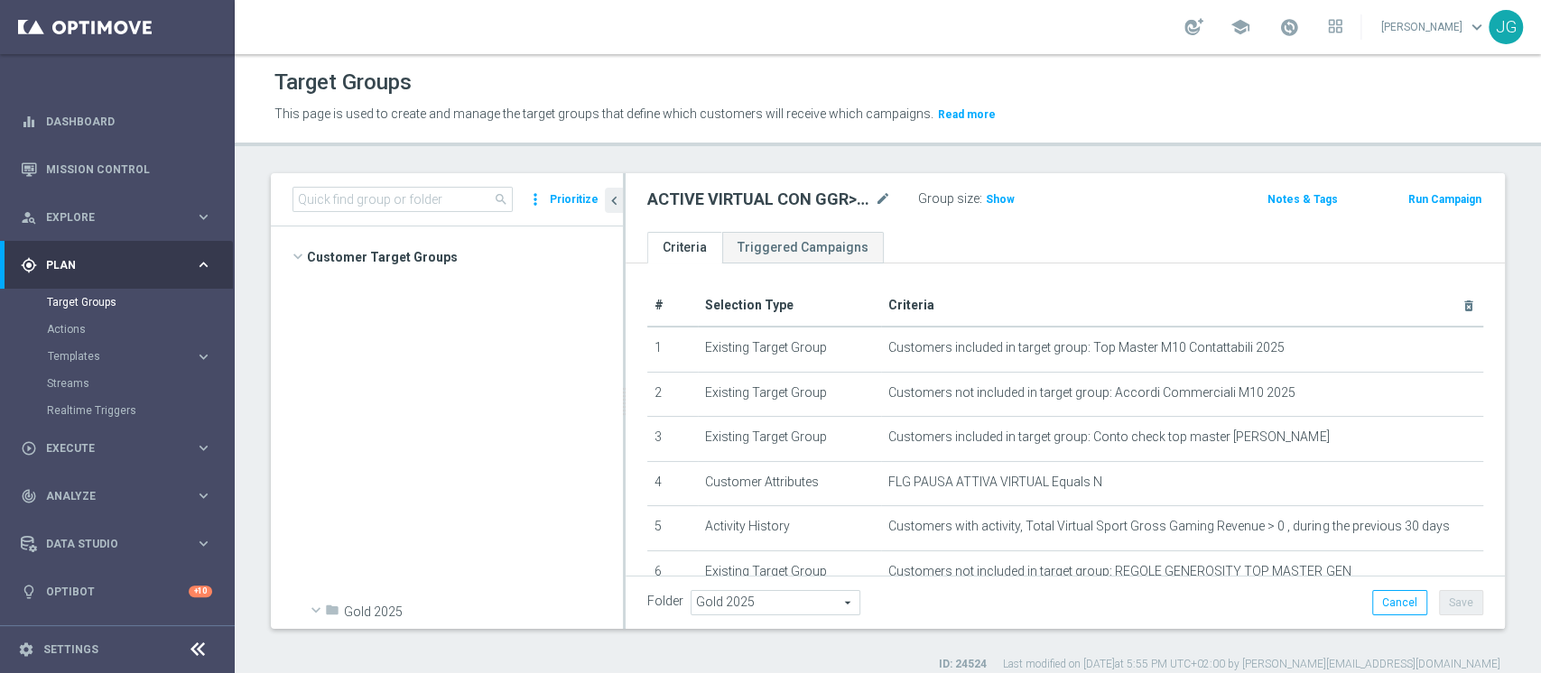
scroll to position [8481, 0]
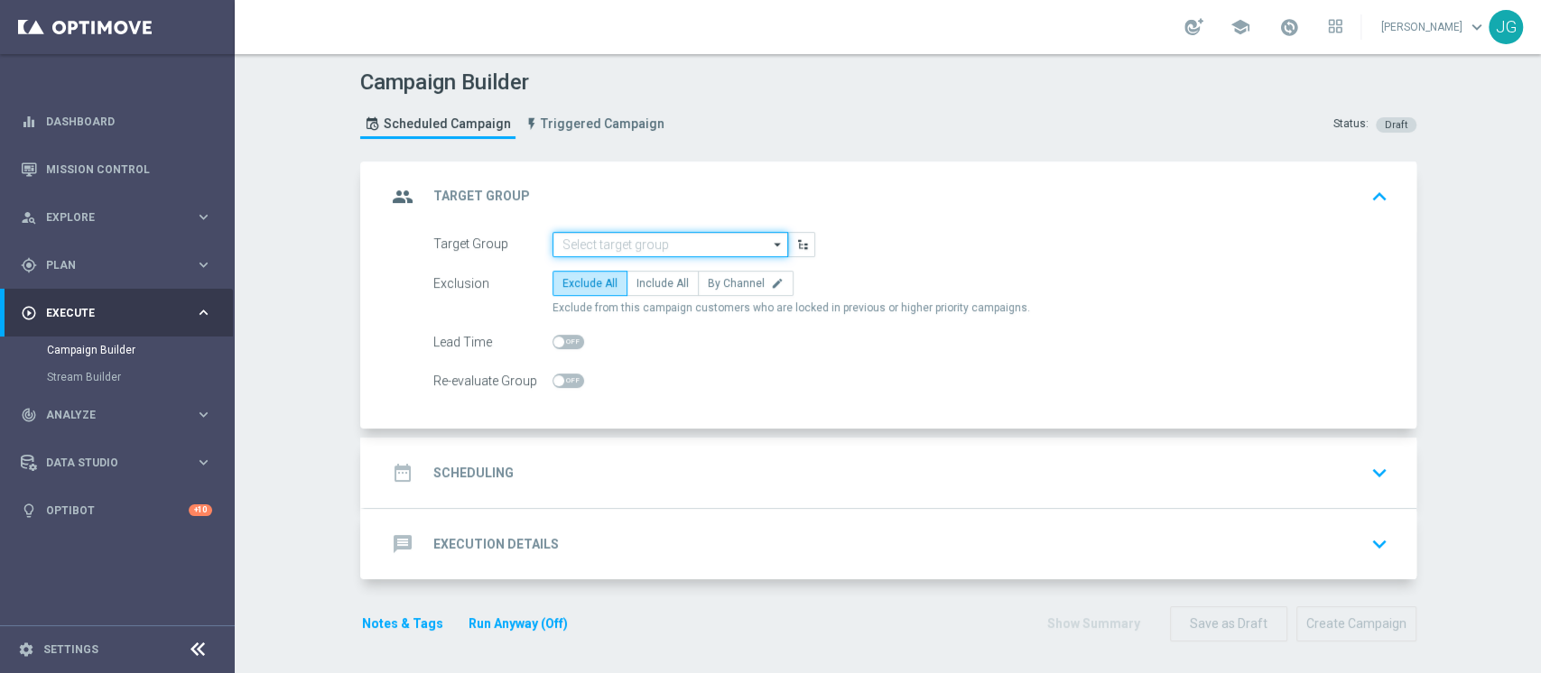
click at [618, 248] on input at bounding box center [670, 244] width 236 height 25
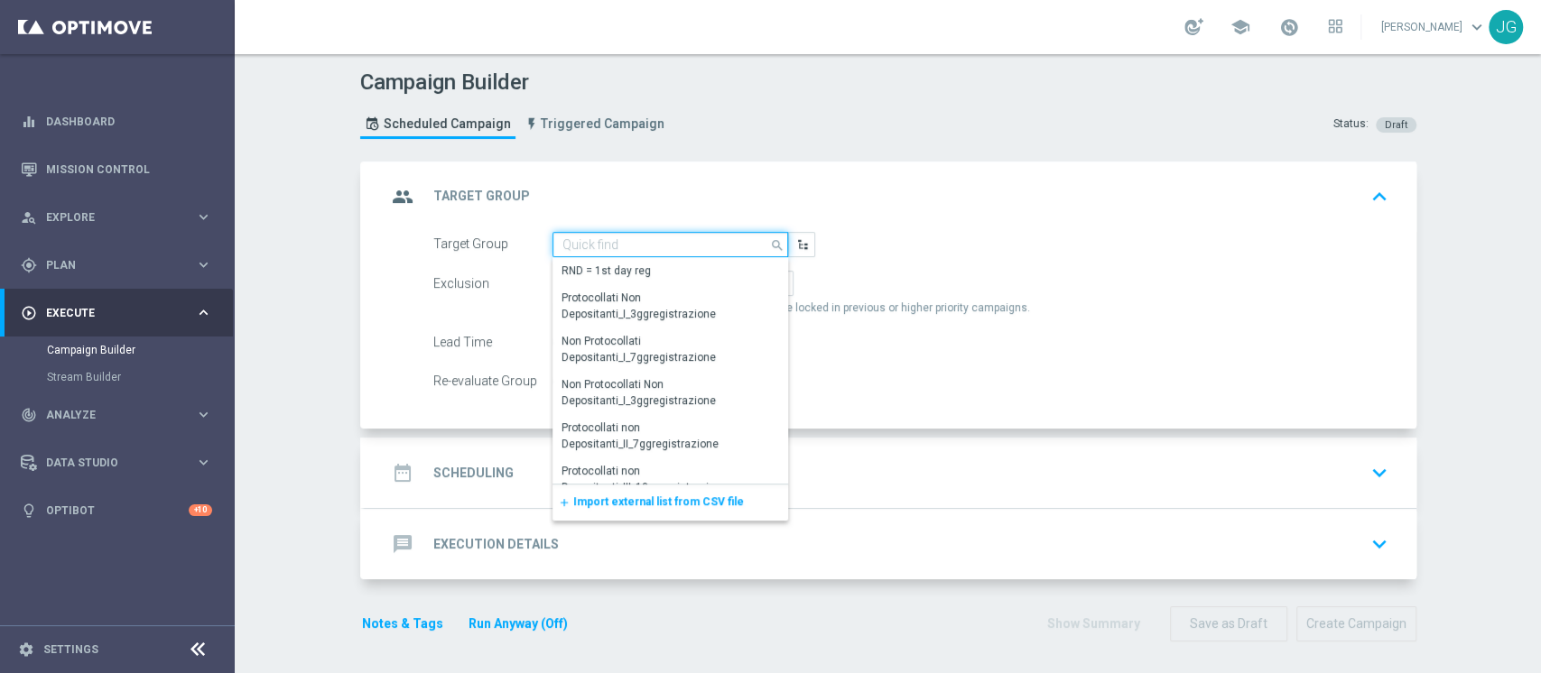
paste input "ACTIVE VIRTUAL CON GGR>0 30GG ROLLING"
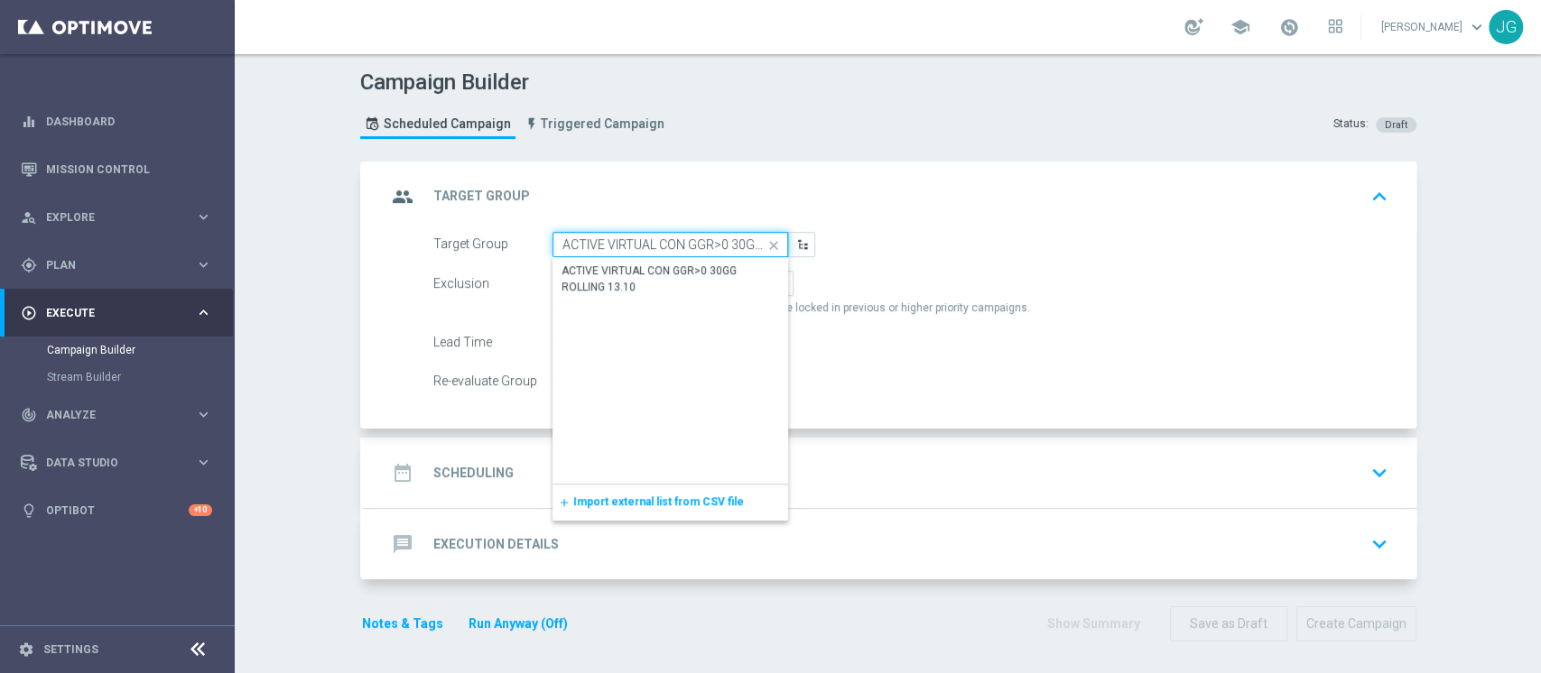
scroll to position [0, 48]
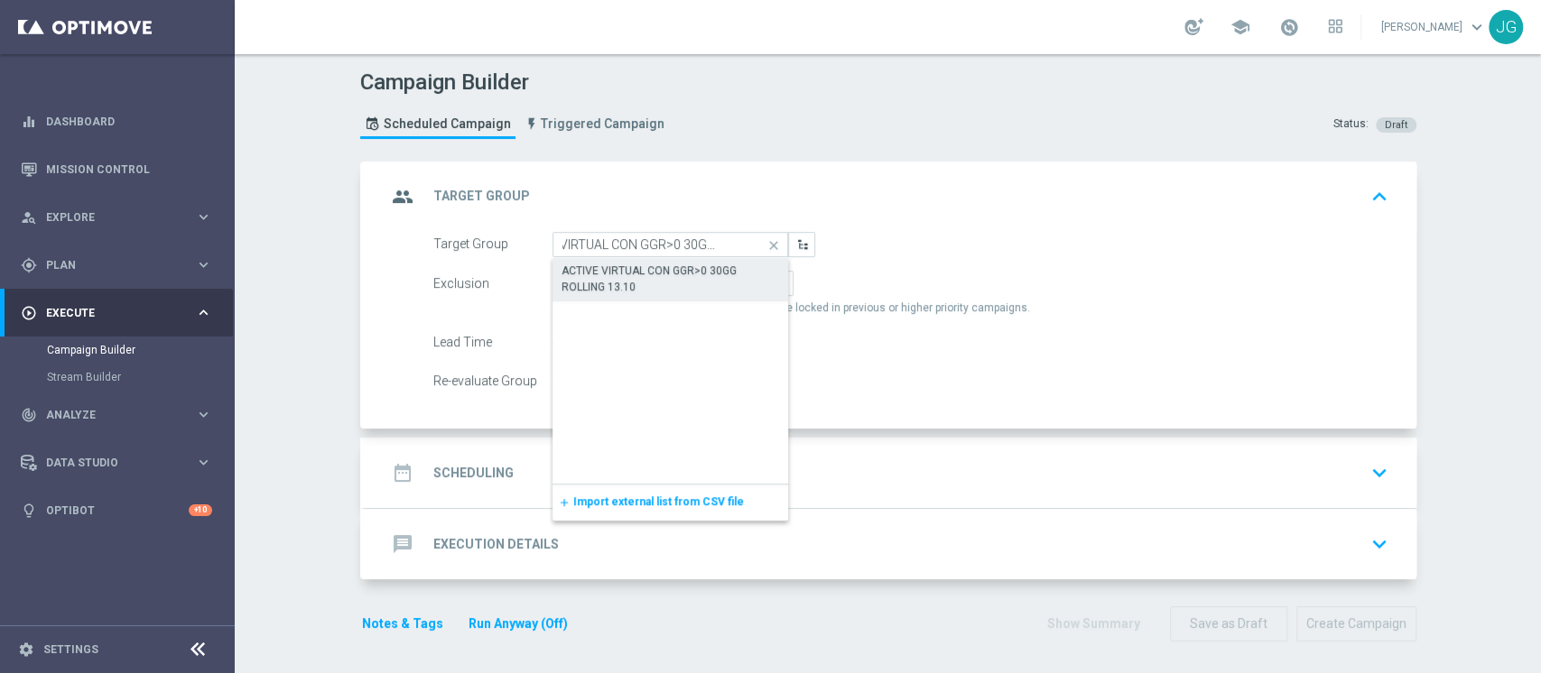
click at [636, 279] on div "ACTIVE VIRTUAL CON GGR>0 30GG ROLLING 13.10" at bounding box center [670, 279] width 218 height 32
type input "ACTIVE VIRTUAL CON GGR>0 30GG ROLLING 13.10"
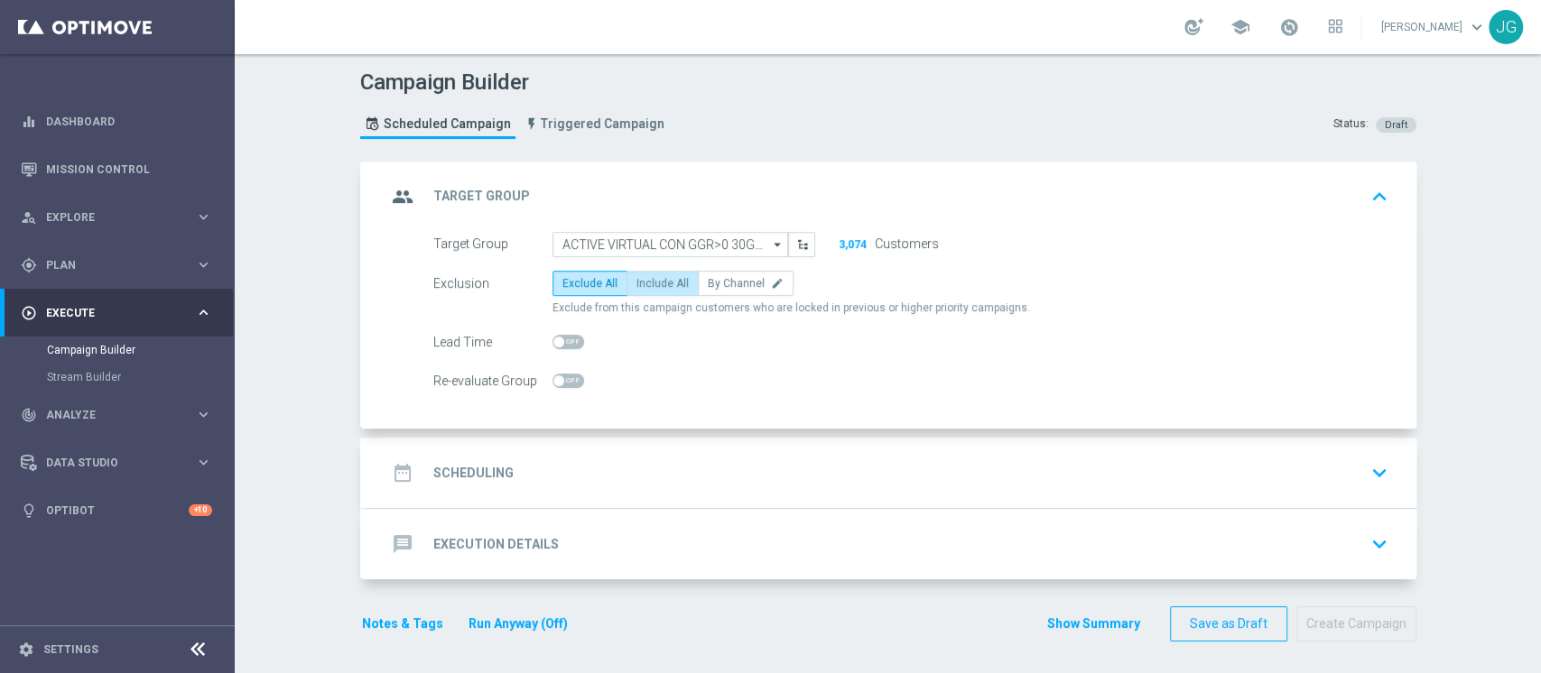
click at [648, 288] on span "Include All" at bounding box center [662, 283] width 52 height 13
click at [648, 288] on input "Include All" at bounding box center [642, 287] width 12 height 12
radio input "true"
click at [699, 485] on div "date_range Scheduling keyboard_arrow_down" at bounding box center [890, 473] width 1008 height 34
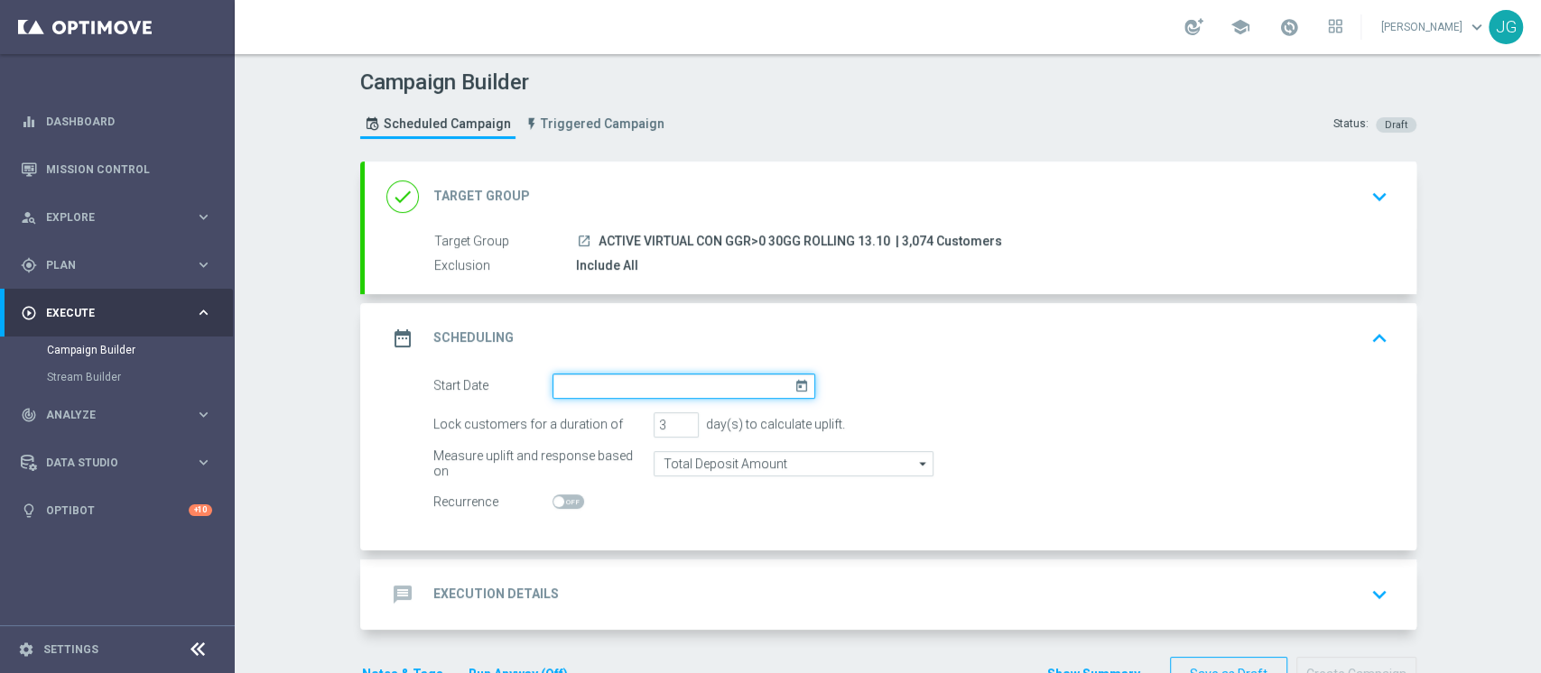
click at [681, 389] on input at bounding box center [683, 386] width 263 height 25
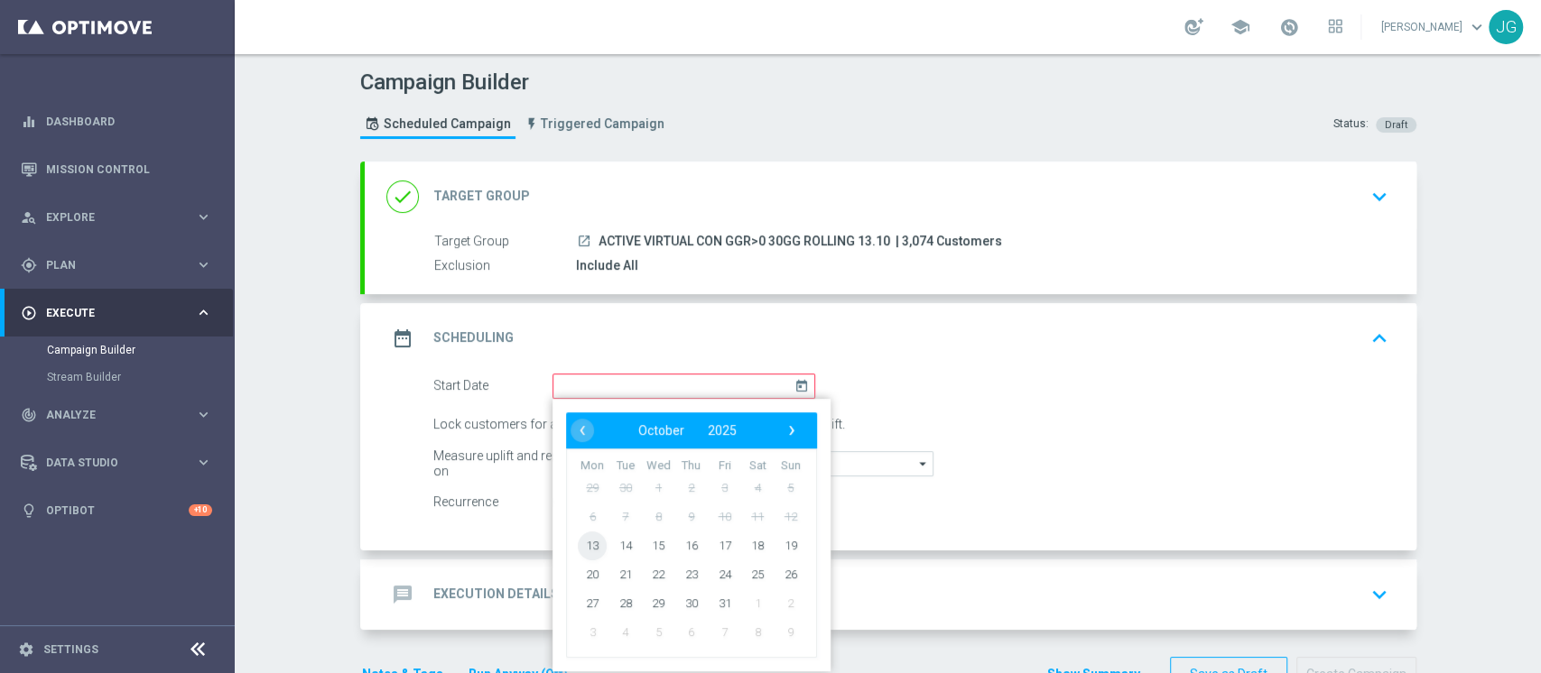
click at [578, 550] on span "13" at bounding box center [592, 545] width 29 height 29
type input "[DATE]"
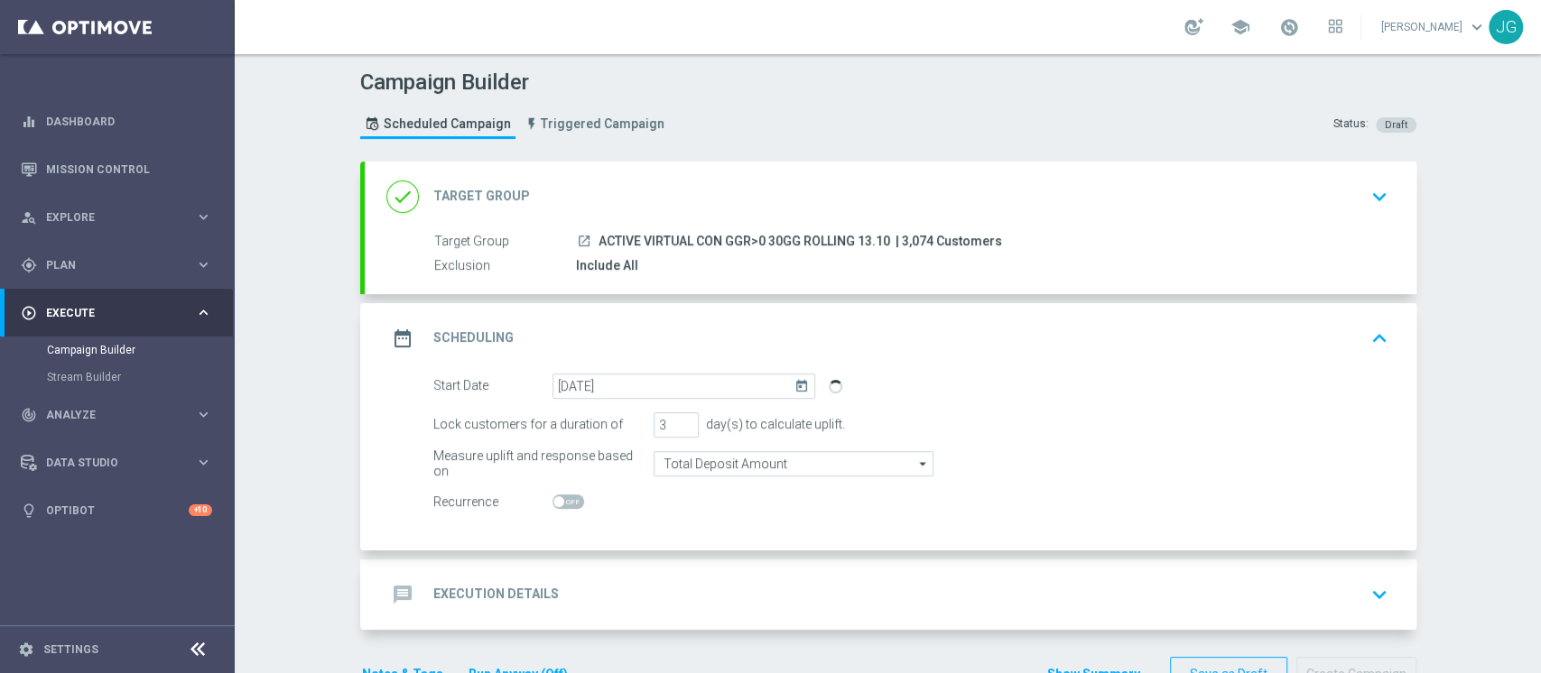
click at [858, 186] on div "done Target Group keyboard_arrow_down" at bounding box center [890, 197] width 1008 height 34
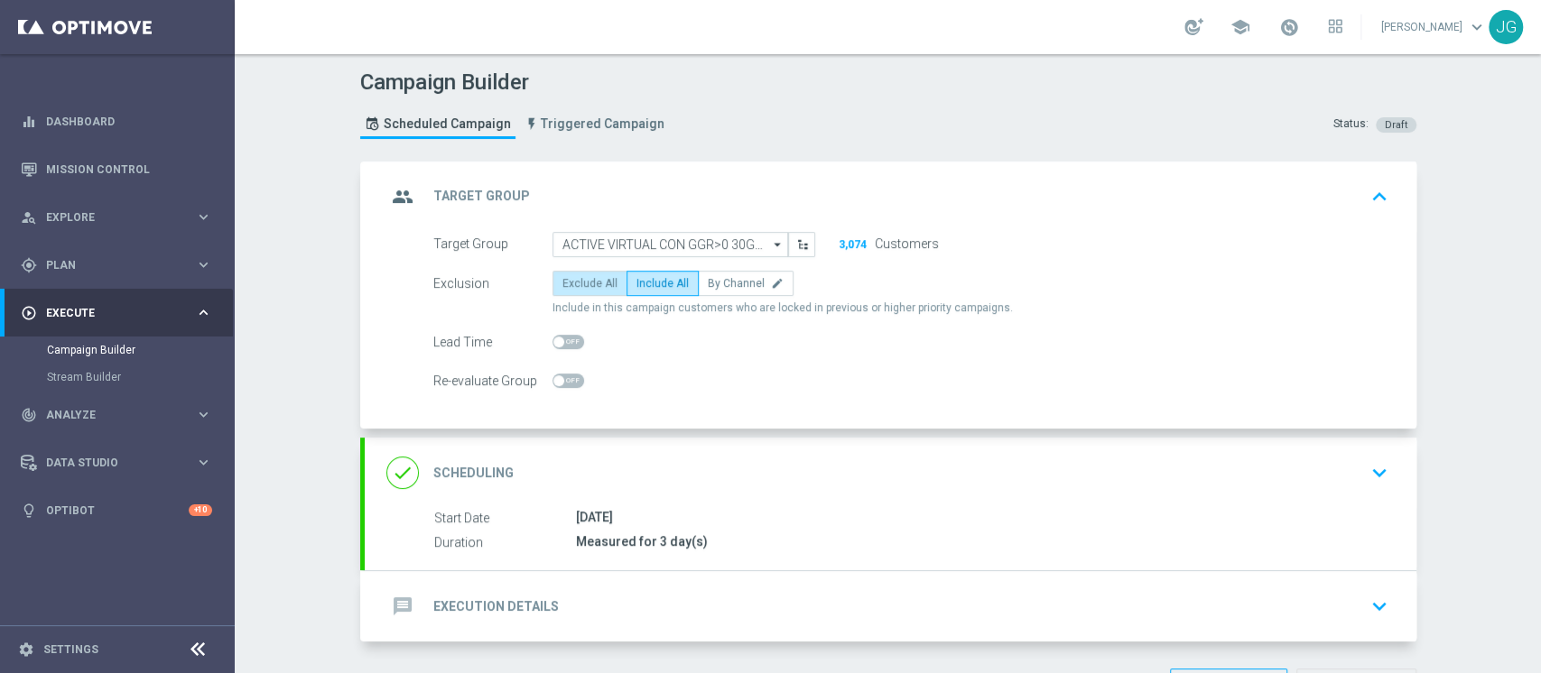
click at [573, 277] on span "Exclude All" at bounding box center [589, 283] width 55 height 13
click at [573, 281] on input "Exclude All" at bounding box center [568, 287] width 12 height 12
radio input "true"
click at [732, 457] on div "done Scheduling keyboard_arrow_down" at bounding box center [890, 473] width 1008 height 34
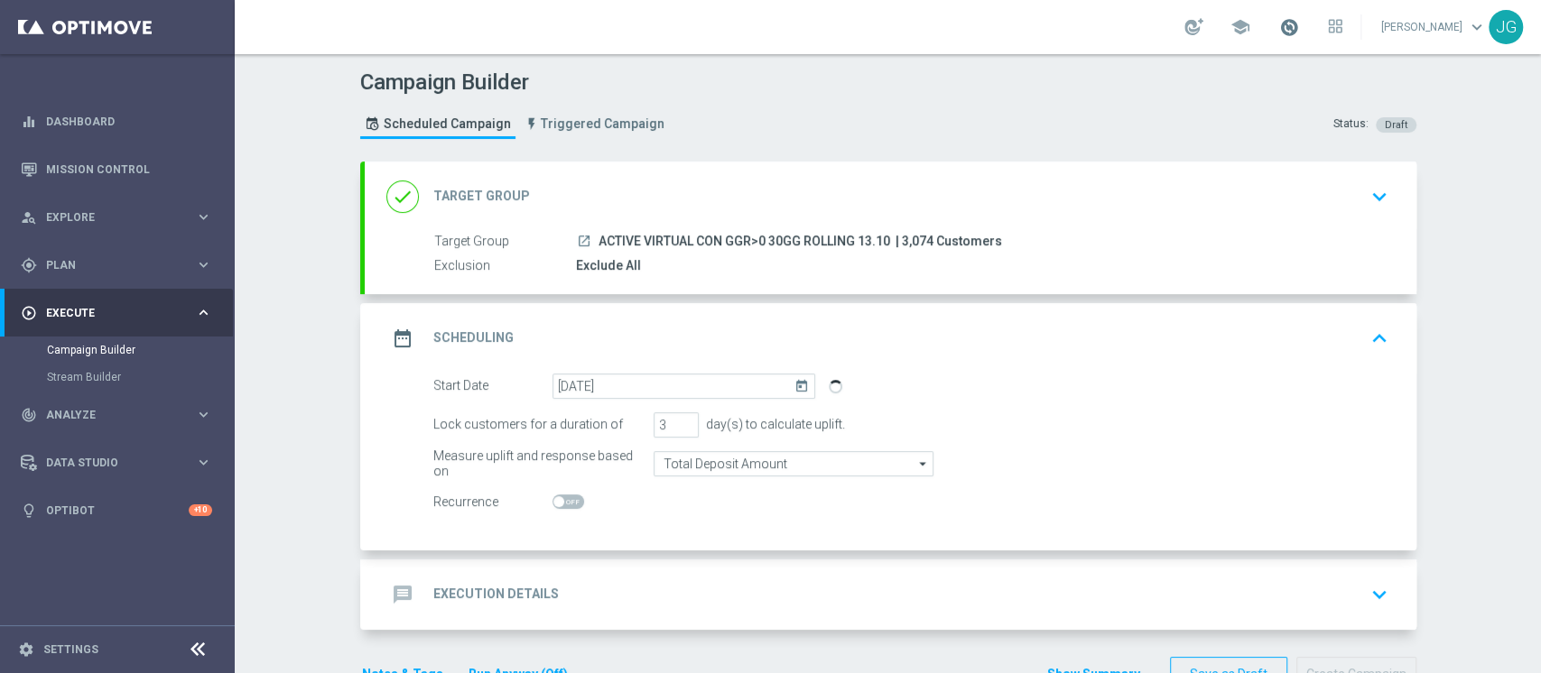
click at [1280, 31] on span at bounding box center [1289, 27] width 20 height 20
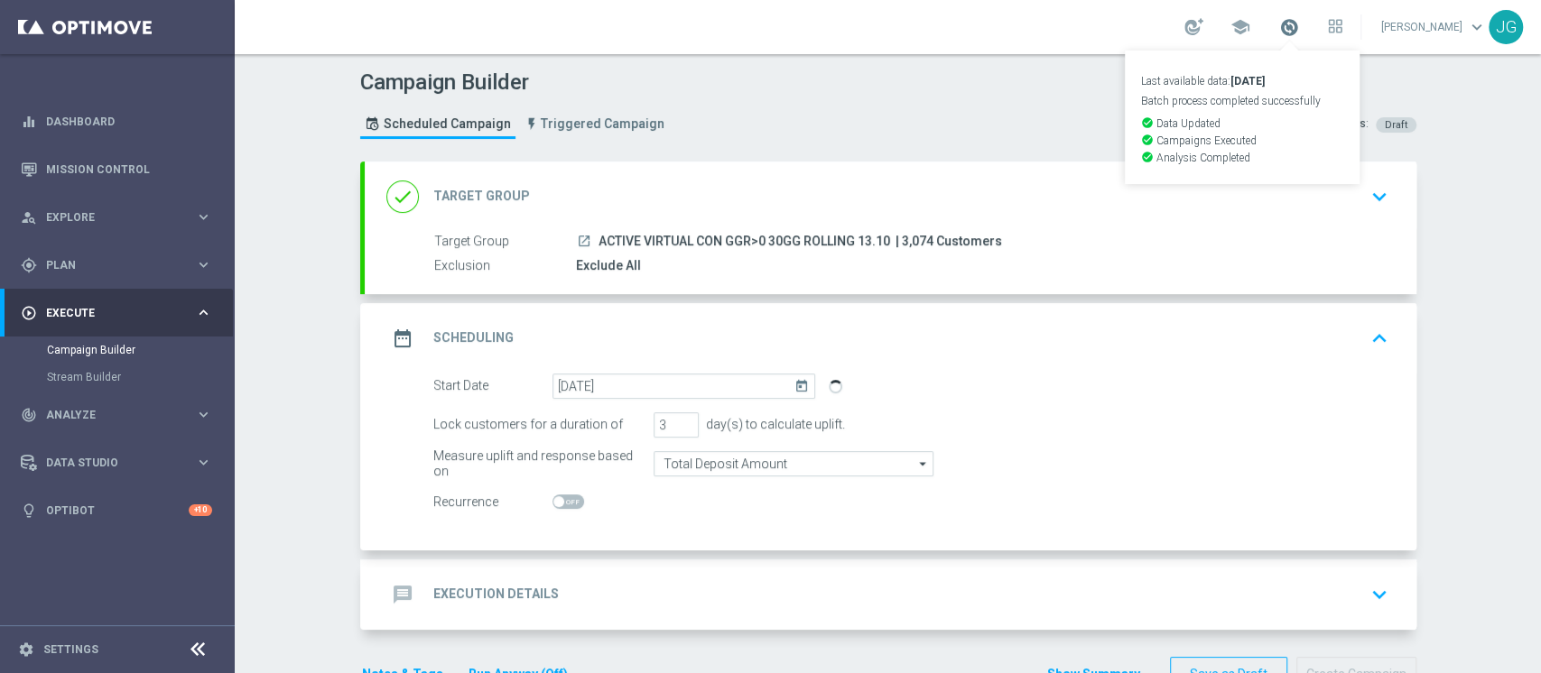
click at [1280, 31] on span at bounding box center [1289, 27] width 20 height 20
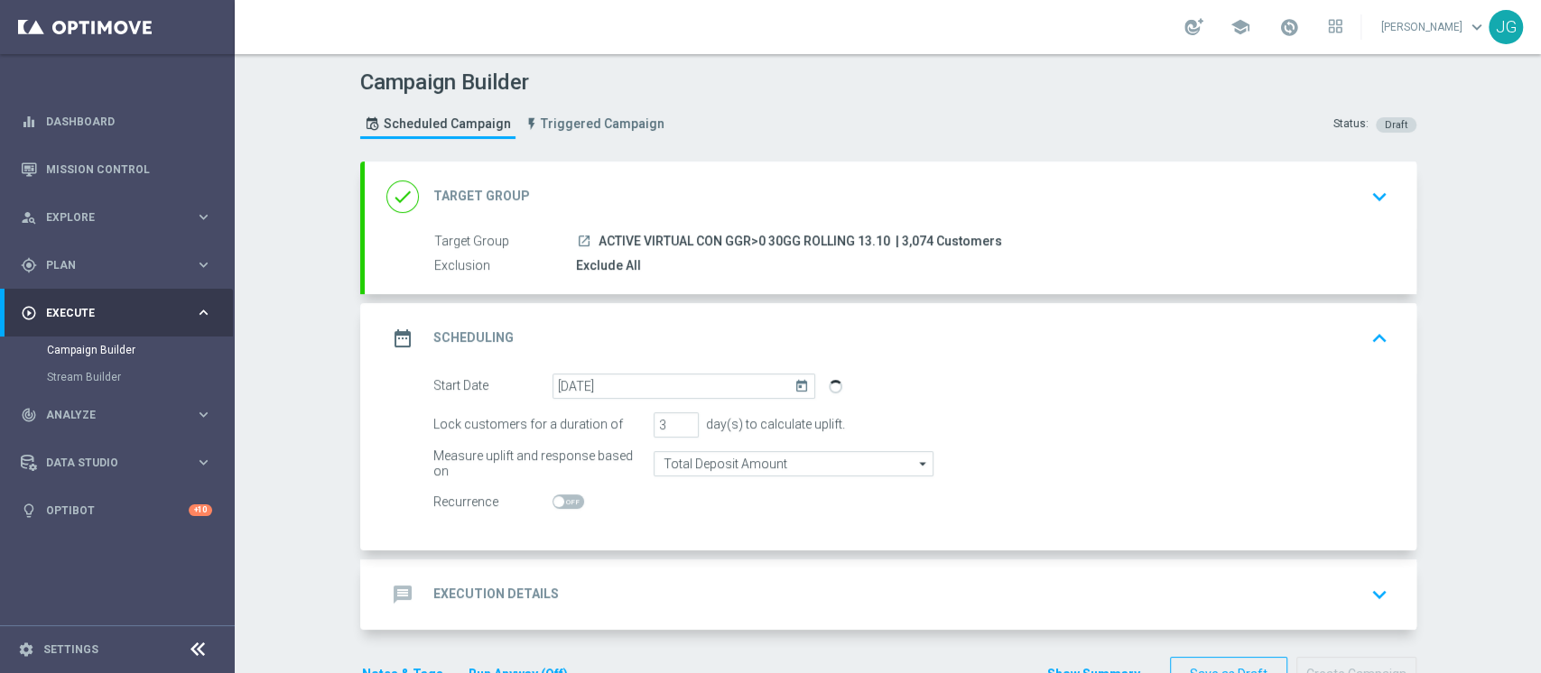
scroll to position [52, 0]
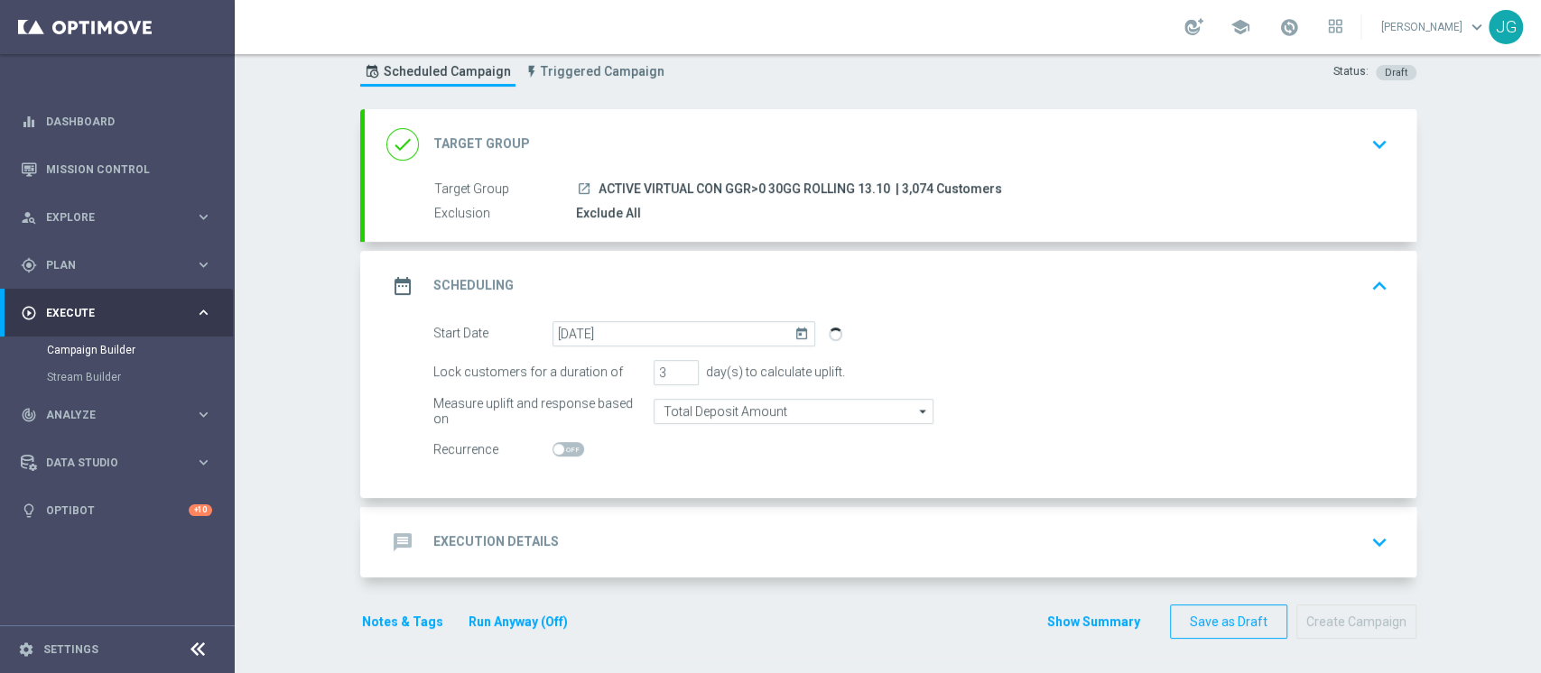
click at [933, 337] on div "Start Date 13 Oct 2025 today" at bounding box center [911, 333] width 982 height 25
click at [986, 303] on div "date_range Scheduling keyboard_arrow_up" at bounding box center [890, 286] width 1051 height 70
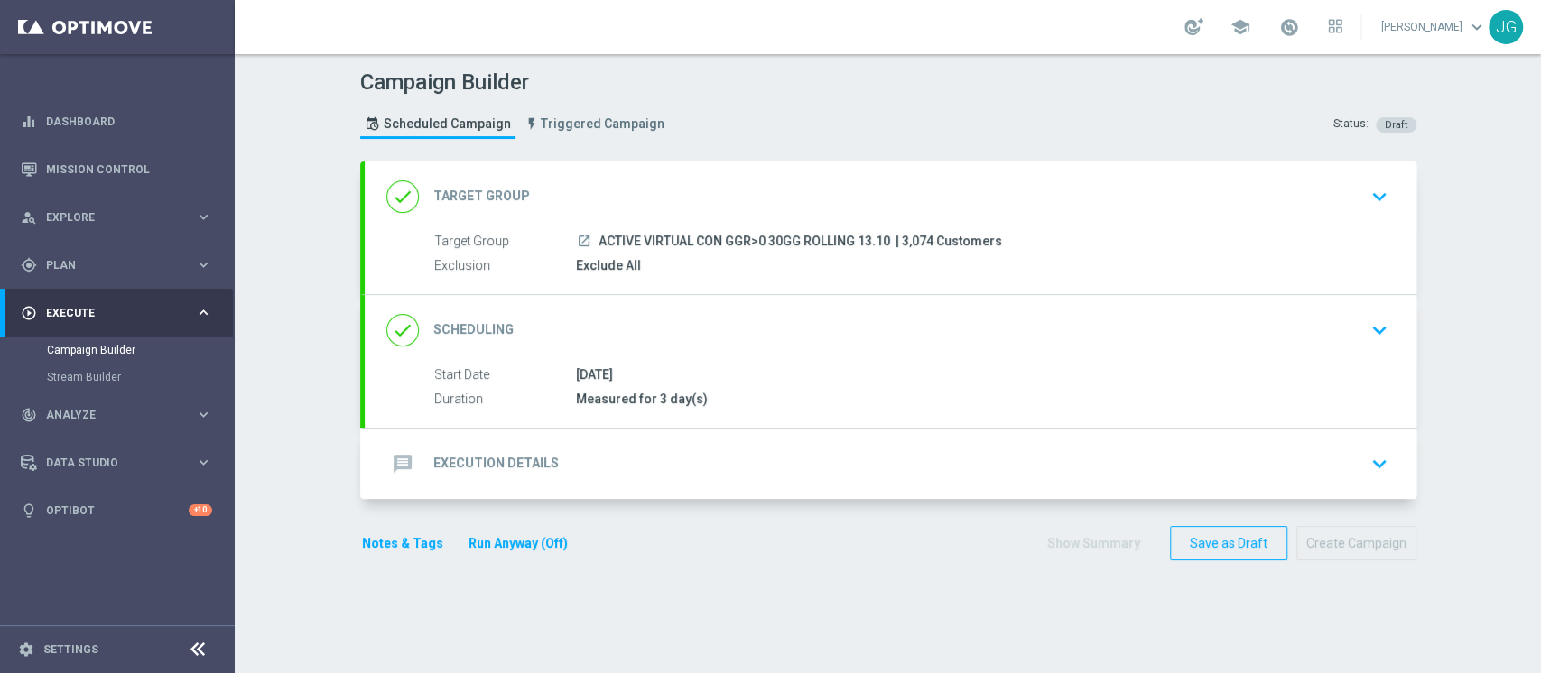
scroll to position [0, 0]
click at [888, 347] on div "done Scheduling keyboard_arrow_down" at bounding box center [890, 330] width 1051 height 70
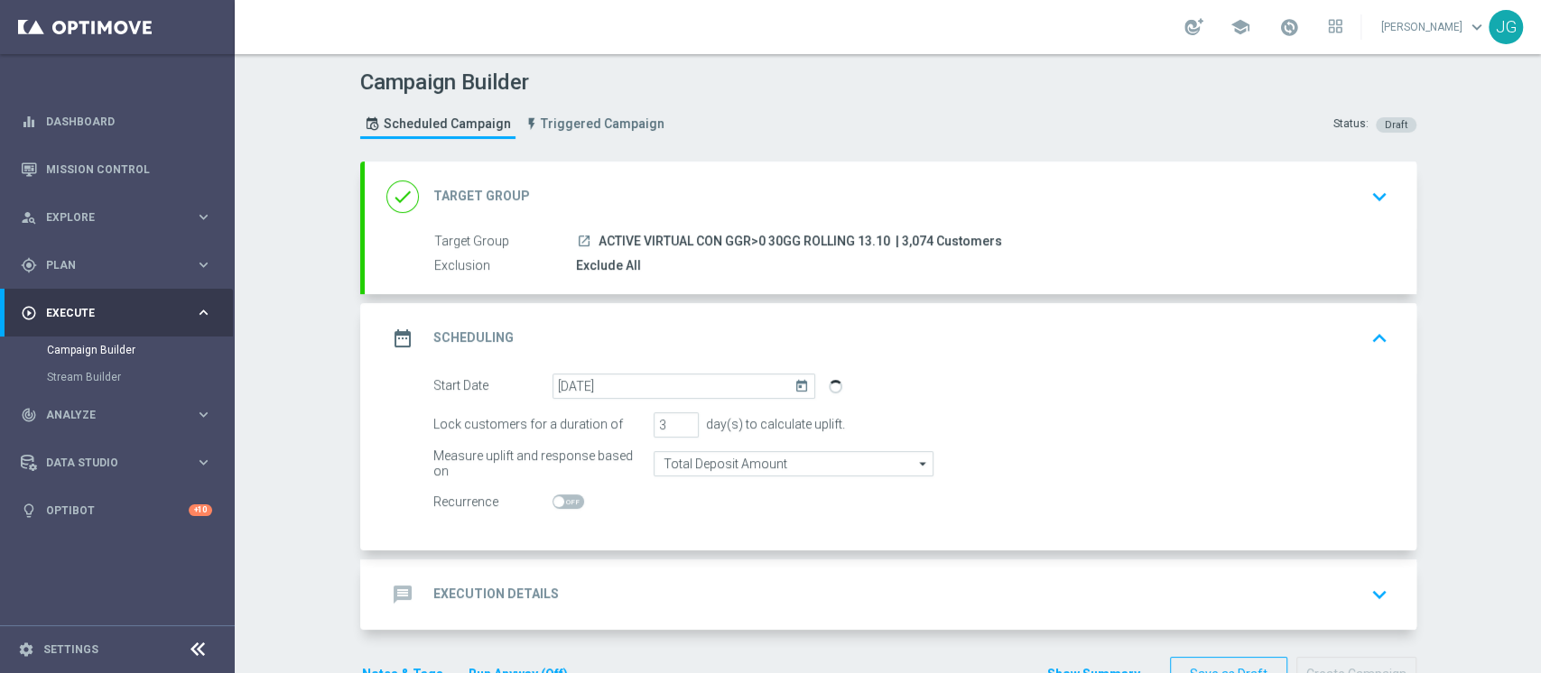
click at [888, 347] on div "date_range Scheduling keyboard_arrow_up" at bounding box center [890, 338] width 1008 height 34
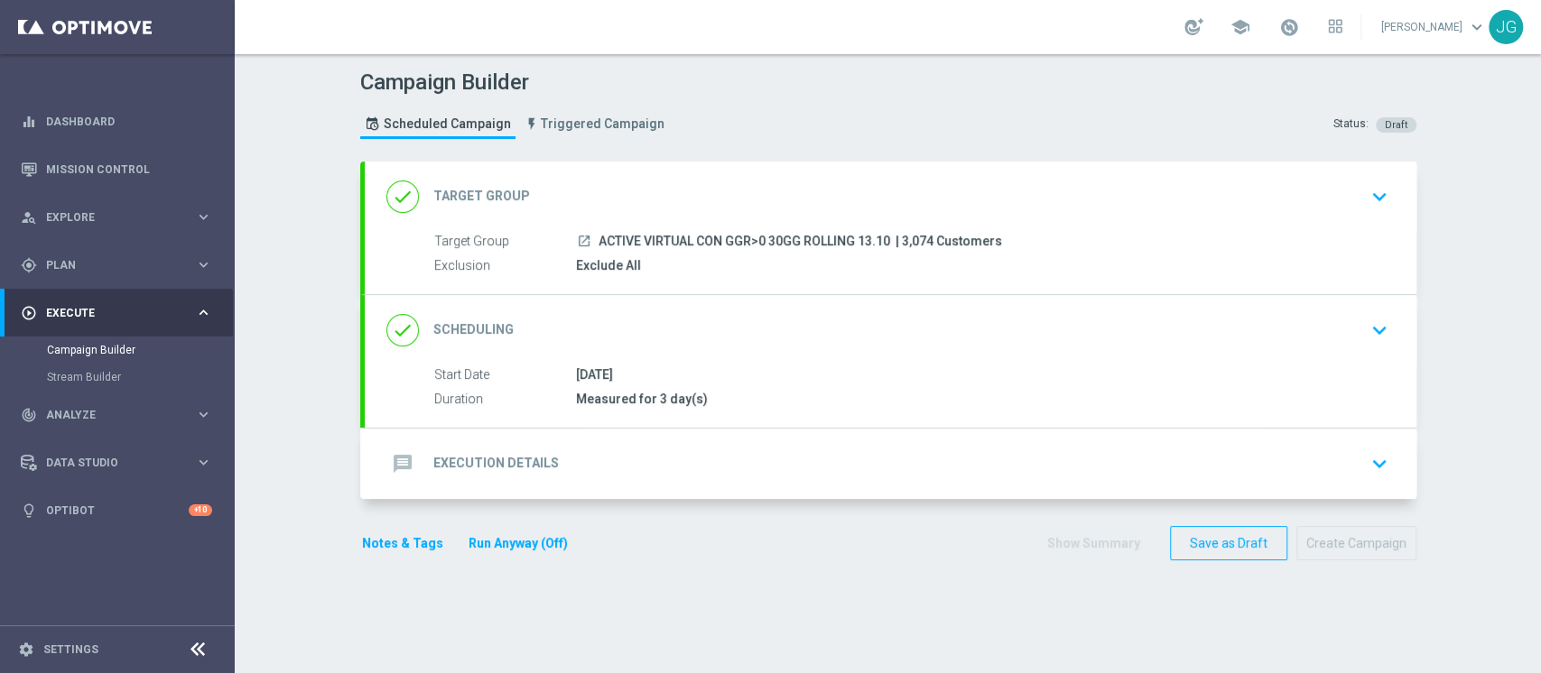
click at [723, 494] on div "message Execution Details keyboard_arrow_down" at bounding box center [890, 464] width 1051 height 70
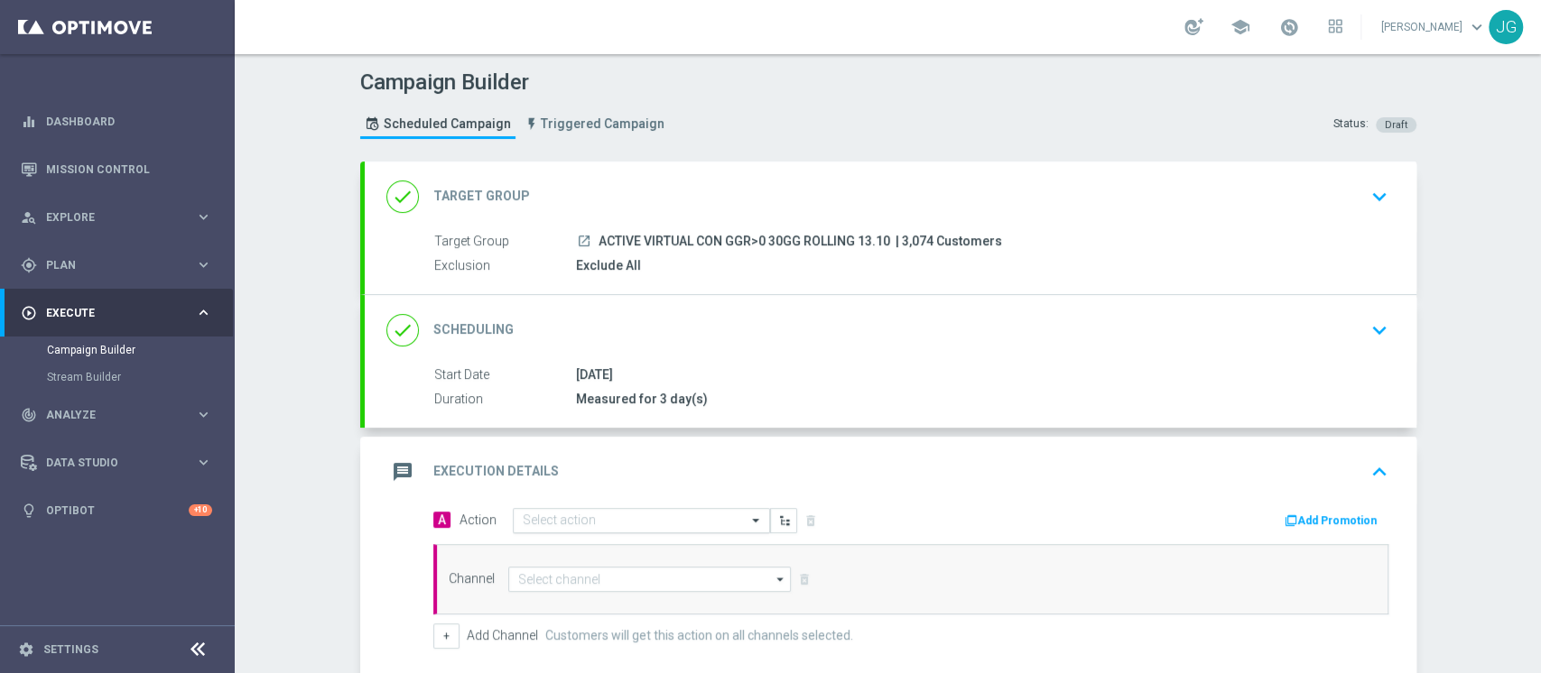
click at [662, 514] on input "text" at bounding box center [623, 521] width 201 height 15
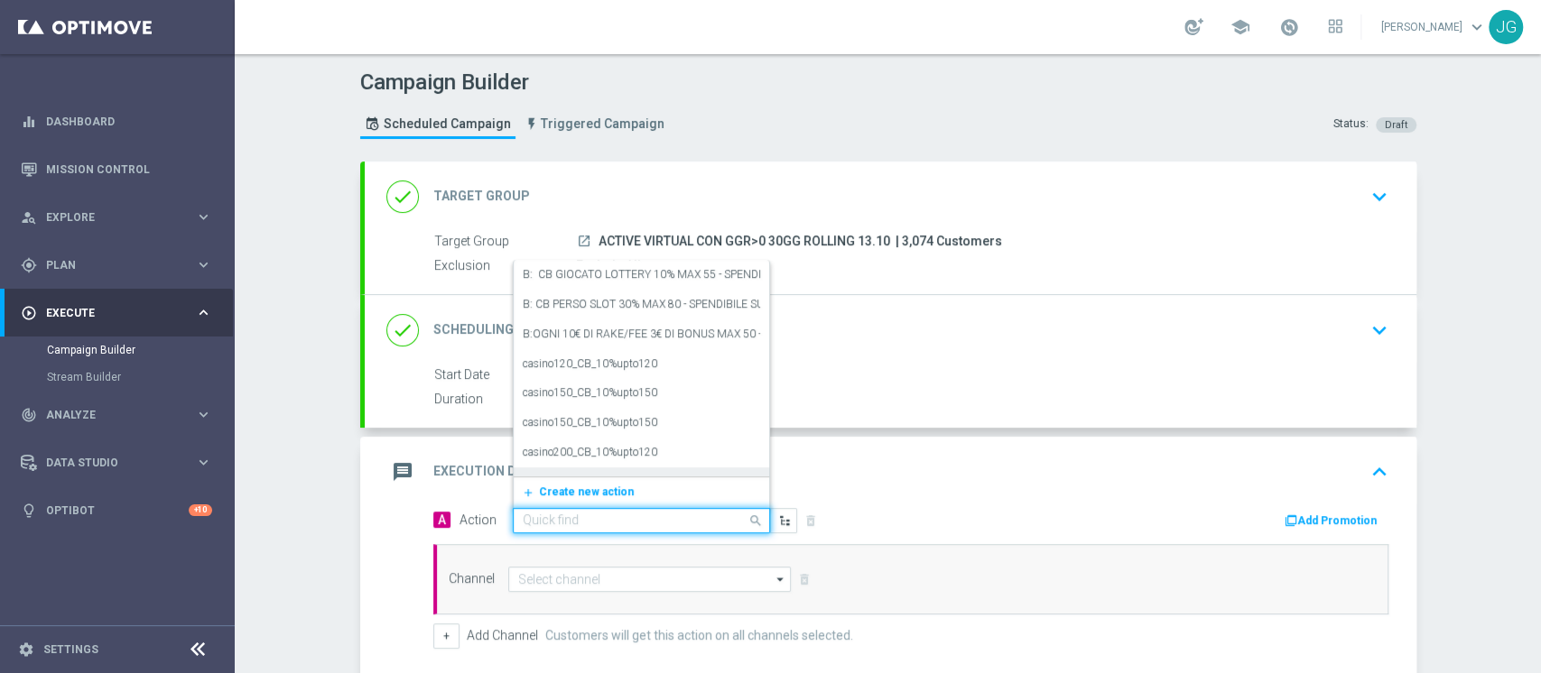
click at [651, 522] on input "text" at bounding box center [623, 521] width 201 height 15
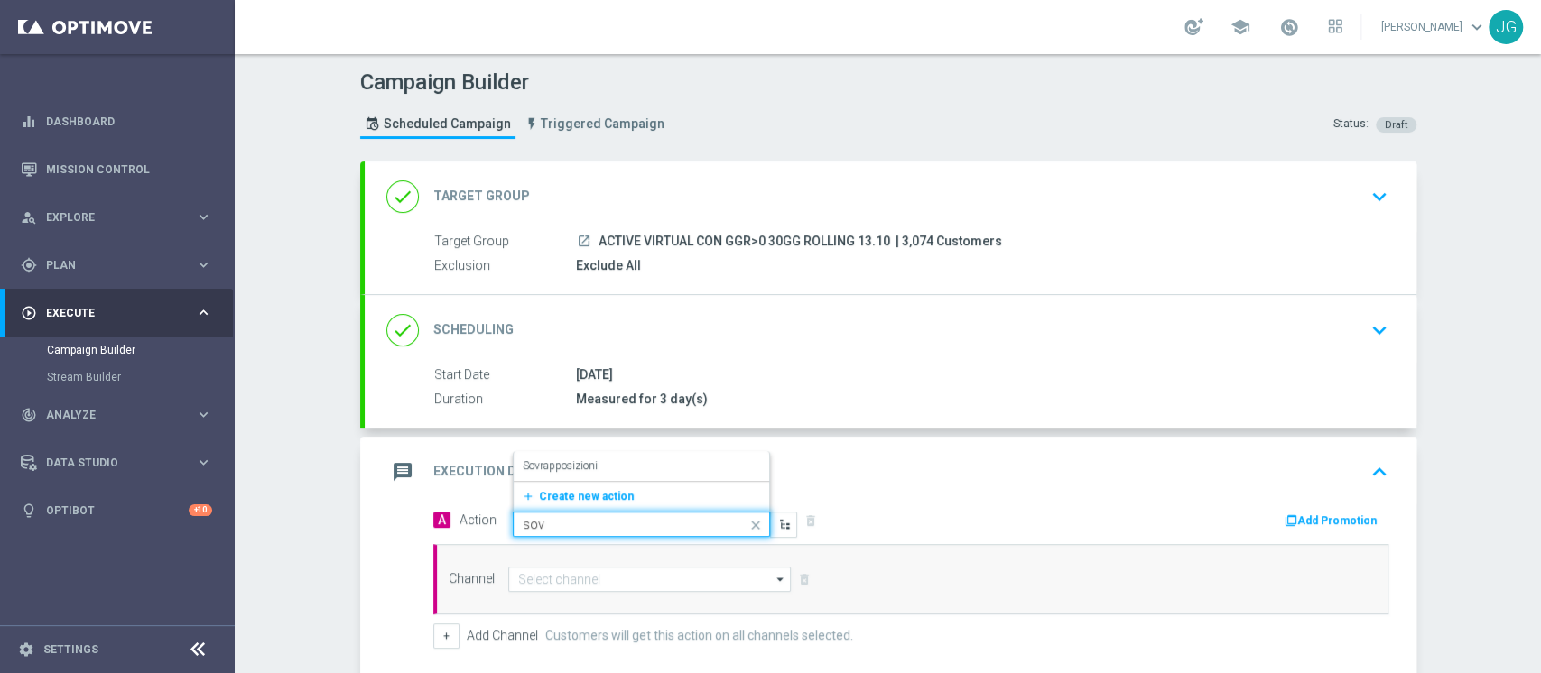
type input "sovr"
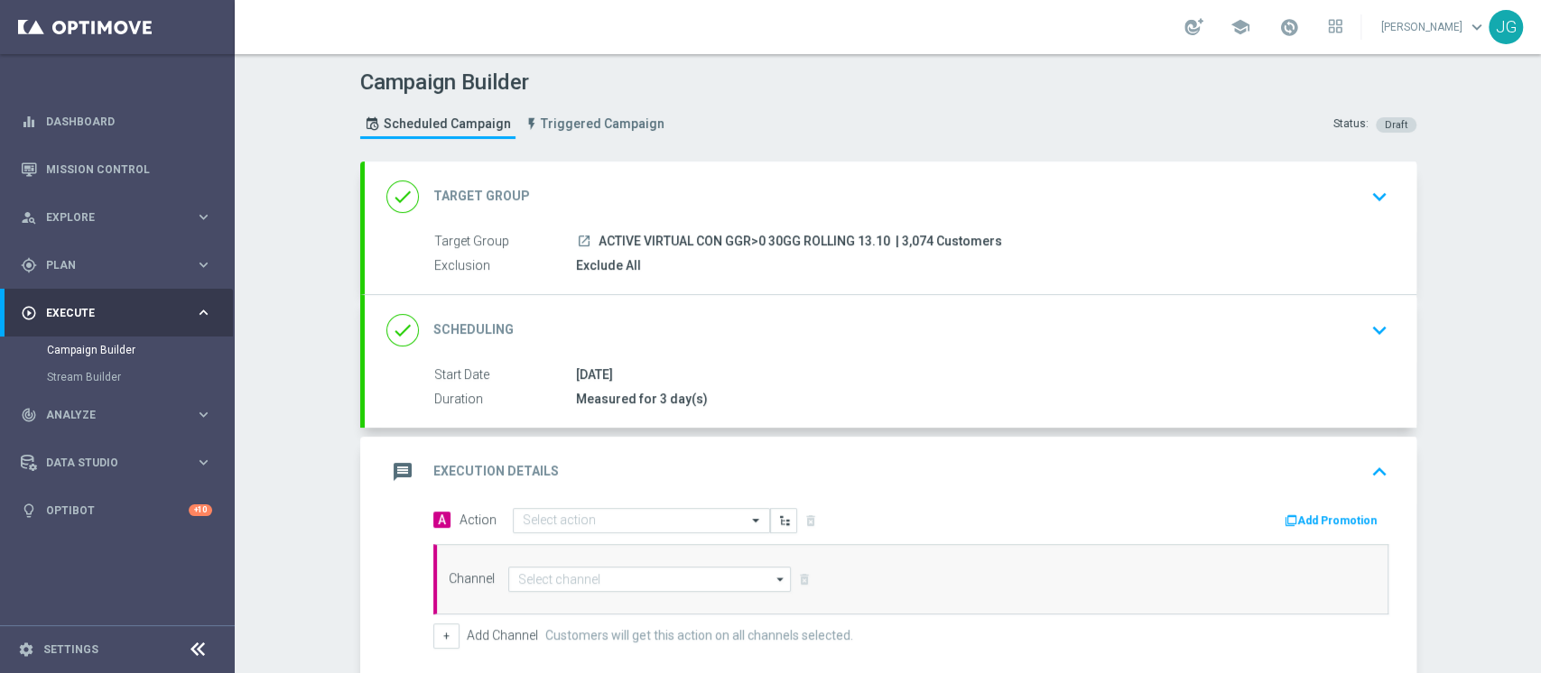
click at [615, 411] on div "Start Date 13 Oct 2025 Duration Measured for 3 day(s) Start Date 13 Oct 2025 to…" at bounding box center [890, 397] width 1051 height 62
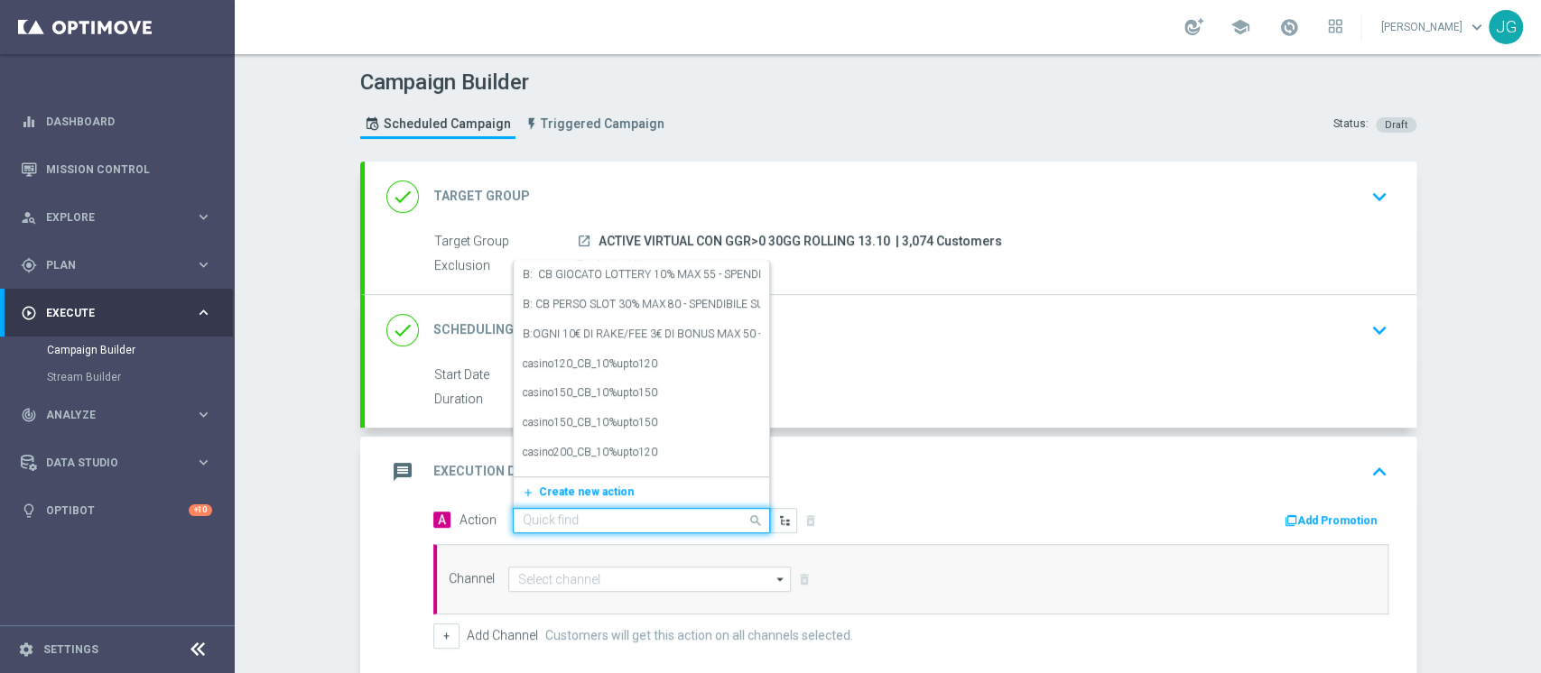
click at [539, 514] on input "text" at bounding box center [623, 521] width 201 height 15
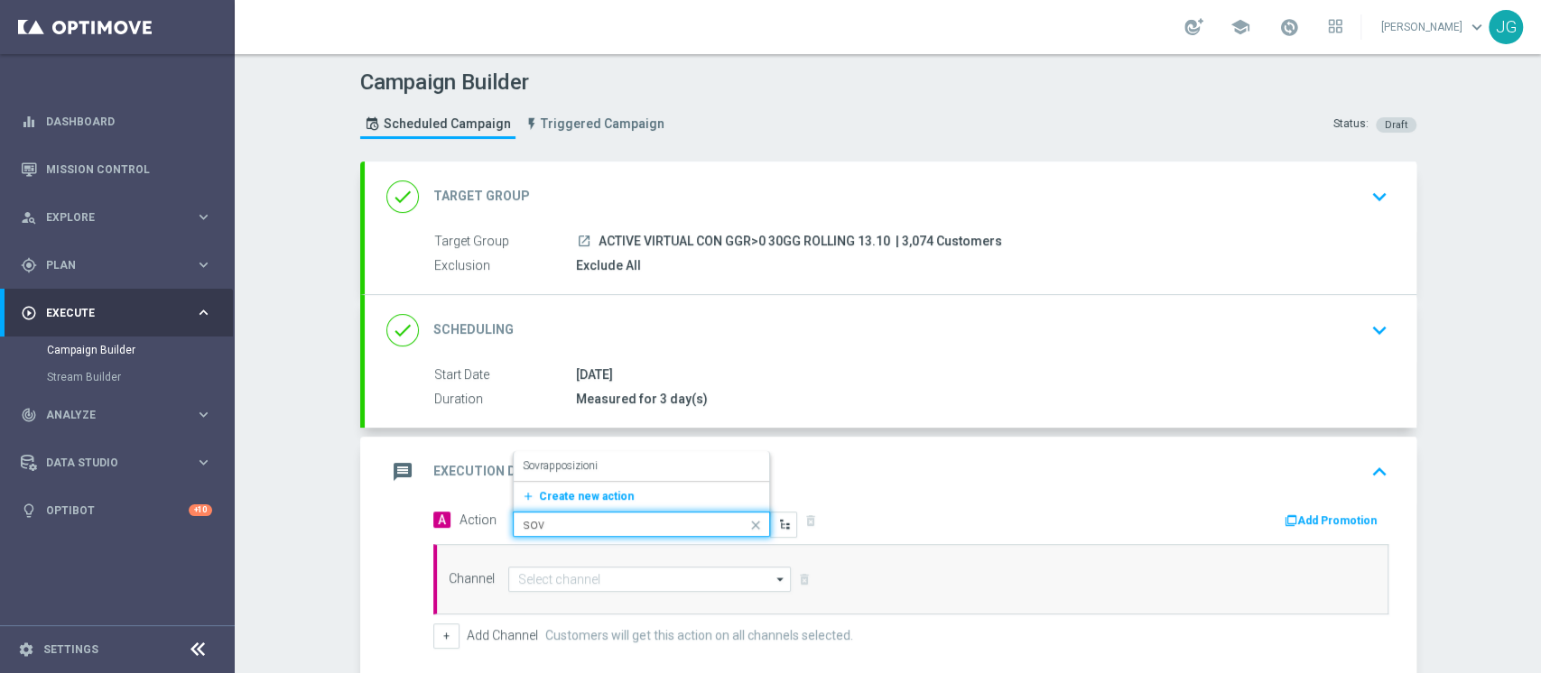
type input "sovr"
click at [595, 473] on div "Sovrapposizioni edit" at bounding box center [641, 466] width 237 height 30
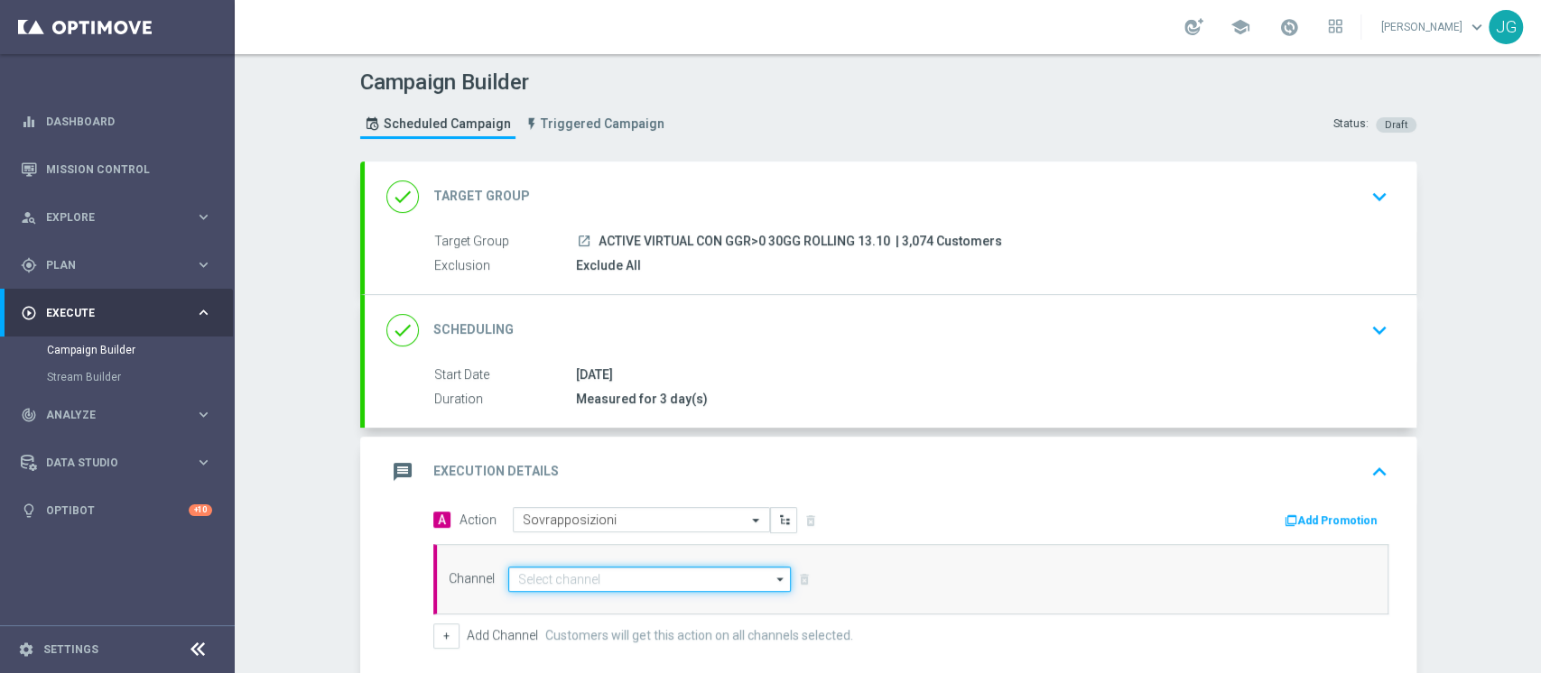
click at [572, 577] on input at bounding box center [649, 579] width 283 height 25
type input "j"
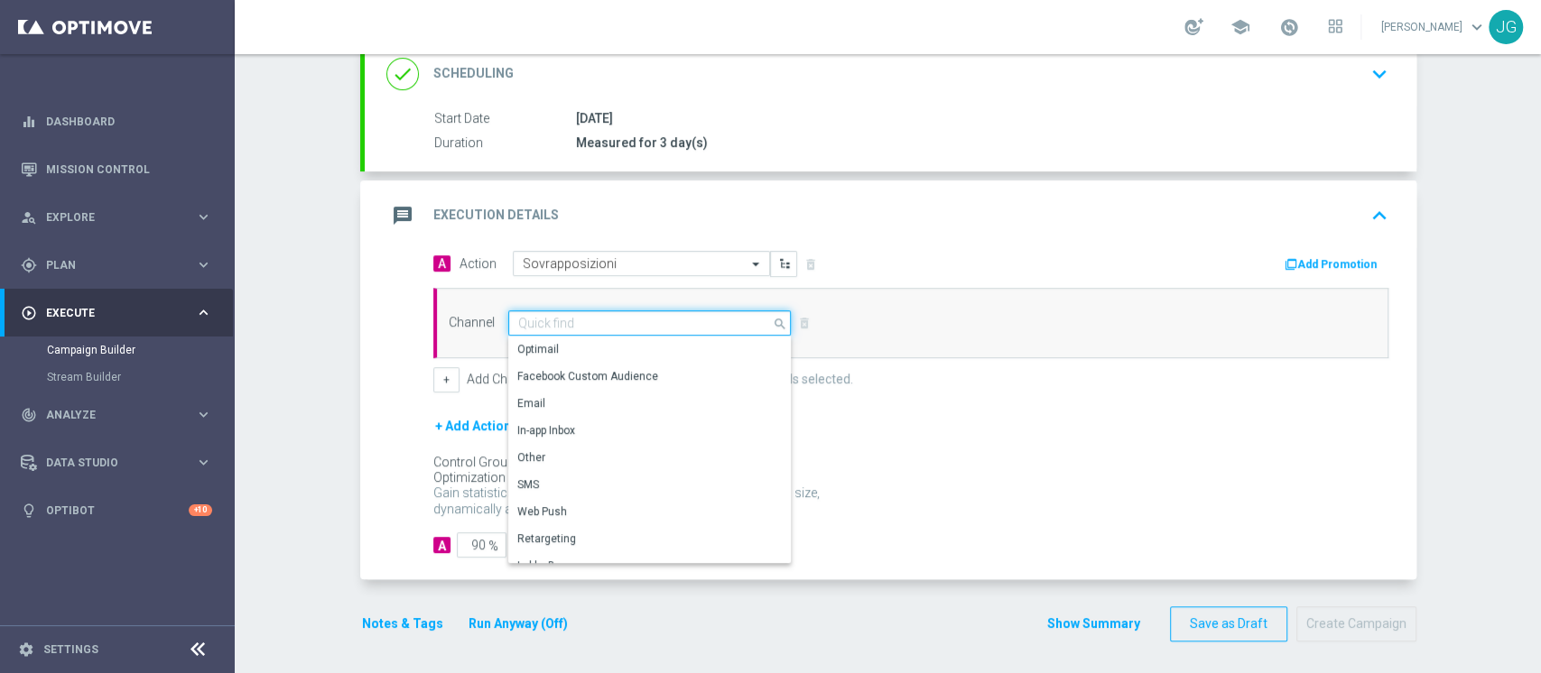
scroll to position [258, 0]
click at [601, 449] on div "Other" at bounding box center [642, 455] width 269 height 25
type input "Other"
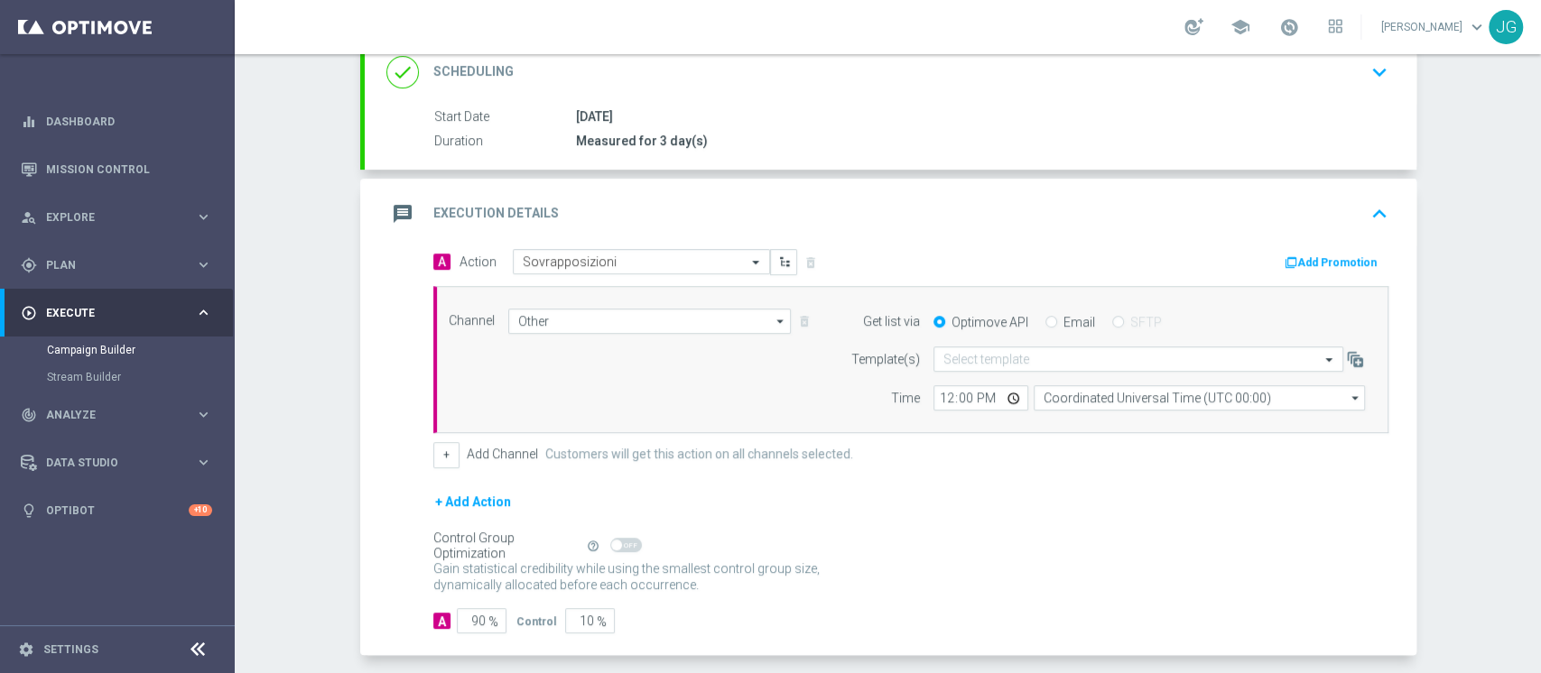
click at [870, 201] on div "message Execution Details keyboard_arrow_up" at bounding box center [890, 214] width 1008 height 34
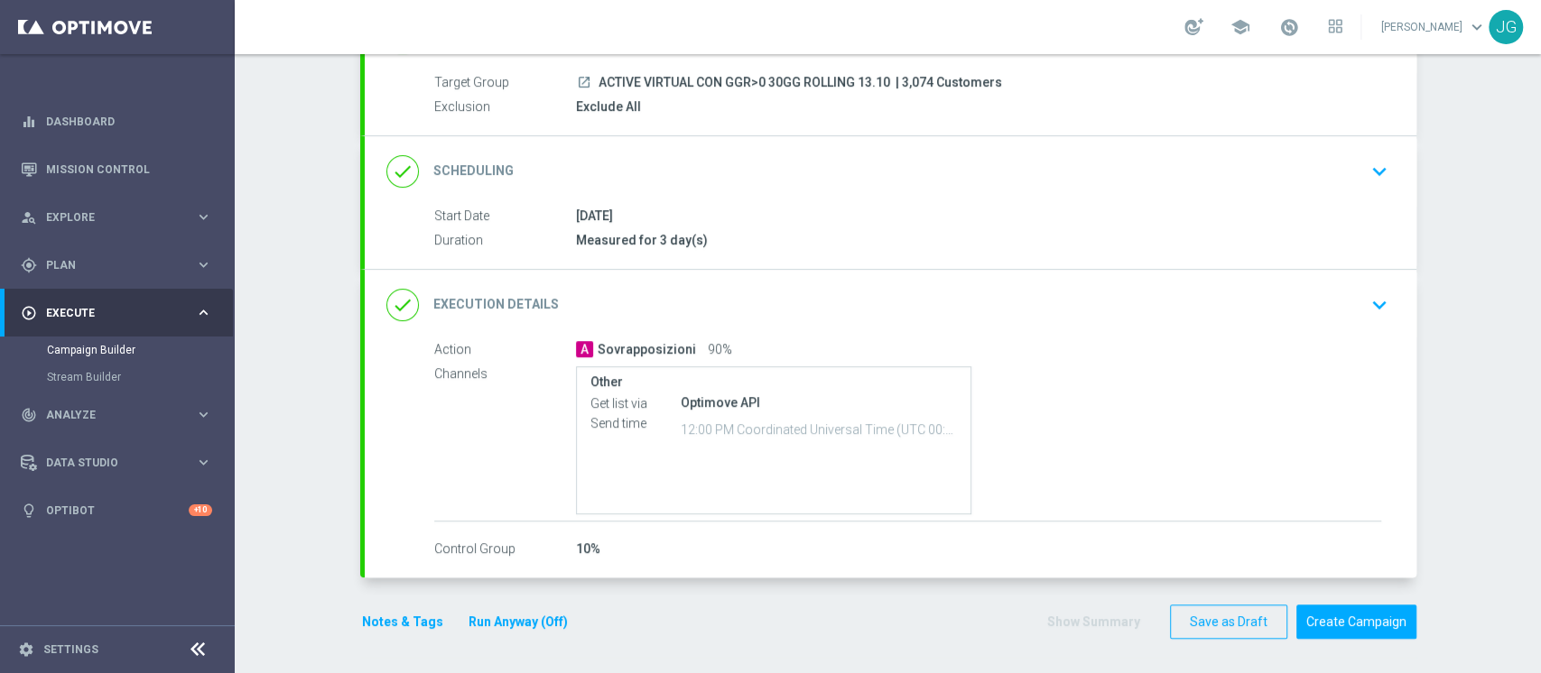
click at [845, 300] on div "done Execution Details keyboard_arrow_down" at bounding box center [890, 305] width 1008 height 34
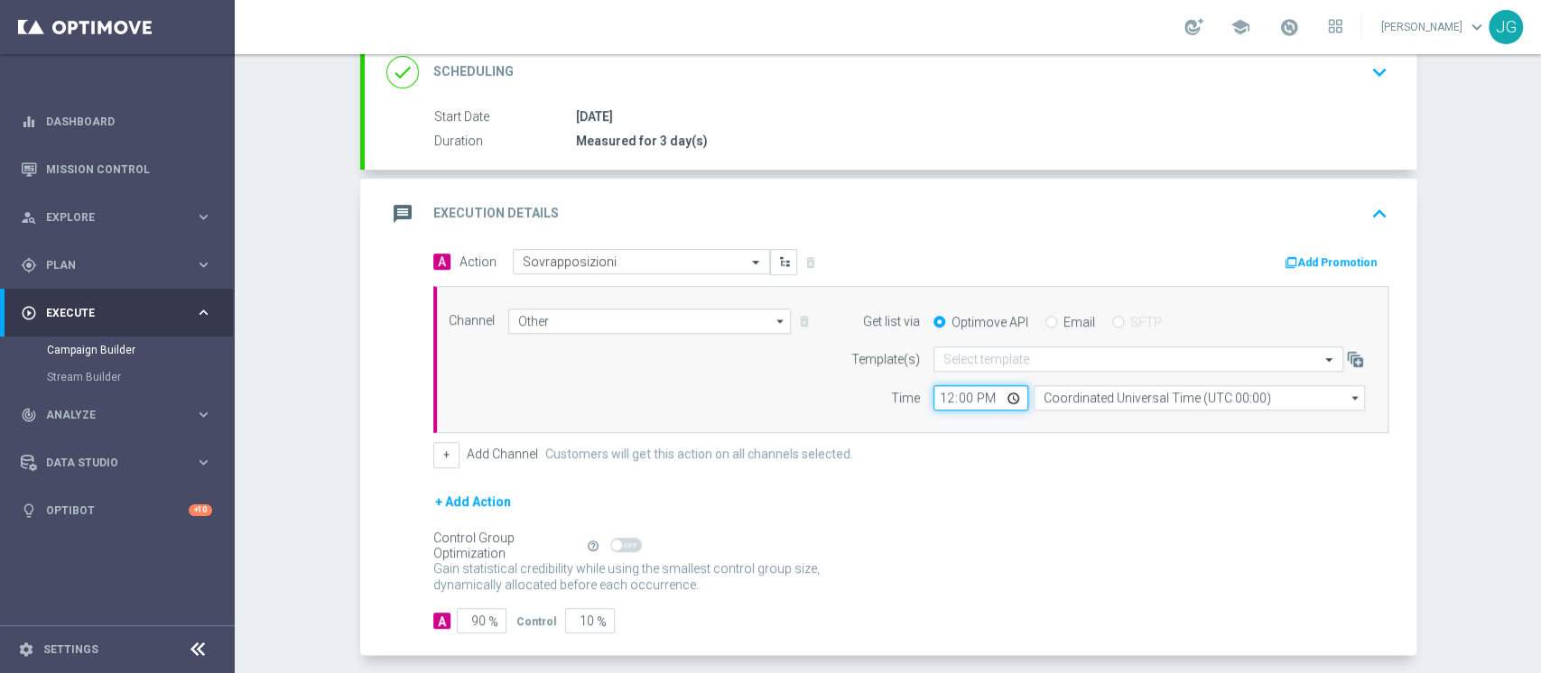
click at [1008, 396] on input "12:00" at bounding box center [980, 397] width 95 height 25
type input "17:00"
click at [983, 237] on div "message Execution Details keyboard_arrow_up" at bounding box center [890, 214] width 1051 height 70
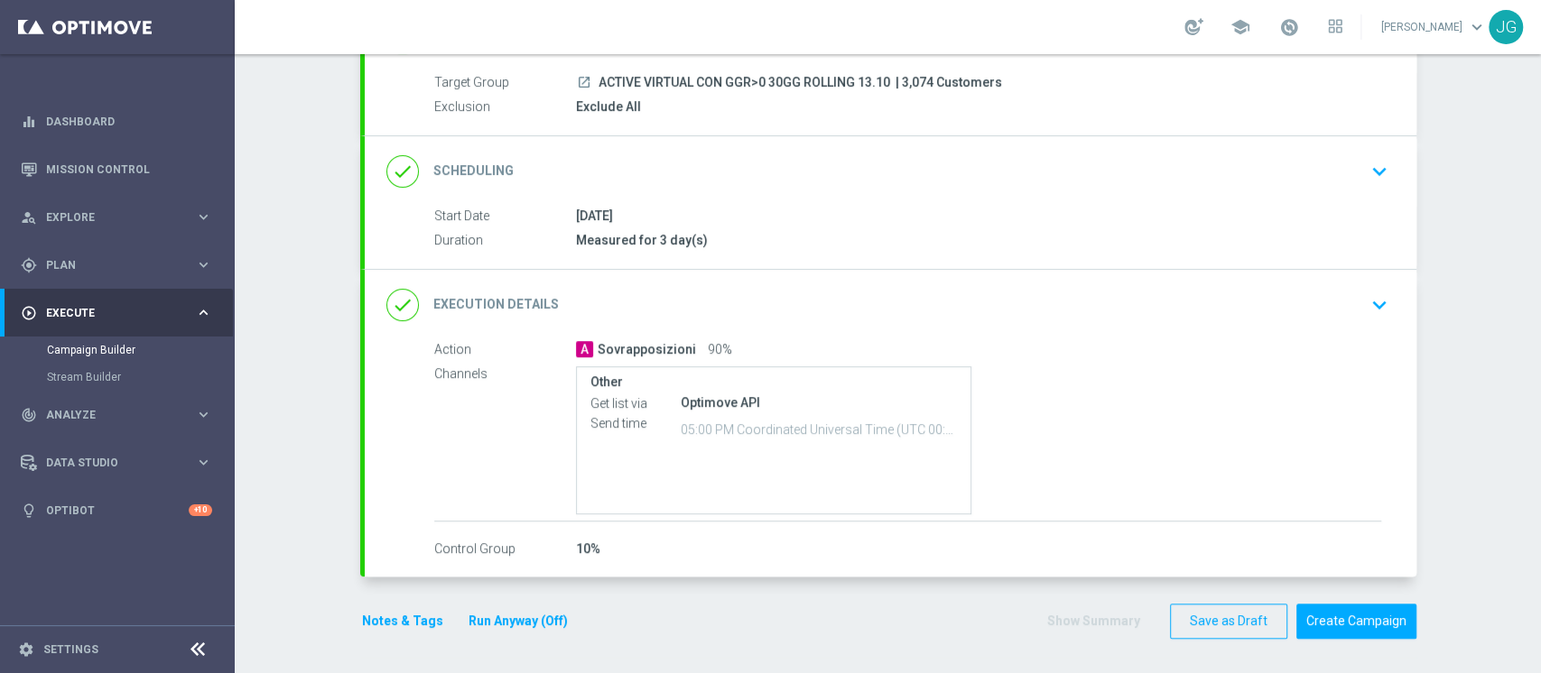
scroll to position [159, 0]
click at [467, 616] on button "Run Anyway (Off)" at bounding box center [518, 622] width 103 height 23
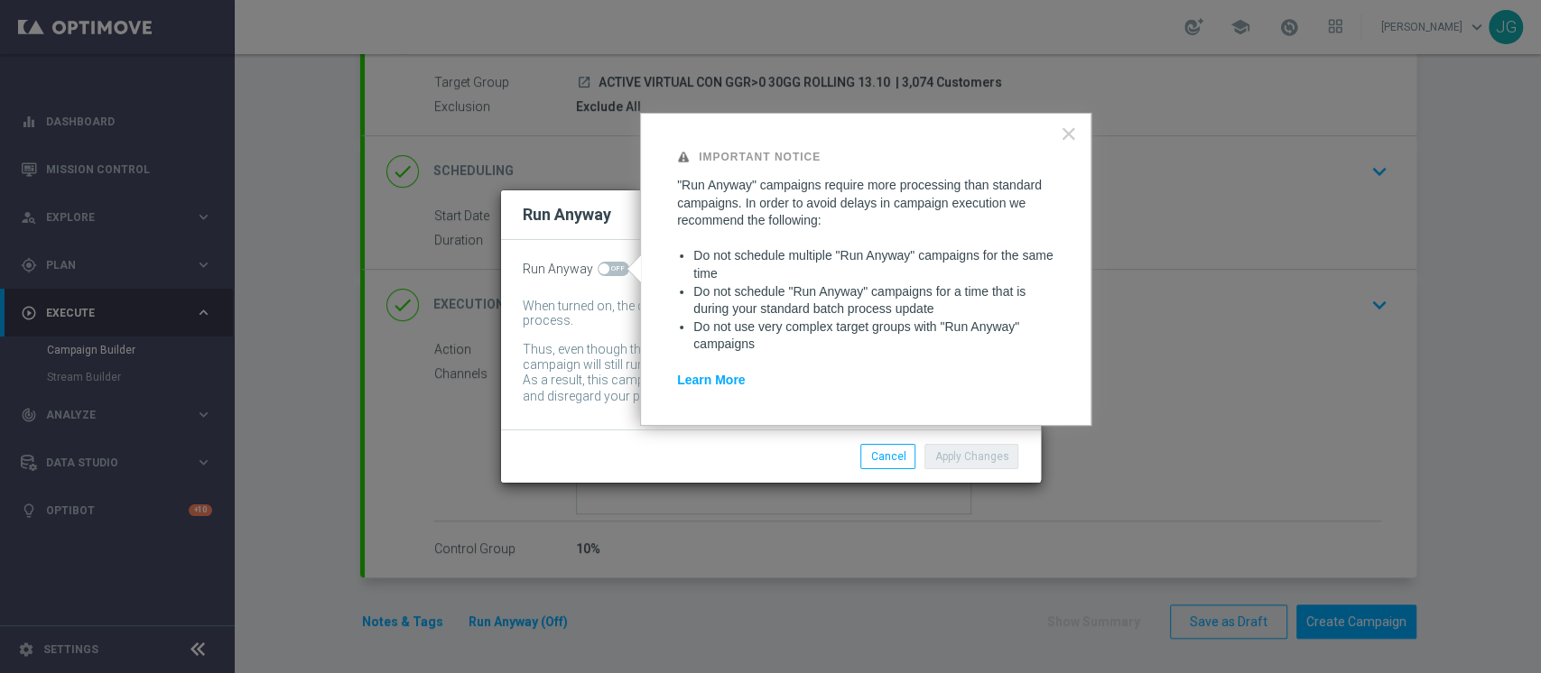
click at [605, 273] on span at bounding box center [603, 269] width 11 height 11
click at [605, 273] on input "checkbox" at bounding box center [613, 269] width 32 height 14
checkbox input "true"
click at [955, 464] on button "Apply Changes" at bounding box center [971, 456] width 94 height 25
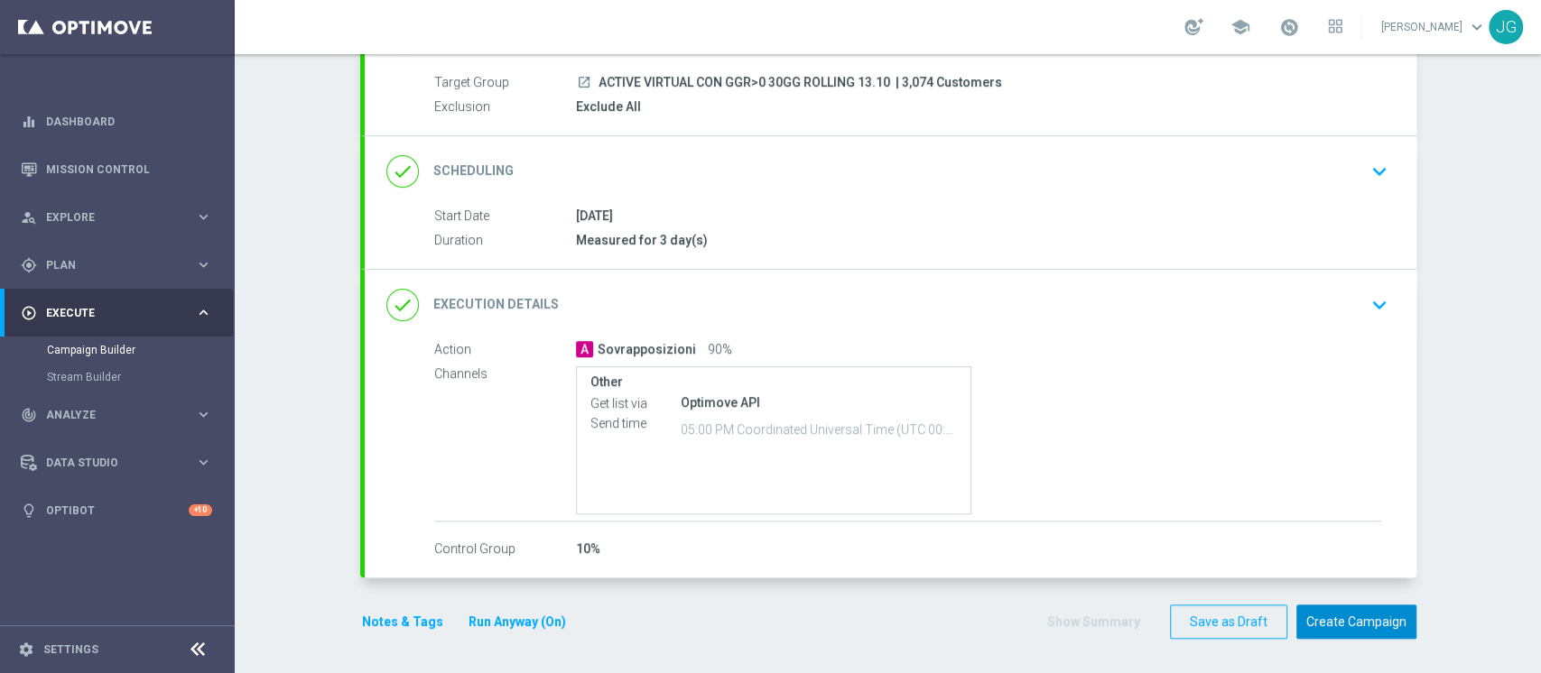
click at [1379, 632] on button "Create Campaign" at bounding box center [1356, 622] width 120 height 35
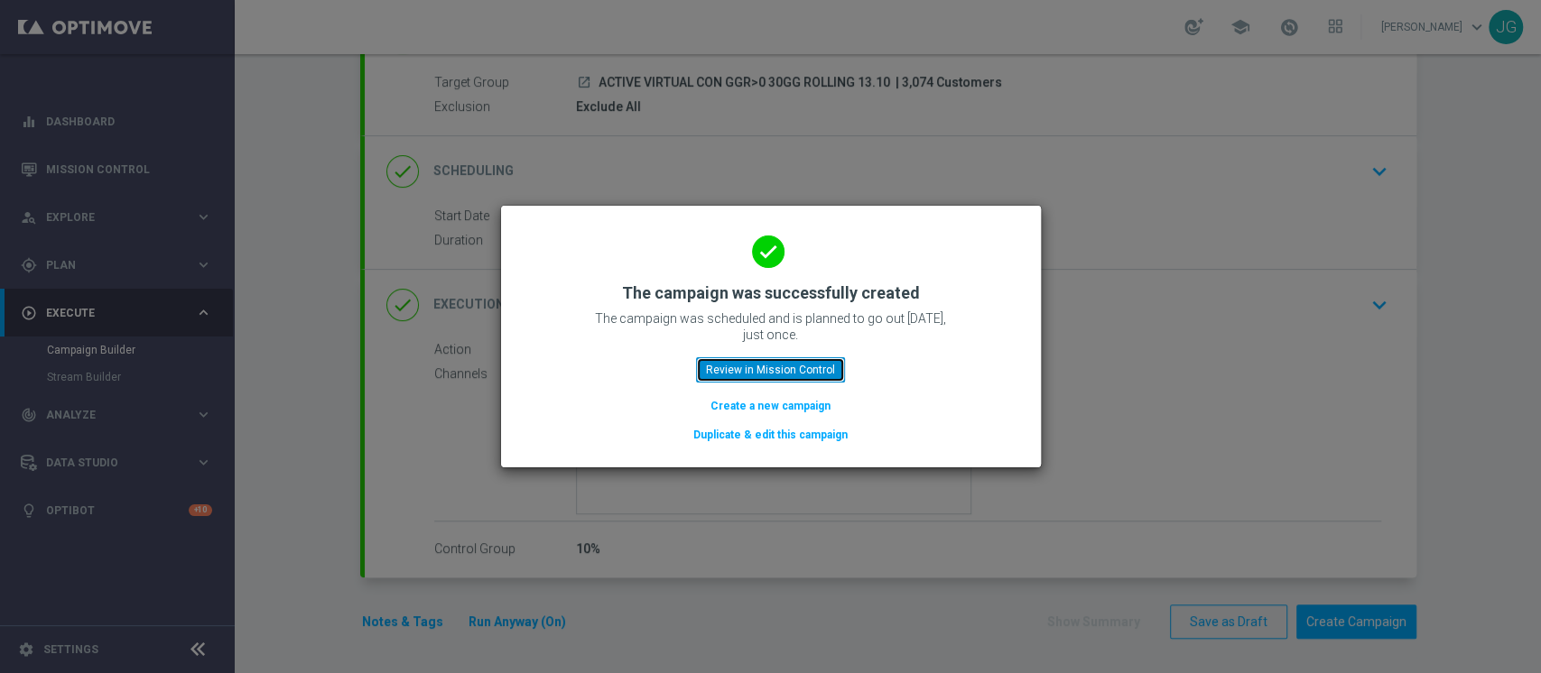
click at [808, 365] on button "Review in Mission Control" at bounding box center [770, 369] width 149 height 25
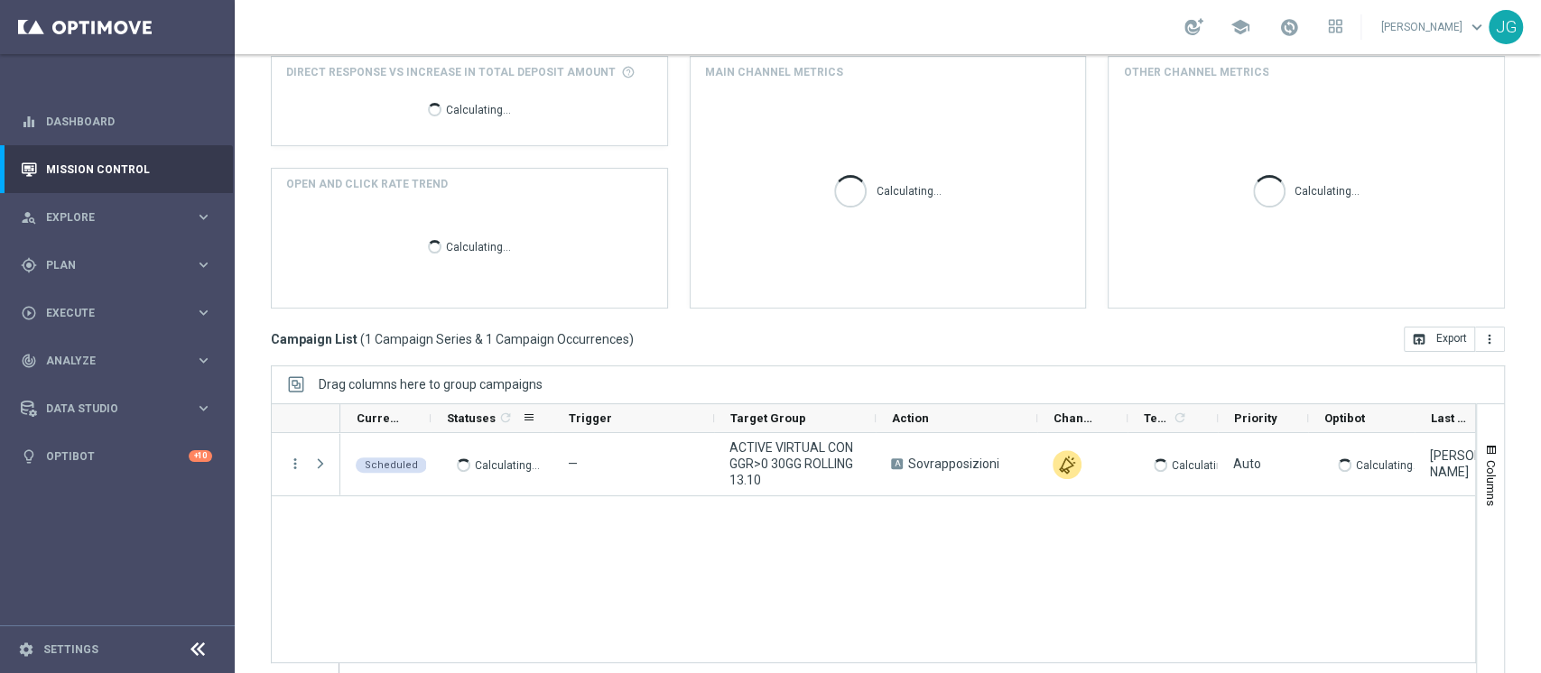
scroll to position [209, 0]
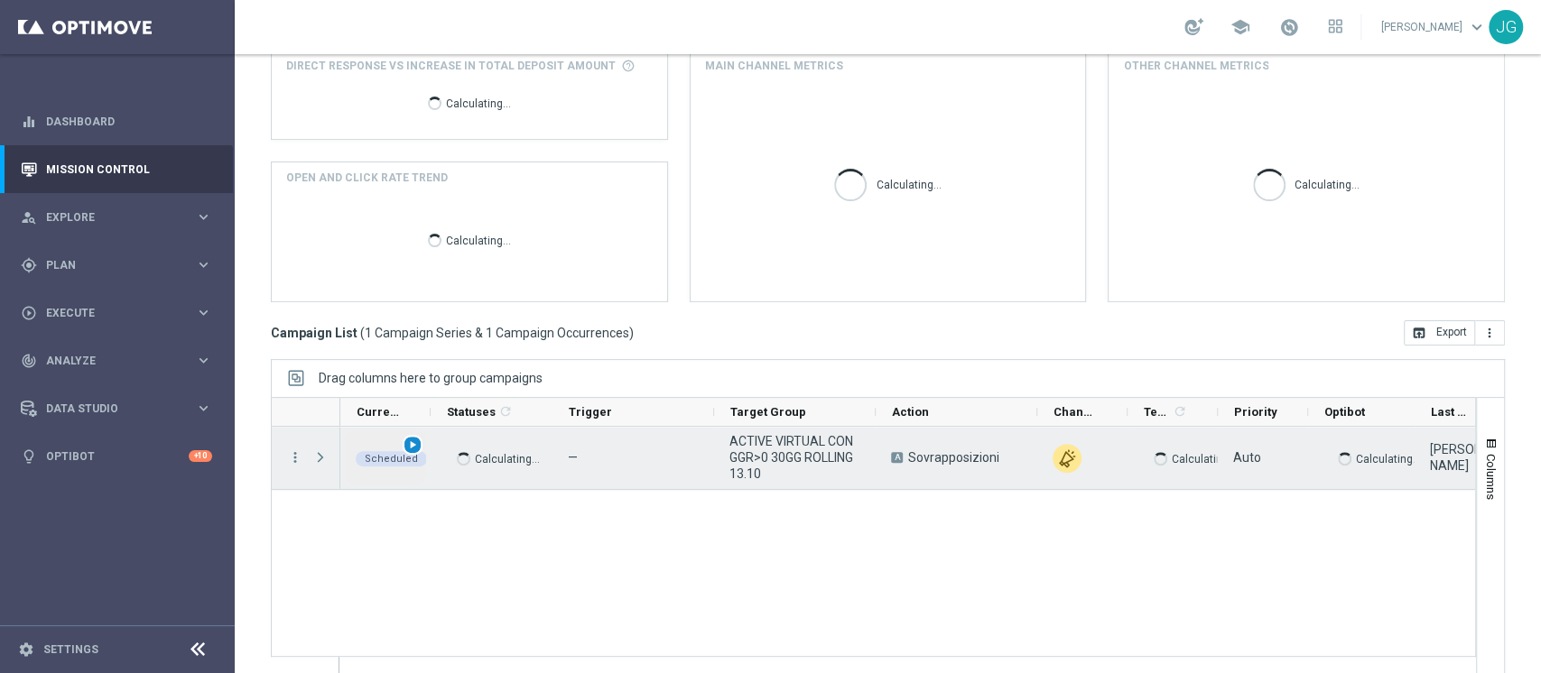
click at [412, 443] on span "play_arrow" at bounding box center [412, 445] width 13 height 13
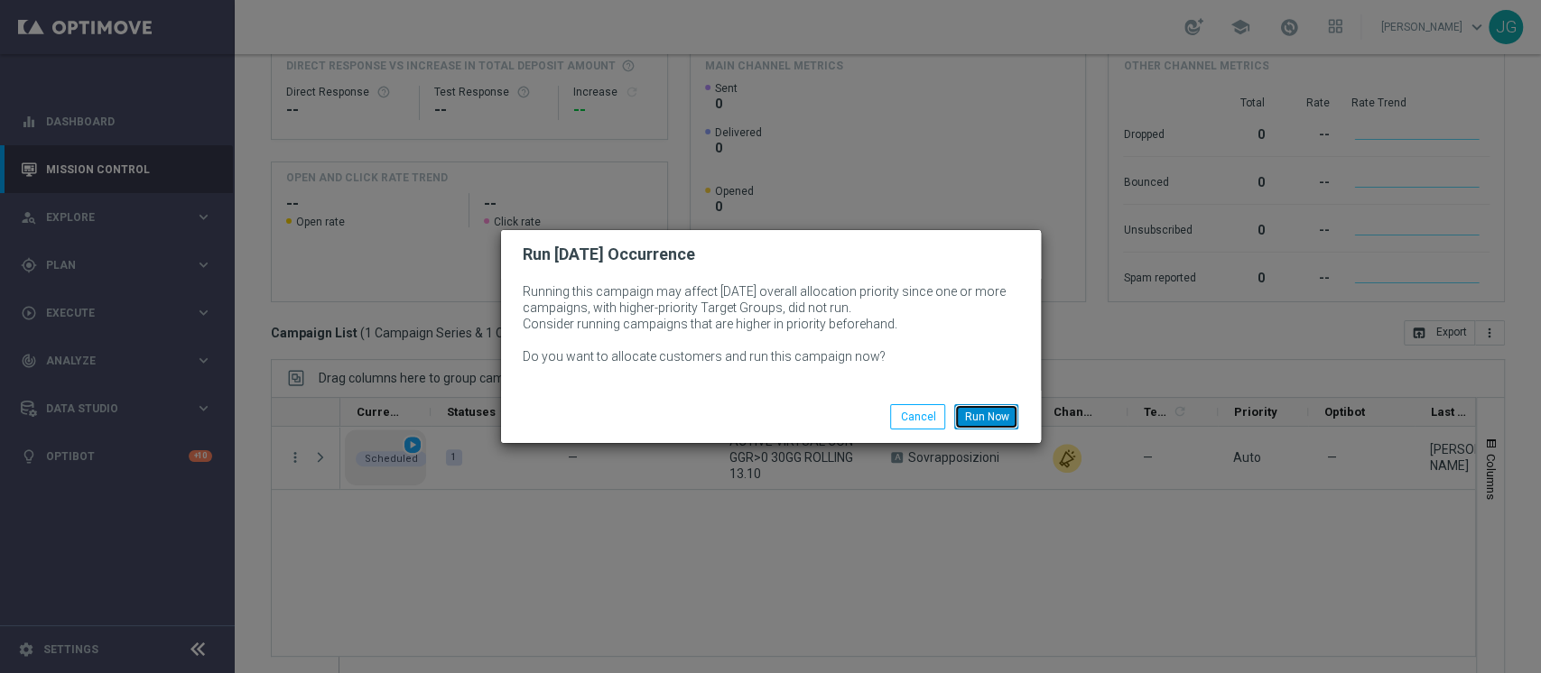
click at [989, 419] on button "Run Now" at bounding box center [986, 416] width 64 height 25
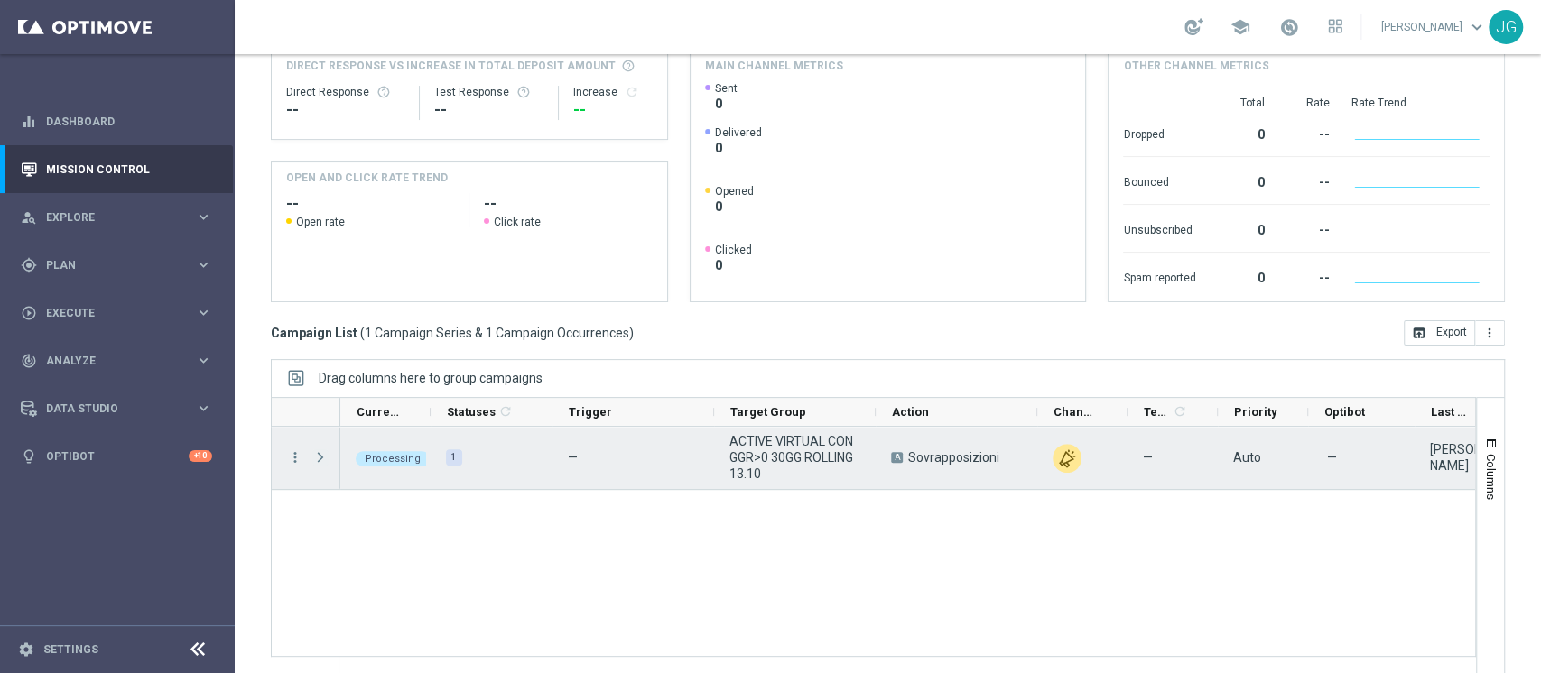
click at [318, 452] on span "Press SPACE to select this row." at bounding box center [320, 457] width 16 height 14
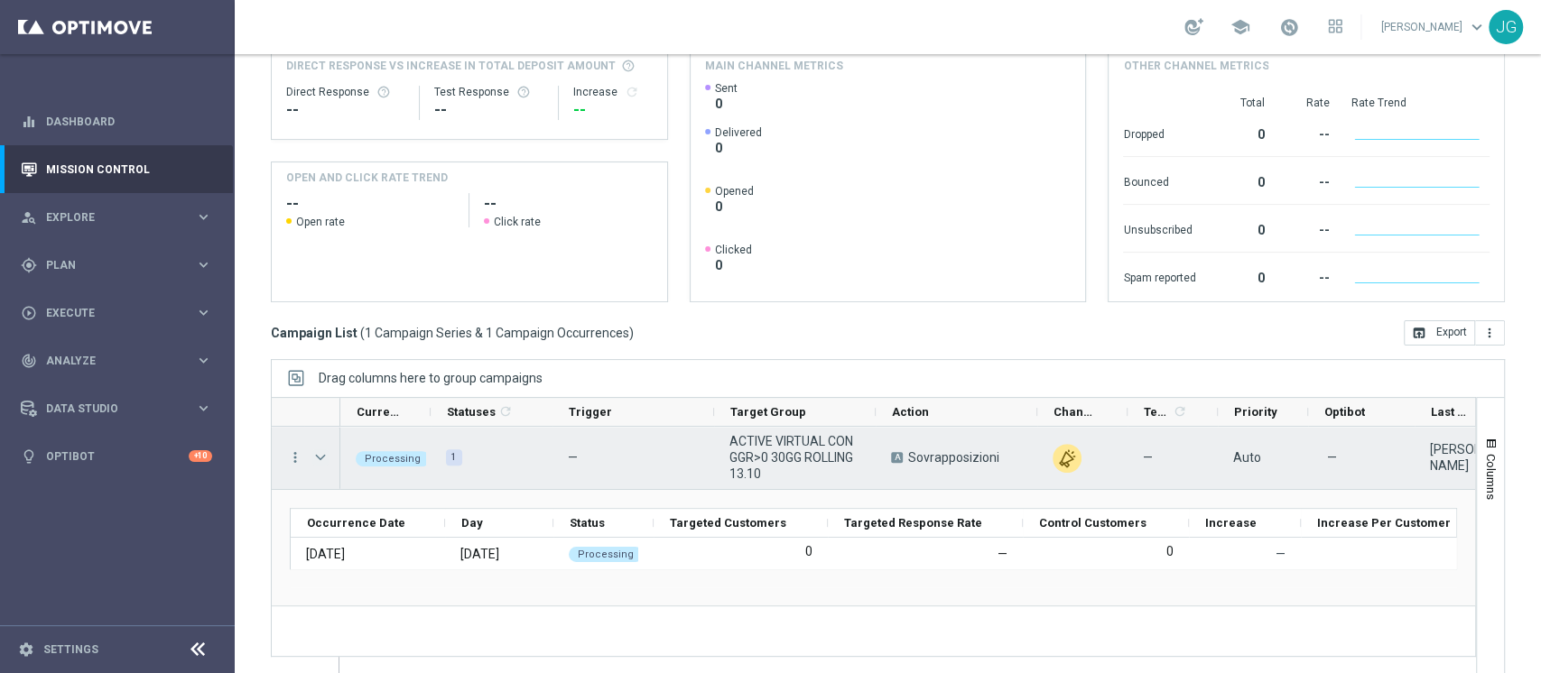
click at [323, 453] on span "Press SPACE to select this row." at bounding box center [320, 457] width 16 height 14
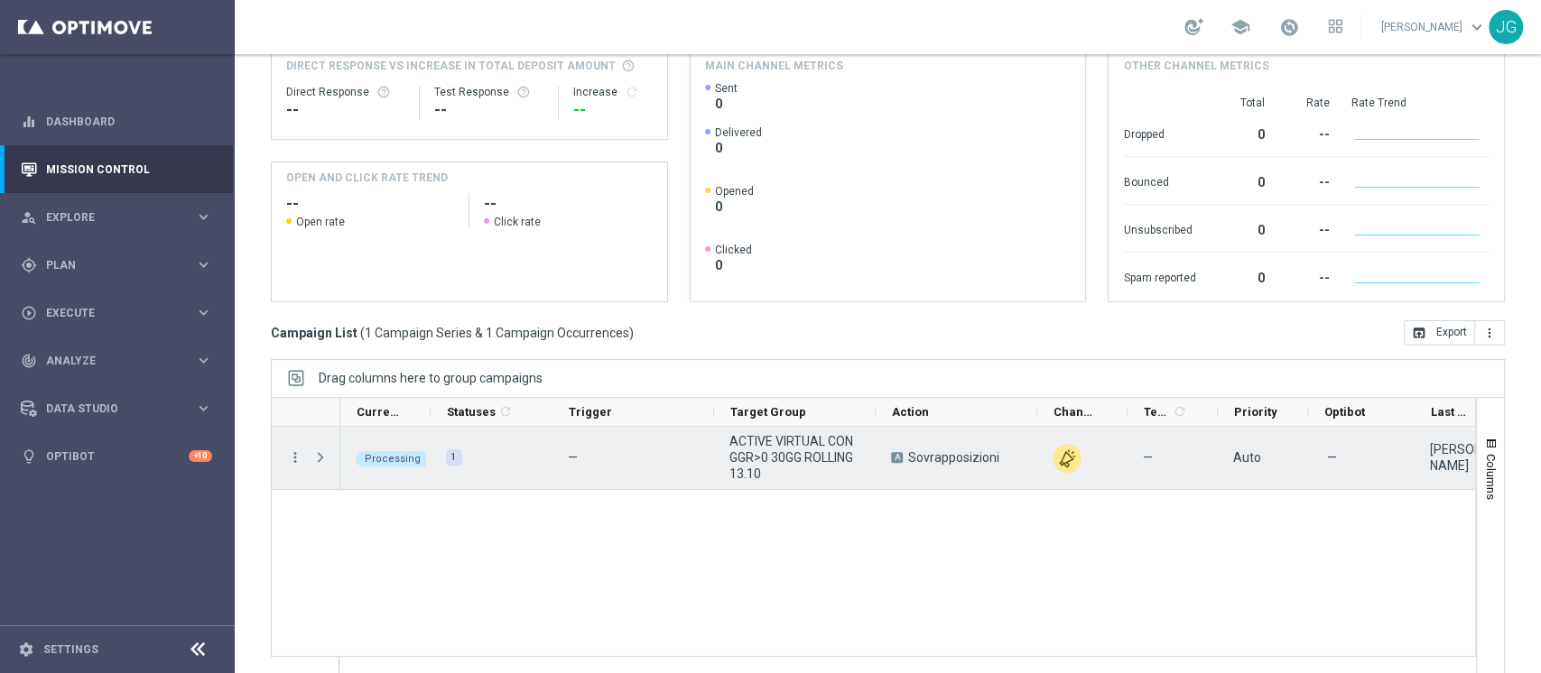
click at [323, 453] on span "Press SPACE to select this row." at bounding box center [320, 457] width 16 height 14
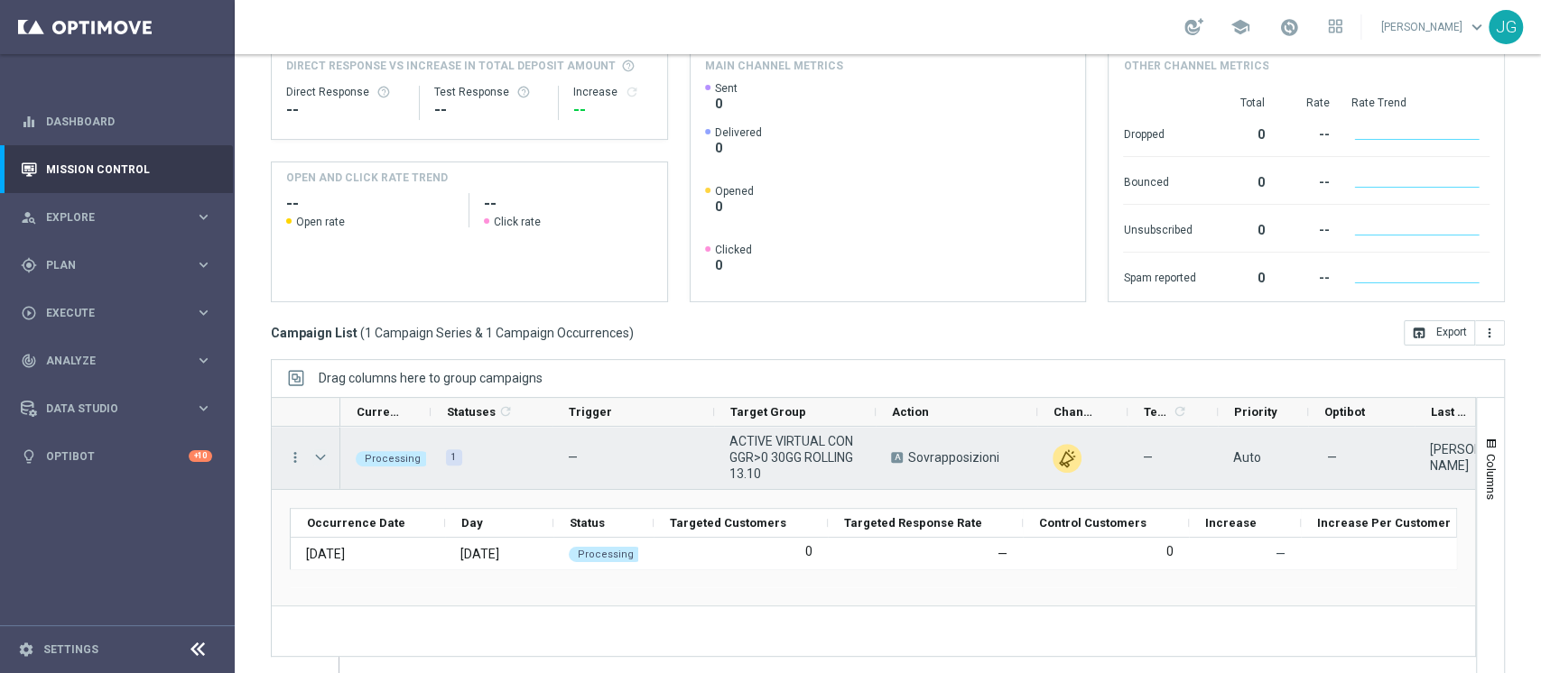
click at [323, 453] on span "Press SPACE to select this row." at bounding box center [320, 457] width 16 height 14
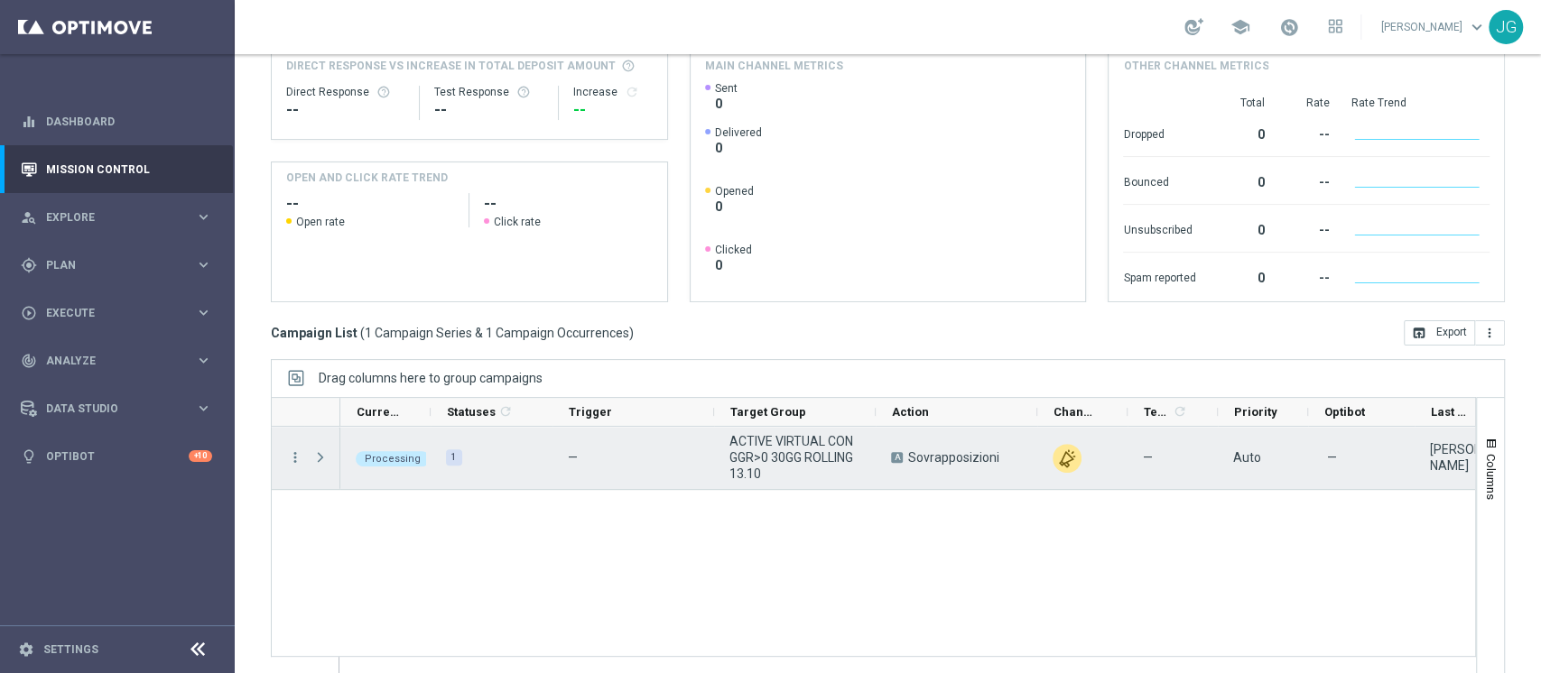
click at [323, 453] on span "Press SPACE to select this row." at bounding box center [320, 457] width 16 height 14
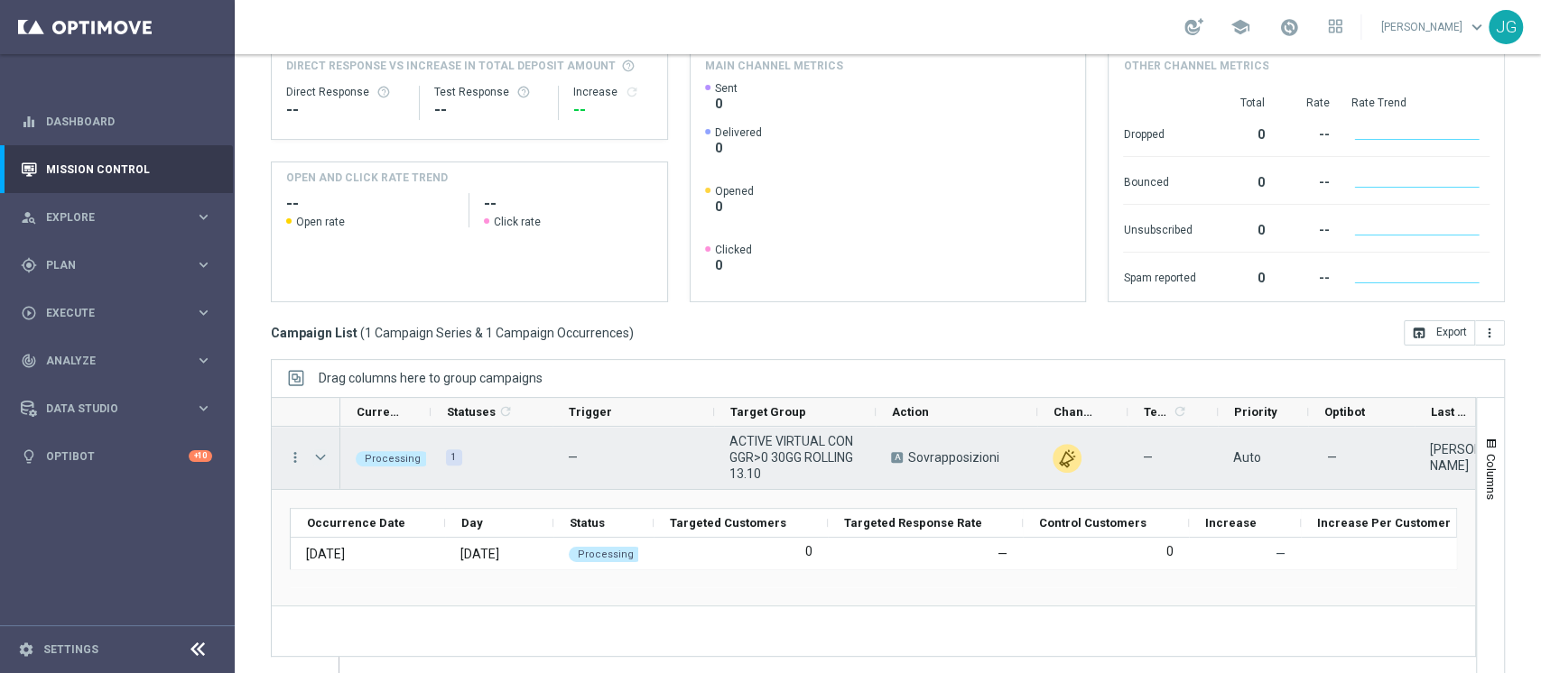
click at [315, 455] on span "Press SPACE to select this row." at bounding box center [320, 457] width 16 height 14
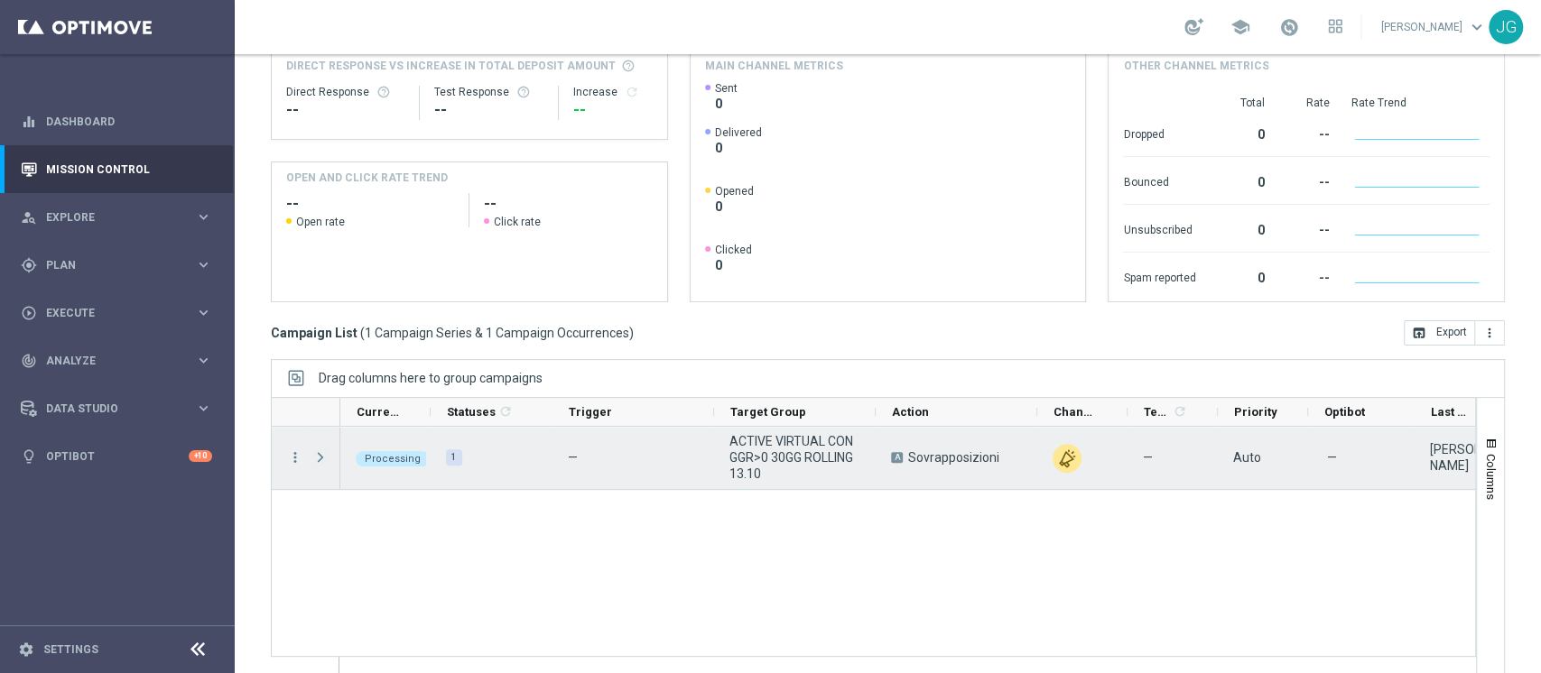
click at [318, 455] on span "Press SPACE to select this row." at bounding box center [320, 457] width 16 height 14
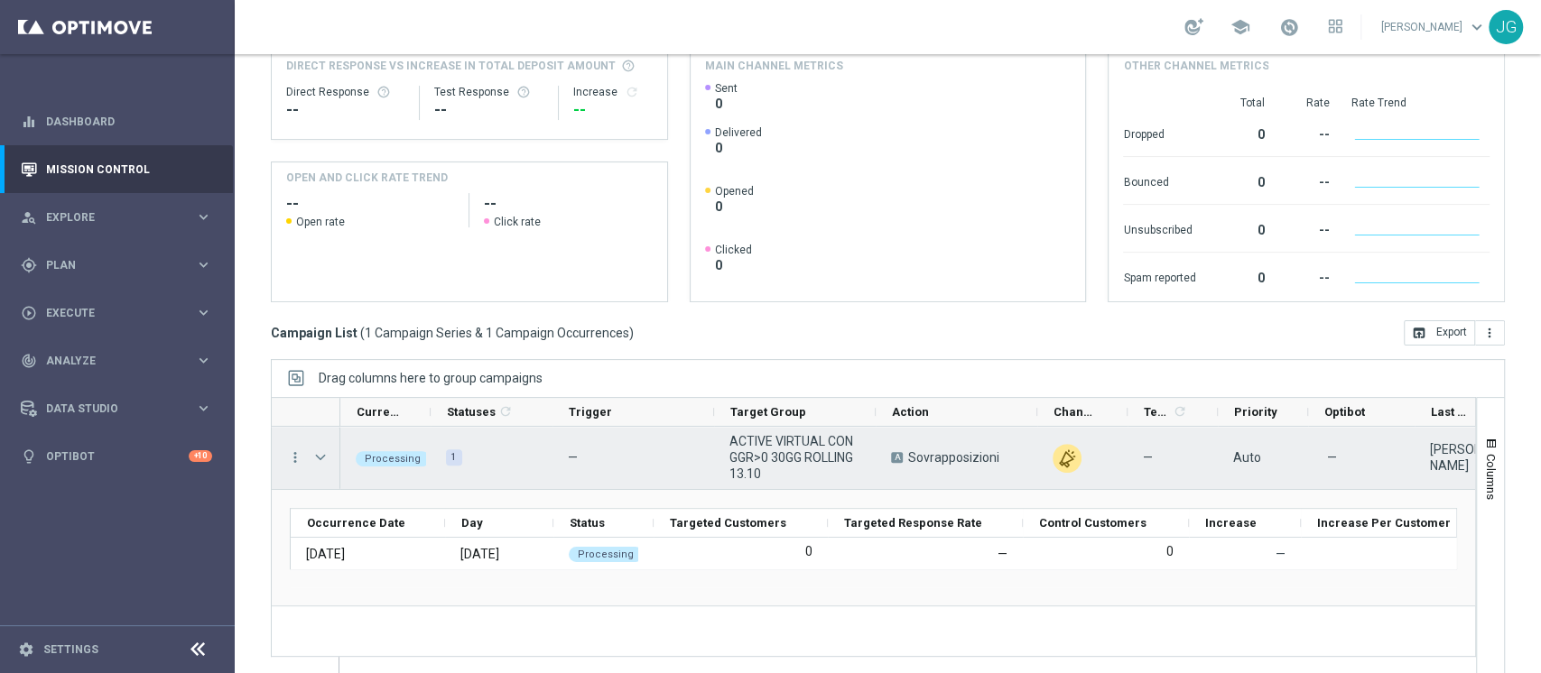
click at [318, 455] on span "Press SPACE to select this row." at bounding box center [320, 457] width 16 height 14
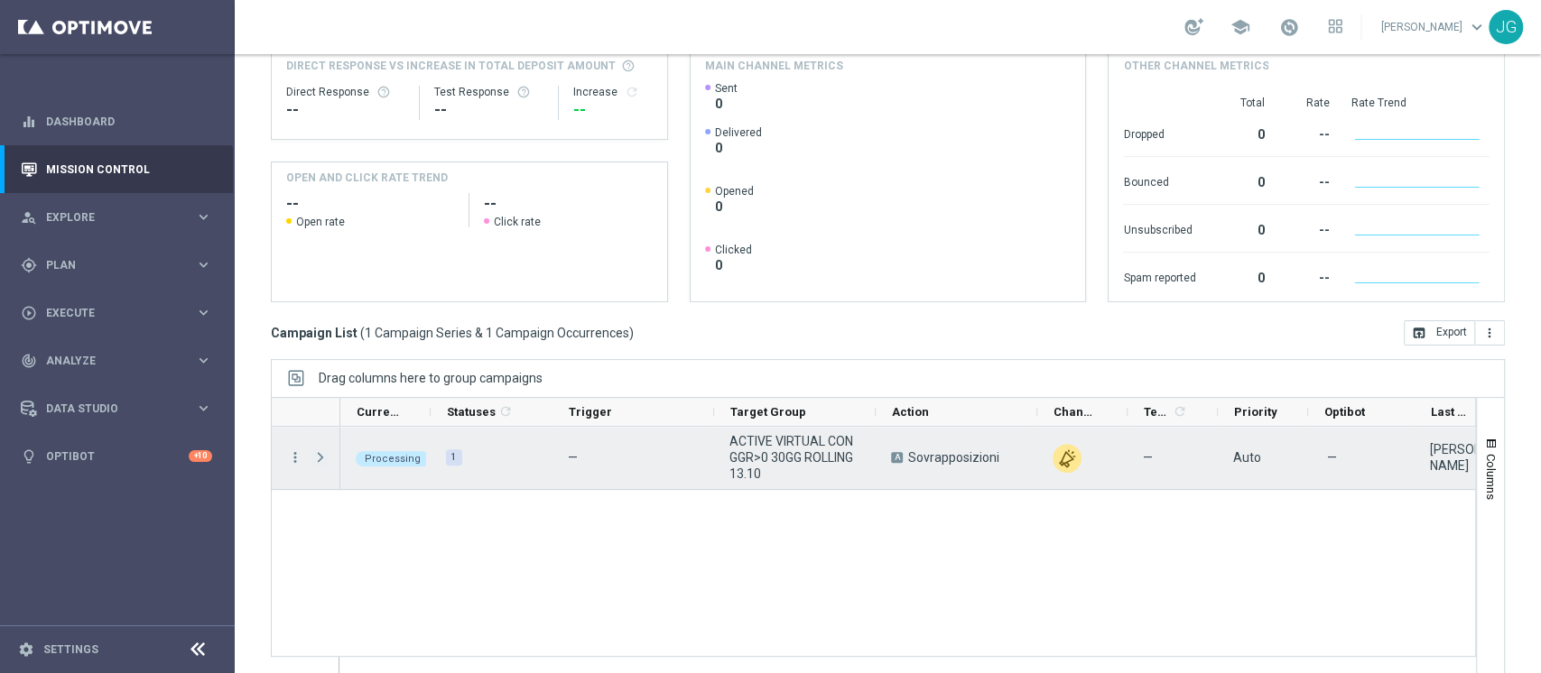
click at [318, 455] on span "Press SPACE to select this row." at bounding box center [320, 457] width 16 height 14
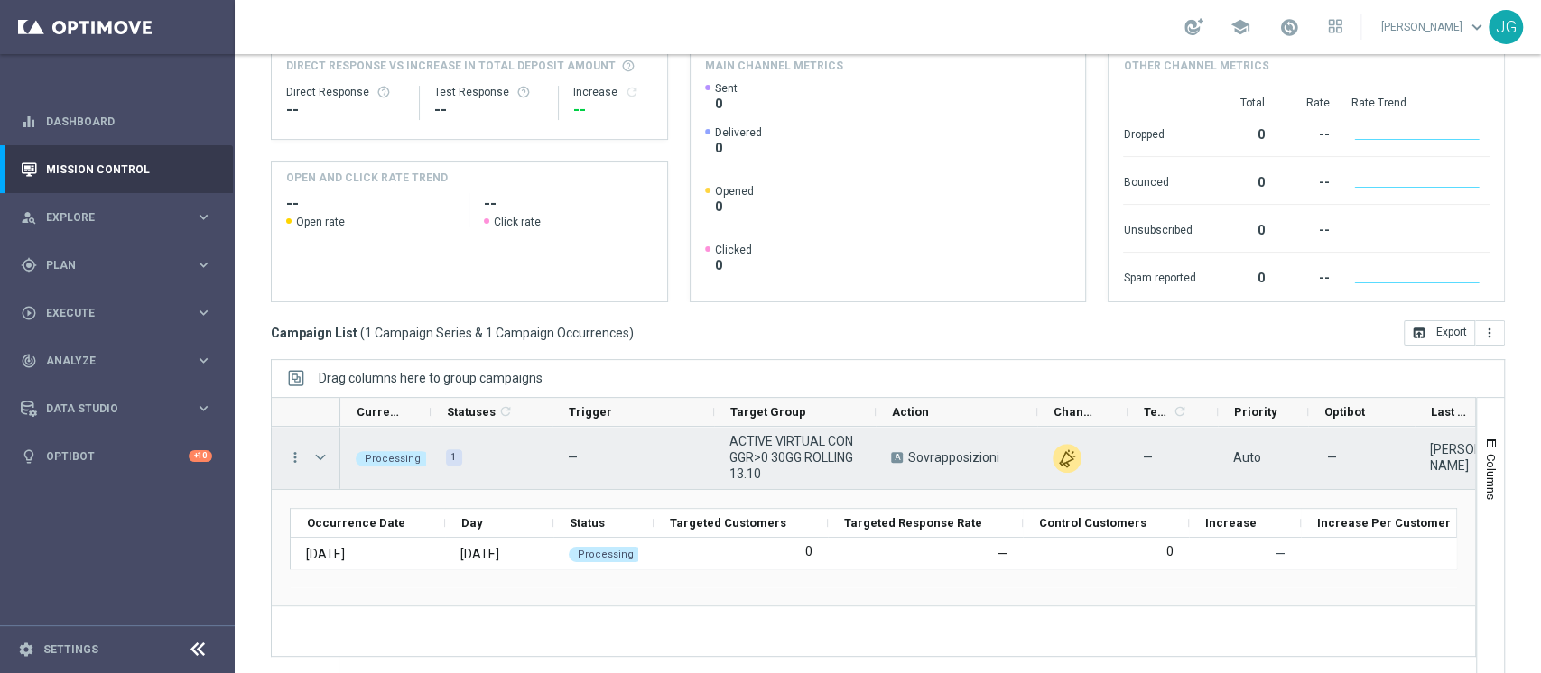
click at [318, 455] on span "Press SPACE to select this row." at bounding box center [320, 457] width 16 height 14
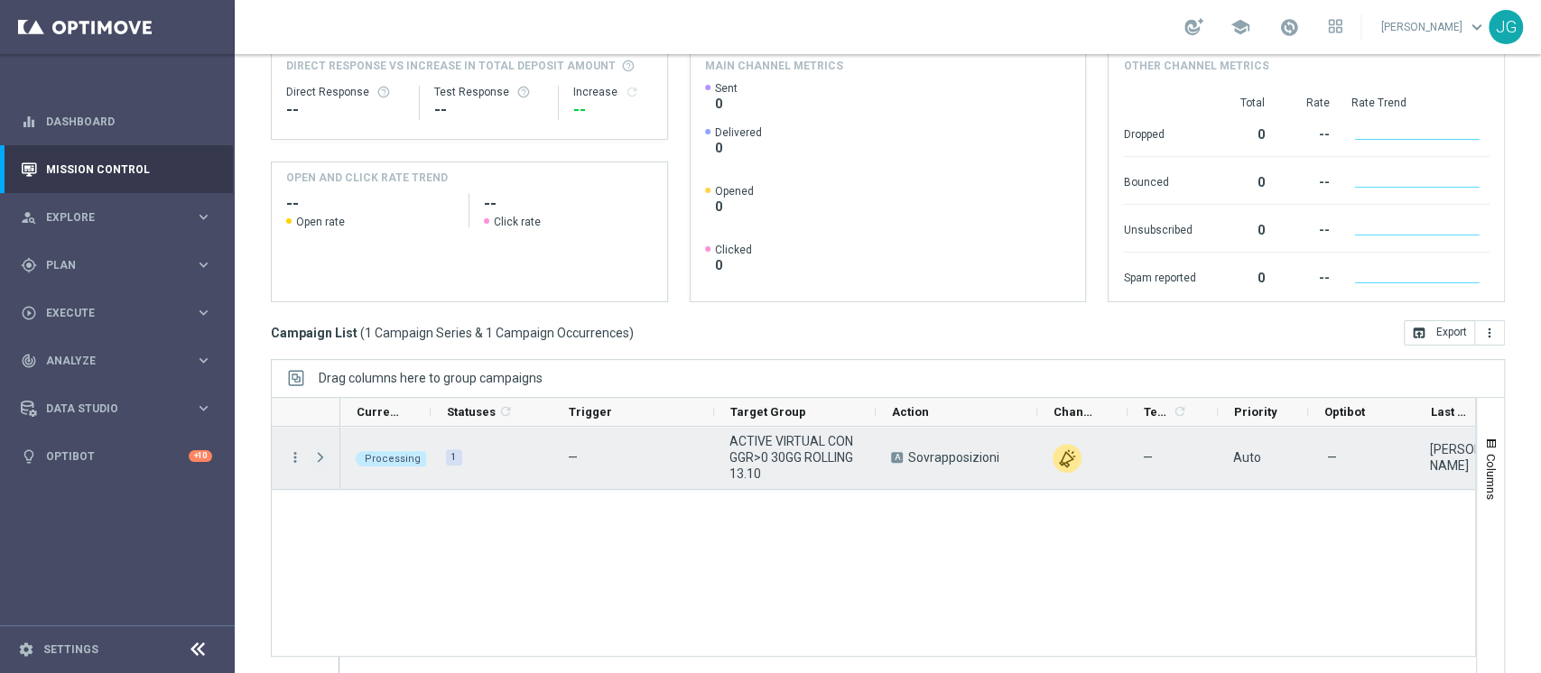
click at [318, 455] on span "Press SPACE to select this row." at bounding box center [320, 457] width 16 height 14
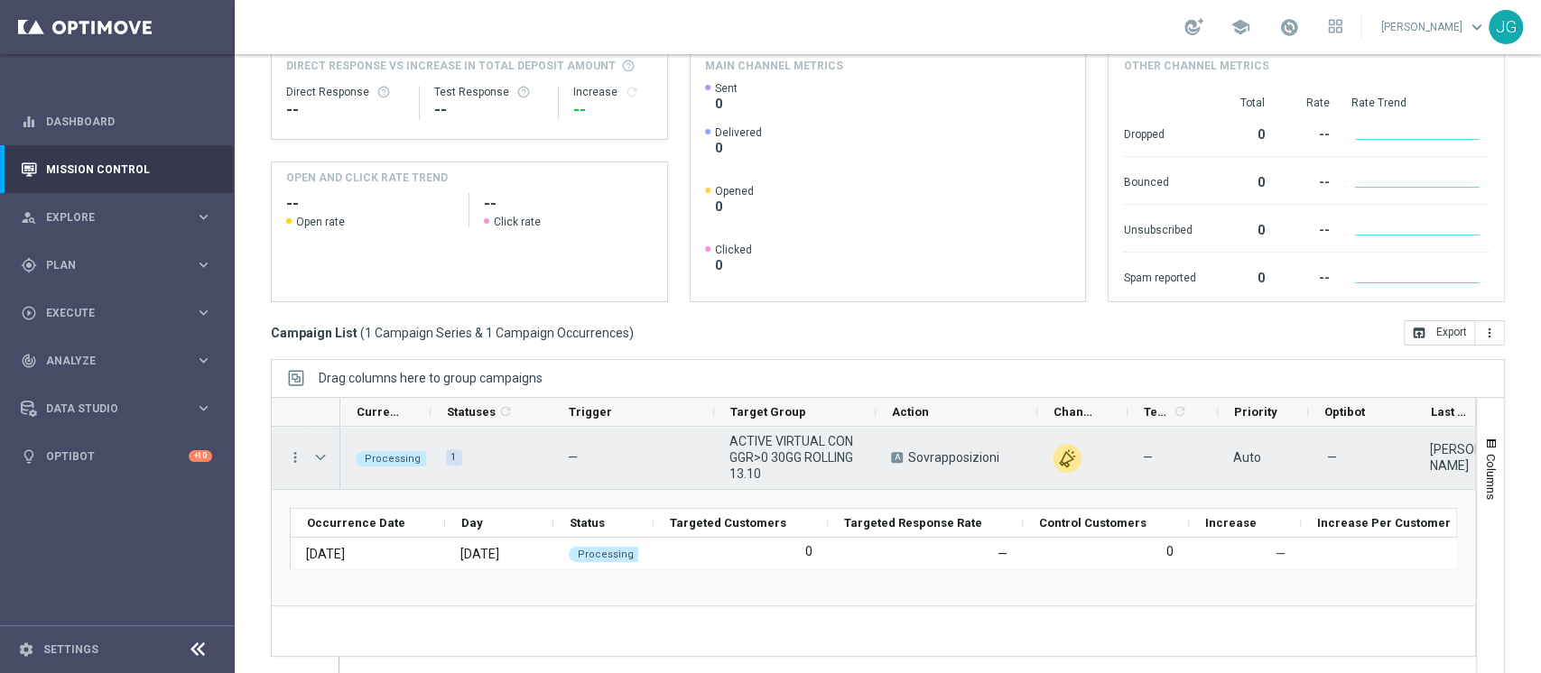
click at [318, 455] on span "Press SPACE to select this row." at bounding box center [320, 457] width 16 height 14
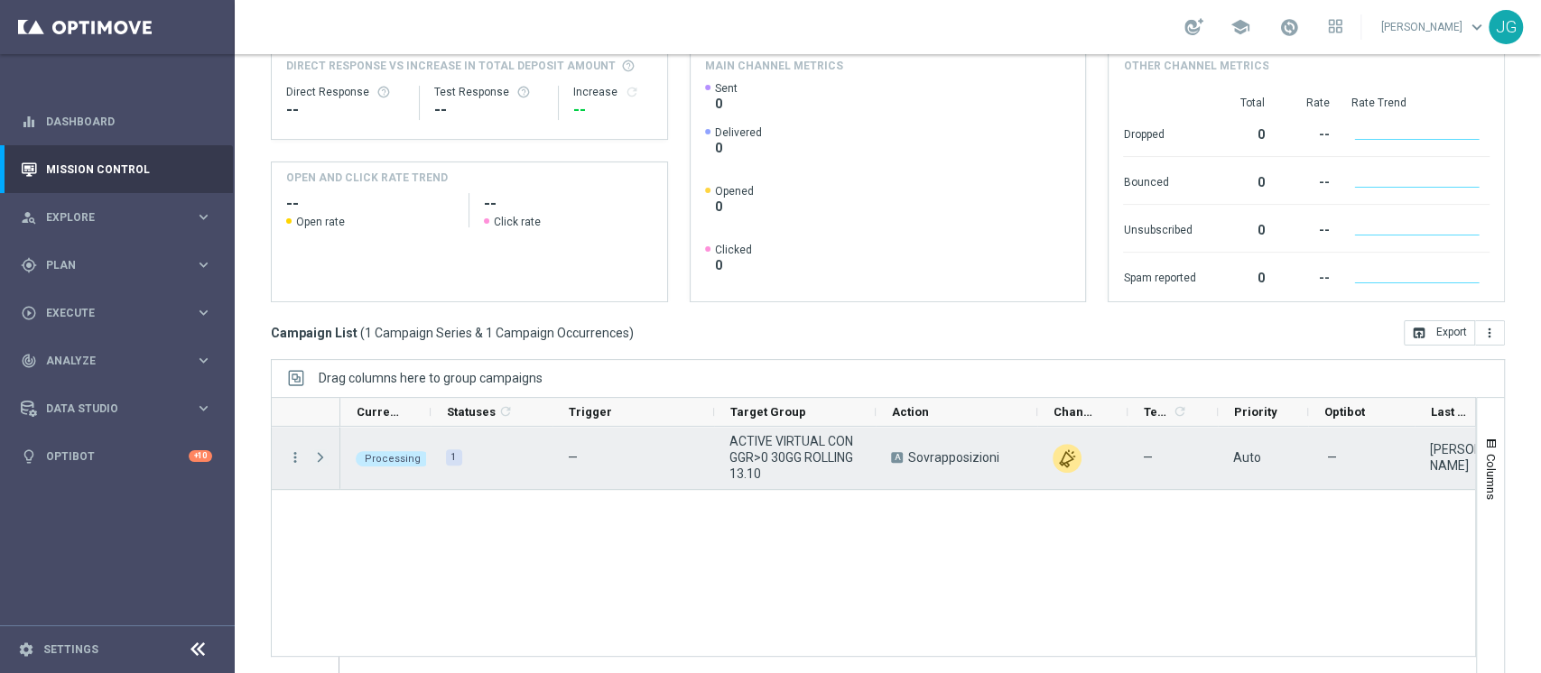
click at [318, 455] on span "Press SPACE to select this row." at bounding box center [320, 457] width 16 height 14
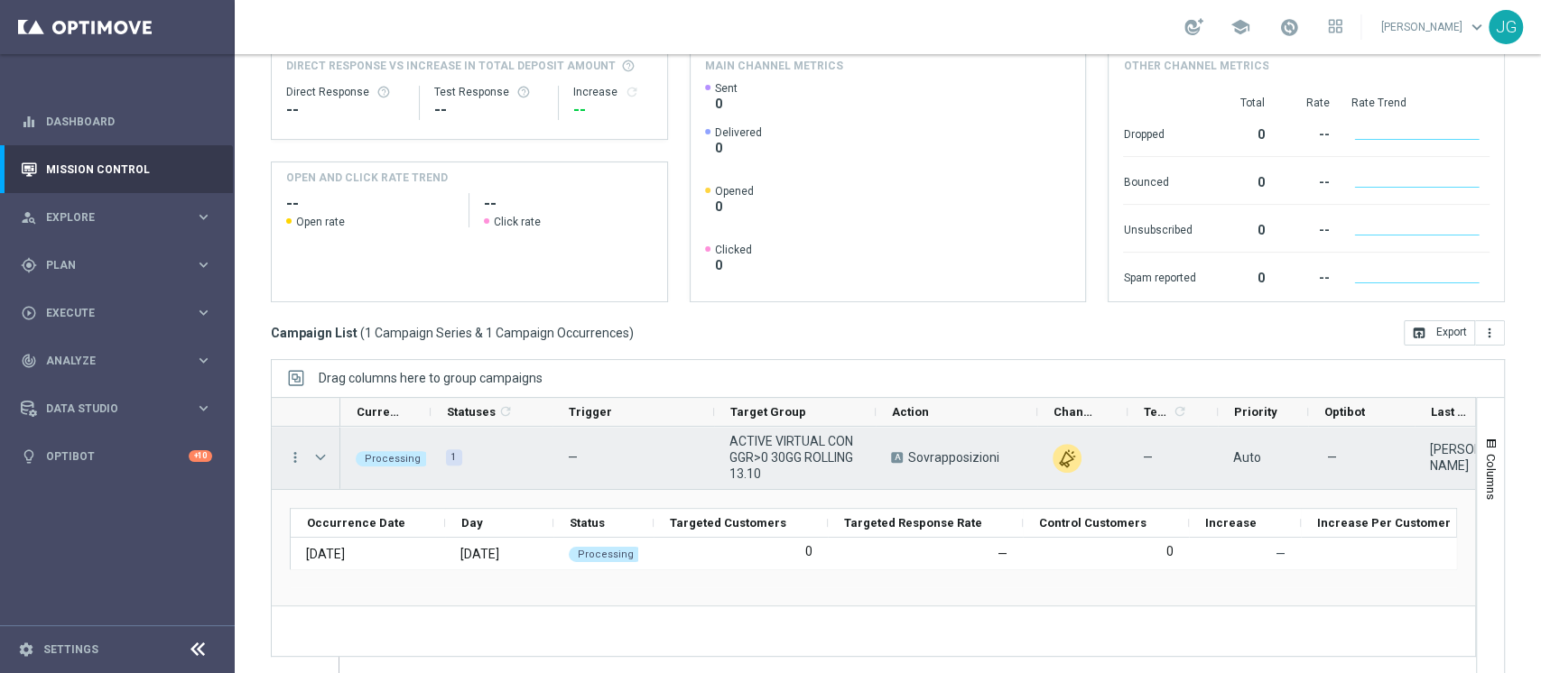
click at [318, 455] on span "Press SPACE to select this row." at bounding box center [320, 457] width 16 height 14
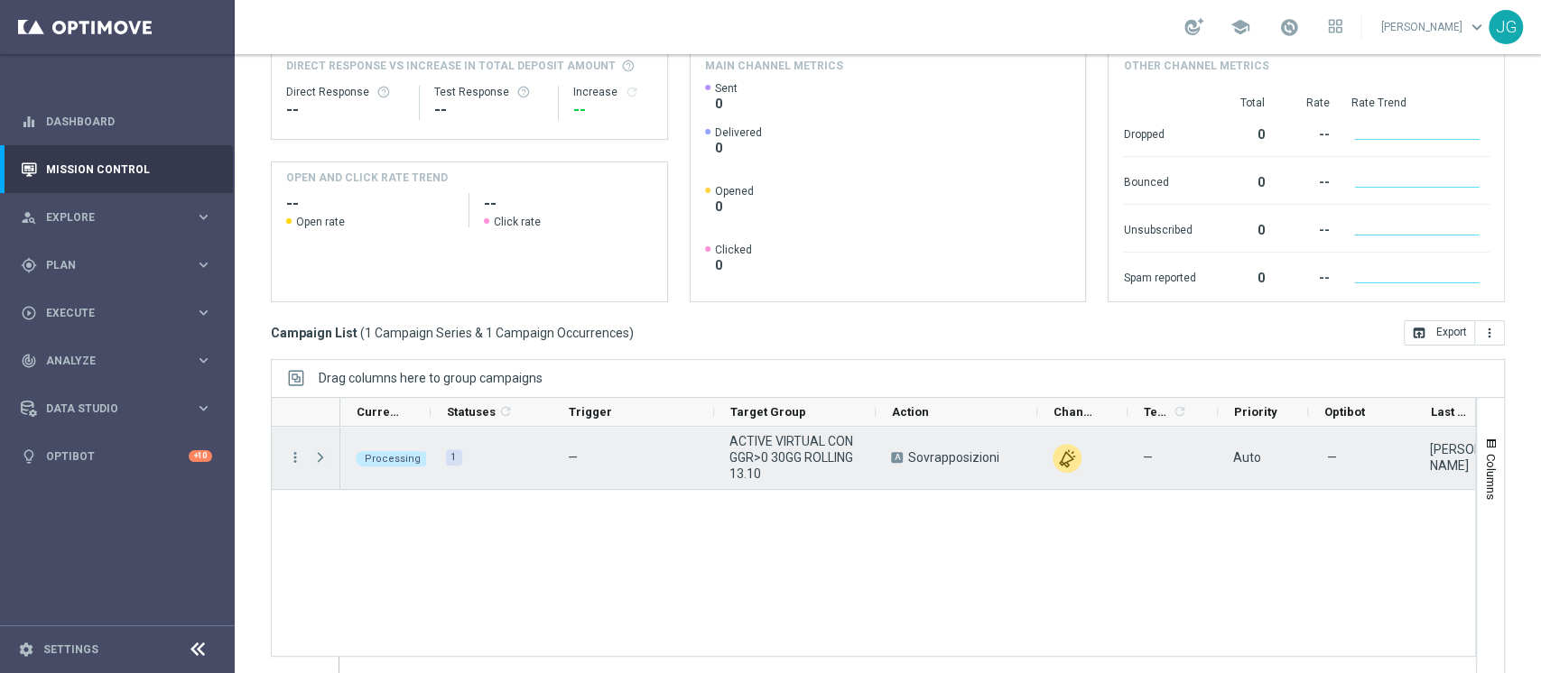
click at [318, 455] on span "Press SPACE to select this row." at bounding box center [320, 457] width 16 height 14
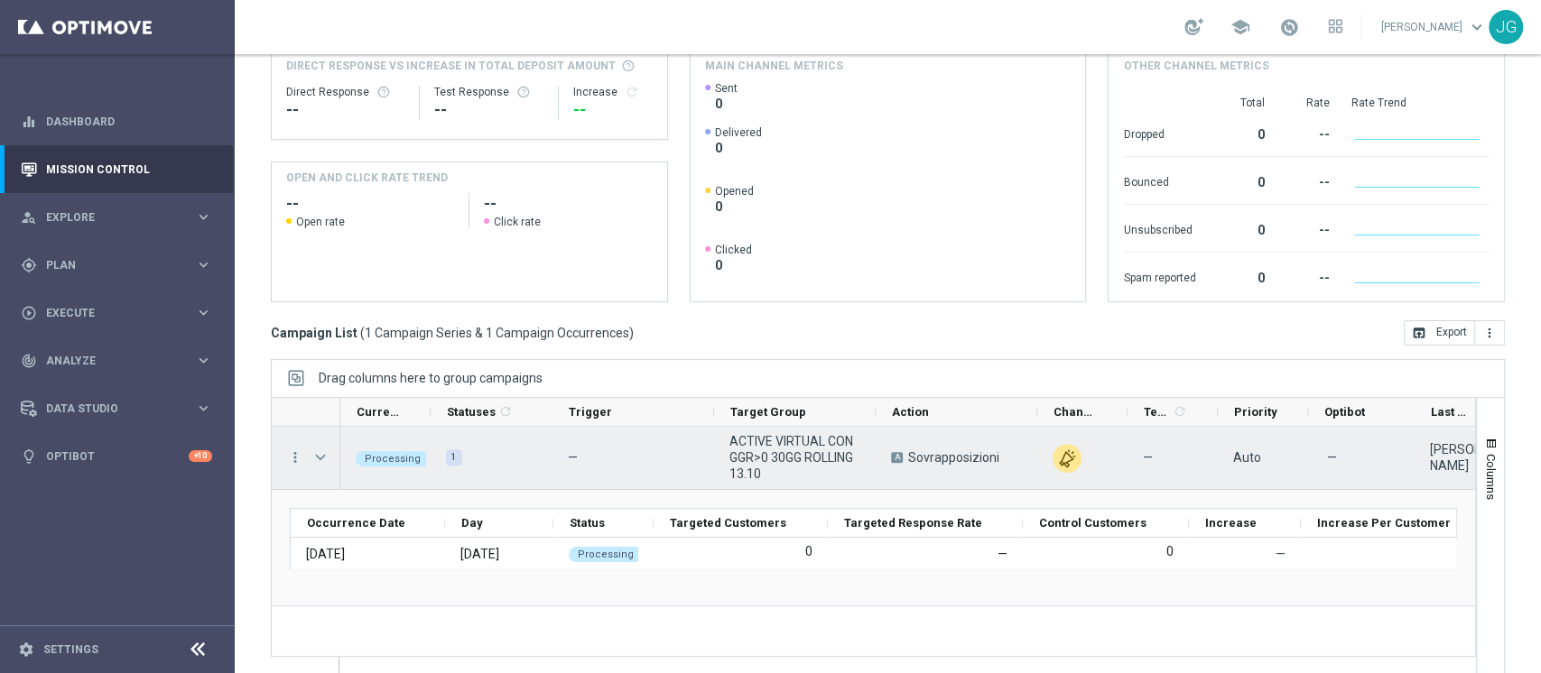
click at [315, 458] on span "Press SPACE to select this row." at bounding box center [320, 457] width 16 height 14
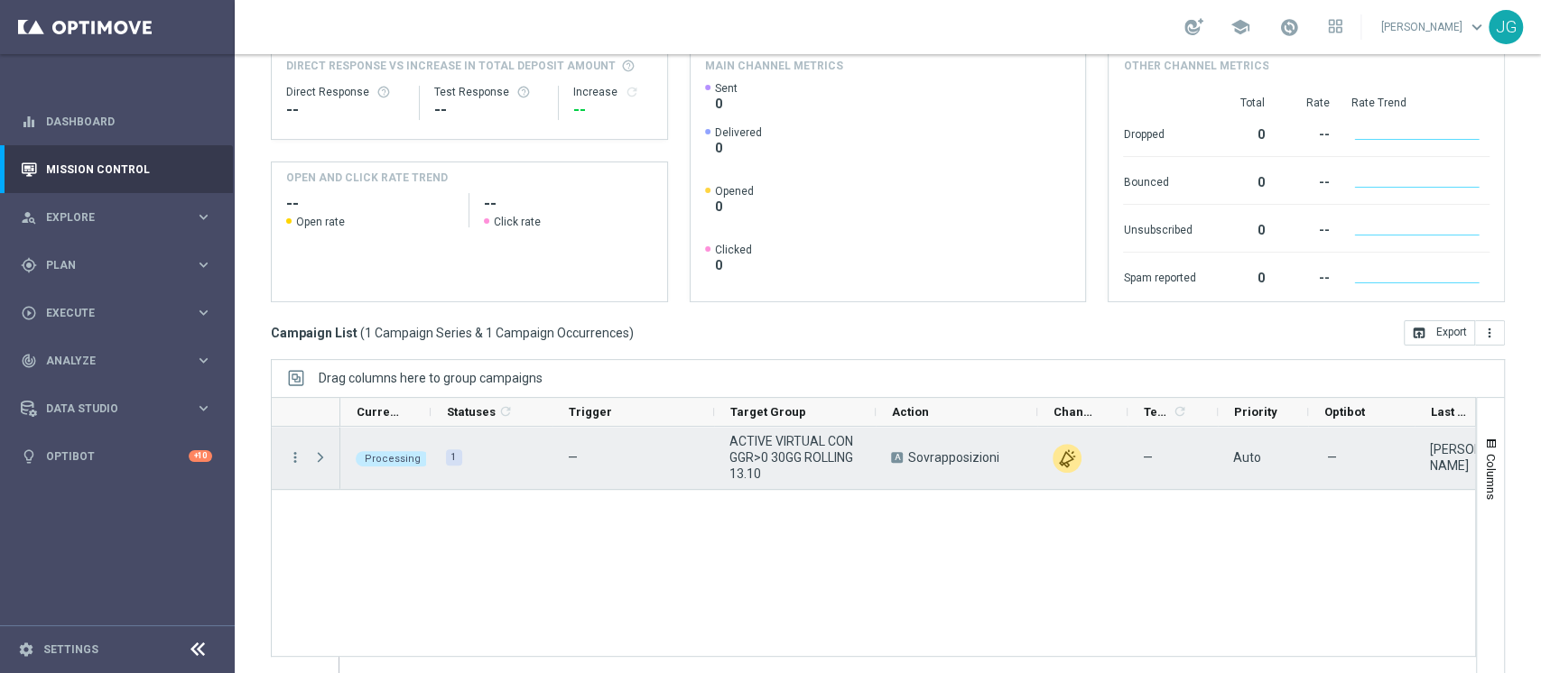
click at [315, 458] on span "Press SPACE to select this row." at bounding box center [320, 457] width 16 height 14
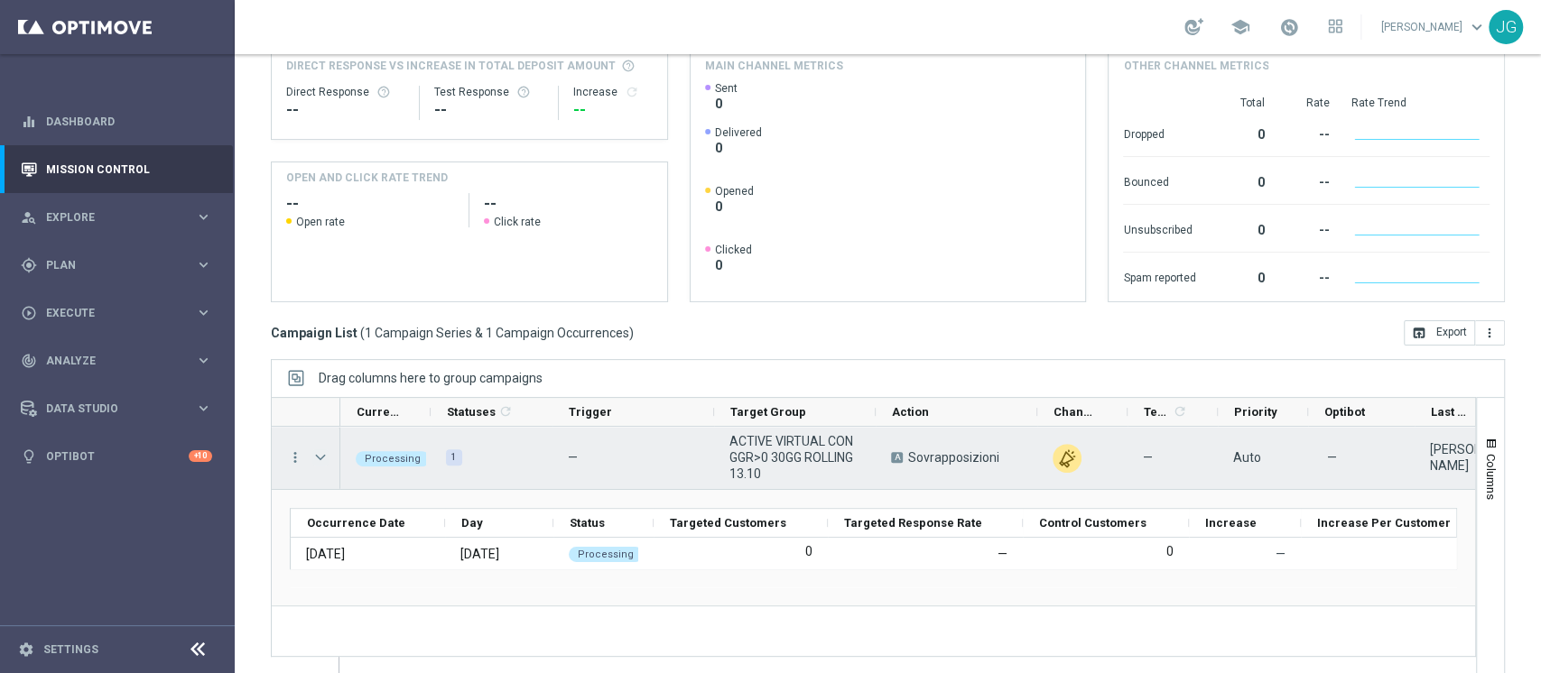
click at [315, 458] on span "Press SPACE to select this row." at bounding box center [320, 457] width 16 height 14
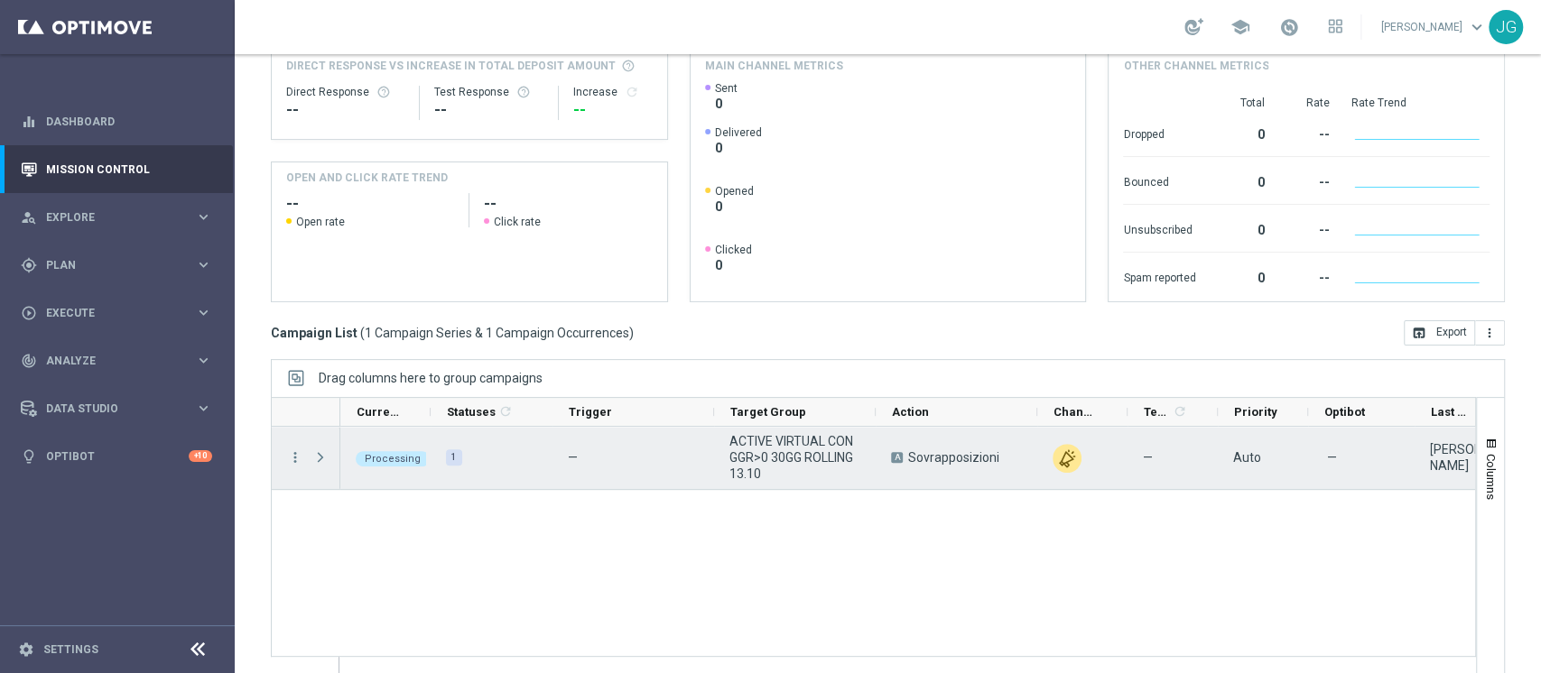
click at [315, 458] on span "Press SPACE to select this row." at bounding box center [320, 457] width 16 height 14
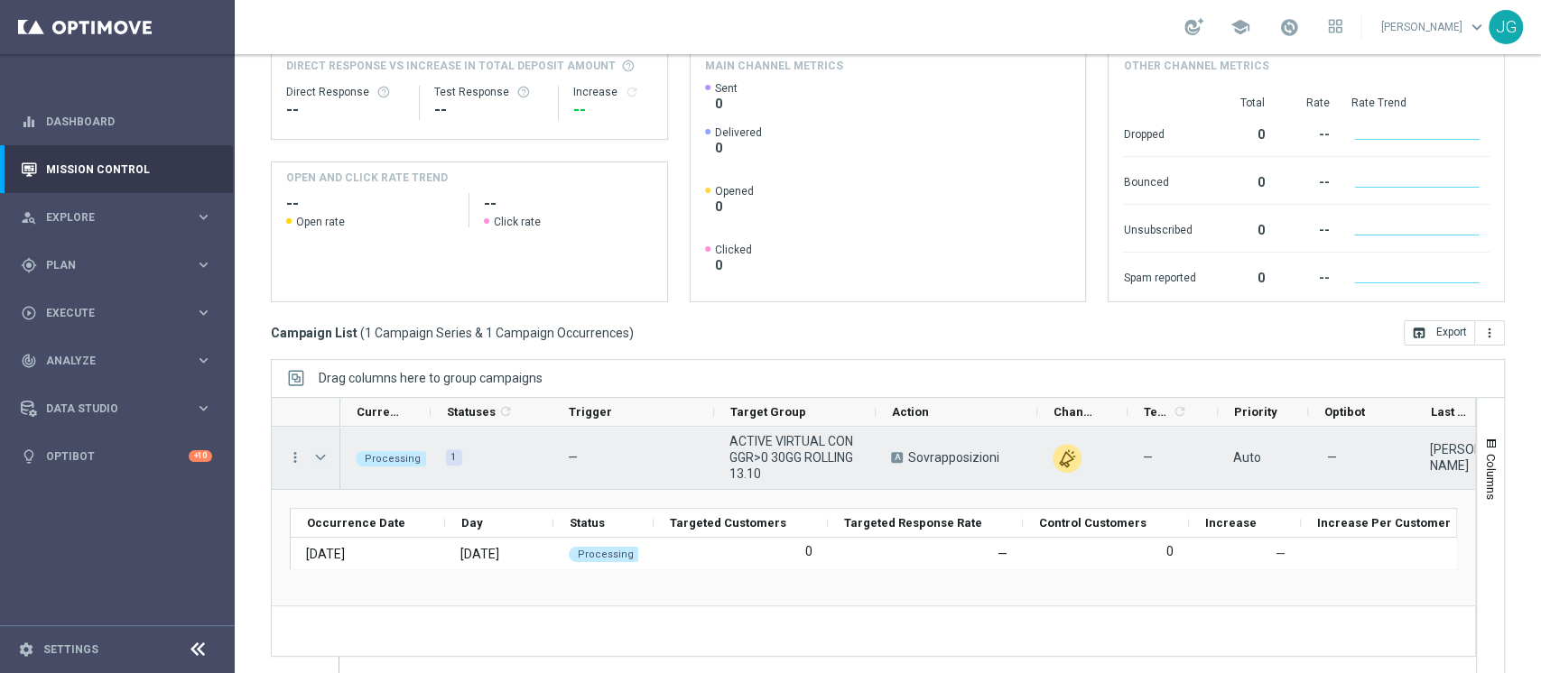
click at [315, 458] on span "Press SPACE to select this row." at bounding box center [320, 457] width 16 height 14
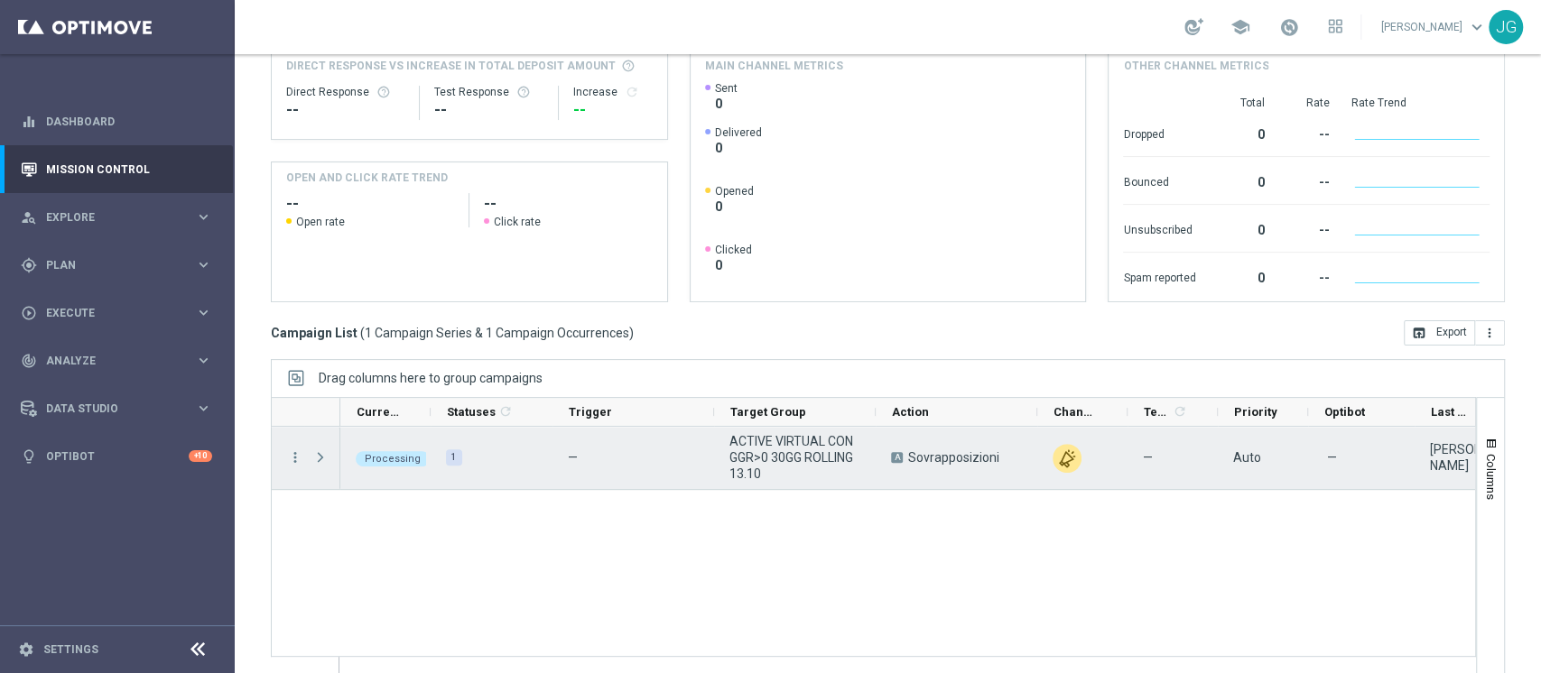
click at [315, 458] on span "Press SPACE to select this row." at bounding box center [320, 457] width 16 height 14
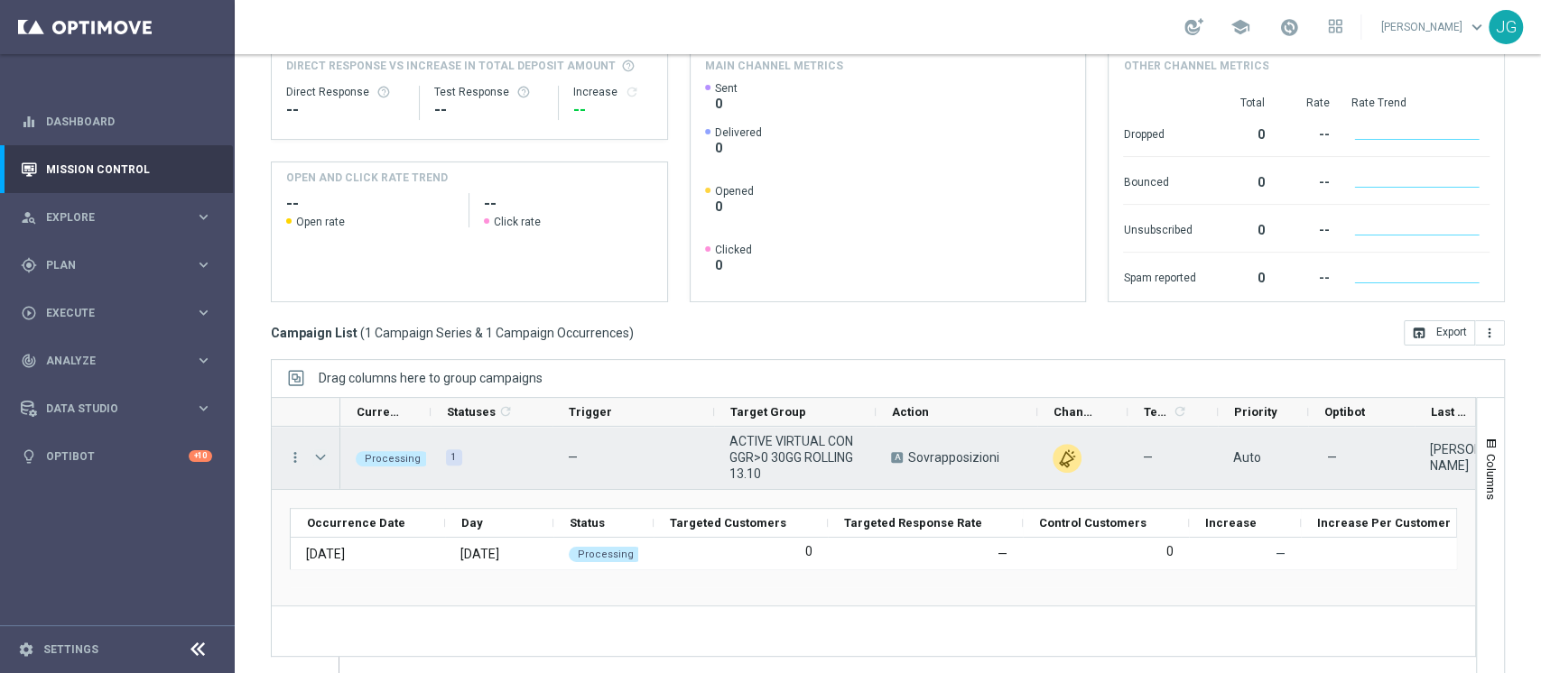
click at [315, 458] on span "Press SPACE to select this row." at bounding box center [320, 457] width 16 height 14
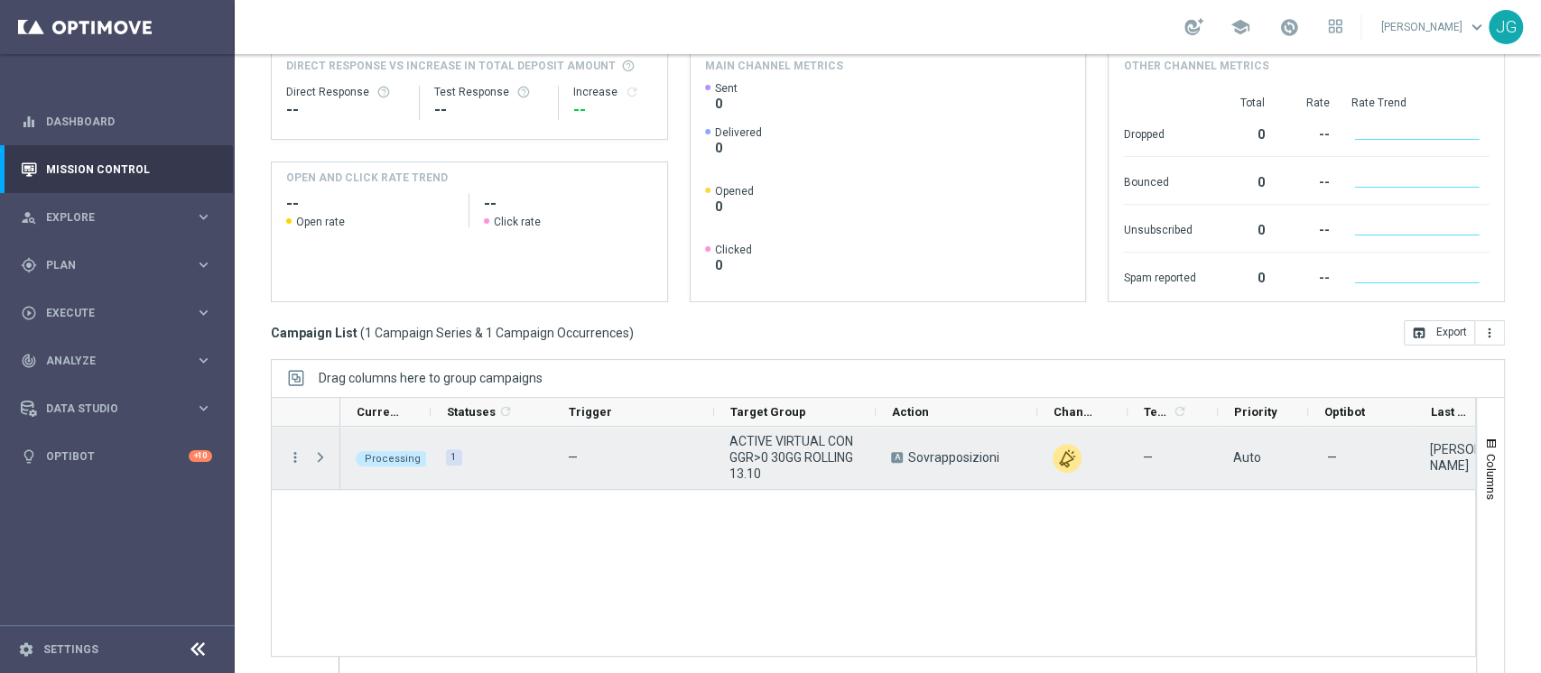
click at [315, 458] on span "Press SPACE to select this row." at bounding box center [320, 457] width 16 height 14
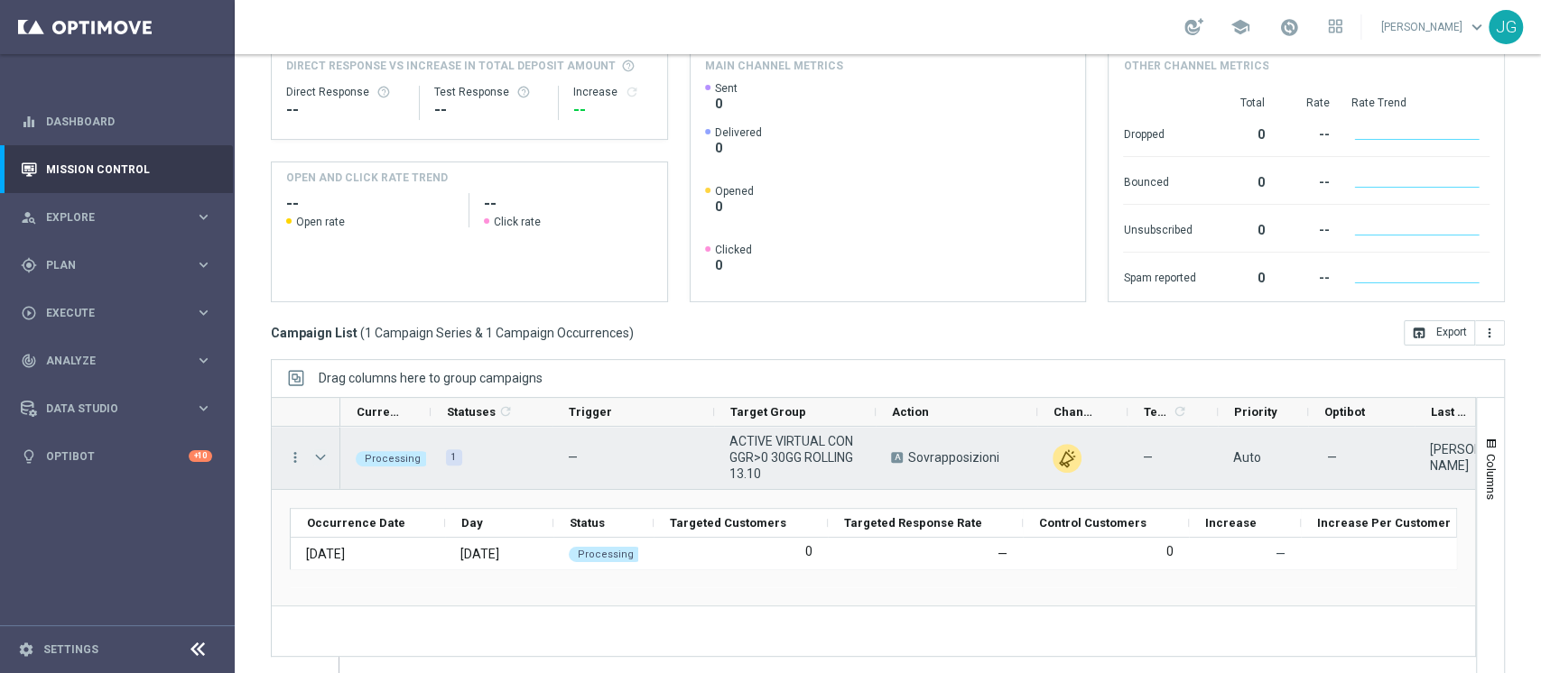
click at [315, 458] on span "Press SPACE to select this row." at bounding box center [320, 457] width 16 height 14
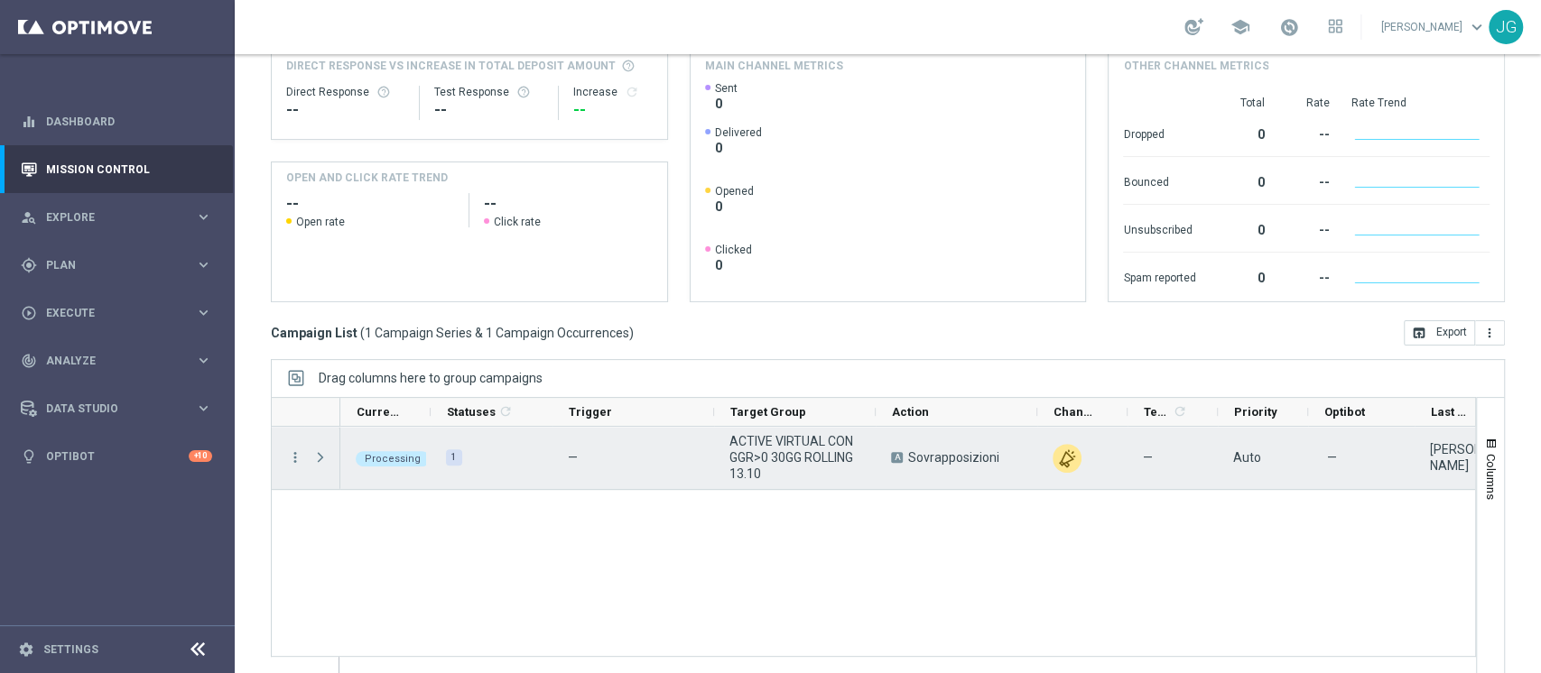
click at [315, 458] on span "Press SPACE to select this row." at bounding box center [320, 457] width 16 height 14
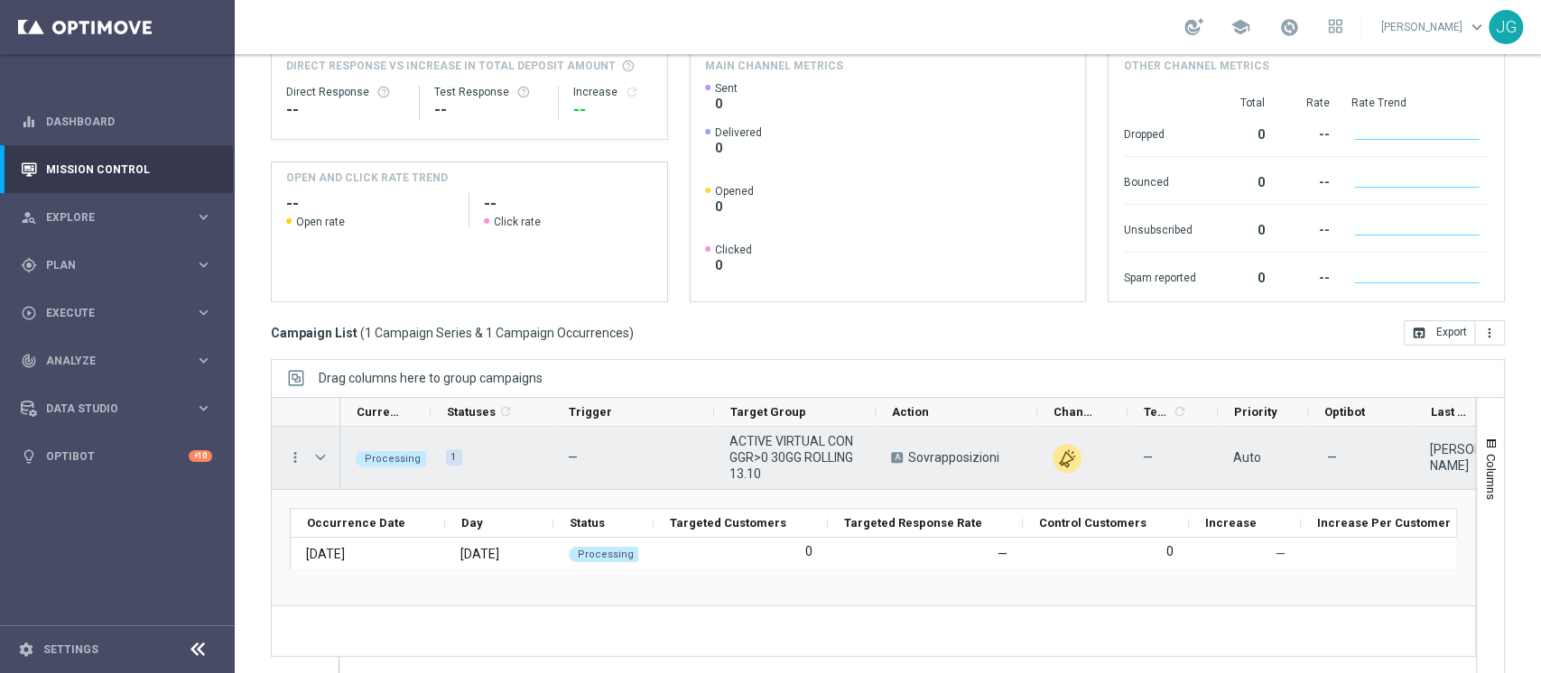
click at [315, 458] on span "Press SPACE to select this row." at bounding box center [320, 457] width 16 height 14
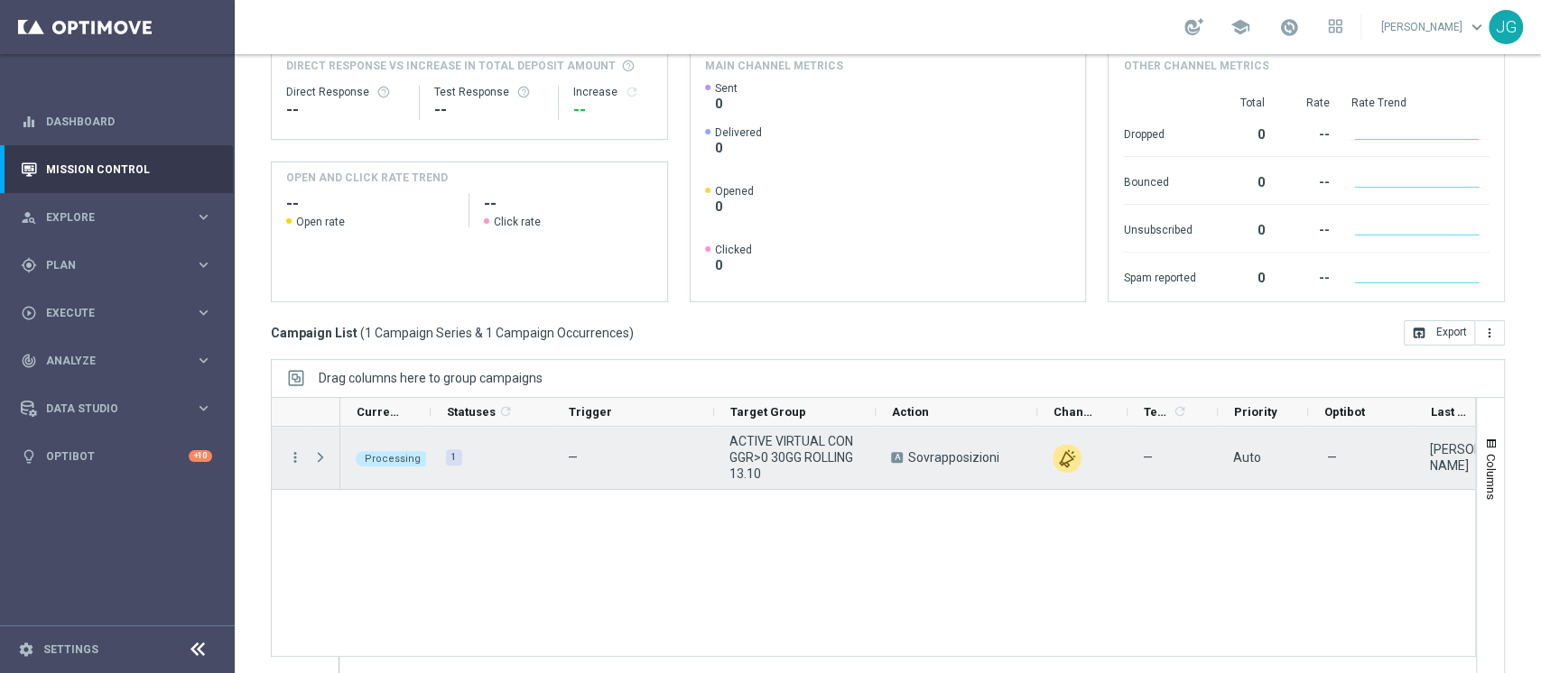
click at [315, 458] on span "Press SPACE to select this row." at bounding box center [320, 457] width 16 height 14
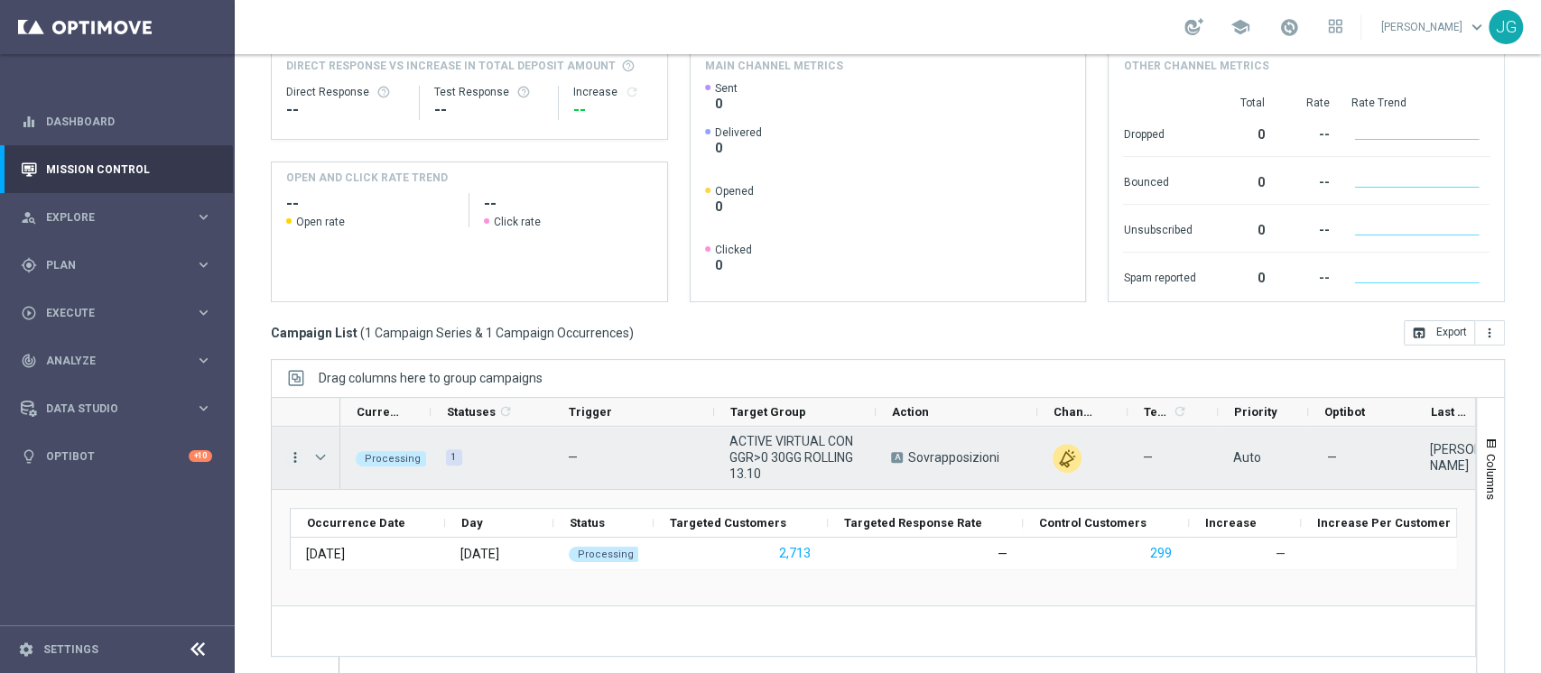
click at [296, 457] on icon "more_vert" at bounding box center [295, 457] width 16 height 16
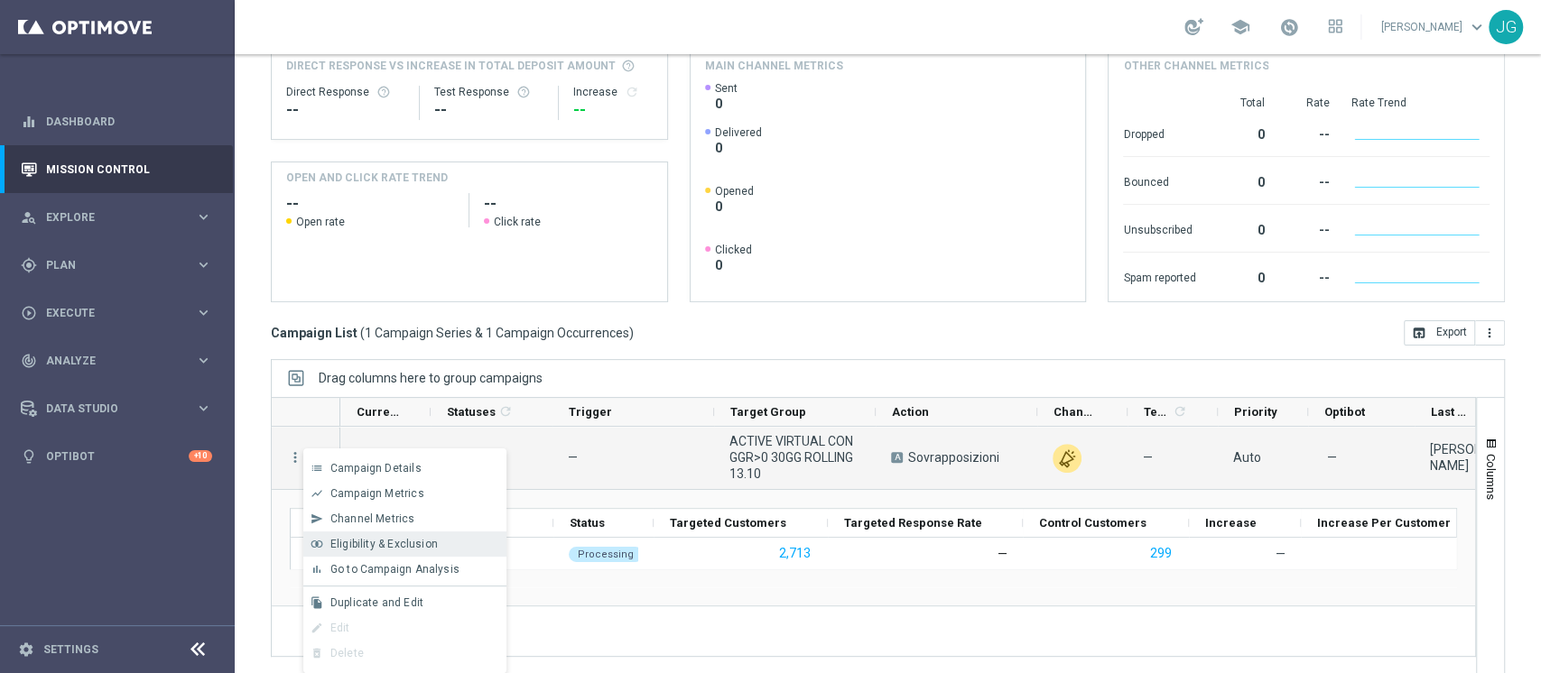
click at [375, 547] on span "Eligibility & Exclusion" at bounding box center [383, 544] width 107 height 13
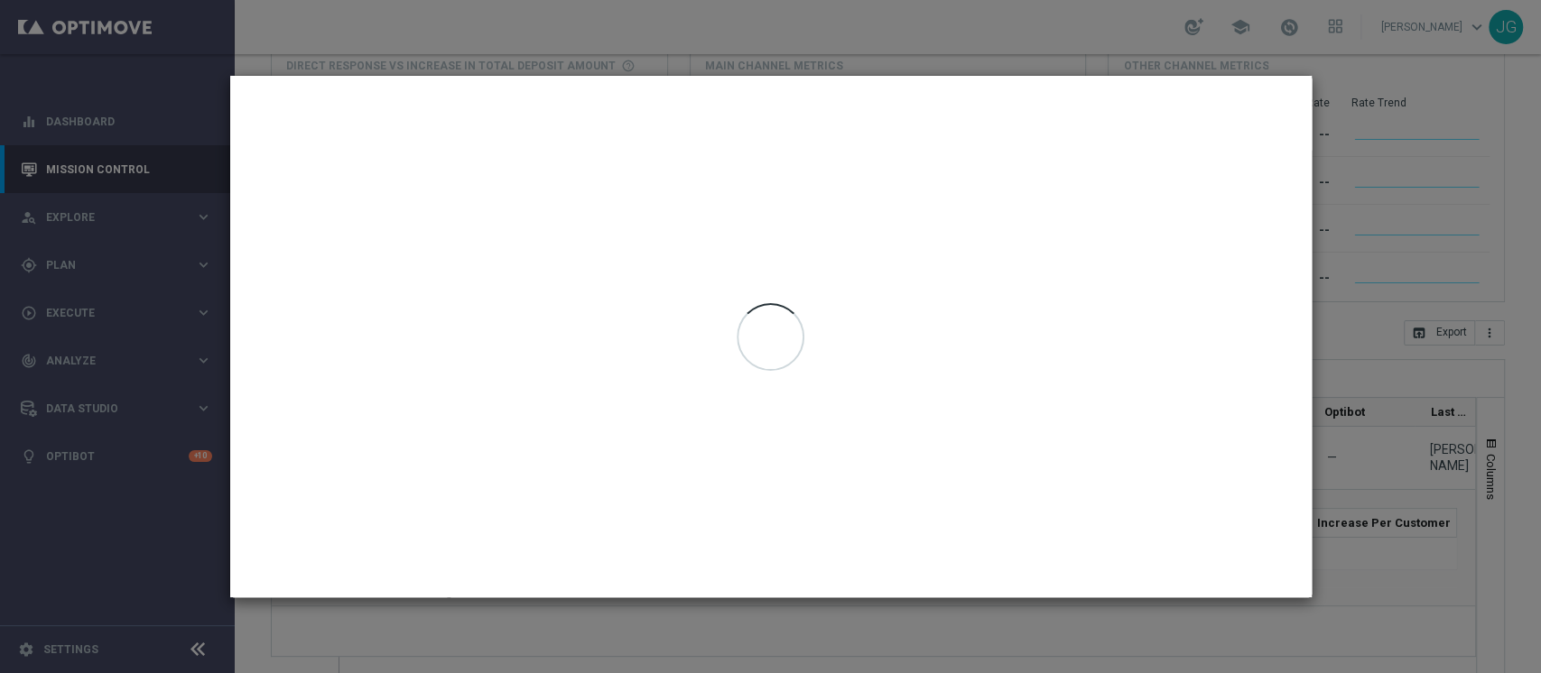
type input "[DATE] - [DATE]"
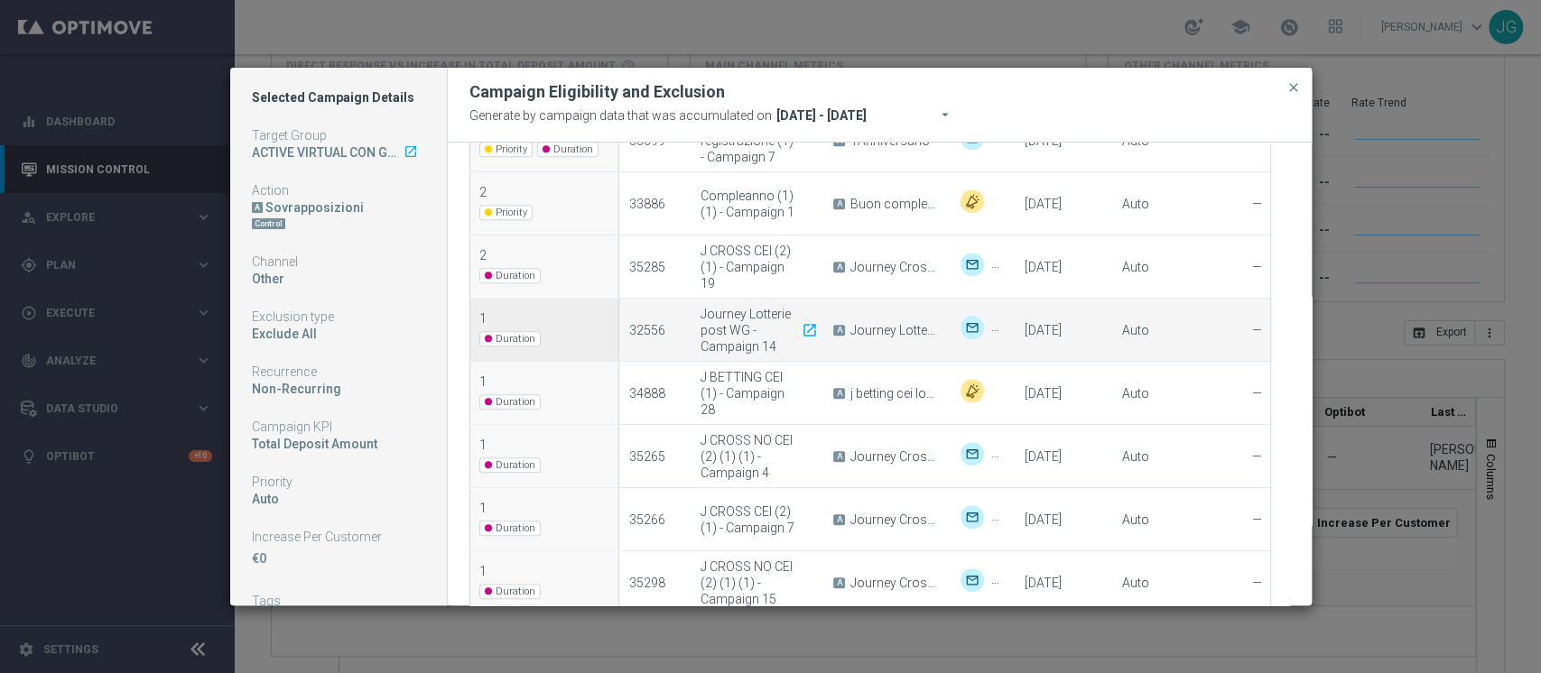
scroll to position [1007, 0]
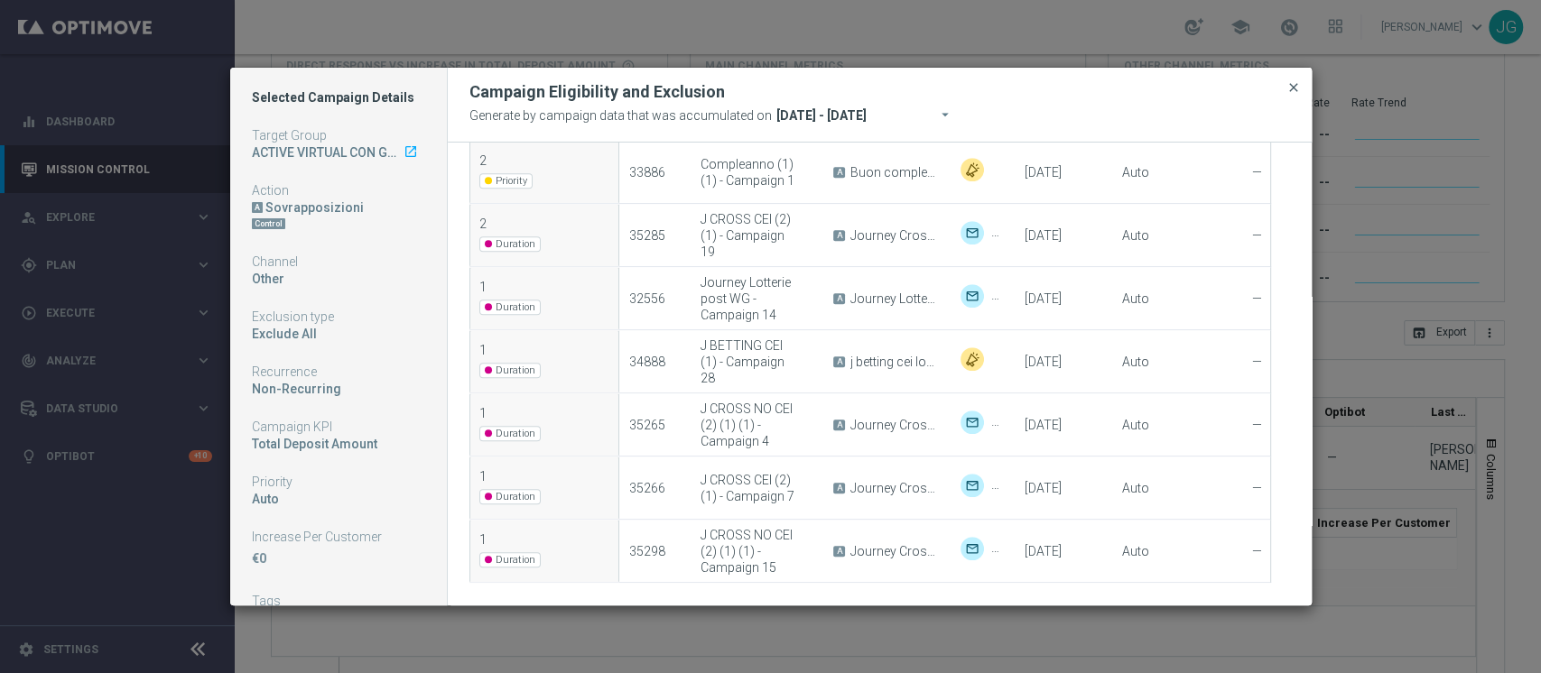
click at [1289, 88] on span "close" at bounding box center [1293, 87] width 14 height 14
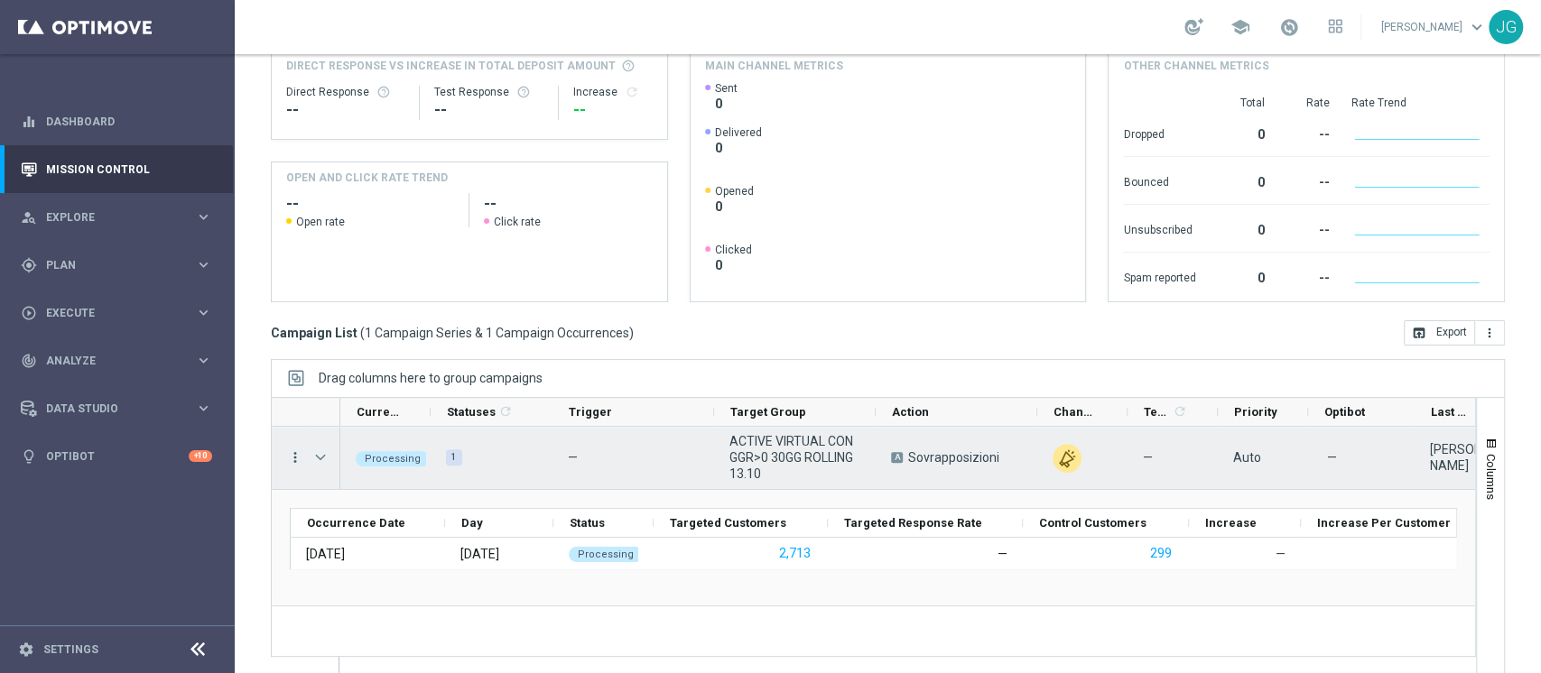
click at [292, 451] on icon "more_vert" at bounding box center [295, 457] width 16 height 16
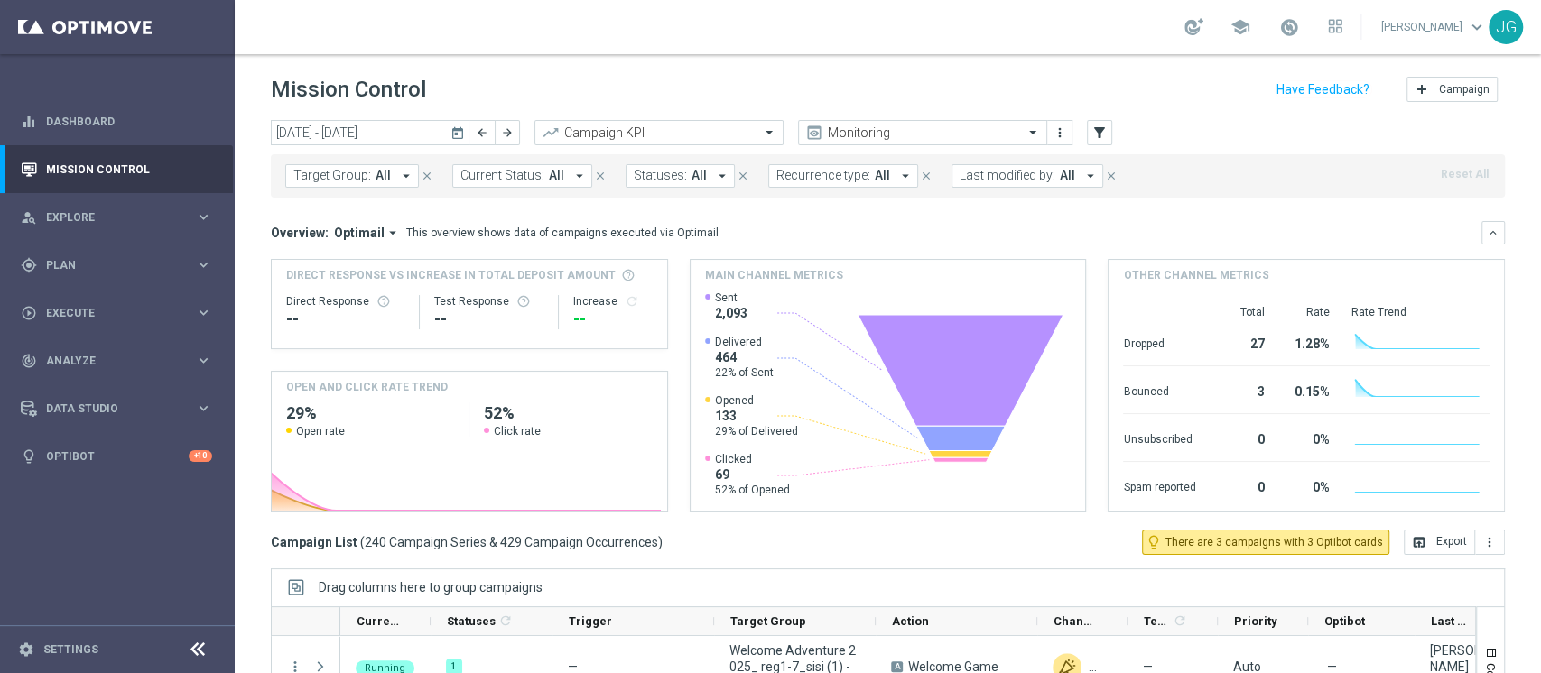
click at [455, 134] on icon "today" at bounding box center [458, 133] width 16 height 16
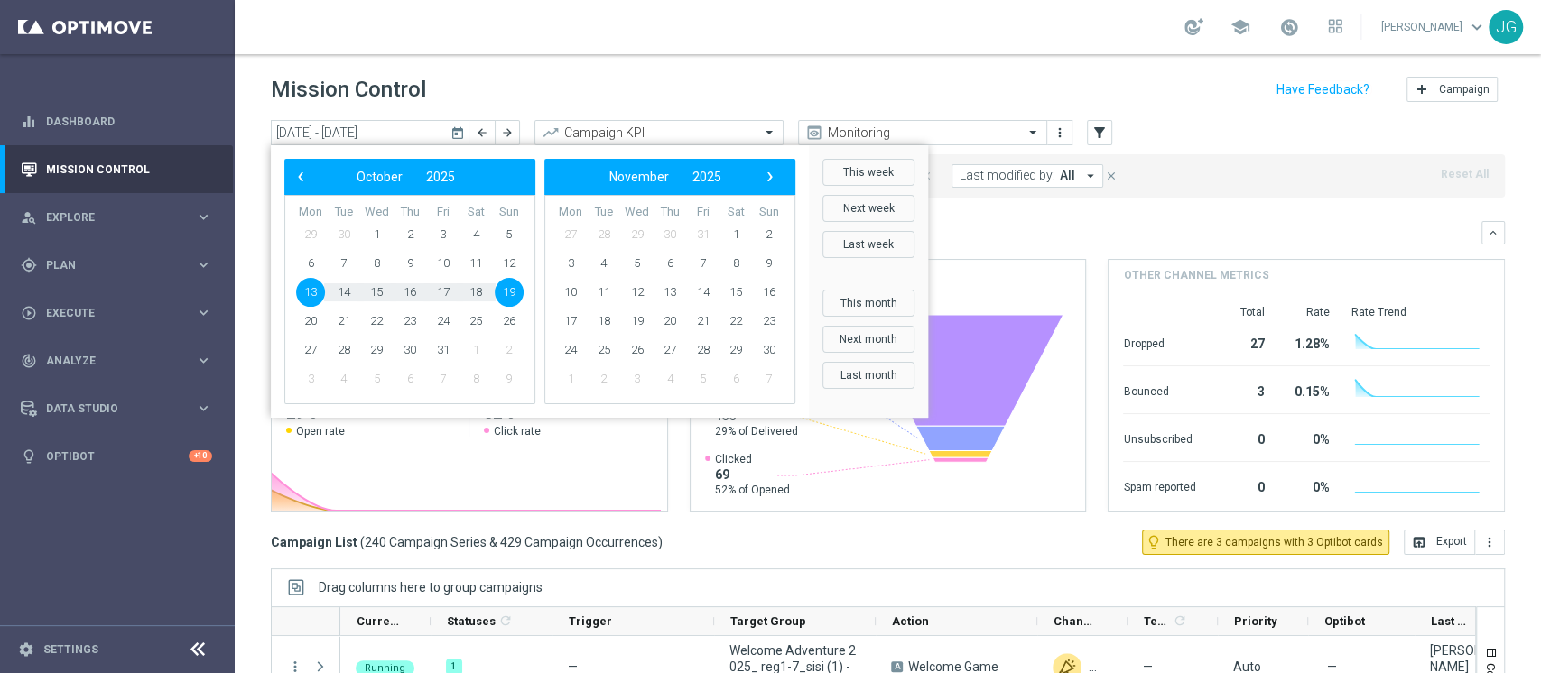
click at [304, 300] on span "13" at bounding box center [310, 292] width 29 height 29
type input "[DATE] - [DATE]"
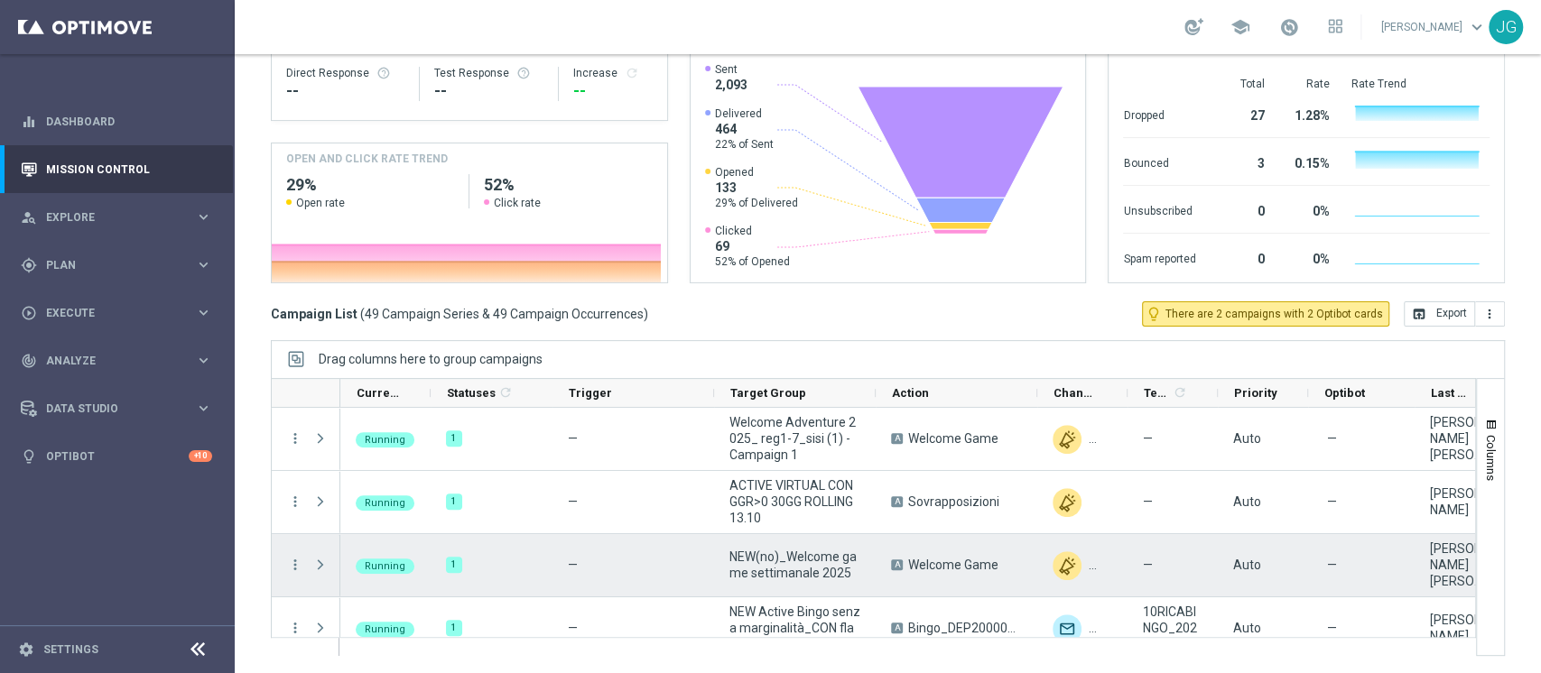
scroll to position [58, 0]
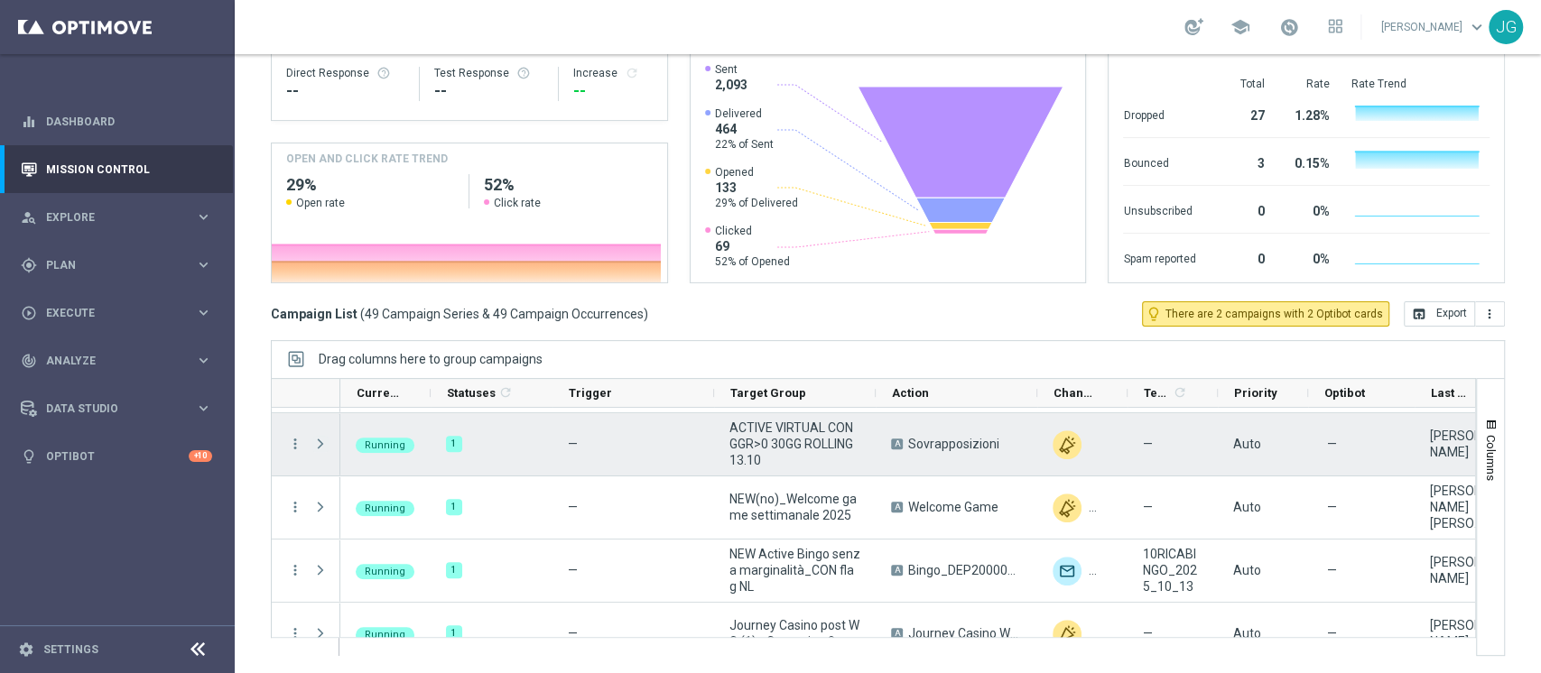
click at [322, 444] on span "Press SPACE to select this row." at bounding box center [320, 444] width 16 height 14
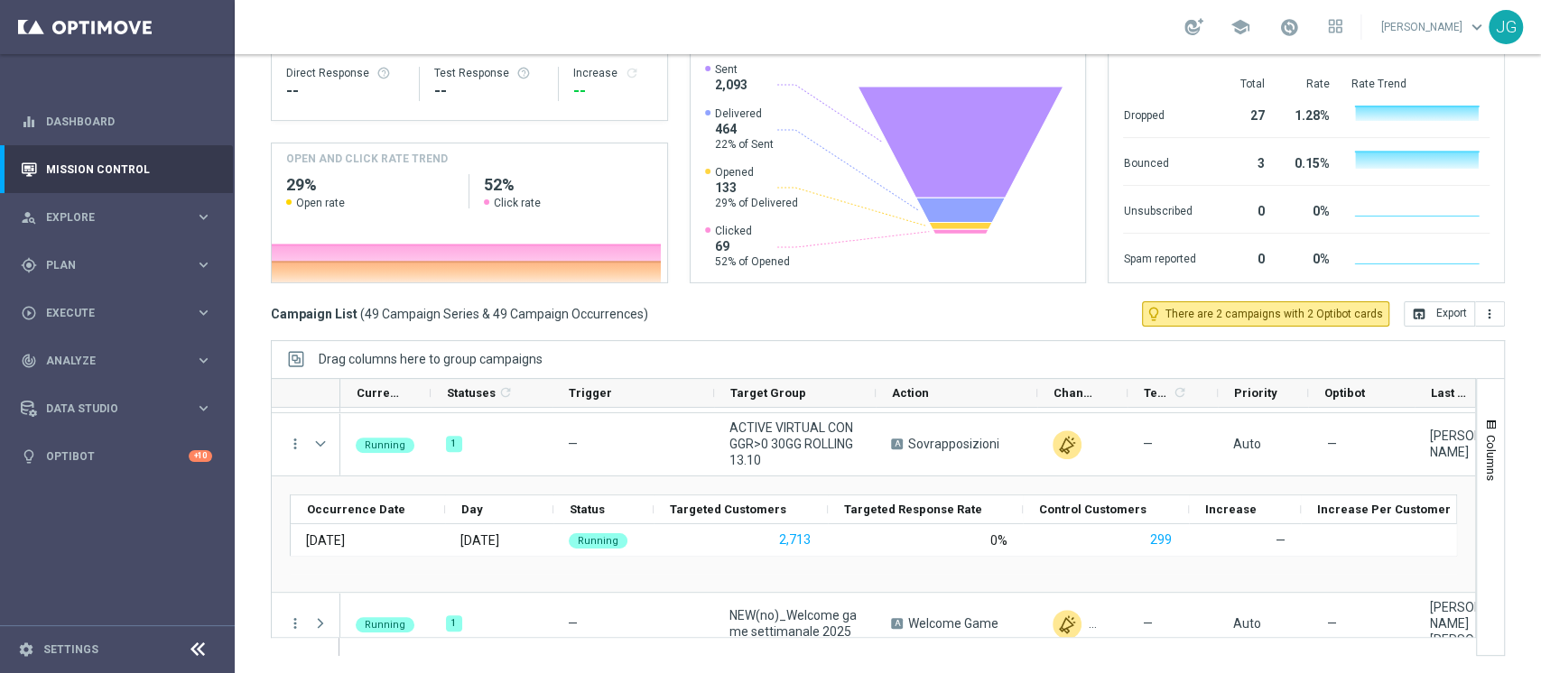
click at [816, 357] on div "Drag columns here to group campaigns" at bounding box center [888, 359] width 1234 height 38
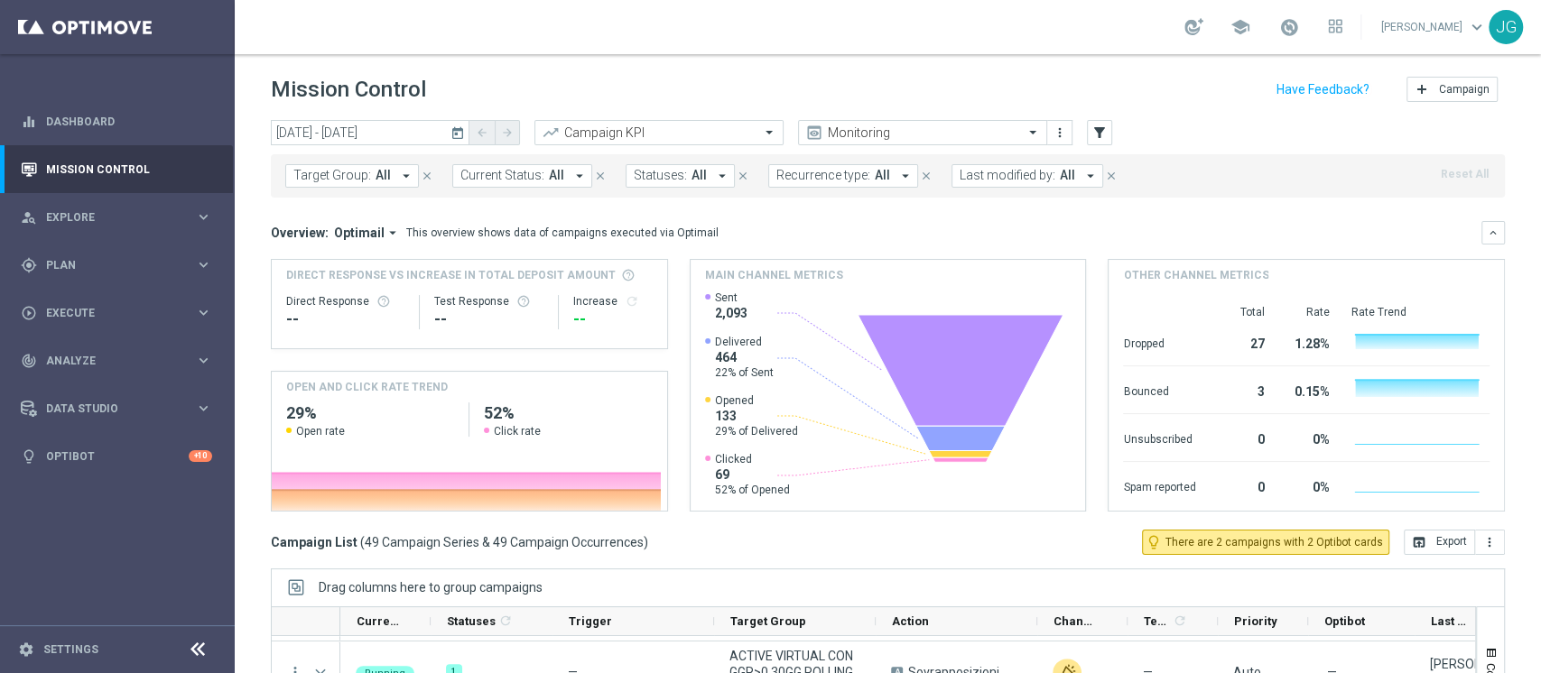
click at [1018, 184] on button "Last modified by: All arrow_drop_down" at bounding box center [1027, 175] width 152 height 23
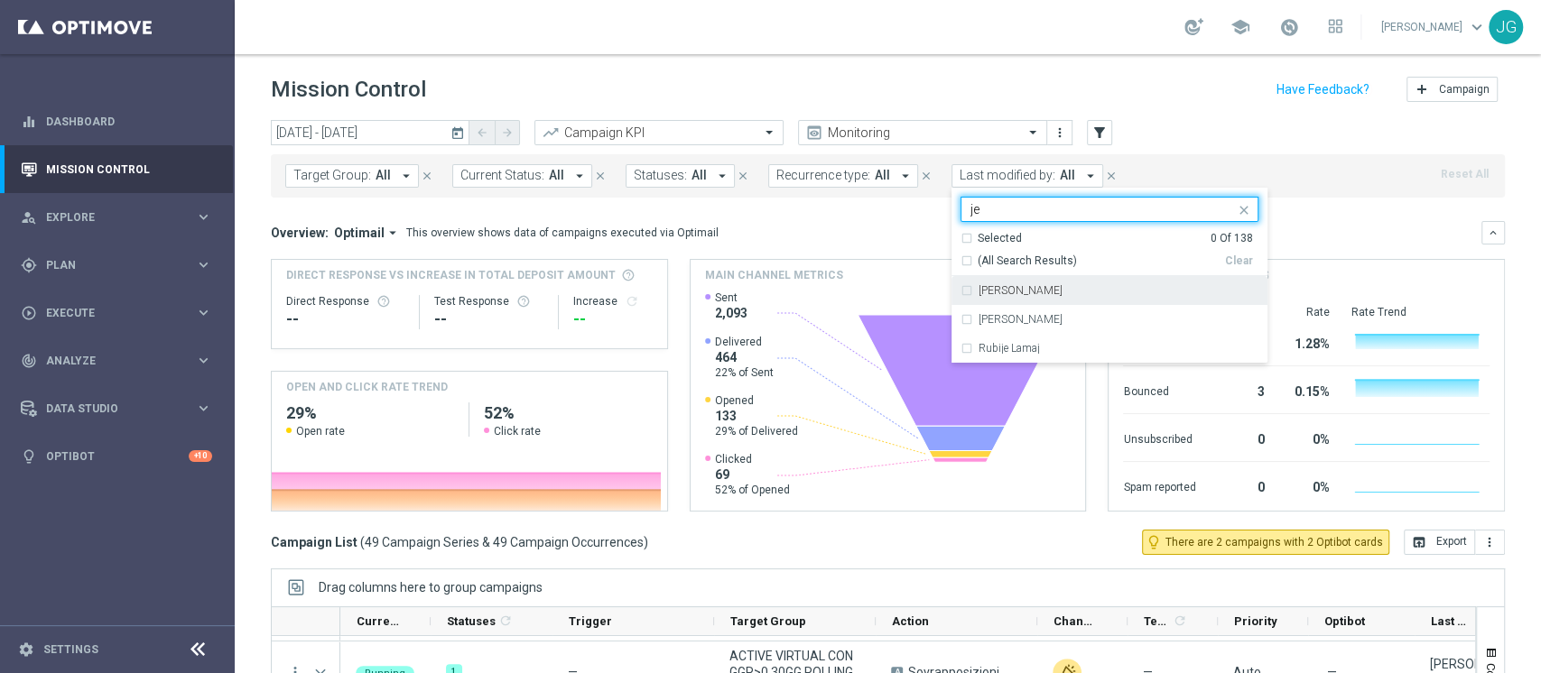
click at [978, 292] on label "[PERSON_NAME]" at bounding box center [1020, 290] width 84 height 11
type input "je"
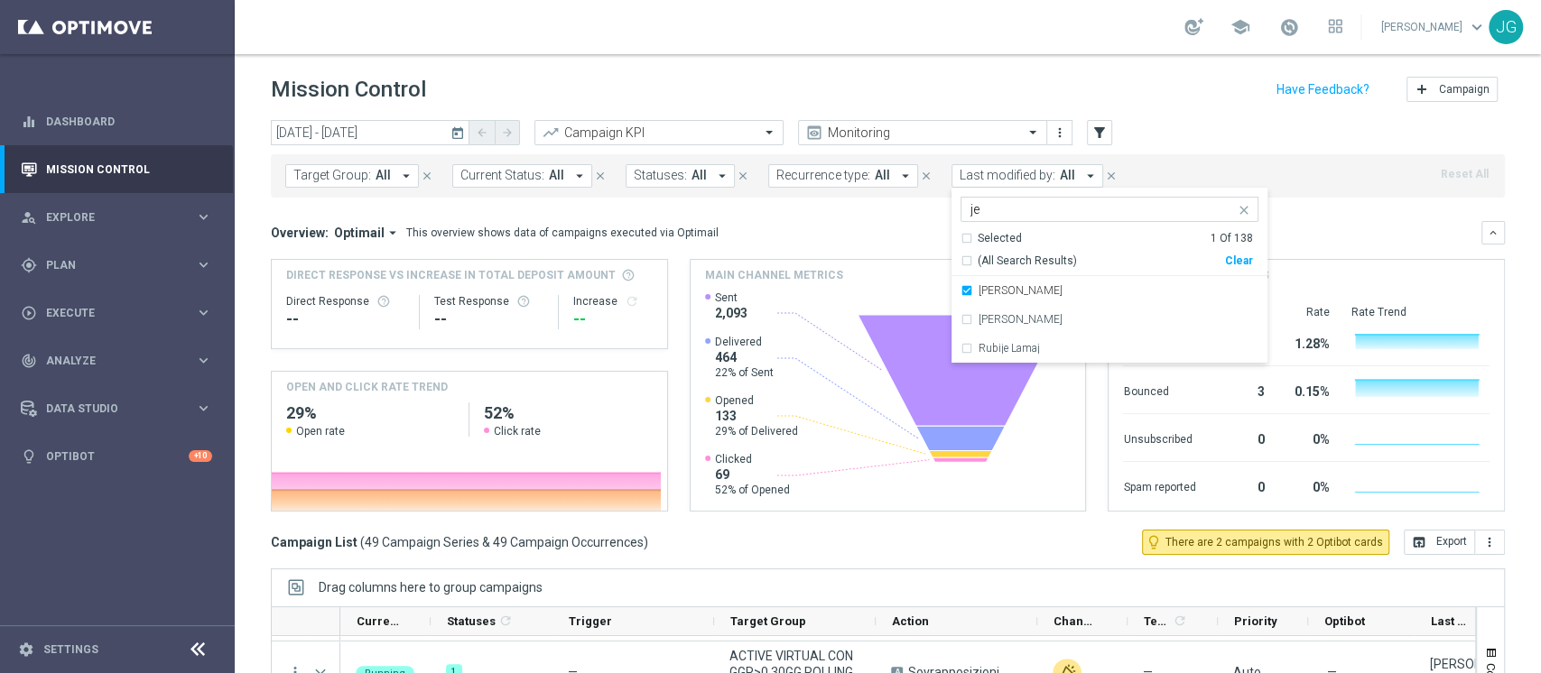
click at [677, 276] on div "Direct Response VS Increase In Total Deposit Amount Direct Response -- Test Res…" at bounding box center [888, 385] width 1234 height 253
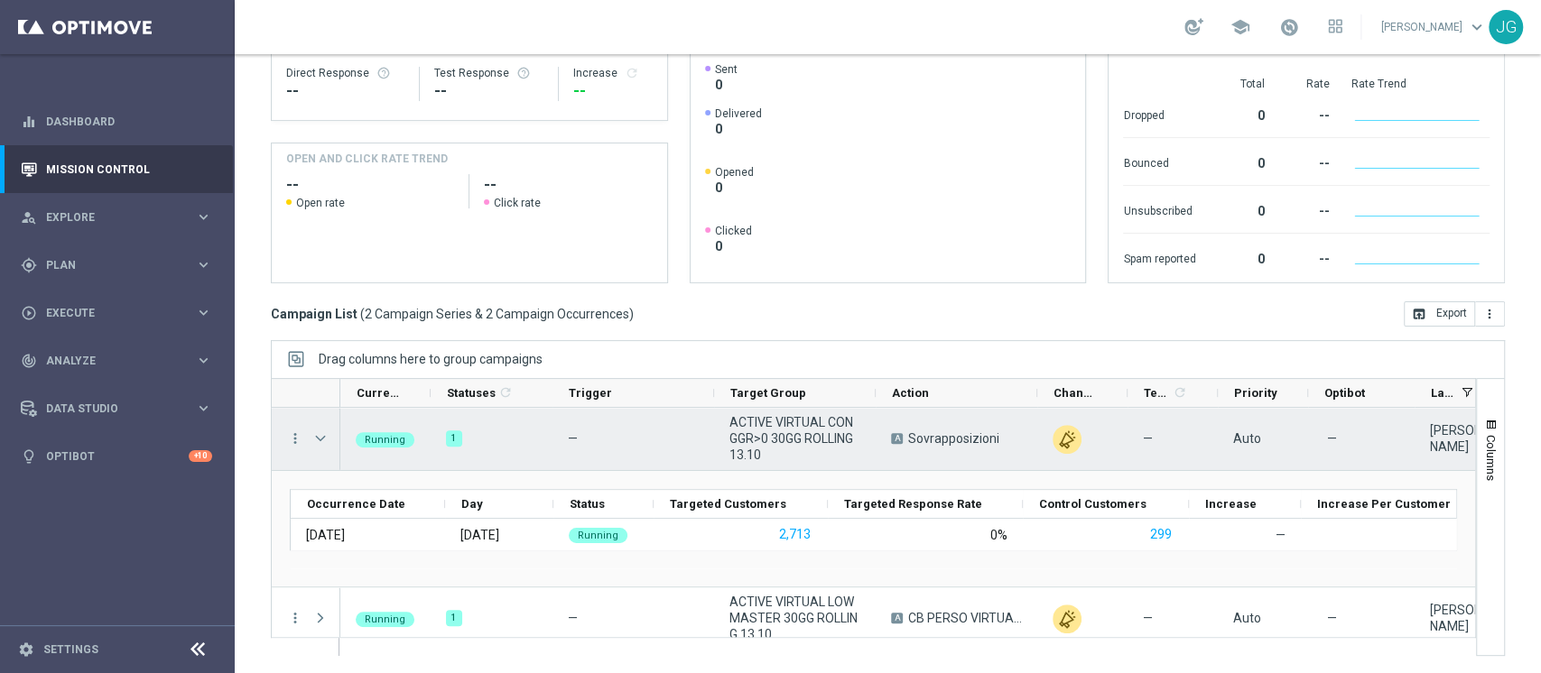
click at [339, 438] on div "Press SPACE to select this row." at bounding box center [322, 439] width 36 height 62
click at [321, 434] on span "Press SPACE to select this row." at bounding box center [320, 438] width 16 height 14
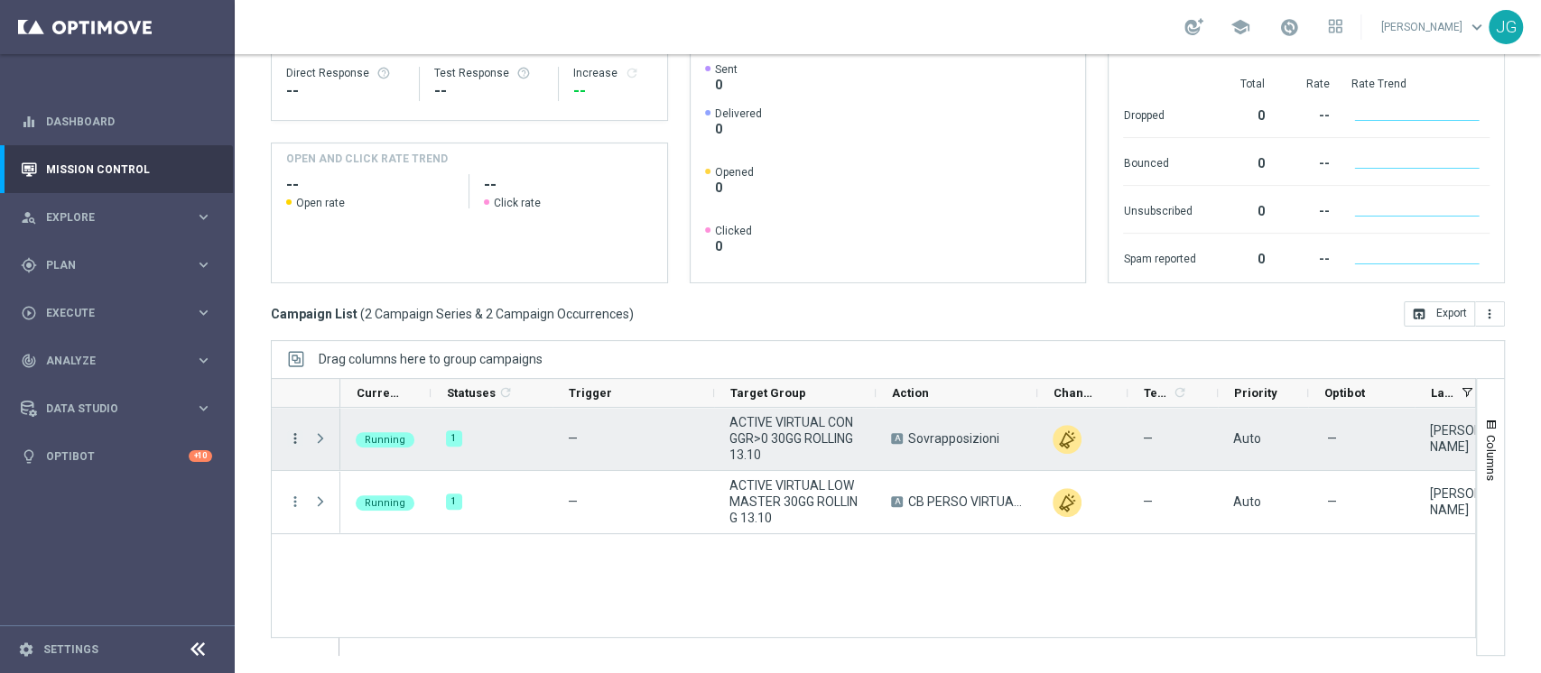
click at [299, 434] on icon "more_vert" at bounding box center [295, 439] width 16 height 16
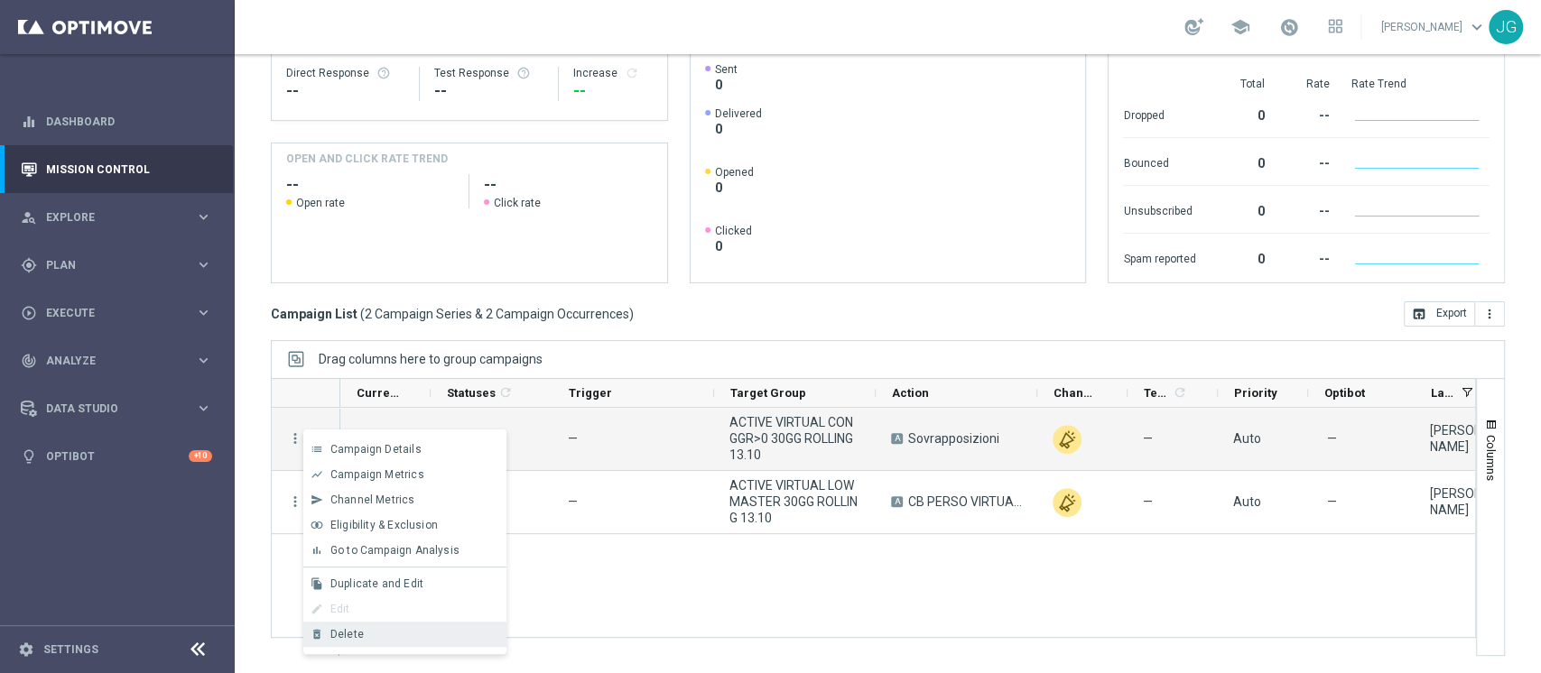
click at [354, 641] on div "delete_forever Delete" at bounding box center [404, 634] width 203 height 25
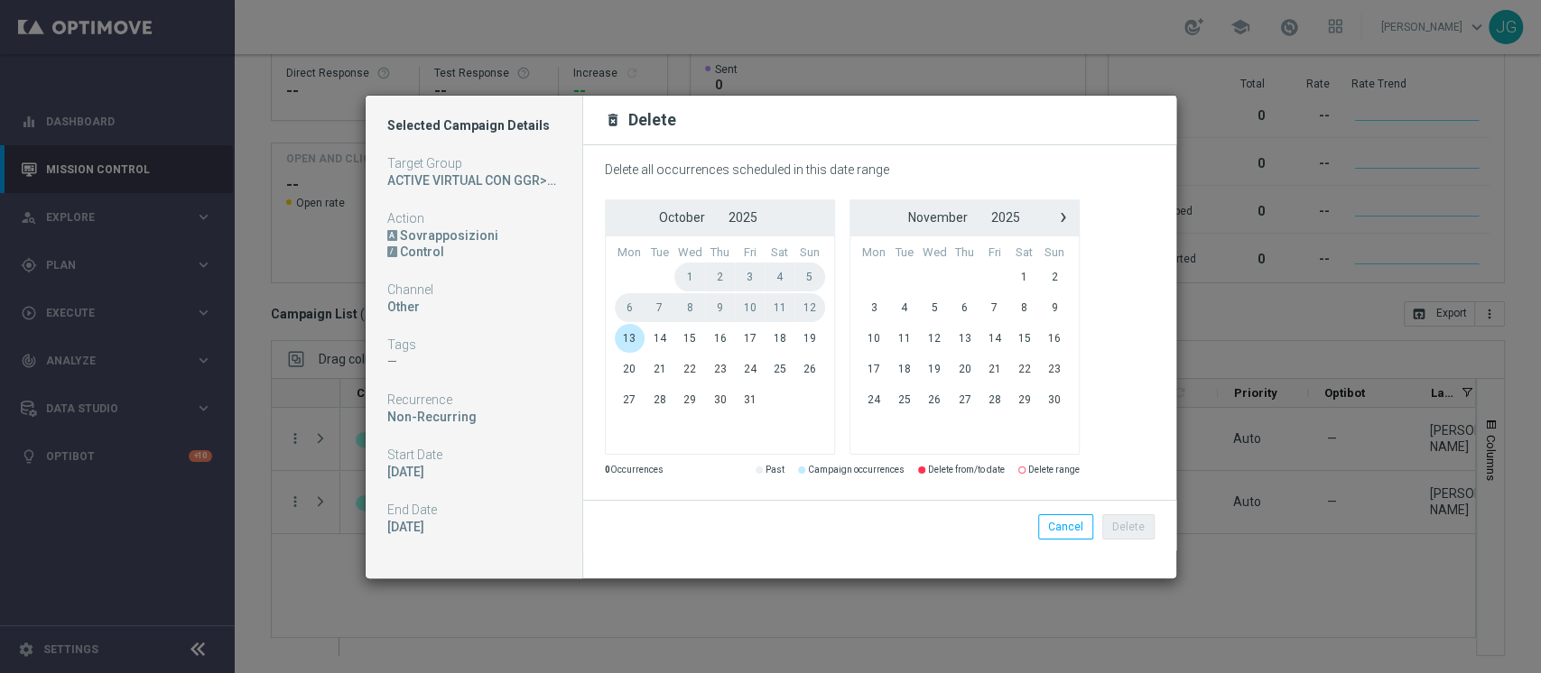
click at [621, 339] on span "13" at bounding box center [630, 338] width 31 height 29
click at [683, 336] on span "15" at bounding box center [689, 338] width 31 height 29
click at [1150, 533] on button "Delete" at bounding box center [1128, 526] width 52 height 25
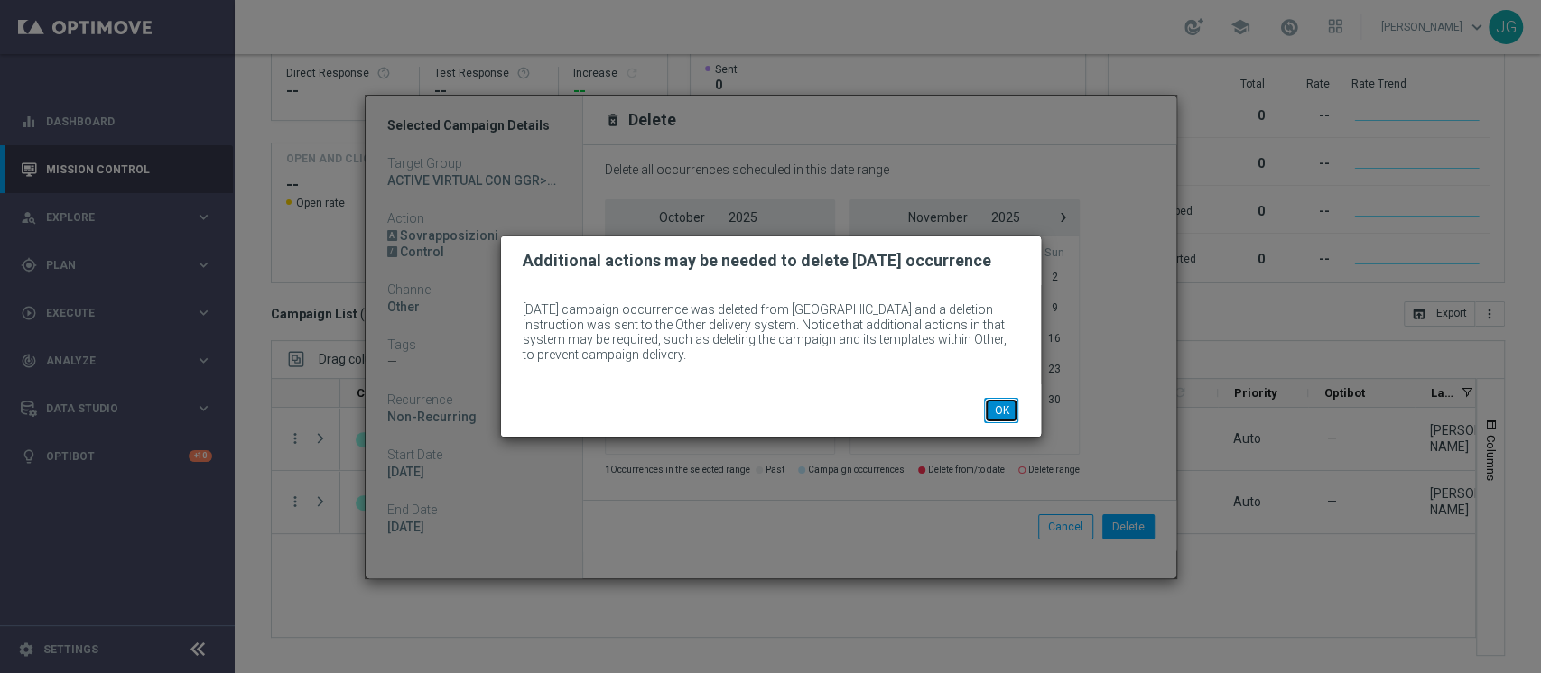
click at [997, 408] on button "OK" at bounding box center [1001, 410] width 34 height 25
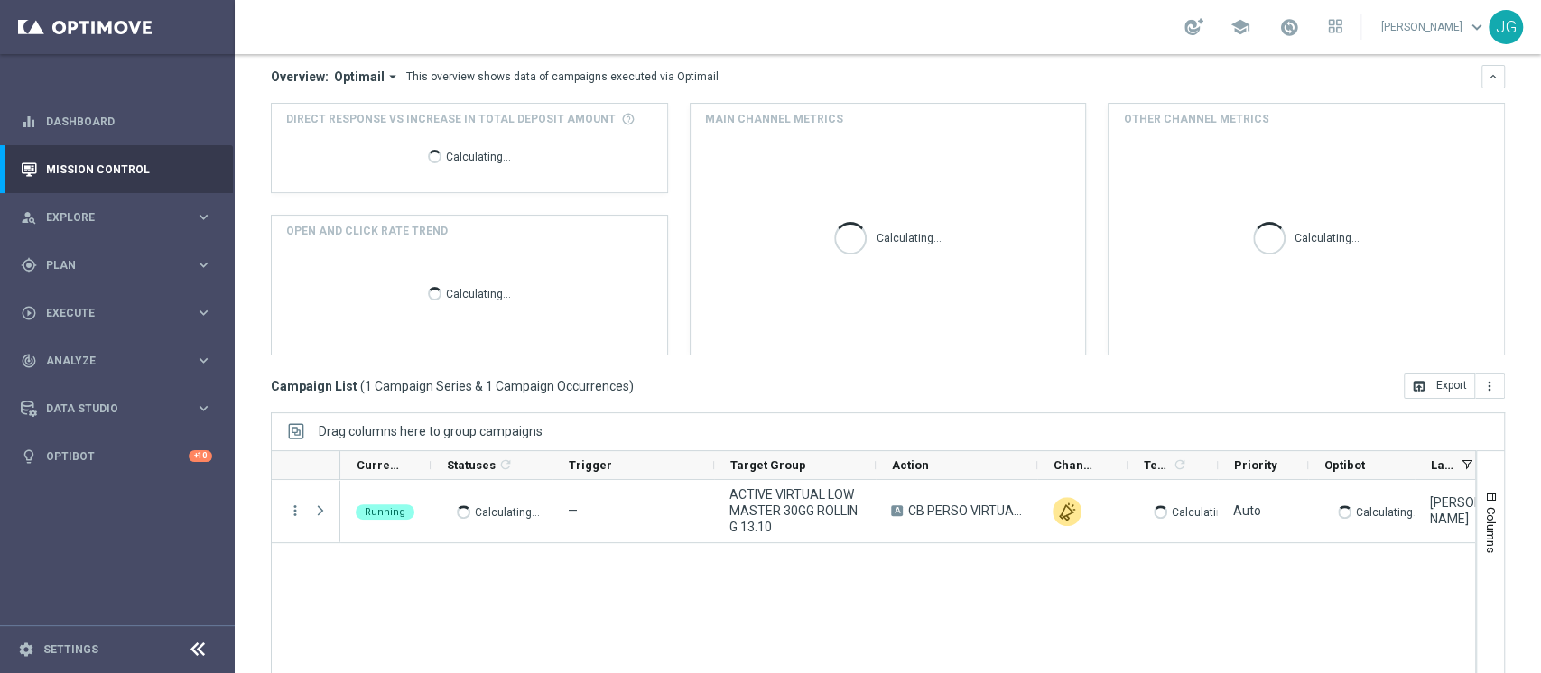
scroll to position [228, 0]
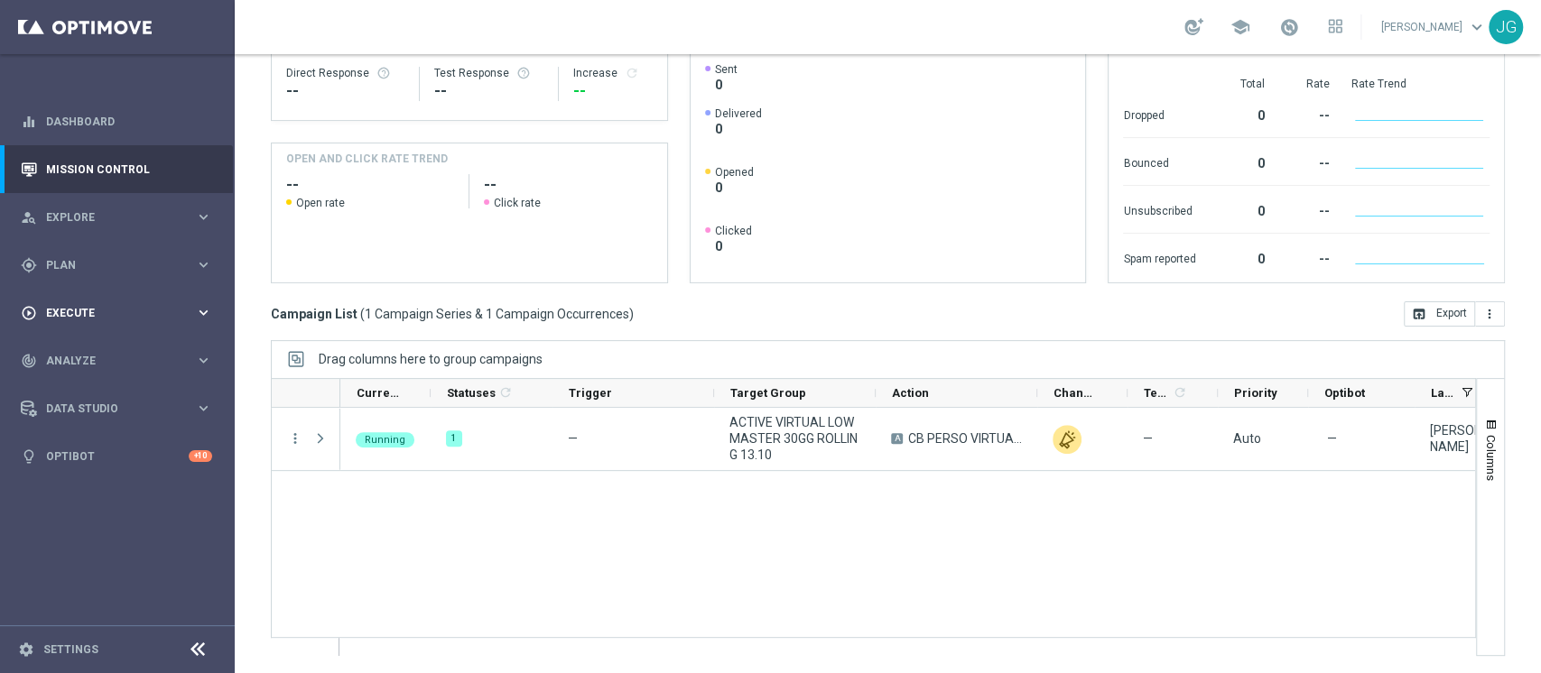
click at [156, 301] on div "play_circle_outline Execute keyboard_arrow_right" at bounding box center [116, 313] width 233 height 48
click at [87, 356] on link "Campaign Builder" at bounding box center [117, 350] width 141 height 14
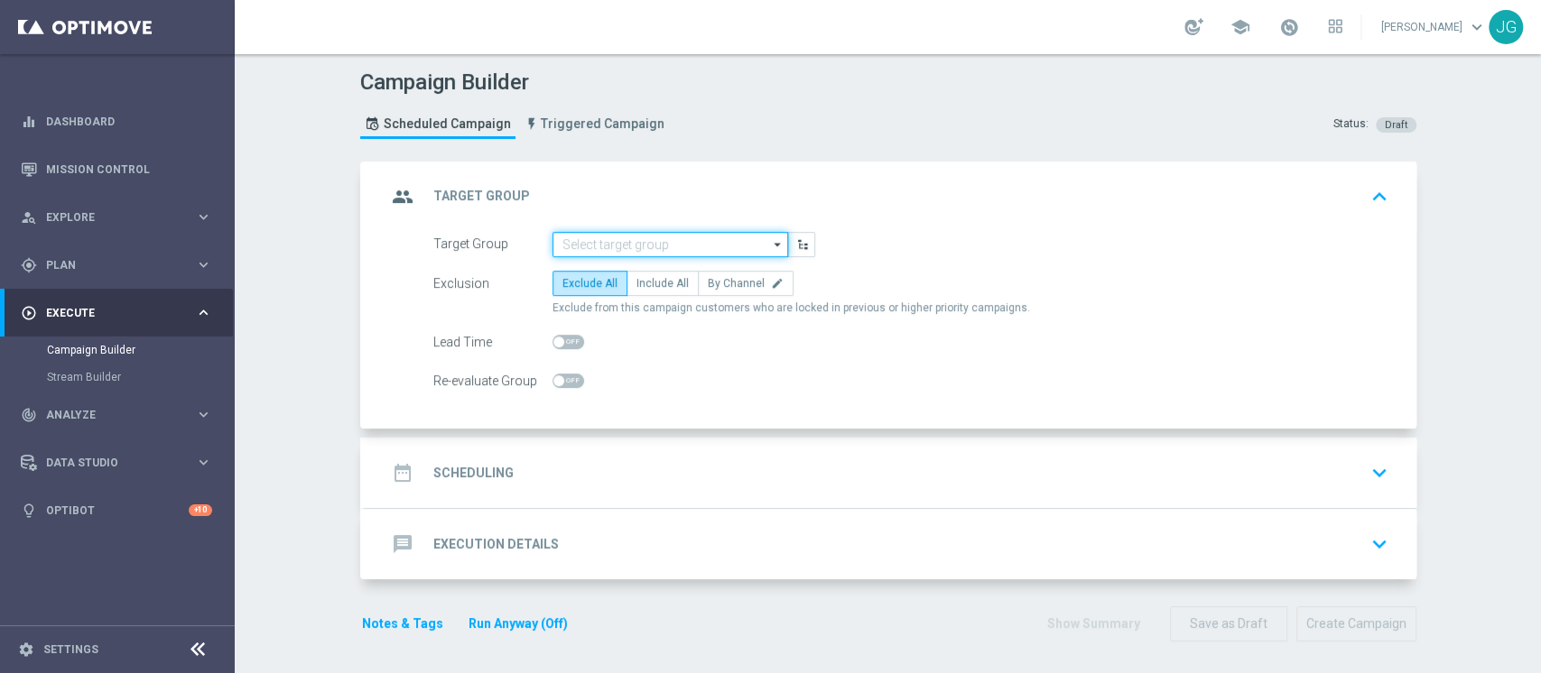
click at [656, 236] on input at bounding box center [670, 244] width 236 height 25
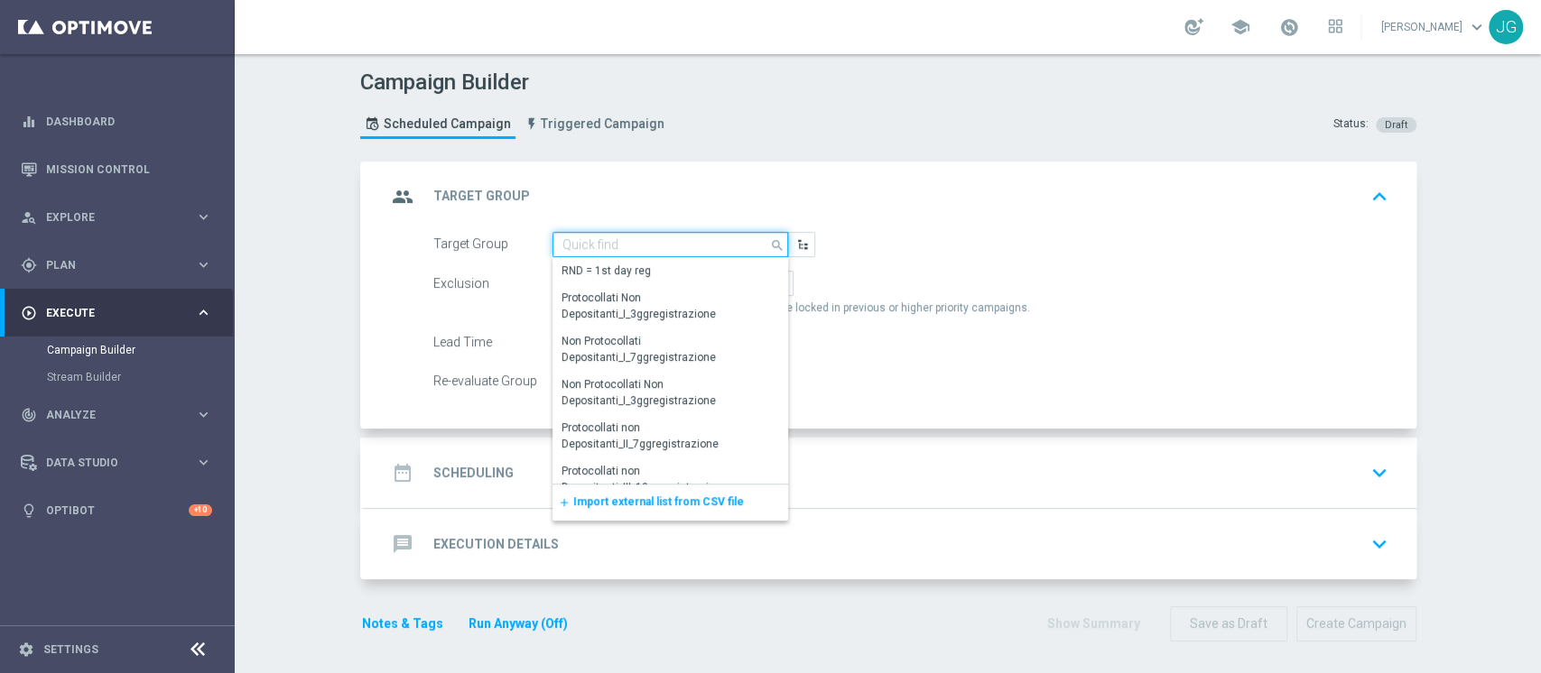
paste input "ACTIVE VIRTUAL CON GGR>0 30GG ROLLING"
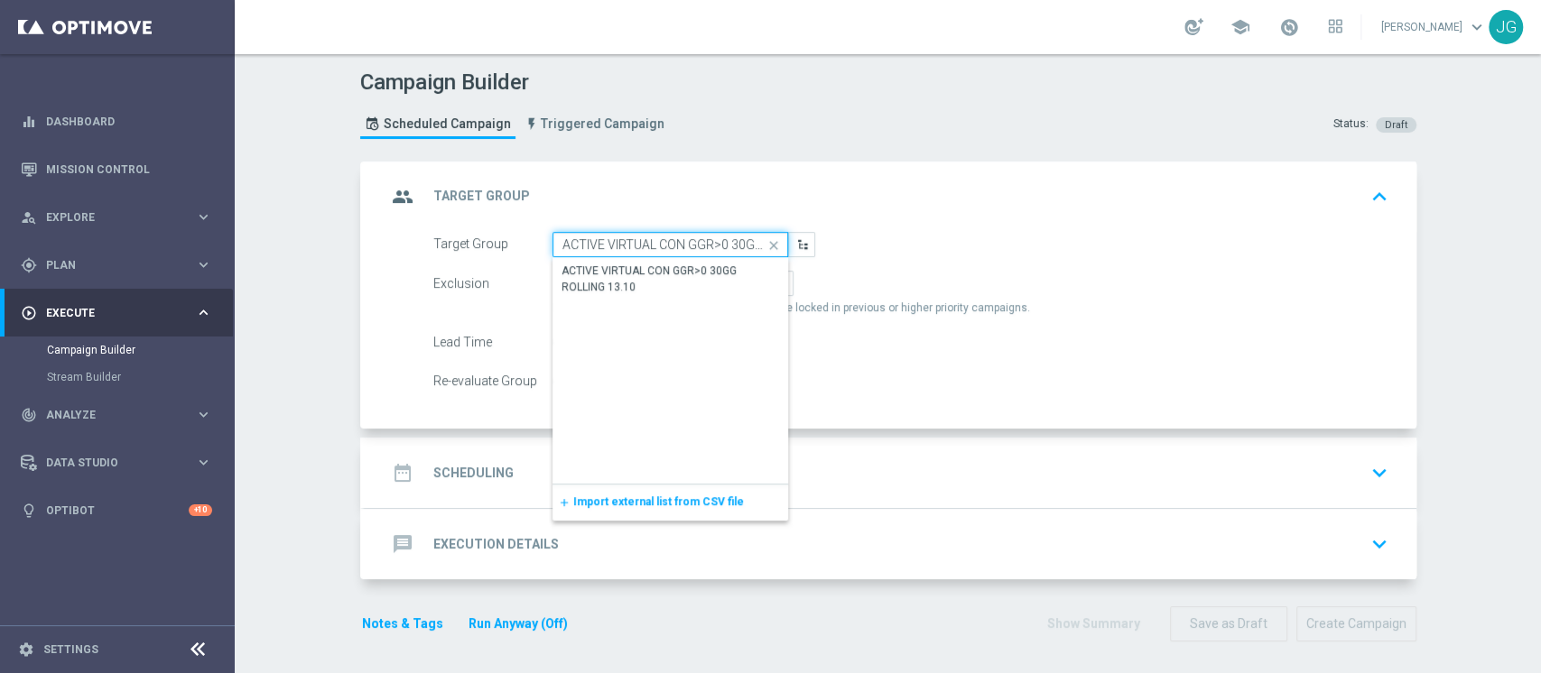
scroll to position [0, 48]
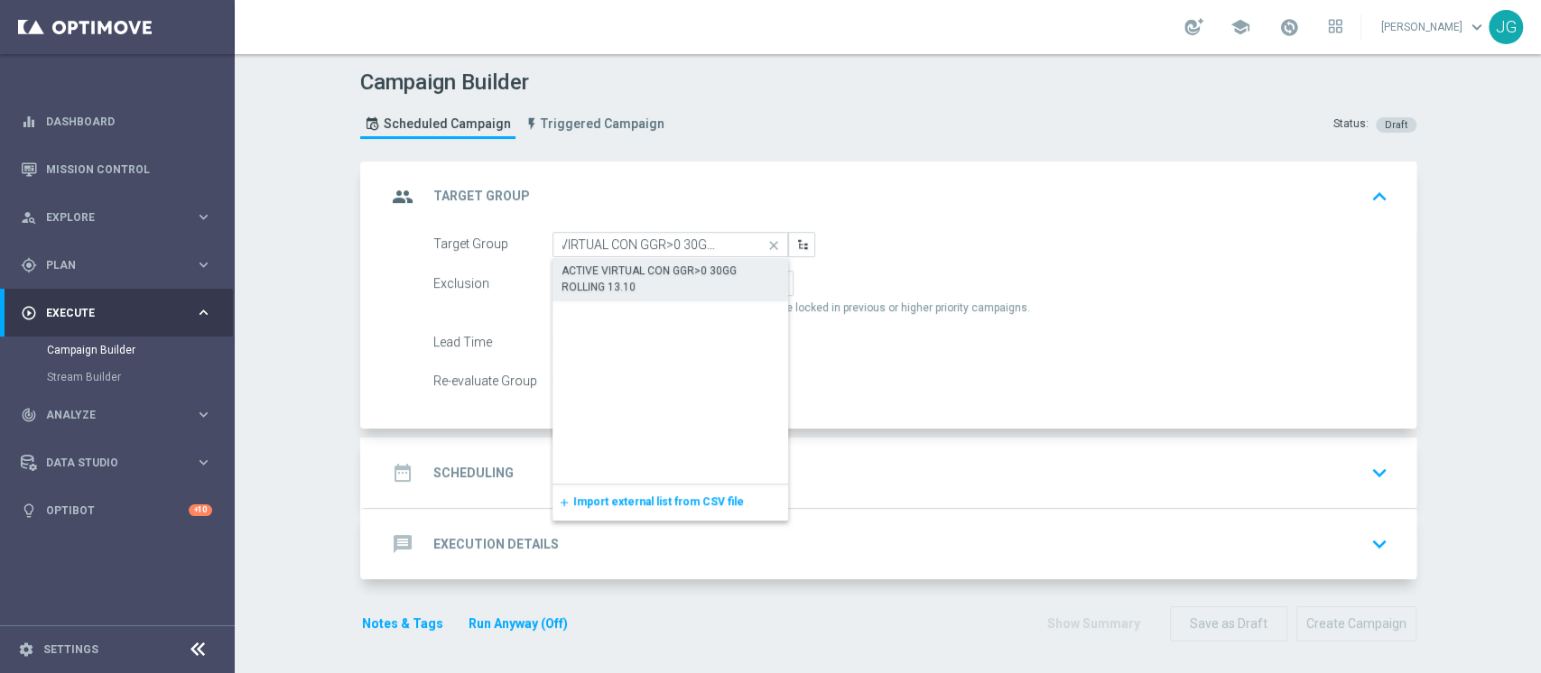
click at [632, 279] on div "ACTIVE VIRTUAL CON GGR>0 30GG ROLLING 13.10" at bounding box center [670, 279] width 218 height 32
type input "ACTIVE VIRTUAL CON GGR>0 30GG ROLLING 13.10"
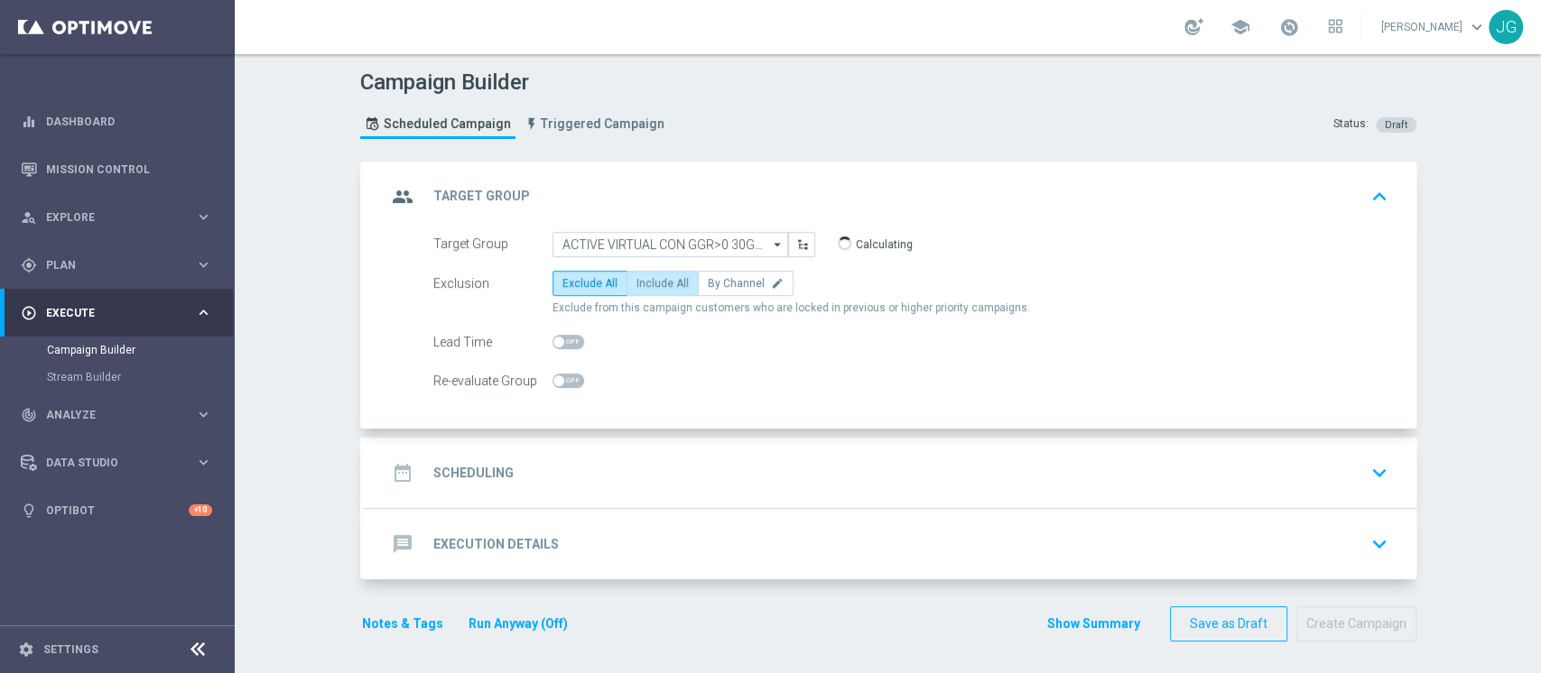
click at [636, 281] on span "Include All" at bounding box center [662, 283] width 52 height 13
click at [636, 281] on input "Include All" at bounding box center [642, 287] width 12 height 12
radio input "true"
click at [631, 461] on div "date_range Scheduling keyboard_arrow_down" at bounding box center [890, 473] width 1008 height 34
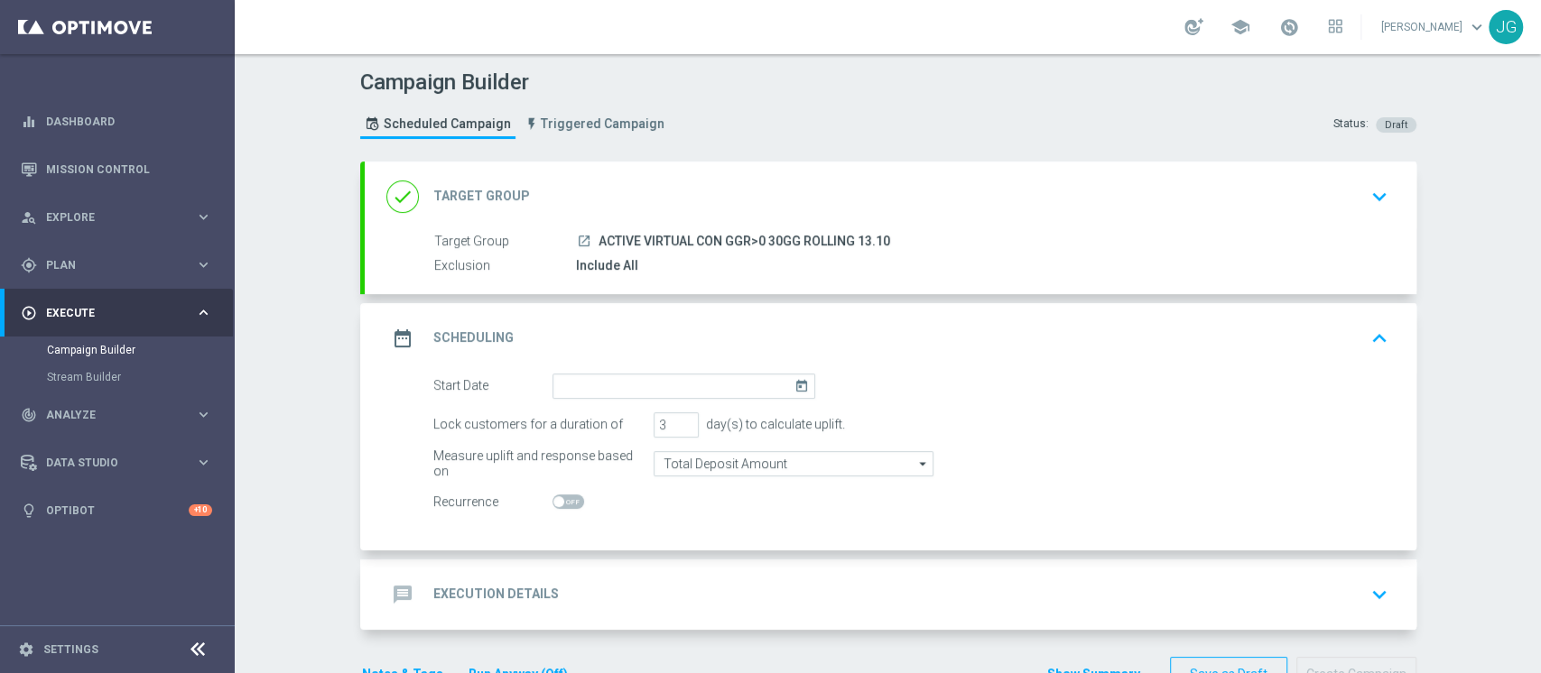
click at [700, 190] on div "done Target Group keyboard_arrow_down" at bounding box center [890, 197] width 1008 height 34
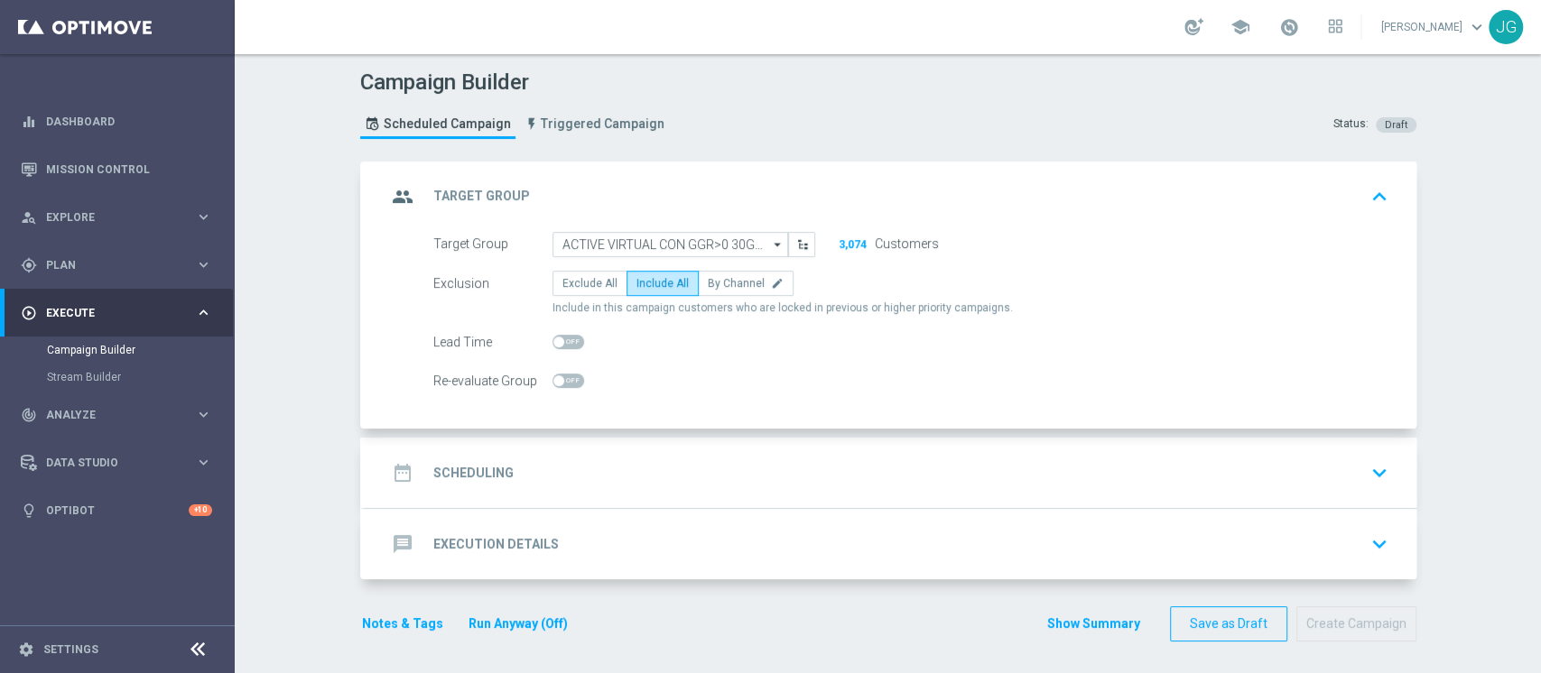
click at [654, 451] on div "date_range Scheduling keyboard_arrow_down" at bounding box center [890, 473] width 1051 height 70
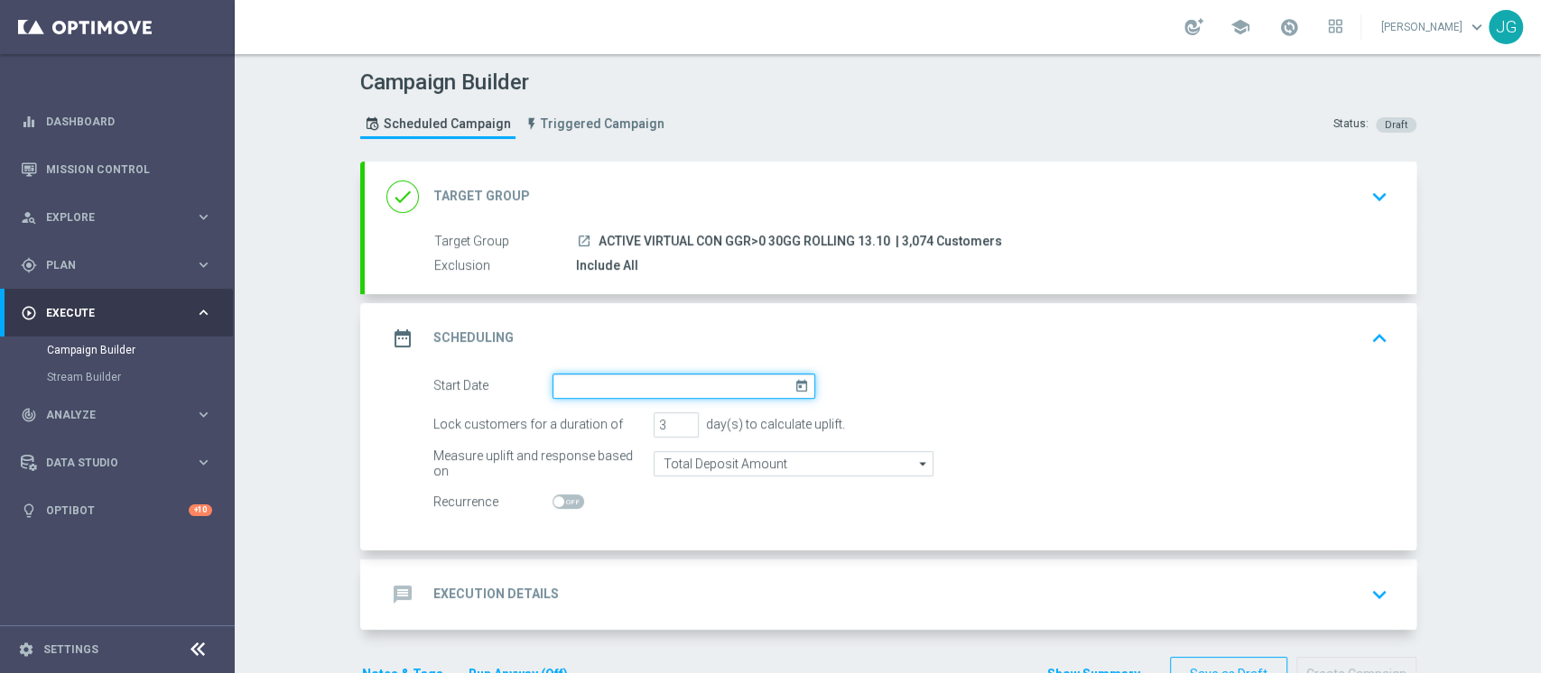
click at [691, 383] on input at bounding box center [683, 386] width 263 height 25
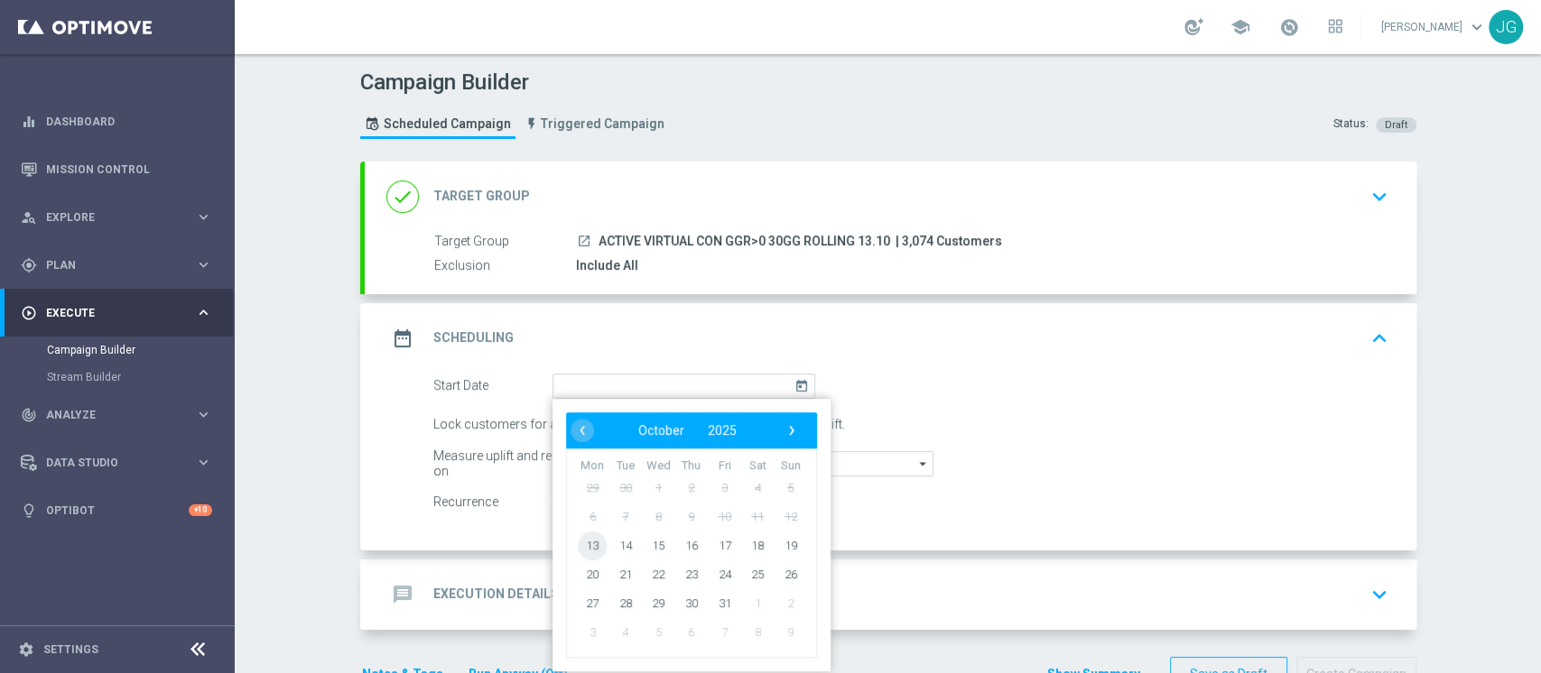
click at [583, 541] on span "13" at bounding box center [592, 545] width 29 height 29
type input "[DATE]"
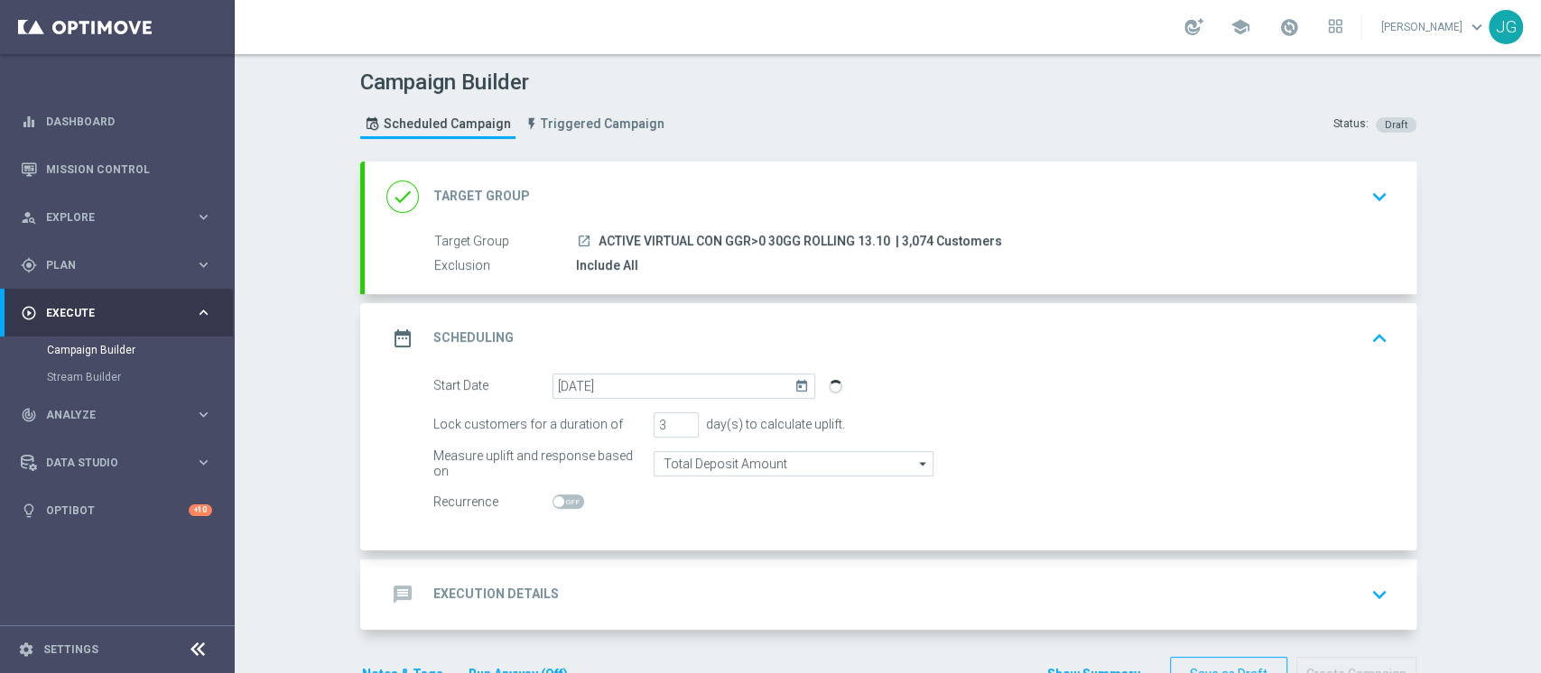
click at [763, 578] on div "message Execution Details keyboard_arrow_down" at bounding box center [890, 595] width 1008 height 34
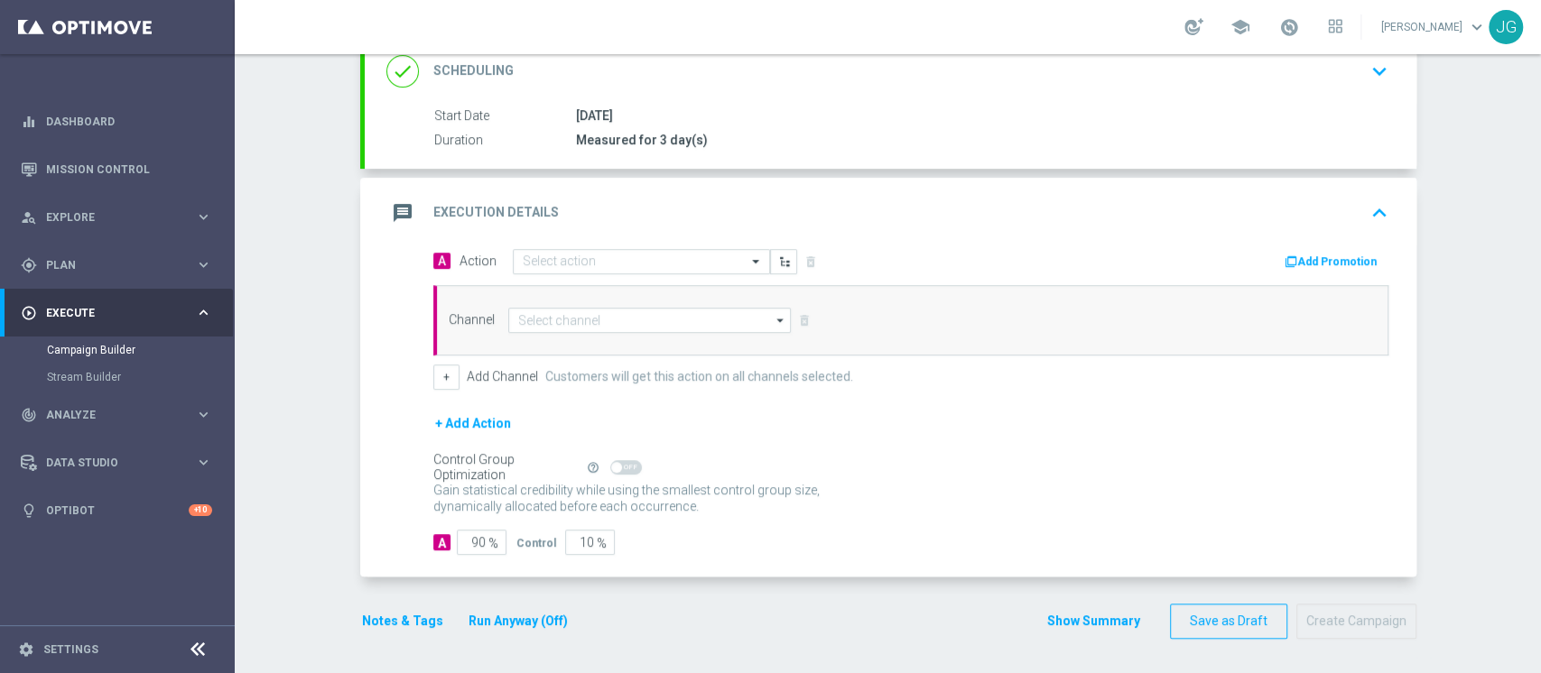
scroll to position [258, 0]
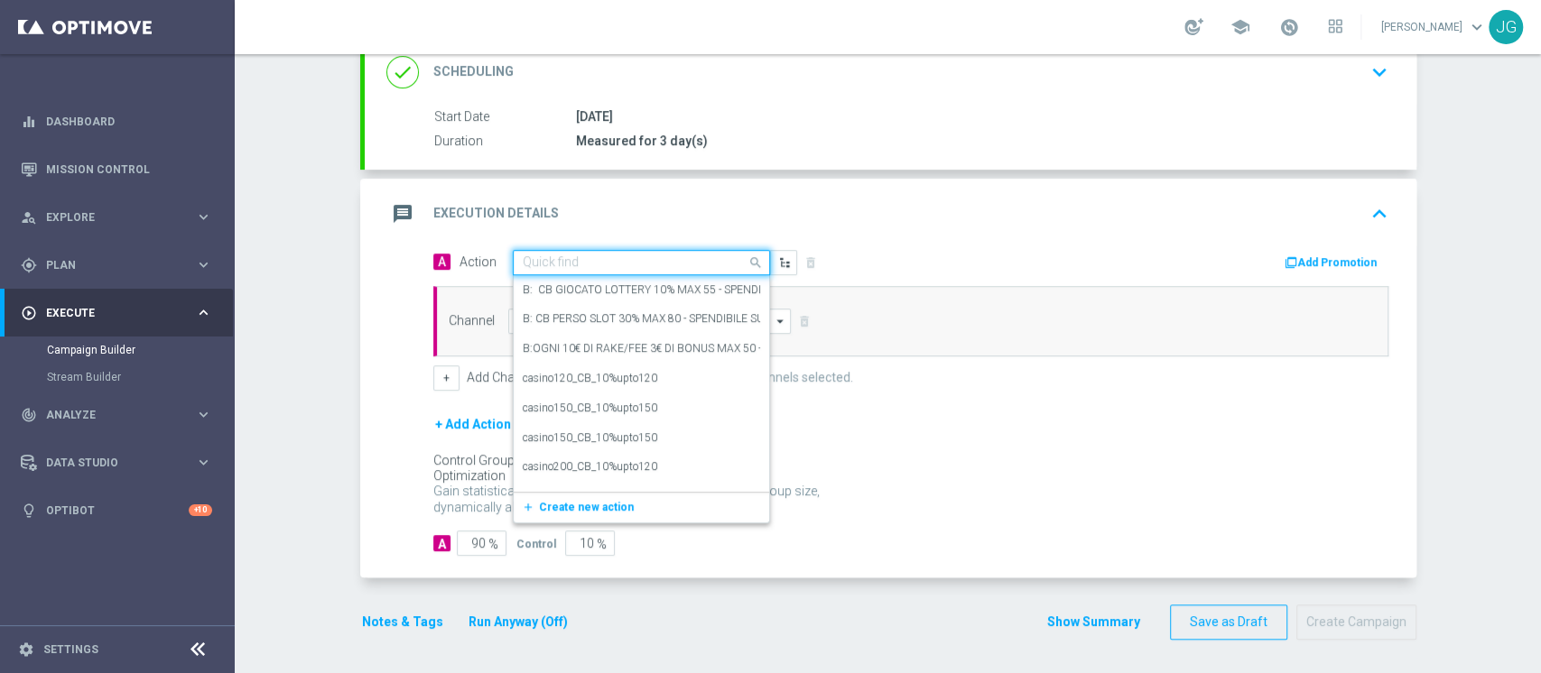
click at [580, 262] on input "text" at bounding box center [623, 262] width 201 height 15
paste input "ACTIVE VIRTUAL CON GGR>0 30GG ROLLING"
type input "ACTIVE VIRTUAL CON GGR>0 30GG ROLLING"
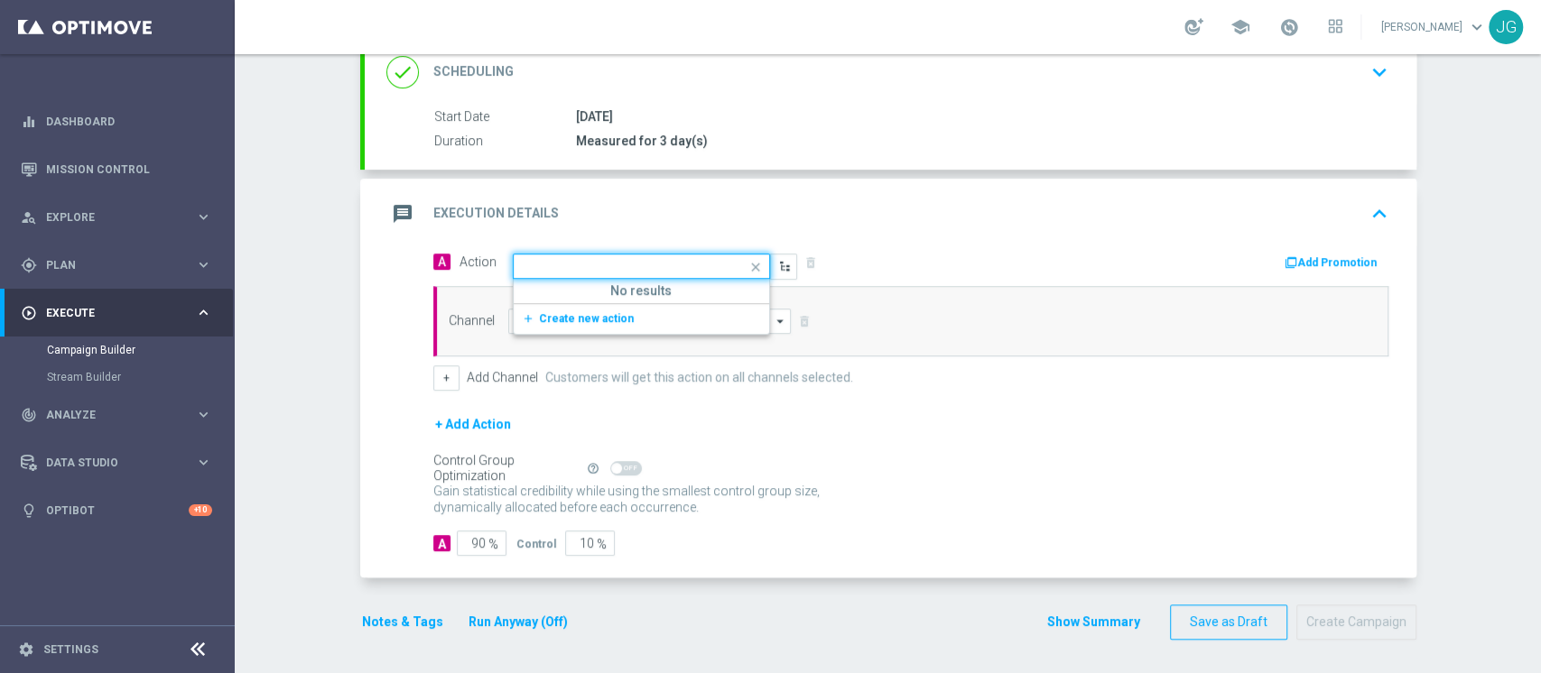
click at [556, 337] on div "Channel arrow_drop_down Drag here to set row groups Drag here to set column lab…" at bounding box center [910, 321] width 955 height 70
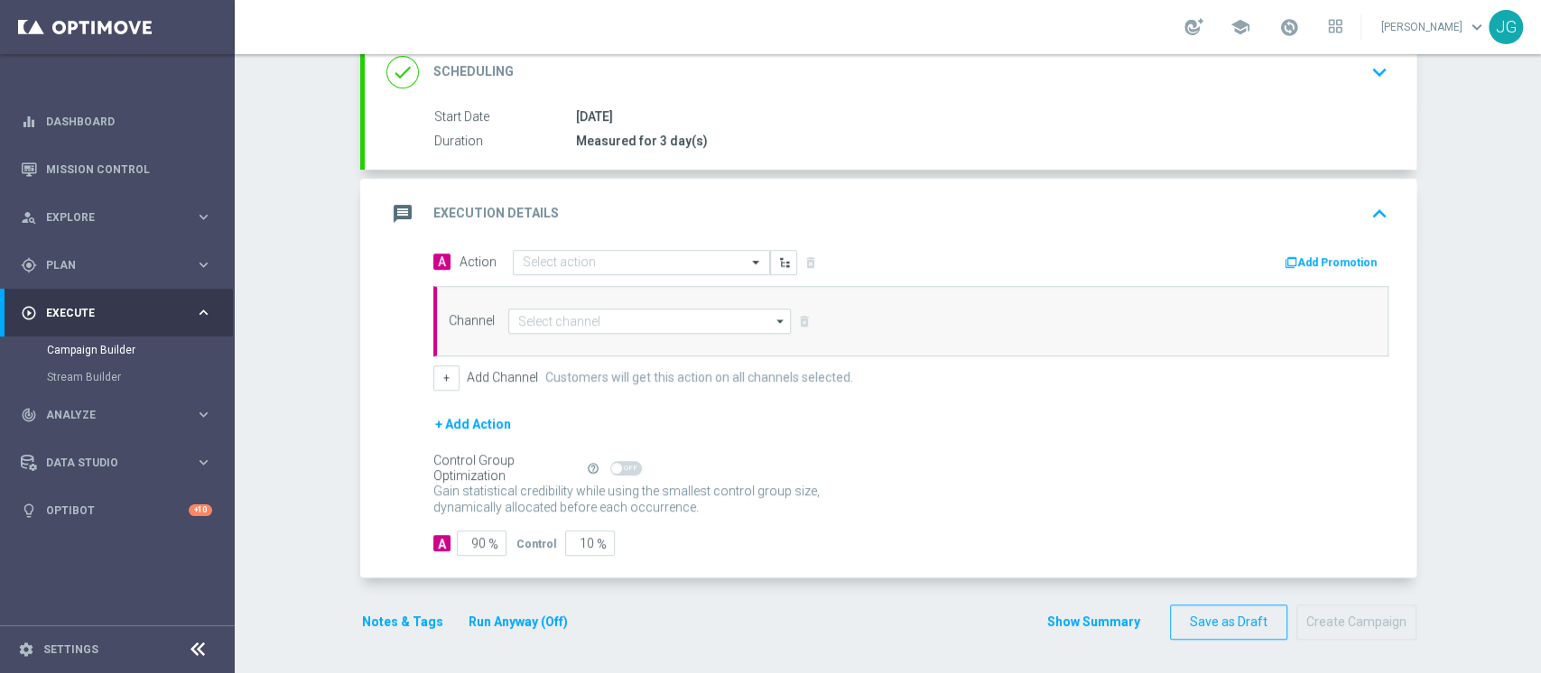
scroll to position [0, 0]
click at [584, 256] on input "text" at bounding box center [623, 262] width 201 height 15
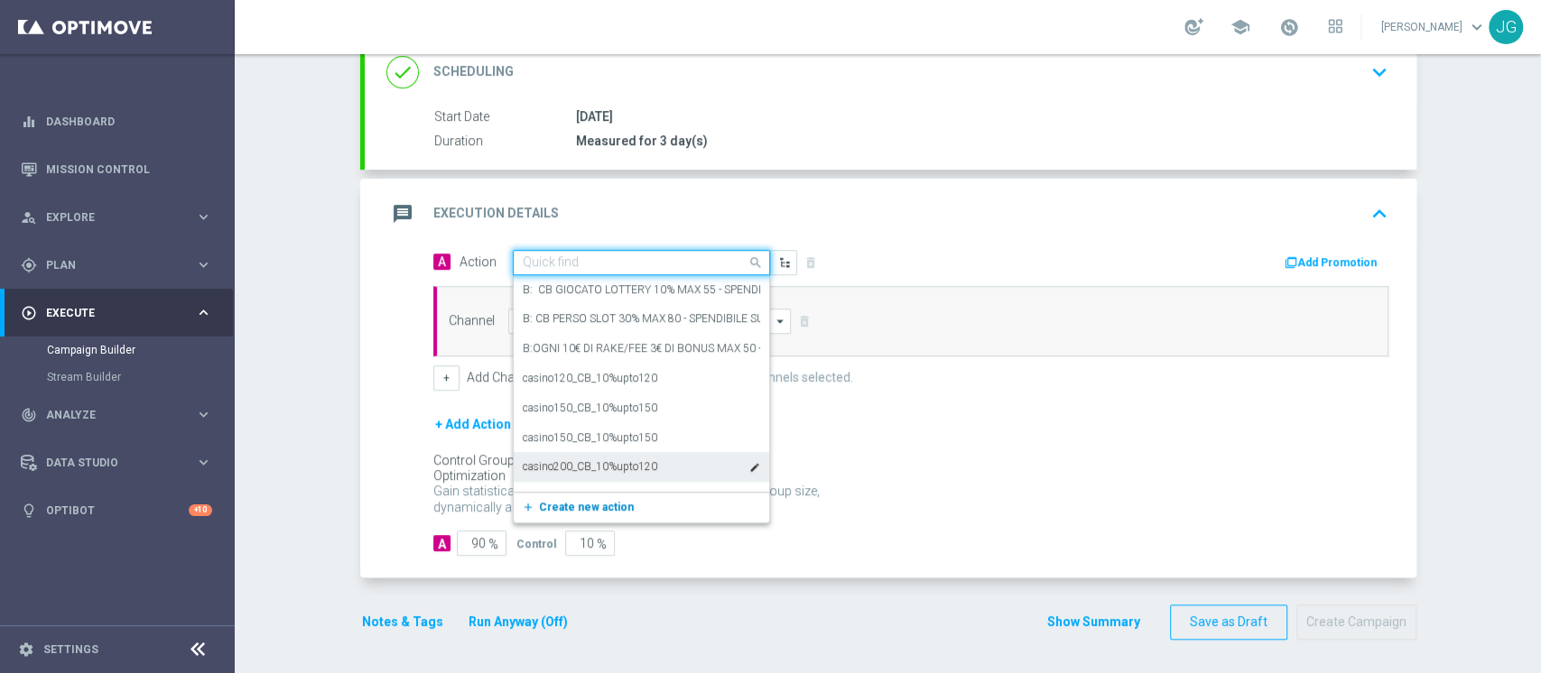
click at [539, 511] on span "Create new action" at bounding box center [586, 507] width 95 height 13
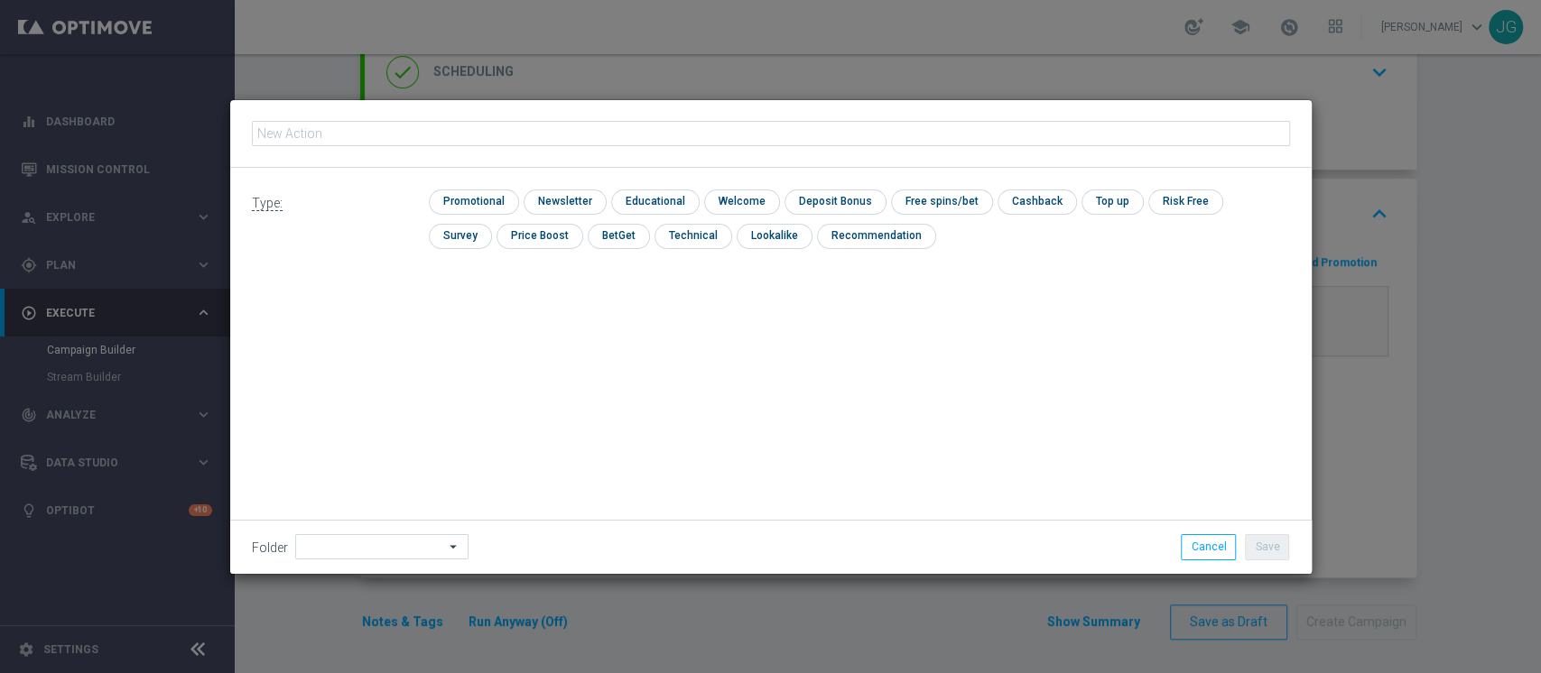
type input "ACTIVE VIRTUAL CON GGR>0 30GG ROLLING"
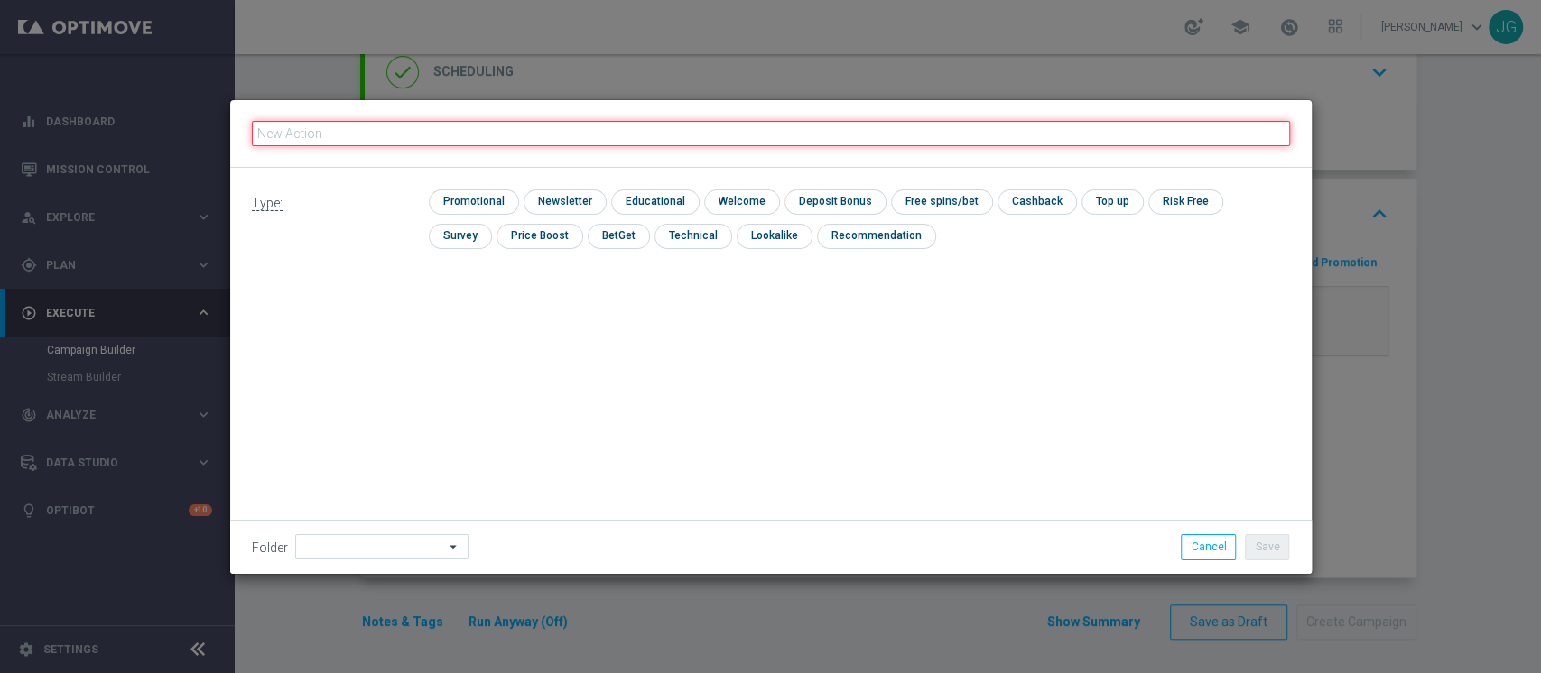
paste input "CB VINTO VIRTUAL 20% MAX 100; CB PERSO VIRTUAL 20% MAX 150 - SPENDIBILE VIRTUAL"
type input "CB VINTO VIRTUAL 20% MAX 100; CB PERSO VIRTUAL 20% MAX 150 - SPENDIBILE VIRTUAL"
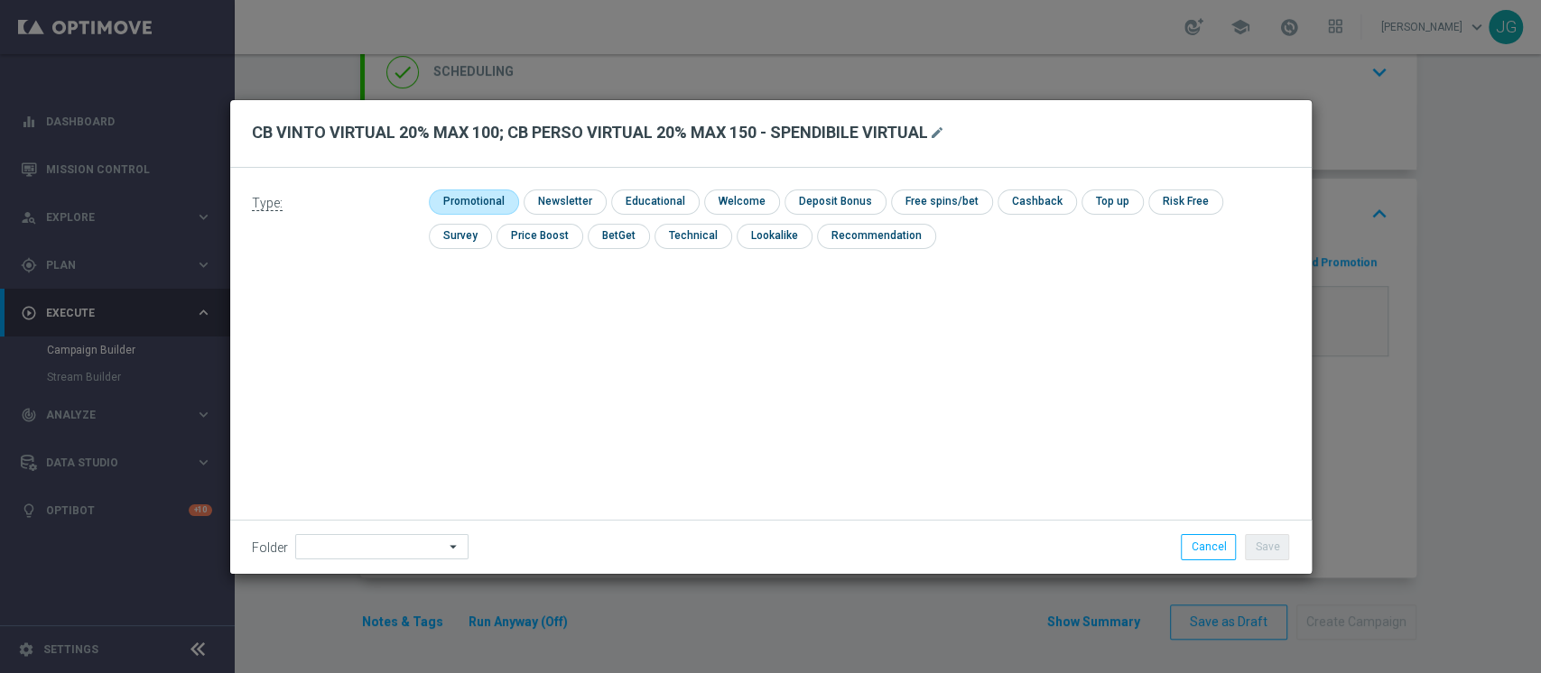
click at [474, 203] on input "checkbox" at bounding box center [472, 202] width 86 height 24
checkbox input "true"
click at [1025, 212] on input "checkbox" at bounding box center [1053, 202] width 76 height 24
checkbox input "true"
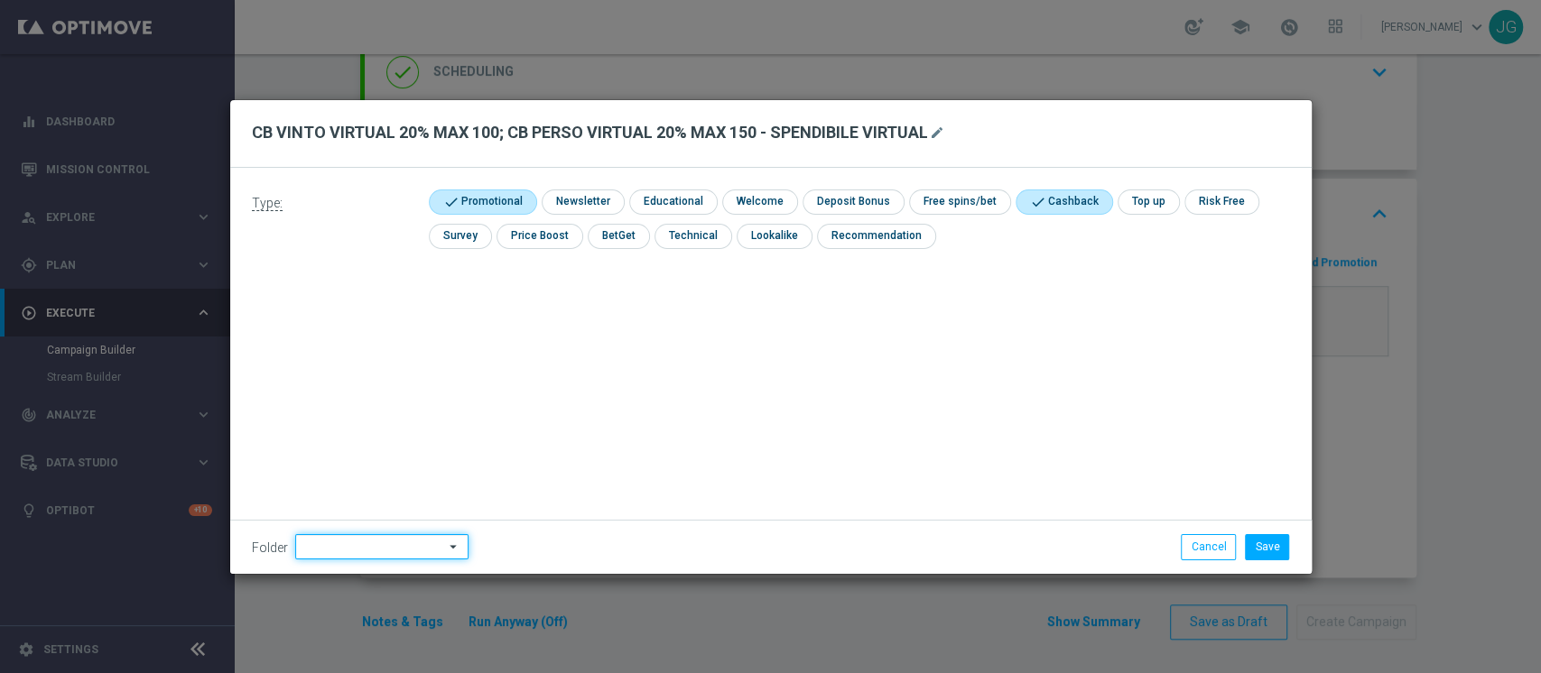
click at [382, 553] on input at bounding box center [381, 546] width 173 height 25
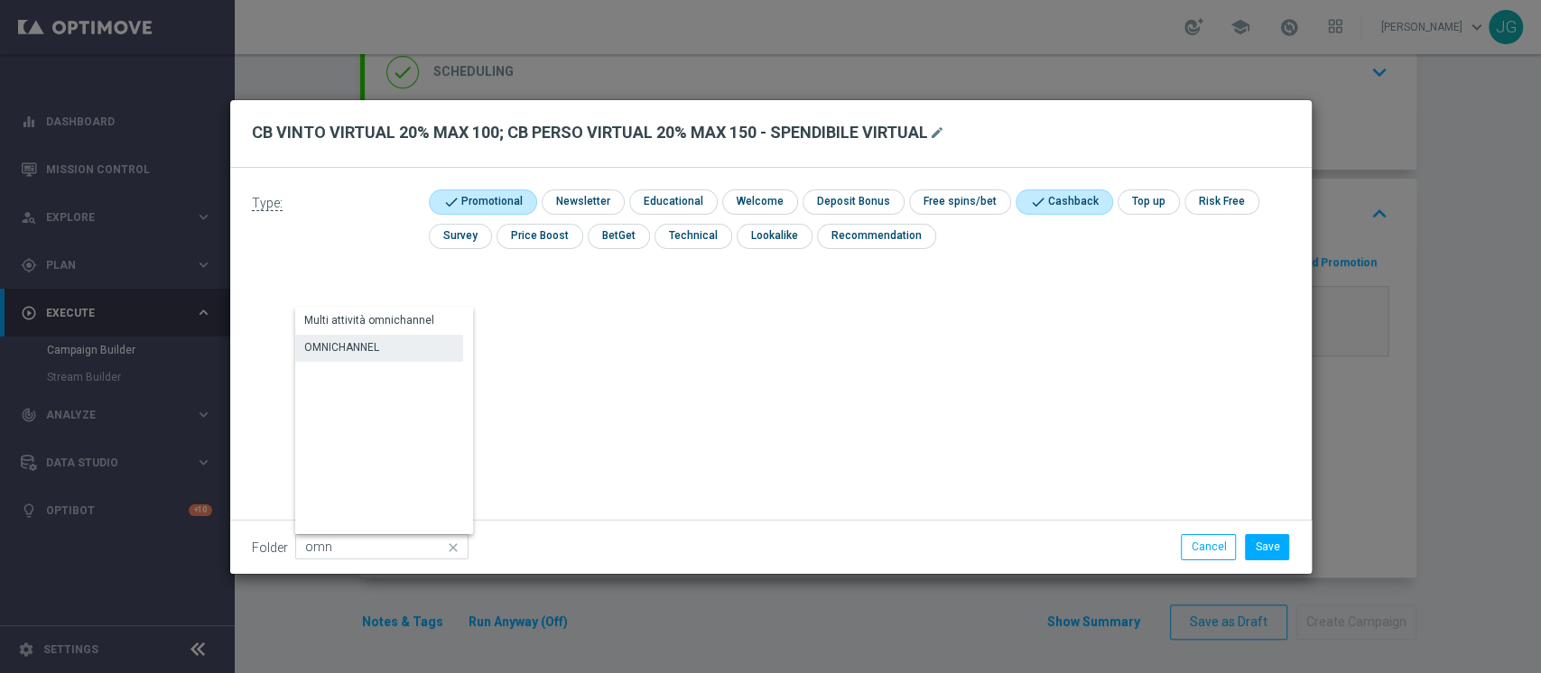
click at [339, 351] on div "OMNICHANNEL" at bounding box center [341, 347] width 75 height 16
type input "OMNICHANNEL"
click at [1259, 545] on button "Save" at bounding box center [1267, 546] width 44 height 25
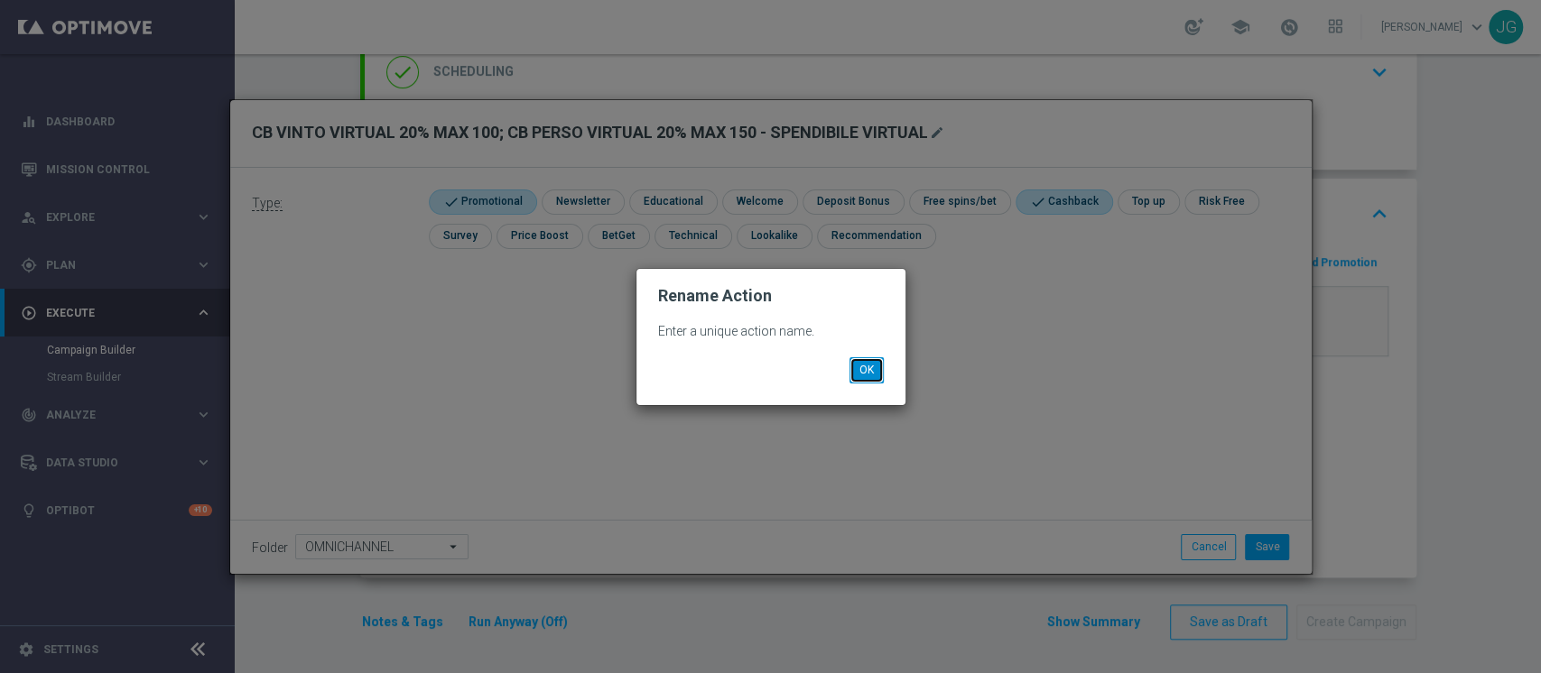
click at [863, 375] on button "OK" at bounding box center [866, 369] width 34 height 25
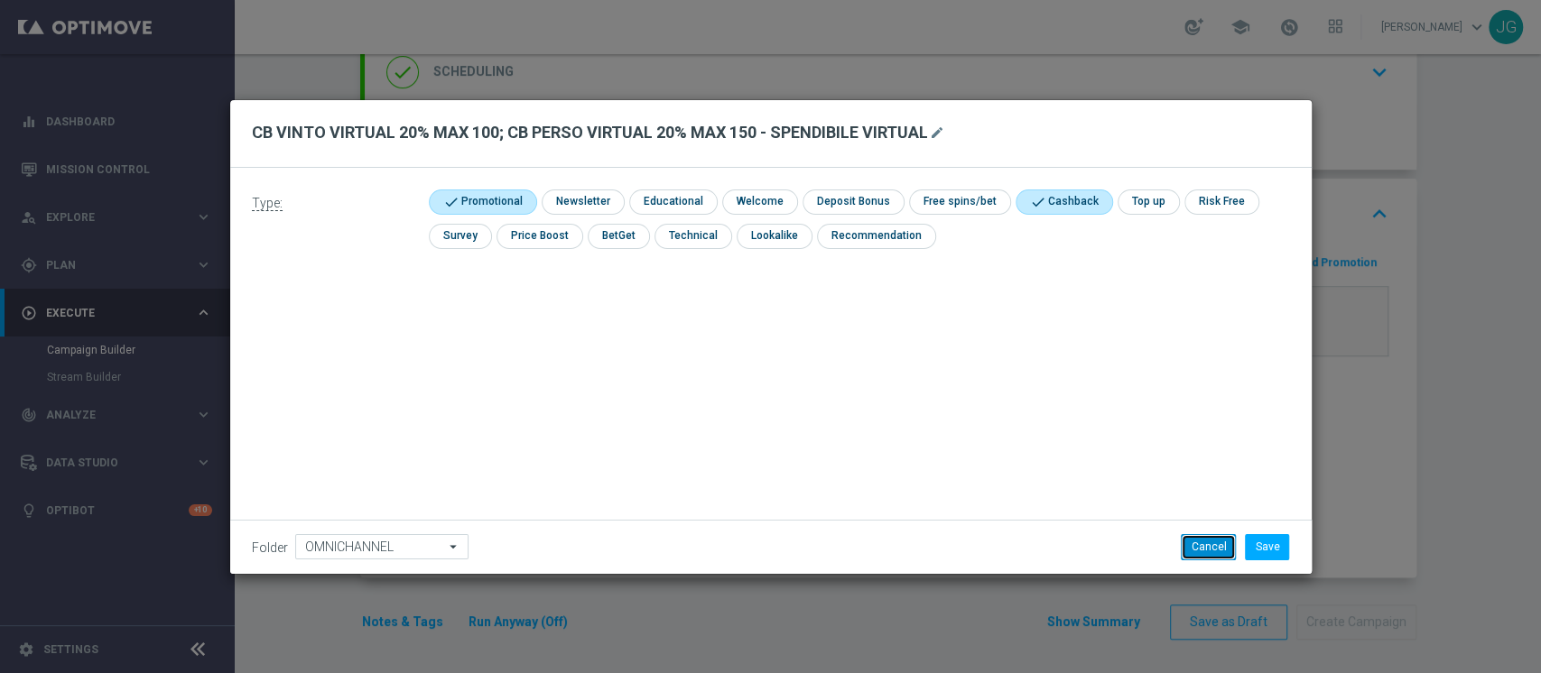
click at [1218, 552] on button "Cancel" at bounding box center [1208, 546] width 55 height 25
checkbox input "false"
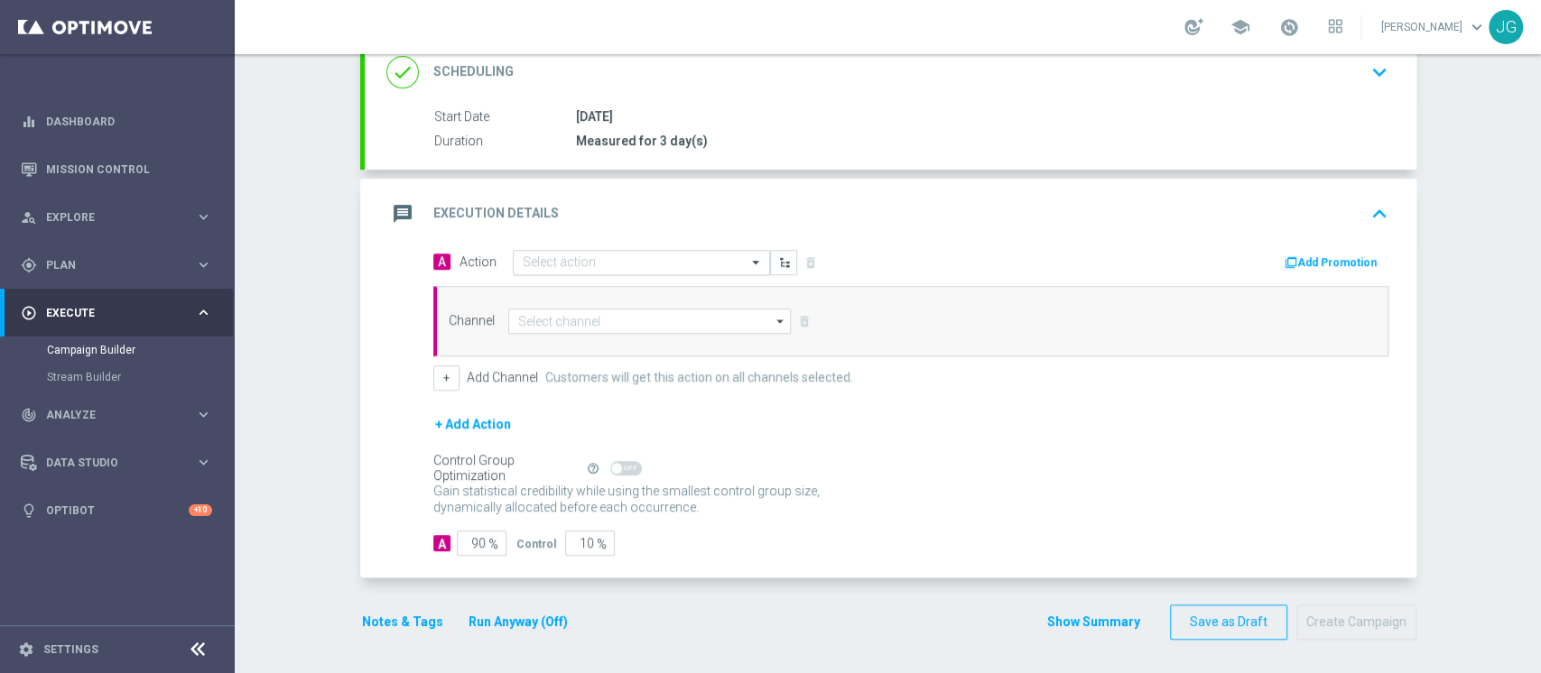
click at [588, 261] on input "text" at bounding box center [623, 262] width 201 height 15
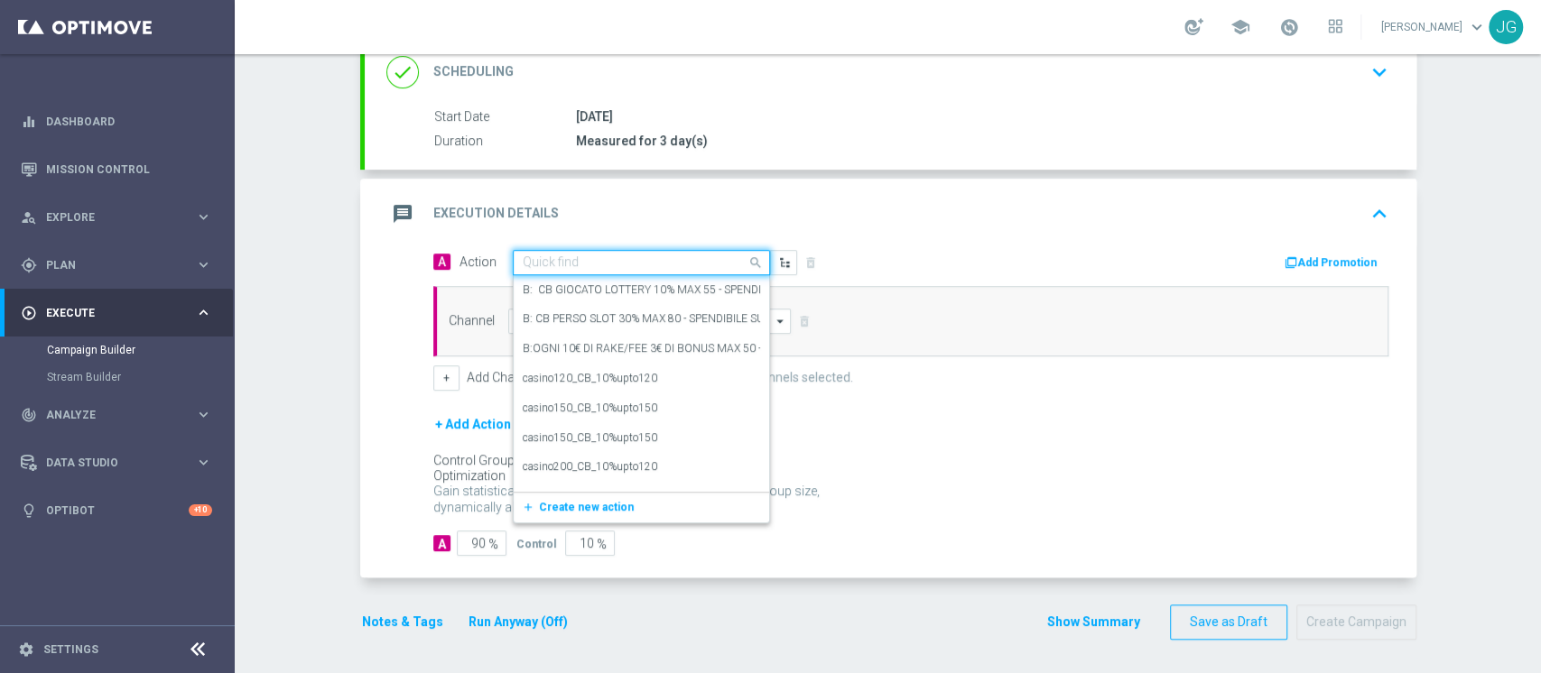
paste input "CB VINTO VIRTUAL 20% MAX 100; CB PERSO VIRTUAL 20% MAX 150 - SPENDIBILE VIRTUAL"
type input "CB VINTO VIRTUAL 20% MAX 100; CB PERSO VIRTUAL 20% MAX 150 - SPENDIBILE VIRTUAL"
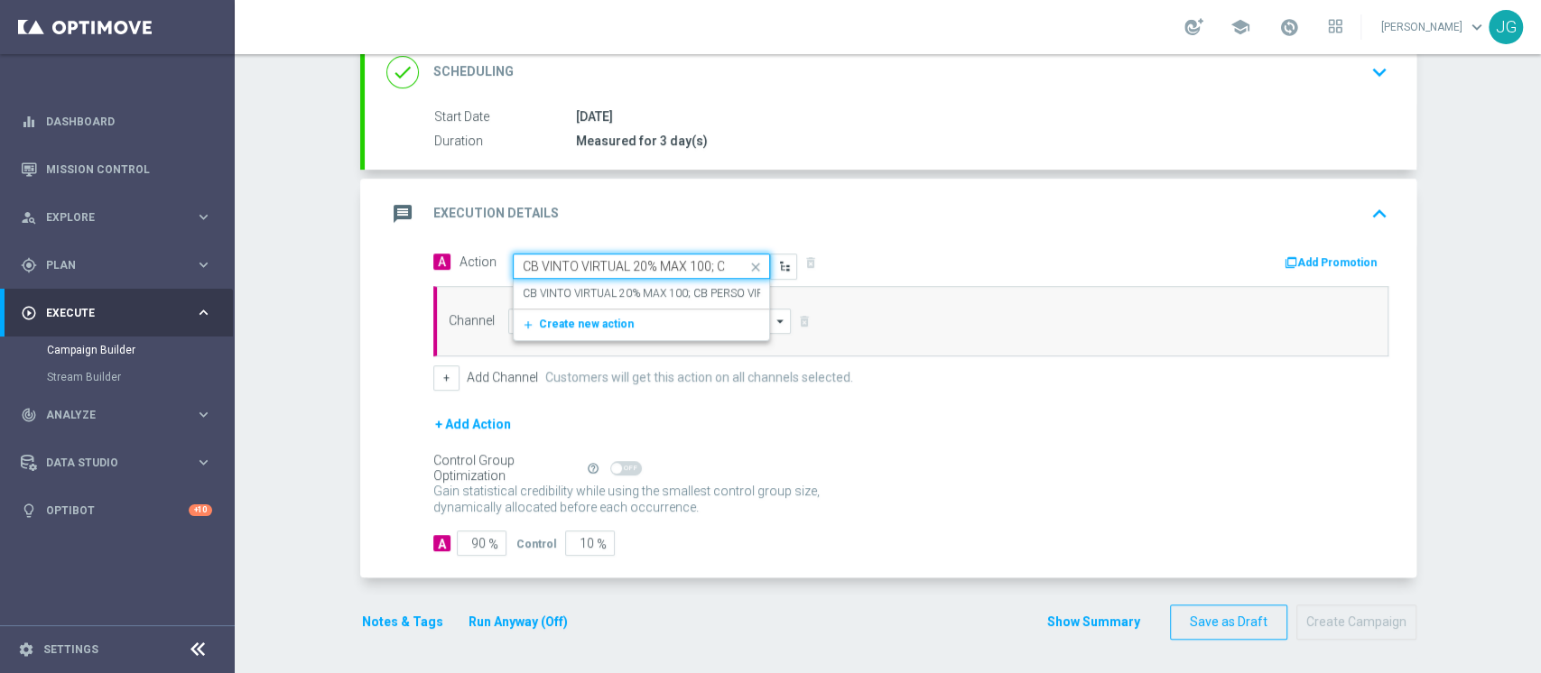
scroll to position [0, 310]
click at [563, 286] on label "CB VINTO VIRTUAL 20% MAX 100; CB PERSO VIRTUAL 20% MAX 150 - SPENDIBILE VIRTUAL" at bounding box center [748, 293] width 450 height 15
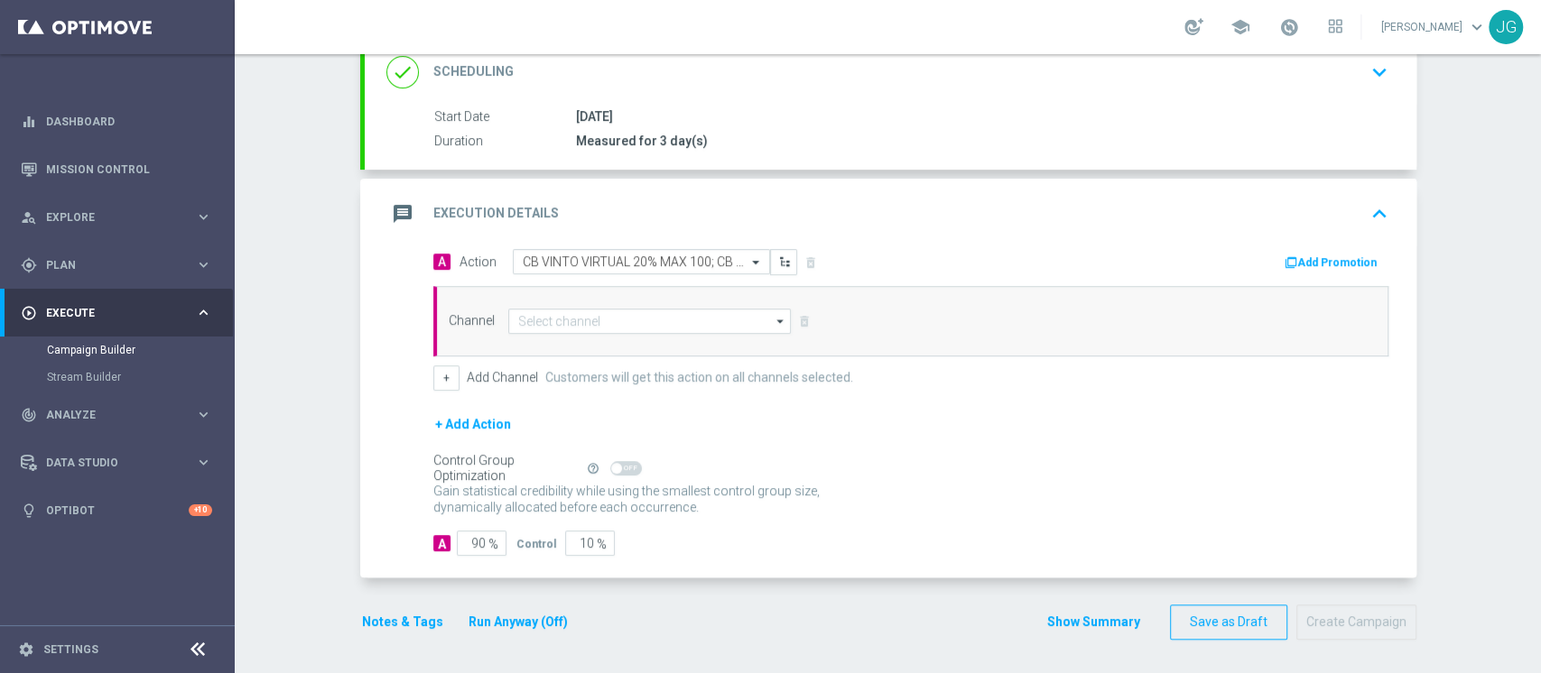
scroll to position [0, 0]
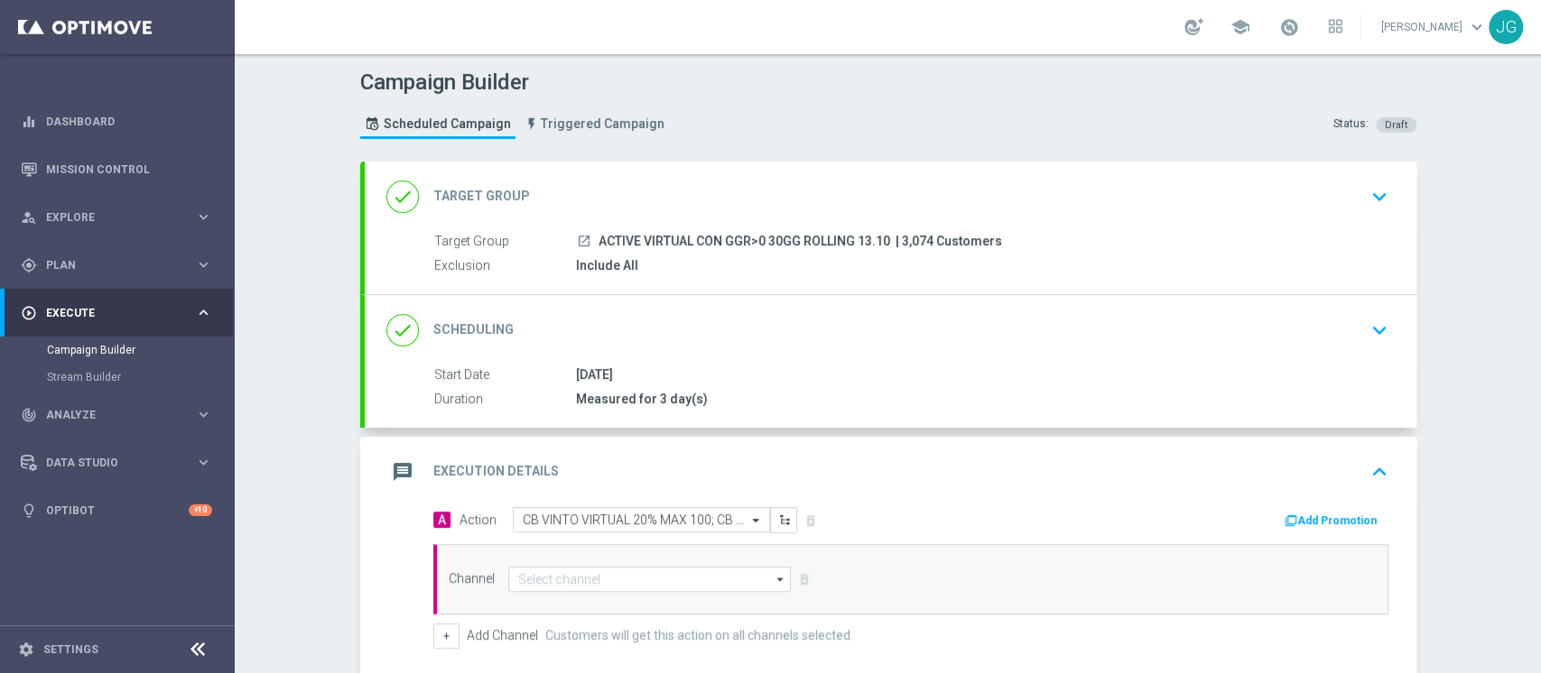
drag, startPoint x: 878, startPoint y: 236, endPoint x: 592, endPoint y: 233, distance: 286.1
click at [598, 234] on span "ACTIVE VIRTUAL CON GGR>0 30GG ROLLING 13.10" at bounding box center [744, 242] width 292 height 16
copy span "CTIVE VIRTUAL CON GGR>0 30GG ROLLING 13.10"
click at [1300, 523] on button "Add Promotion" at bounding box center [1333, 521] width 100 height 20
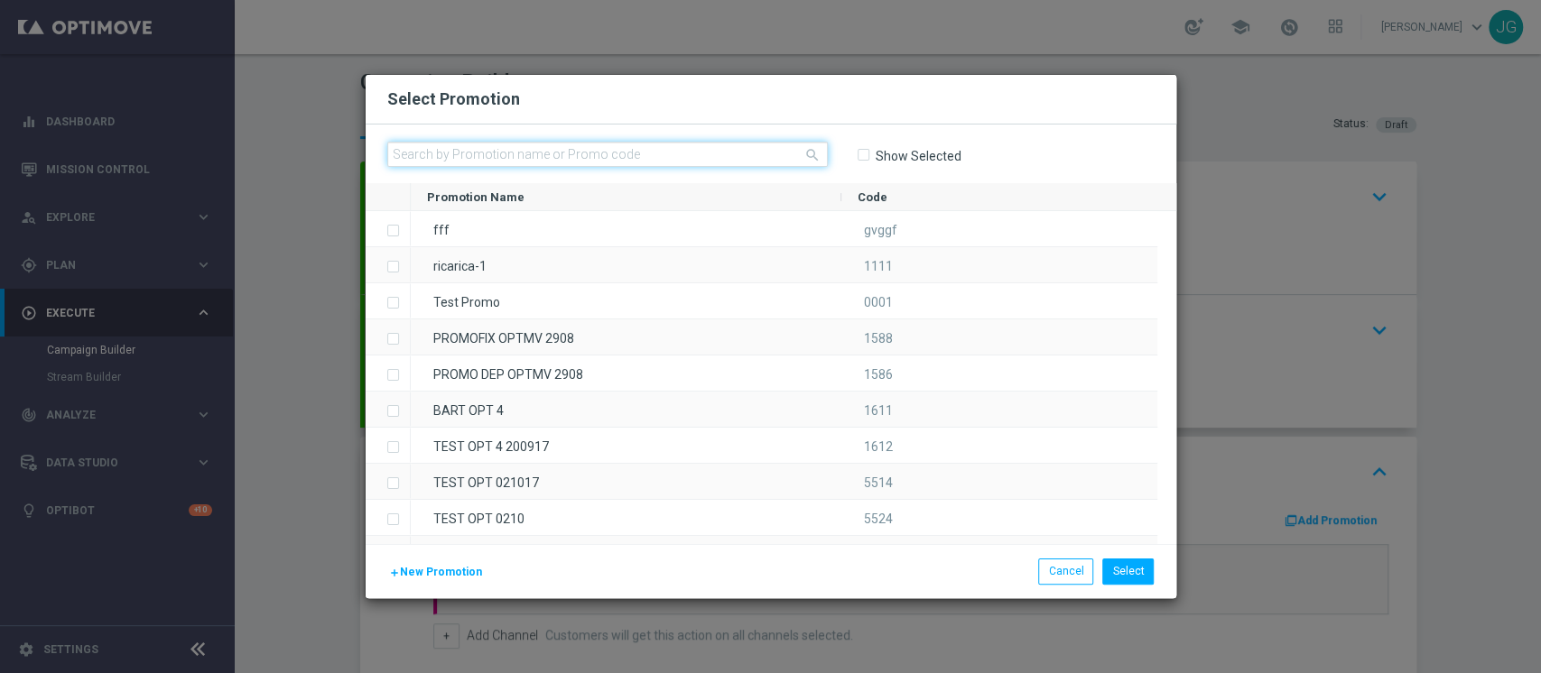
click at [552, 152] on input "text" at bounding box center [607, 154] width 440 height 25
paste input "PRE.SEMPRE13-3"
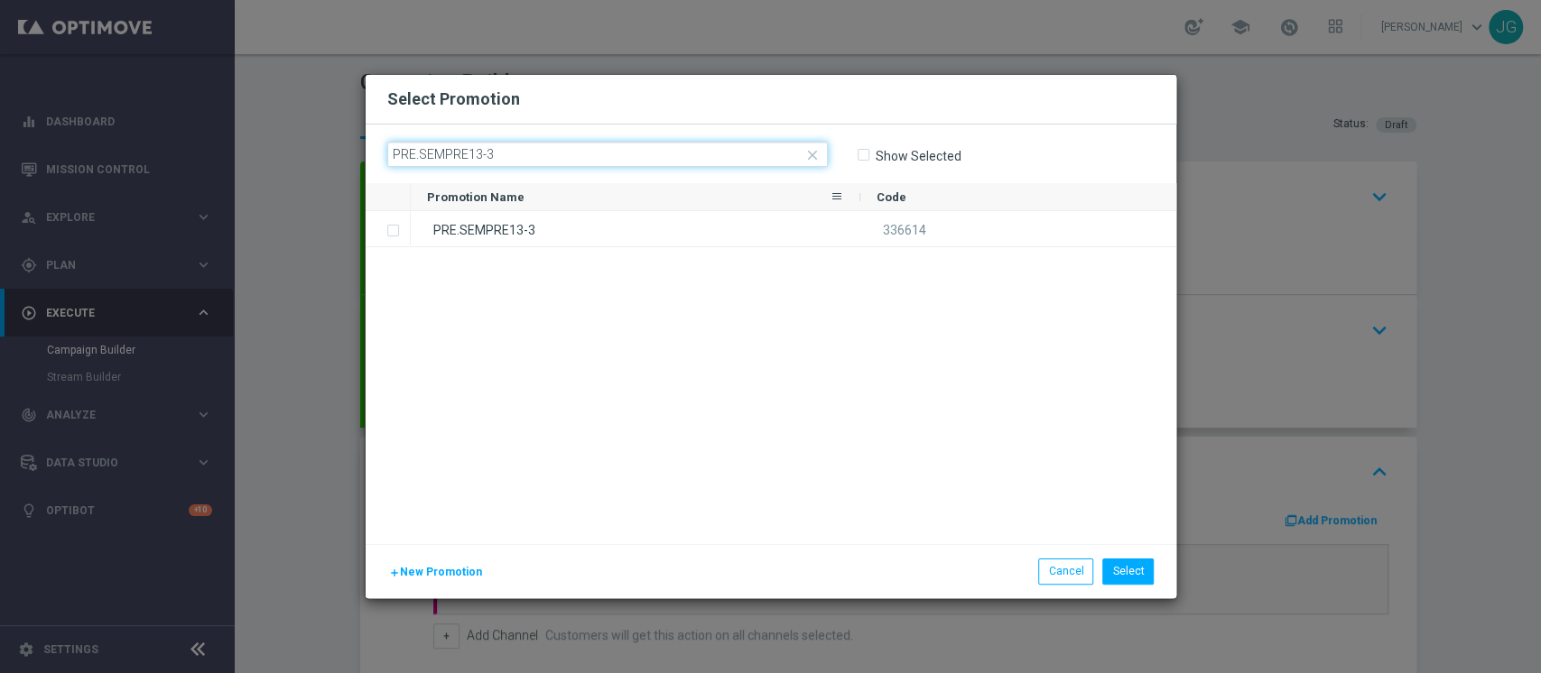
type input "PRE.SEMPRE13-3"
click at [509, 209] on div "Promotion Name" at bounding box center [628, 196] width 403 height 27
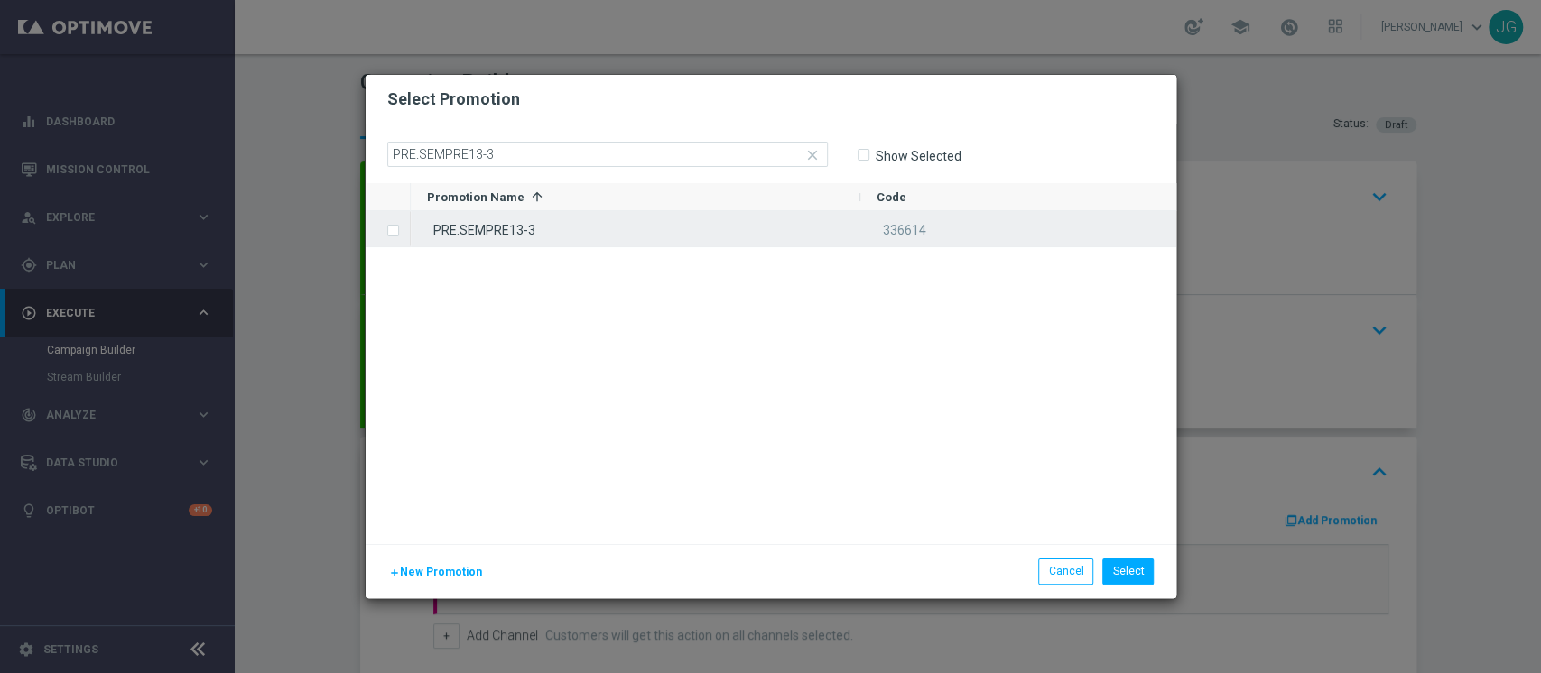
click at [561, 236] on div "PRE.SEMPRE13-3" at bounding box center [635, 228] width 449 height 35
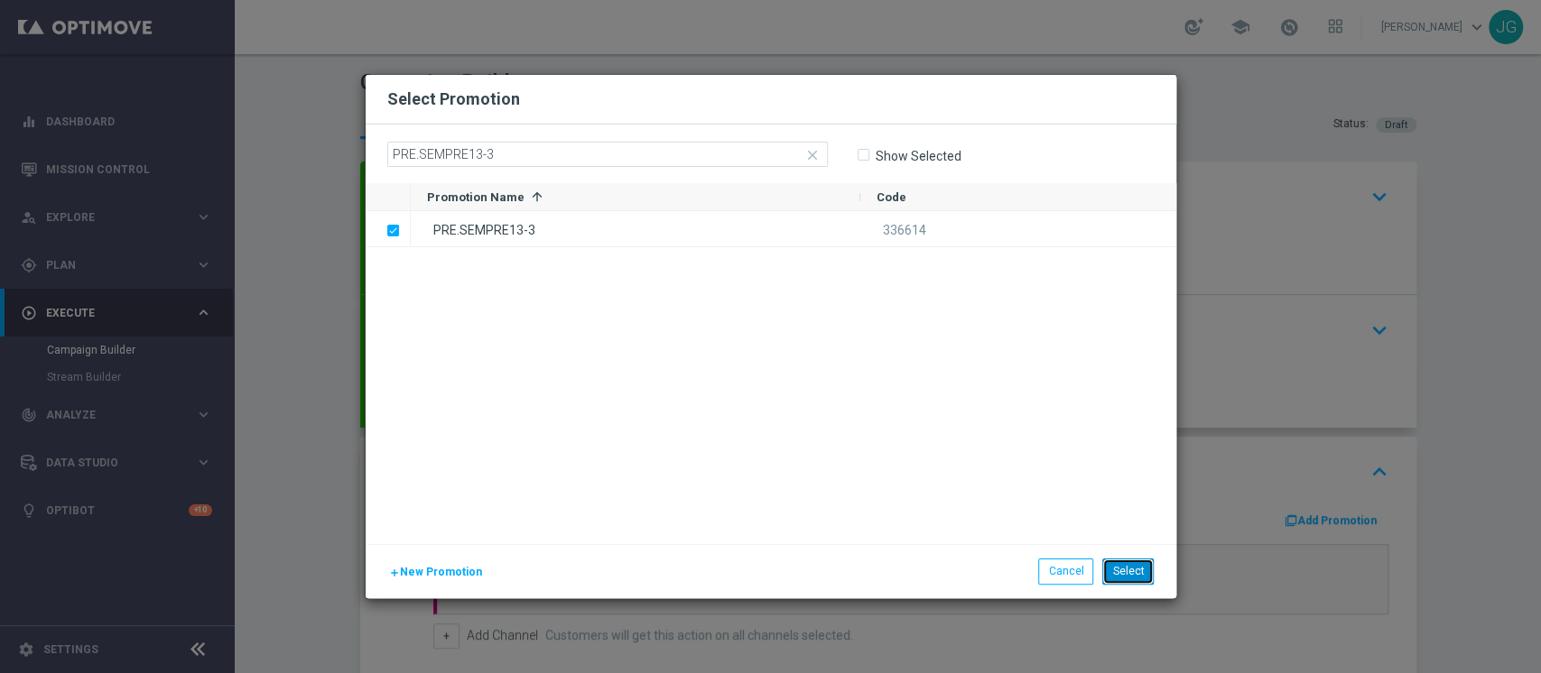
click at [1127, 569] on button "Select" at bounding box center [1127, 571] width 51 height 25
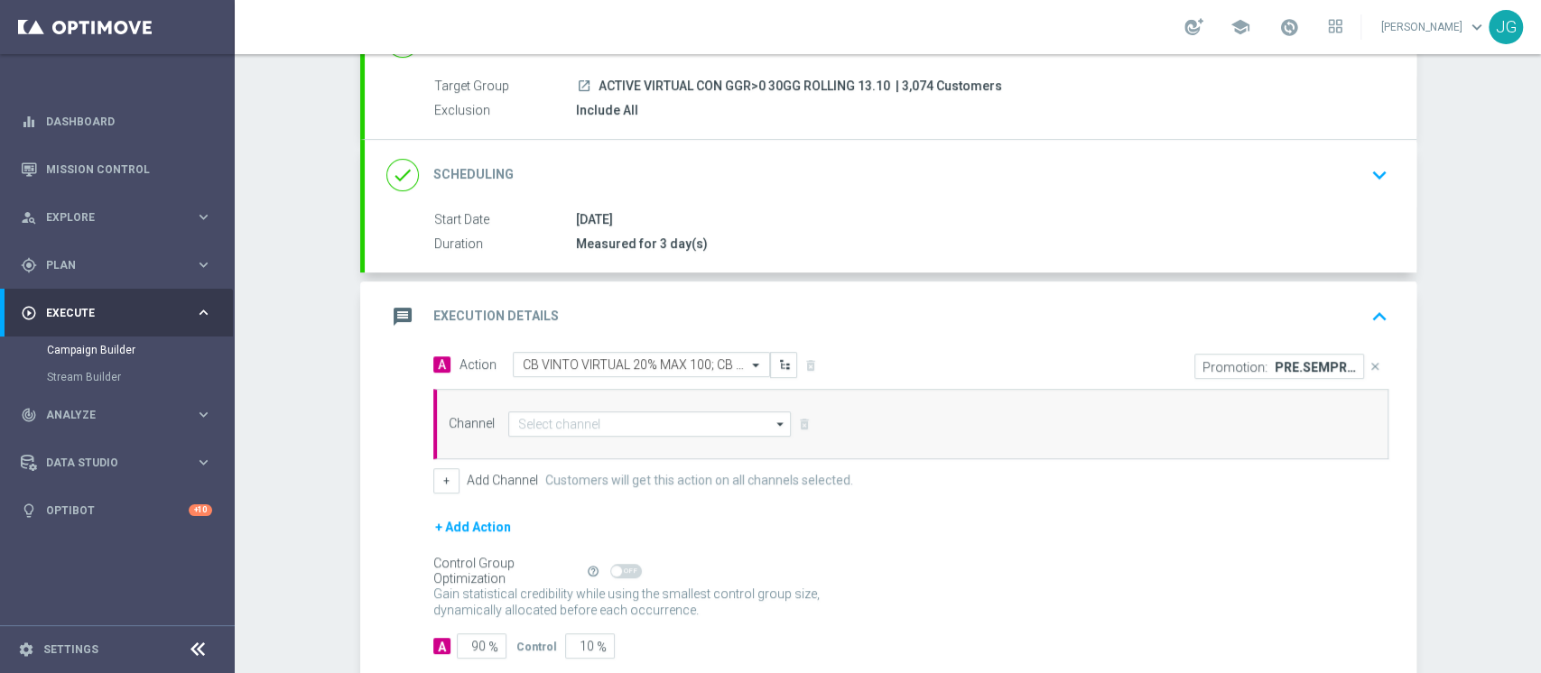
scroll to position [258, 0]
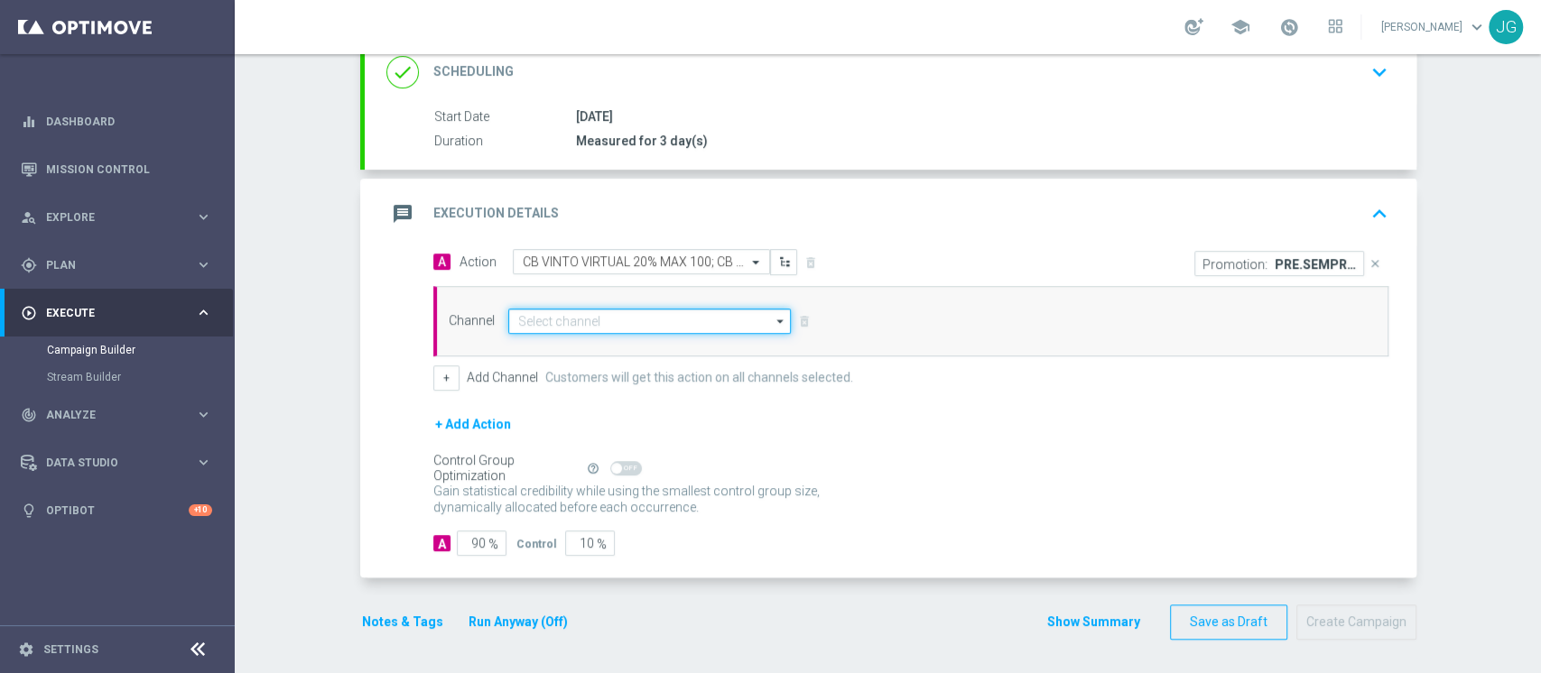
click at [664, 319] on input at bounding box center [649, 321] width 283 height 25
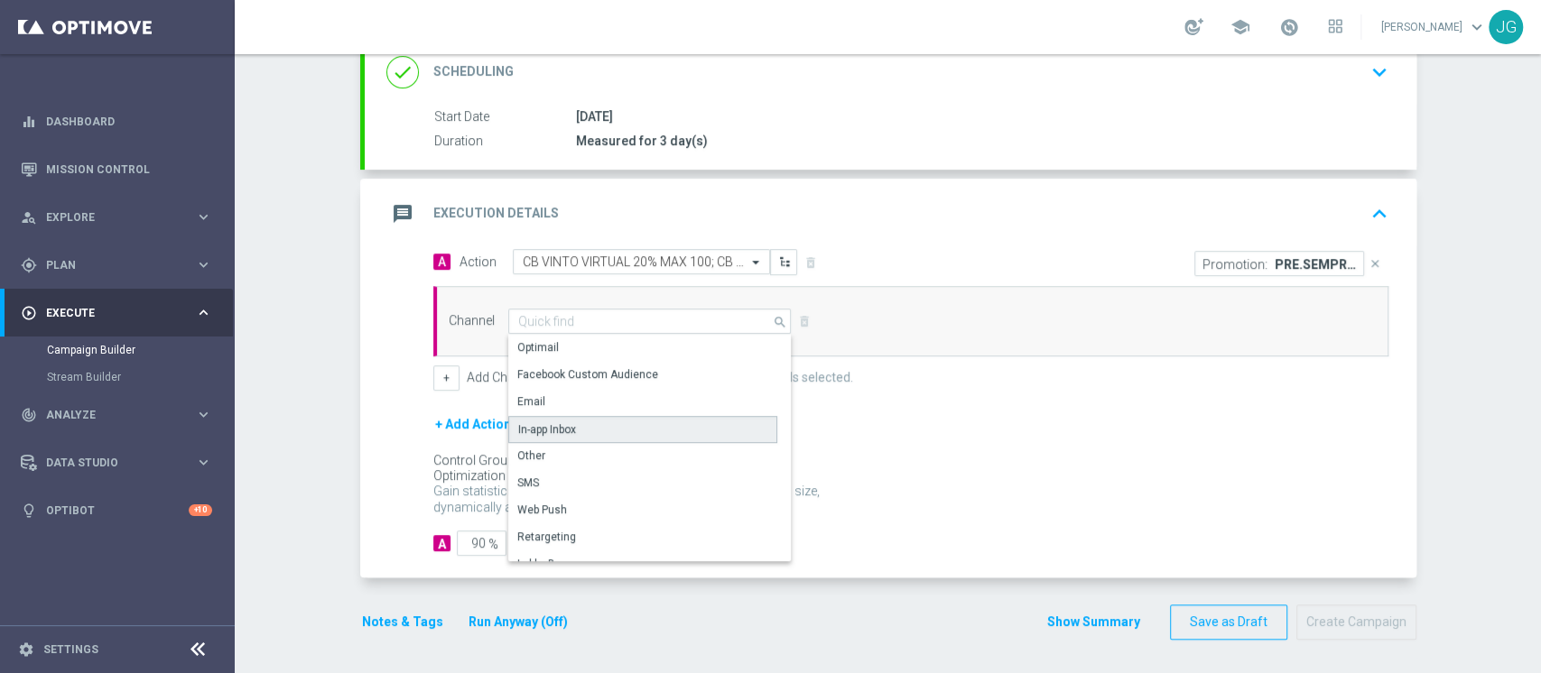
click at [566, 438] on div "In-app Inbox" at bounding box center [642, 429] width 269 height 27
type input "In-app Inbox"
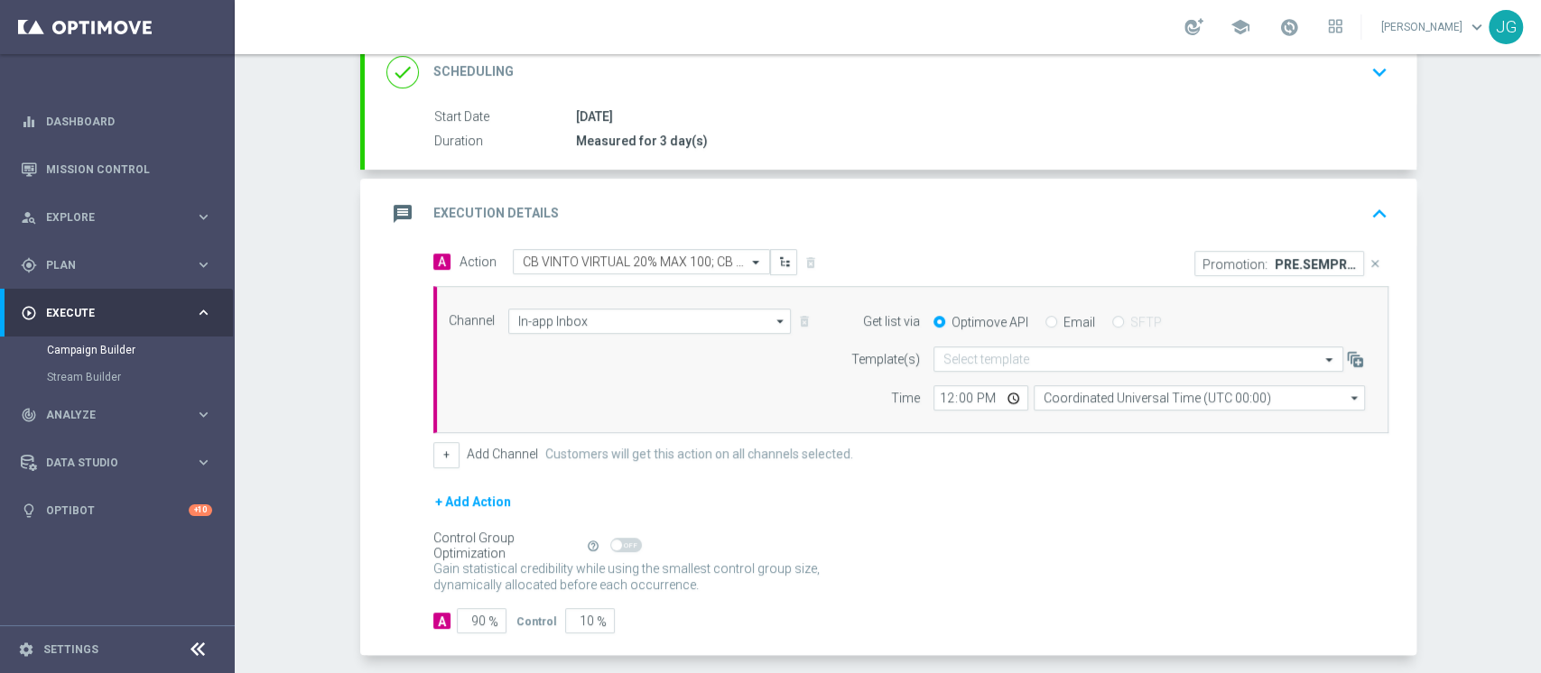
click at [1045, 323] on input "Email" at bounding box center [1051, 324] width 12 height 12
radio input "true"
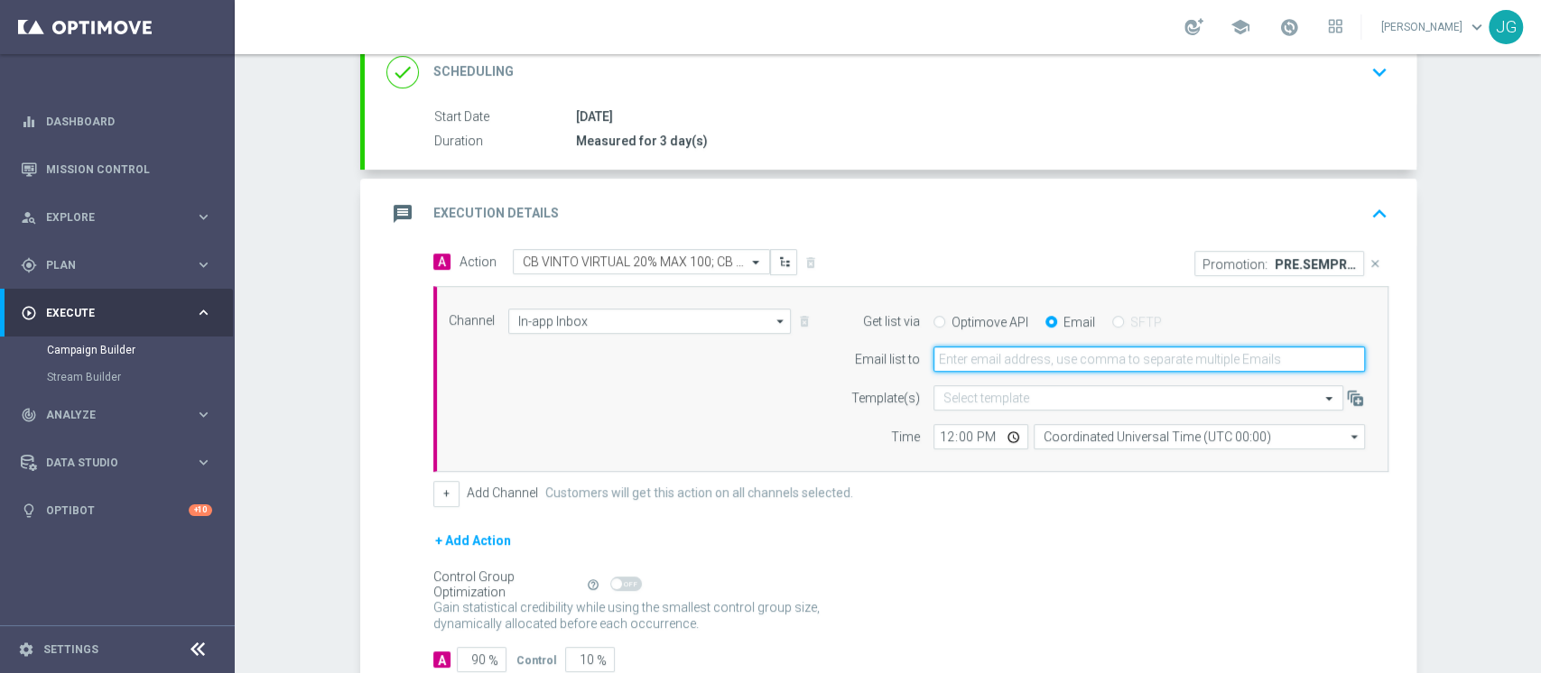
click at [1004, 358] on input "email" at bounding box center [1148, 359] width 431 height 25
type input "jennyffer.gonzalez@sisal.it"
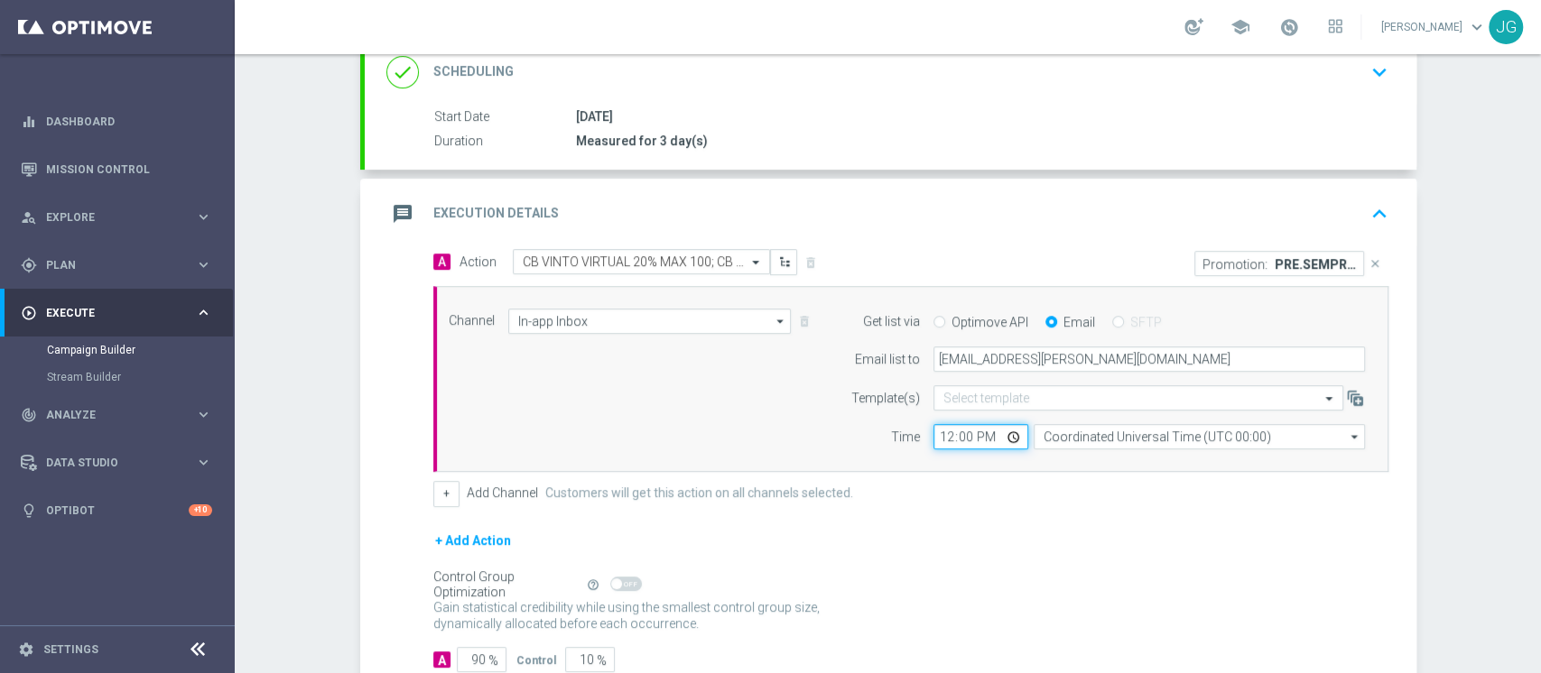
click at [1009, 437] on input "12:00" at bounding box center [980, 436] width 95 height 25
type input "18:00"
click at [886, 513] on form "A Action Select action CB VINTO VIRTUAL 20% MAX 100; CB PERSO VIRTUAL 20% MAX 1…" at bounding box center [910, 460] width 955 height 423
click at [439, 496] on button "+" at bounding box center [446, 493] width 26 height 25
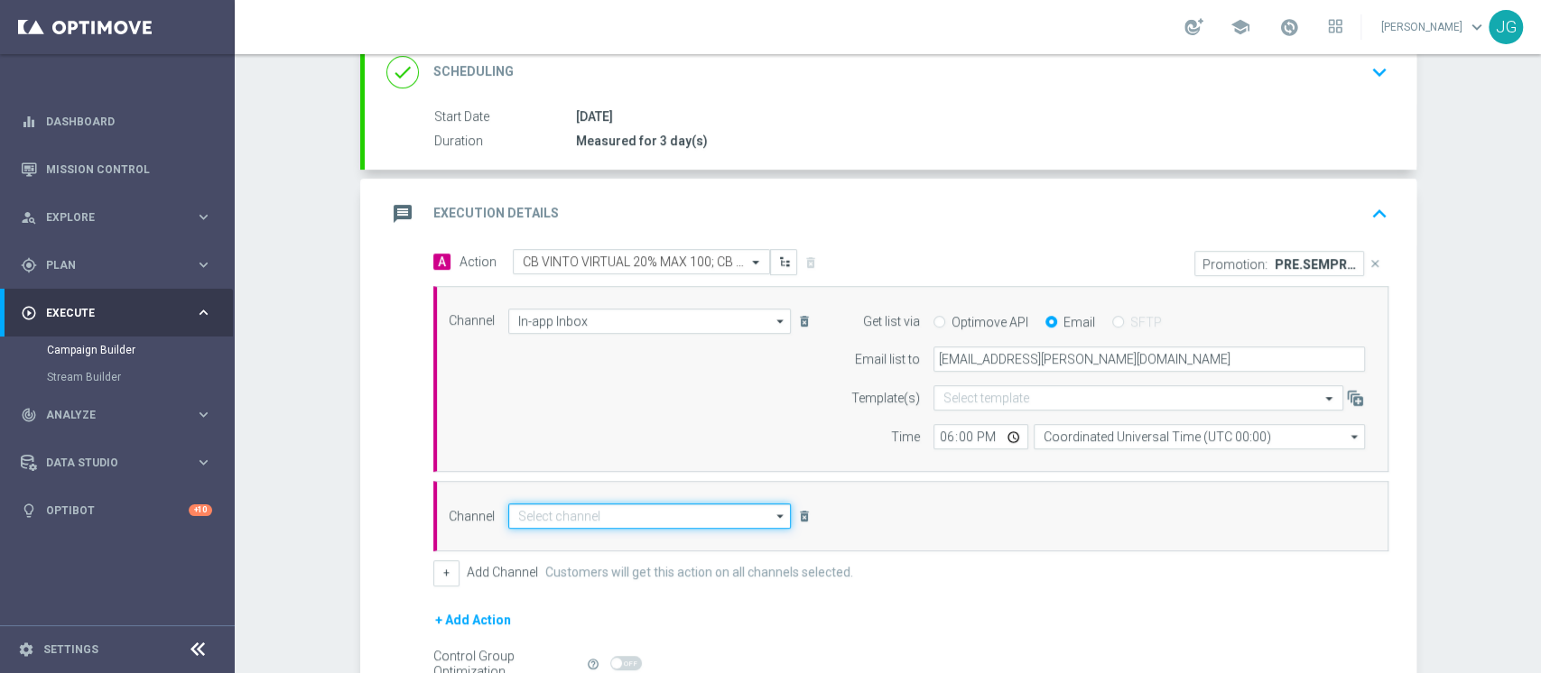
click at [601, 523] on input at bounding box center [649, 516] width 283 height 25
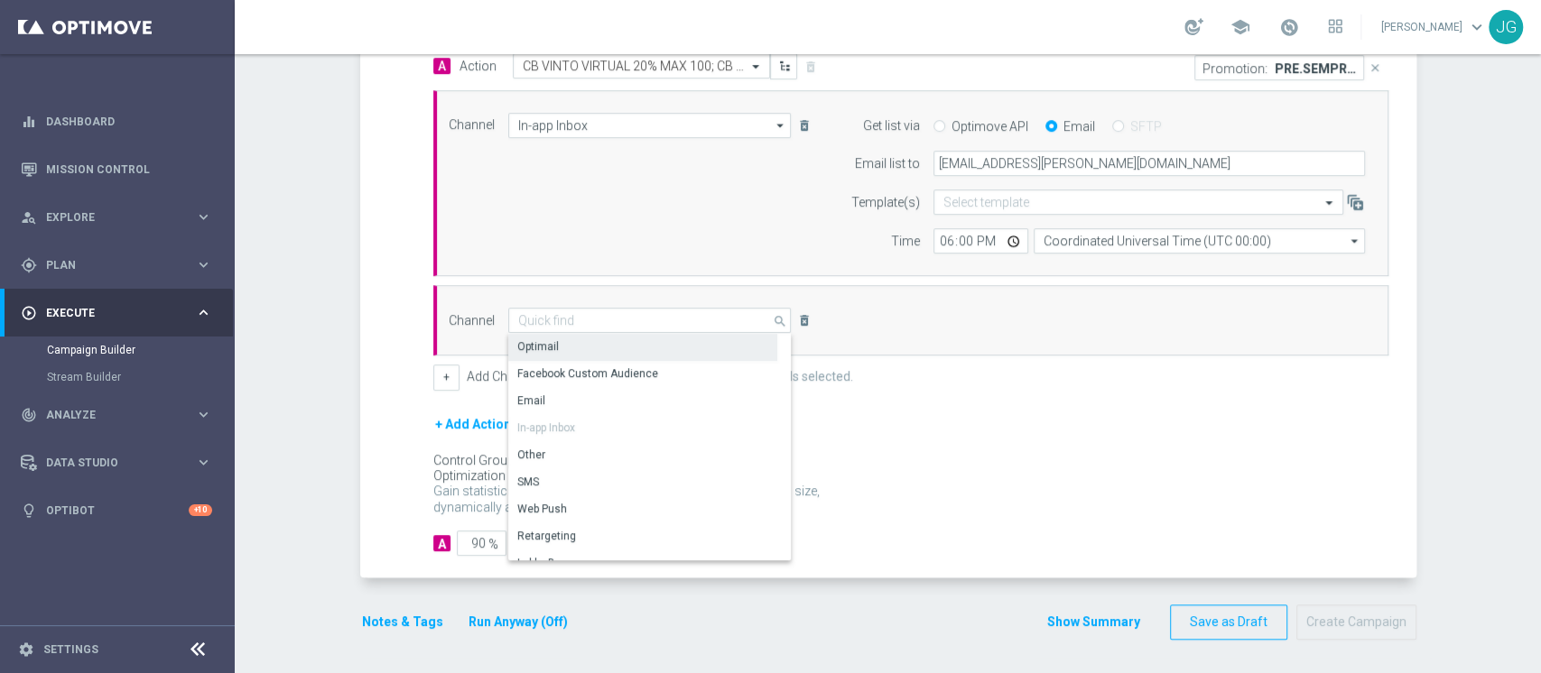
click at [610, 337] on div "Optimail" at bounding box center [642, 346] width 269 height 25
type input "Optimail"
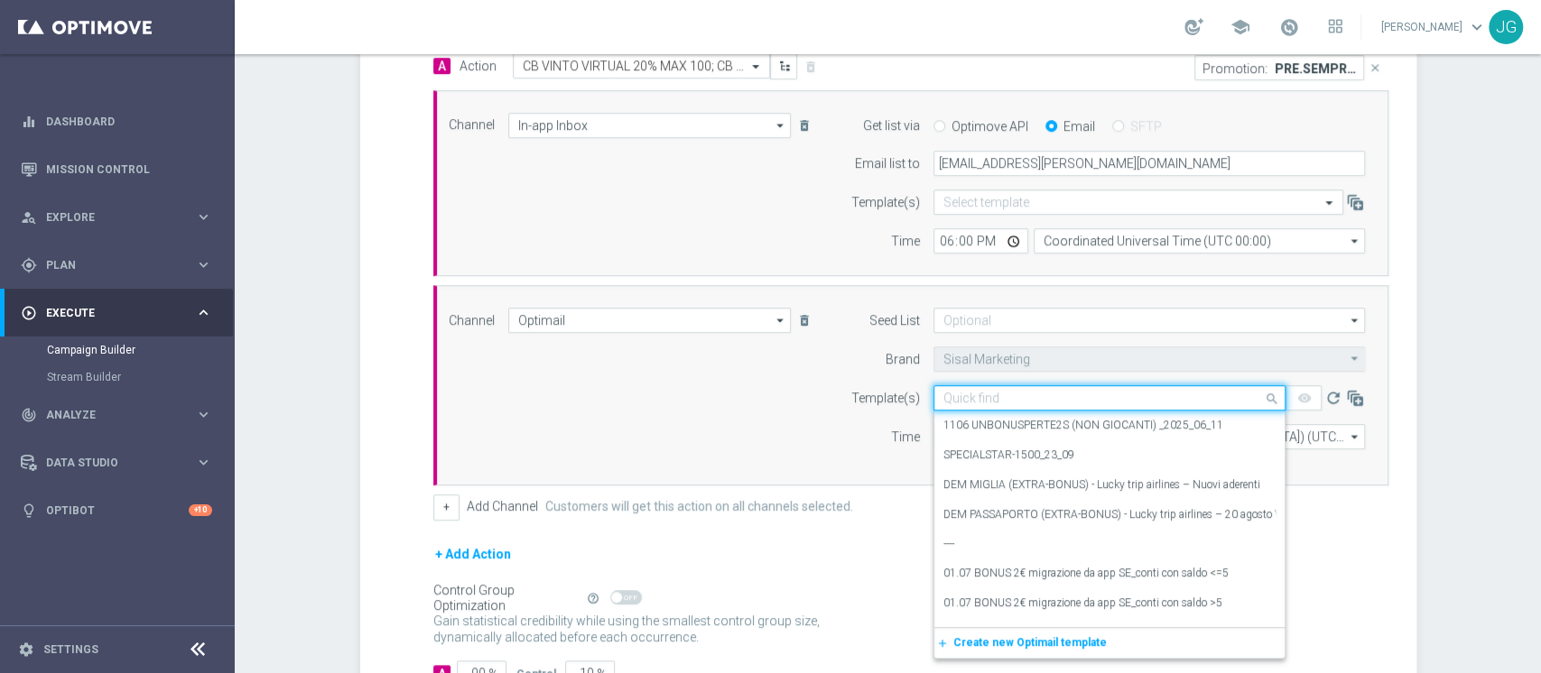
click at [997, 394] on input "text" at bounding box center [1091, 398] width 296 height 15
paste input "PRE.SEMPRE13-3 - 13.10.2025"
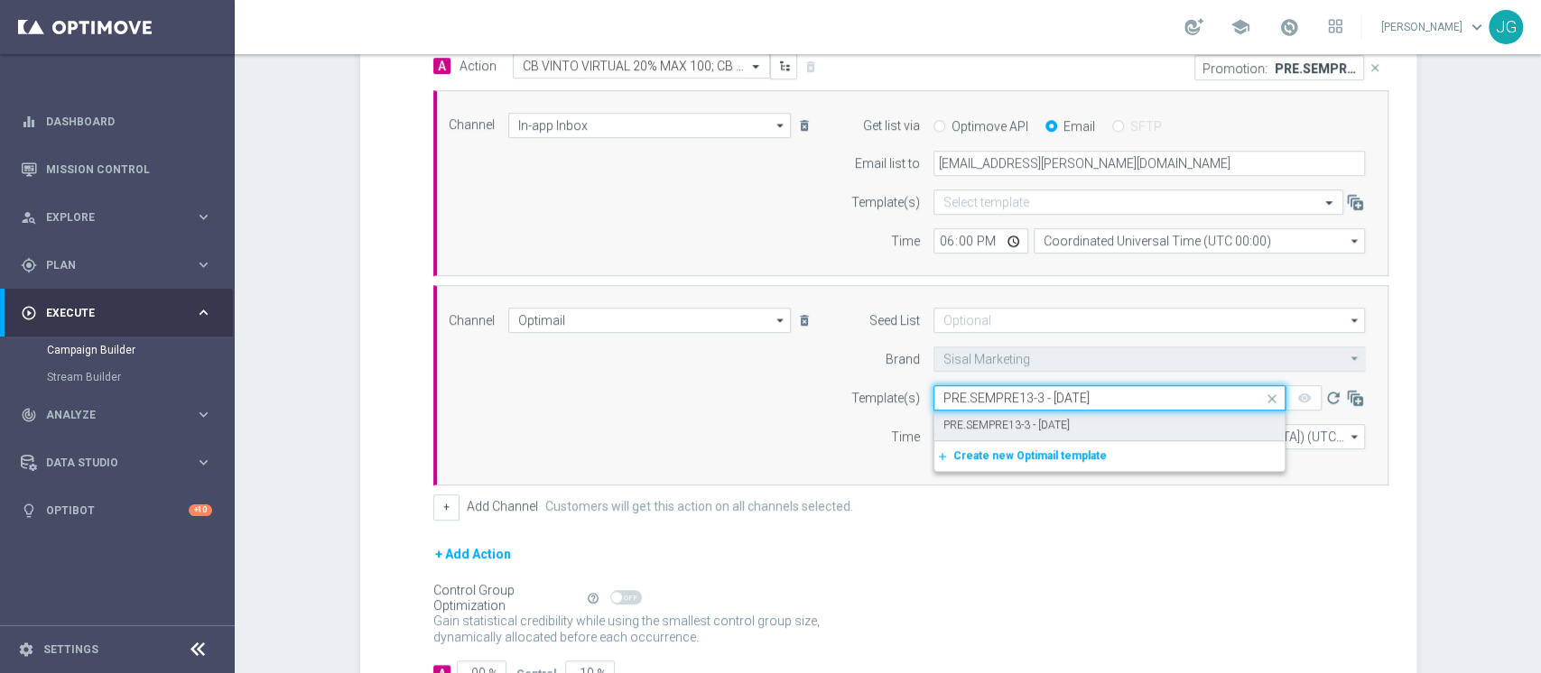
click at [1013, 418] on label "PRE.SEMPRE13-3 - 13.10.2025" at bounding box center [1006, 425] width 126 height 15
type input "PRE.SEMPRE13-3 - 13.10.2025"
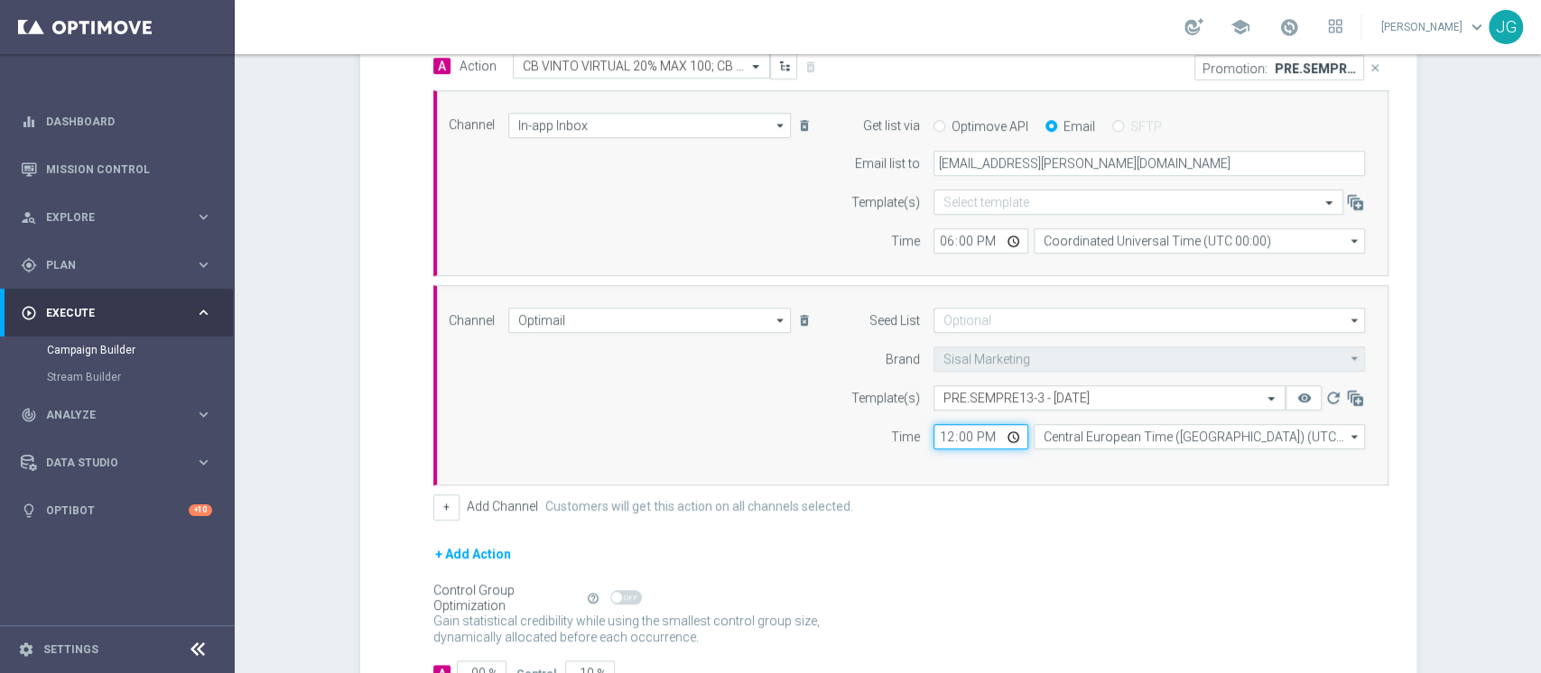
click at [1006, 439] on input "12:00" at bounding box center [980, 436] width 95 height 25
type input "18:00"
click at [1097, 472] on div "Channel Optimail Optimail arrow_drop_down Drag here to set row groups Drag here…" at bounding box center [910, 385] width 955 height 200
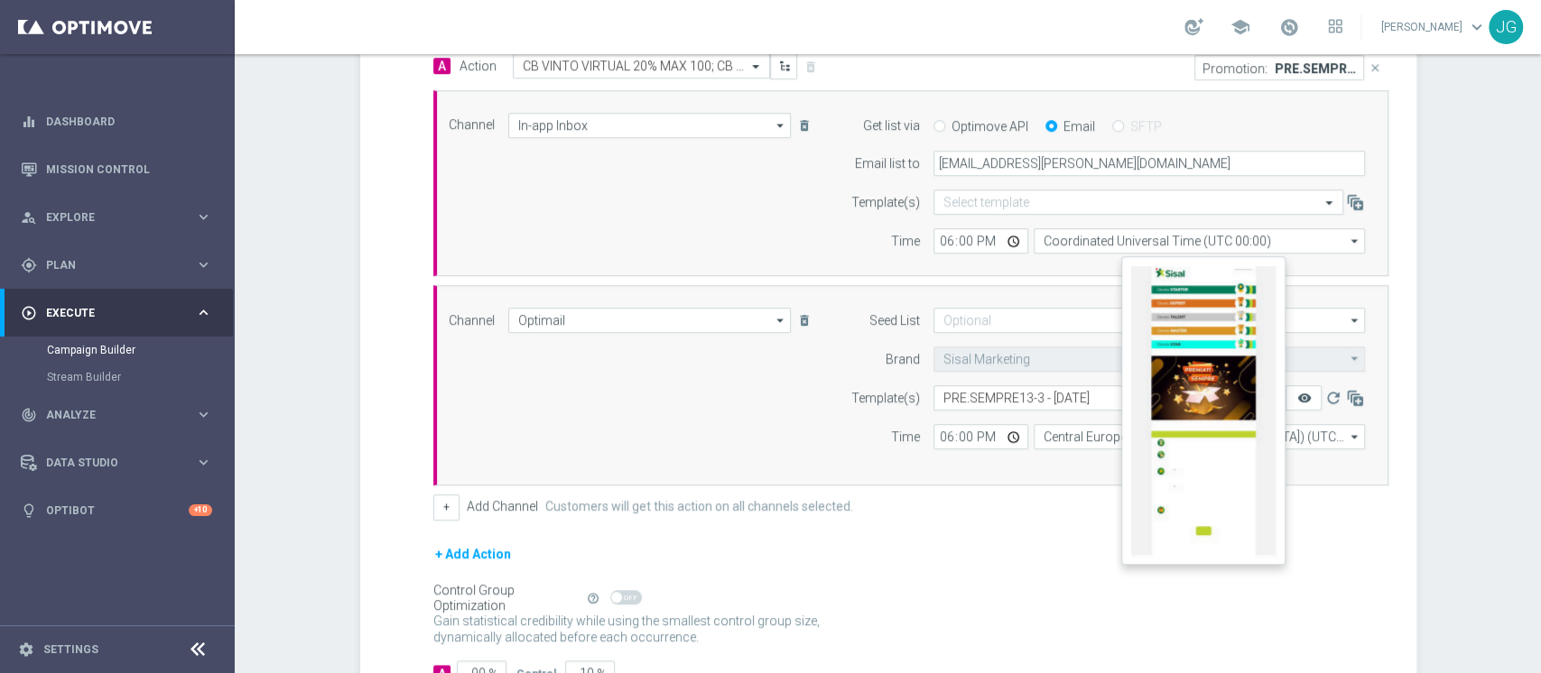
click at [1297, 403] on button "remove_red_eye" at bounding box center [1303, 397] width 36 height 25
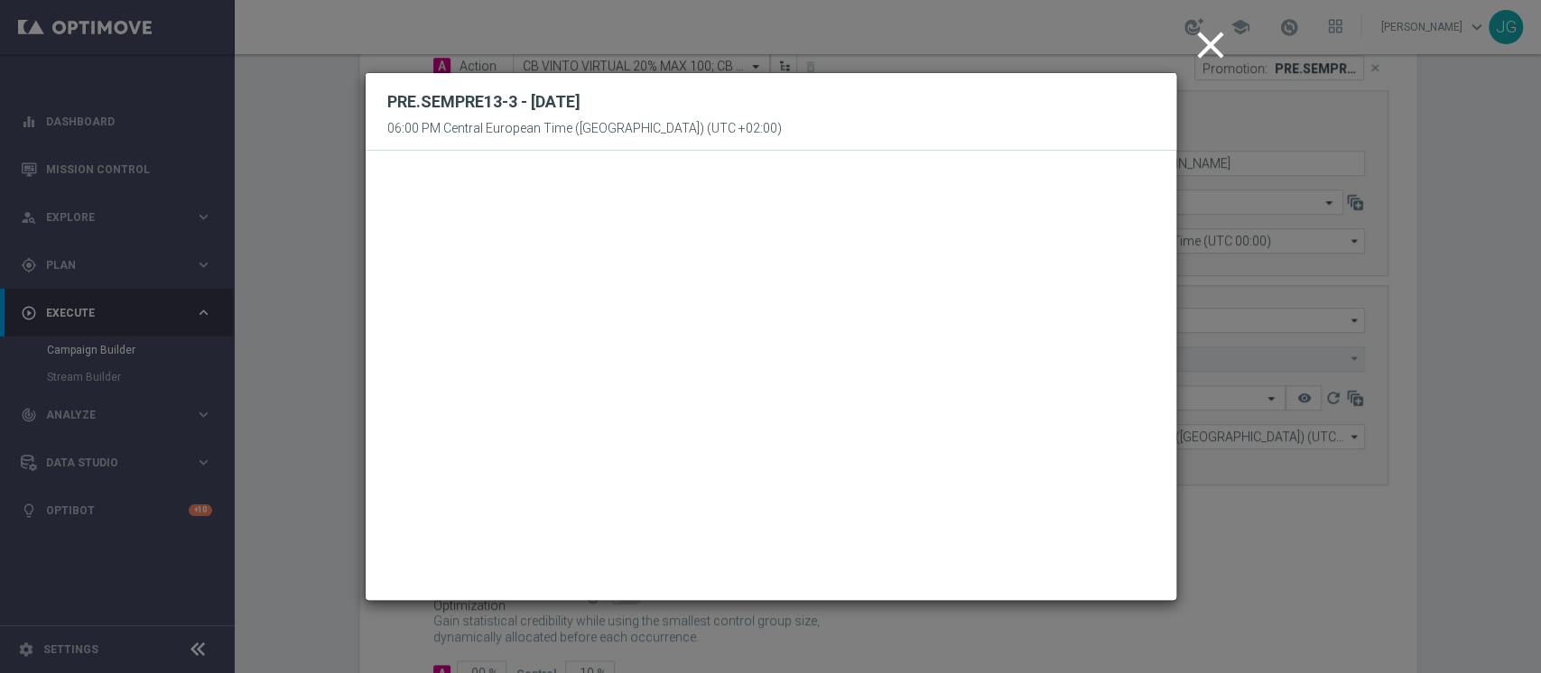
click at [1193, 51] on icon "close" at bounding box center [1210, 45] width 45 height 45
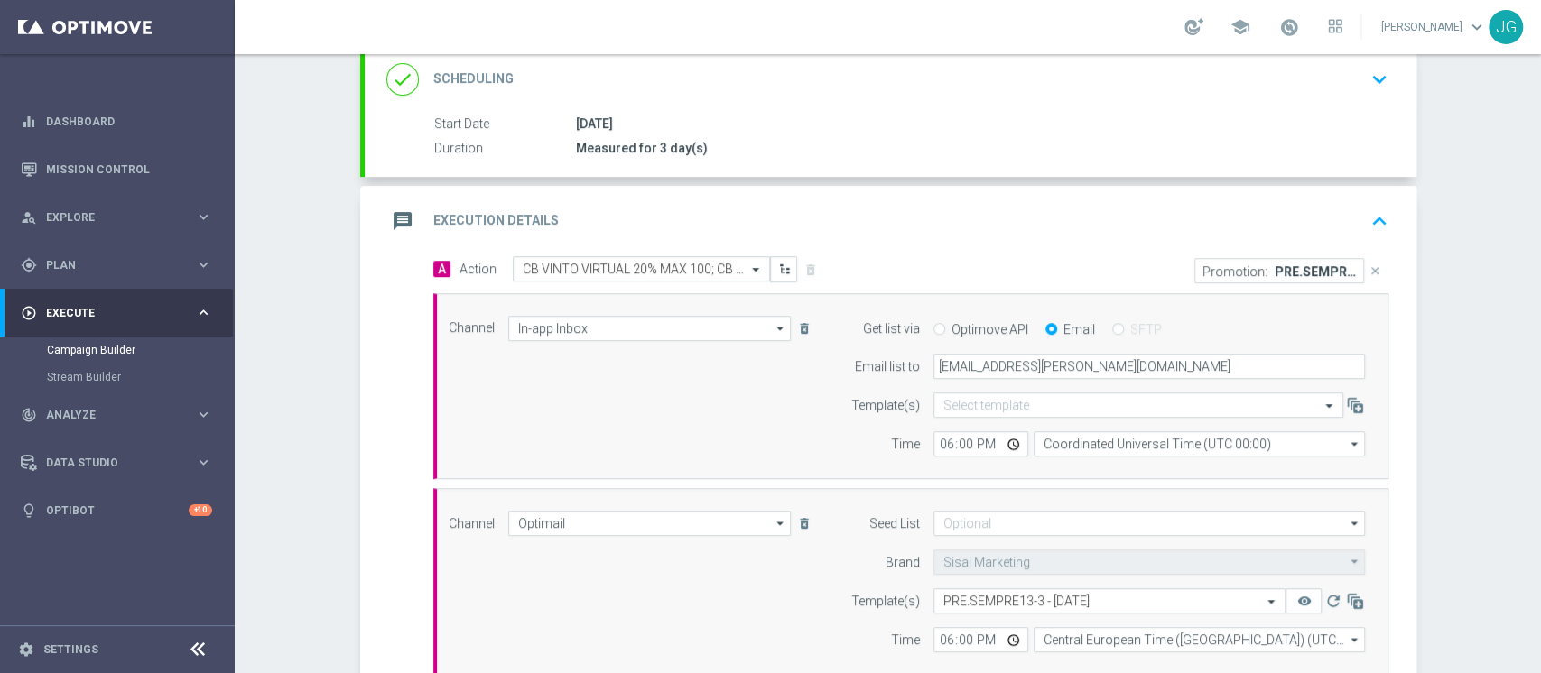
scroll to position [249, 0]
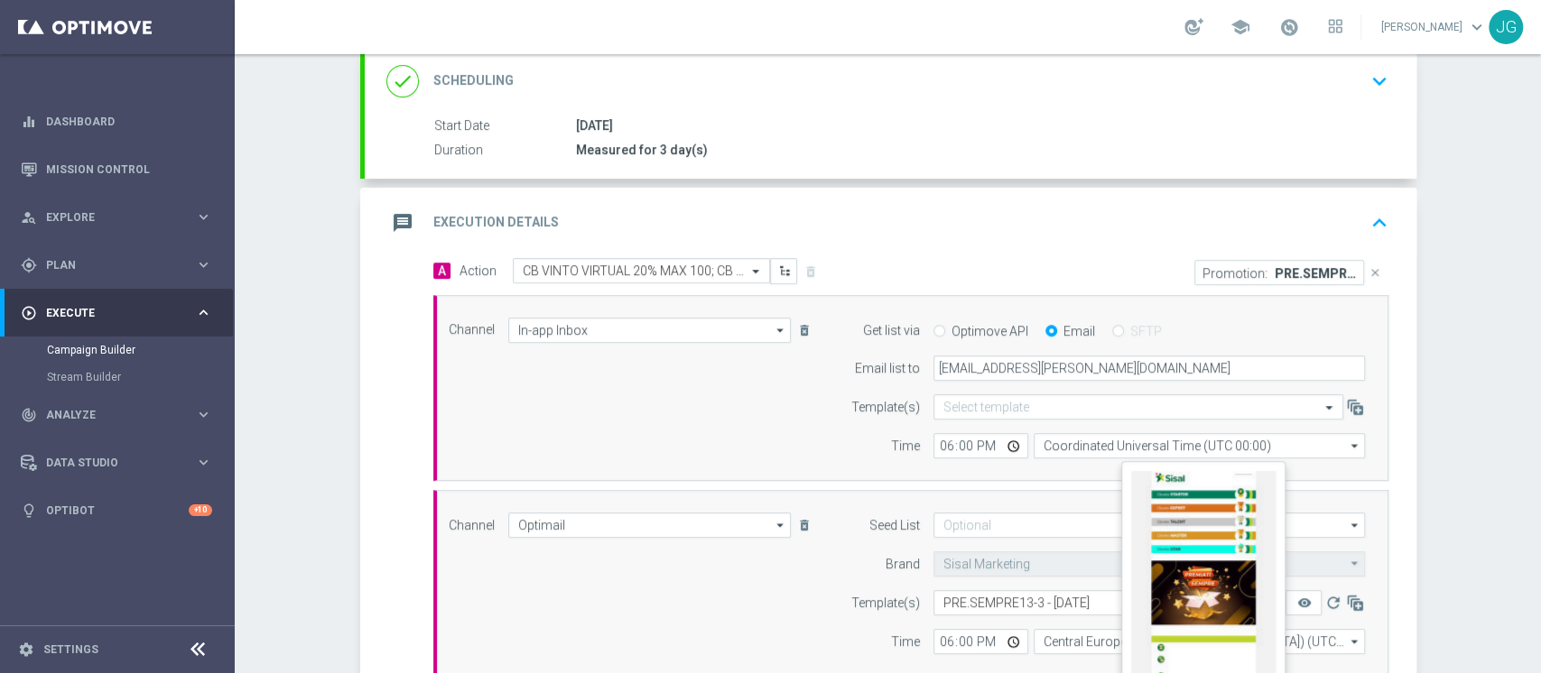
click at [1292, 590] on button "remove_red_eye" at bounding box center [1303, 602] width 36 height 25
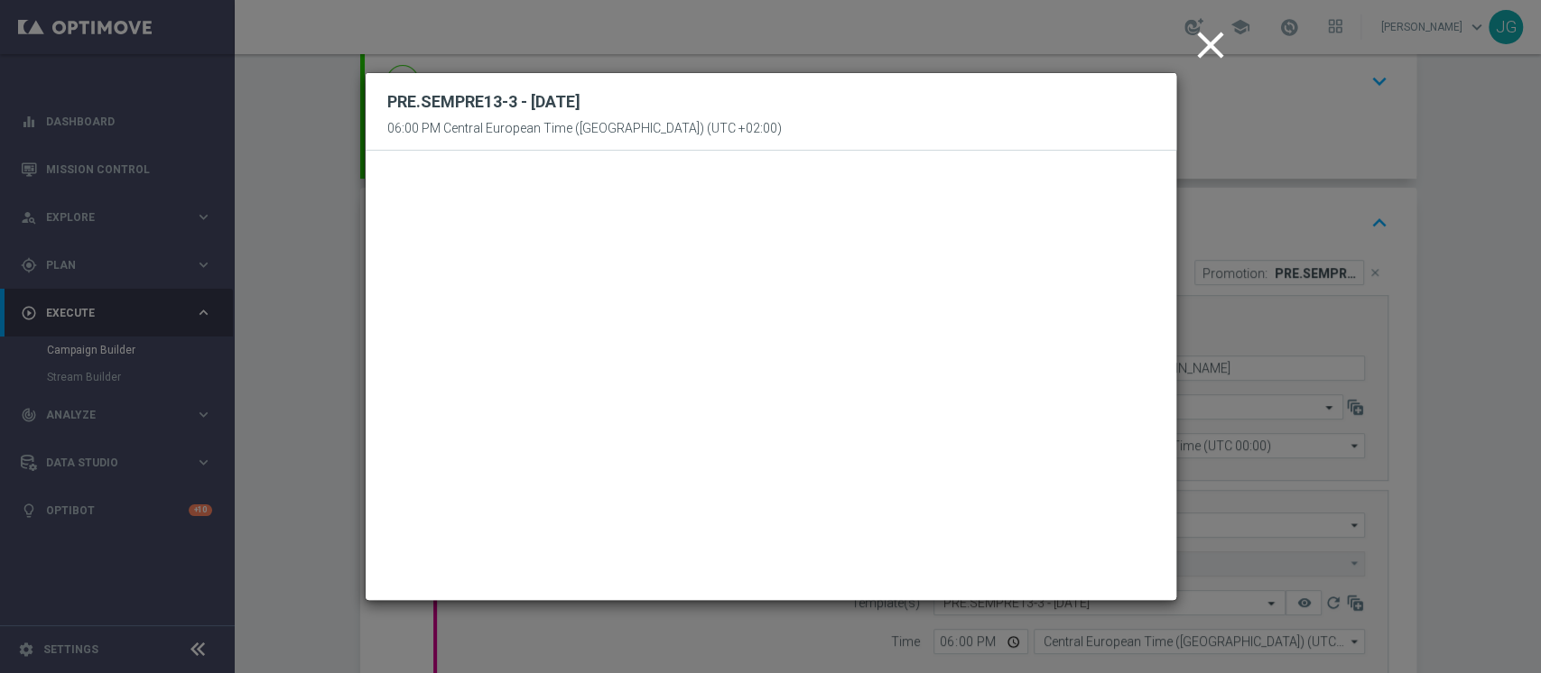
click at [1208, 53] on icon "close" at bounding box center [1210, 45] width 45 height 45
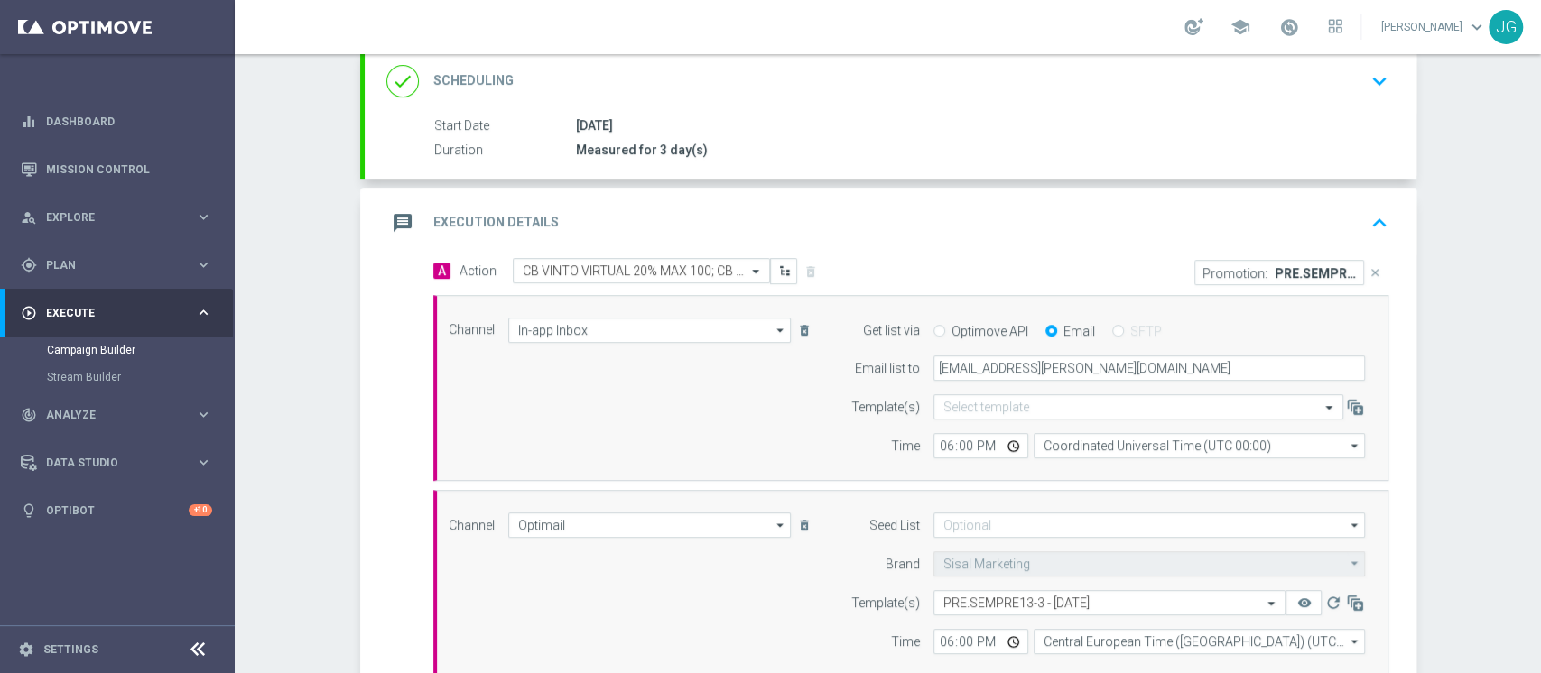
click at [1004, 214] on div "message Execution Details keyboard_arrow_up" at bounding box center [890, 223] width 1008 height 34
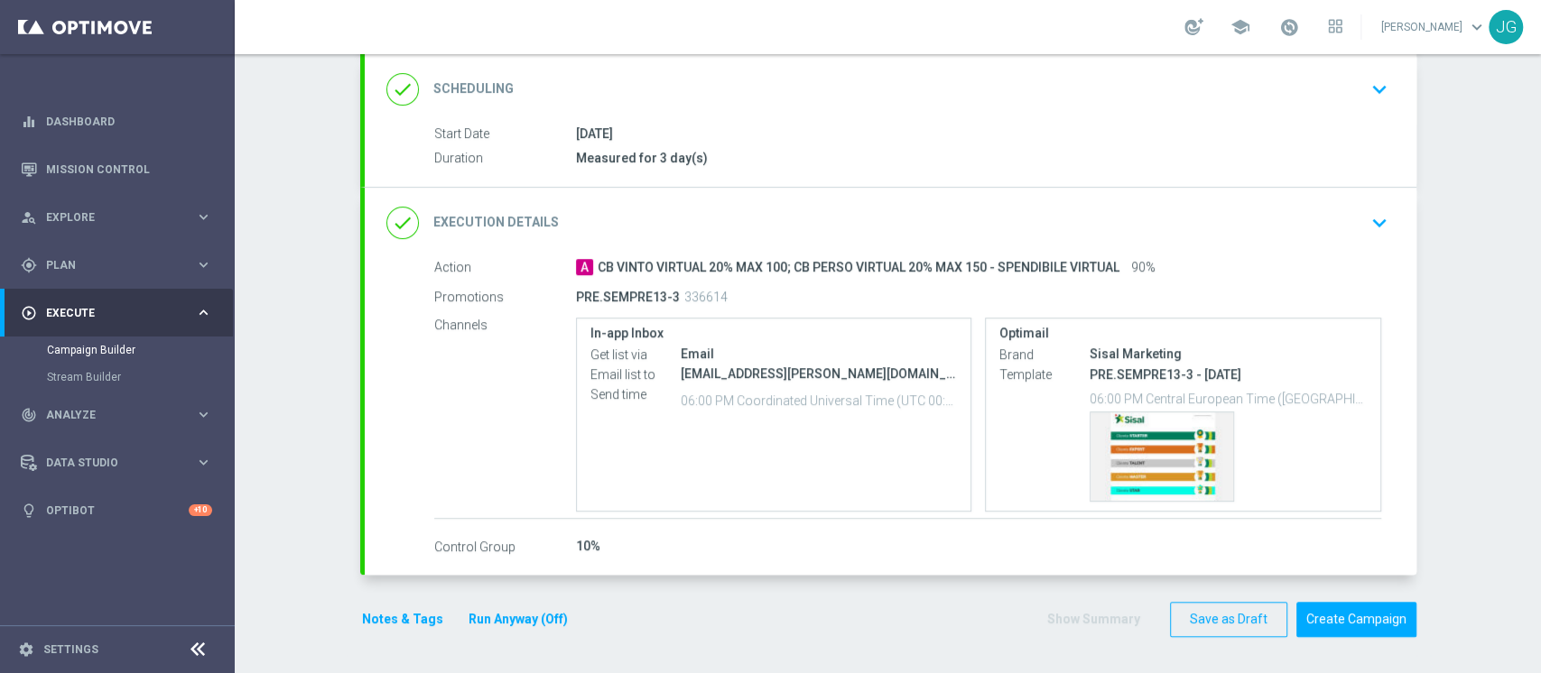
scroll to position [238, 0]
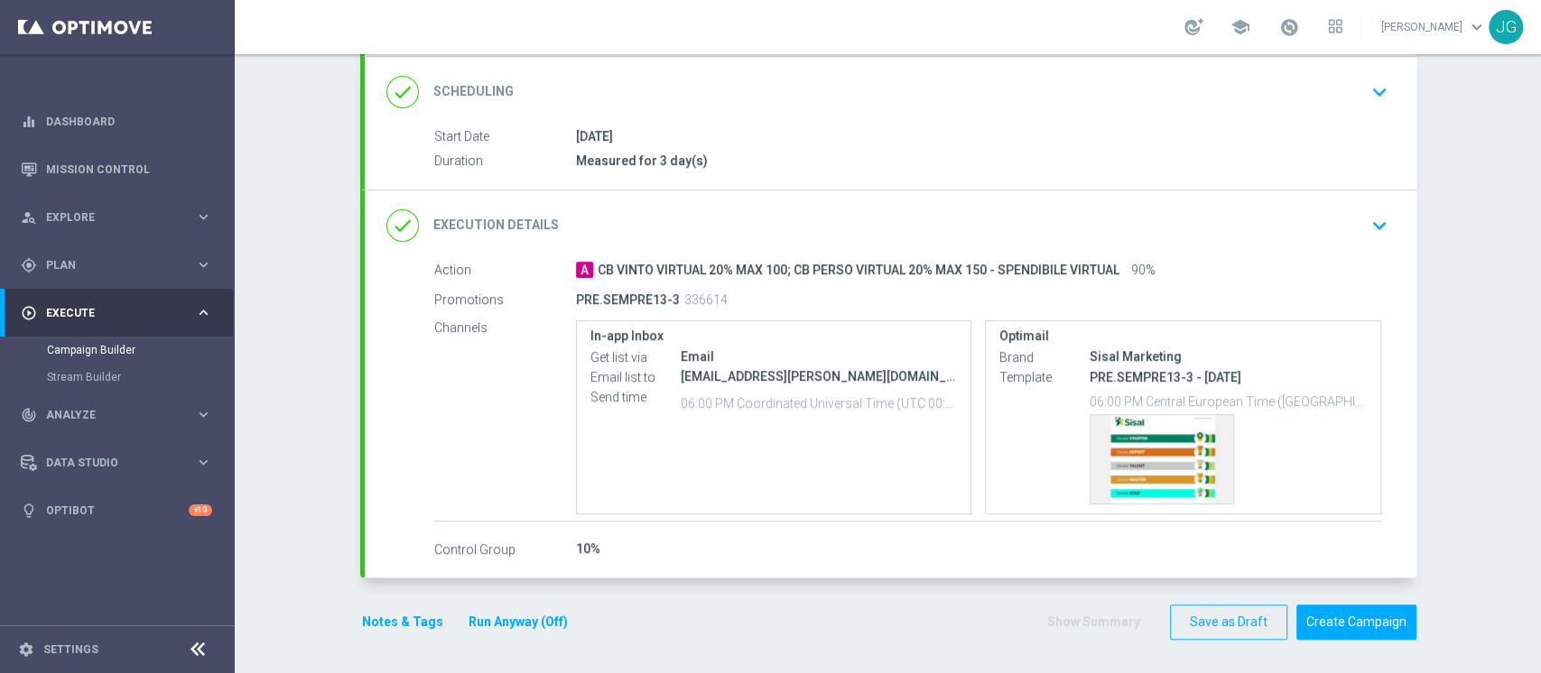
click at [387, 615] on button "Notes & Tags" at bounding box center [402, 622] width 85 height 23
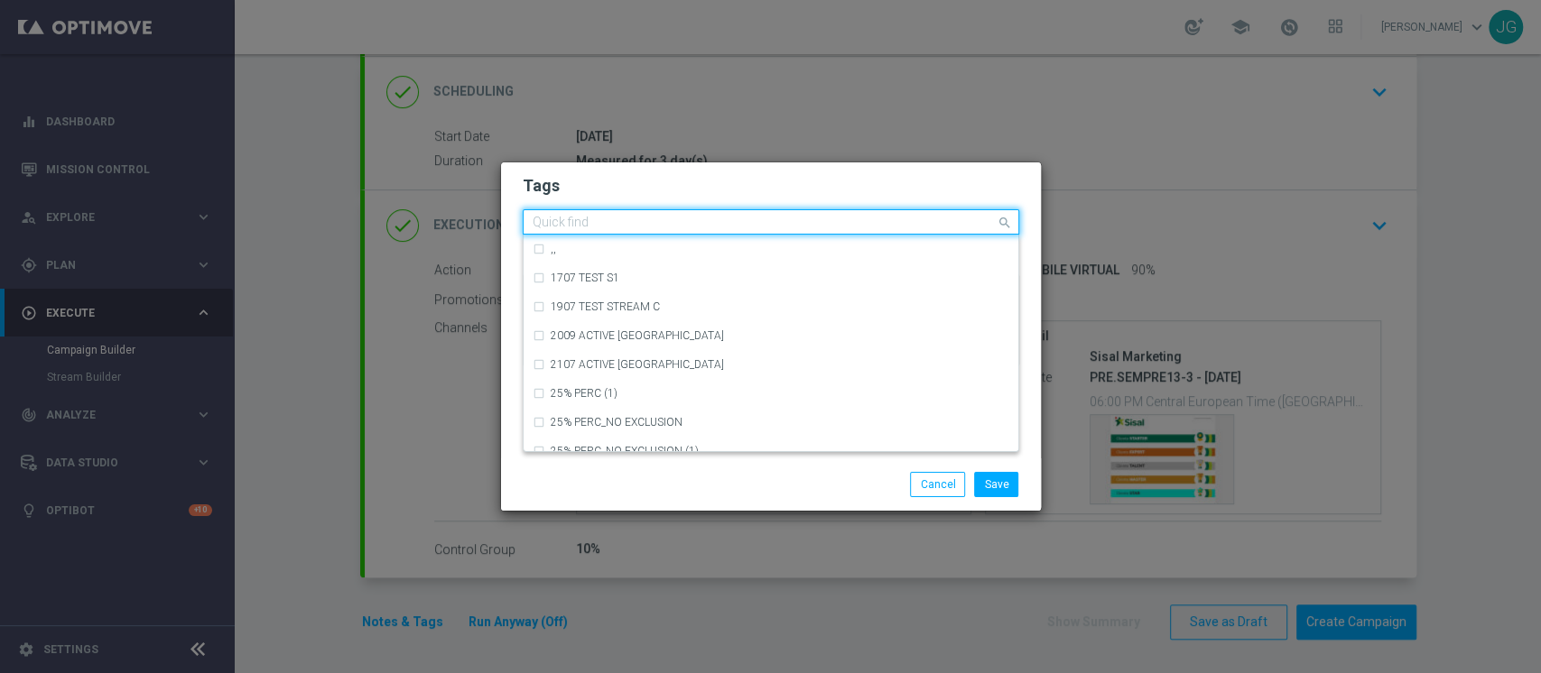
click at [597, 224] on input "text" at bounding box center [763, 223] width 463 height 15
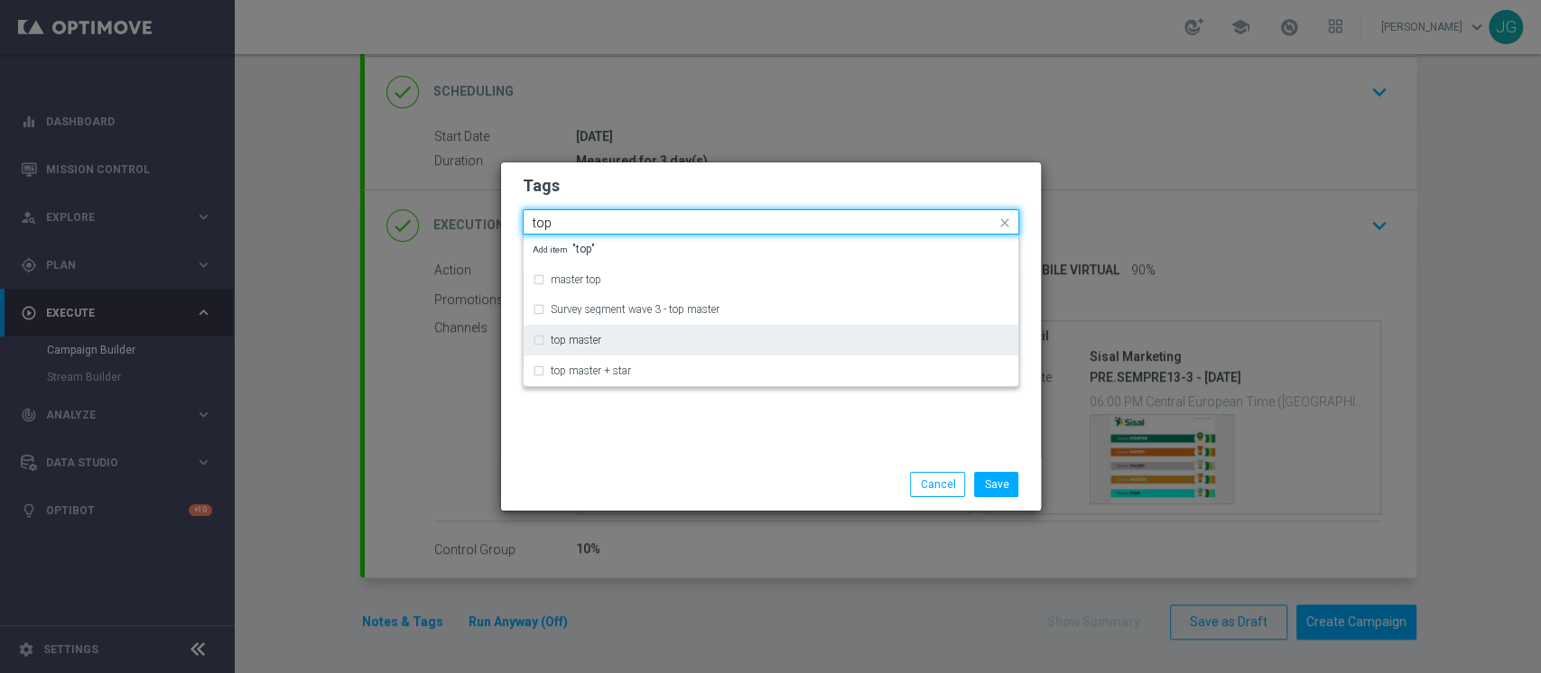
click at [580, 336] on label "top master" at bounding box center [576, 340] width 51 height 11
type input "top"
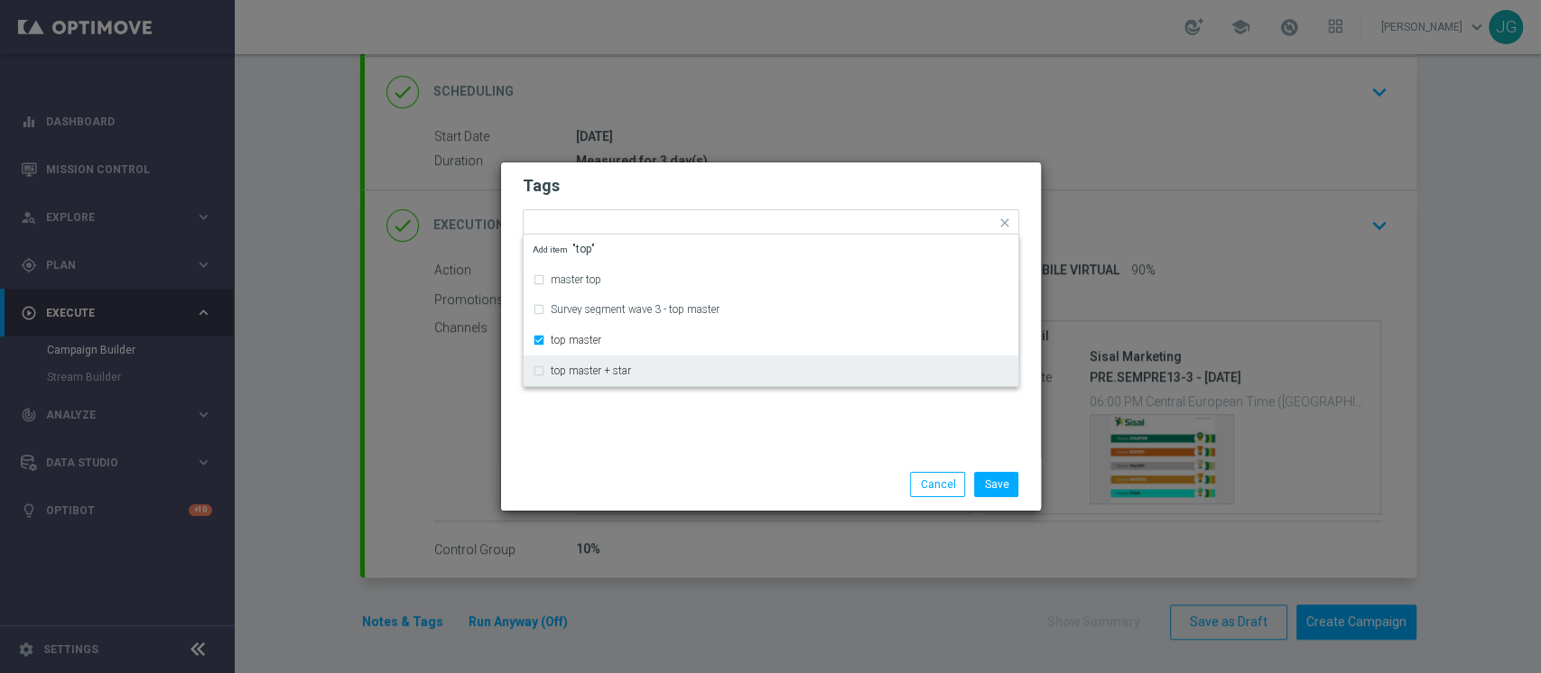
click at [650, 467] on div "Save Cancel" at bounding box center [771, 484] width 540 height 52
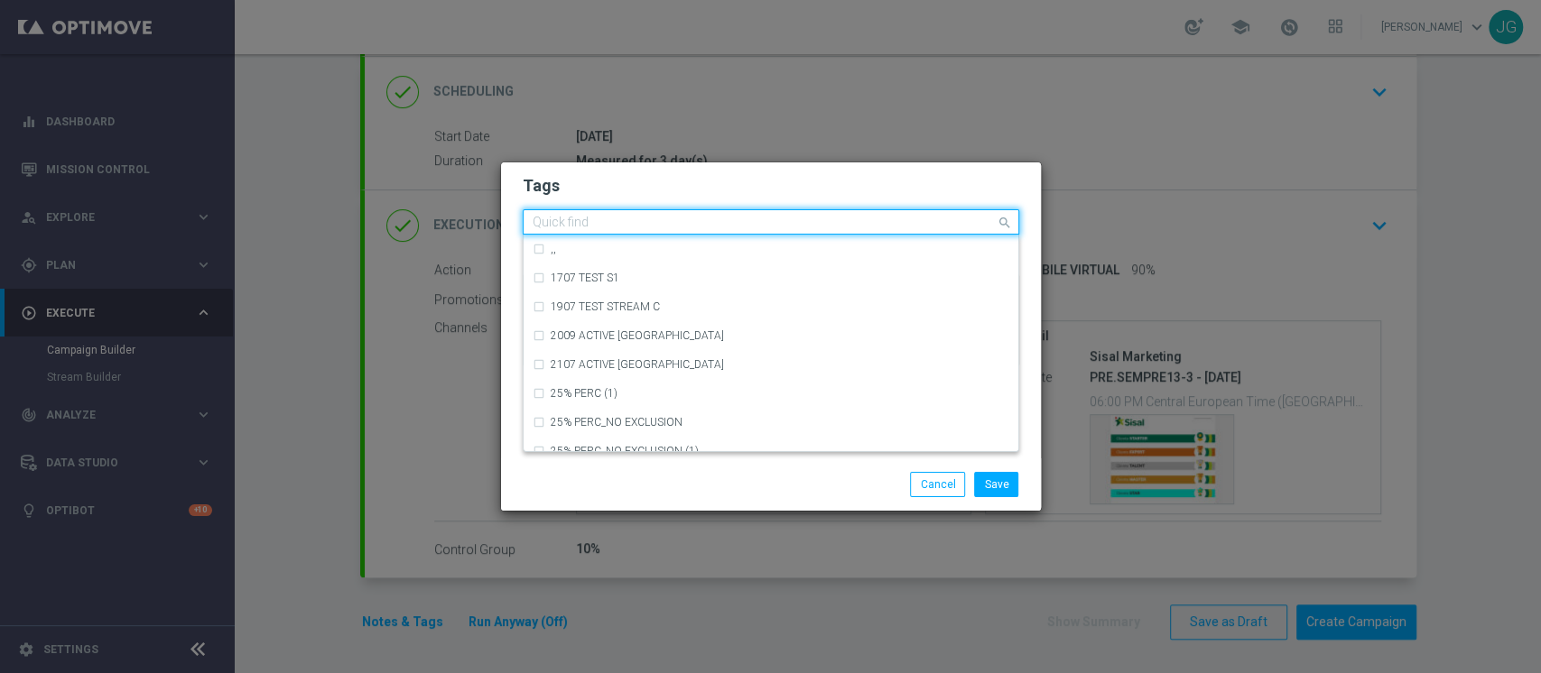
click at [708, 221] on input "text" at bounding box center [763, 223] width 463 height 15
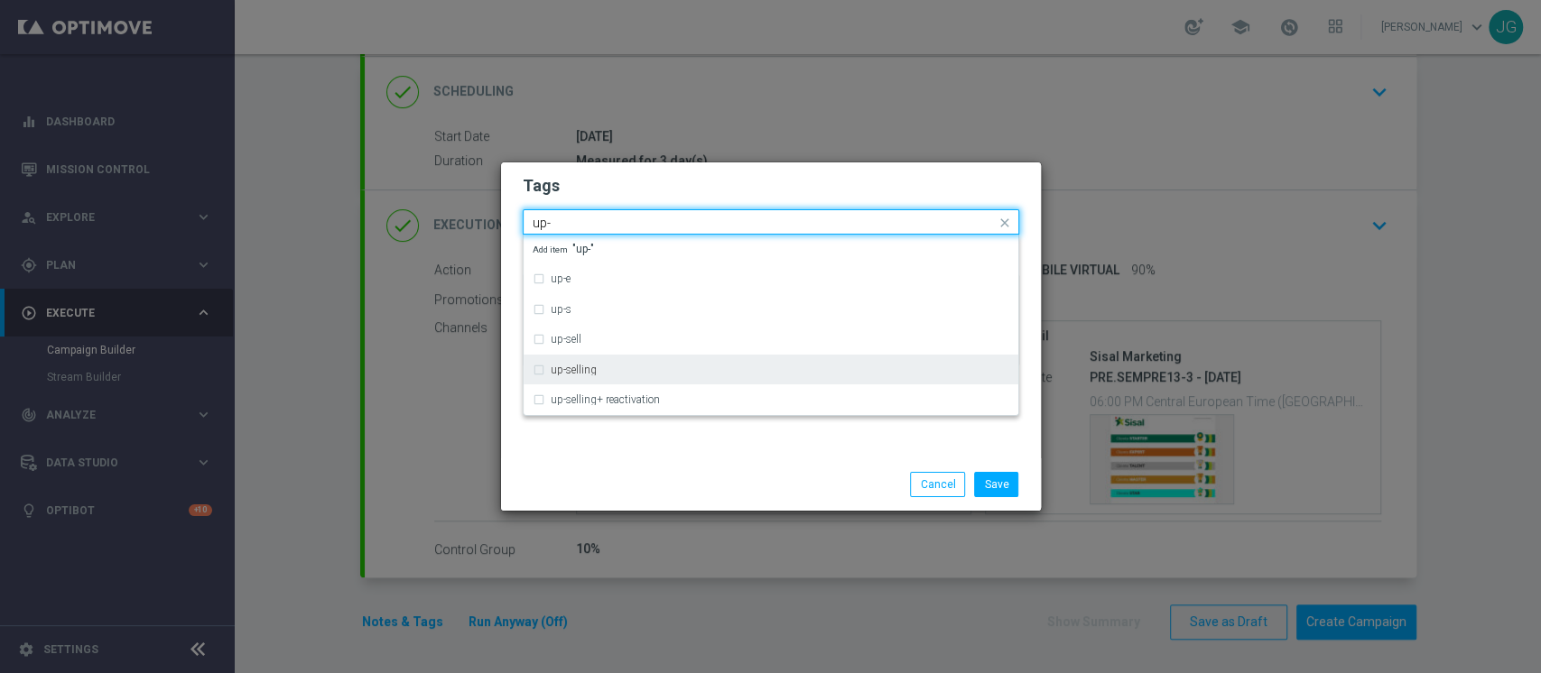
click at [597, 366] on div "up-selling" at bounding box center [780, 370] width 458 height 11
type input "up-"
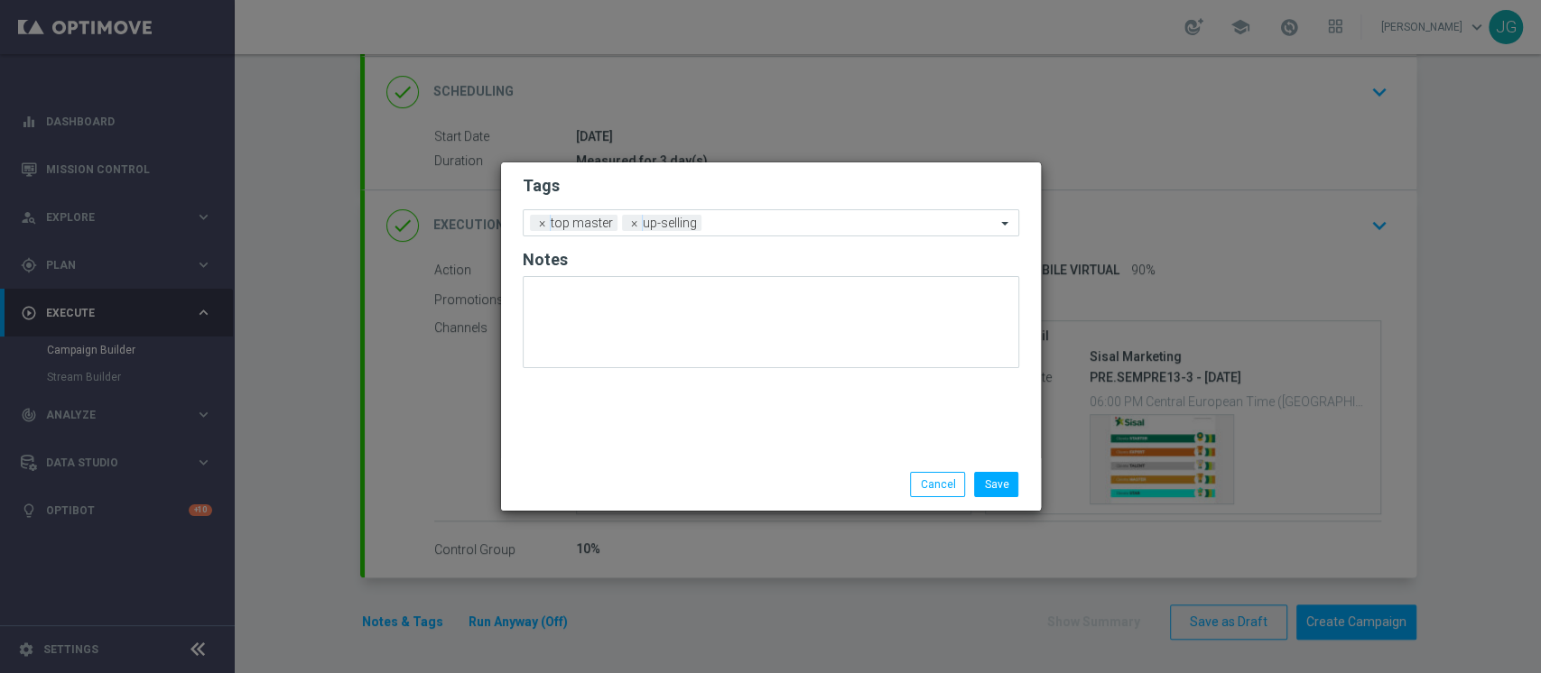
click at [675, 476] on div "Save Cancel" at bounding box center [770, 484] width 523 height 25
click at [761, 218] on input "text" at bounding box center [851, 224] width 287 height 15
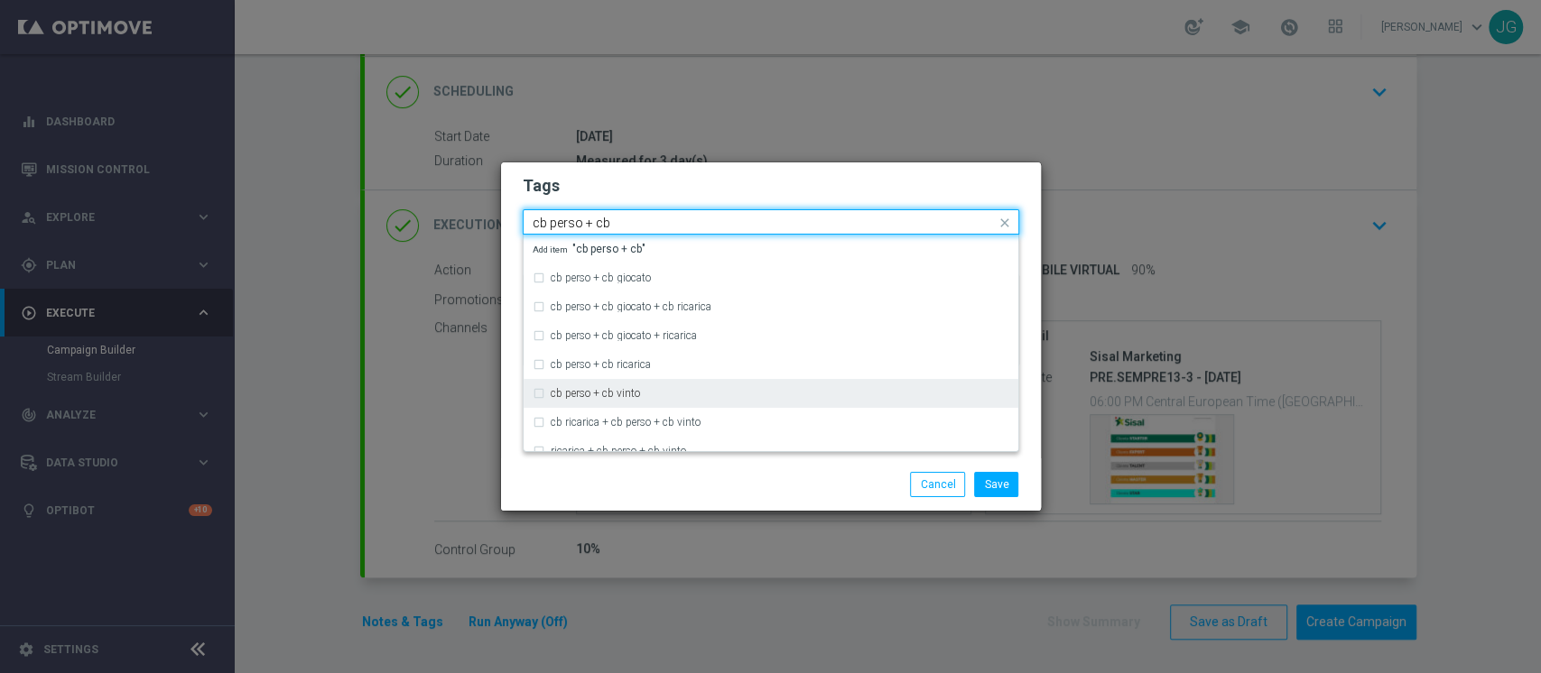
click at [629, 394] on label "cb perso + cb vinto" at bounding box center [595, 393] width 89 height 11
type input "cb perso + cb"
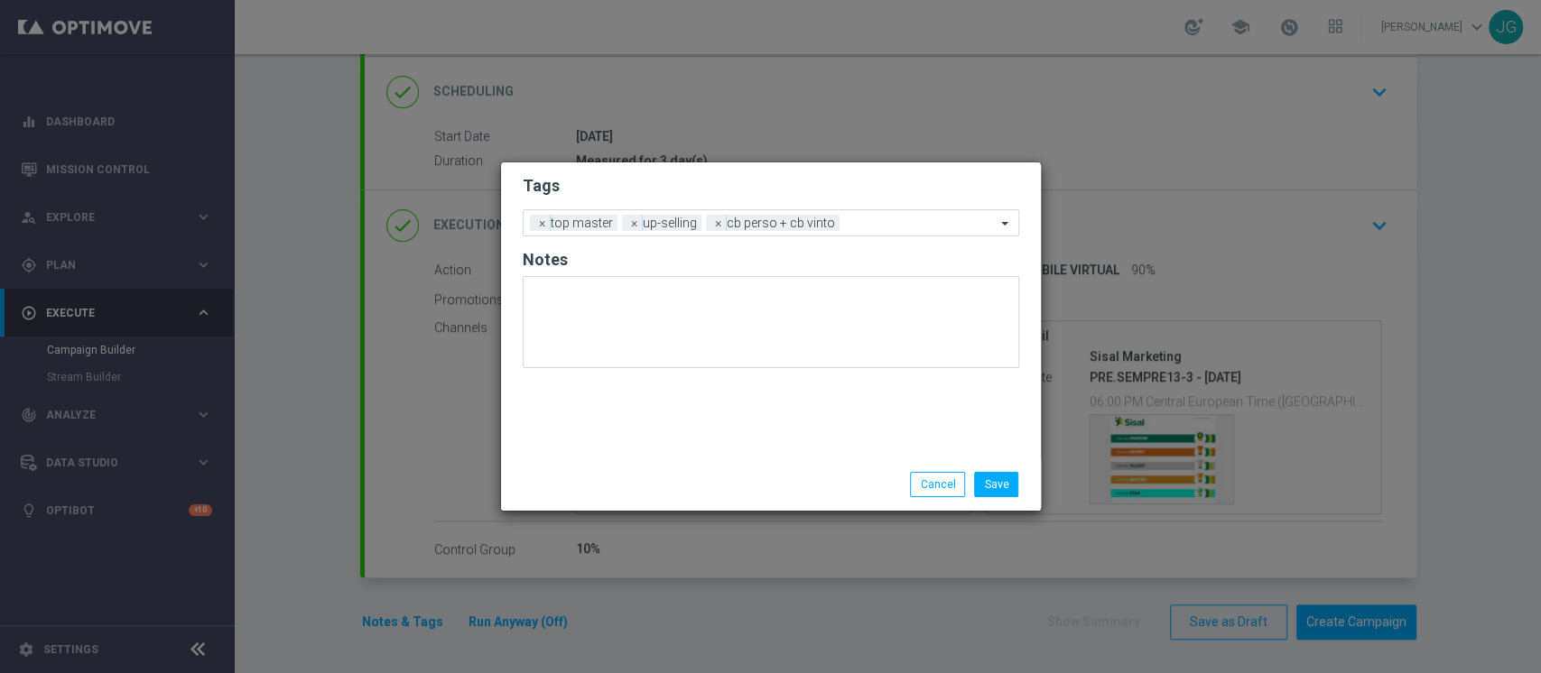
click at [740, 485] on div "Save Cancel" at bounding box center [857, 484] width 349 height 25
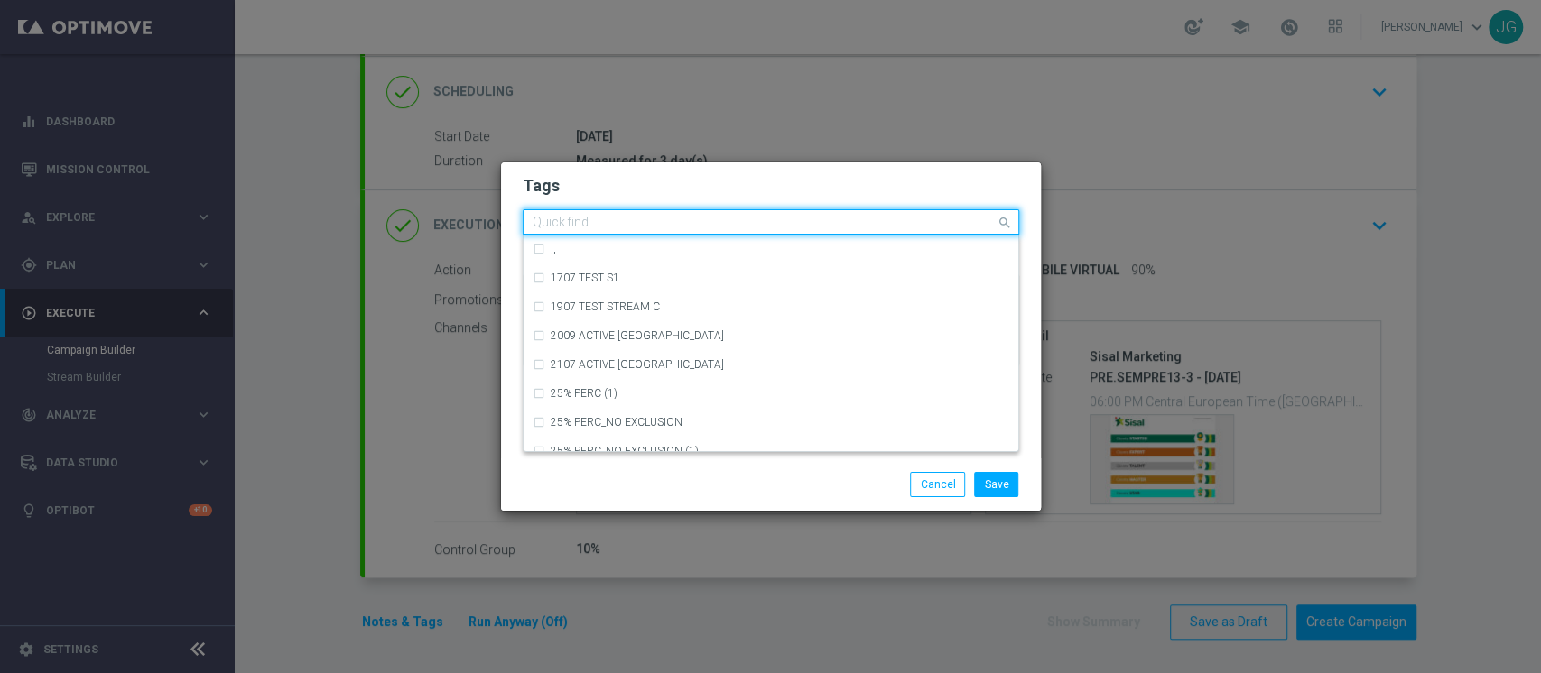
click at [871, 223] on input "text" at bounding box center [763, 223] width 463 height 15
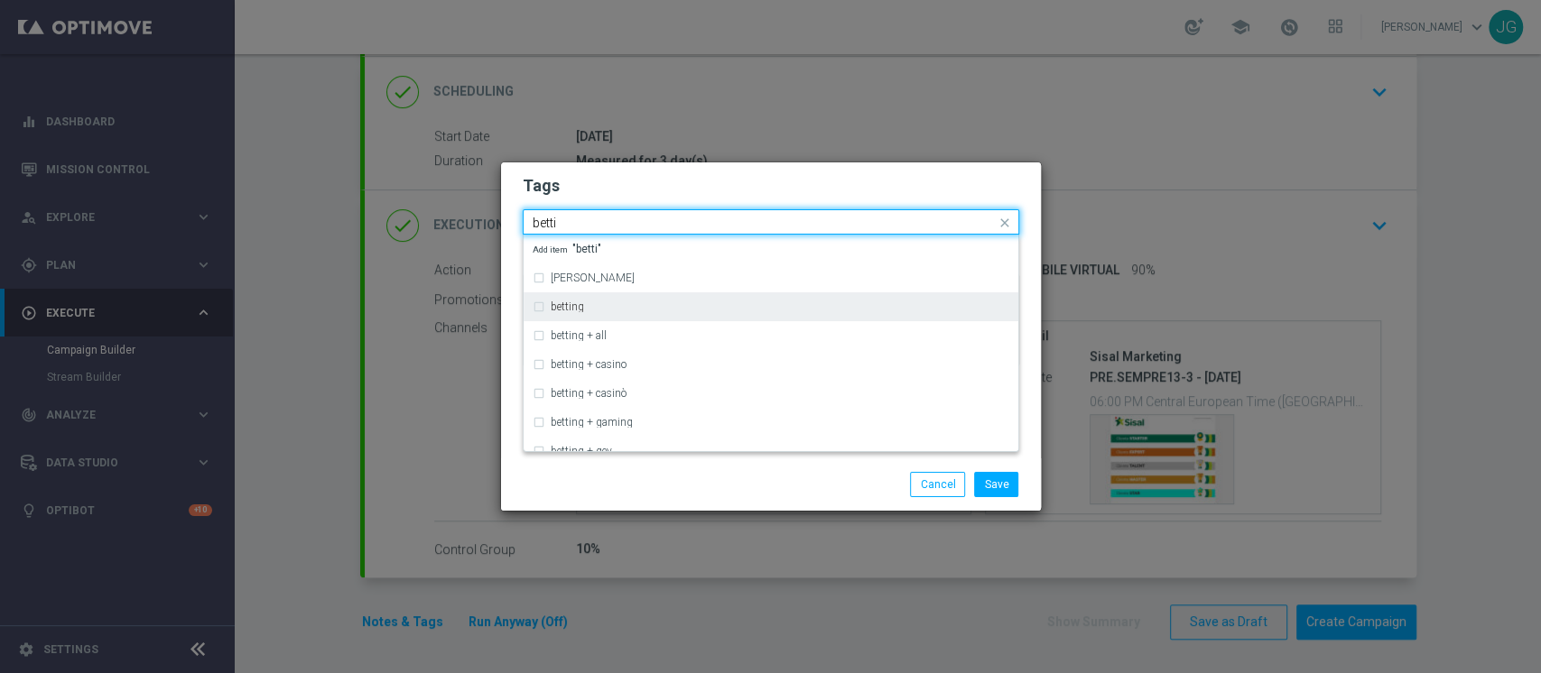
click at [607, 308] on div "betting" at bounding box center [780, 306] width 458 height 11
type input "betti"
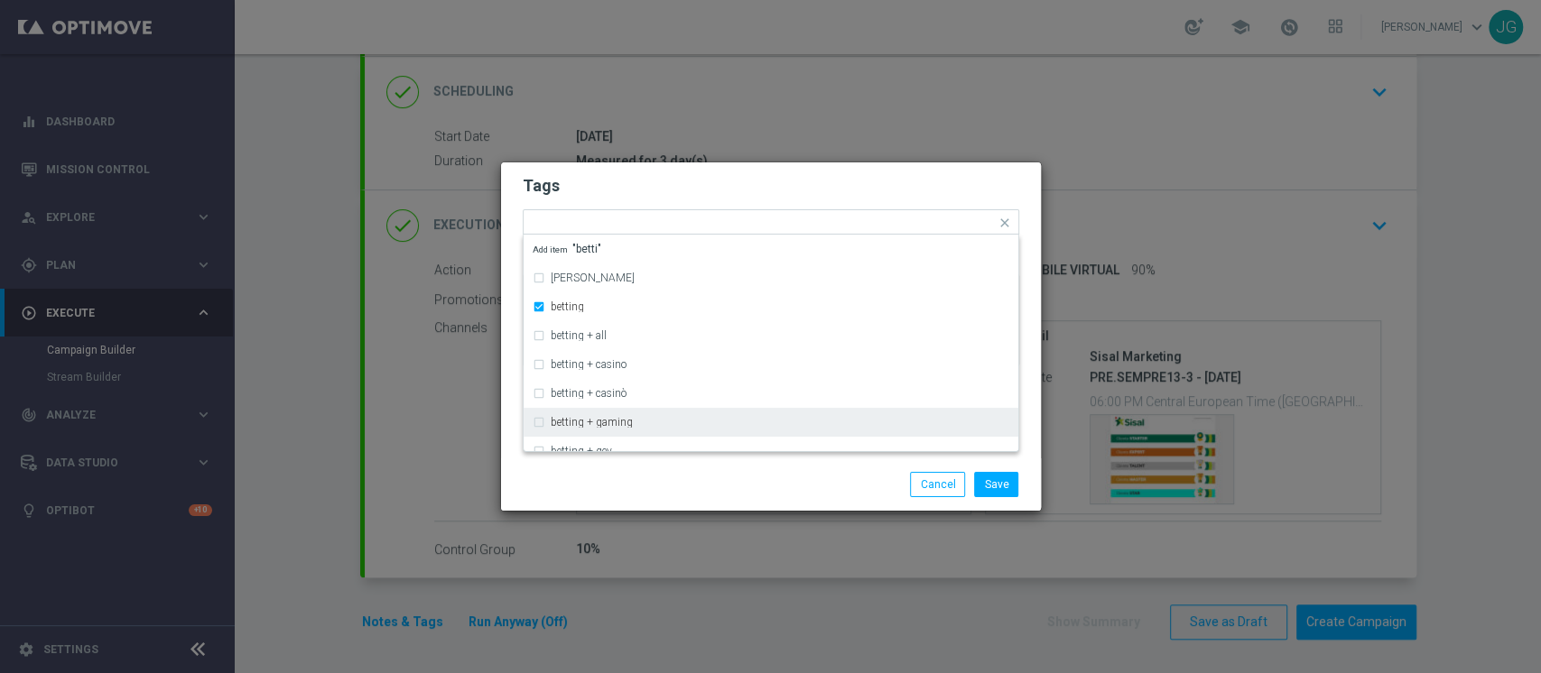
click at [736, 483] on div "Save Cancel" at bounding box center [857, 484] width 349 height 25
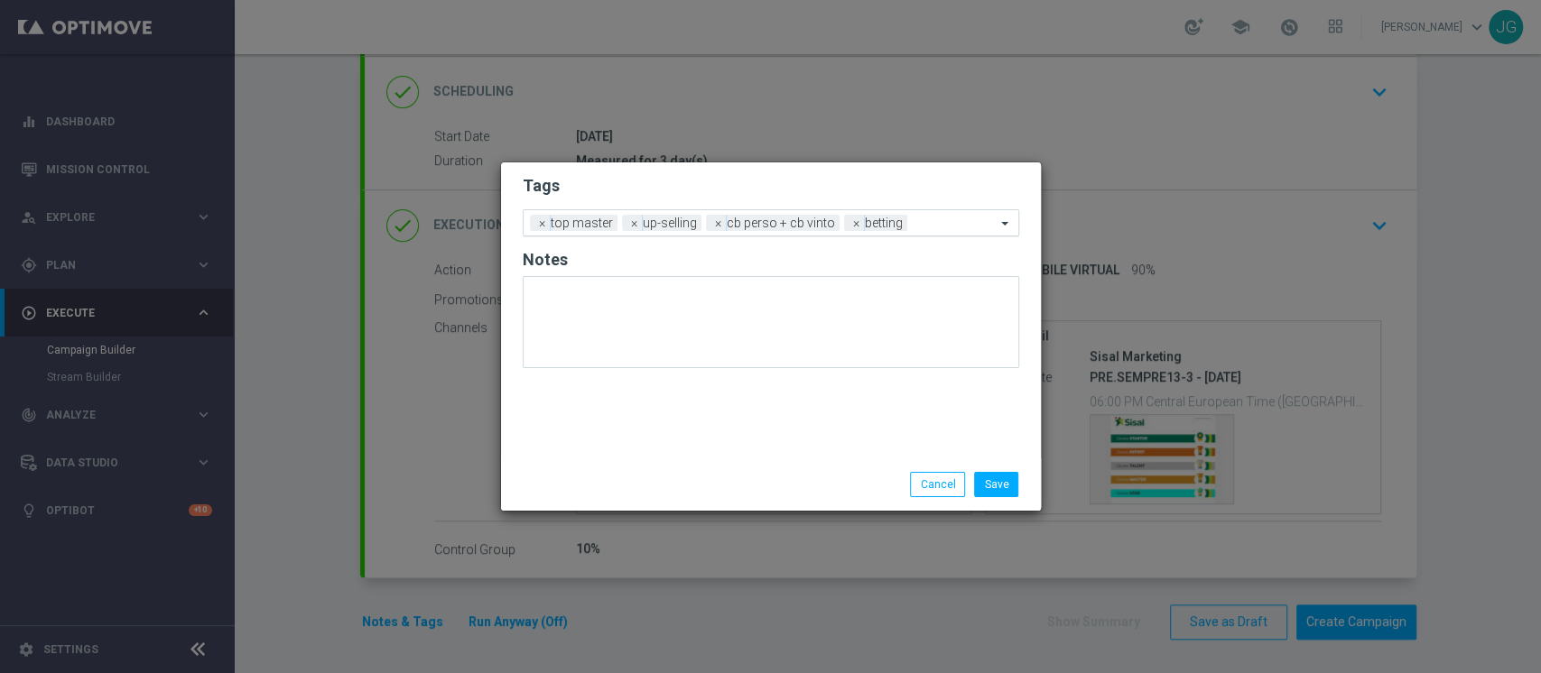
click at [928, 228] on input "text" at bounding box center [954, 224] width 81 height 15
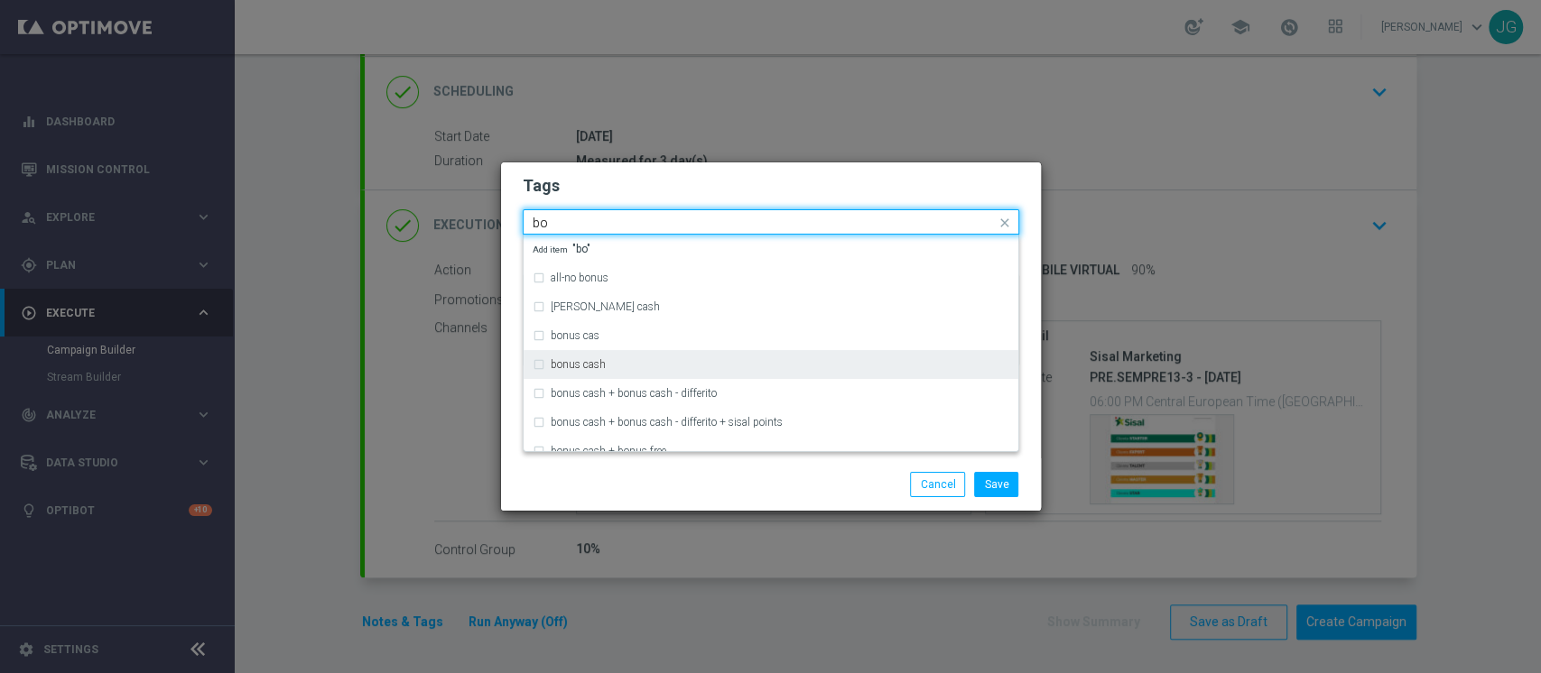
click at [639, 365] on div "bonus cash" at bounding box center [780, 364] width 458 height 11
type input "bo"
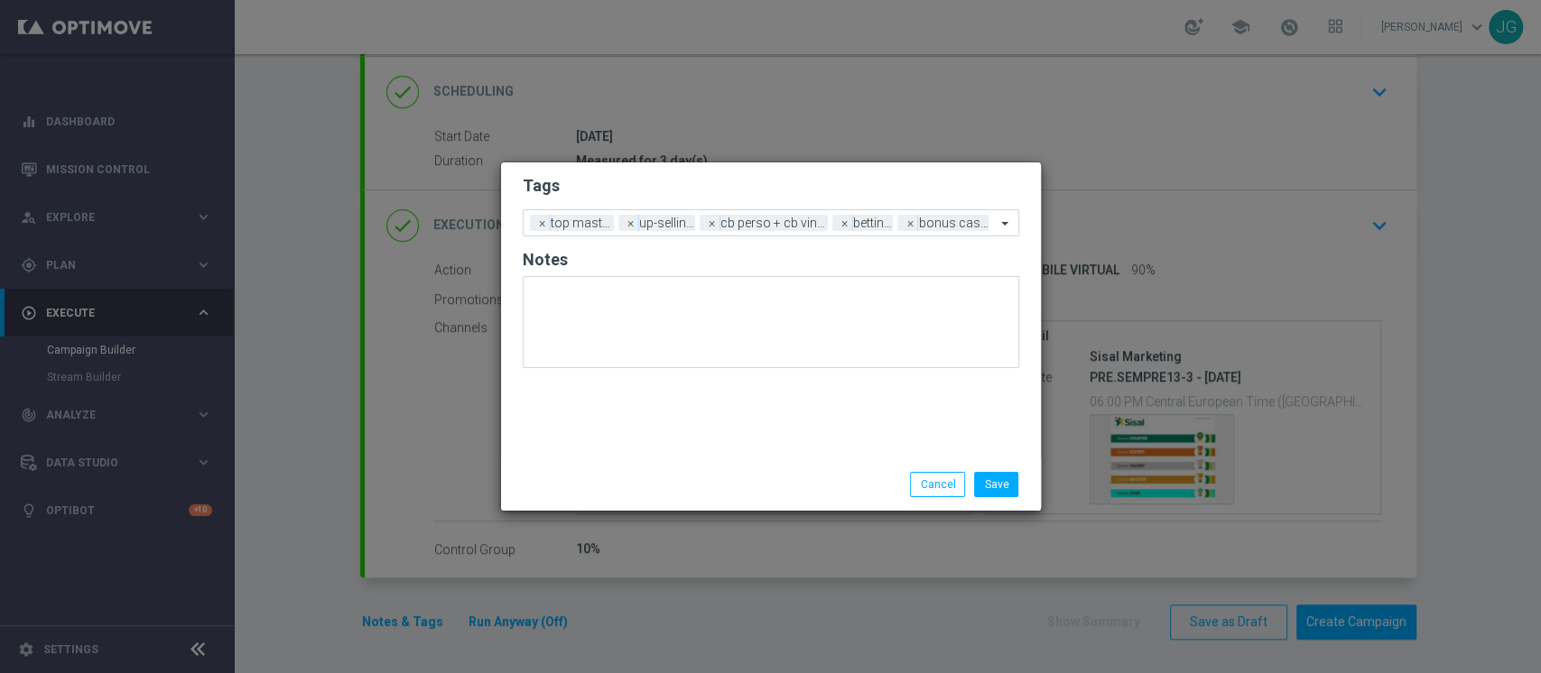
click at [787, 486] on div "Save Cancel" at bounding box center [857, 484] width 349 height 25
click at [1000, 489] on button "Save" at bounding box center [996, 484] width 44 height 25
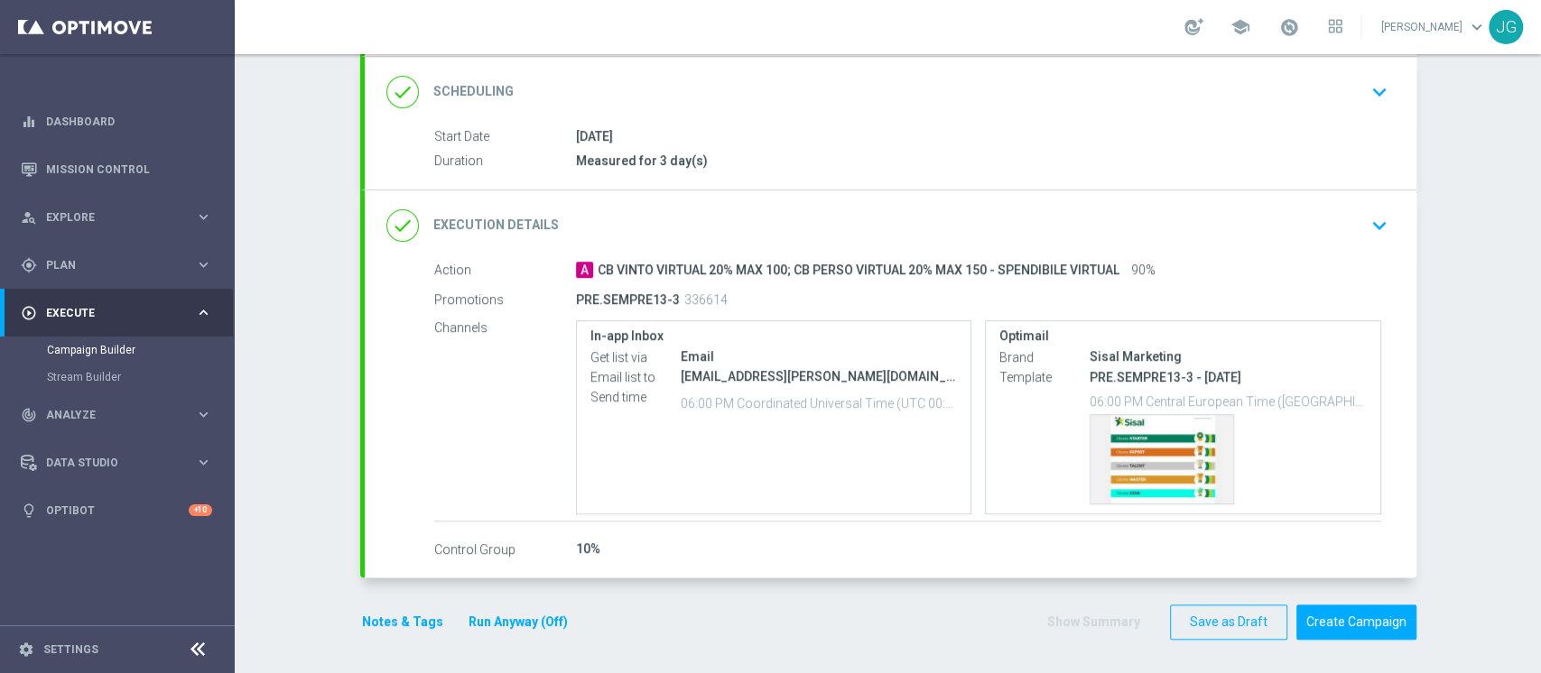
click at [506, 623] on button "Run Anyway (Off)" at bounding box center [518, 622] width 103 height 23
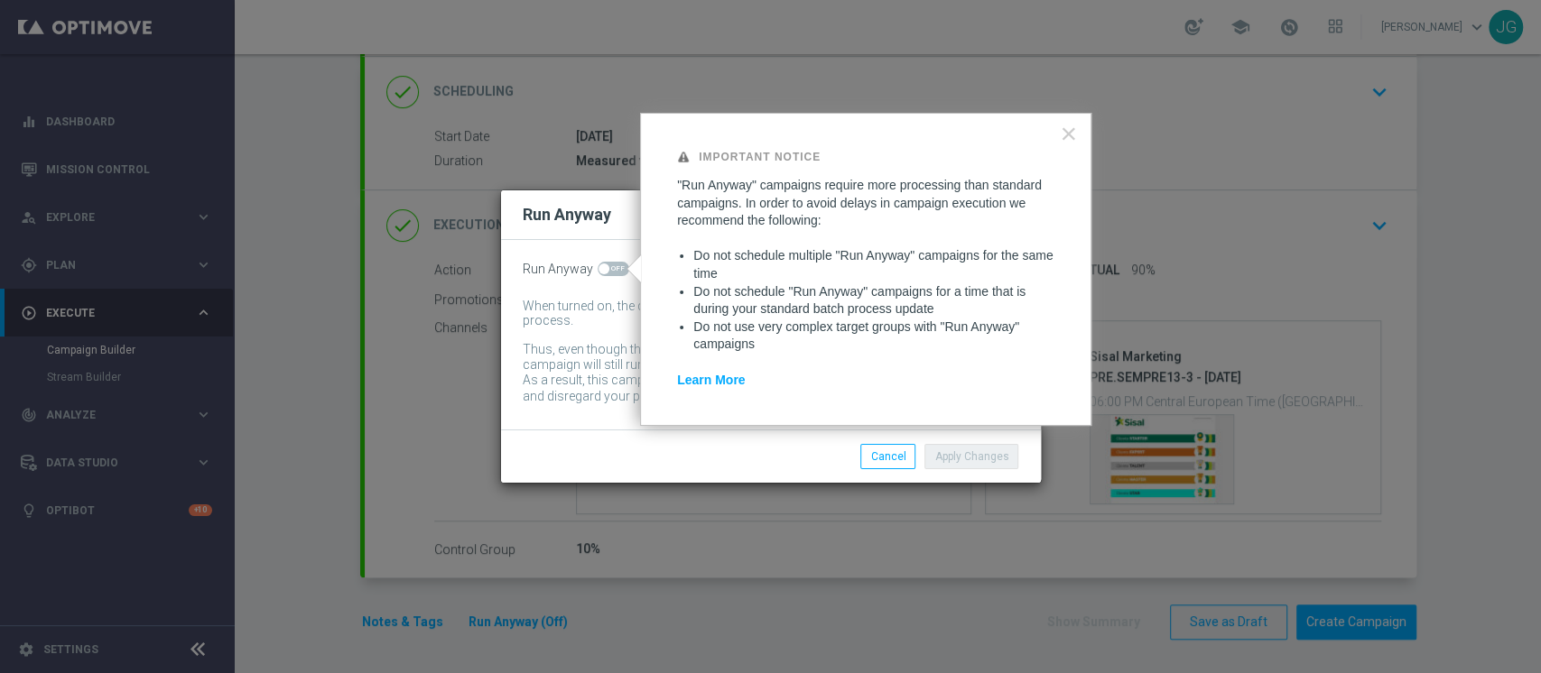
click at [610, 264] on span at bounding box center [613, 269] width 32 height 14
click at [610, 264] on input "checkbox" at bounding box center [613, 269] width 32 height 14
checkbox input "true"
click at [989, 456] on button "Apply Changes" at bounding box center [971, 456] width 94 height 25
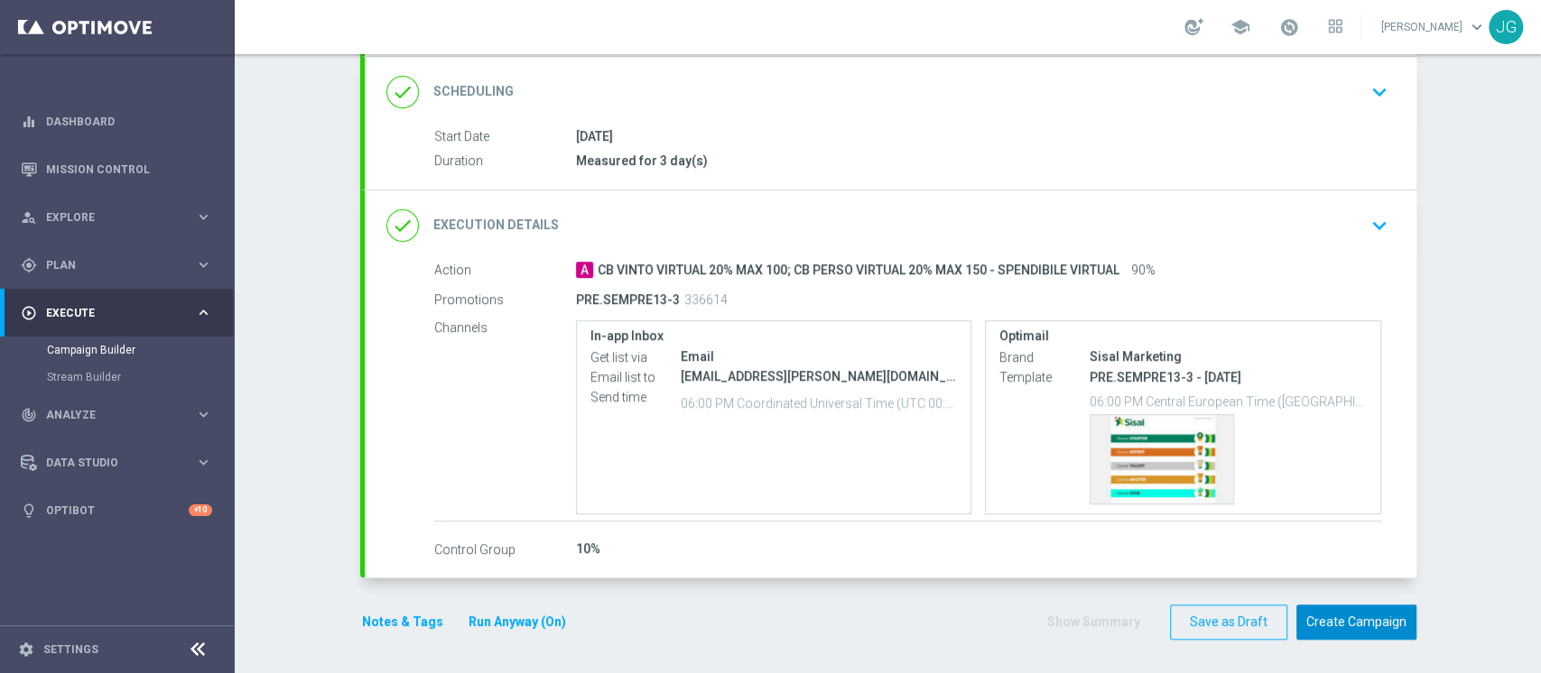
click at [1350, 625] on button "Create Campaign" at bounding box center [1356, 622] width 120 height 35
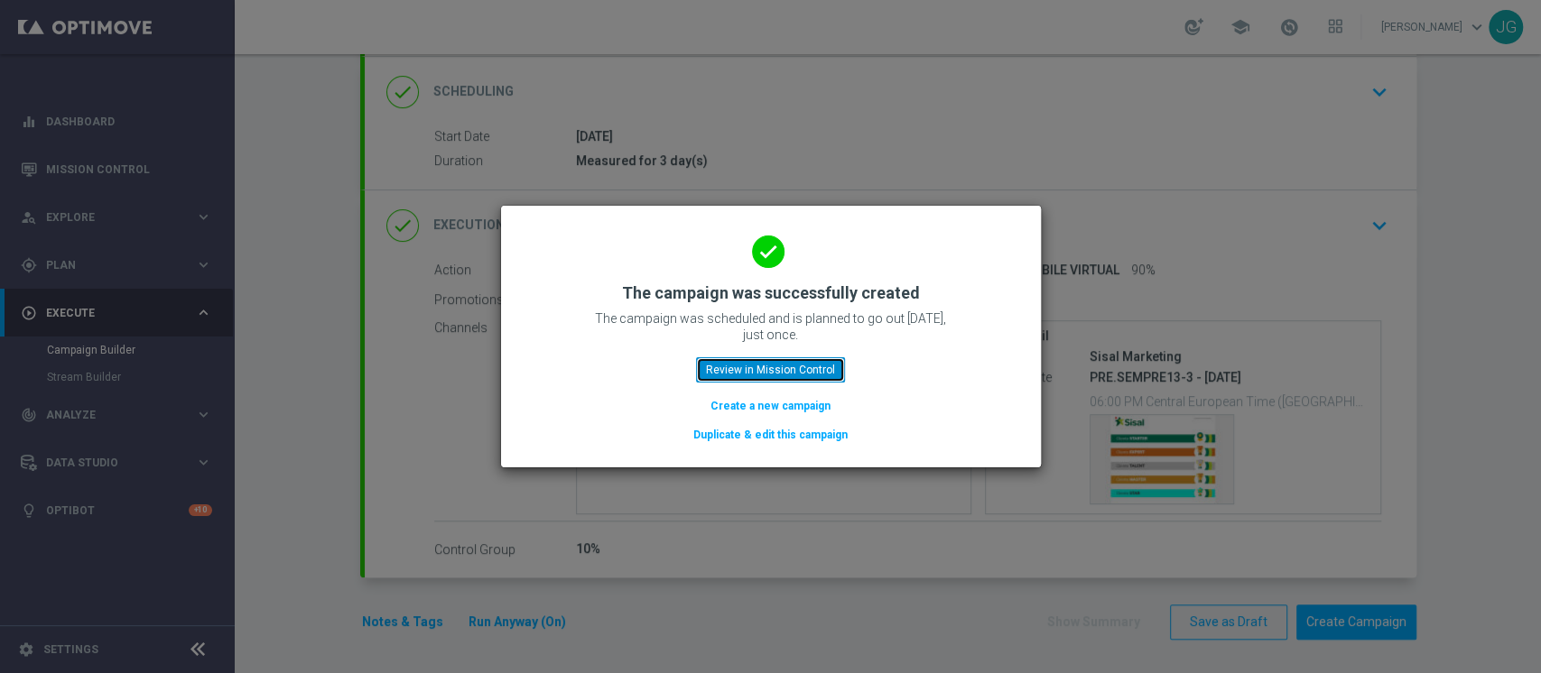
click at [790, 379] on button "Review in Mission Control" at bounding box center [770, 369] width 149 height 25
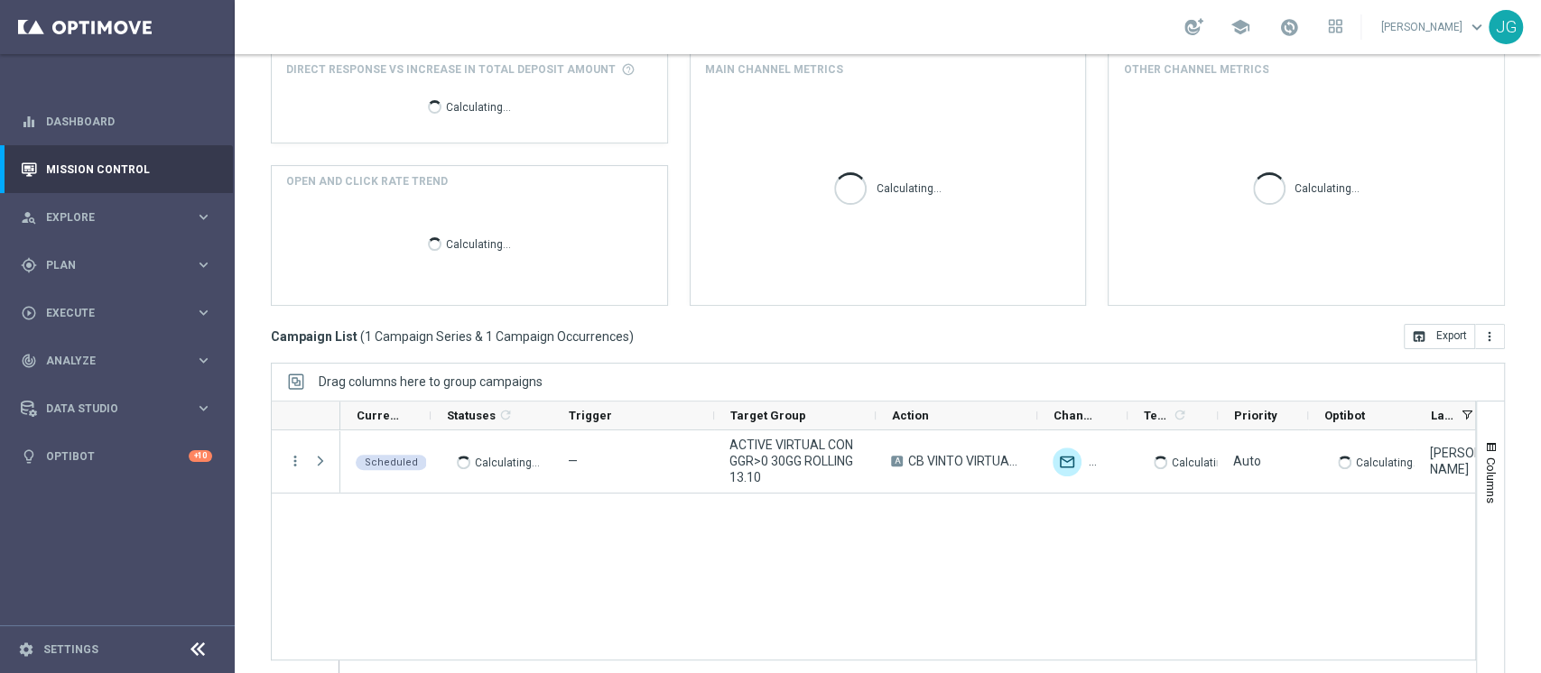
scroll to position [245, 0]
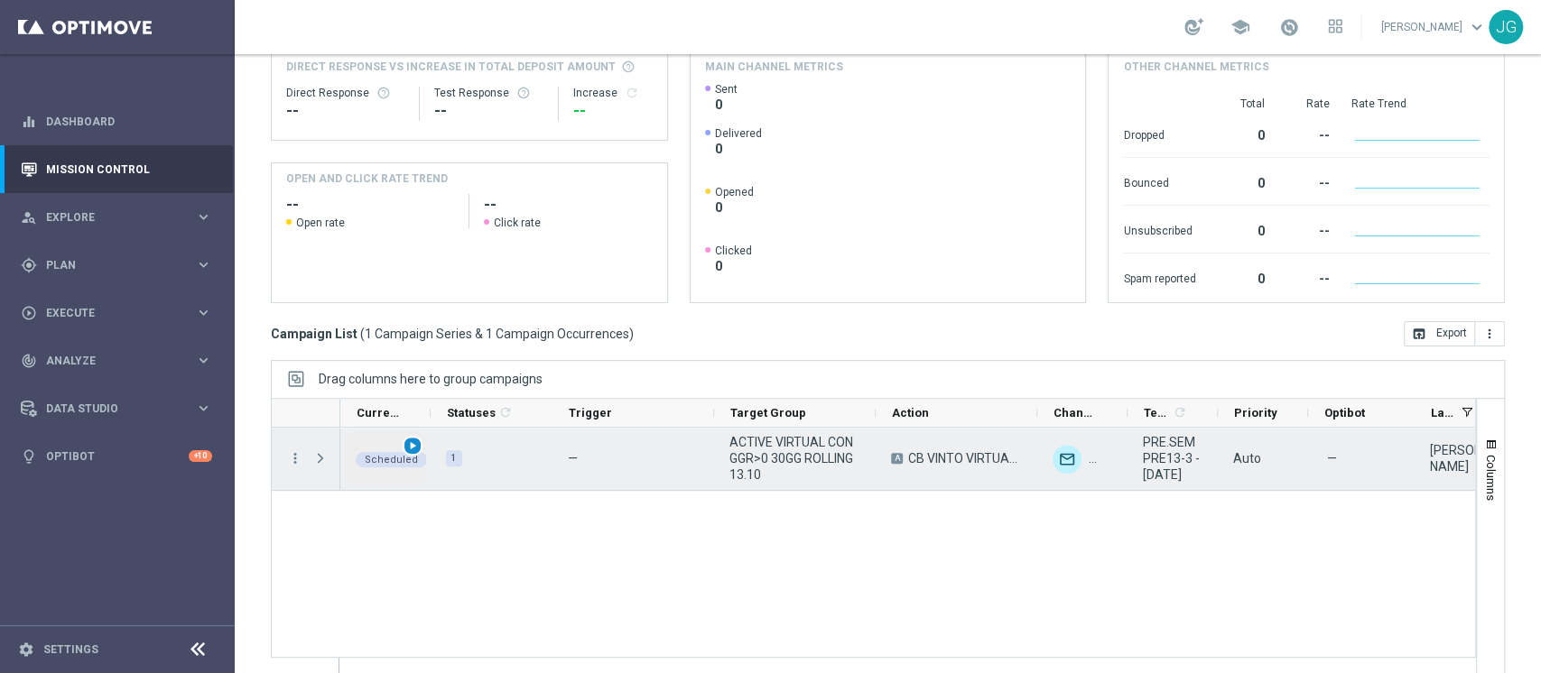
click at [407, 448] on span "play_arrow" at bounding box center [412, 446] width 13 height 13
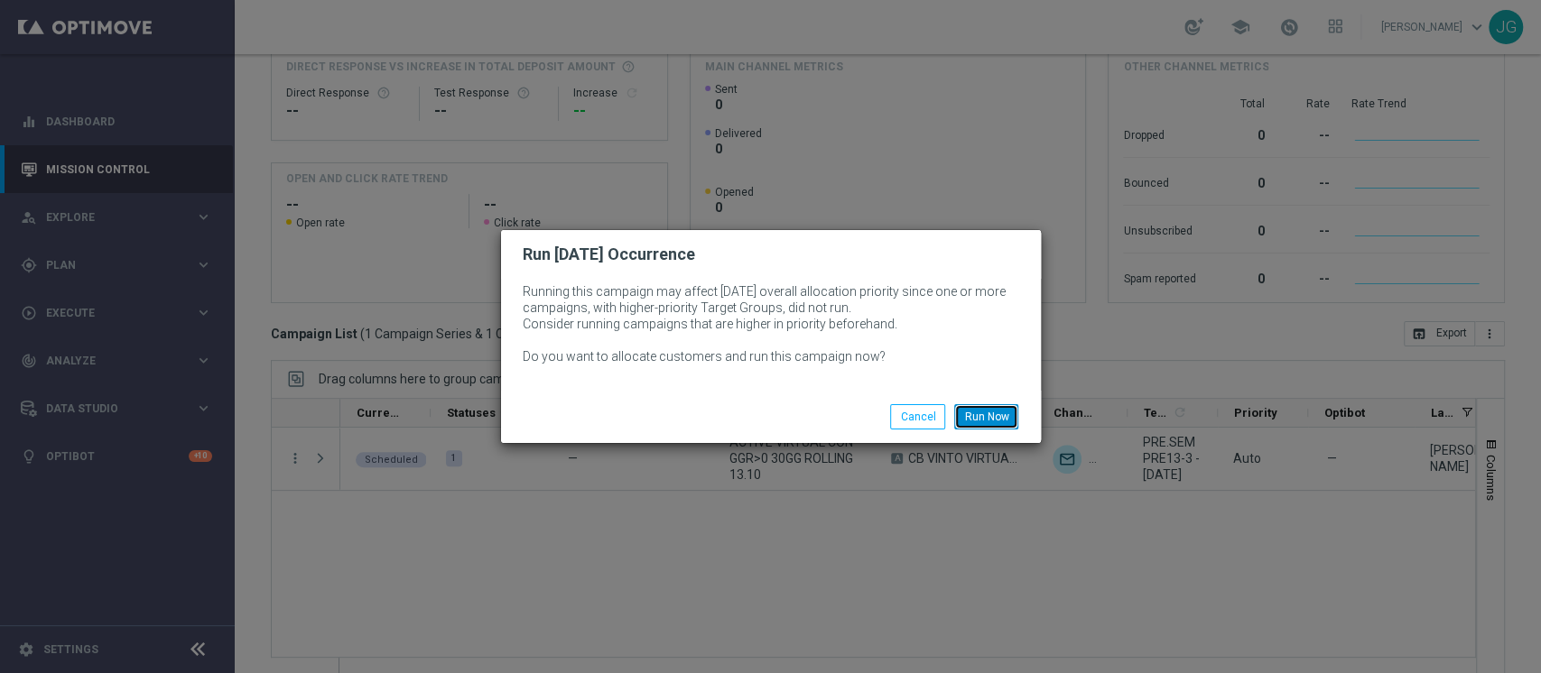
click at [1003, 428] on button "Run Now" at bounding box center [986, 416] width 64 height 25
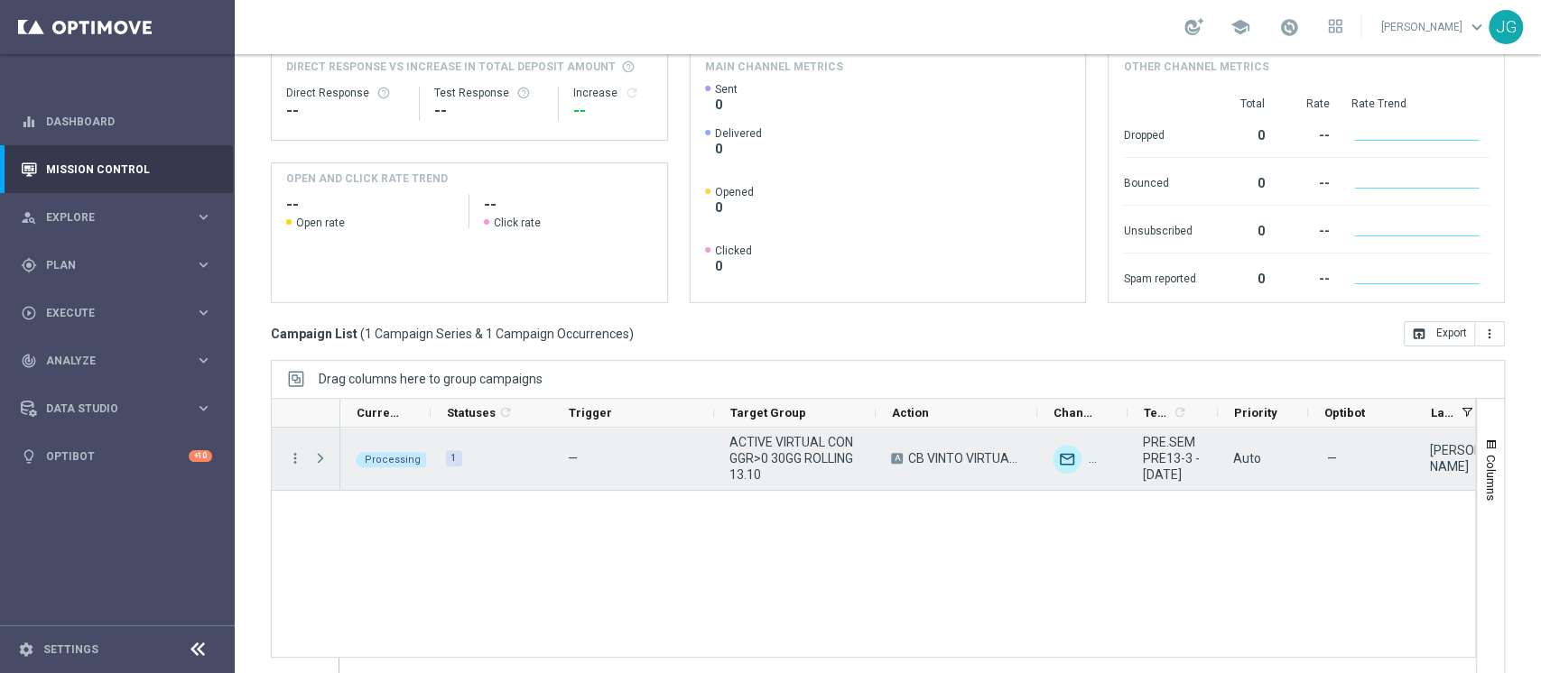
click at [321, 455] on span "Press SPACE to select this row." at bounding box center [320, 458] width 16 height 14
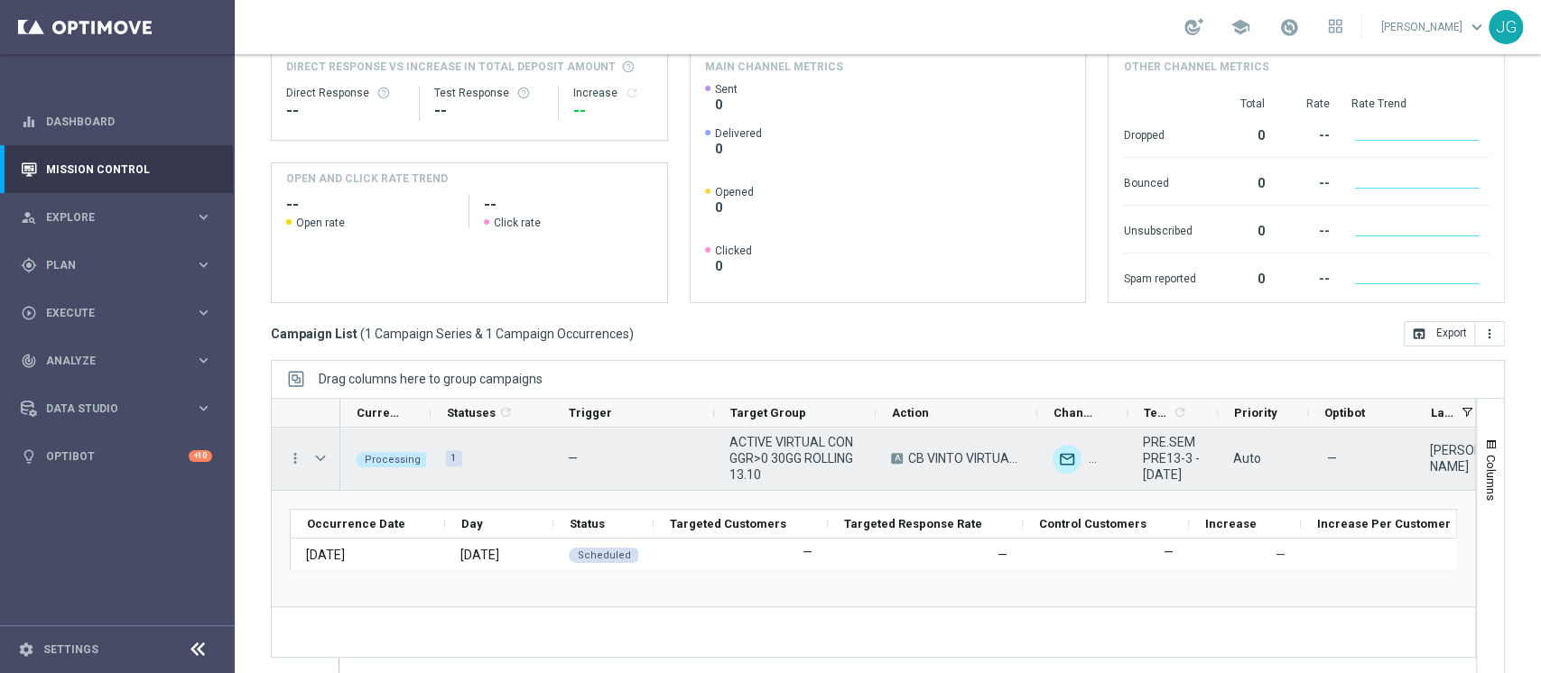
click at [321, 455] on span "Press SPACE to select this row." at bounding box center [320, 458] width 16 height 14
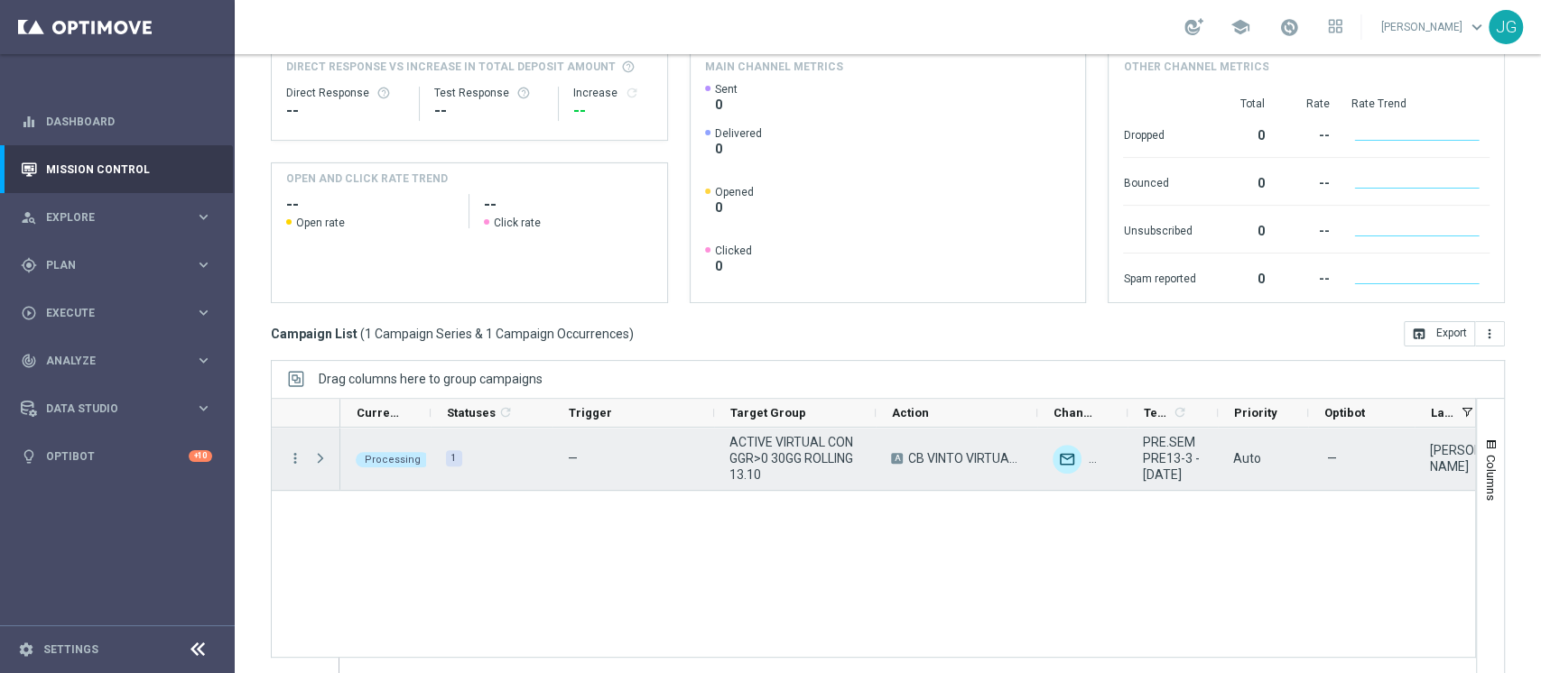
click at [321, 455] on span "Press SPACE to select this row." at bounding box center [320, 458] width 16 height 14
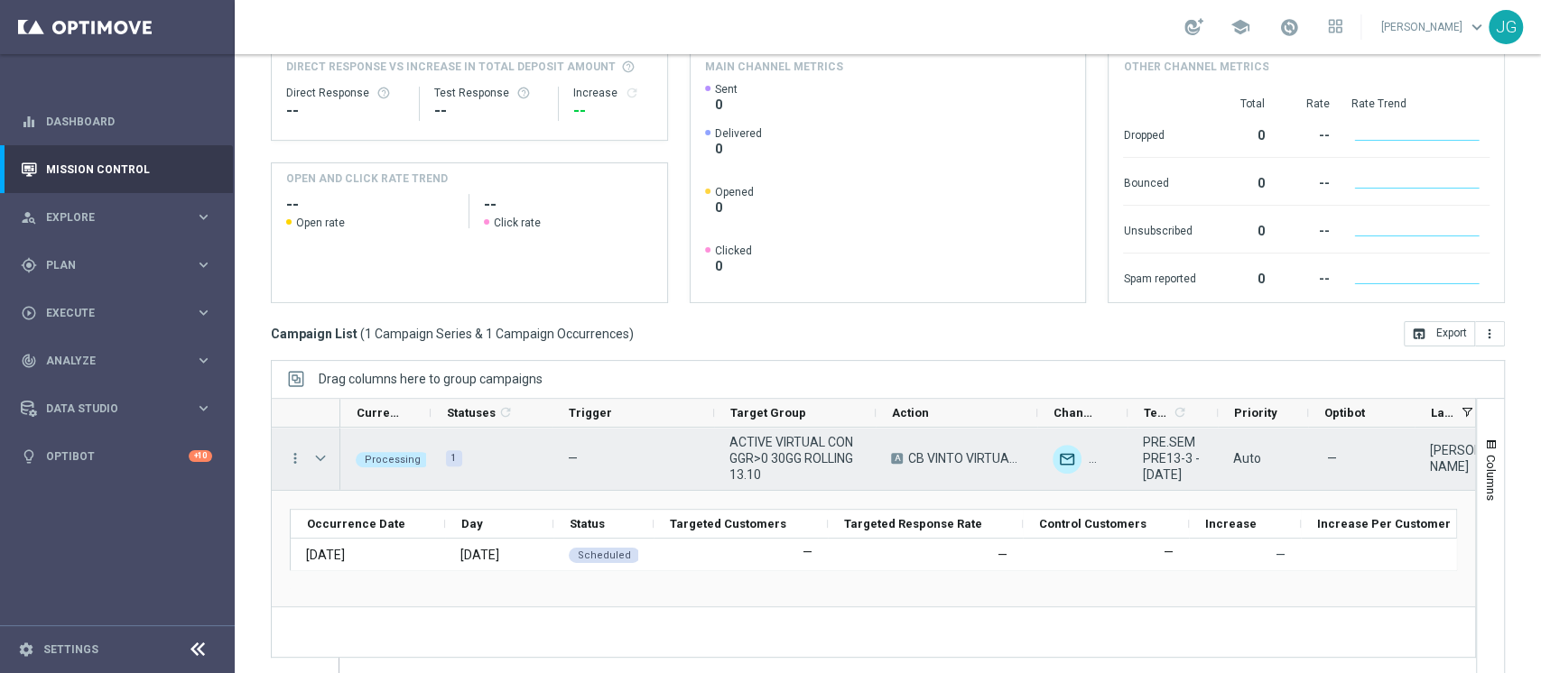
click at [321, 455] on span "Press SPACE to select this row." at bounding box center [320, 458] width 16 height 14
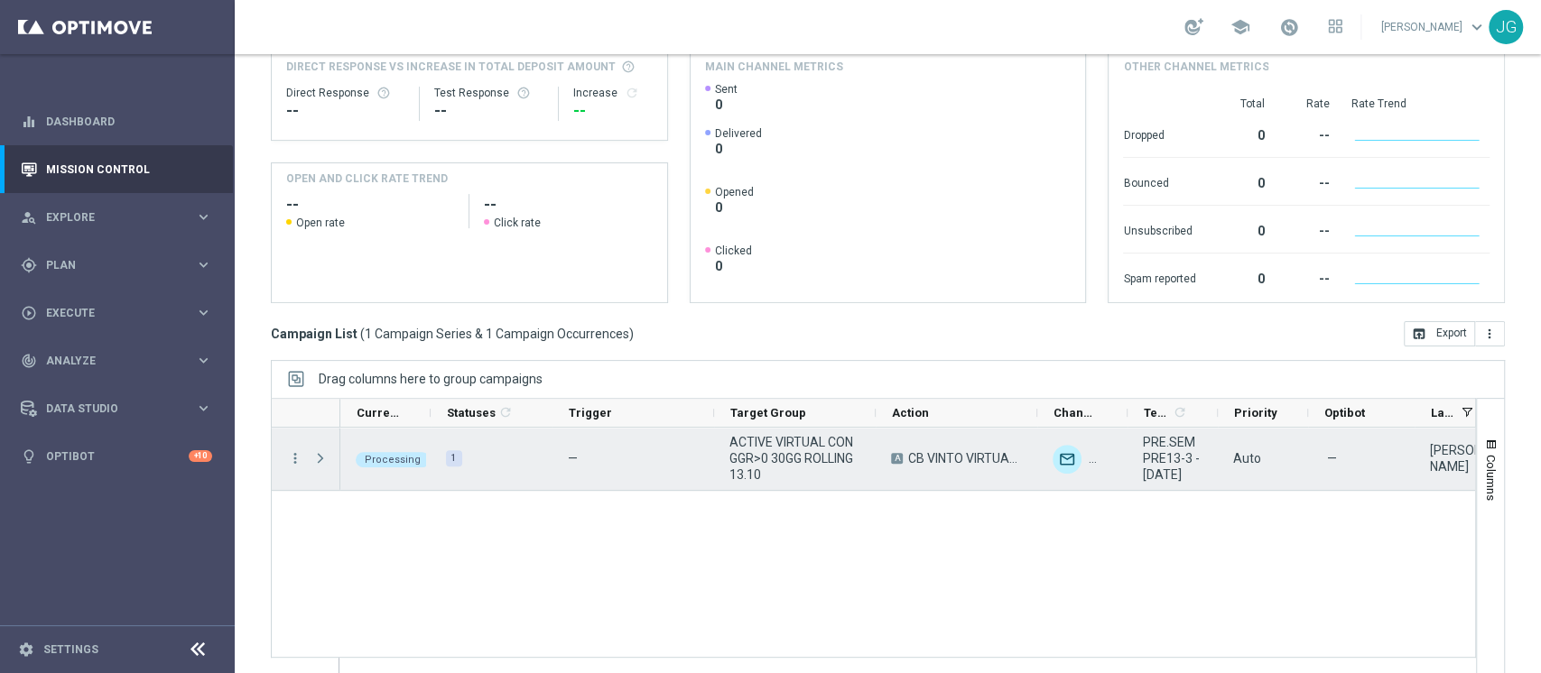
click at [321, 455] on span "Press SPACE to select this row." at bounding box center [320, 458] width 16 height 14
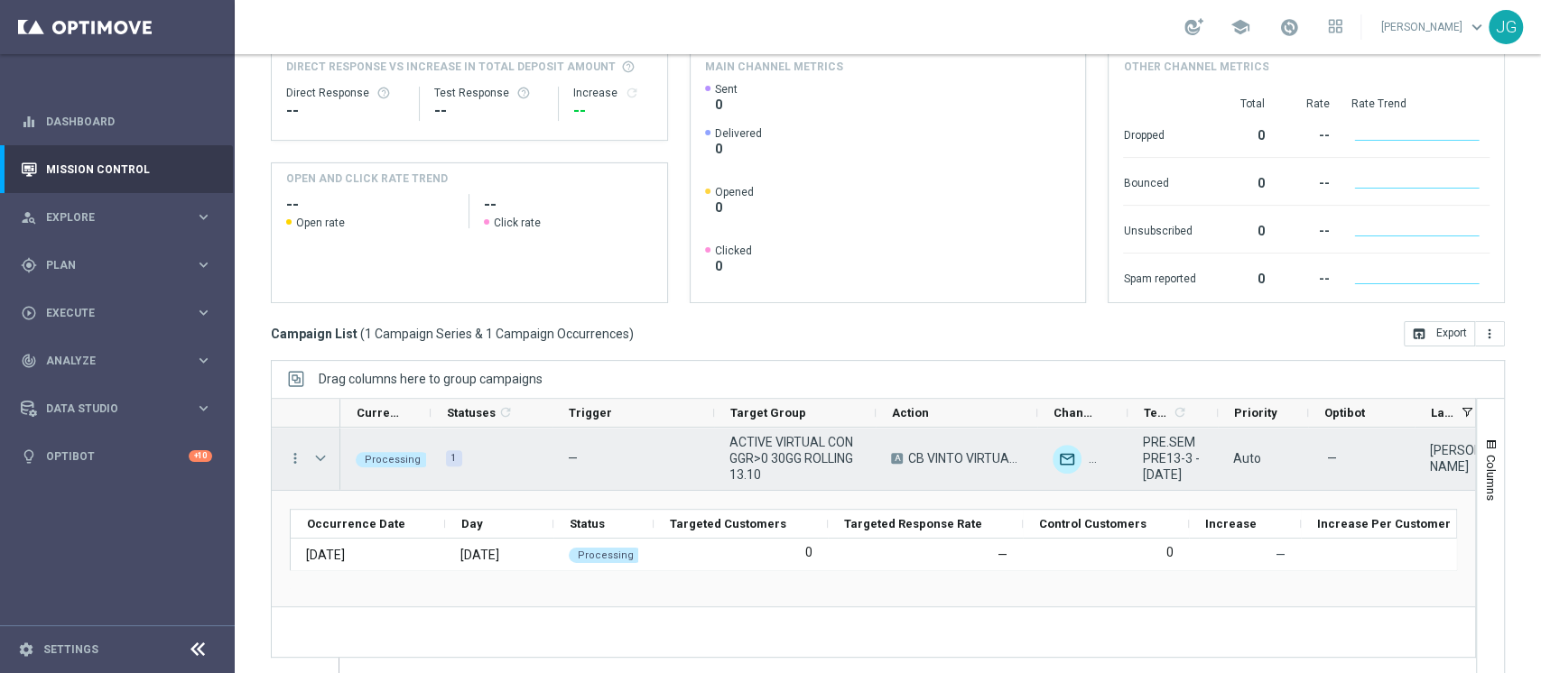
click at [321, 455] on span "Press SPACE to select this row." at bounding box center [320, 458] width 16 height 14
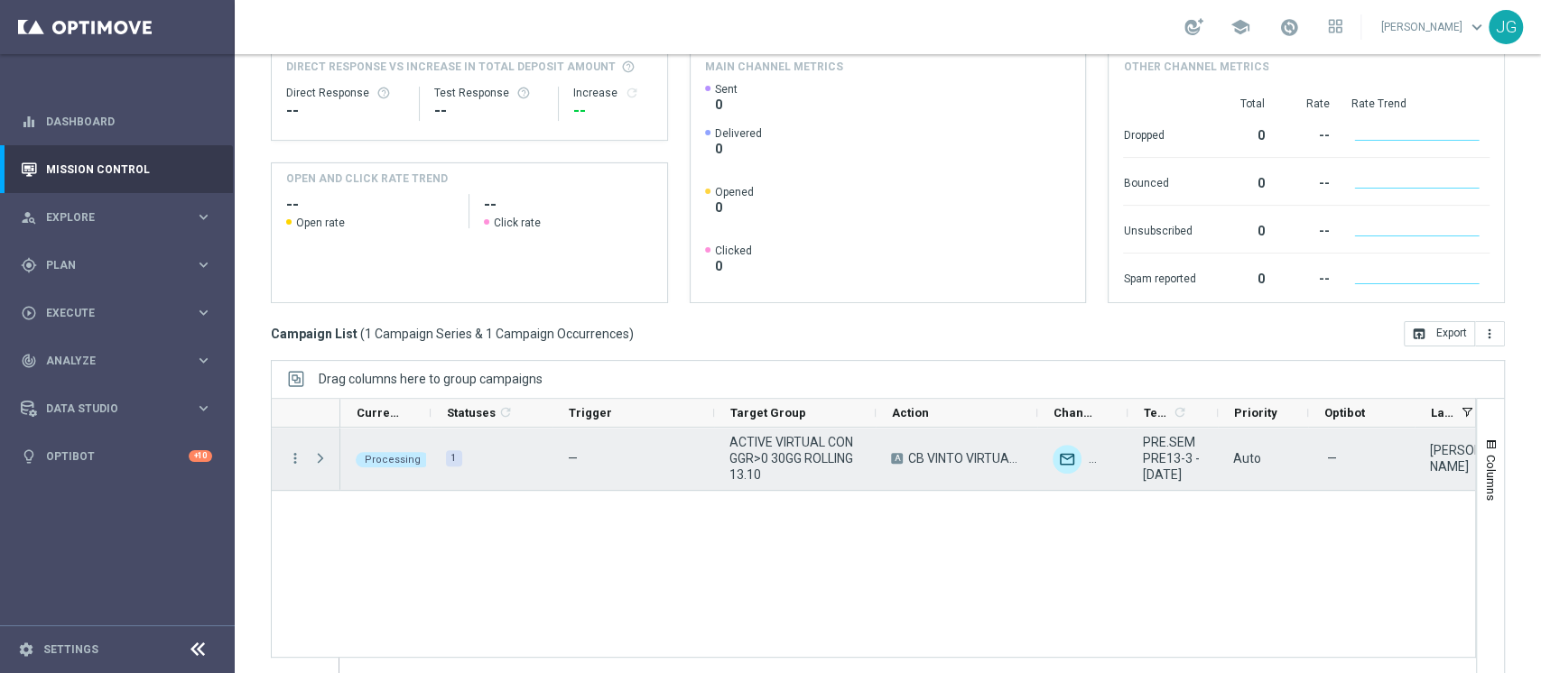
click at [321, 455] on span "Press SPACE to select this row." at bounding box center [320, 458] width 16 height 14
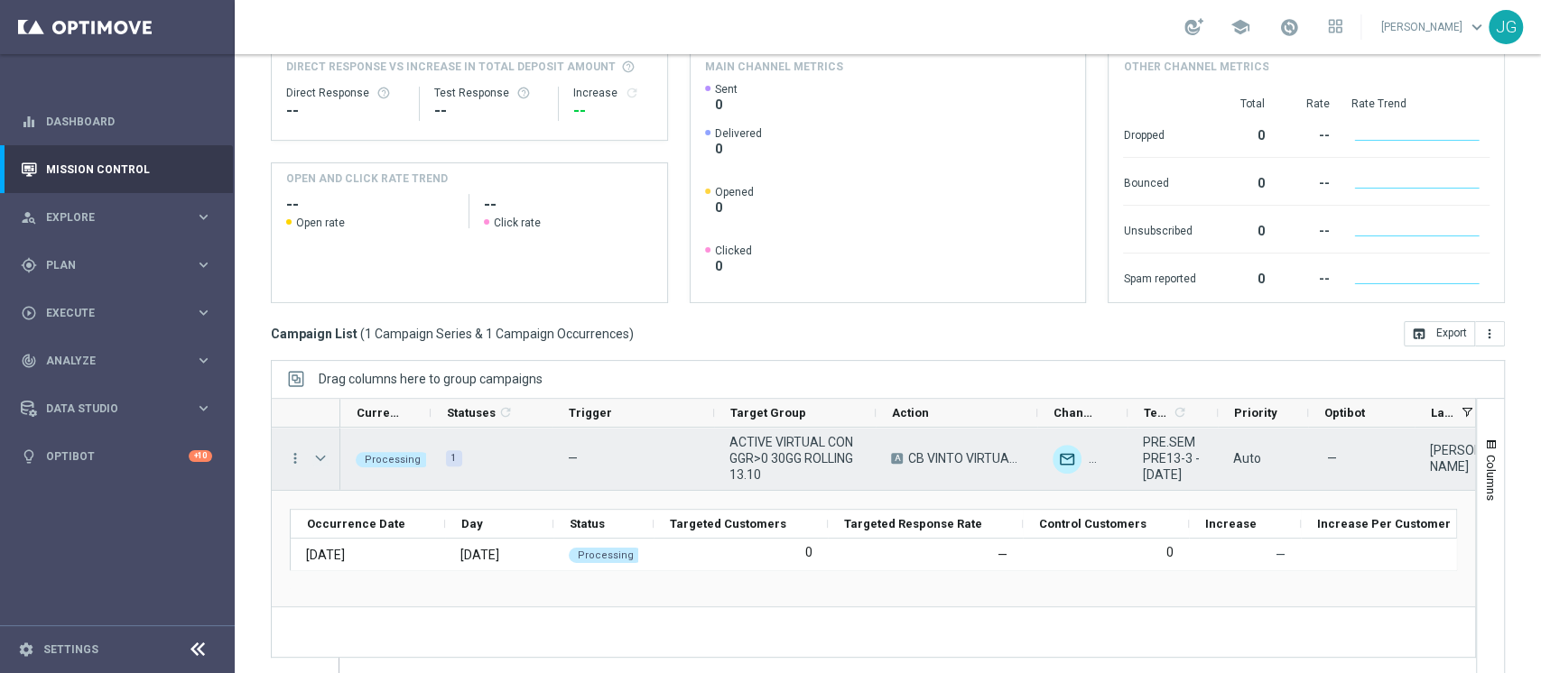
click at [324, 462] on span "Press SPACE to select this row." at bounding box center [320, 458] width 16 height 14
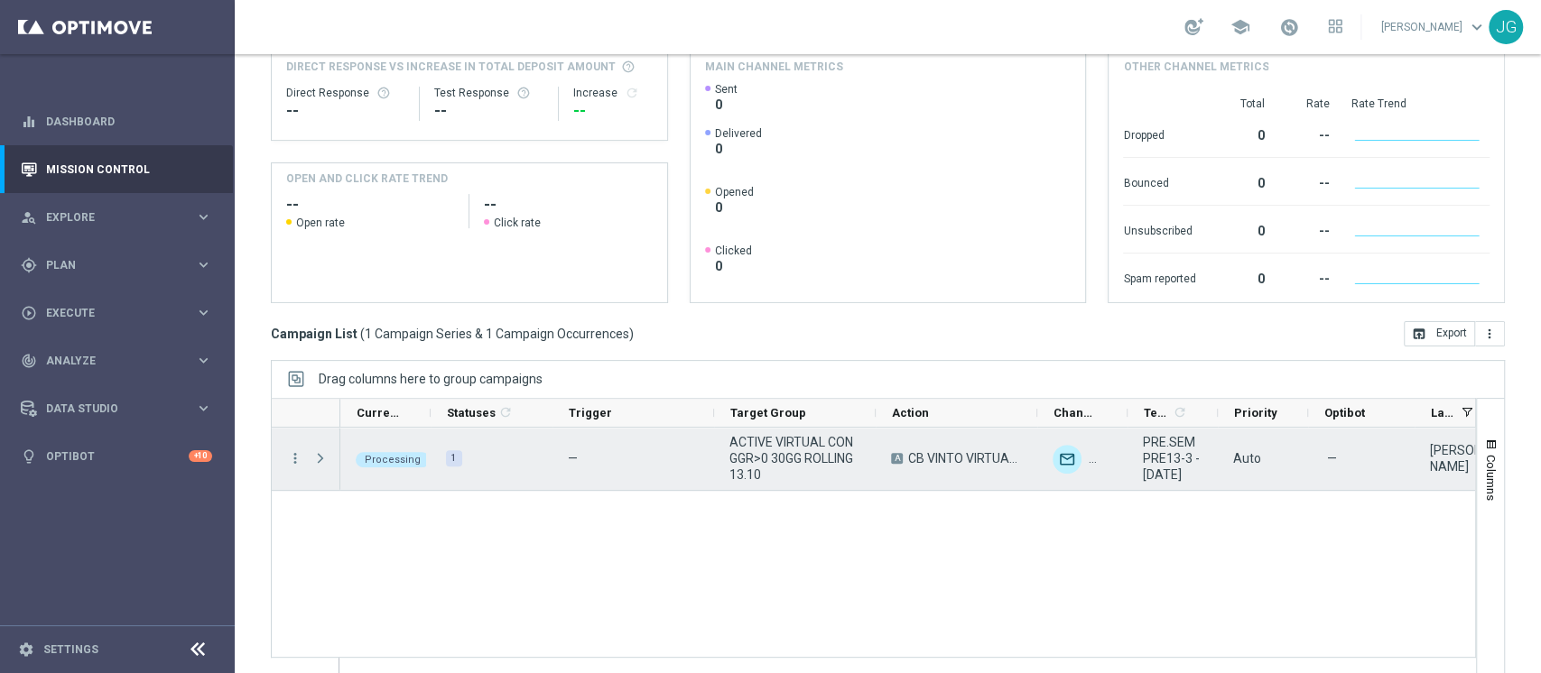
click at [324, 462] on span "Press SPACE to select this row." at bounding box center [320, 458] width 16 height 14
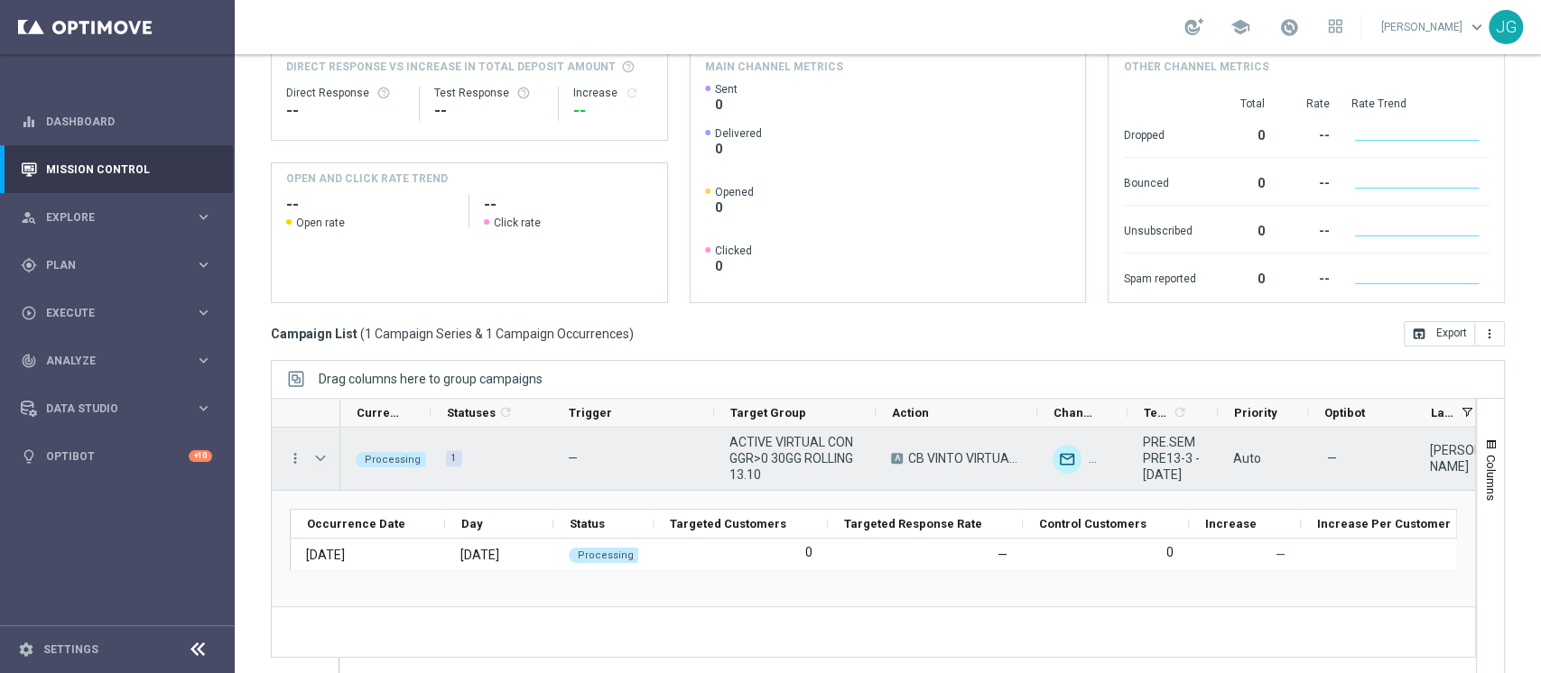
click at [324, 462] on span "Press SPACE to select this row." at bounding box center [320, 458] width 16 height 14
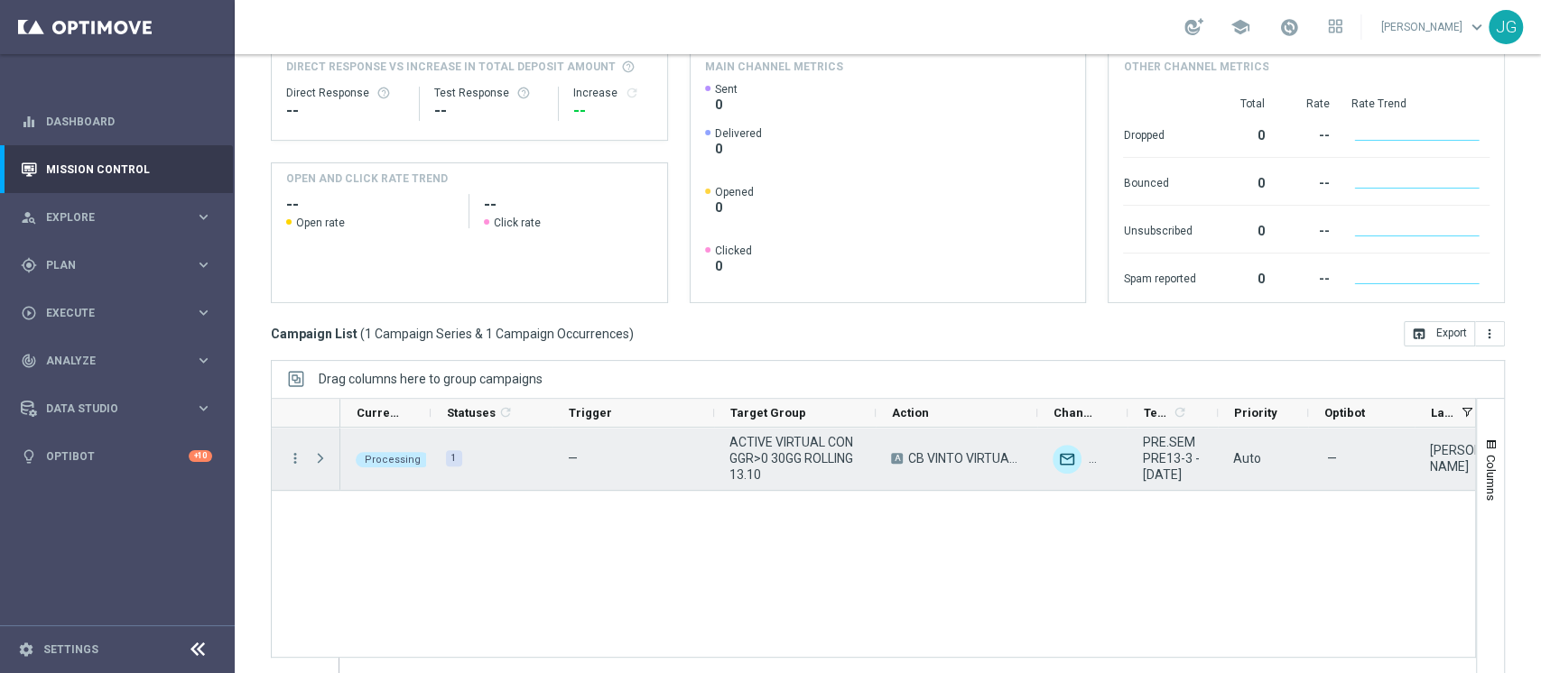
click at [324, 462] on span "Press SPACE to select this row." at bounding box center [320, 458] width 16 height 14
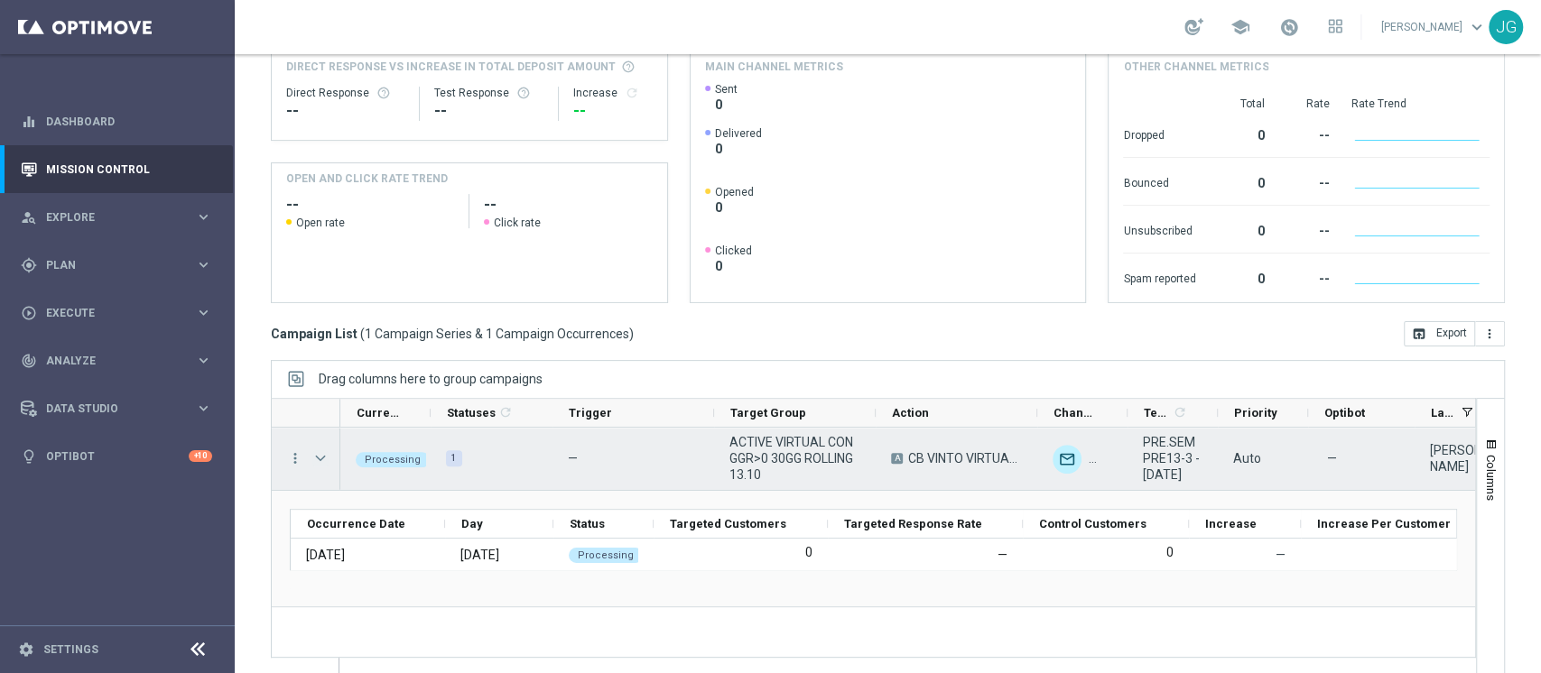
click at [324, 462] on span "Press SPACE to select this row." at bounding box center [320, 458] width 16 height 14
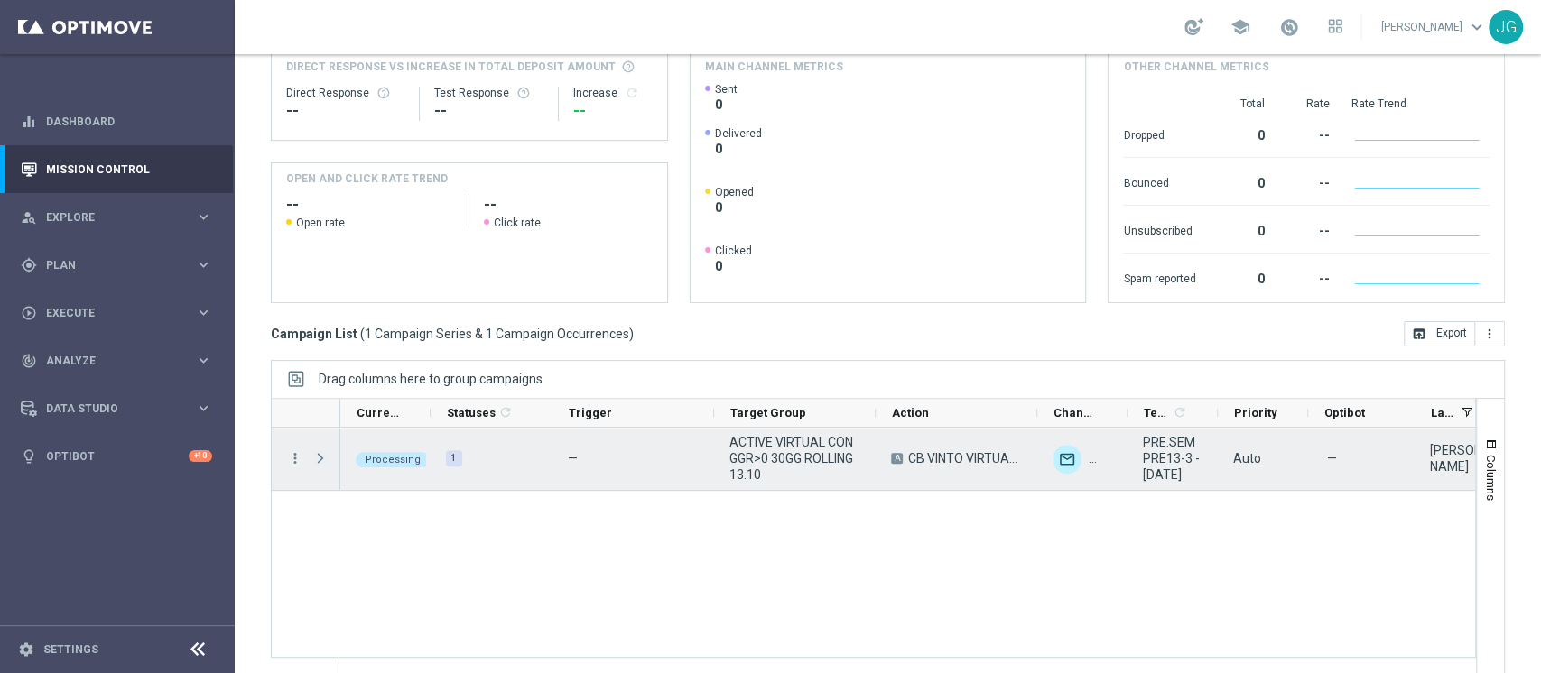
click at [312, 456] on span "Press SPACE to select this row." at bounding box center [320, 458] width 16 height 14
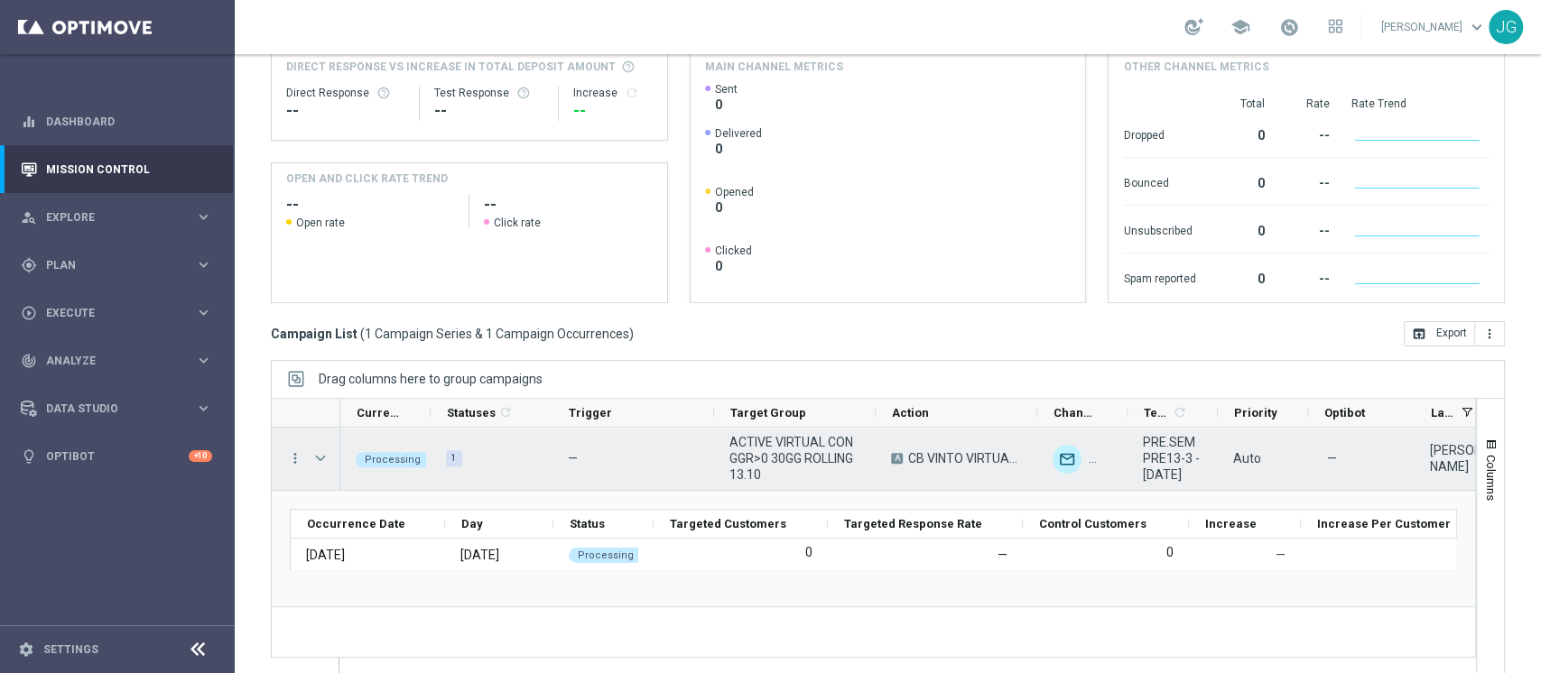
click at [312, 456] on span "Press SPACE to select this row." at bounding box center [320, 458] width 16 height 14
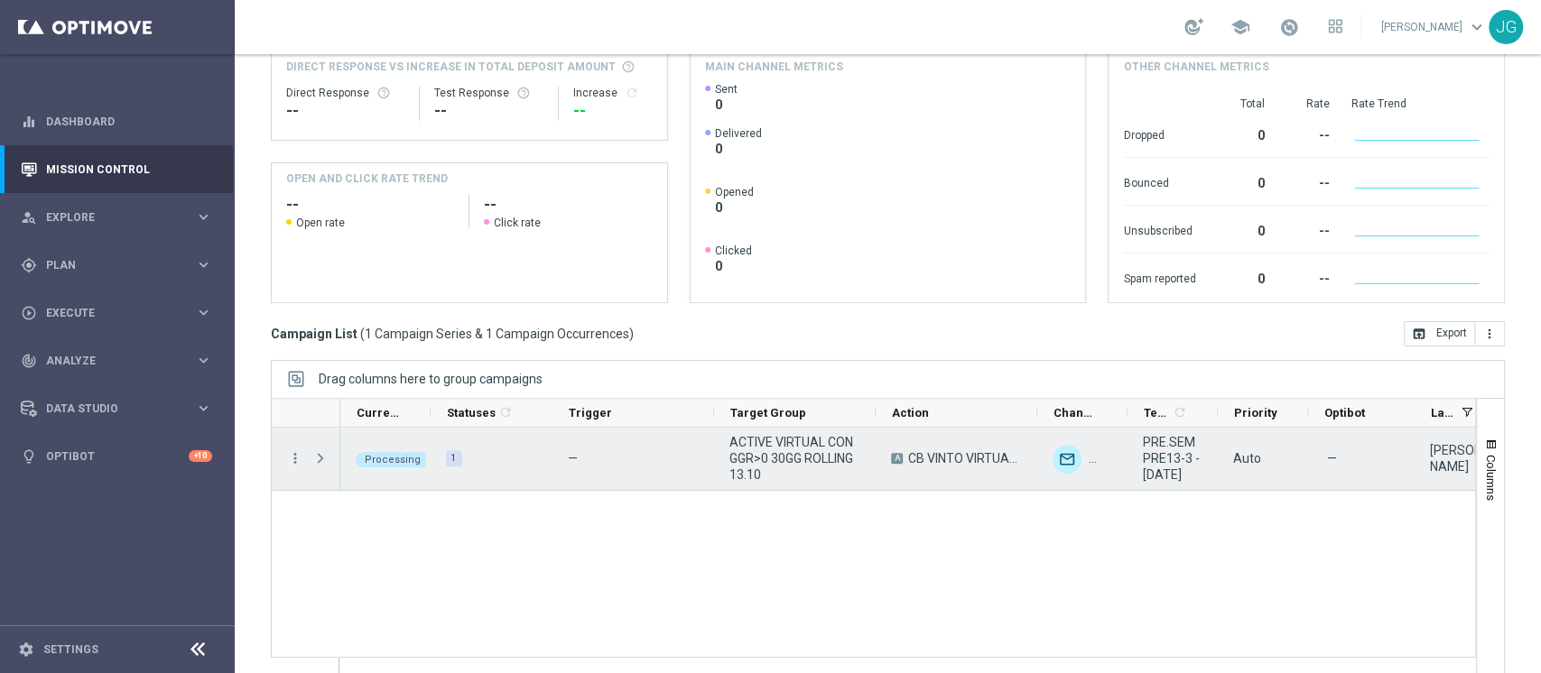
click at [312, 456] on span "Press SPACE to select this row." at bounding box center [320, 458] width 16 height 14
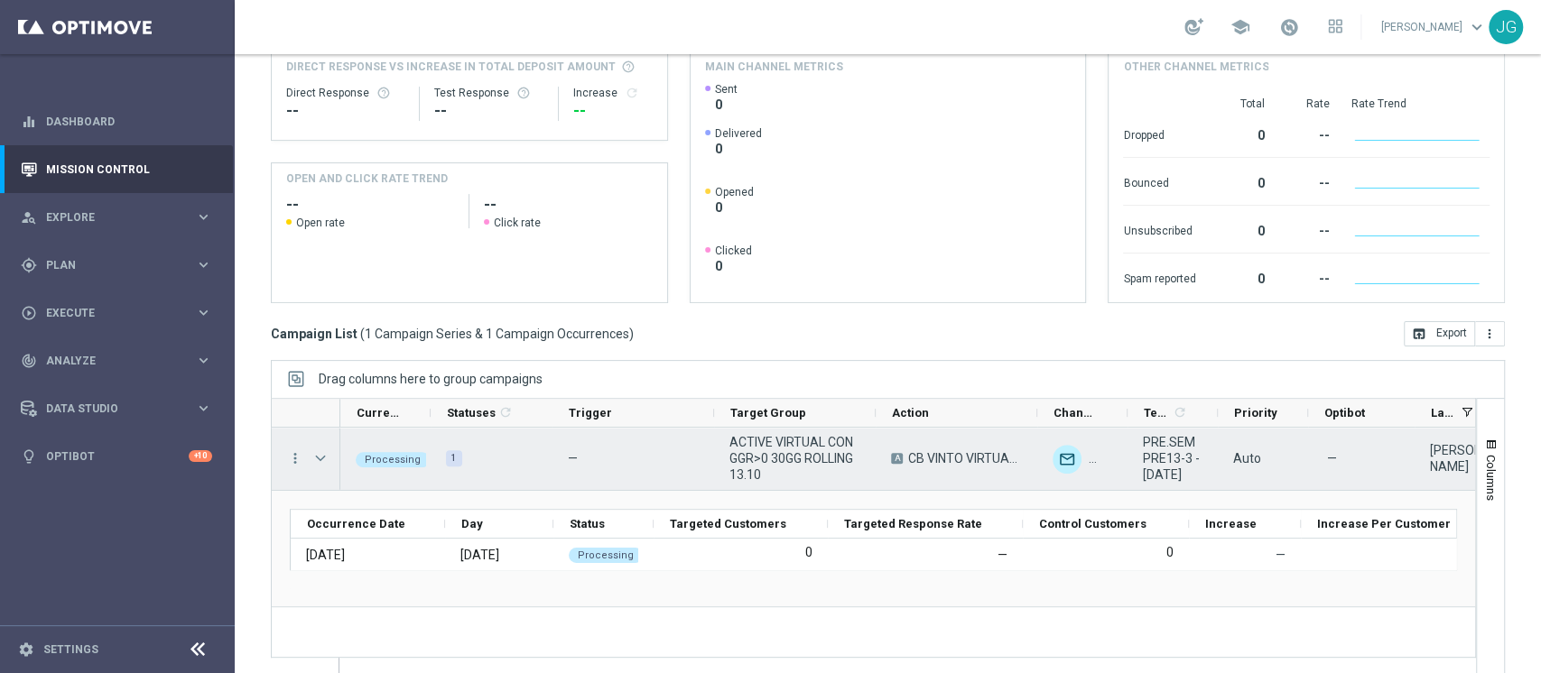
click at [310, 458] on div "Press SPACE to select this row." at bounding box center [322, 459] width 36 height 62
click at [325, 458] on span "Press SPACE to select this row." at bounding box center [320, 458] width 16 height 14
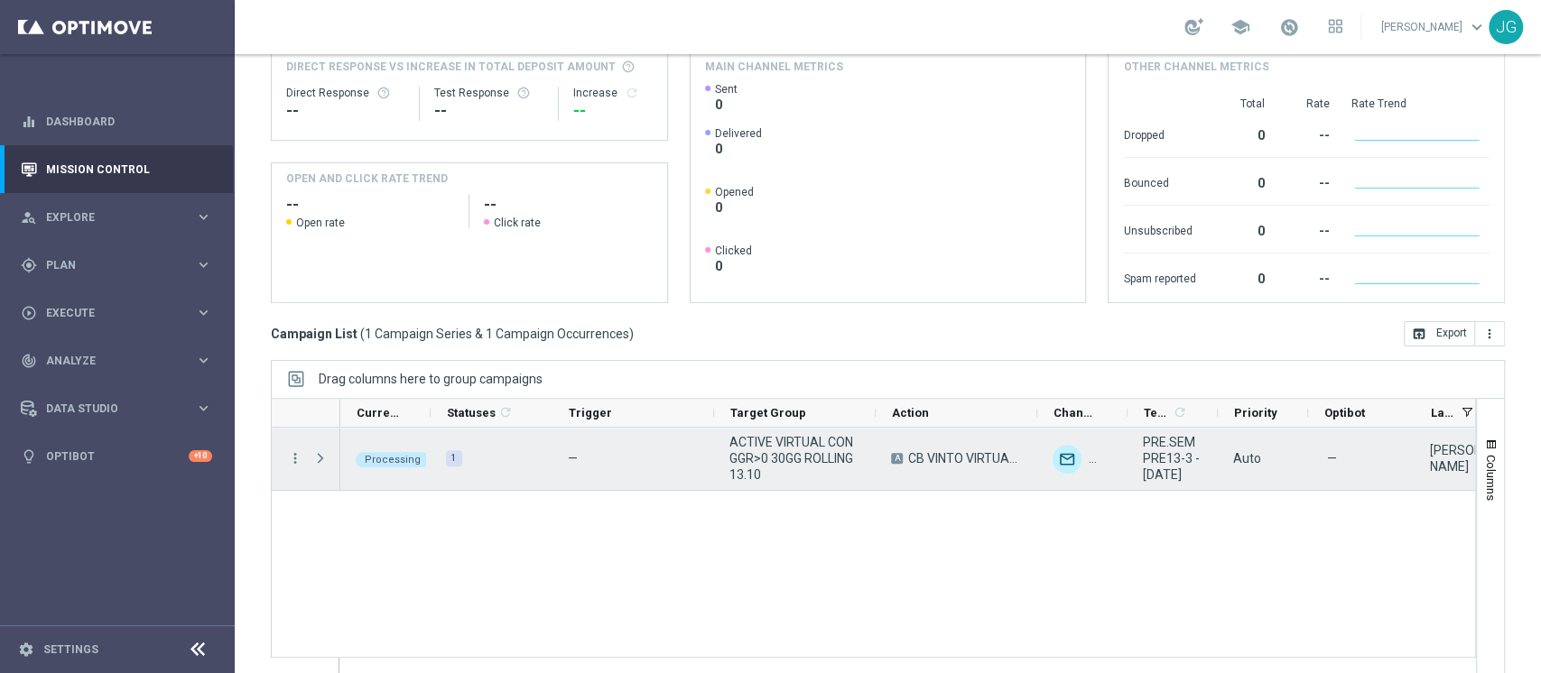
click at [325, 458] on span "Press SPACE to select this row." at bounding box center [320, 458] width 16 height 14
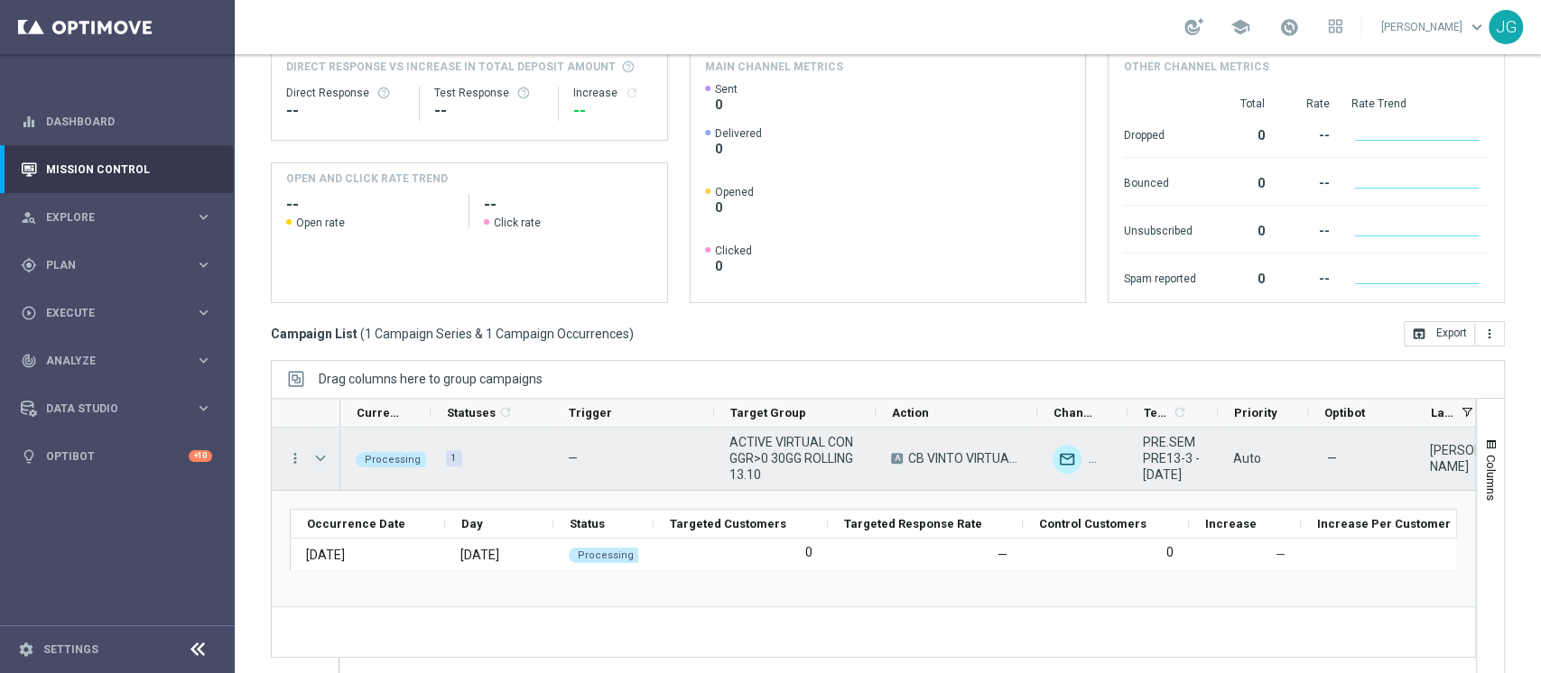
click at [325, 458] on span "Press SPACE to select this row." at bounding box center [320, 458] width 16 height 14
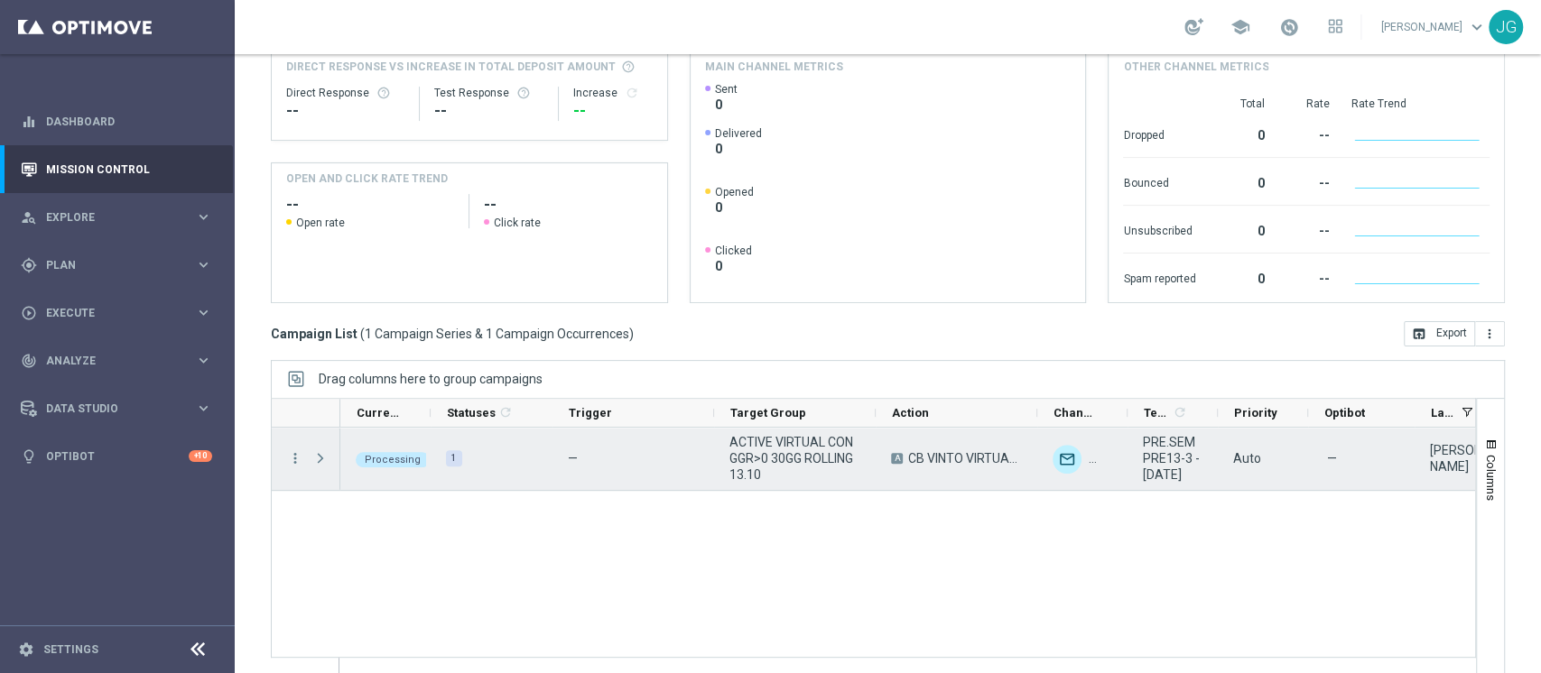
click at [325, 458] on span "Press SPACE to select this row." at bounding box center [320, 458] width 16 height 14
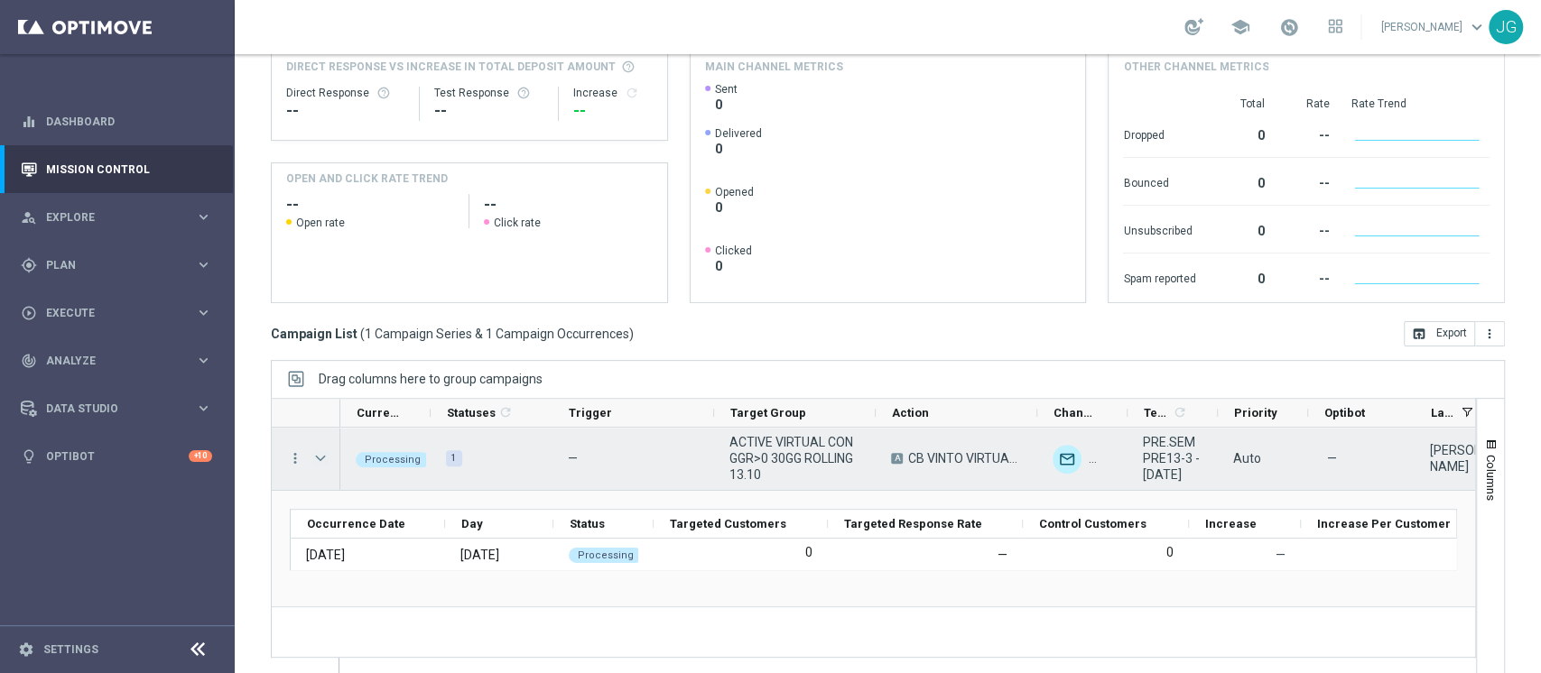
click at [322, 457] on span "Press SPACE to select this row." at bounding box center [320, 458] width 16 height 14
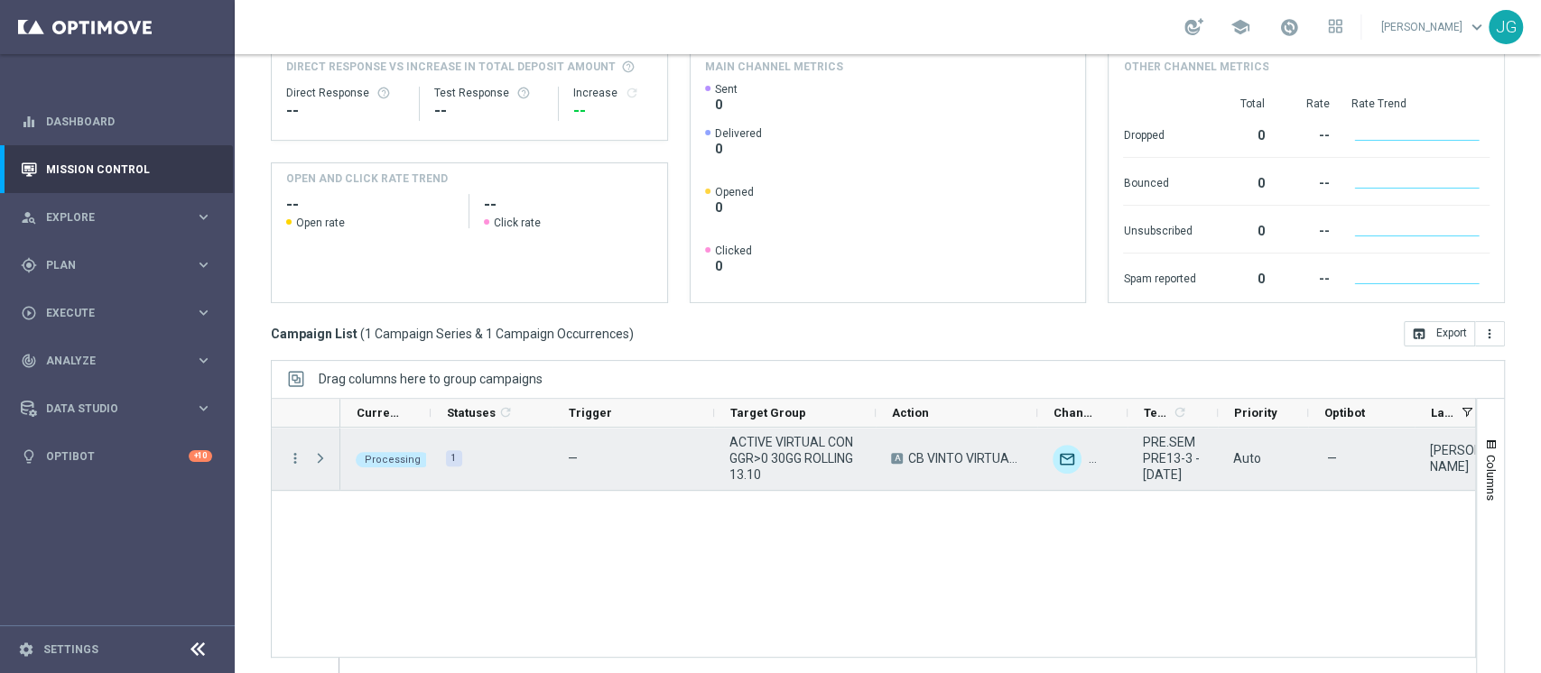
click at [322, 457] on span "Press SPACE to select this row." at bounding box center [320, 458] width 16 height 14
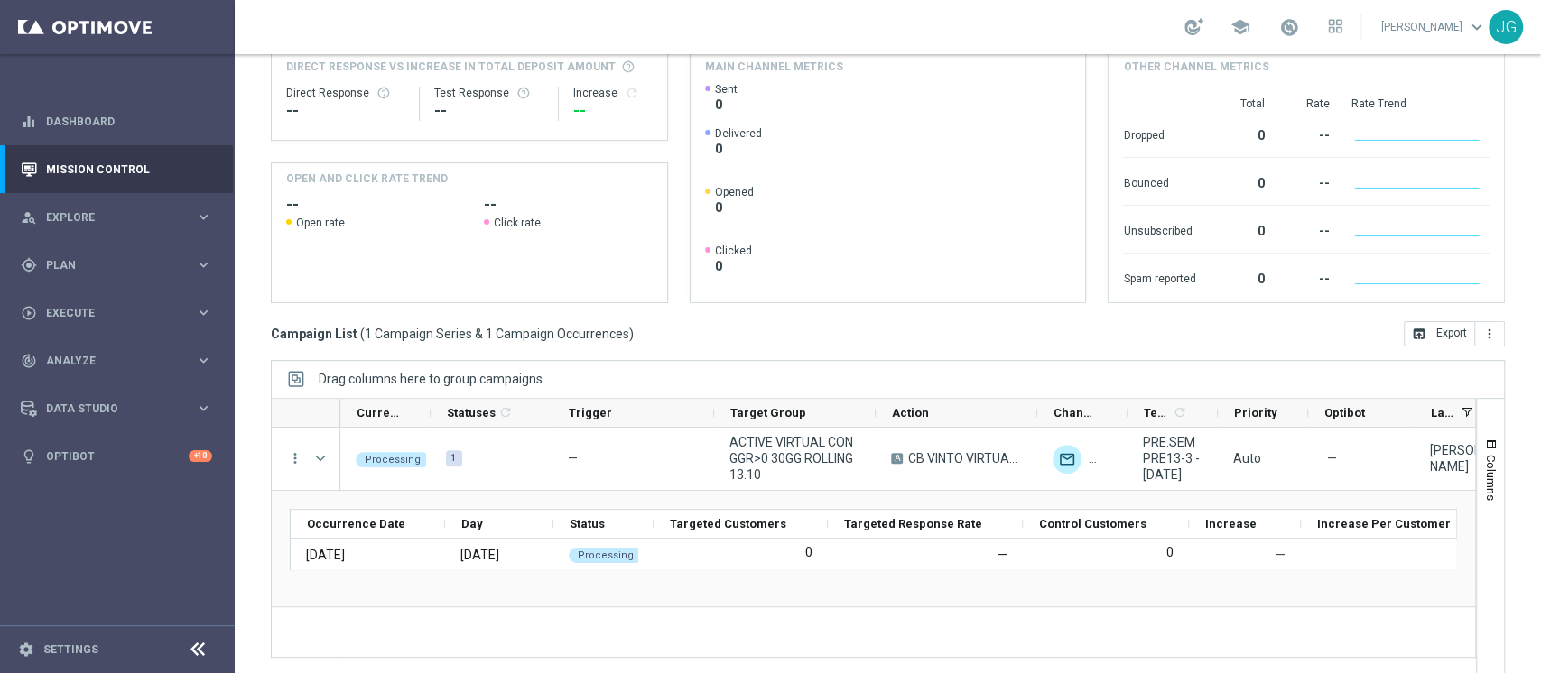
scroll to position [265, 0]
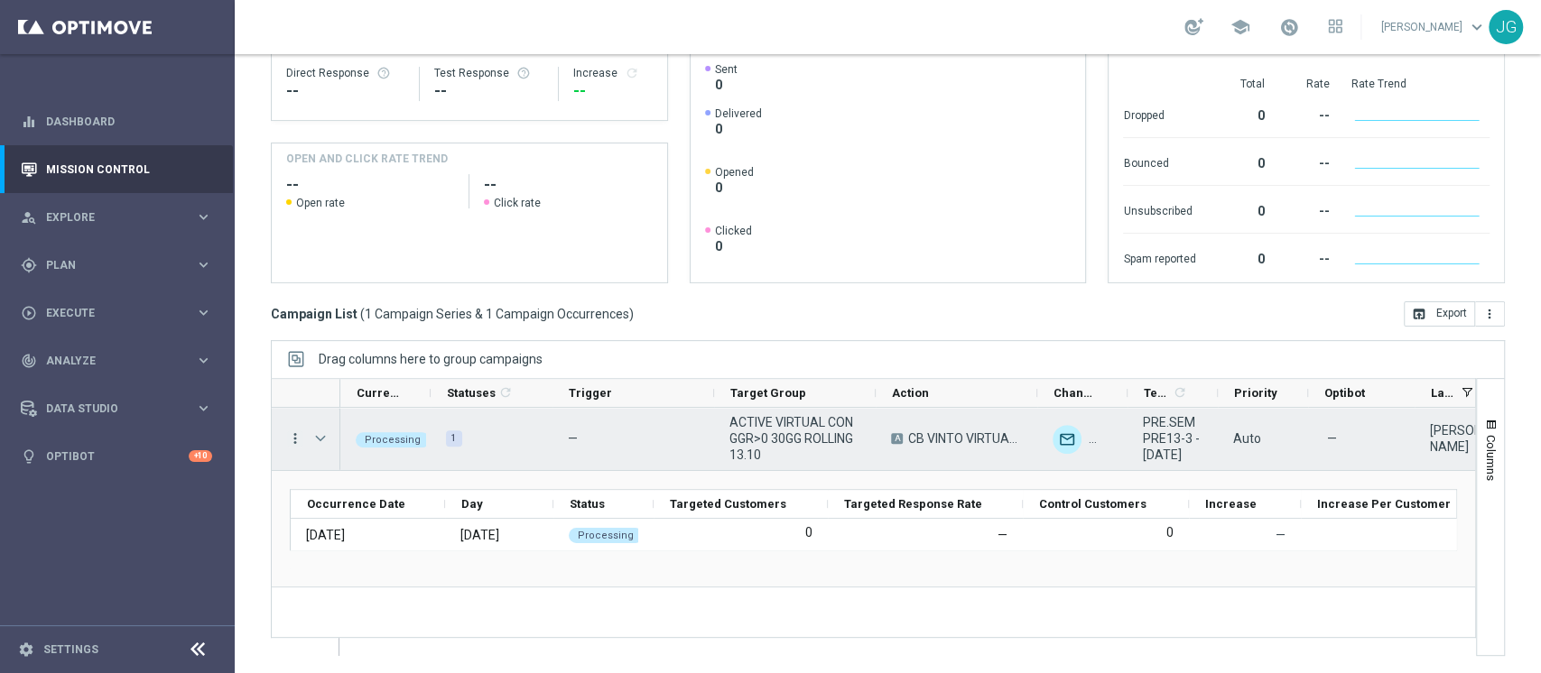
click at [291, 443] on icon "more_vert" at bounding box center [295, 439] width 16 height 16
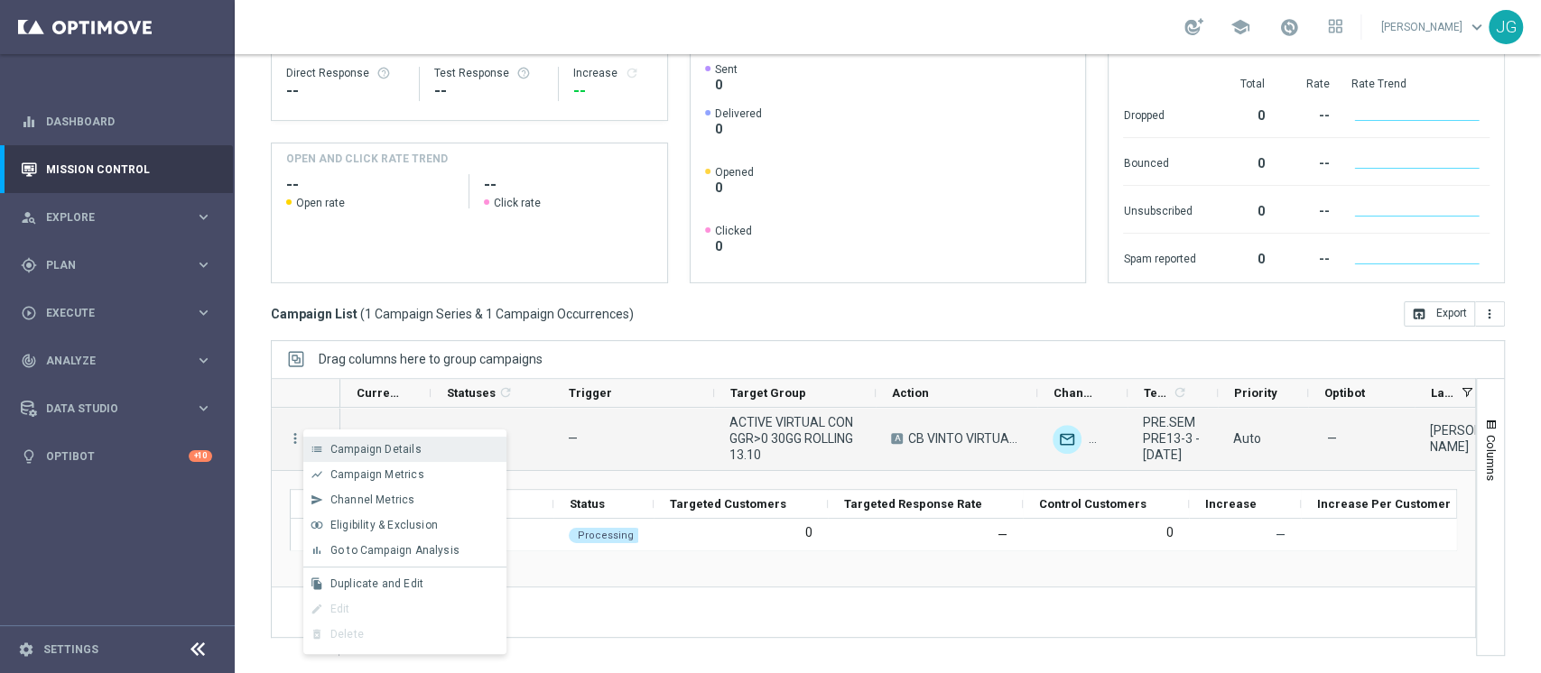
click at [410, 443] on span "Campaign Details" at bounding box center [375, 449] width 91 height 13
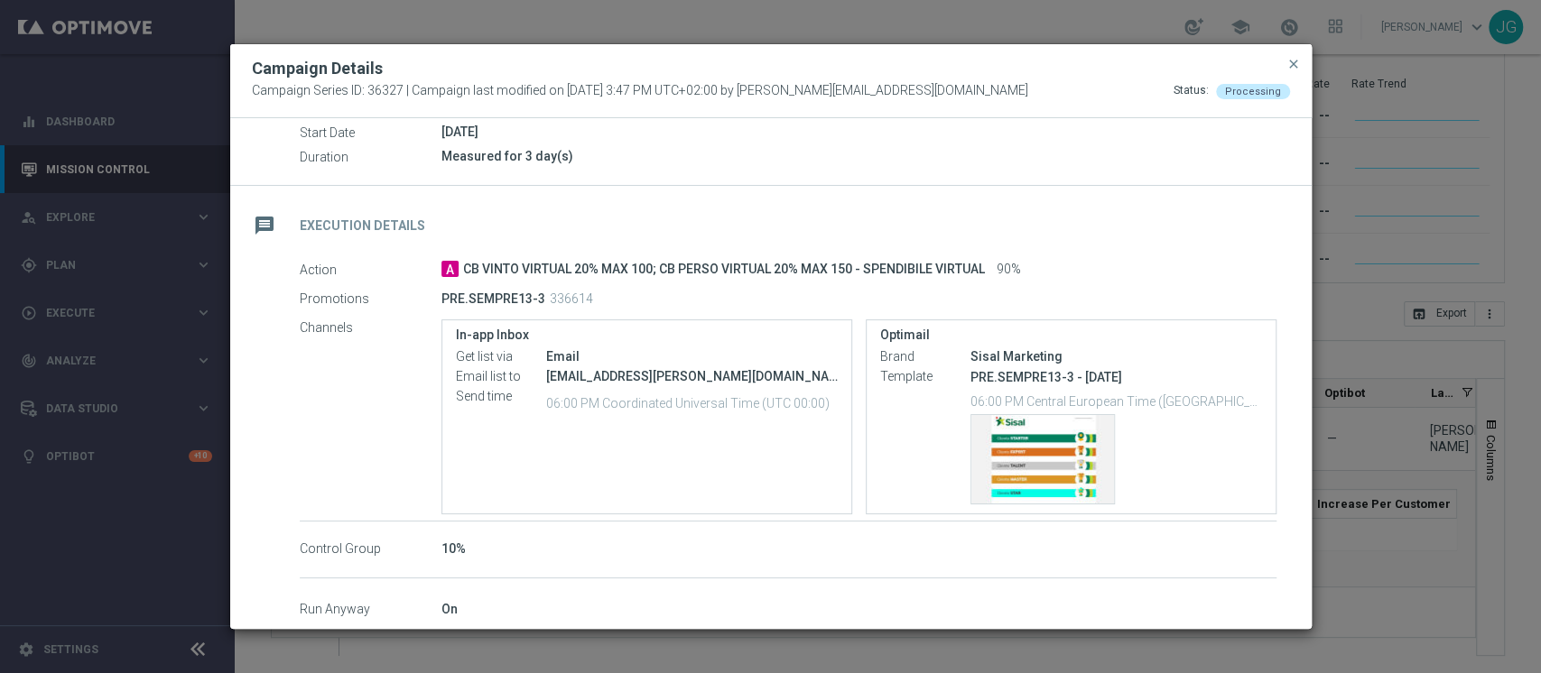
scroll to position [210, 0]
click at [1291, 62] on span "close" at bounding box center [1293, 64] width 14 height 14
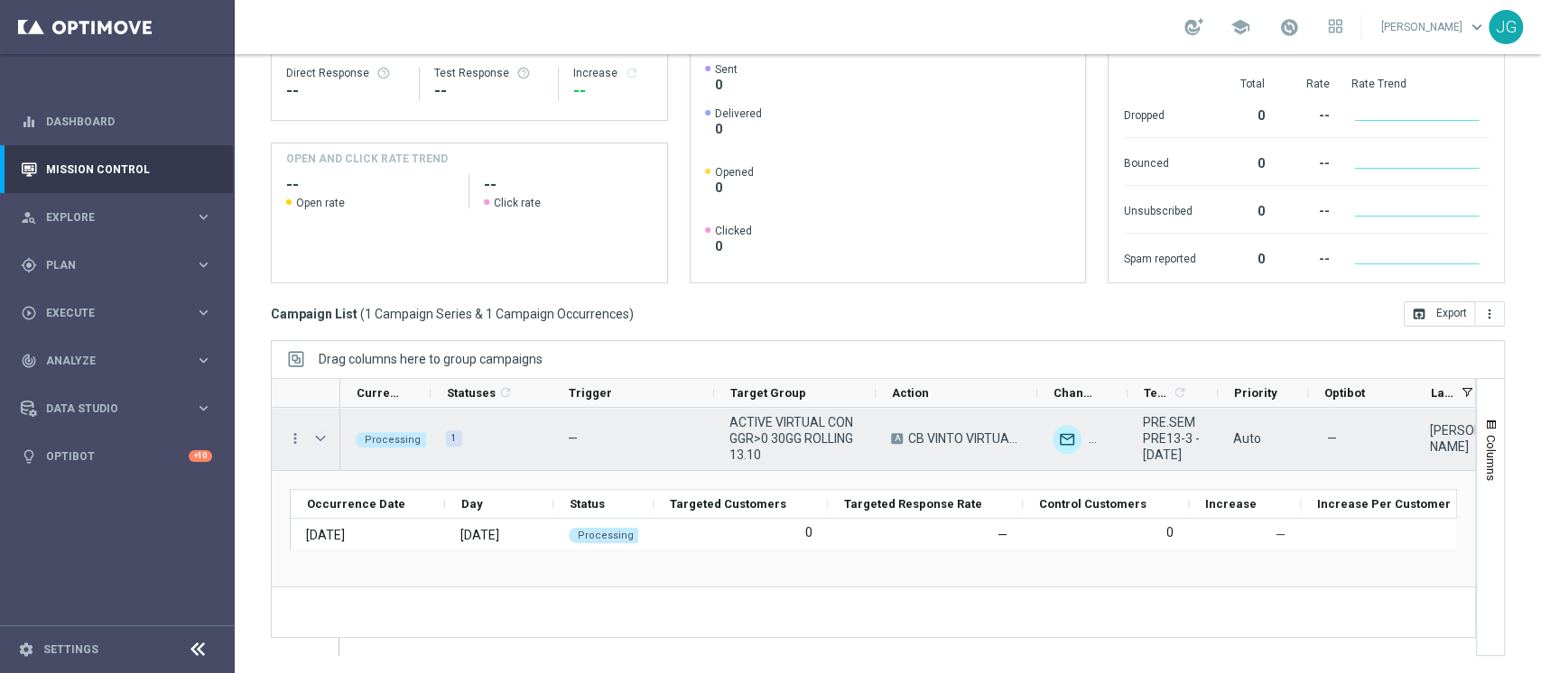
click at [325, 441] on span "Press SPACE to select this row." at bounding box center [320, 438] width 16 height 14
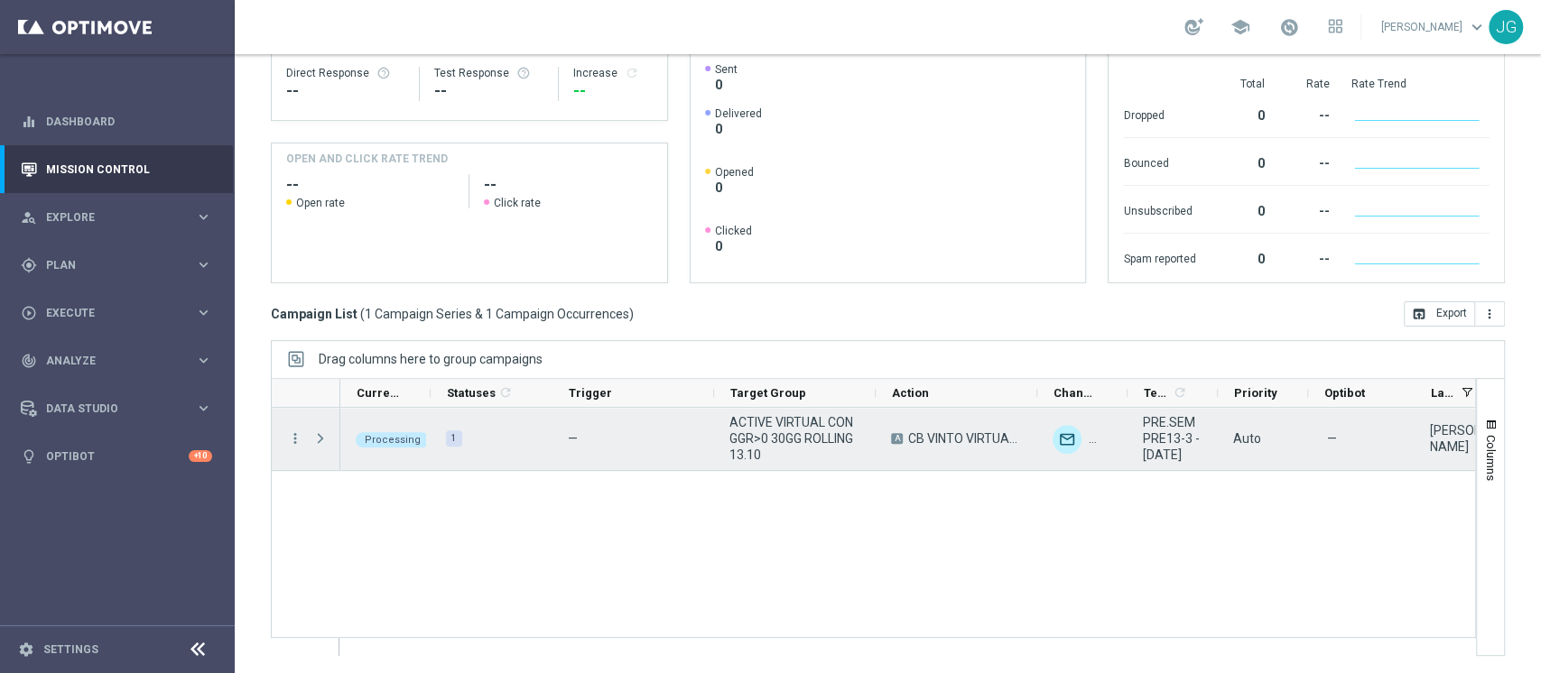
click at [325, 441] on span "Press SPACE to select this row." at bounding box center [320, 438] width 16 height 14
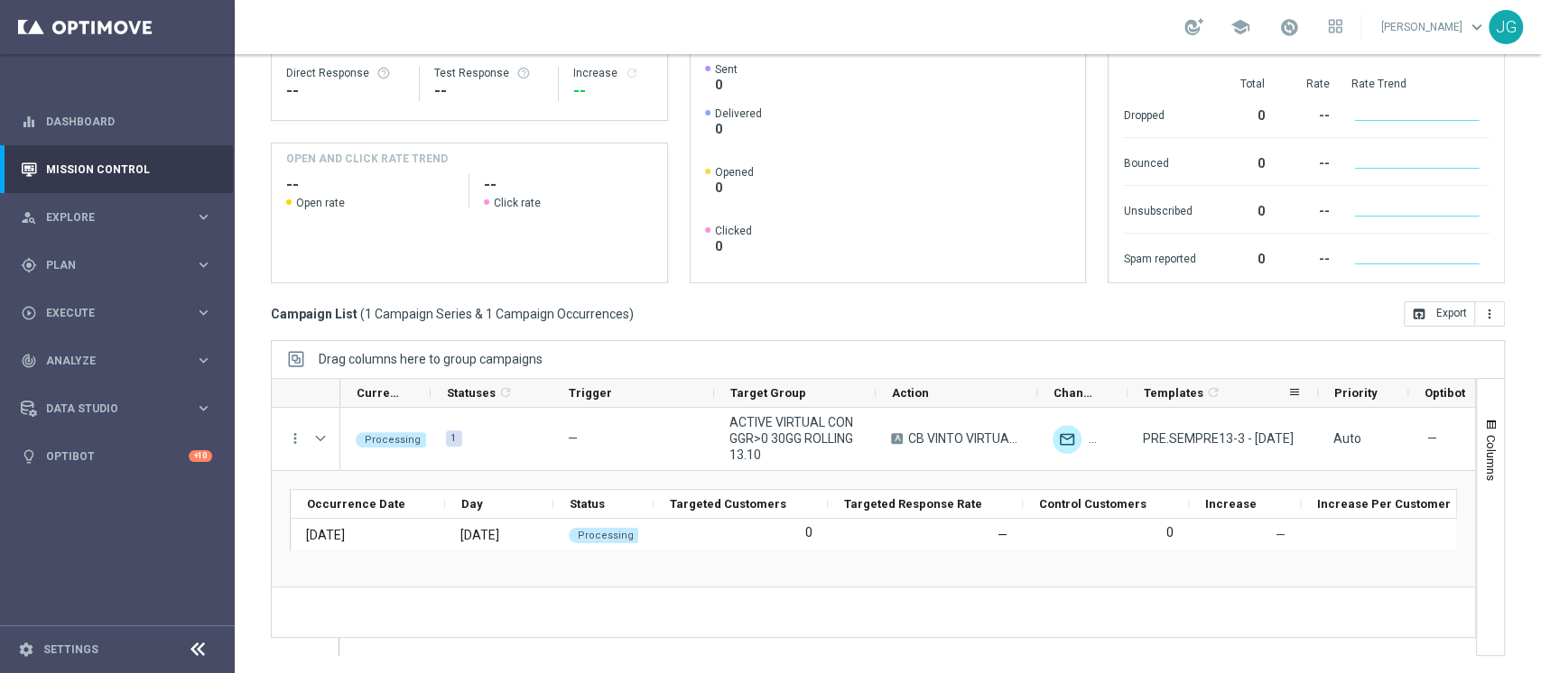
drag, startPoint x: 1217, startPoint y: 398, endPoint x: 1317, endPoint y: 386, distance: 100.9
click at [1317, 386] on div at bounding box center [1317, 393] width 7 height 28
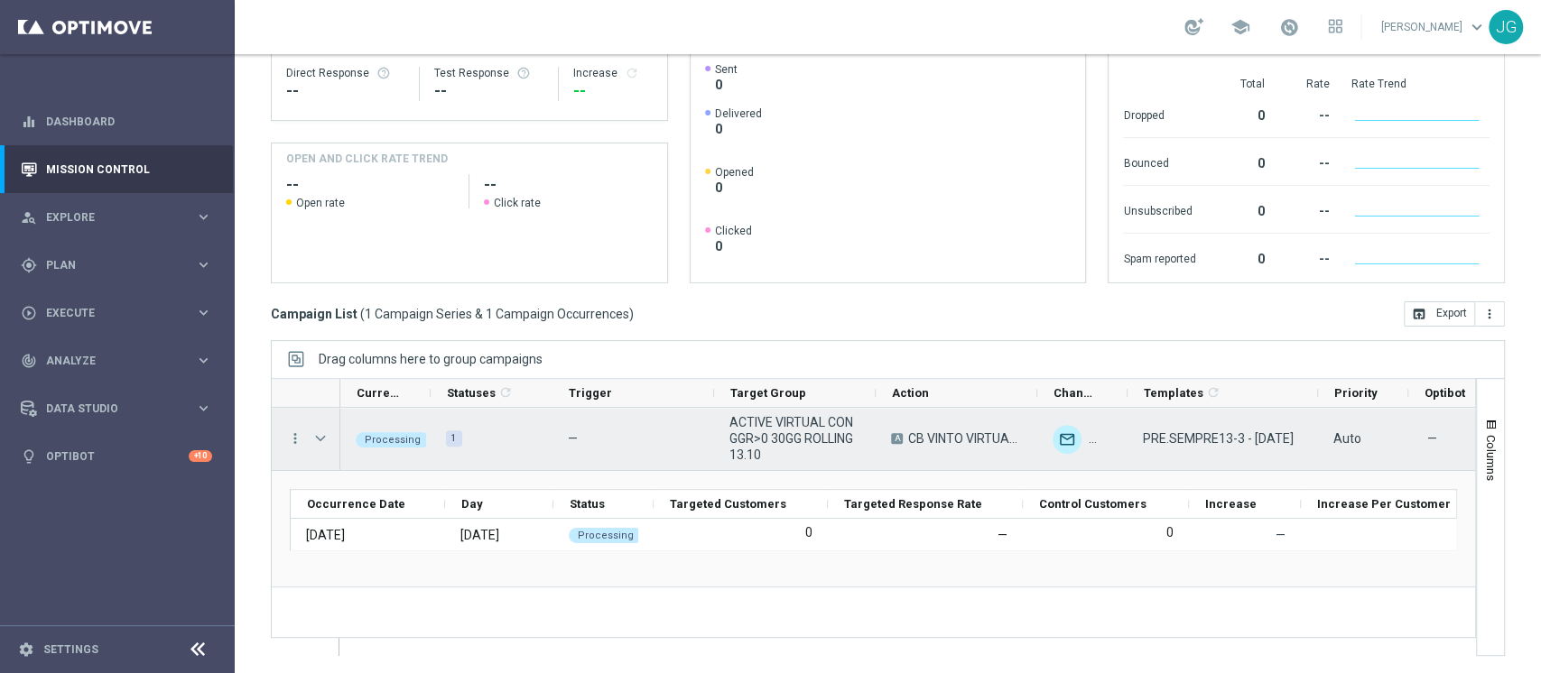
drag, startPoint x: 1177, startPoint y: 447, endPoint x: 1140, endPoint y: 428, distance: 41.6
click at [1140, 428] on div "PRE.SEMPRE13-3 - 13.10.2025" at bounding box center [1222, 439] width 190 height 62
click at [321, 431] on span "Press SPACE to select this row." at bounding box center [320, 438] width 16 height 14
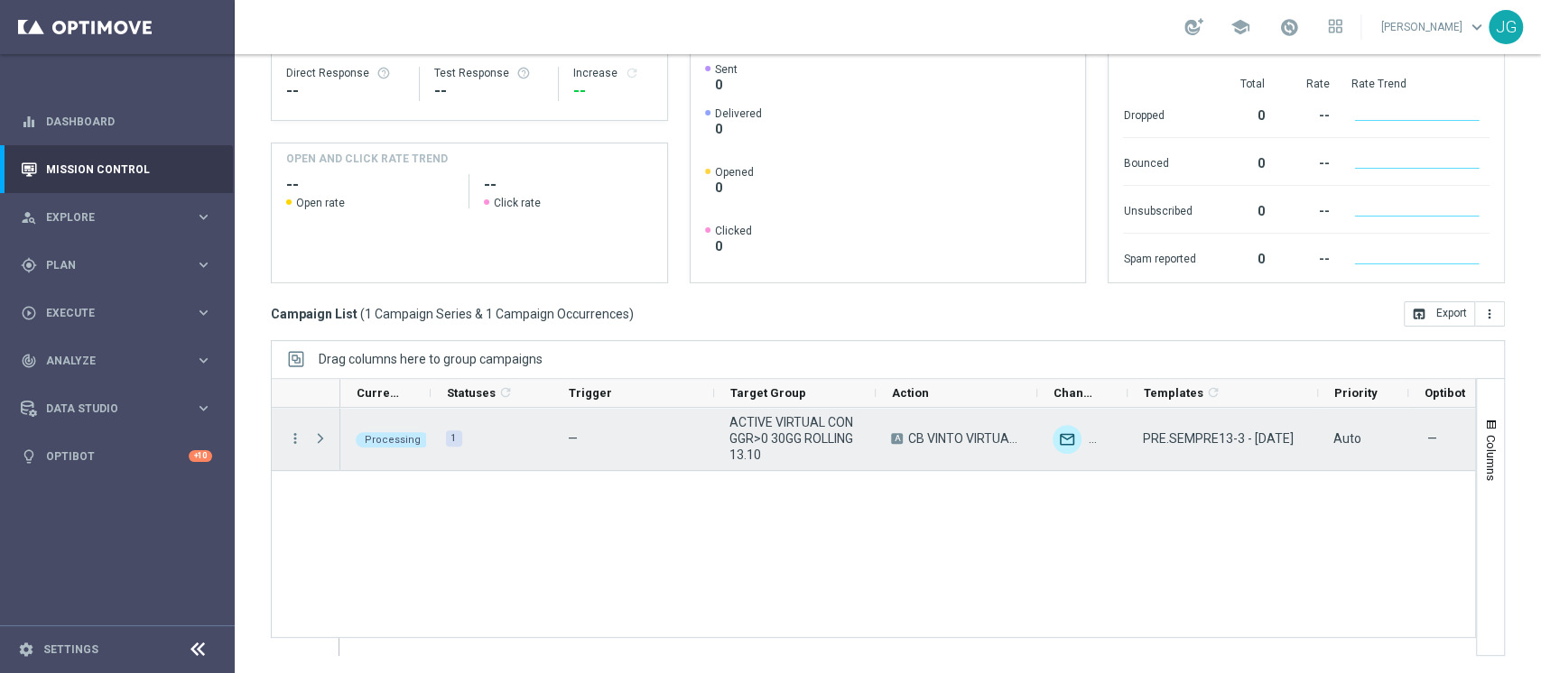
click at [321, 431] on span "Press SPACE to select this row." at bounding box center [320, 438] width 16 height 14
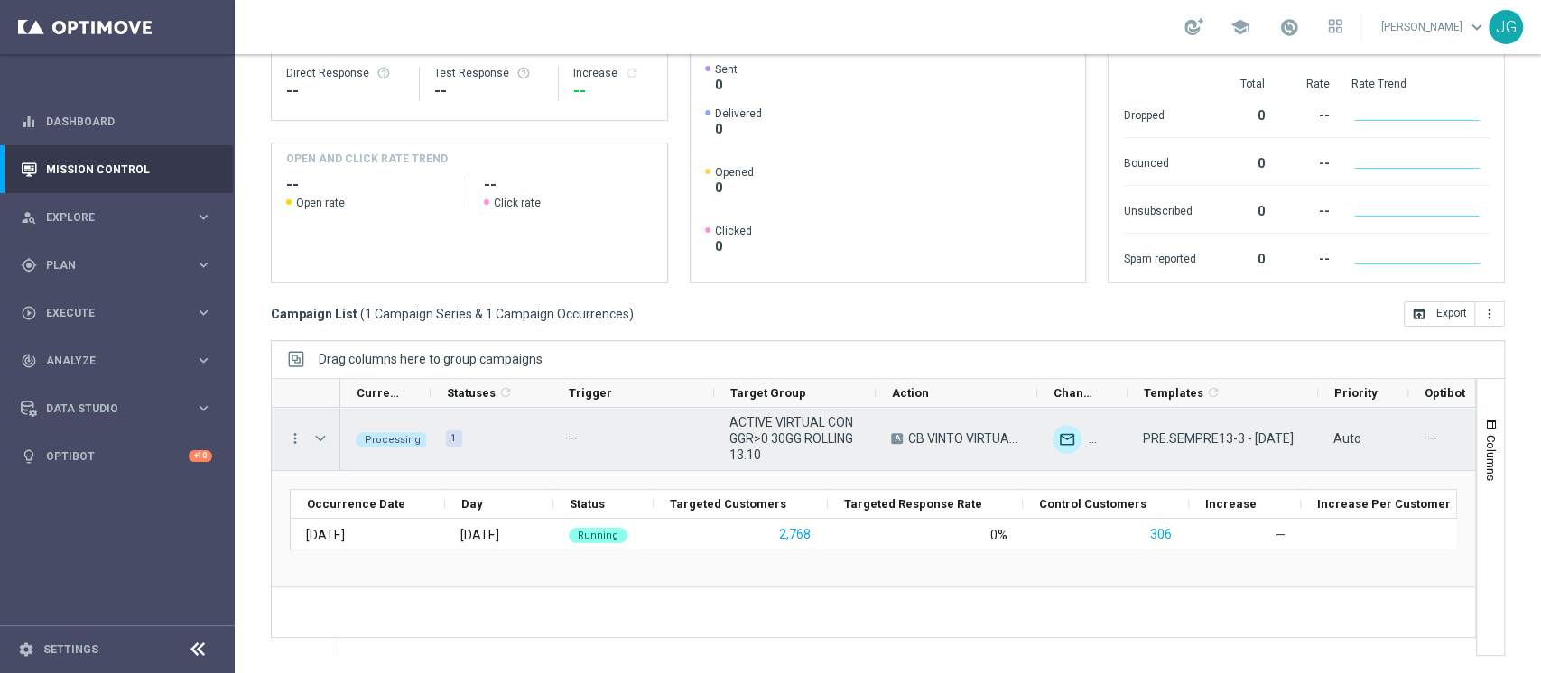
click at [322, 440] on span "Press SPACE to select this row." at bounding box center [320, 438] width 16 height 14
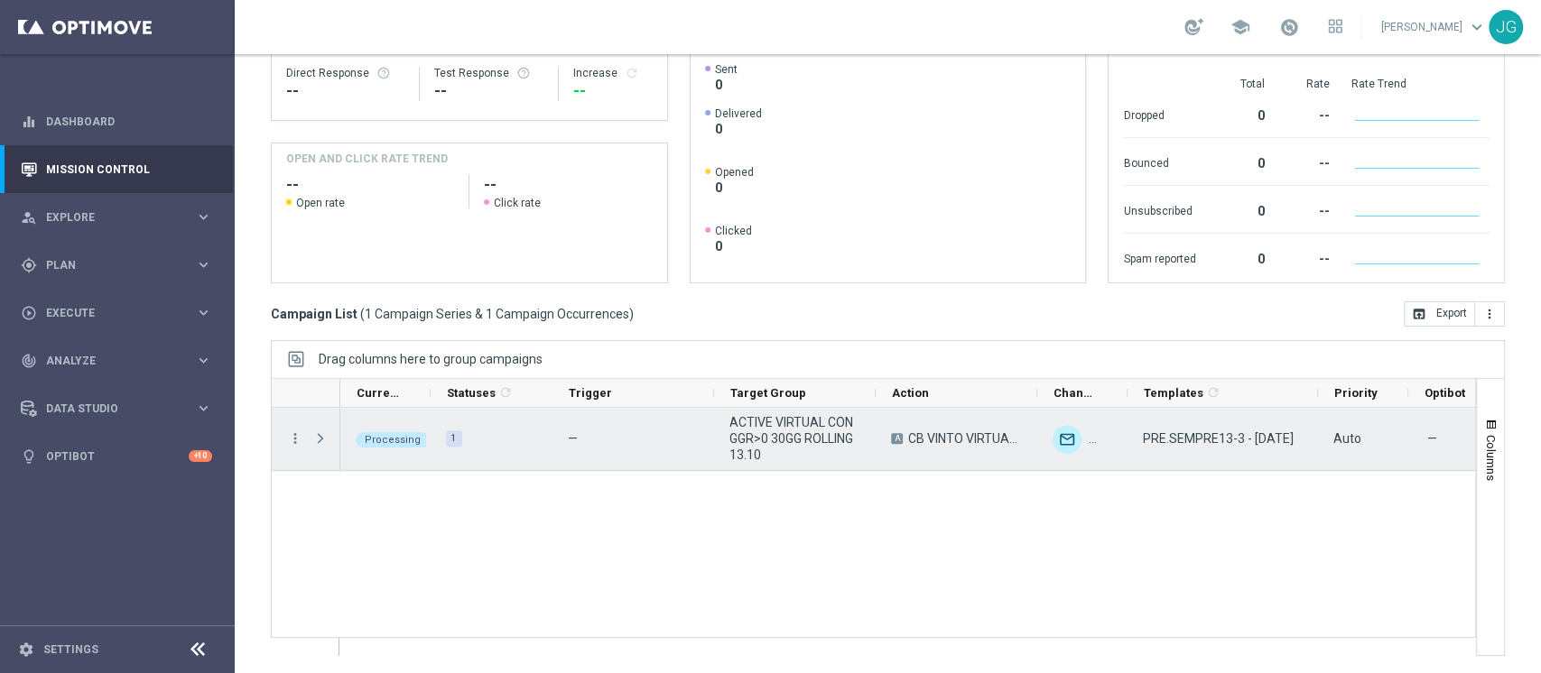
click at [322, 440] on span "Press SPACE to select this row." at bounding box center [320, 438] width 16 height 14
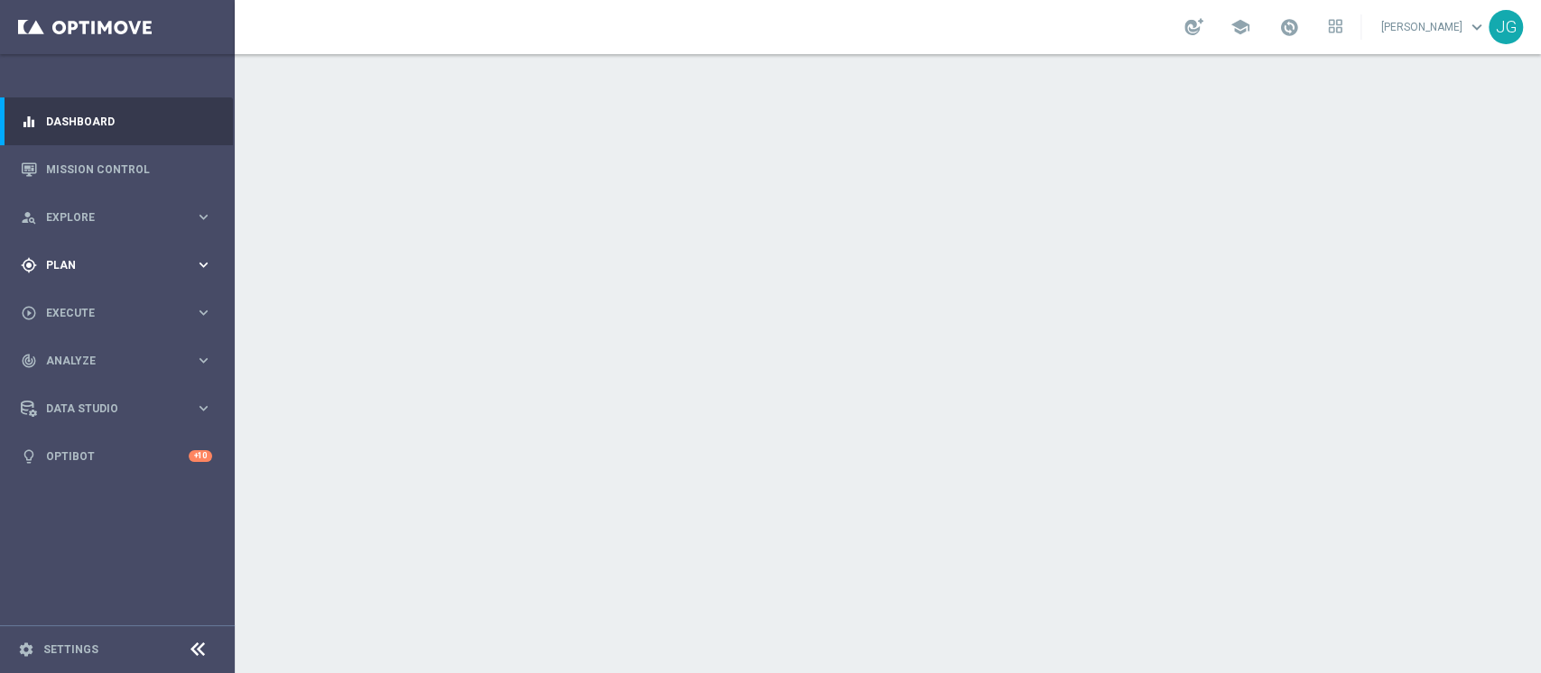
click at [137, 282] on div "gps_fixed Plan keyboard_arrow_right" at bounding box center [116, 265] width 233 height 48
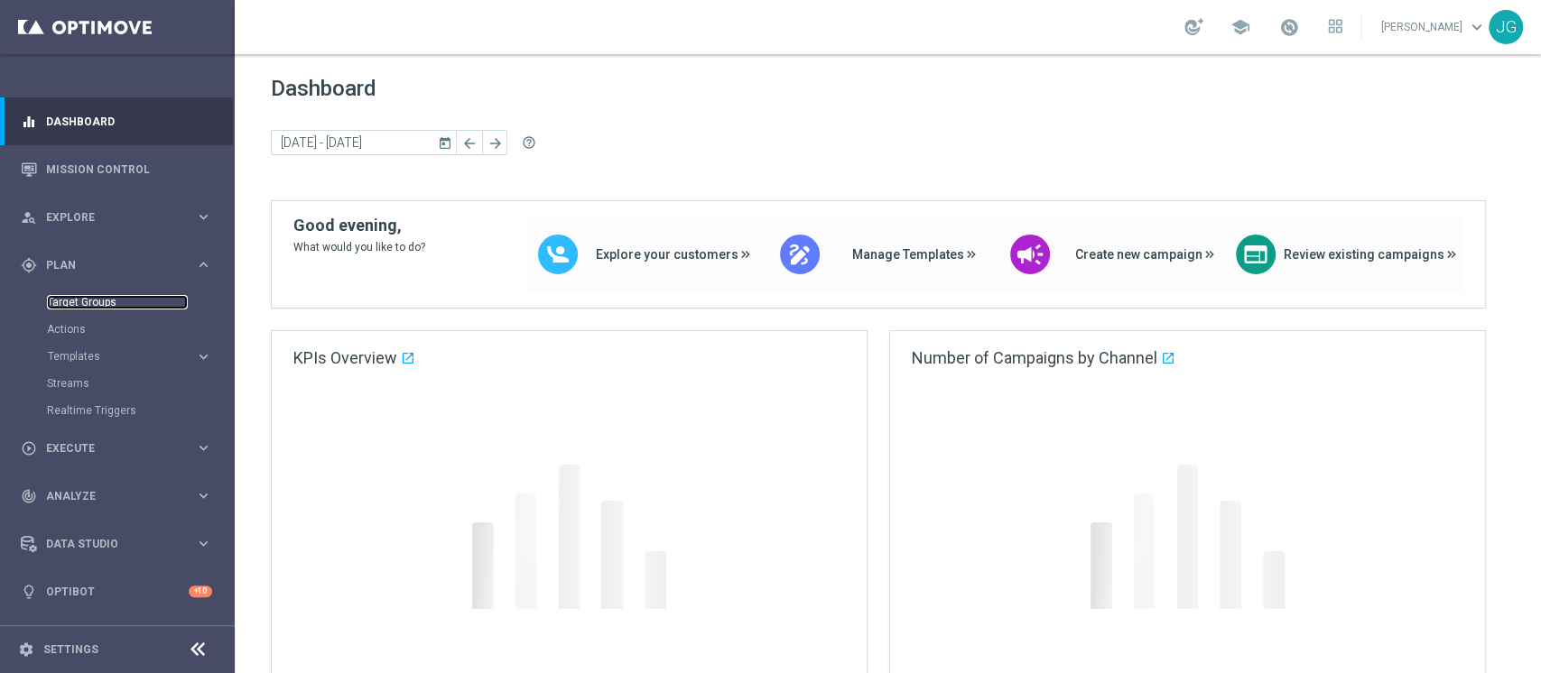
click at [89, 304] on link "Target Groups" at bounding box center [117, 302] width 141 height 14
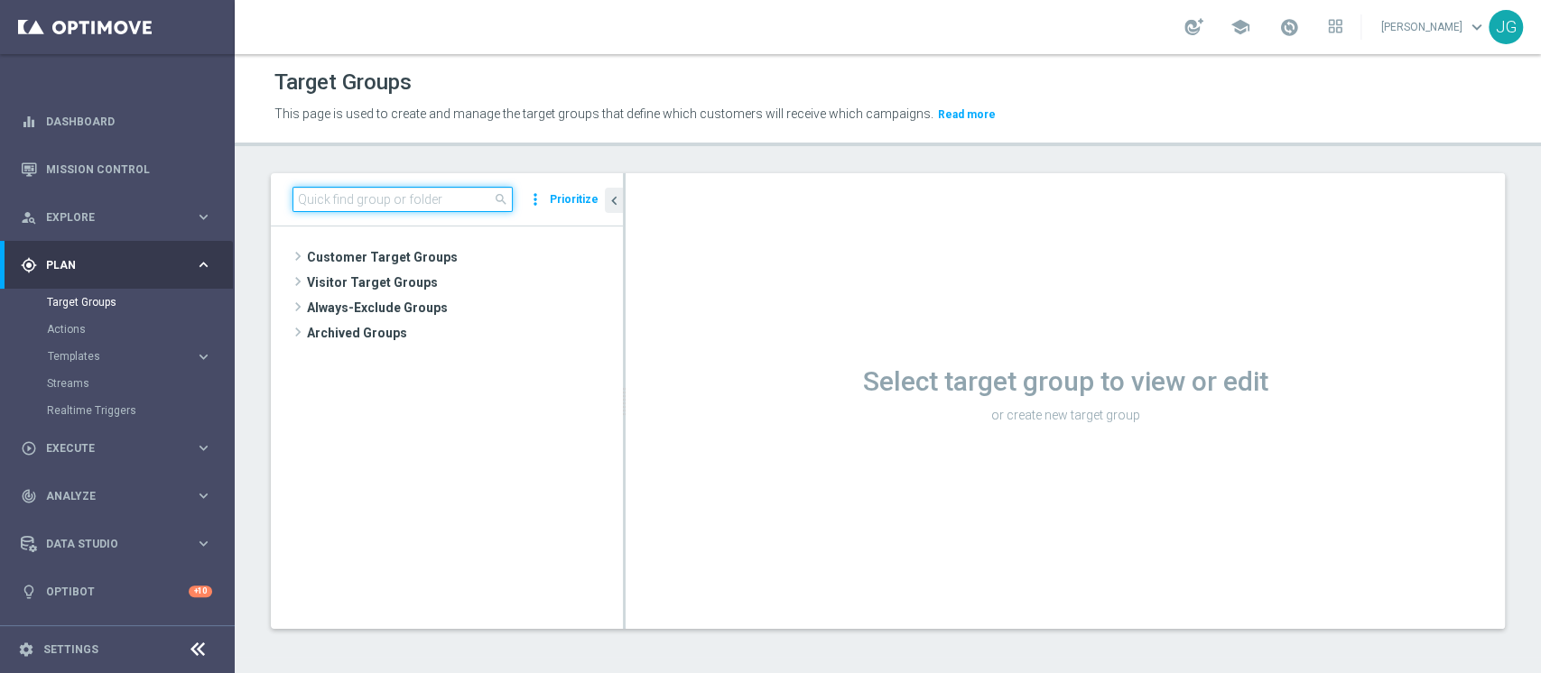
click at [378, 206] on input at bounding box center [402, 199] width 220 height 25
paste input "ACTIVE CASINO LOW MASTER 30GG ROLLING"
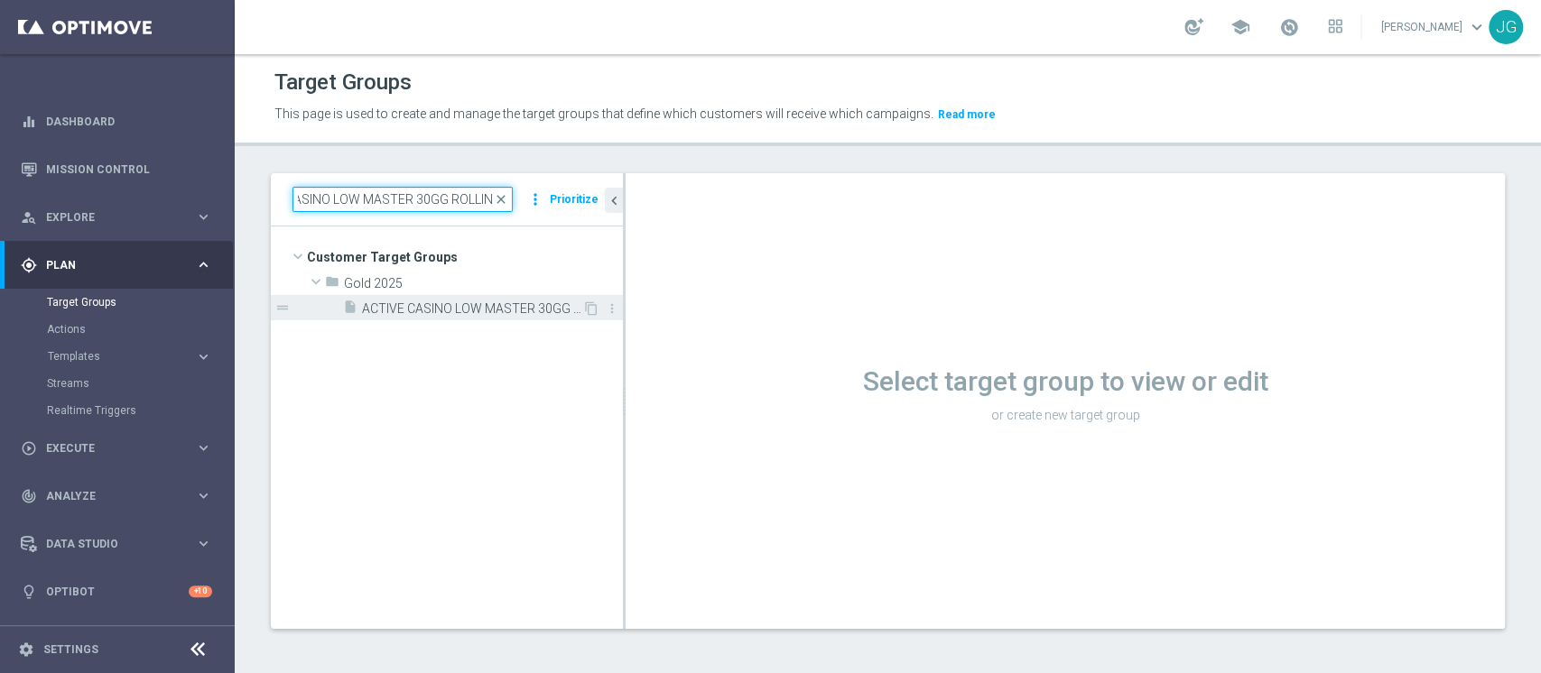
type input "ACTIVE CASINO LOW MASTER 30GG ROLLING"
click at [455, 312] on span "ACTIVE CASINO LOW MASTER 30GG ROLLING 06.10" at bounding box center [472, 308] width 220 height 15
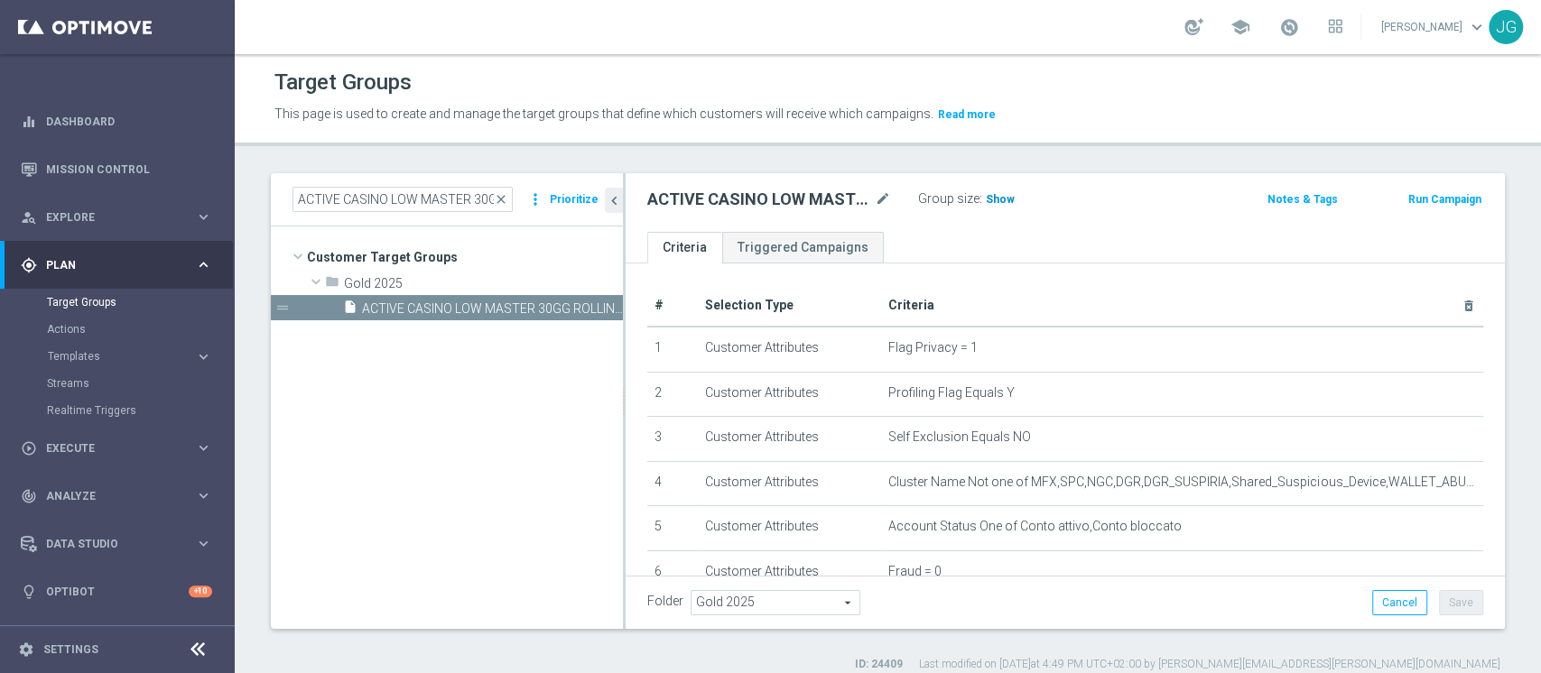
click at [997, 199] on span "Show" at bounding box center [1000, 199] width 29 height 13
click at [1005, 198] on span "1,718" at bounding box center [1002, 201] width 32 height 17
click at [588, 308] on icon "content_copy" at bounding box center [591, 308] width 14 height 14
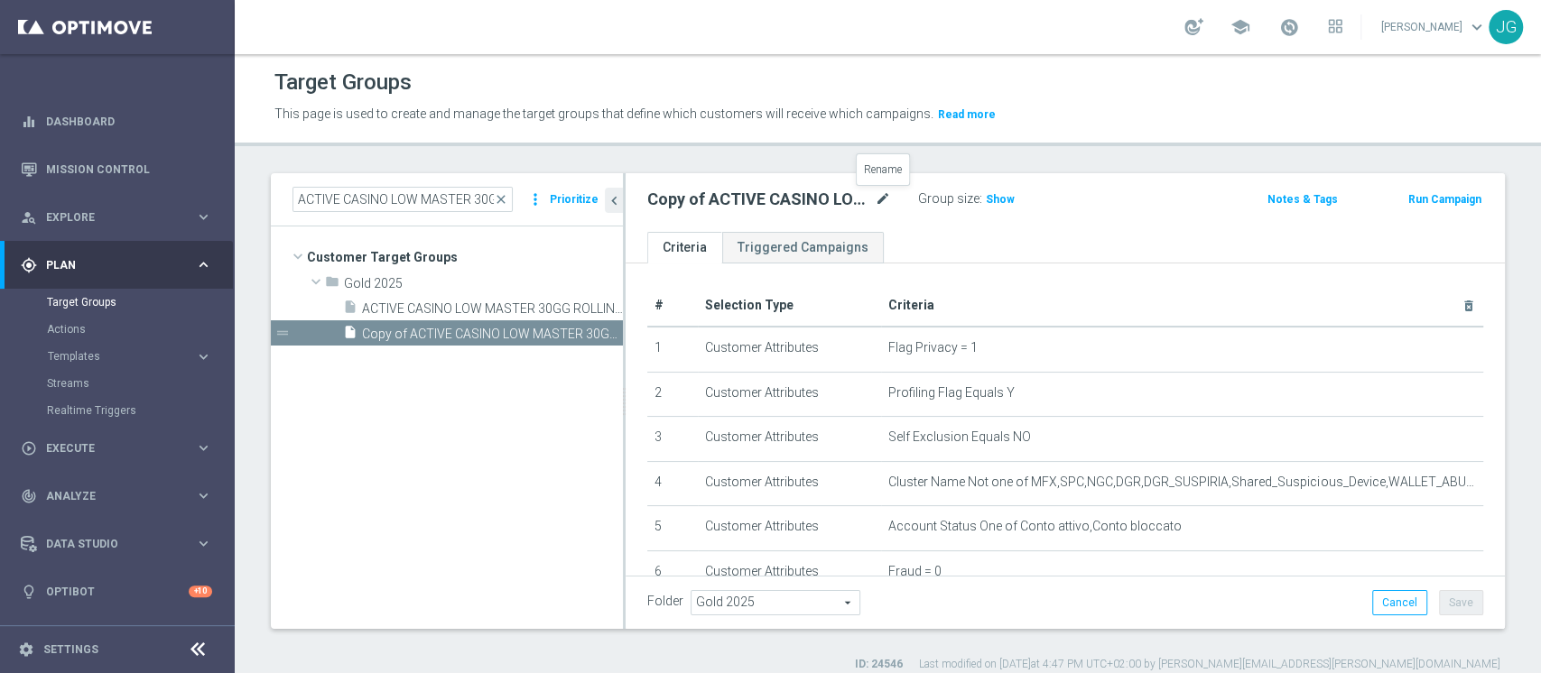
click at [880, 196] on icon "mode_edit" at bounding box center [883, 200] width 16 height 22
click at [728, 201] on input "Copy of ACTIVE CASINO LOW MASTER 30GG ROLLING 06.10" at bounding box center [769, 201] width 244 height 25
type input "ACTIVE CASINO LOW MASTER 30GG ROLLING 14.10"
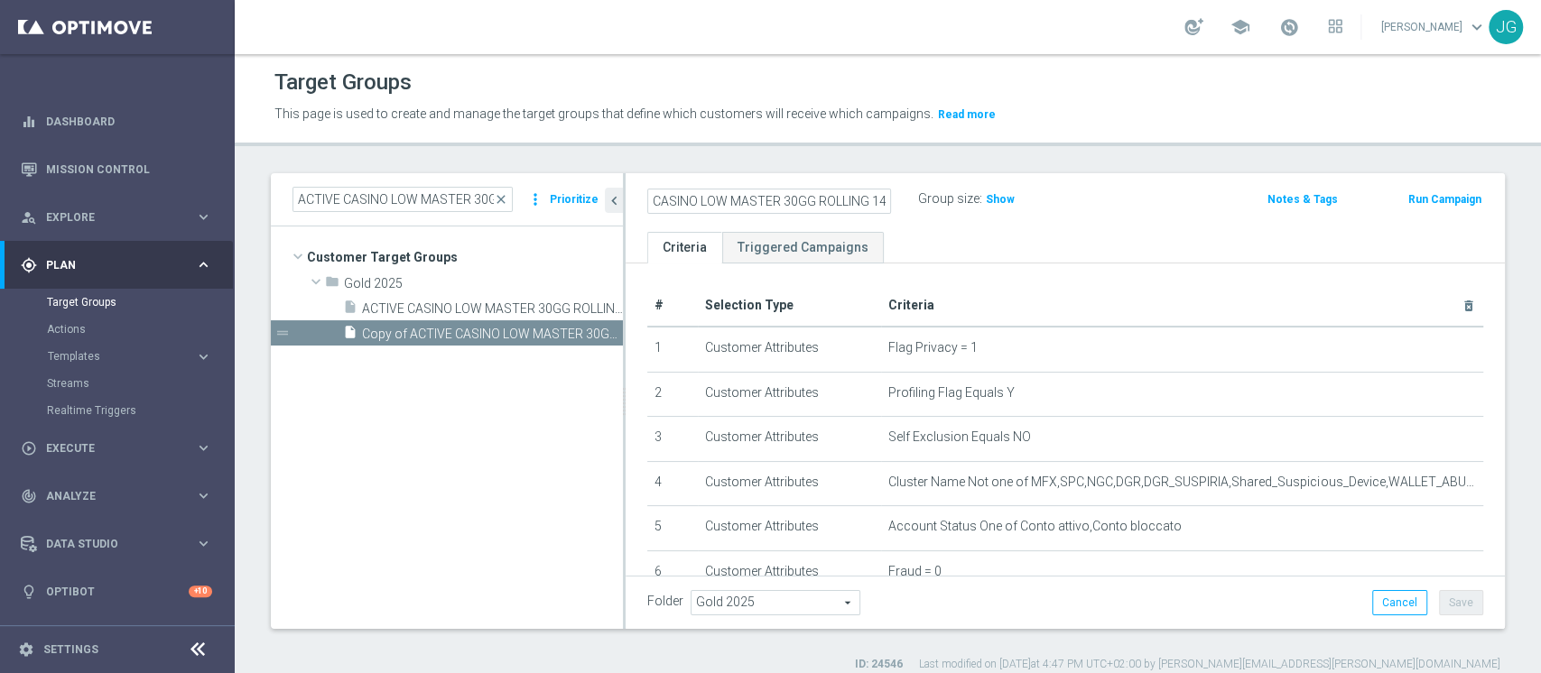
click at [1213, 598] on div "Folder Gold 2025 Gold 2025 arrow_drop_down search Cancel Save Saving..." at bounding box center [1065, 602] width 836 height 25
click at [1455, 597] on button "Save" at bounding box center [1461, 602] width 44 height 25
click at [402, 193] on input "ACTIVE CASINO LOW MASTER 30GG ROLLING" at bounding box center [402, 199] width 220 height 25
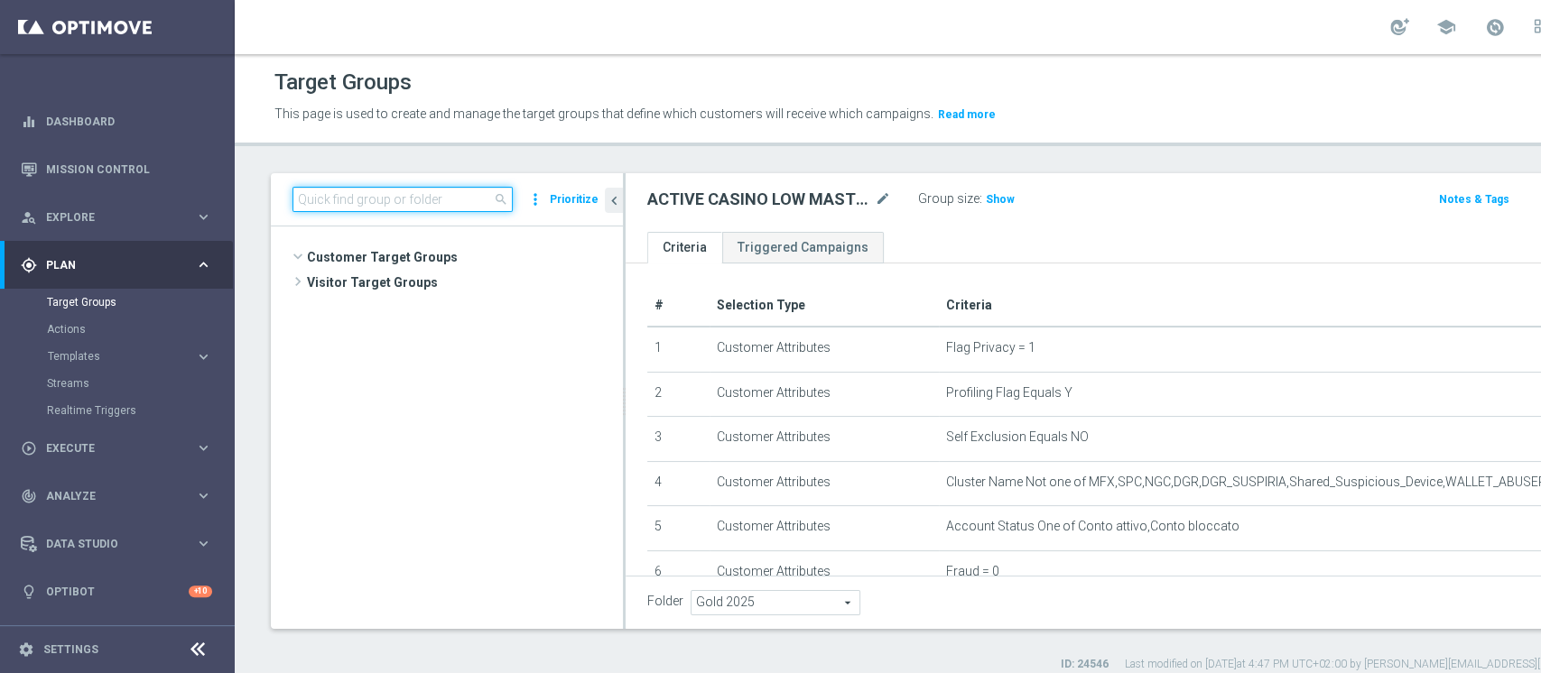
scroll to position [10477, 0]
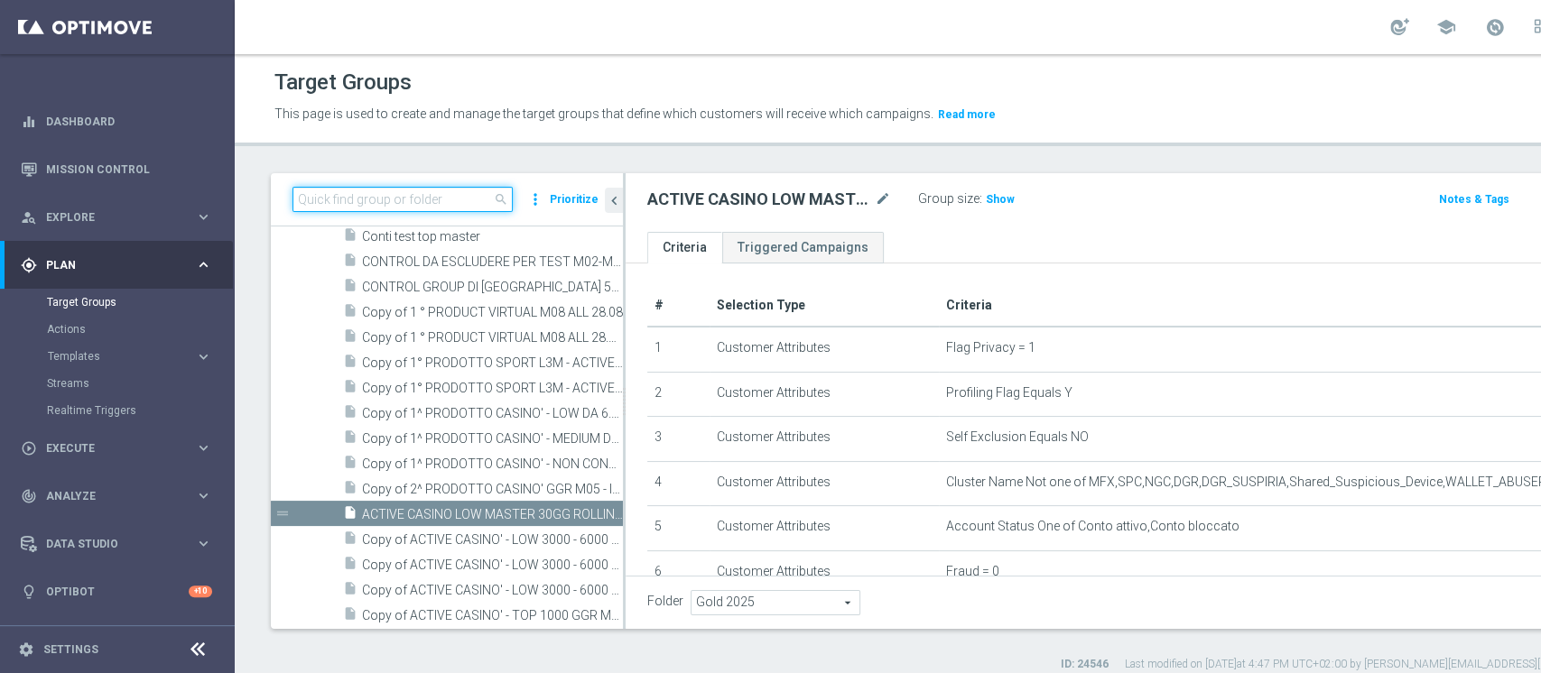
paste input "ACTIVE CASINO STAR 30GG ROLLING"
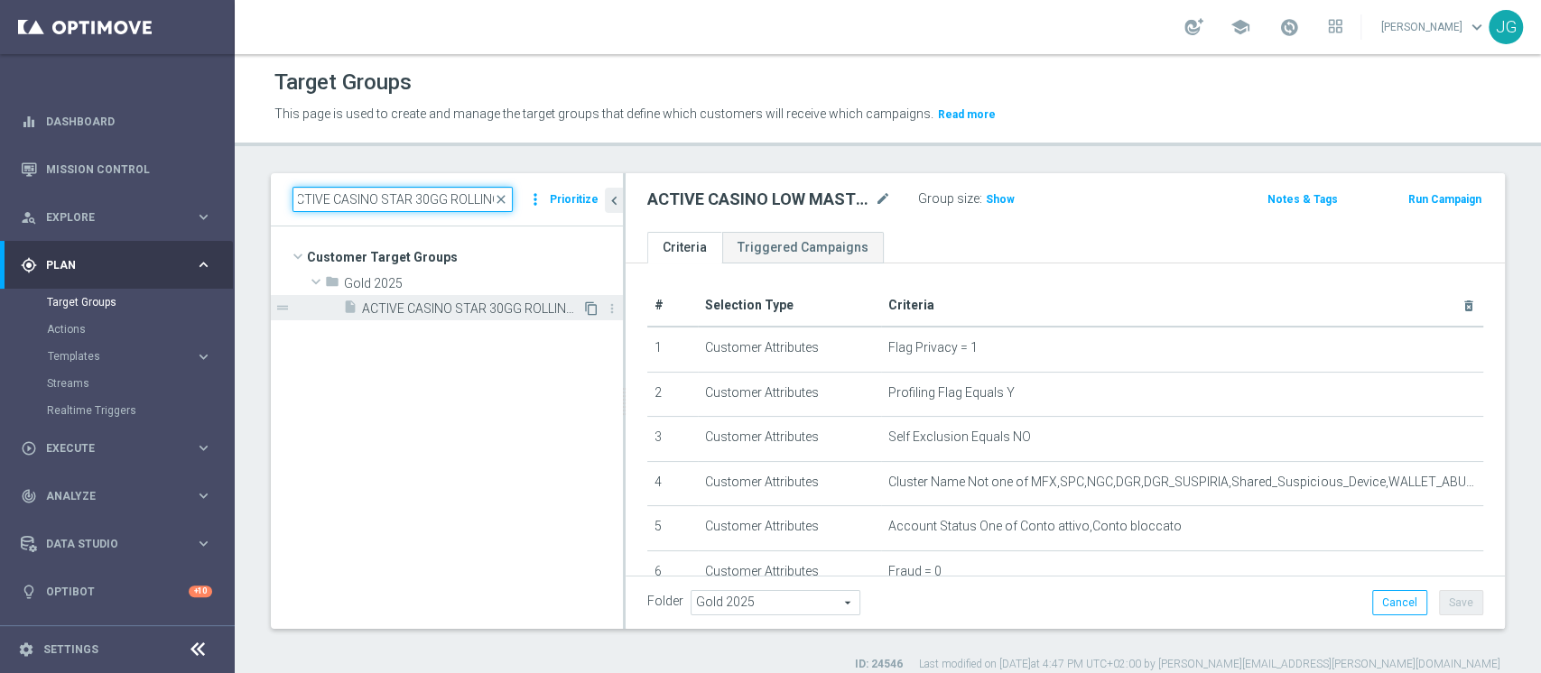
type input "ACTIVE CASINO STAR 30GG ROLLING"
click at [591, 310] on icon "content_copy" at bounding box center [591, 308] width 14 height 14
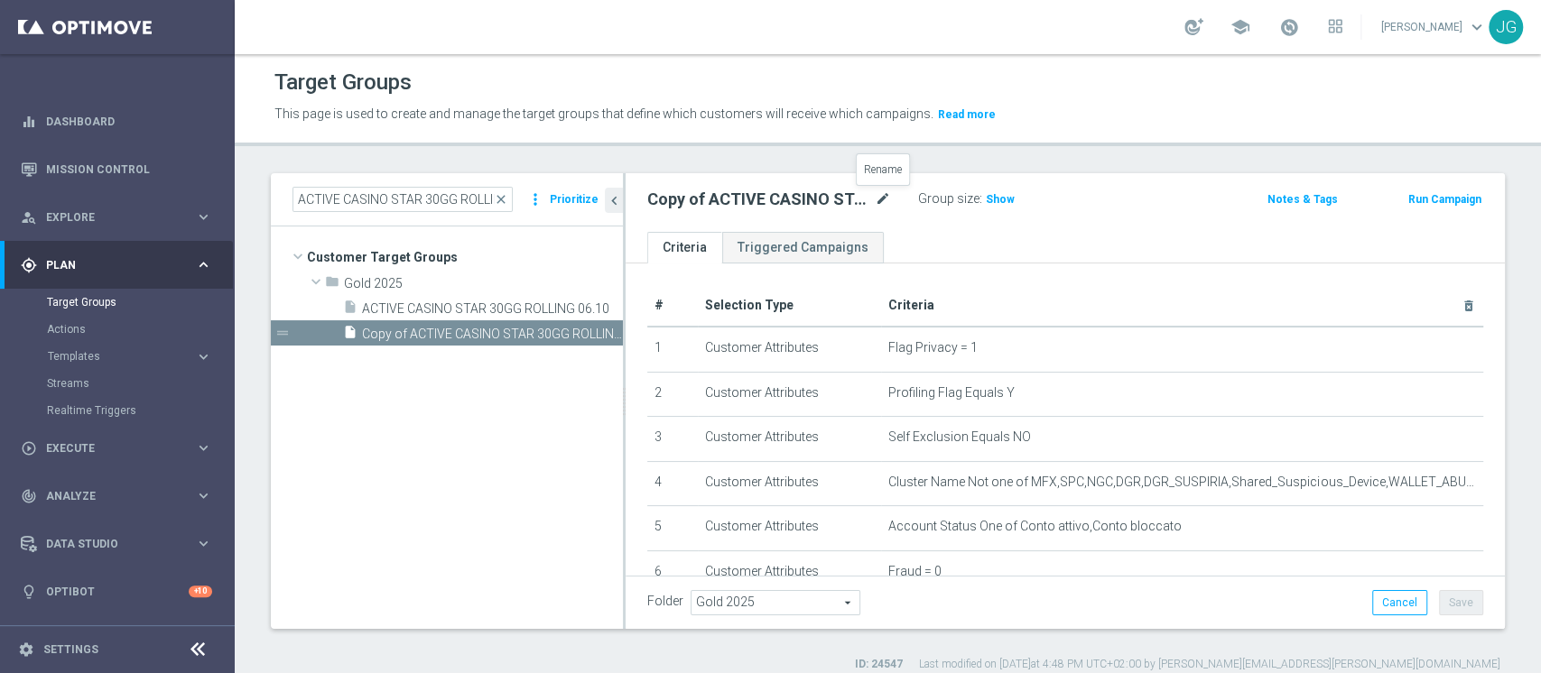
click at [882, 198] on icon "mode_edit" at bounding box center [883, 200] width 16 height 22
click at [735, 195] on input "Copy of ACTIVE CASINO STAR 30GG ROLLING 06.10" at bounding box center [769, 201] width 244 height 25
click at [877, 199] on input "ACTIVE CASINO STAR 30GG ROLLING 06.10" at bounding box center [769, 201] width 244 height 25
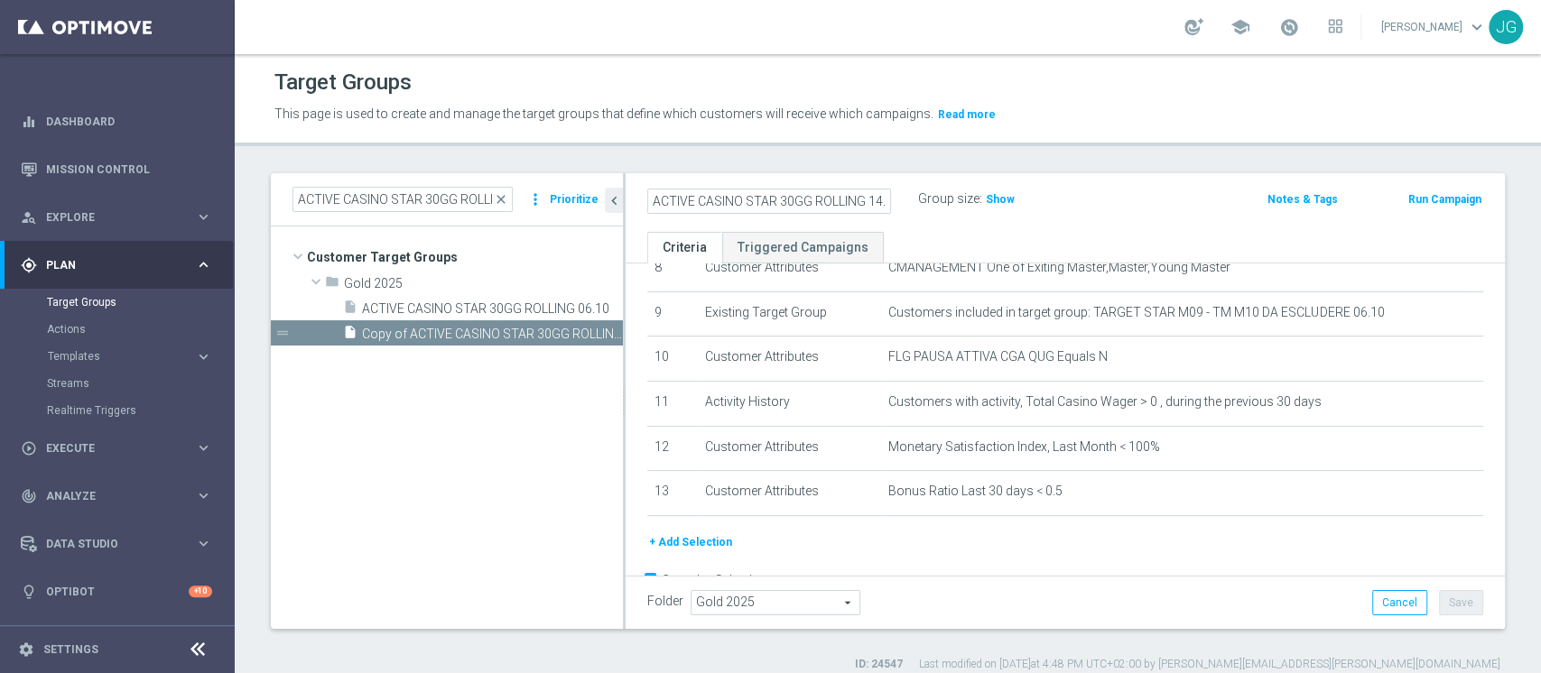
scroll to position [441, 0]
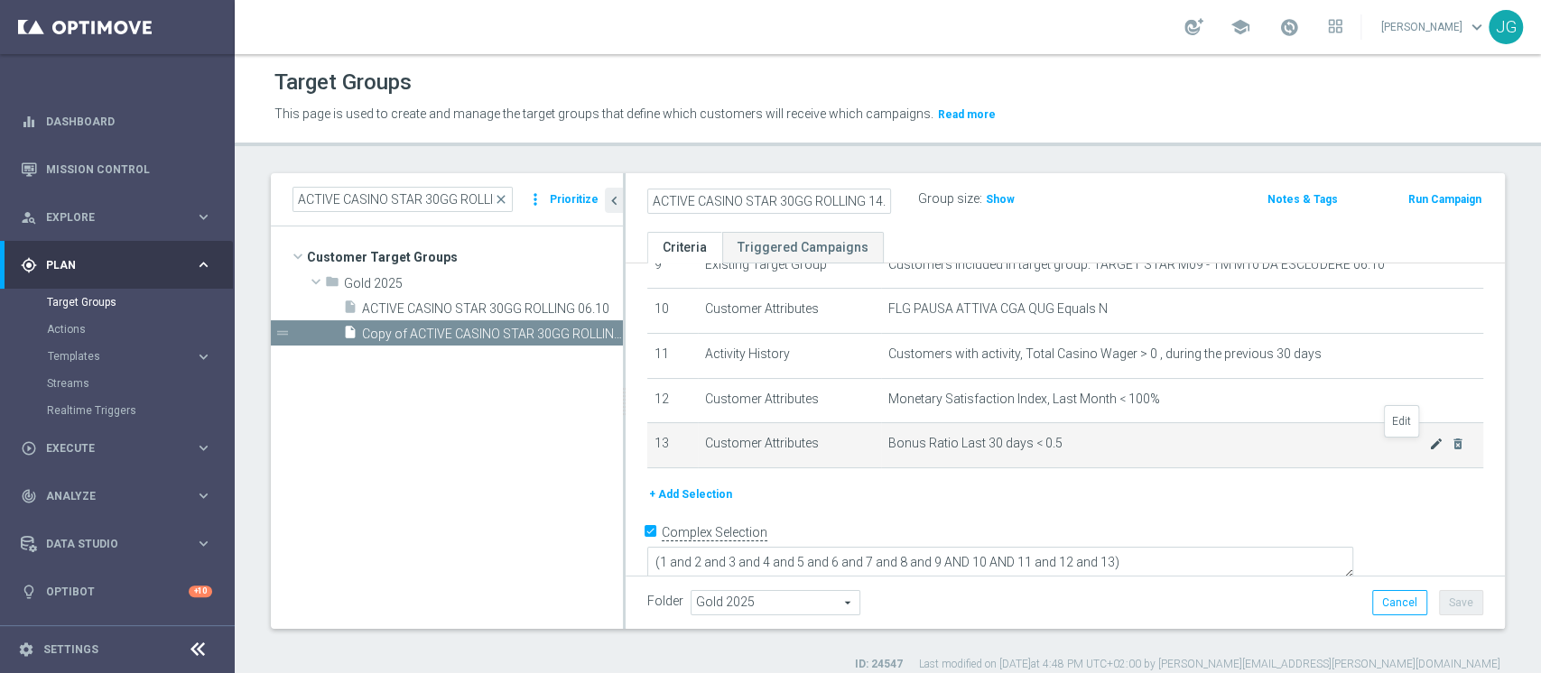
type input "ACTIVE CASINO STAR 30GG ROLLING 14.10"
click at [1429, 451] on icon "mode_edit" at bounding box center [1436, 444] width 14 height 14
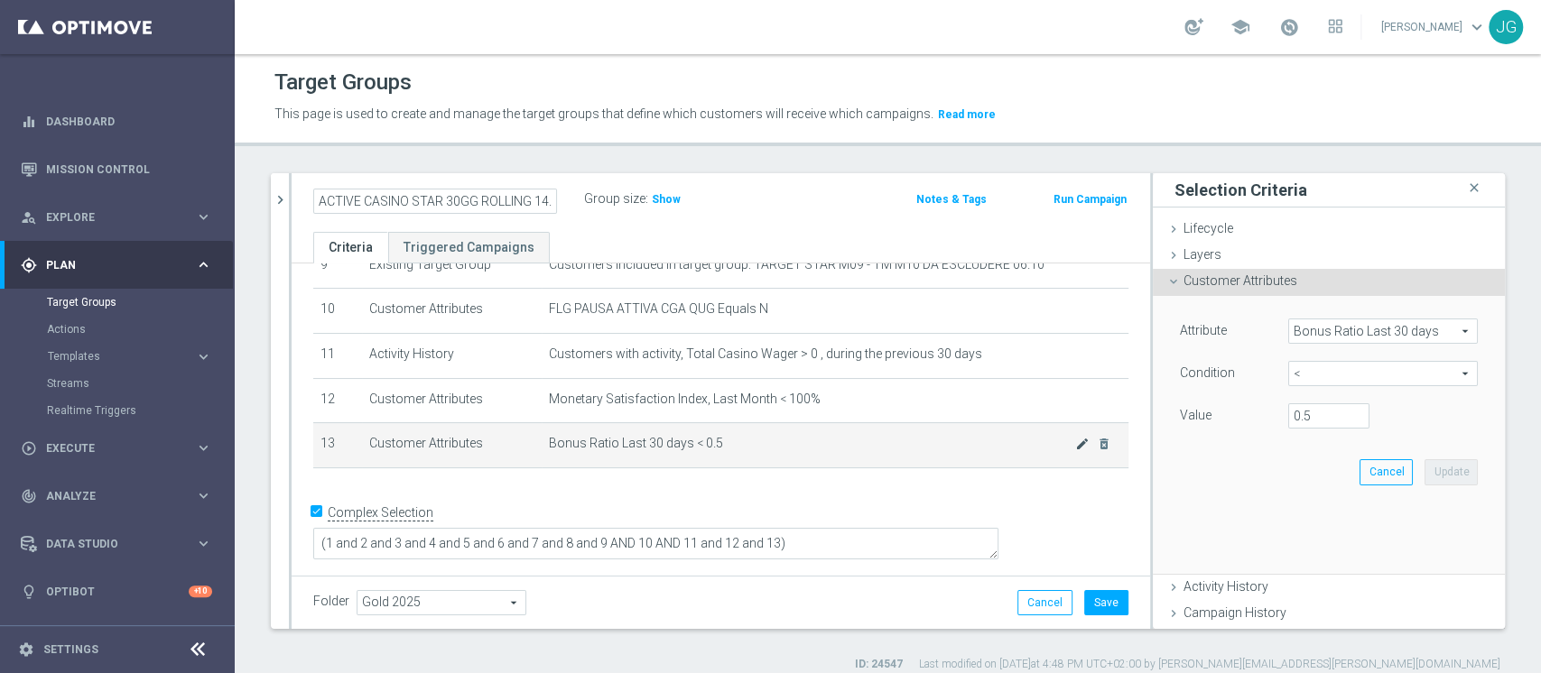
scroll to position [423, 0]
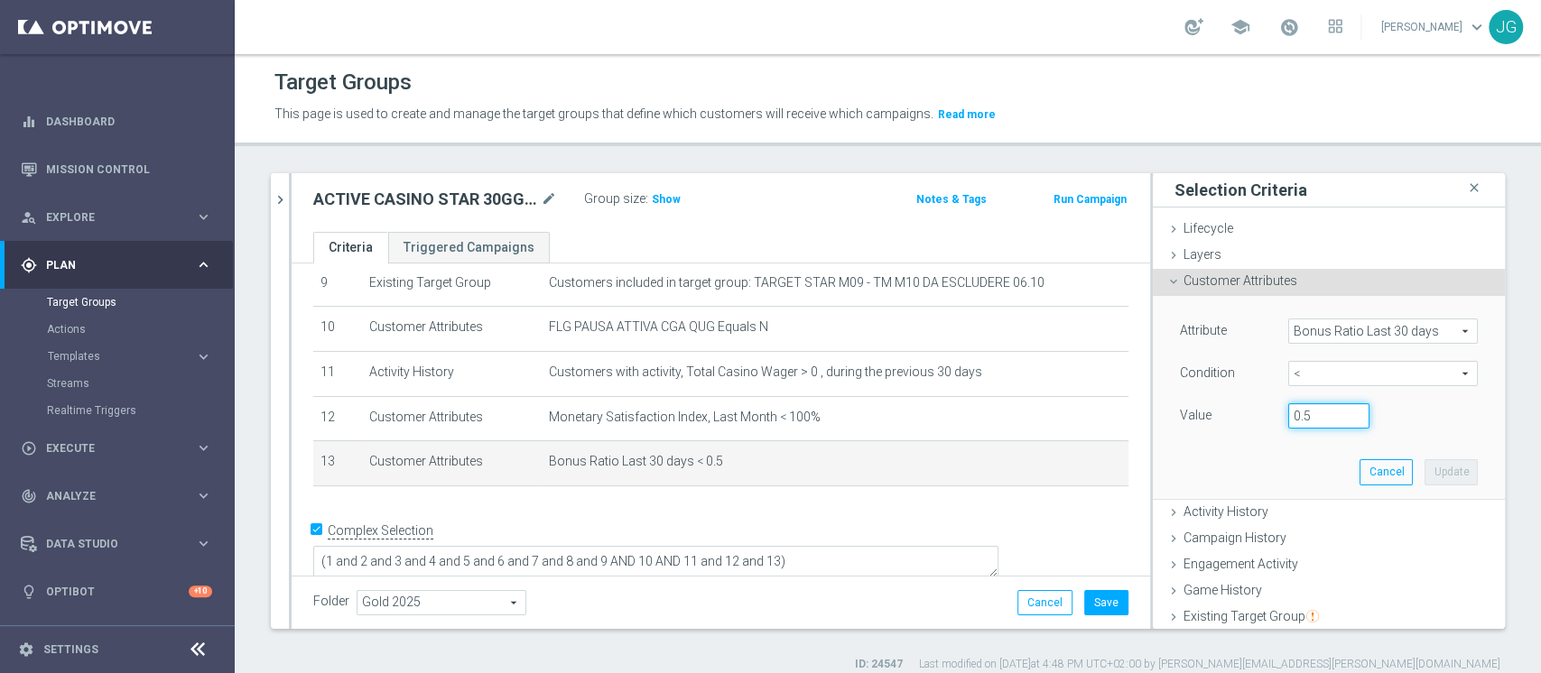
click at [1294, 412] on input "0.5" at bounding box center [1328, 415] width 81 height 25
type input "0.3"
click at [1424, 473] on button "Update" at bounding box center [1450, 471] width 53 height 25
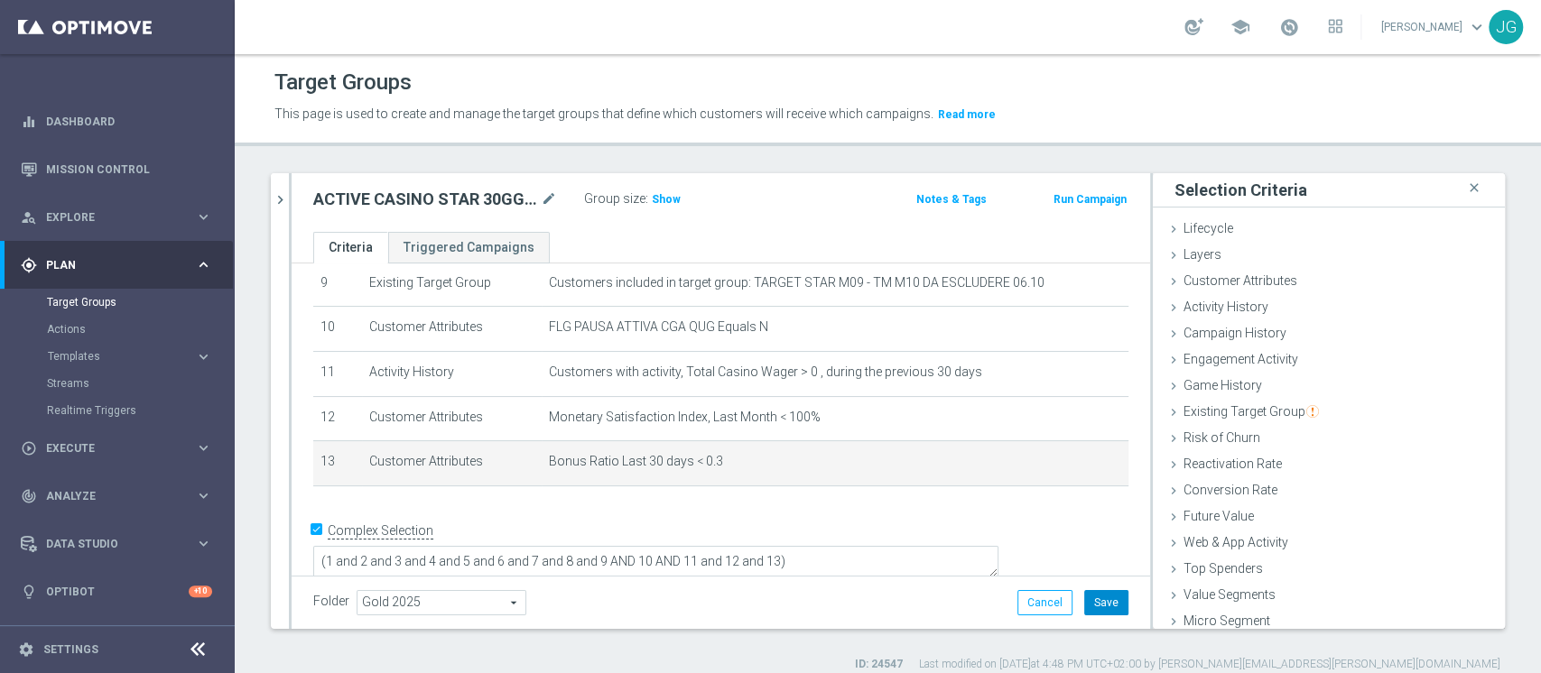
click at [1088, 602] on button "Save" at bounding box center [1106, 602] width 44 height 25
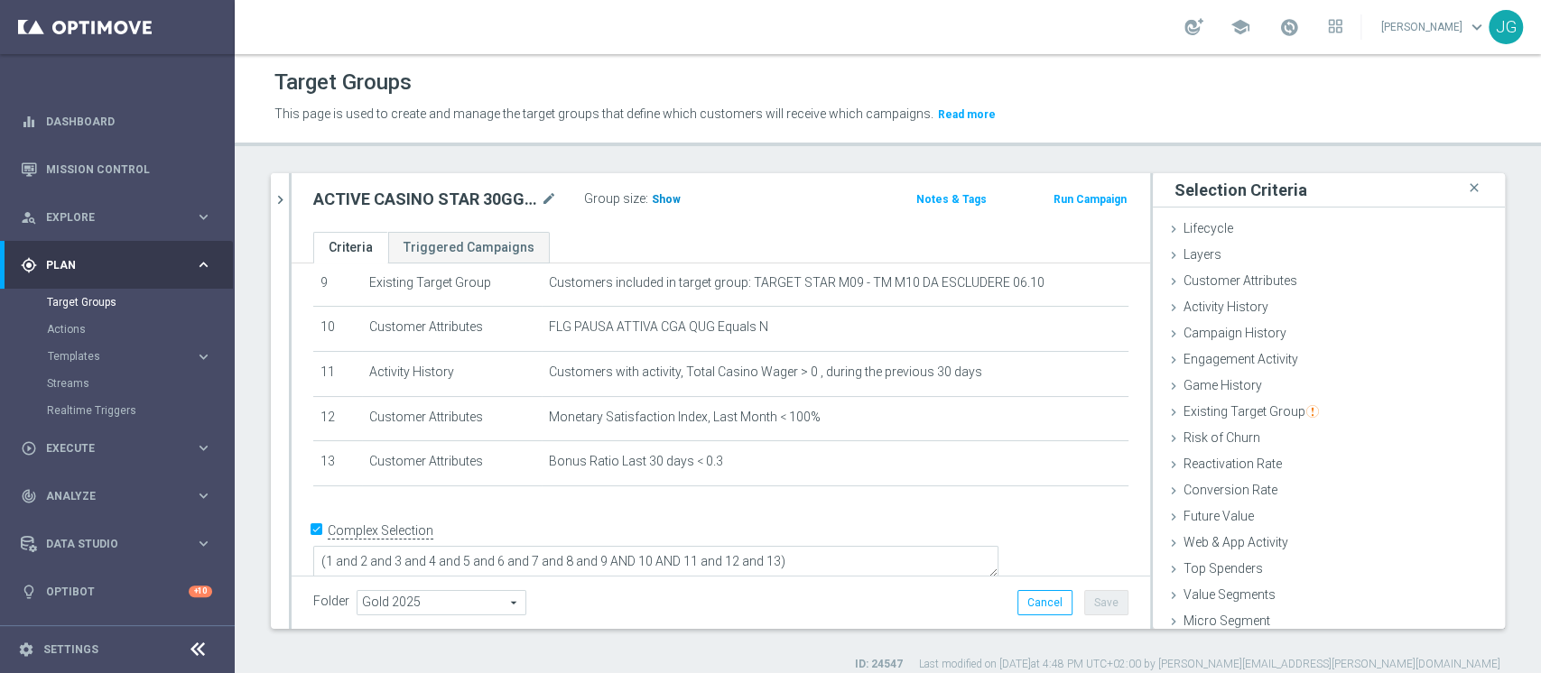
click at [651, 206] on h3 "Show" at bounding box center [666, 200] width 32 height 20
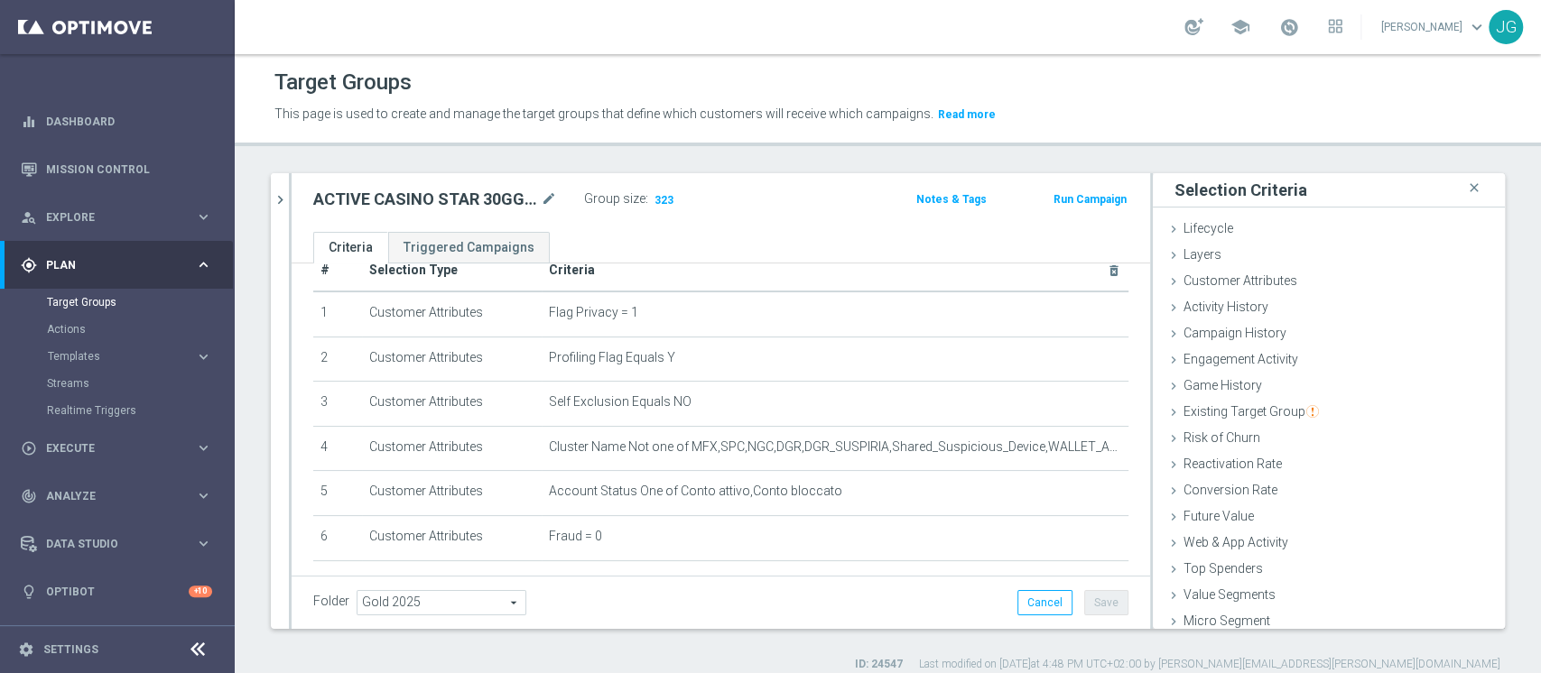
scroll to position [0, 0]
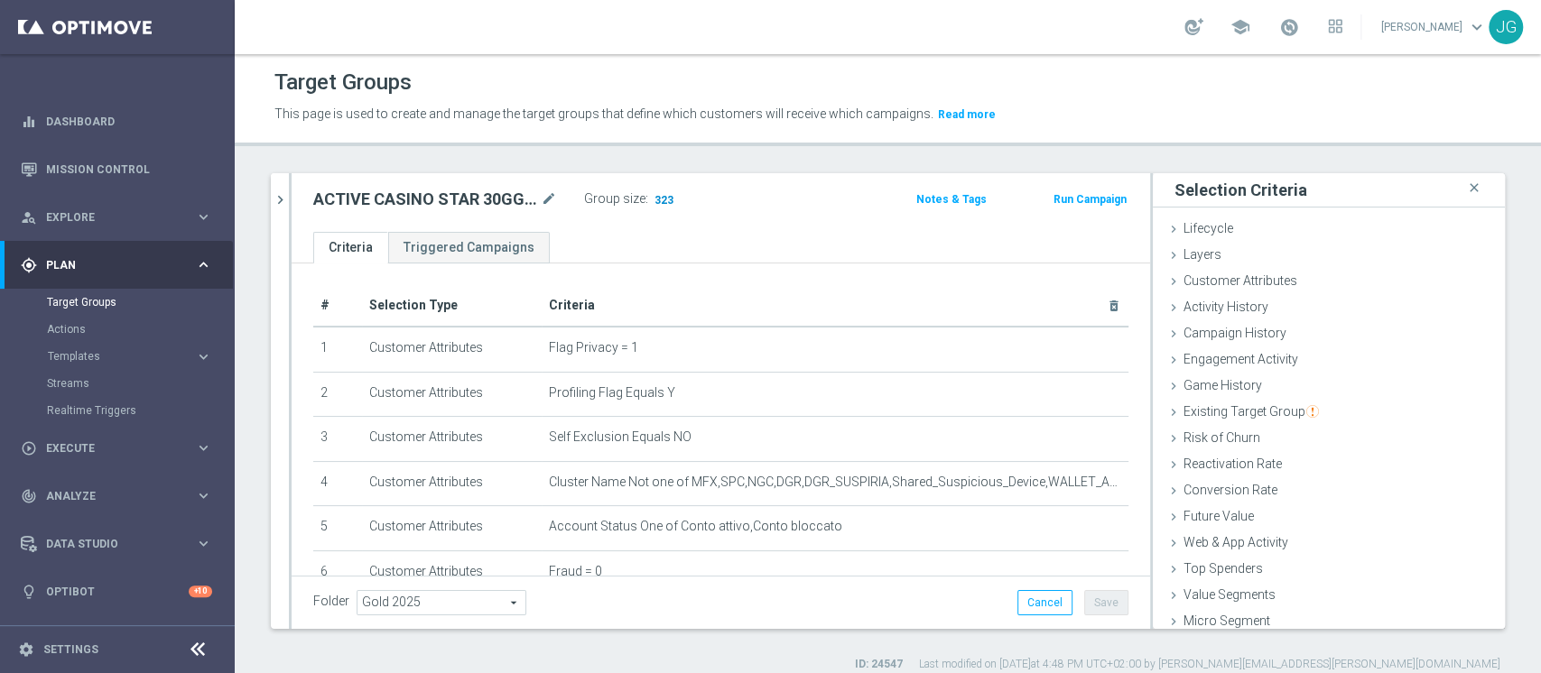
click at [663, 195] on span "323" at bounding box center [664, 201] width 23 height 17
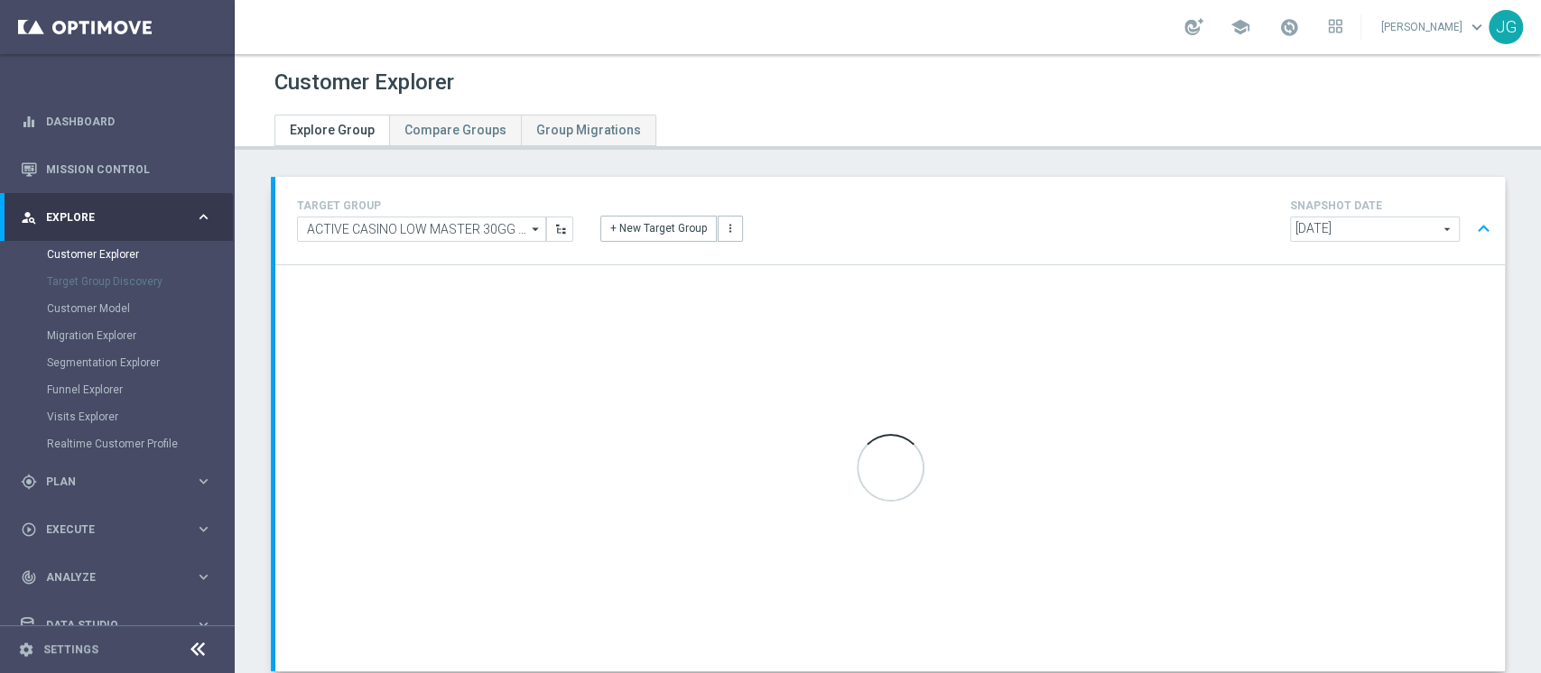
scroll to position [113, 0]
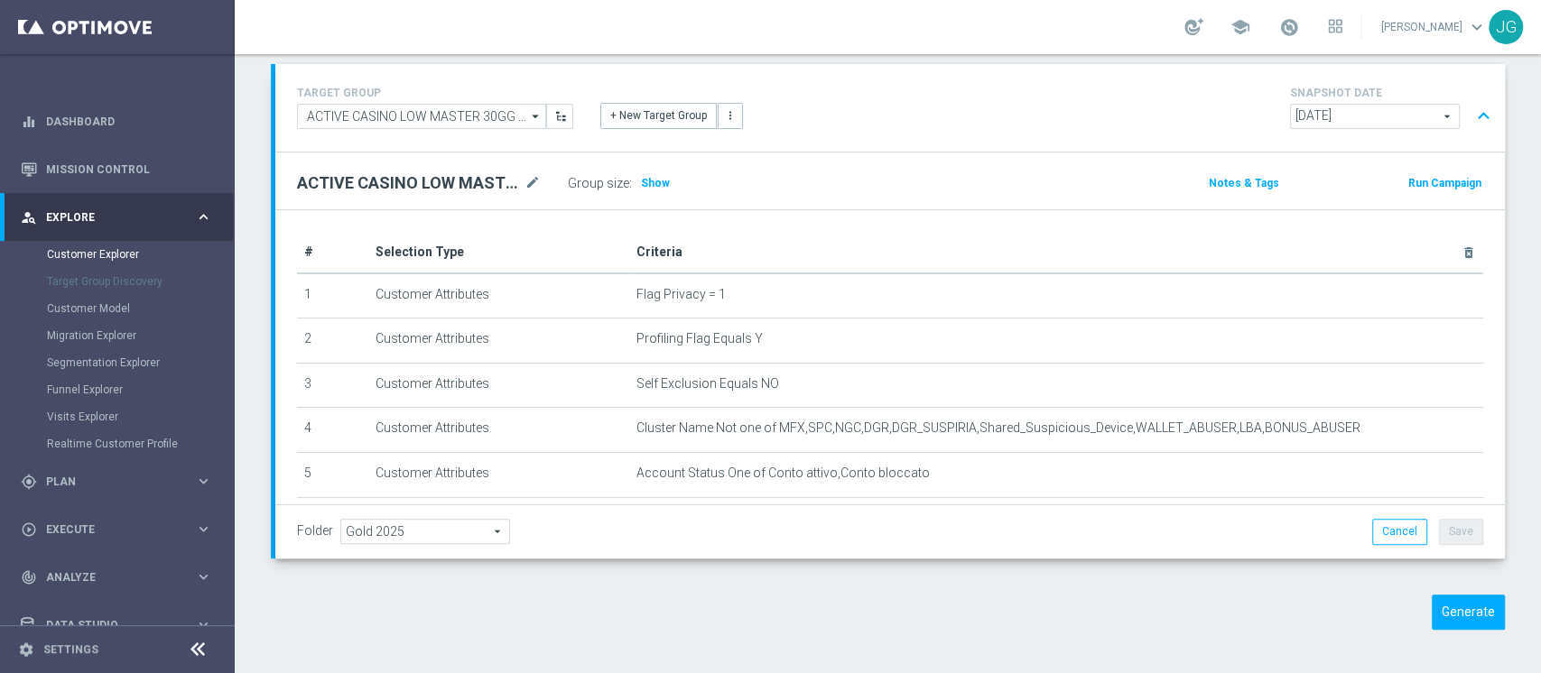
scroll to position [110, 0]
click at [651, 191] on h3 "Show" at bounding box center [655, 186] width 32 height 20
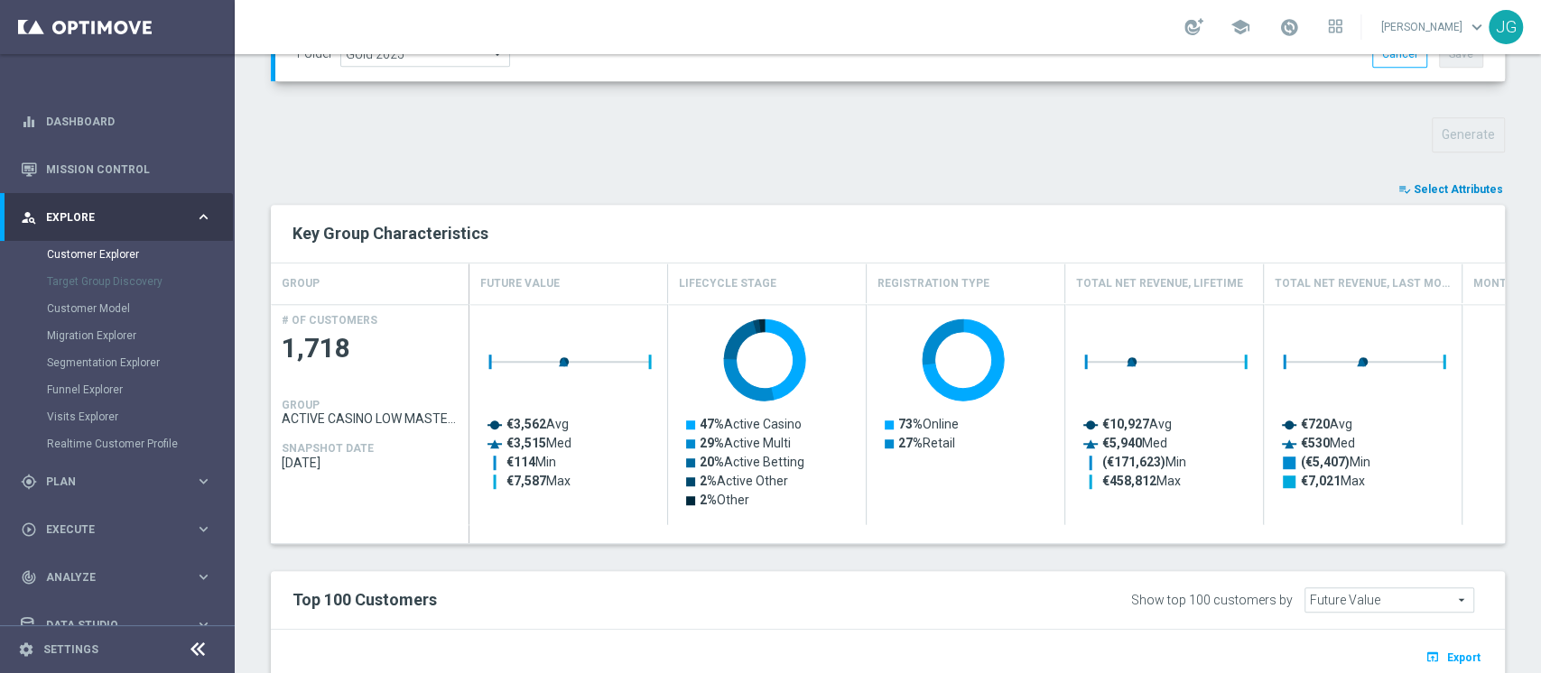
scroll to position [585, 0]
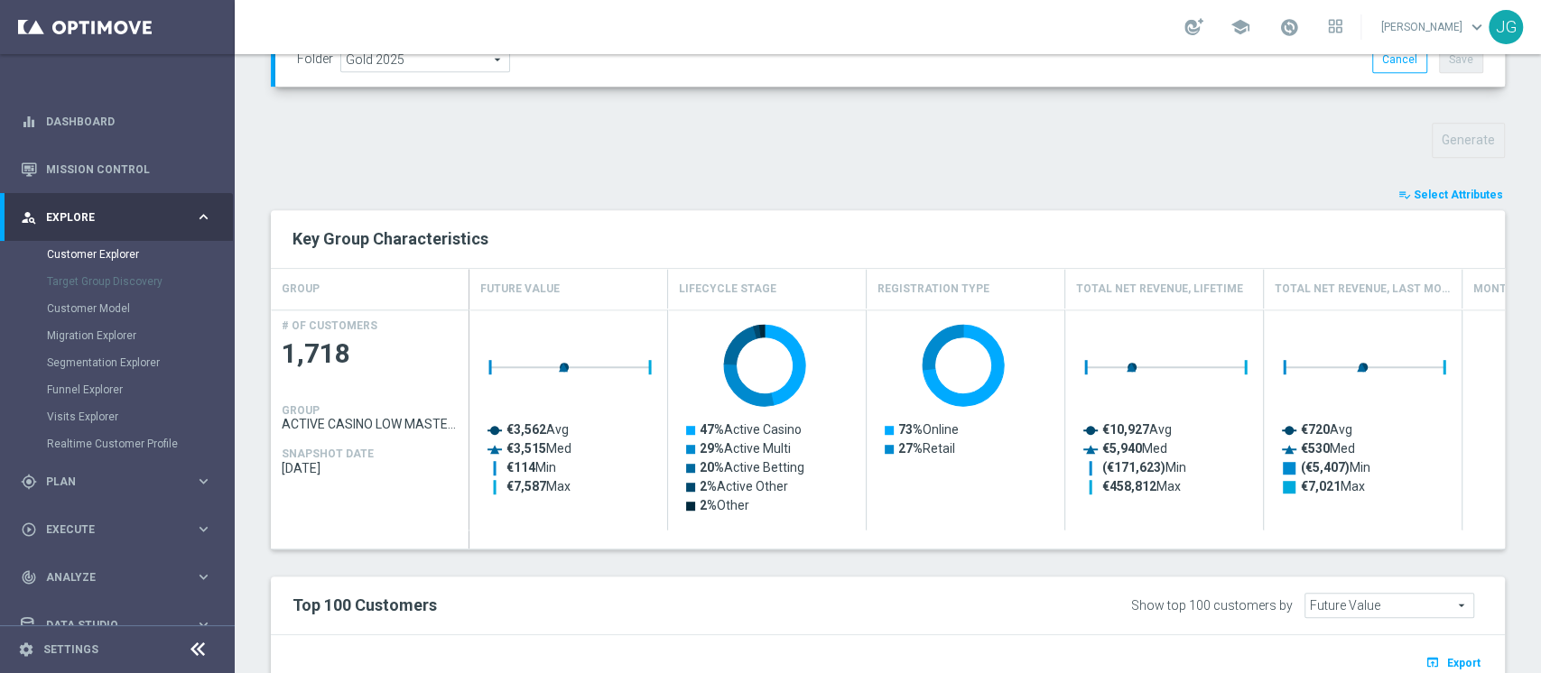
click at [1452, 198] on span "Select Attributes" at bounding box center [1457, 195] width 89 height 13
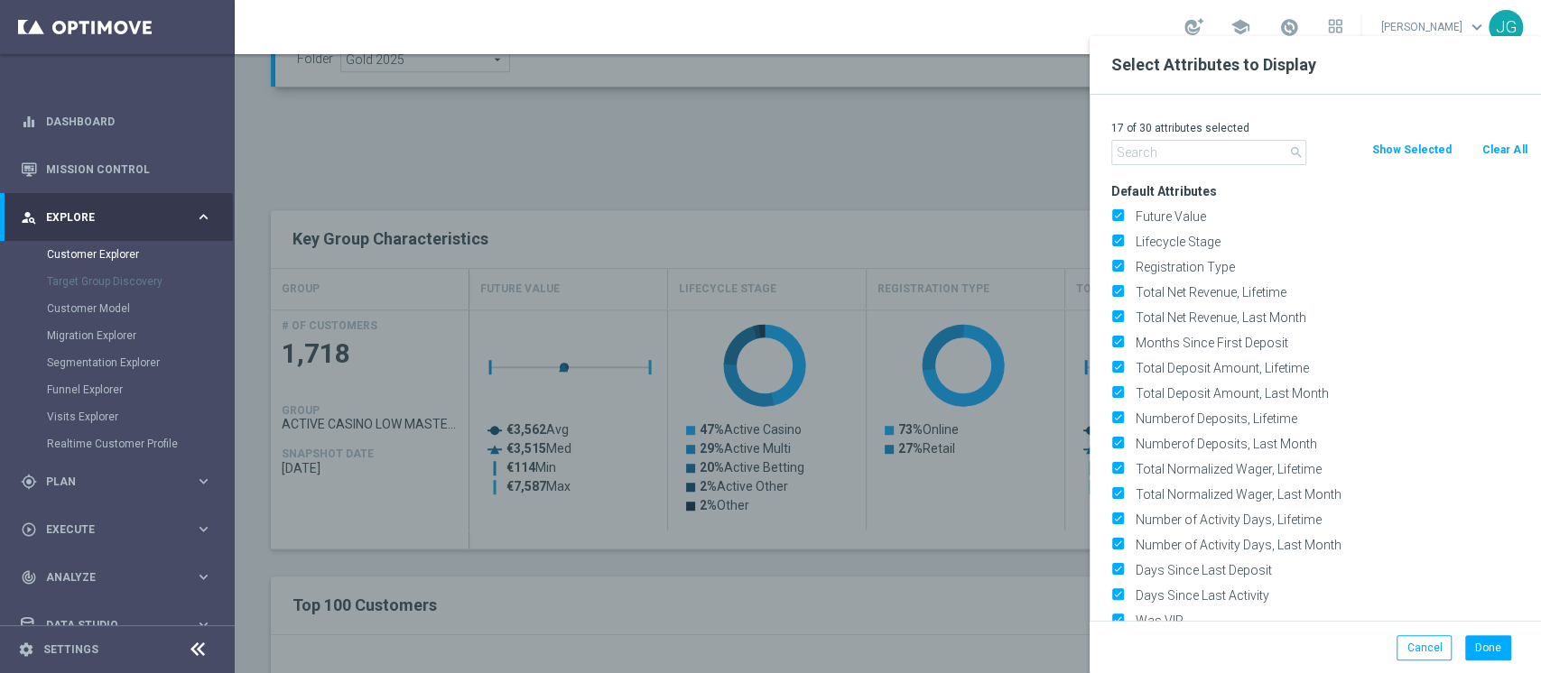
click at [1502, 143] on button "Clear All" at bounding box center [1504, 150] width 48 height 20
checkbox input "false"
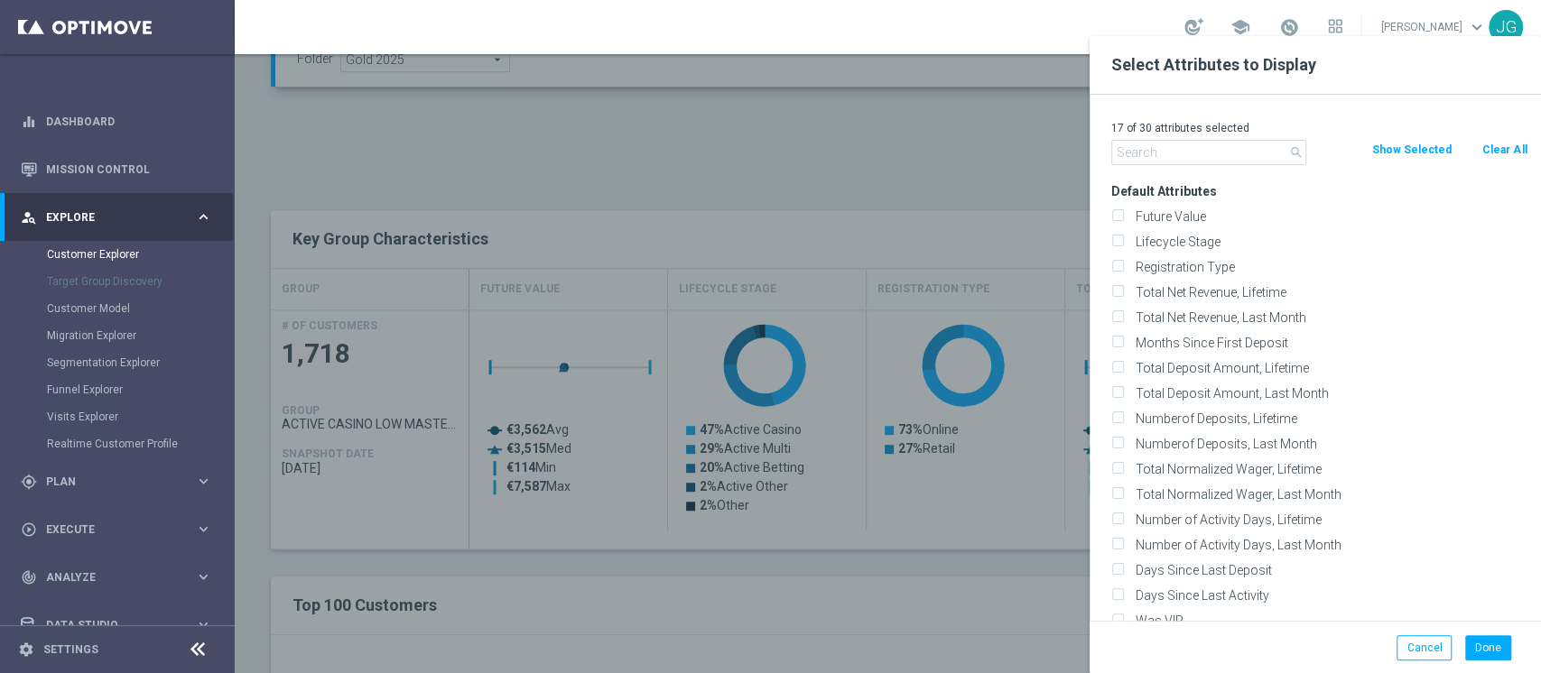
checkbox input "false"
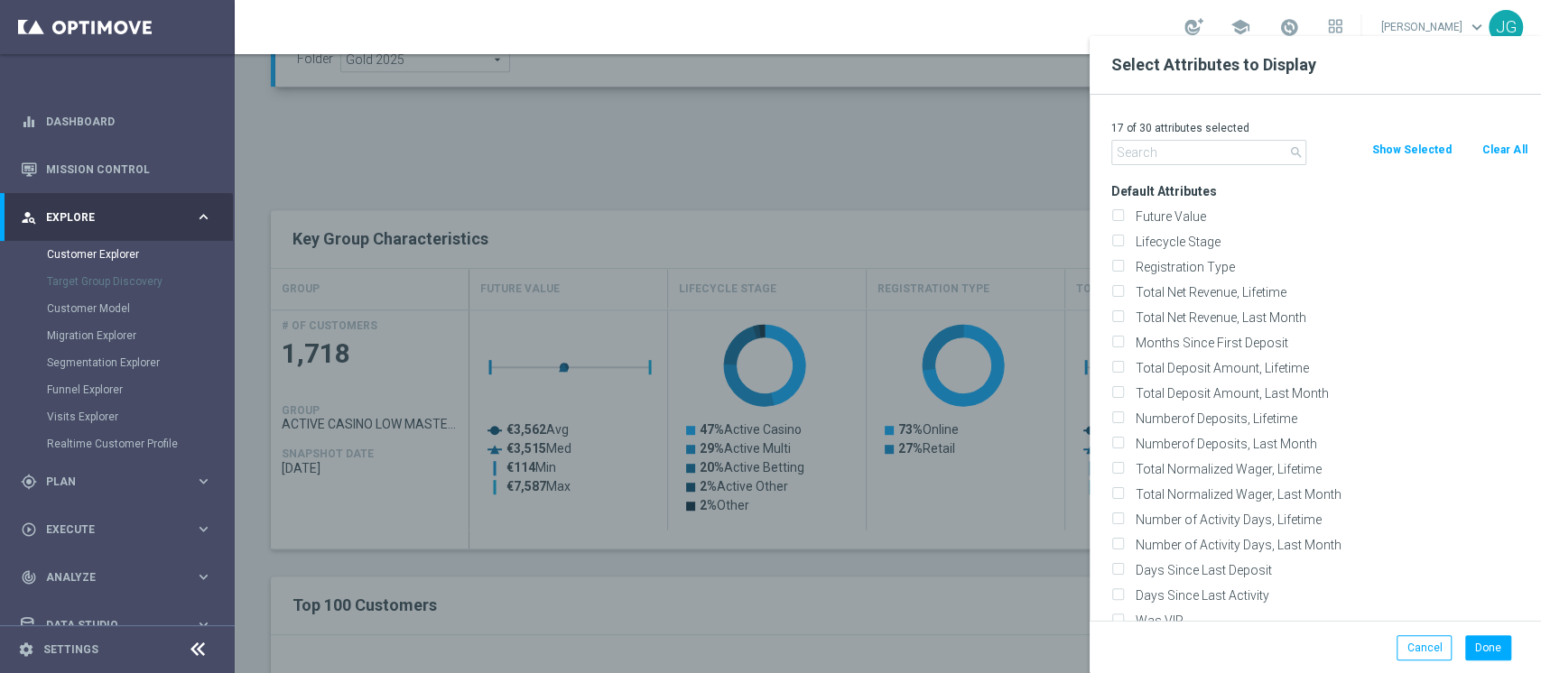
checkbox input "false"
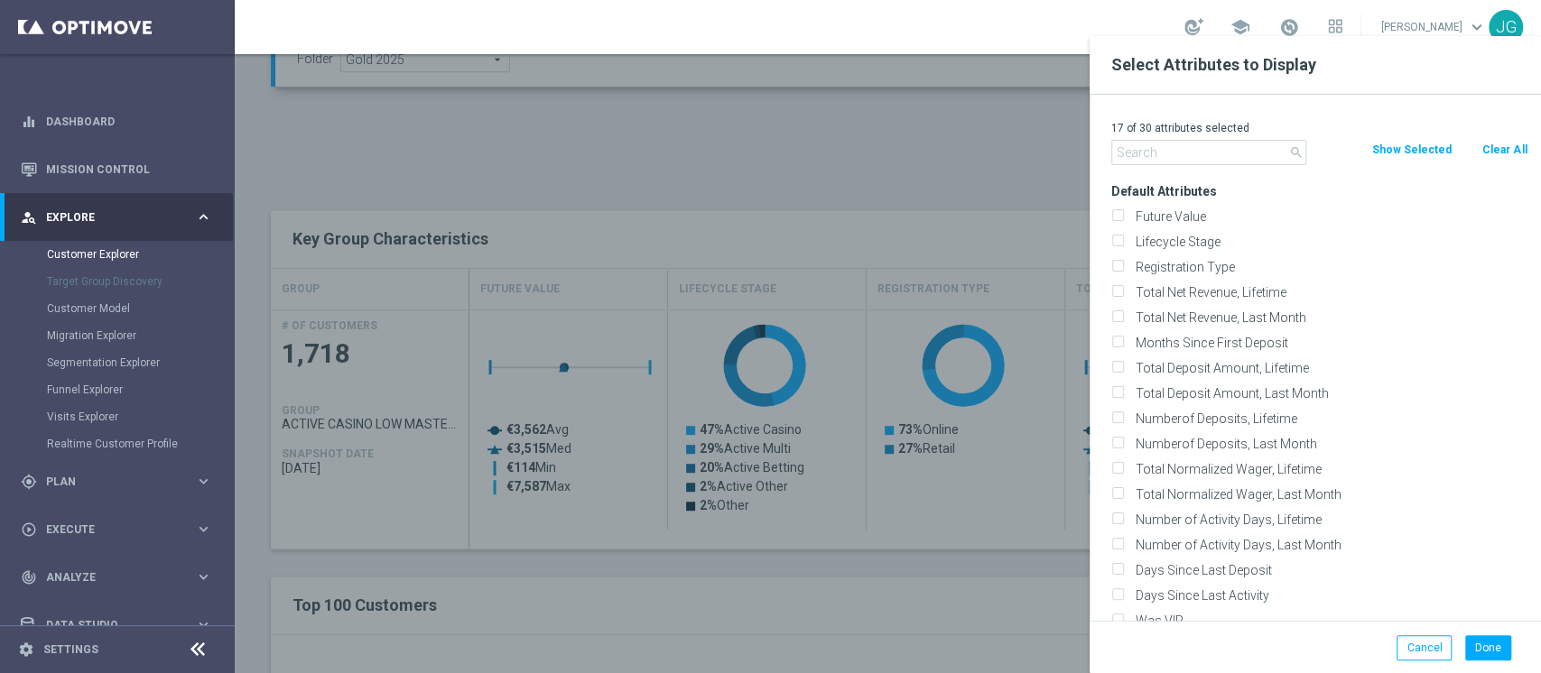
checkbox input "false"
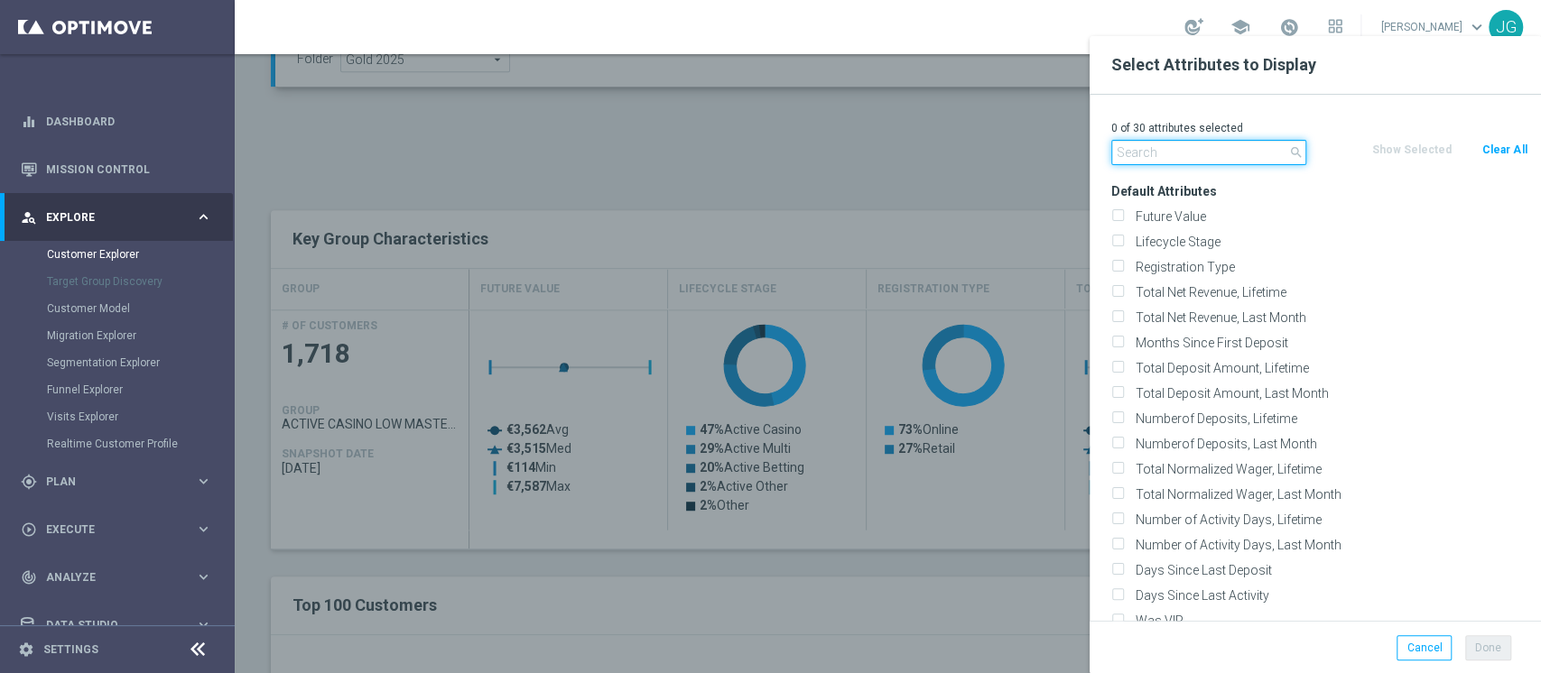
click at [1146, 155] on input "text" at bounding box center [1208, 152] width 195 height 25
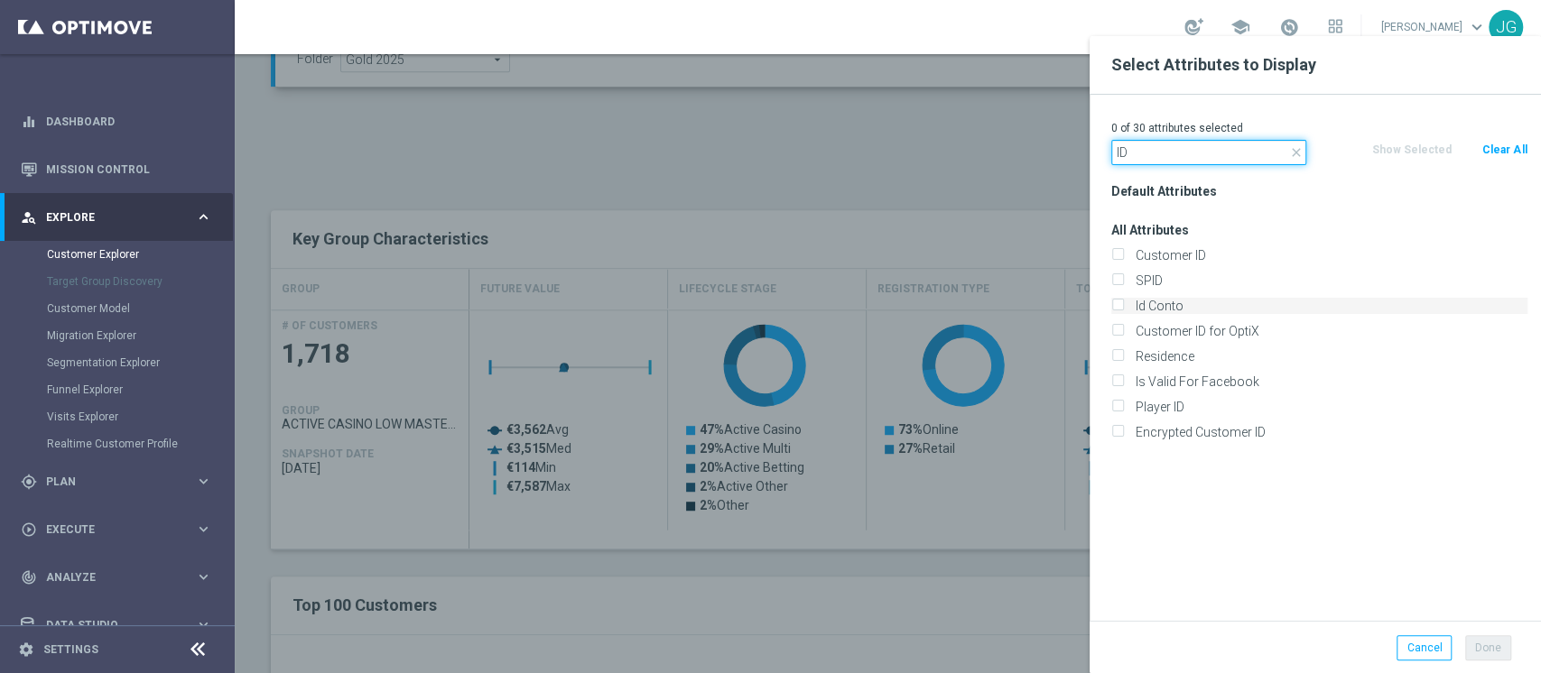
type input "ID"
click at [1143, 304] on label "Id Conto" at bounding box center [1328, 306] width 398 height 16
click at [1123, 304] on input "Id Conto" at bounding box center [1117, 308] width 12 height 12
checkbox input "true"
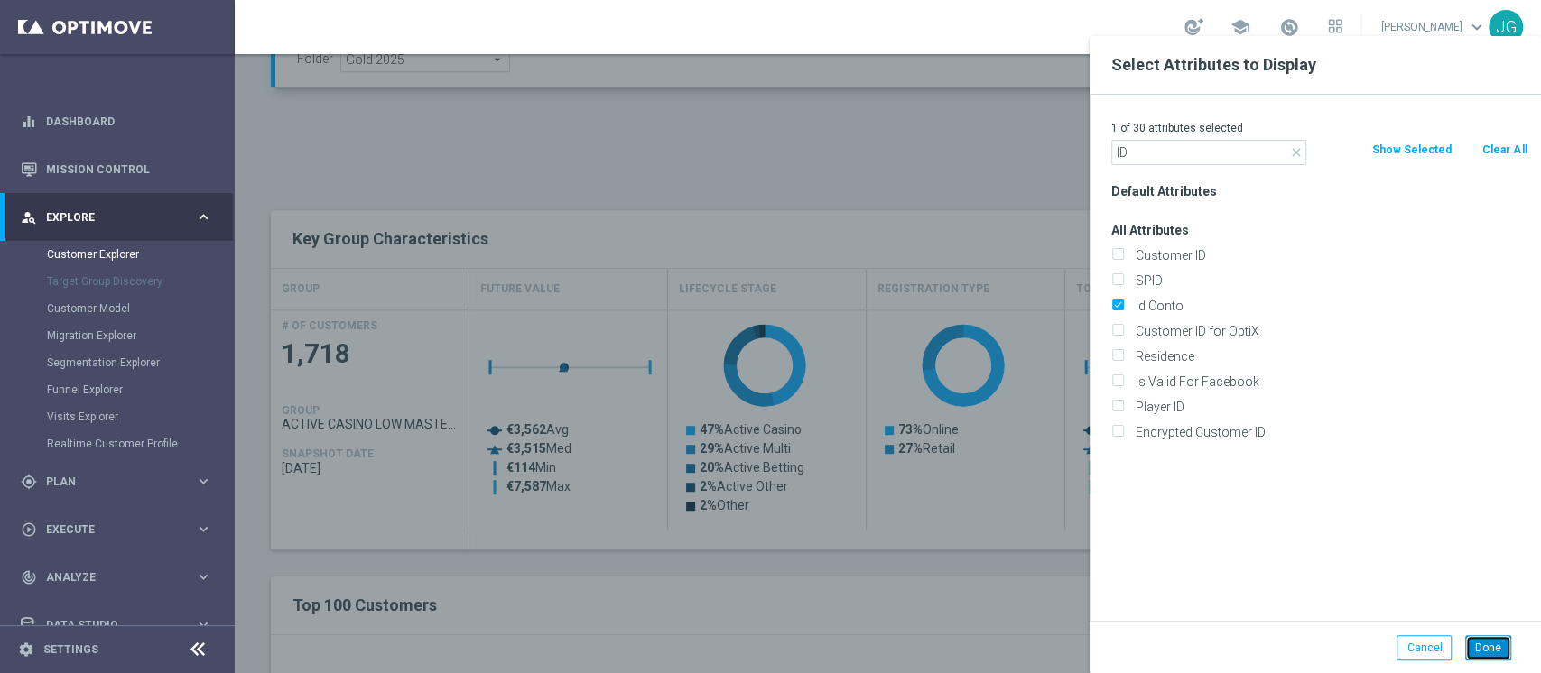
click at [1480, 644] on button "Done" at bounding box center [1488, 647] width 46 height 25
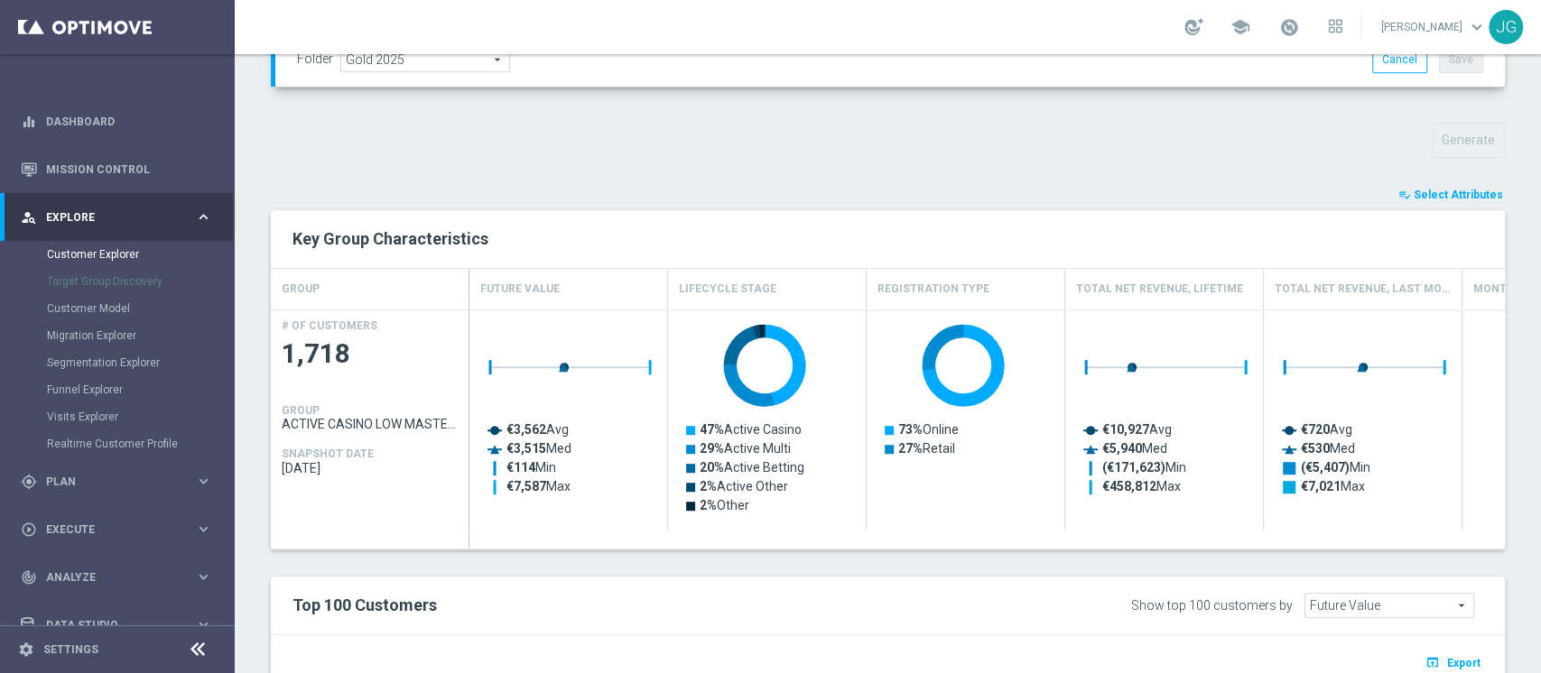
type input "Search"
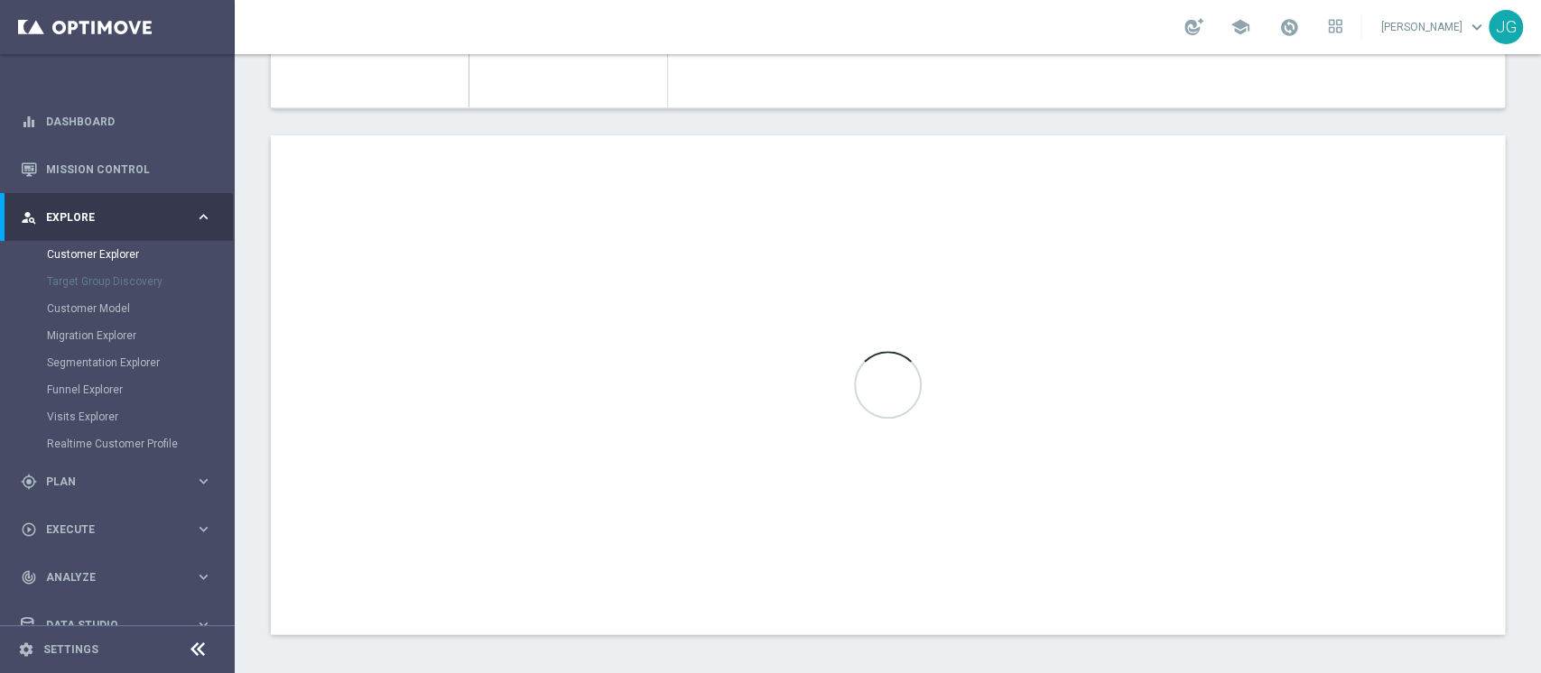
scroll to position [1013, 0]
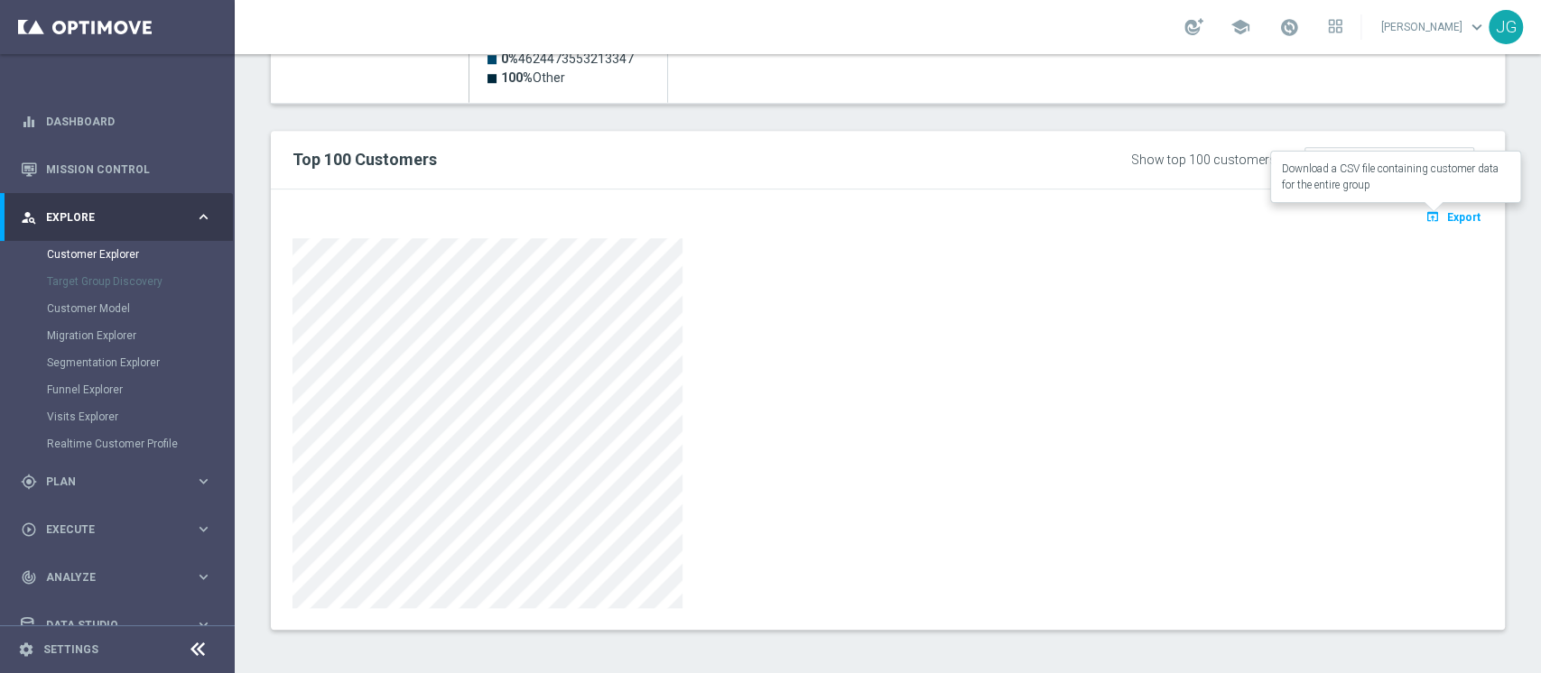
click at [1447, 220] on span "Export" at bounding box center [1463, 217] width 33 height 13
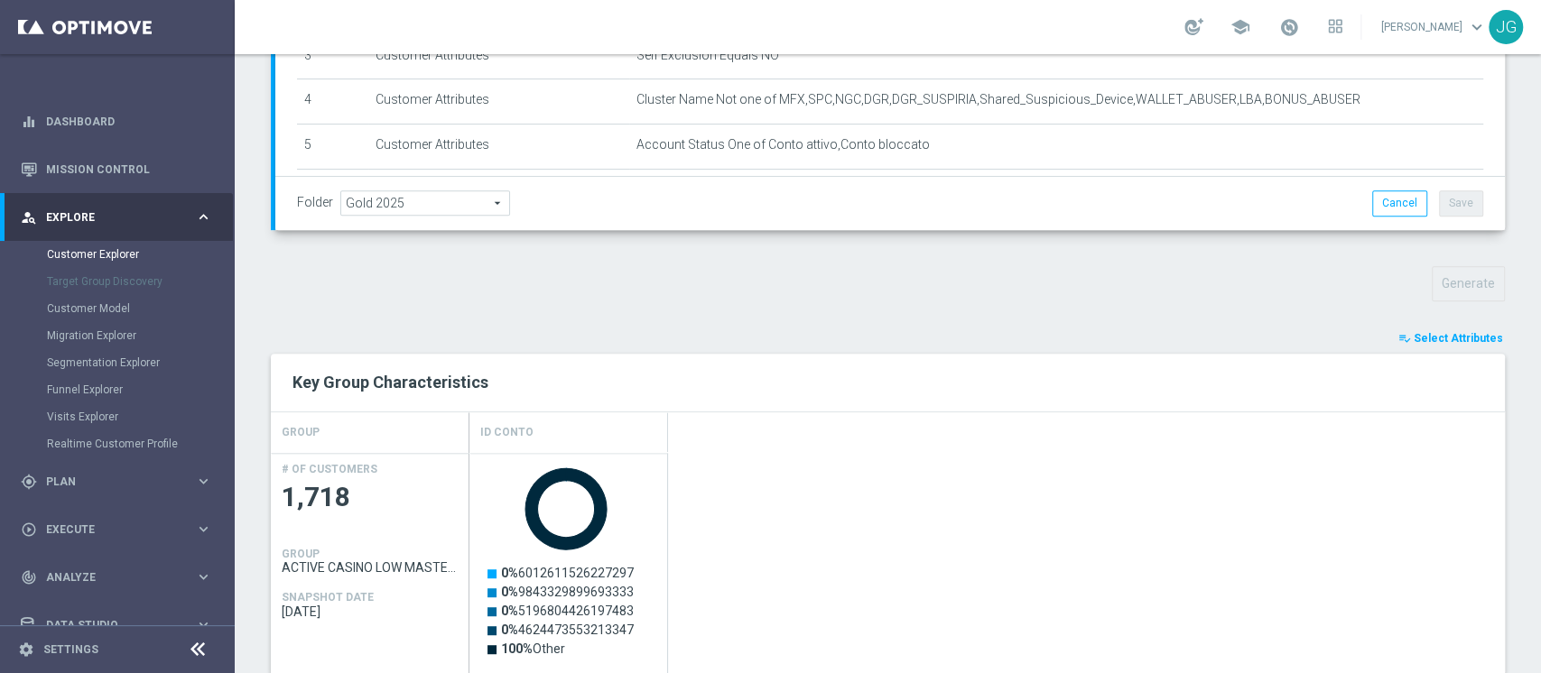
scroll to position [416, 0]
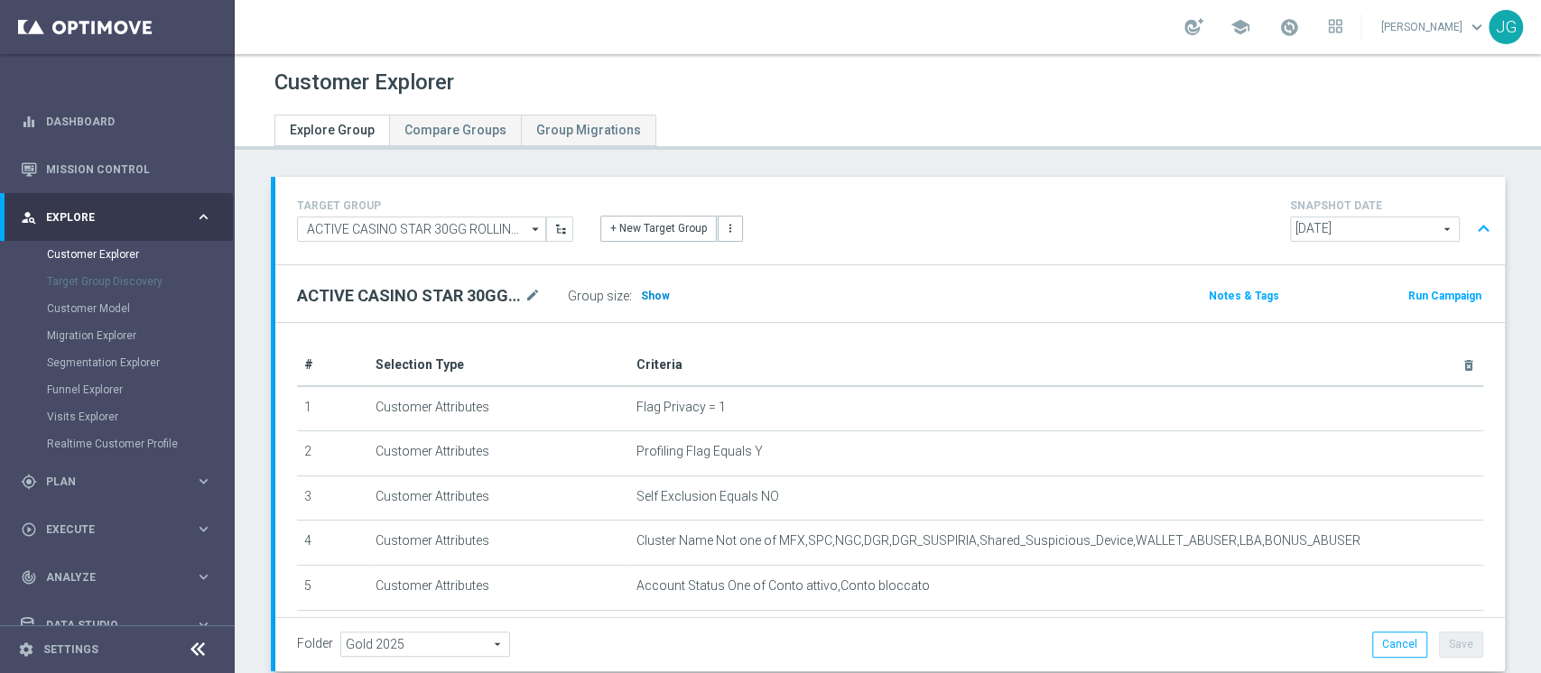
click at [657, 292] on span "Show" at bounding box center [655, 296] width 29 height 13
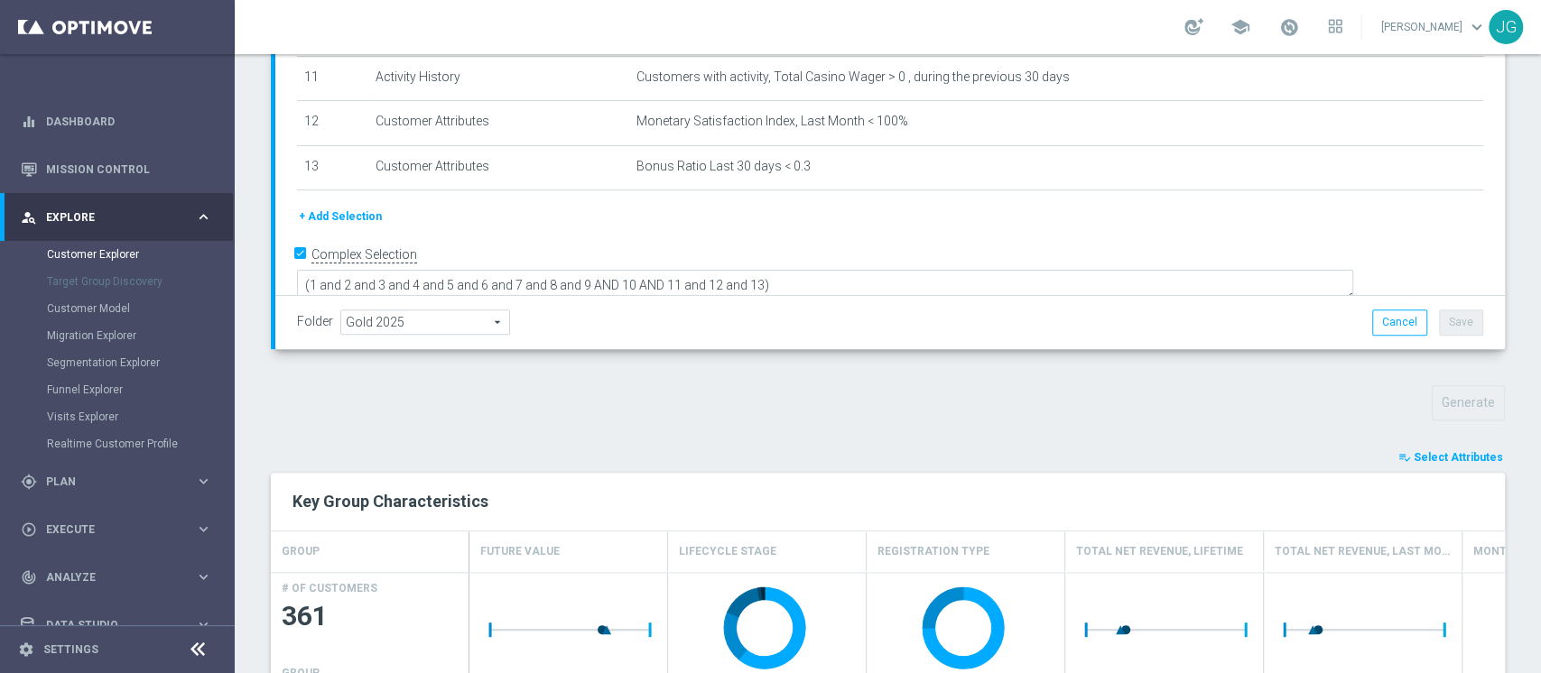
scroll to position [220, 0]
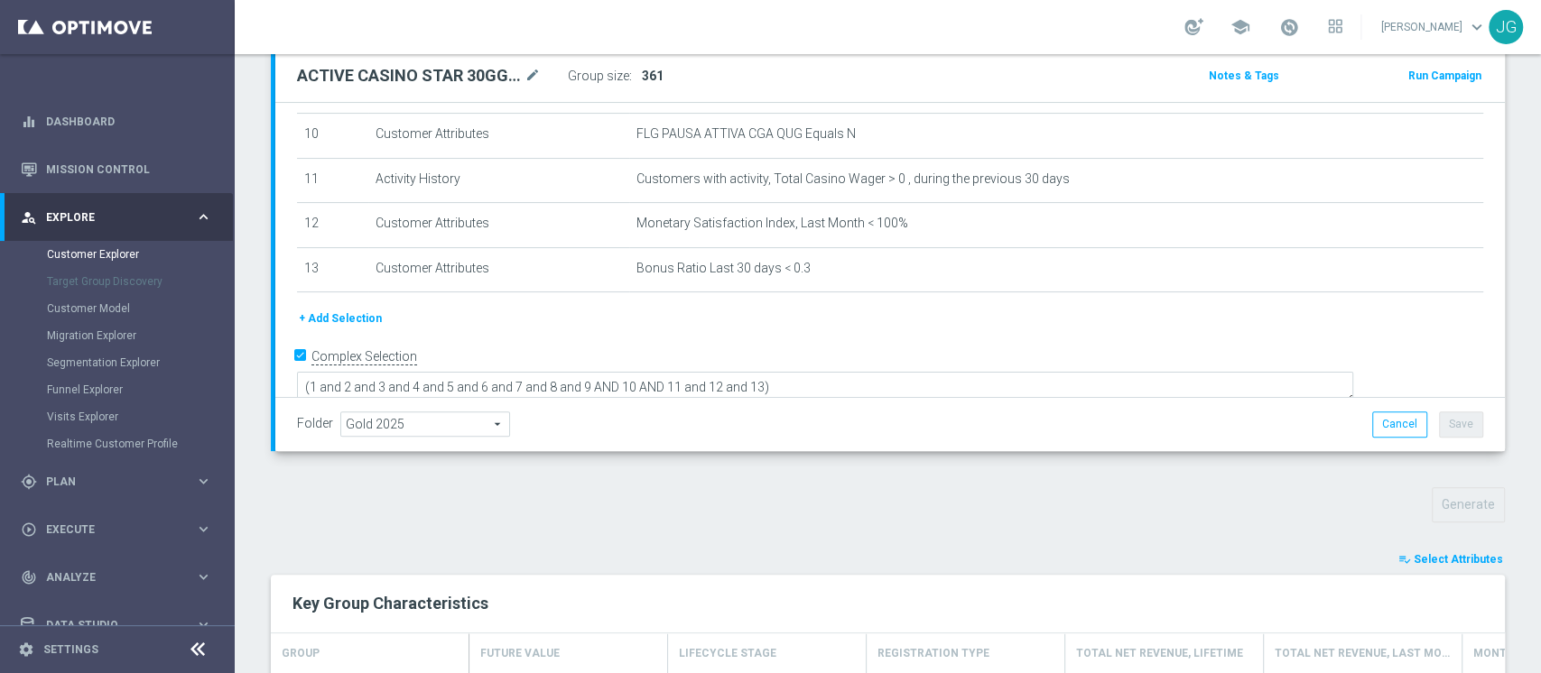
click at [1419, 553] on span "Select Attributes" at bounding box center [1457, 559] width 89 height 13
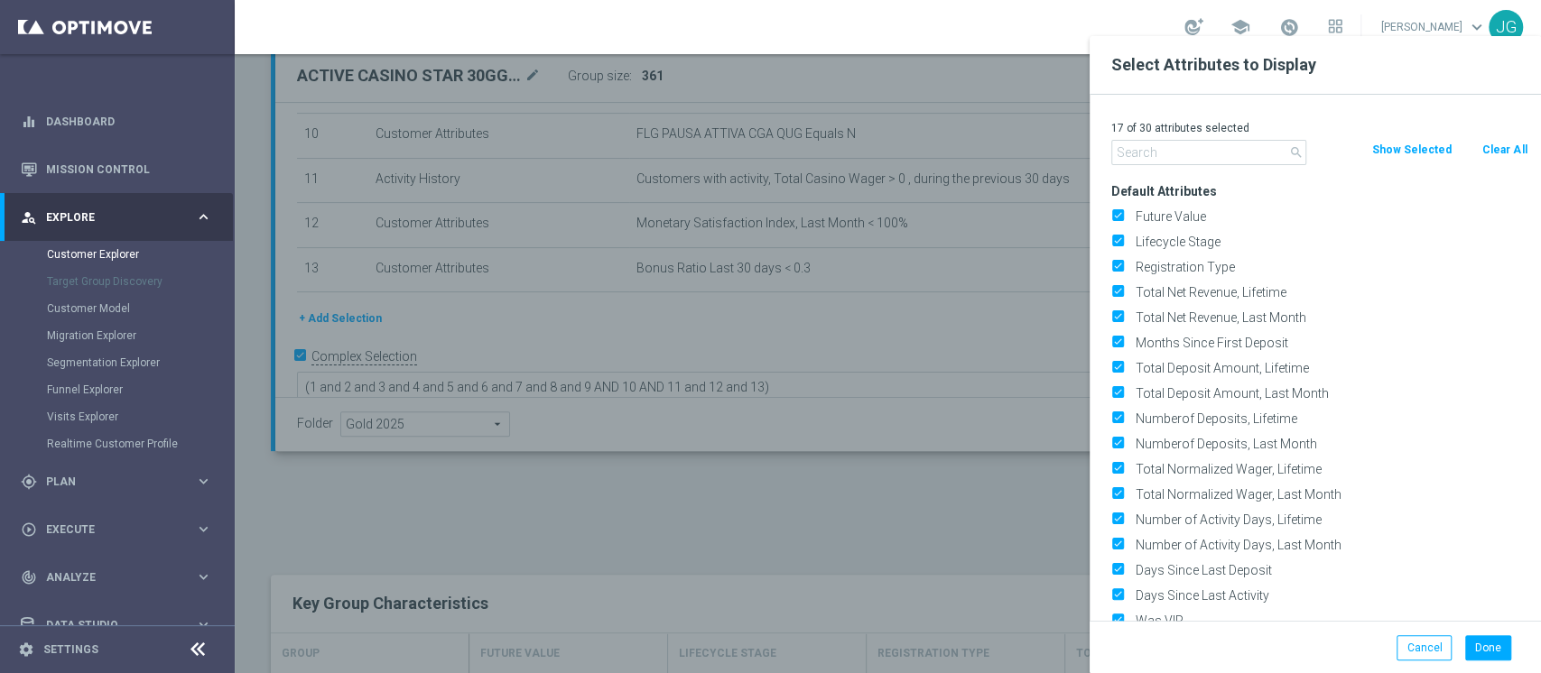
click at [1505, 153] on button "Clear All" at bounding box center [1504, 150] width 48 height 20
checkbox input "false"
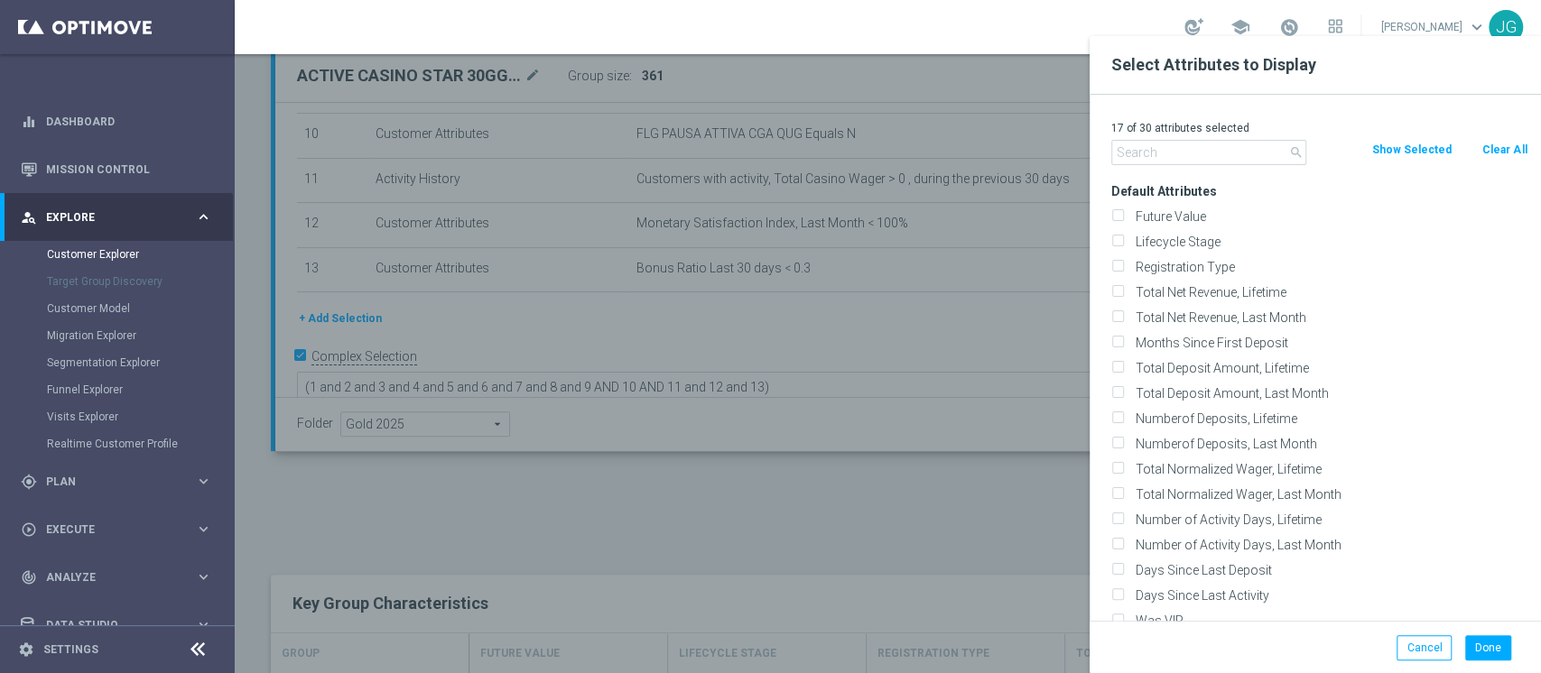
checkbox input "false"
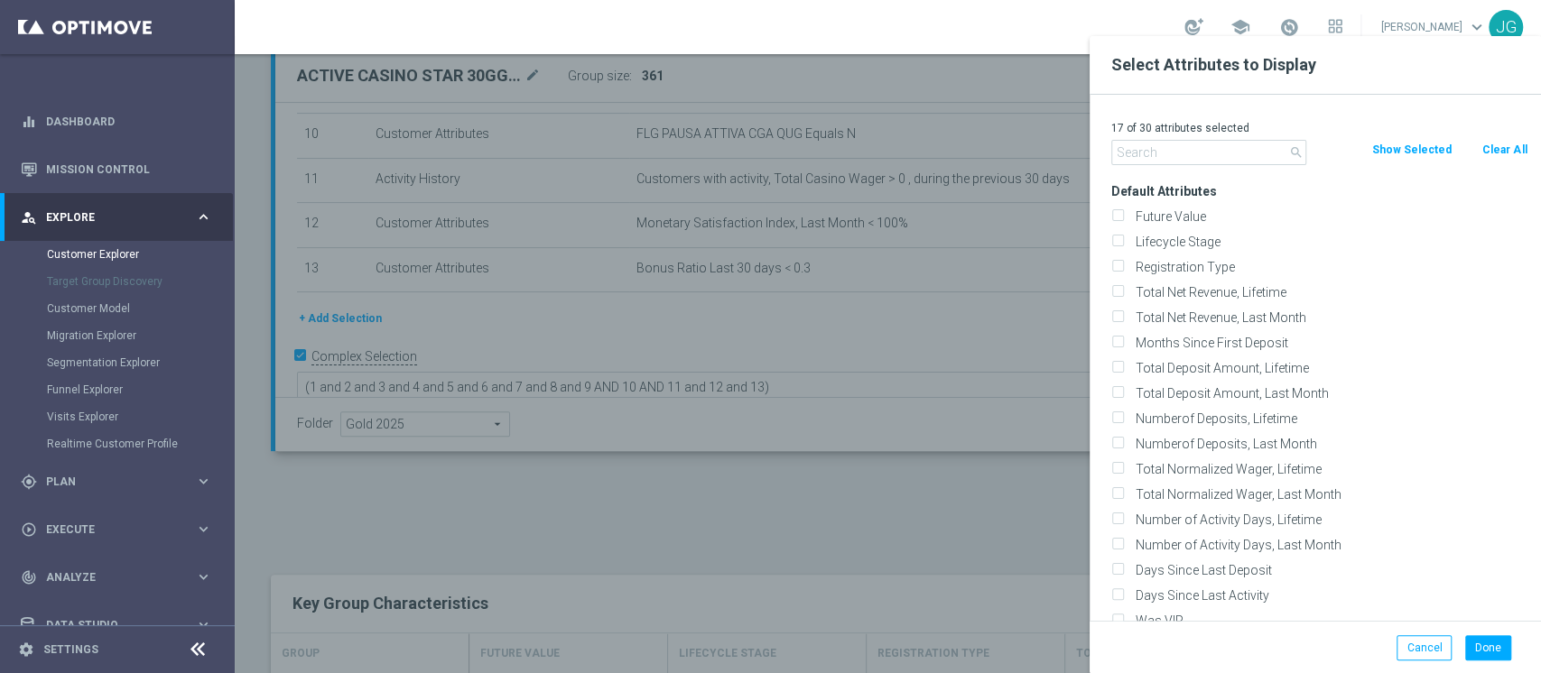
checkbox input "false"
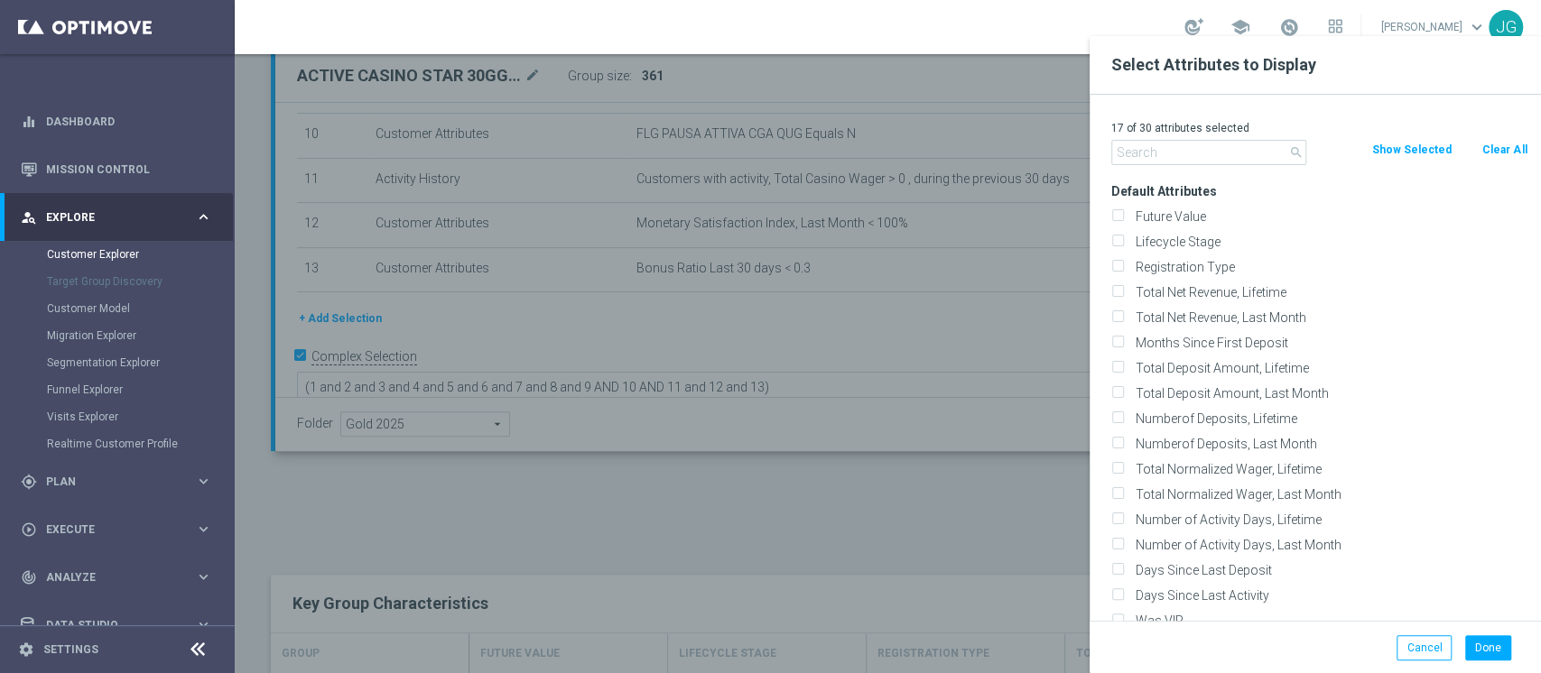
checkbox input "false"
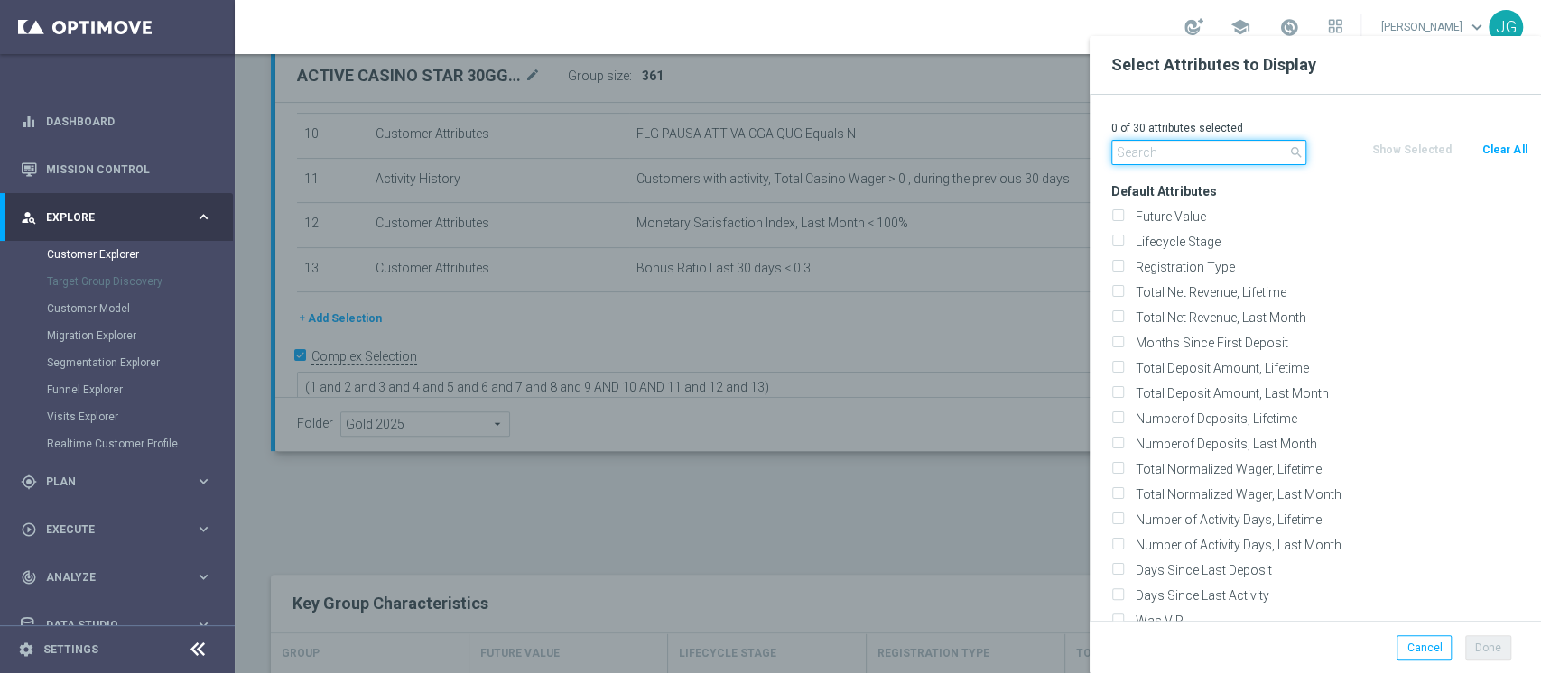
click at [1198, 149] on input "text" at bounding box center [1208, 152] width 195 height 25
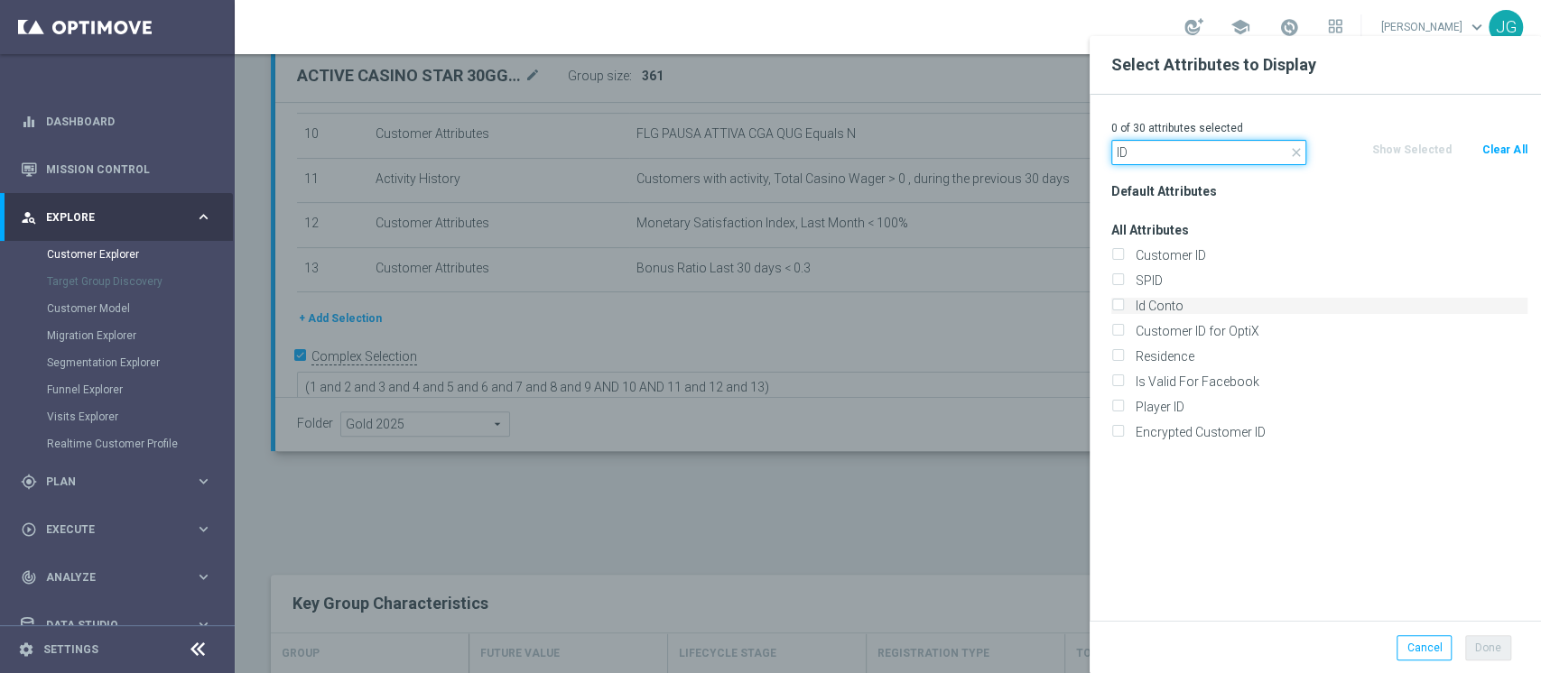
type input "ID"
click at [1159, 298] on label "Id Conto" at bounding box center [1328, 306] width 398 height 16
click at [1123, 302] on input "Id Conto" at bounding box center [1117, 308] width 12 height 12
checkbox input "true"
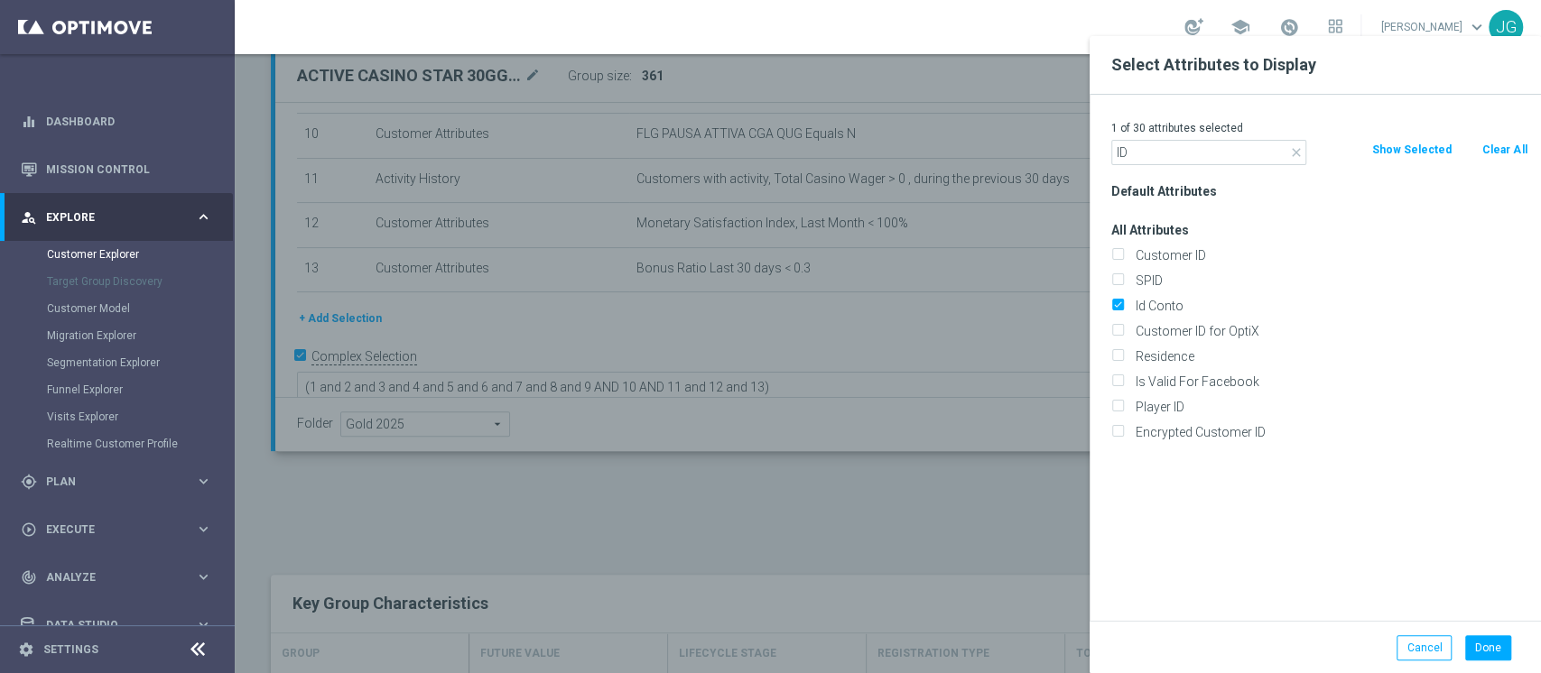
click at [1487, 671] on div "Done Cancel" at bounding box center [1314, 647] width 451 height 53
click at [1490, 647] on button "Done" at bounding box center [1488, 647] width 46 height 25
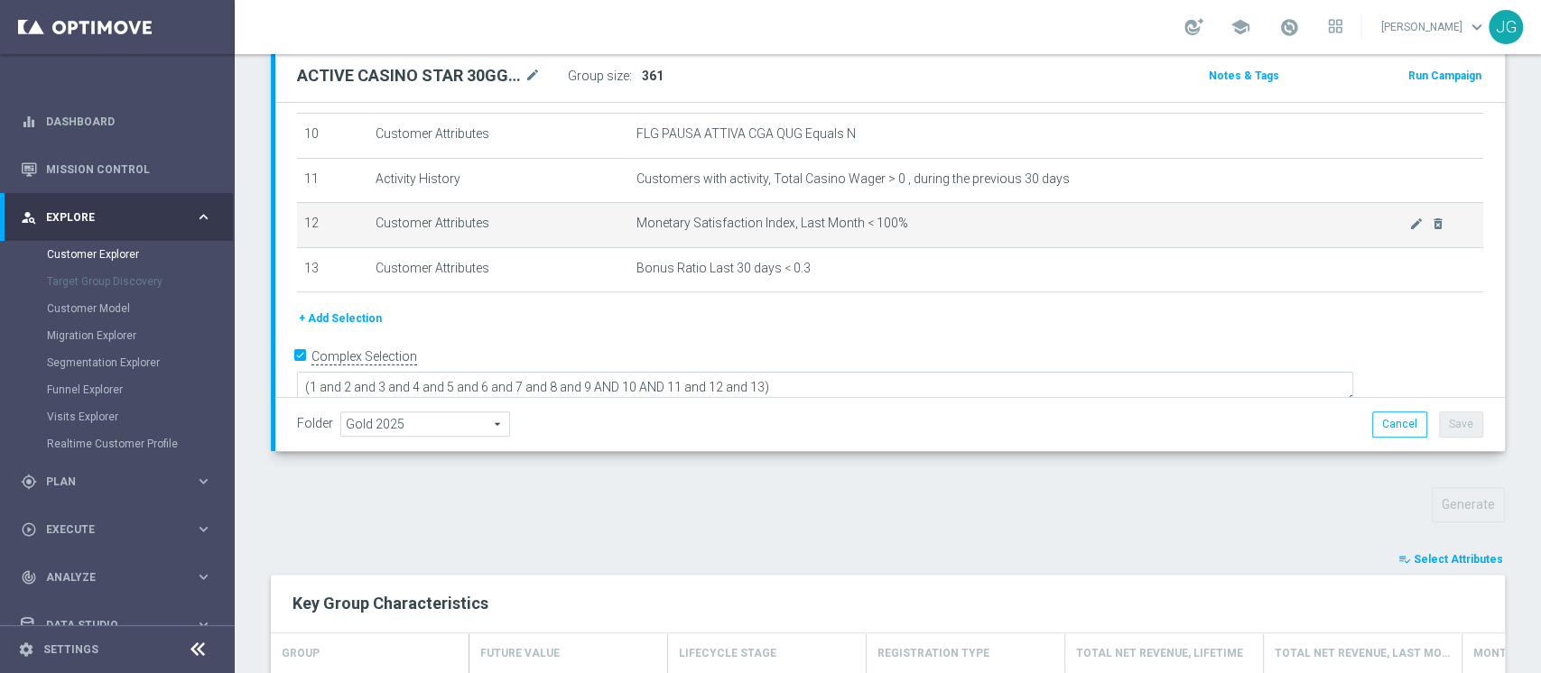
type input "Search"
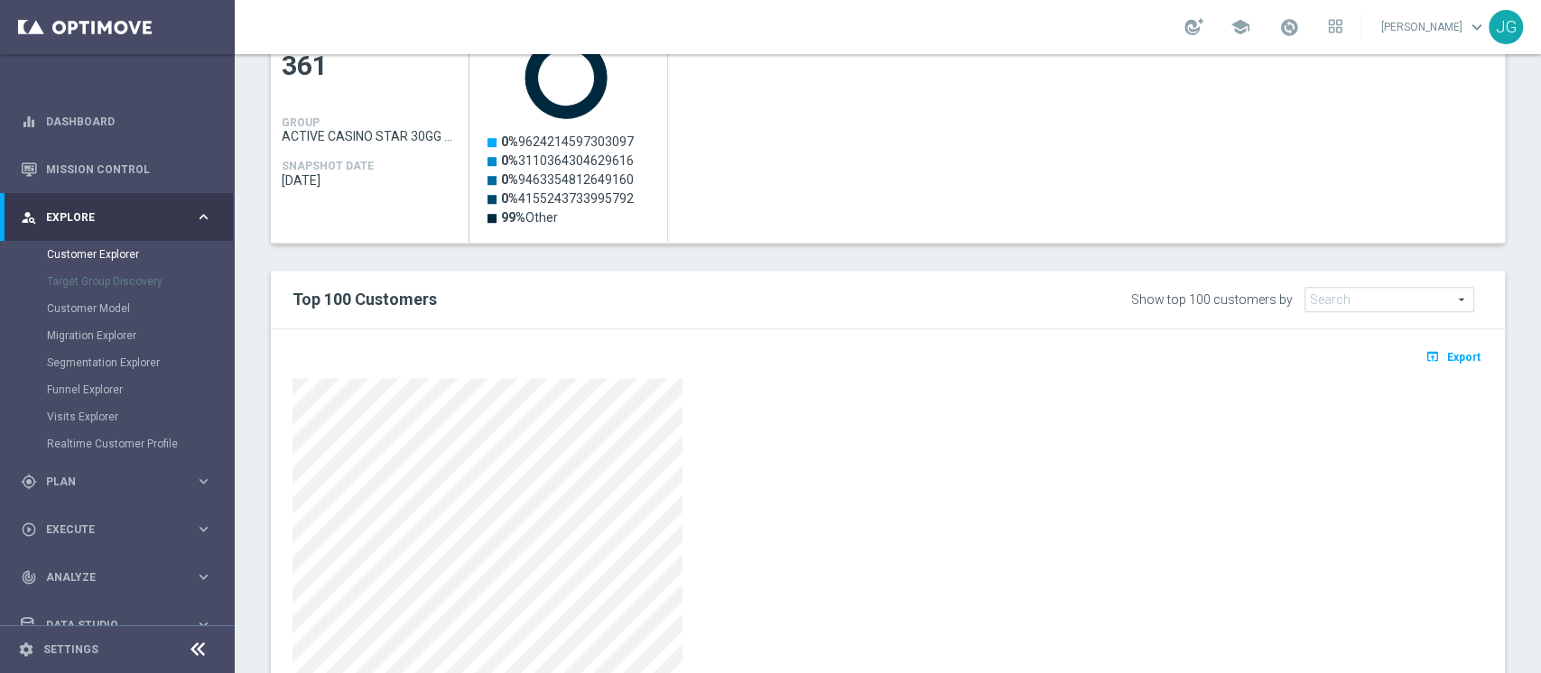
scroll to position [929, 0]
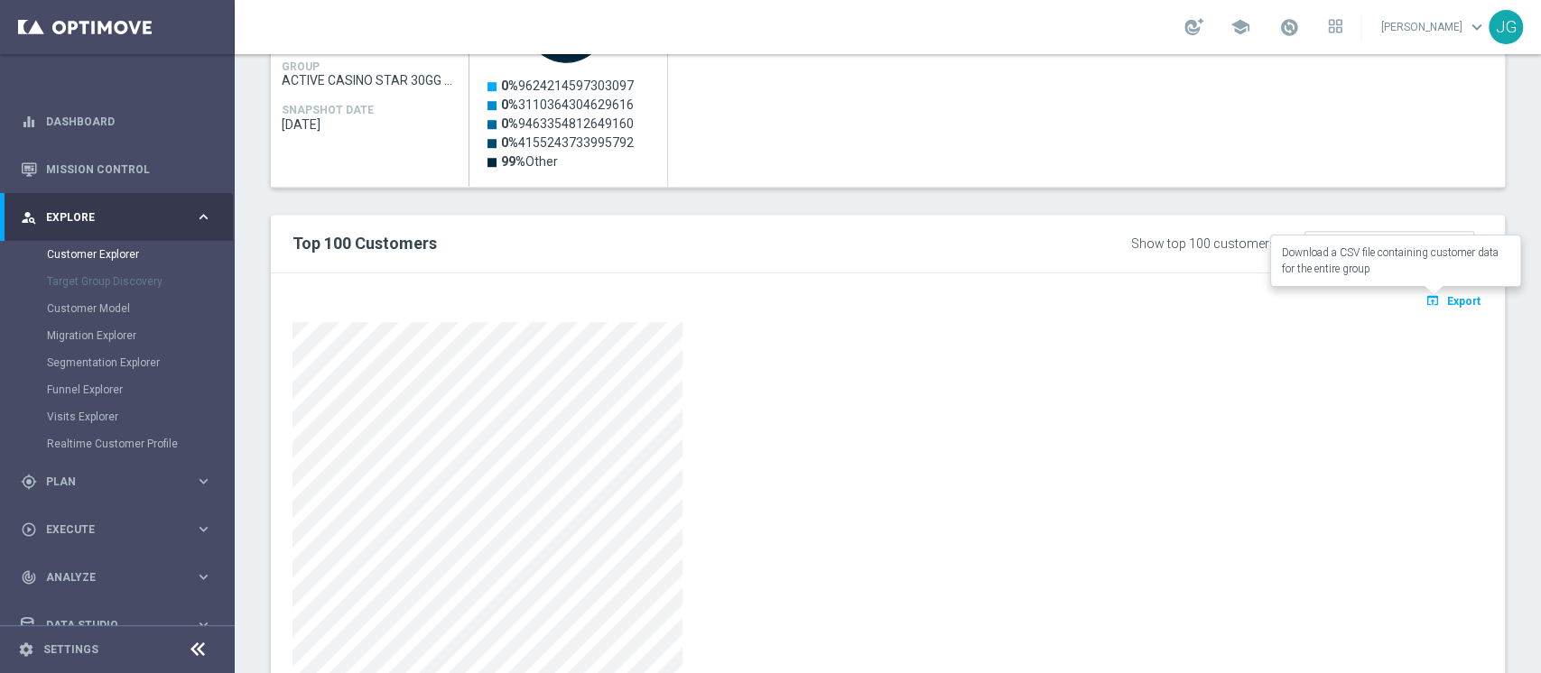
click at [1447, 296] on span "Export" at bounding box center [1463, 301] width 33 height 13
